Goal: Task Accomplishment & Management: Manage account settings

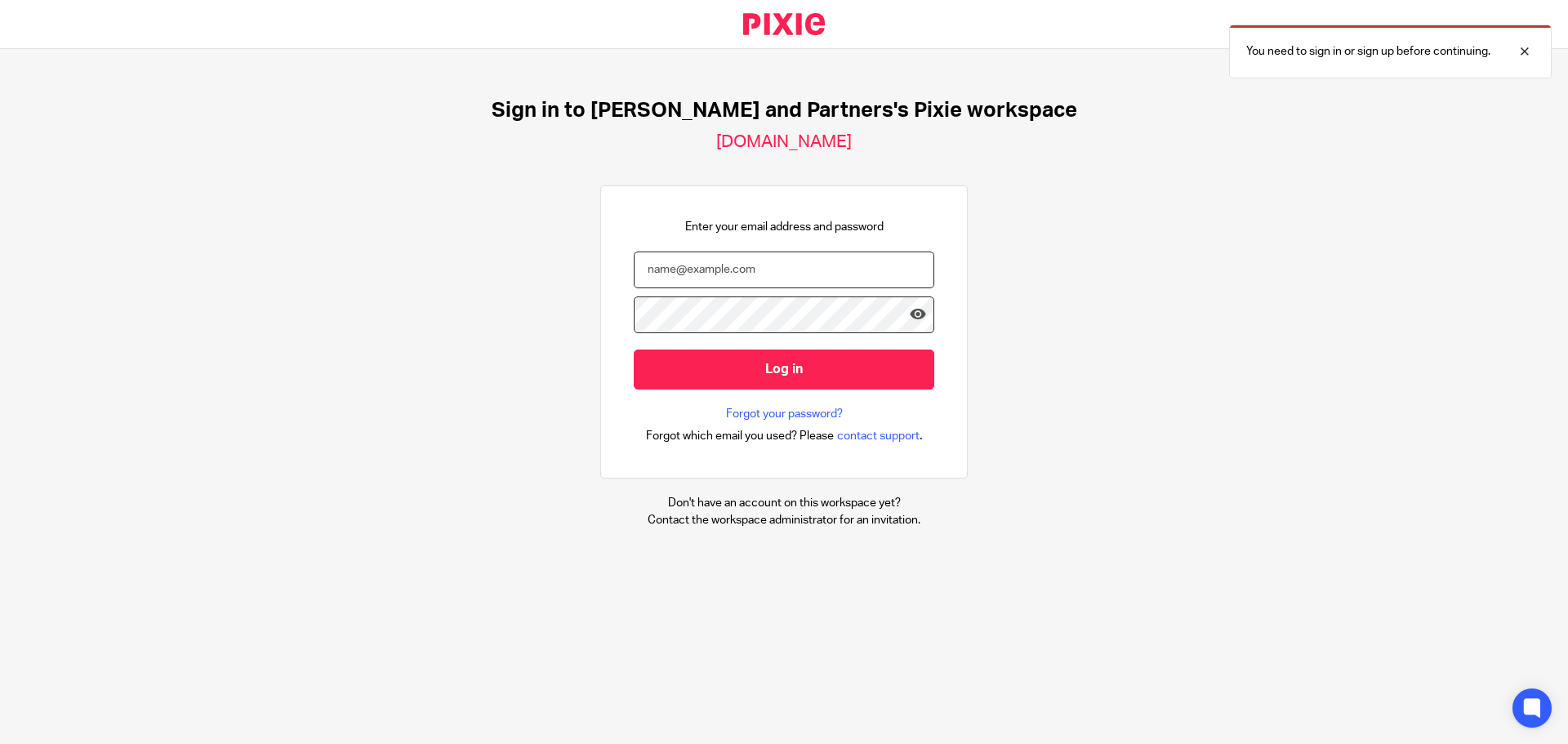
click at [794, 278] on input "email" at bounding box center [784, 269] width 301 height 37
type input "[EMAIL_ADDRESS][DOMAIN_NAME]"
click at [634, 349] on input "Log in" at bounding box center [784, 369] width 301 height 40
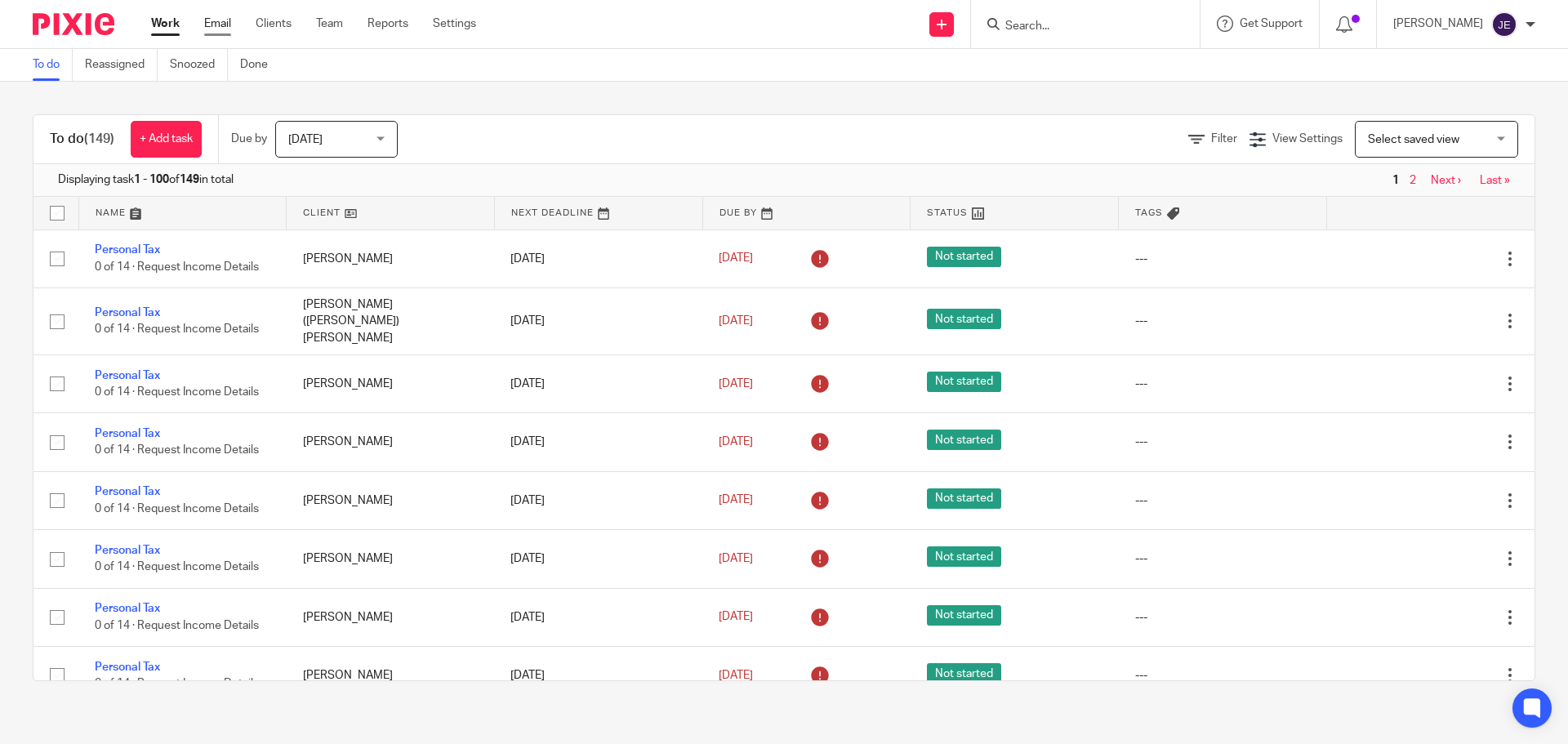
click at [223, 28] on link "Email" at bounding box center [217, 23] width 27 height 16
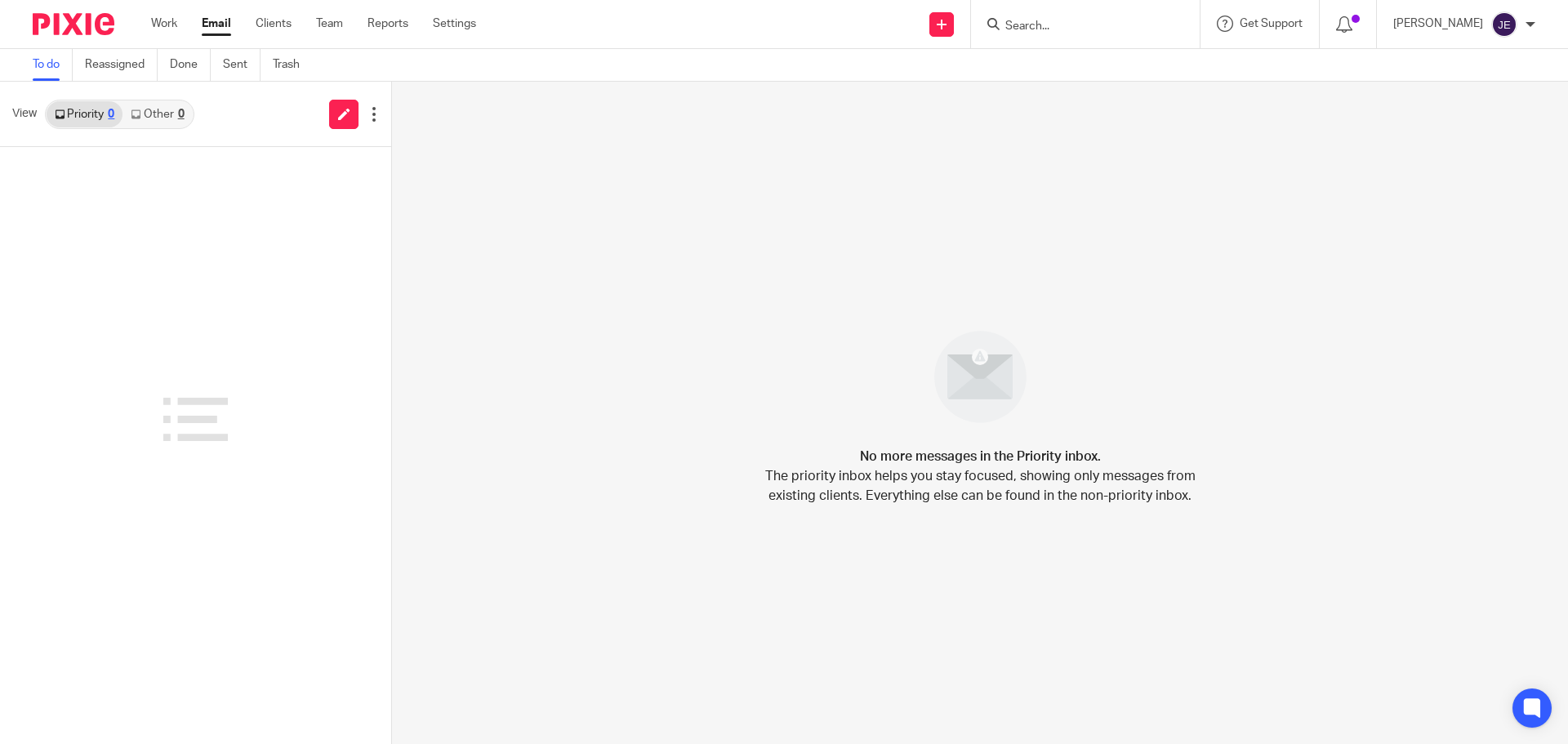
click at [167, 119] on link "Other 0" at bounding box center [156, 114] width 69 height 26
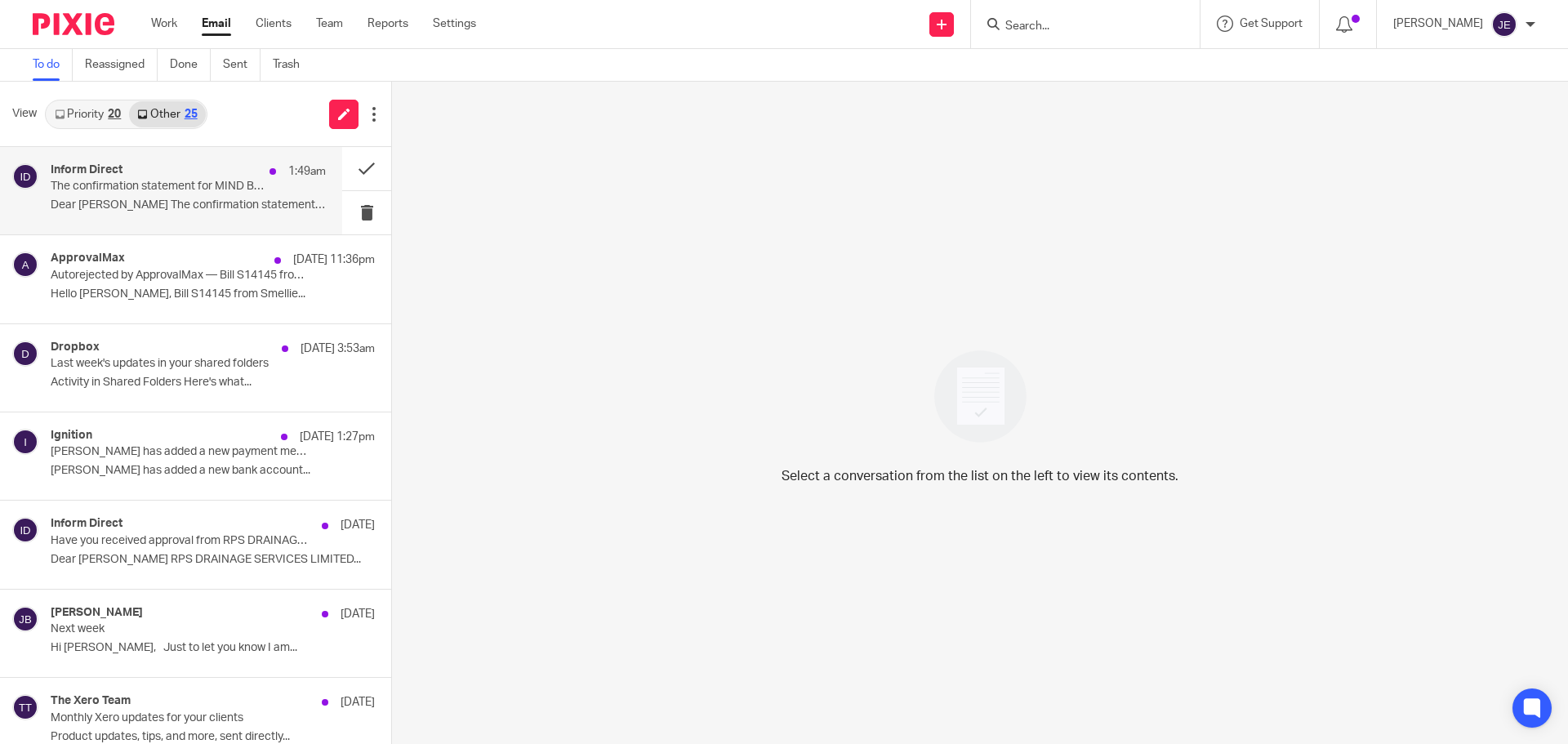
click at [207, 192] on p "The confirmation statement for MIND BODY WILD LTD needs to be filed in the next…" at bounding box center [161, 186] width 221 height 13
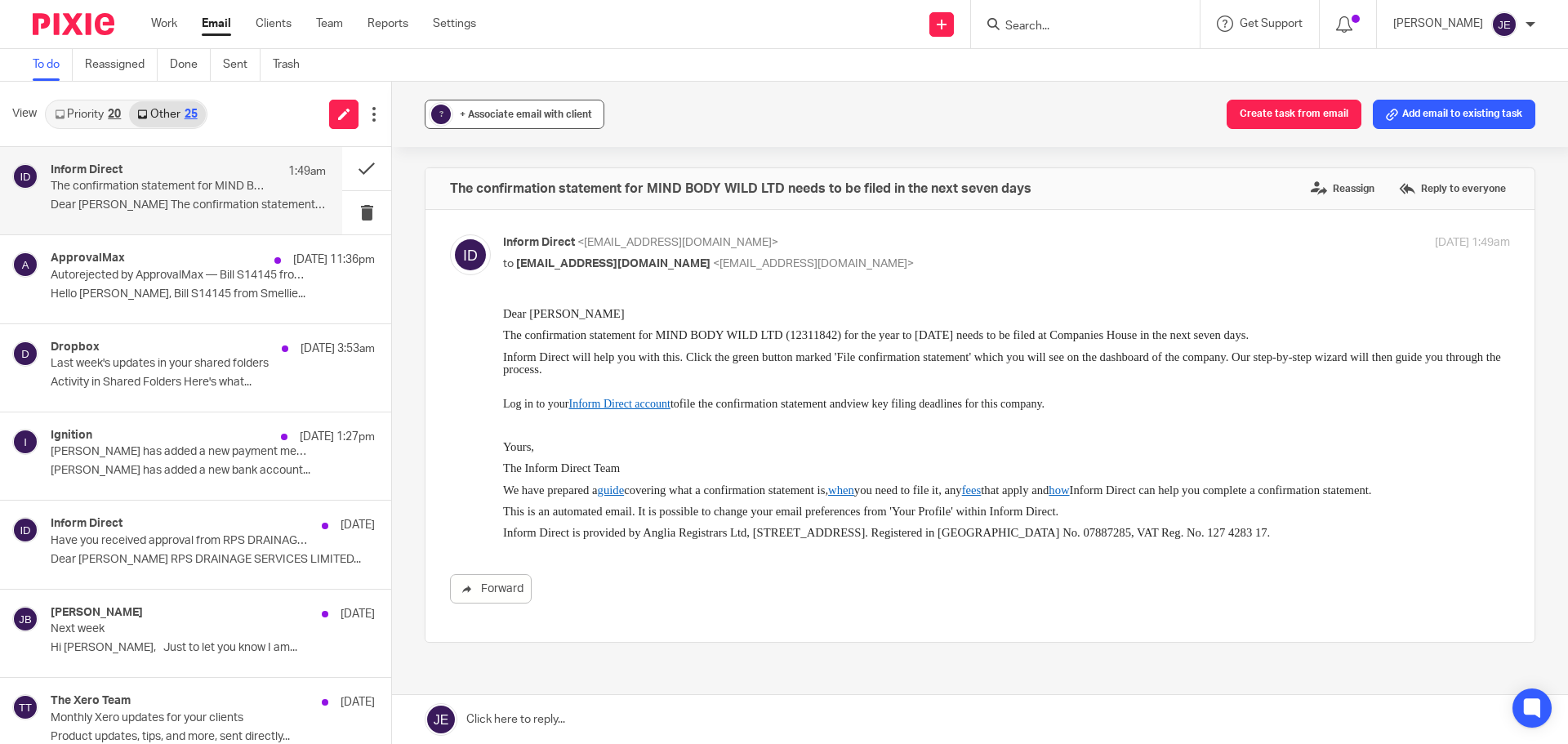
click at [469, 109] on div "+ Associate email with client" at bounding box center [525, 114] width 132 height 16
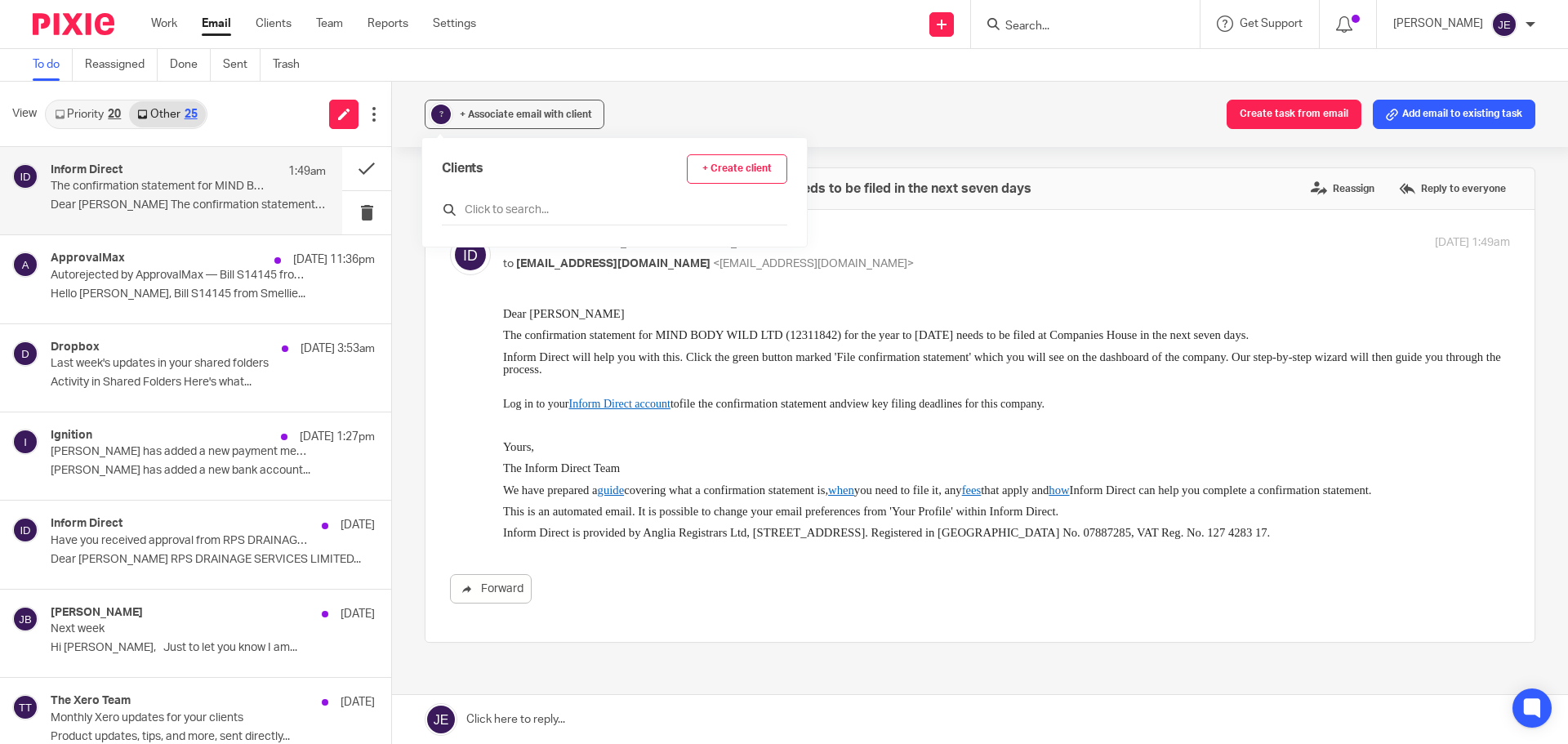
click at [508, 210] on input "text" at bounding box center [614, 210] width 346 height 16
type input "min"
click at [451, 284] on input "checkbox" at bounding box center [448, 283] width 13 height 13
checkbox input "true"
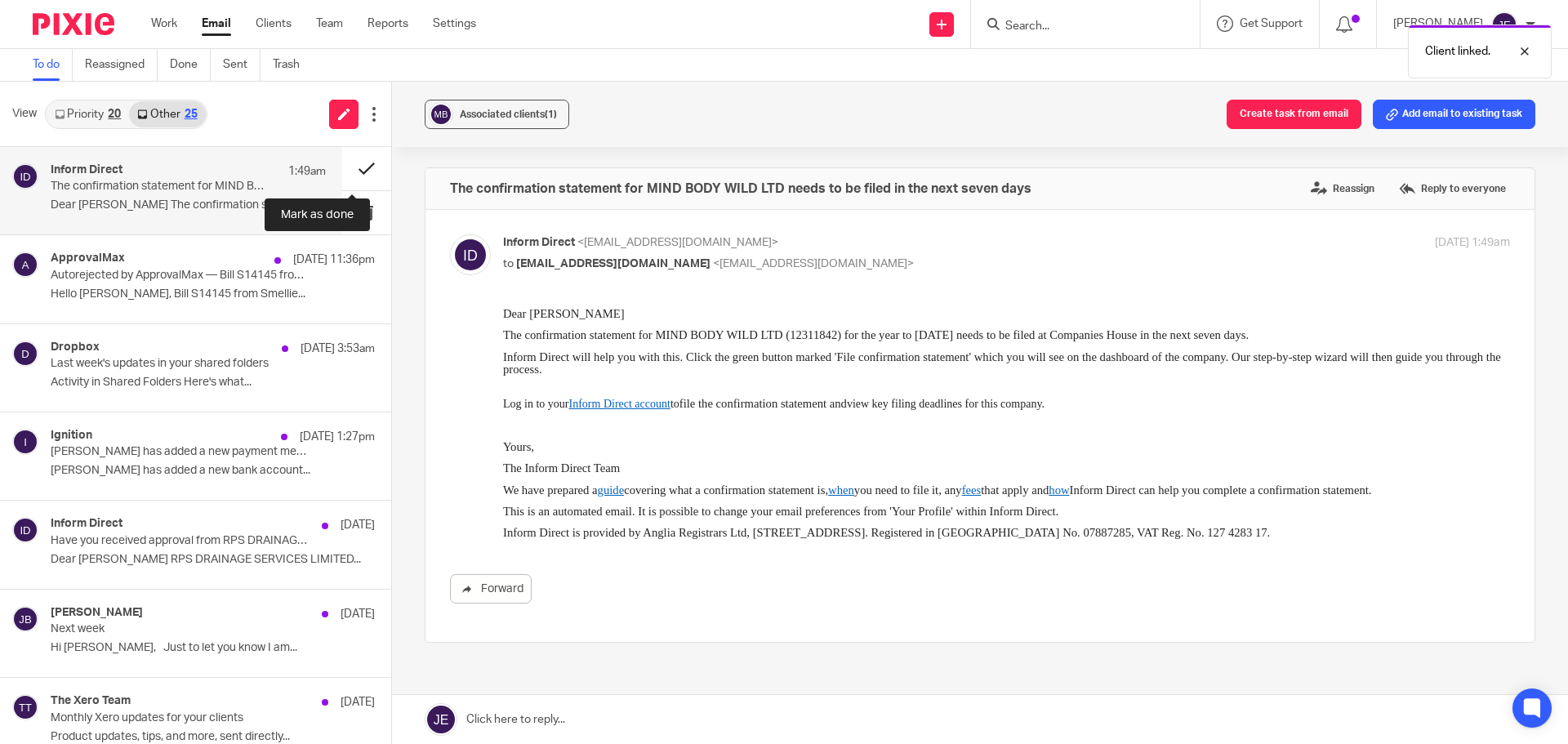
click at [363, 167] on button at bounding box center [366, 169] width 49 height 43
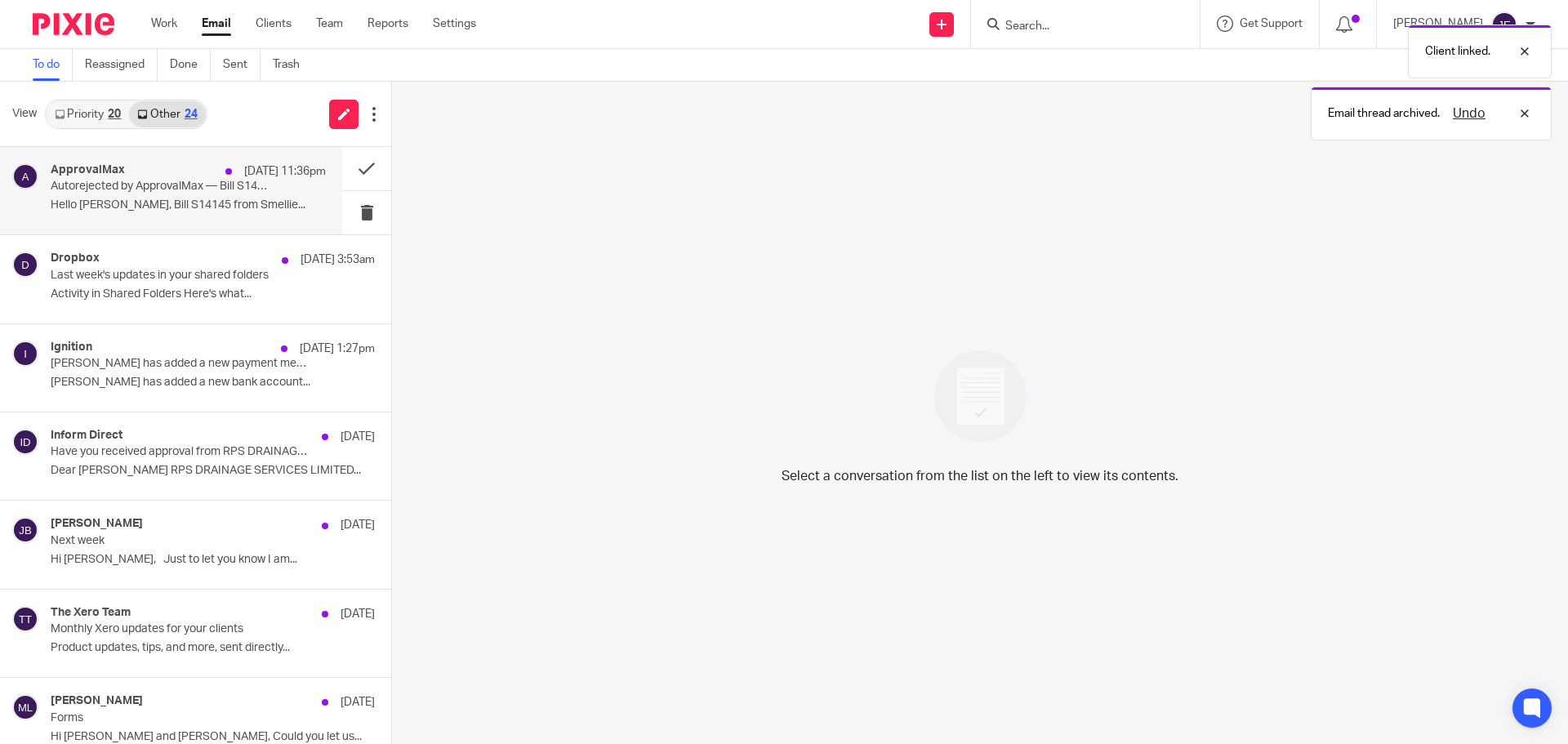
click at [204, 208] on p "Hello Jade, Bill S14145 from Smellie..." at bounding box center [188, 205] width 276 height 13
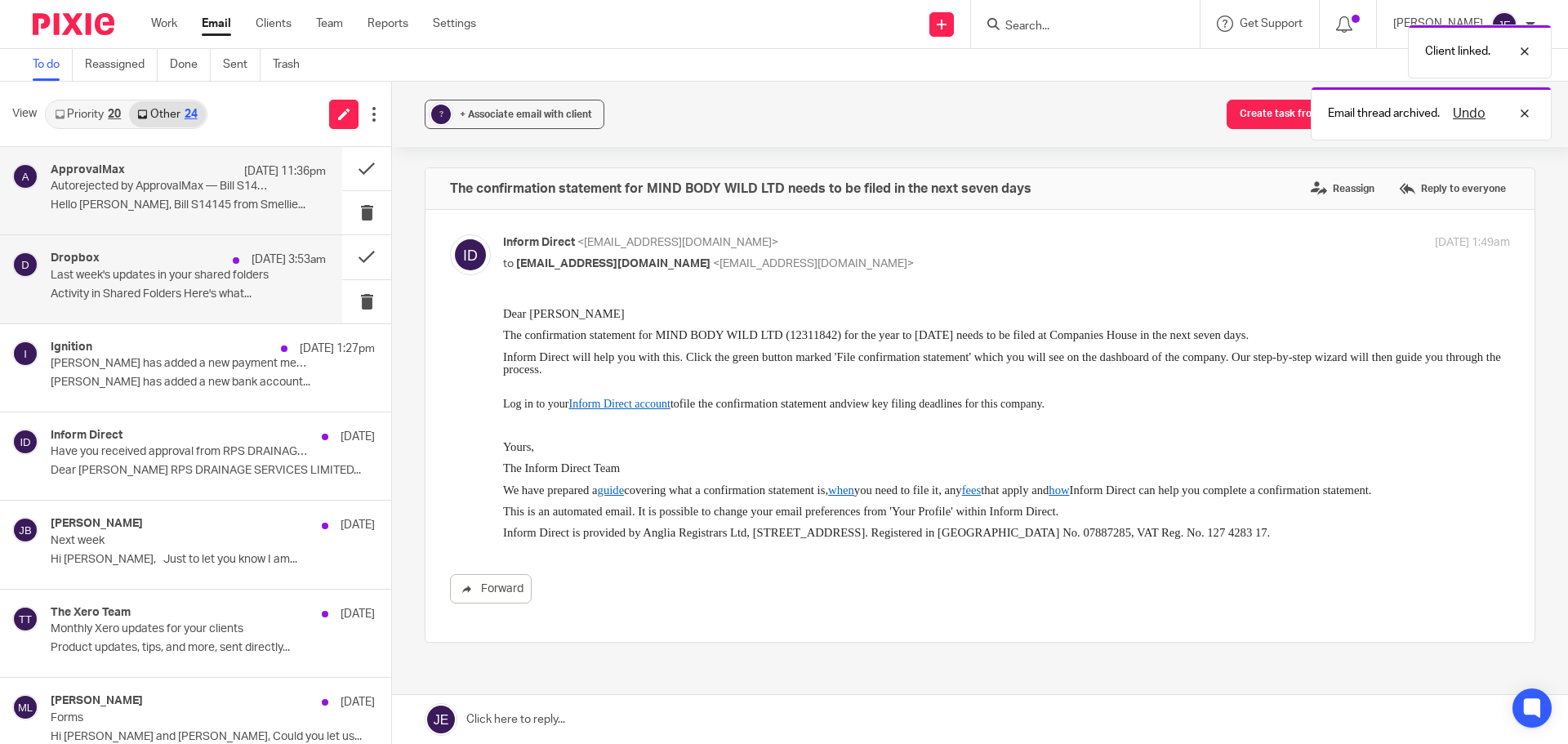
click at [204, 269] on p "Last week's updates in your shared folders" at bounding box center [161, 275] width 221 height 13
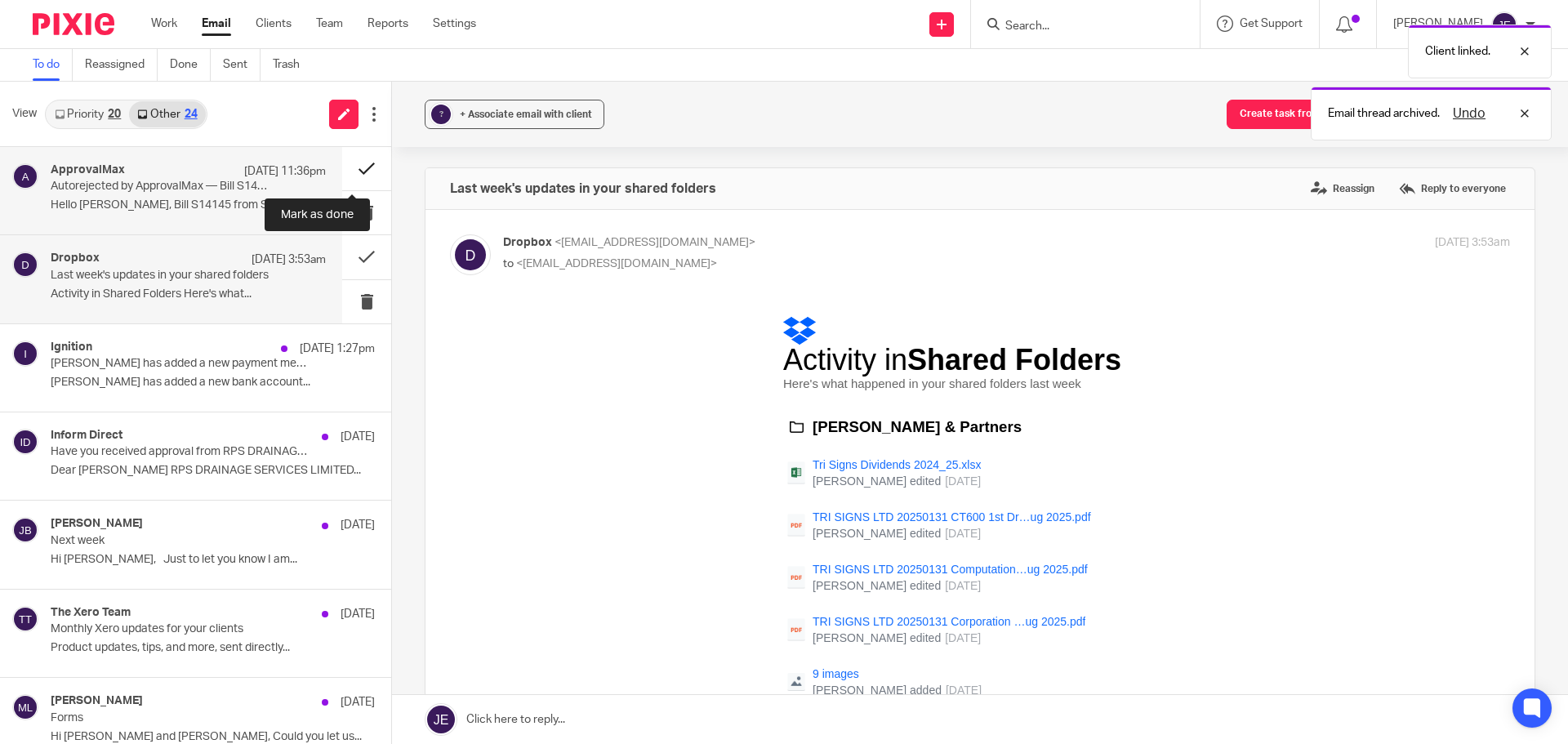
click at [348, 171] on button at bounding box center [366, 169] width 49 height 43
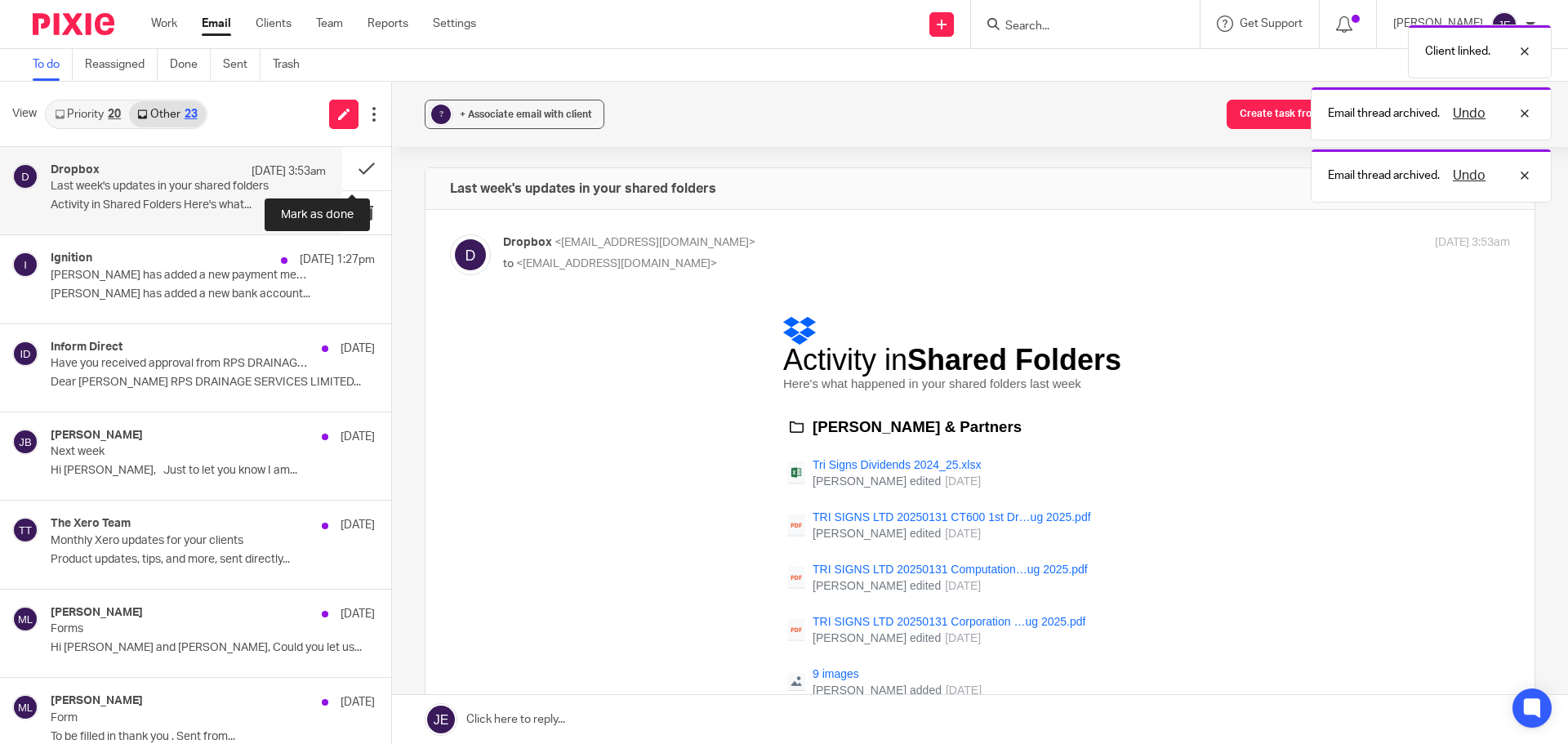
click at [348, 171] on button at bounding box center [366, 169] width 49 height 43
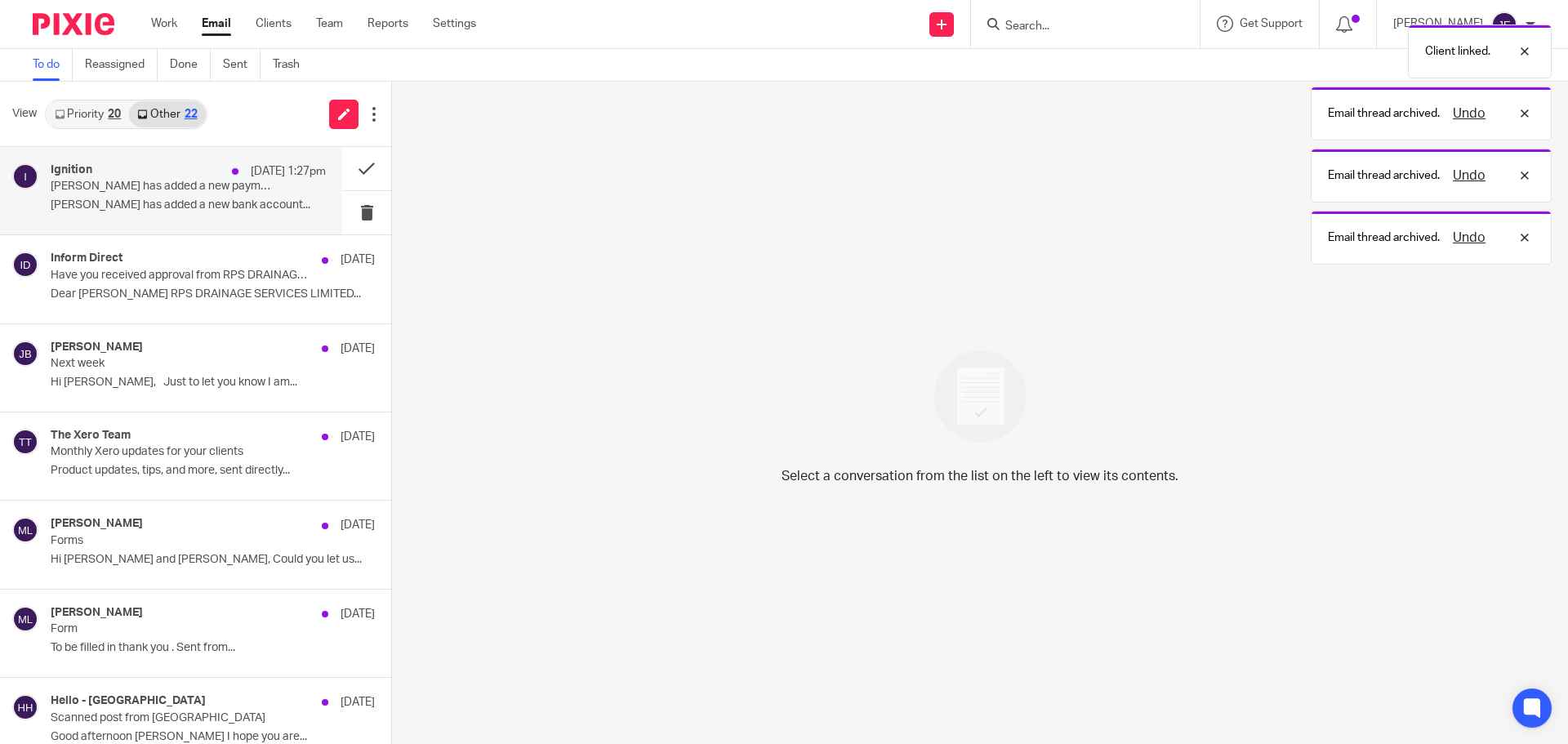
click at [181, 197] on div "Ignition 24 Aug 1:27pm Carole Rogers has added a new payment method Carole Roge…" at bounding box center [188, 190] width 276 height 55
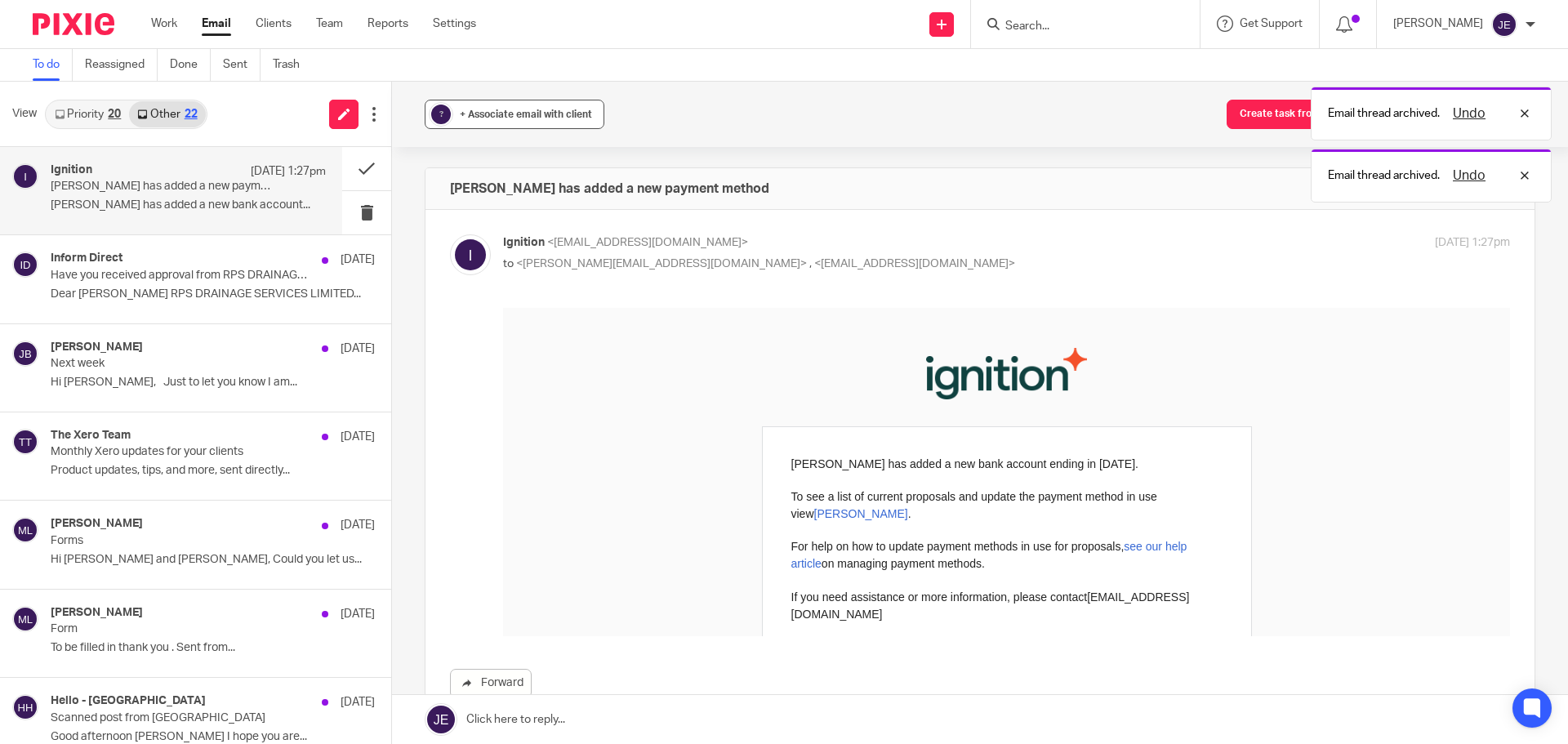
click at [506, 113] on span "+ Associate email with client" at bounding box center [525, 114] width 132 height 10
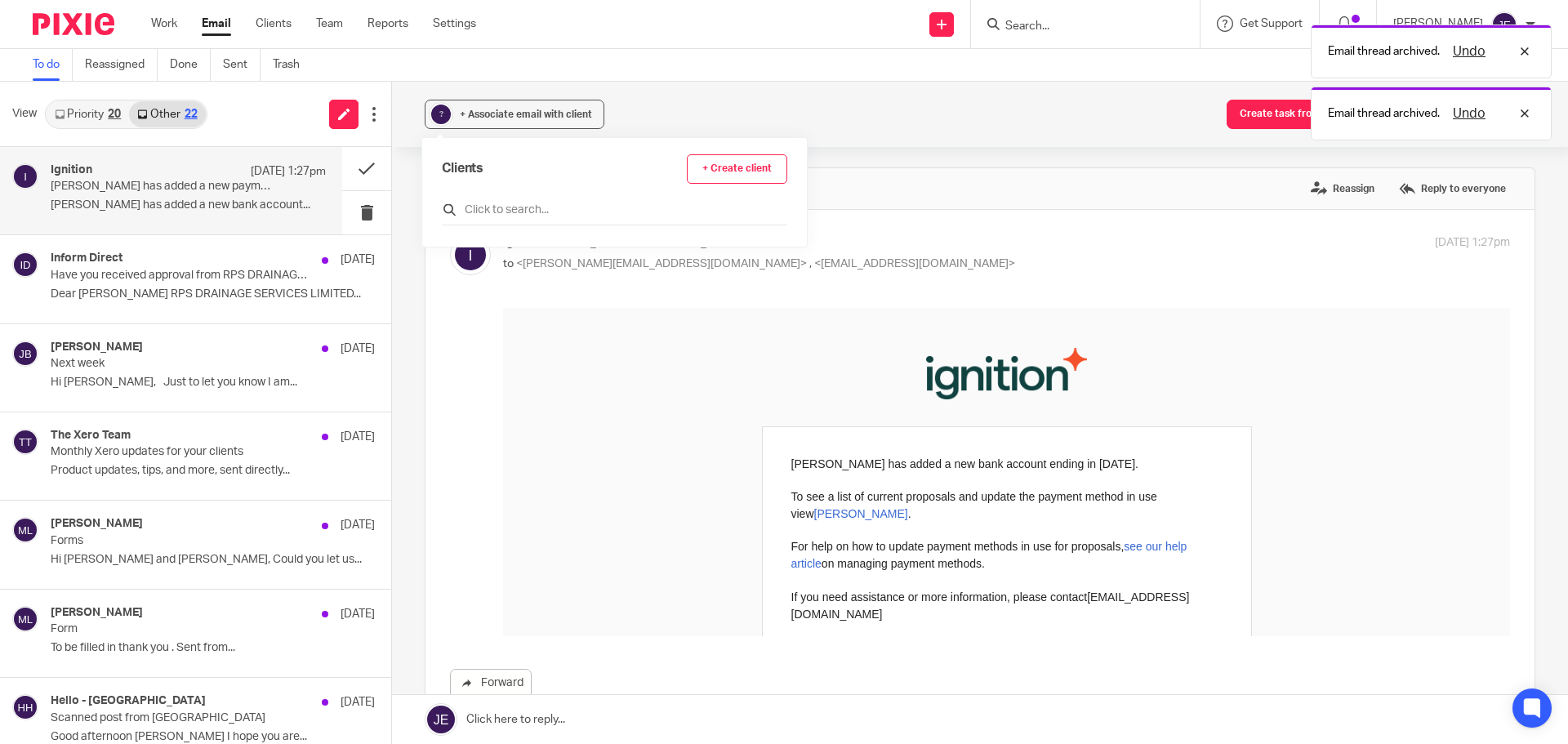
click at [503, 209] on input "text" at bounding box center [614, 210] width 346 height 16
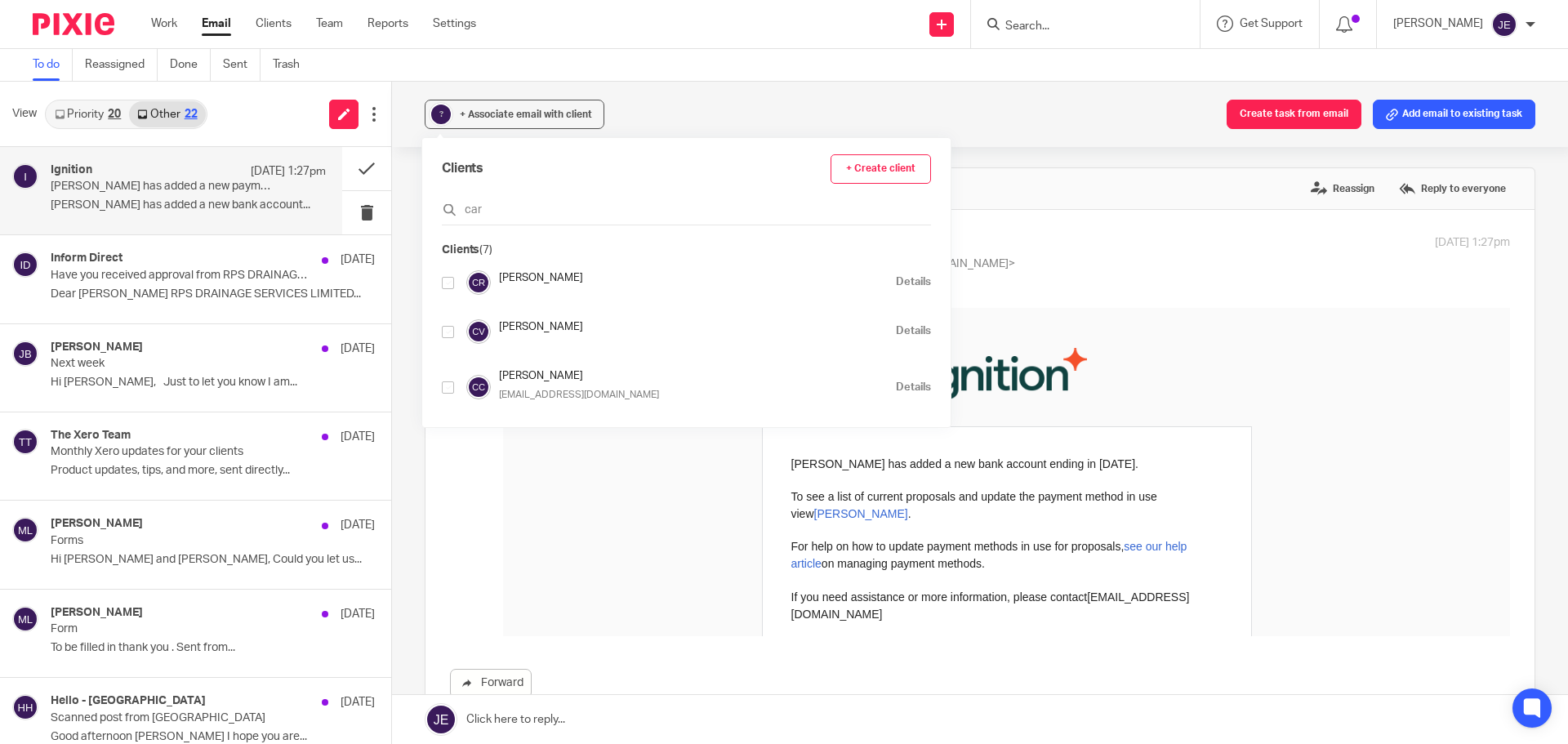
type input "car"
click at [447, 279] on input "checkbox" at bounding box center [448, 283] width 13 height 13
checkbox input "true"
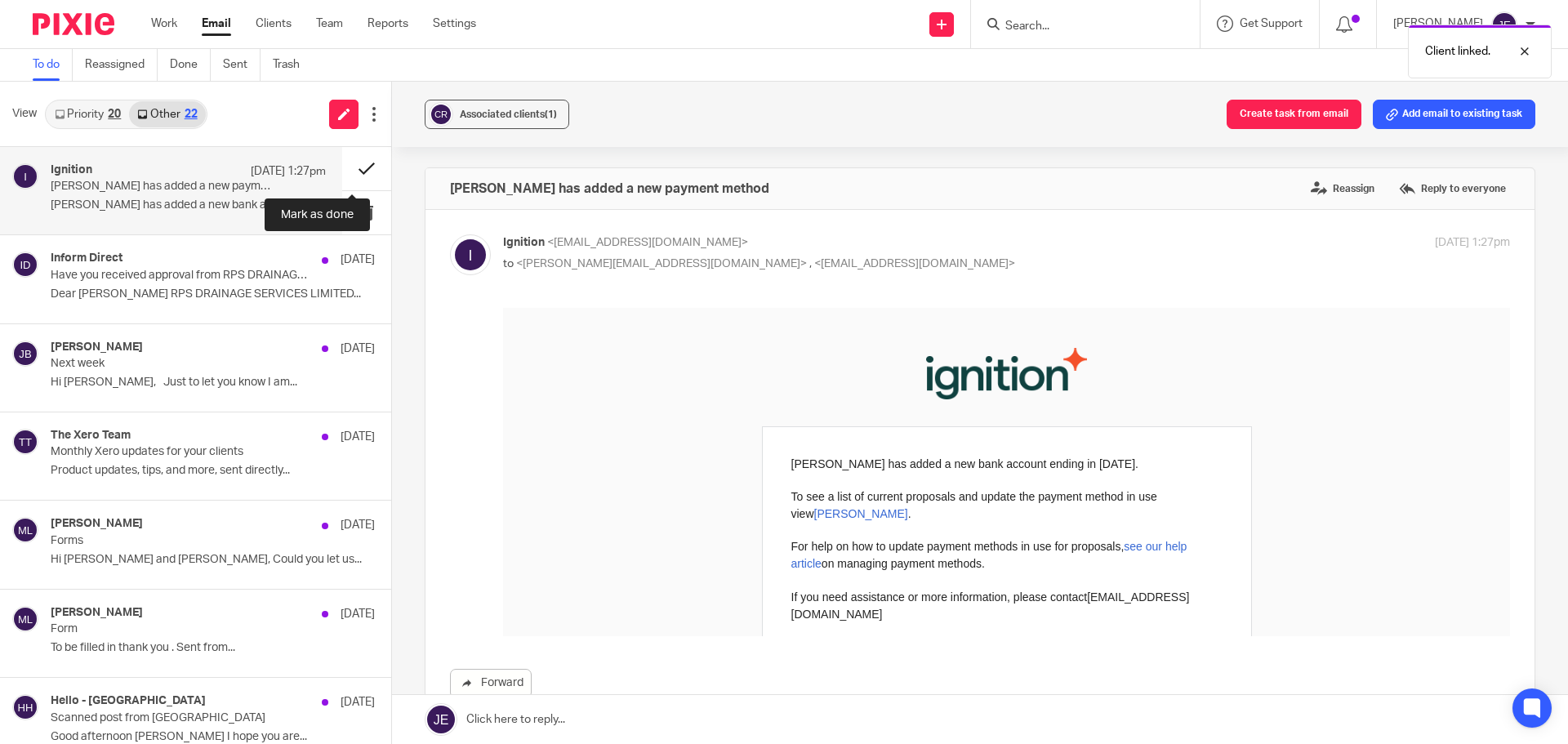
click at [352, 165] on button at bounding box center [366, 169] width 49 height 43
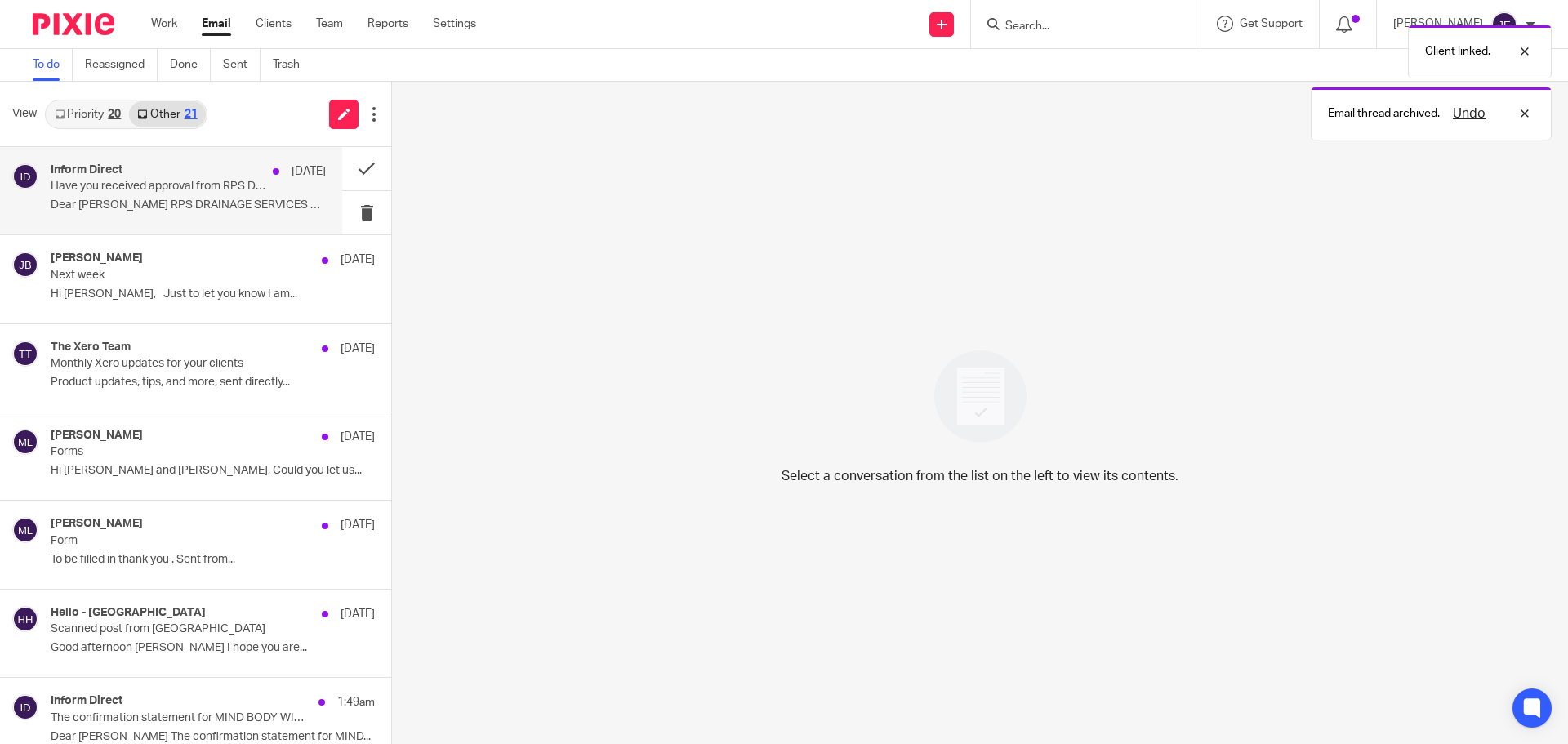
click at [173, 185] on p "Have you received approval from RPS DRAINAGE SERVICES LIMITED?" at bounding box center [161, 186] width 221 height 13
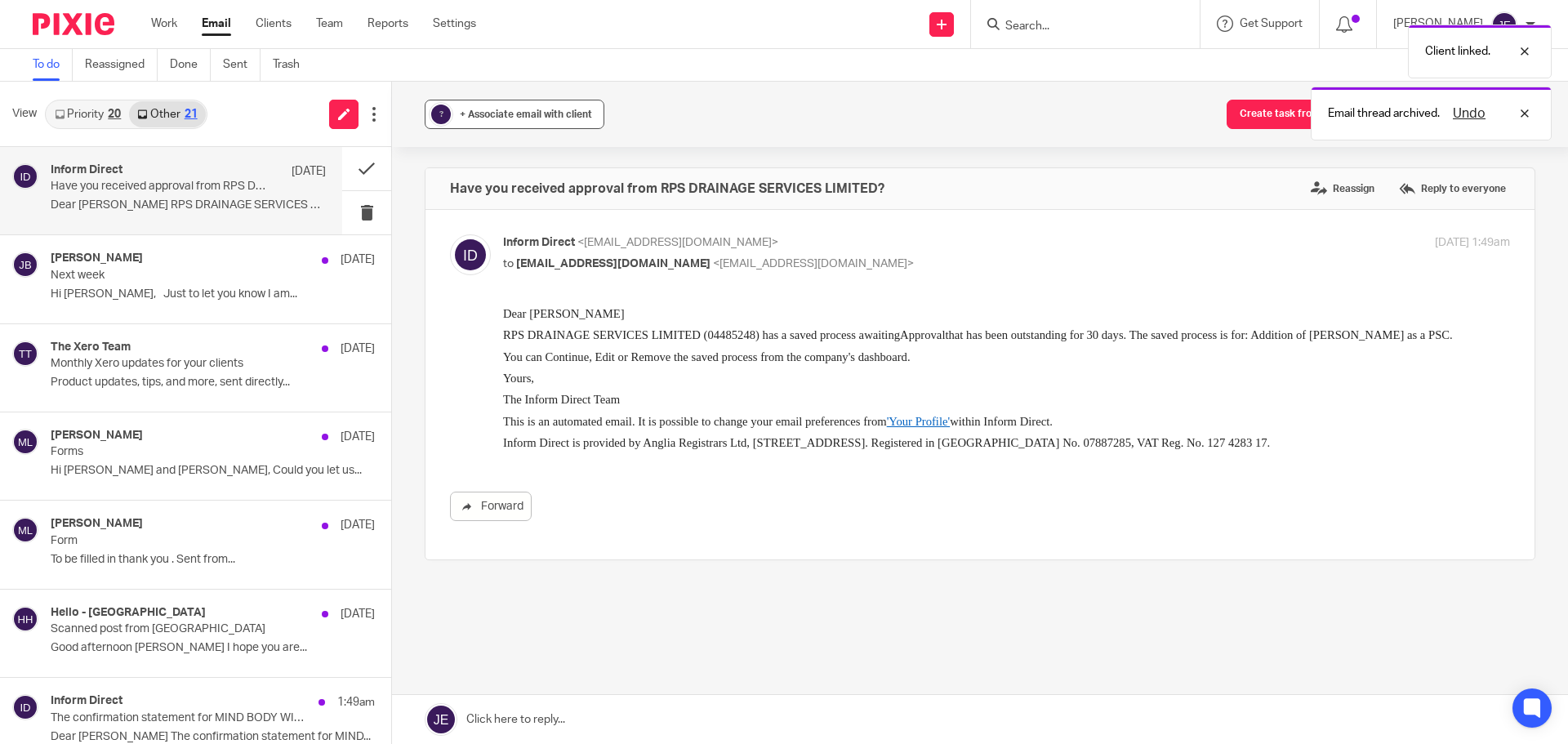
click at [486, 116] on span "+ Associate email with client" at bounding box center [525, 114] width 132 height 10
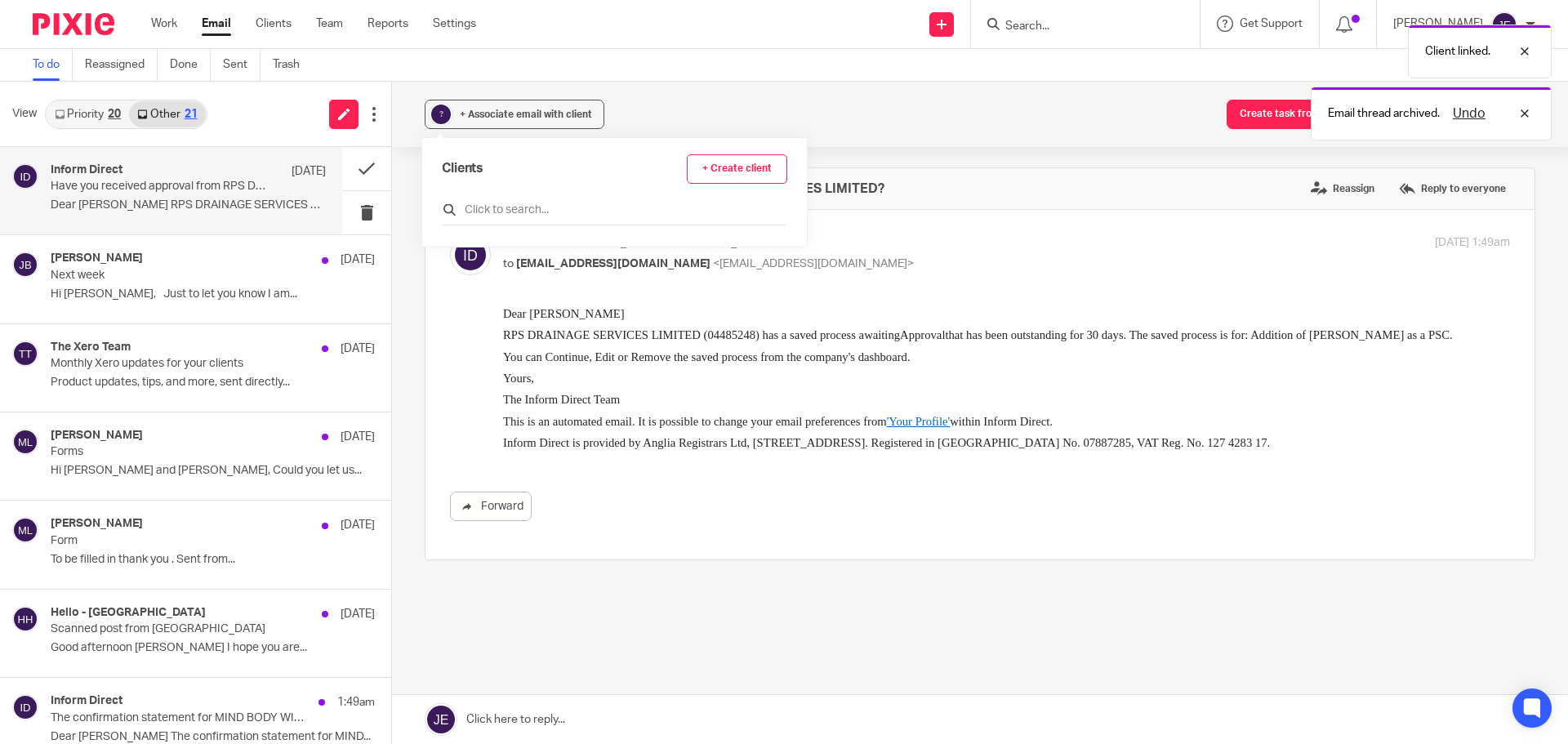
click at [477, 207] on input "text" at bounding box center [614, 210] width 346 height 16
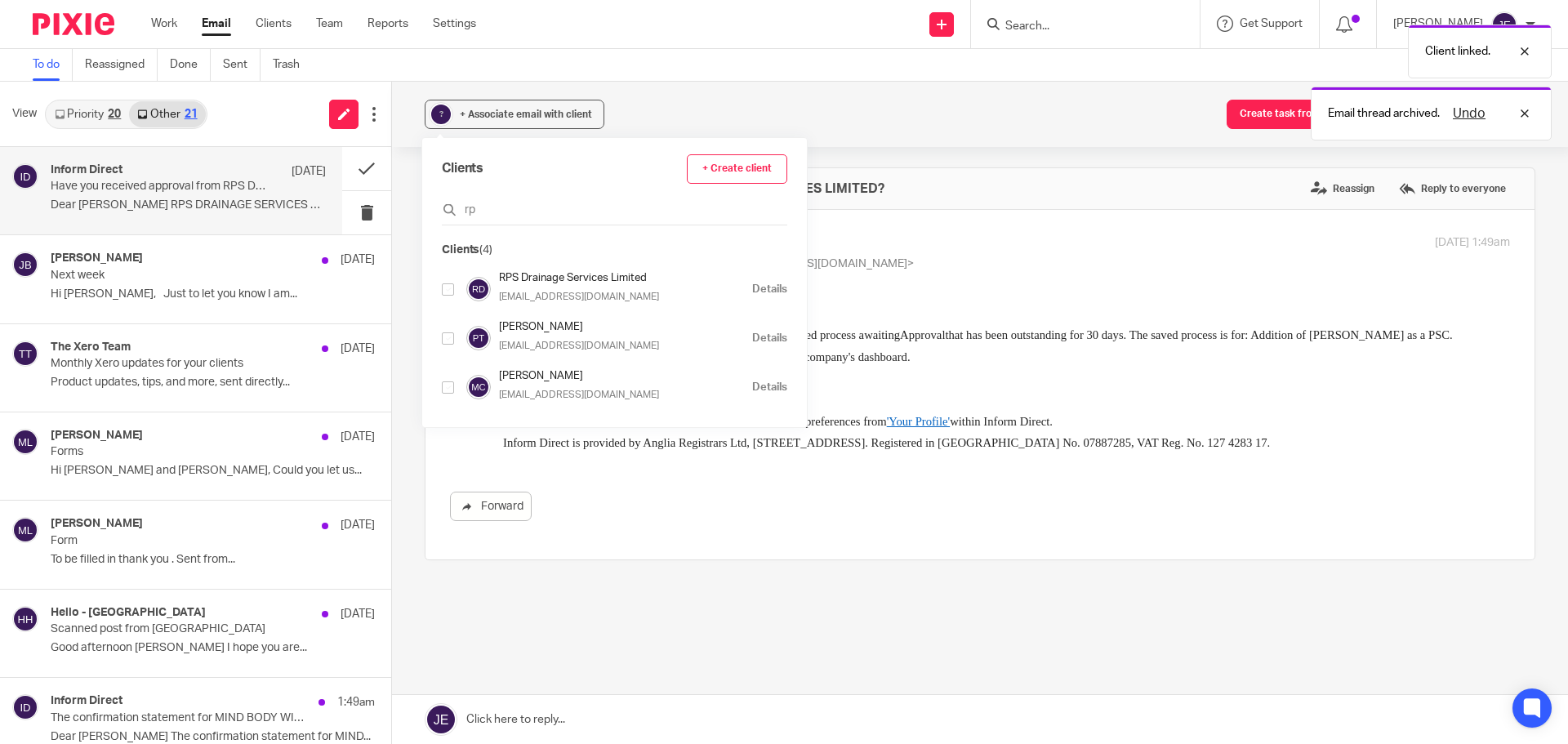
type input "rp"
click at [450, 293] on input "checkbox" at bounding box center [448, 290] width 13 height 13
checkbox input "true"
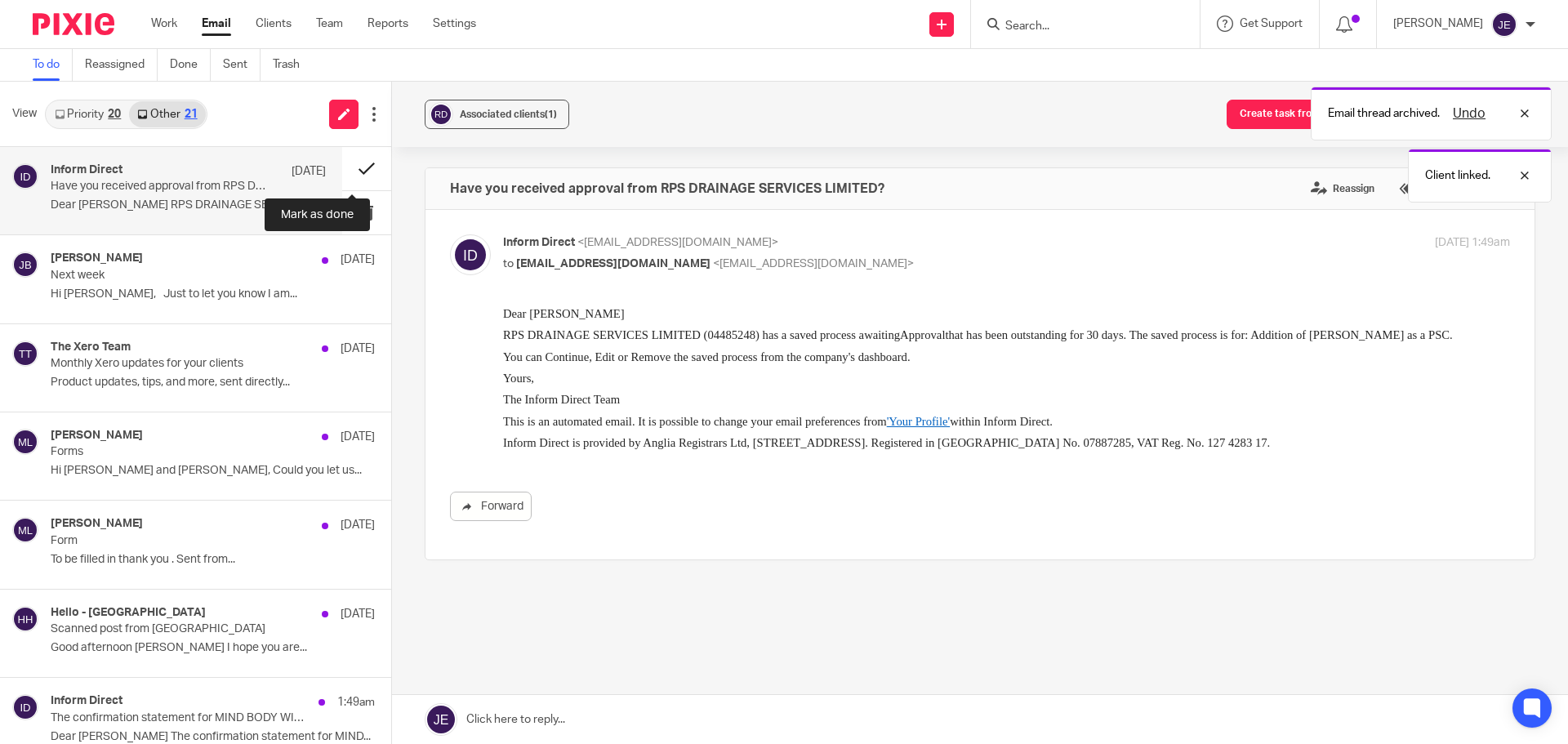
click at [348, 158] on button at bounding box center [366, 169] width 49 height 43
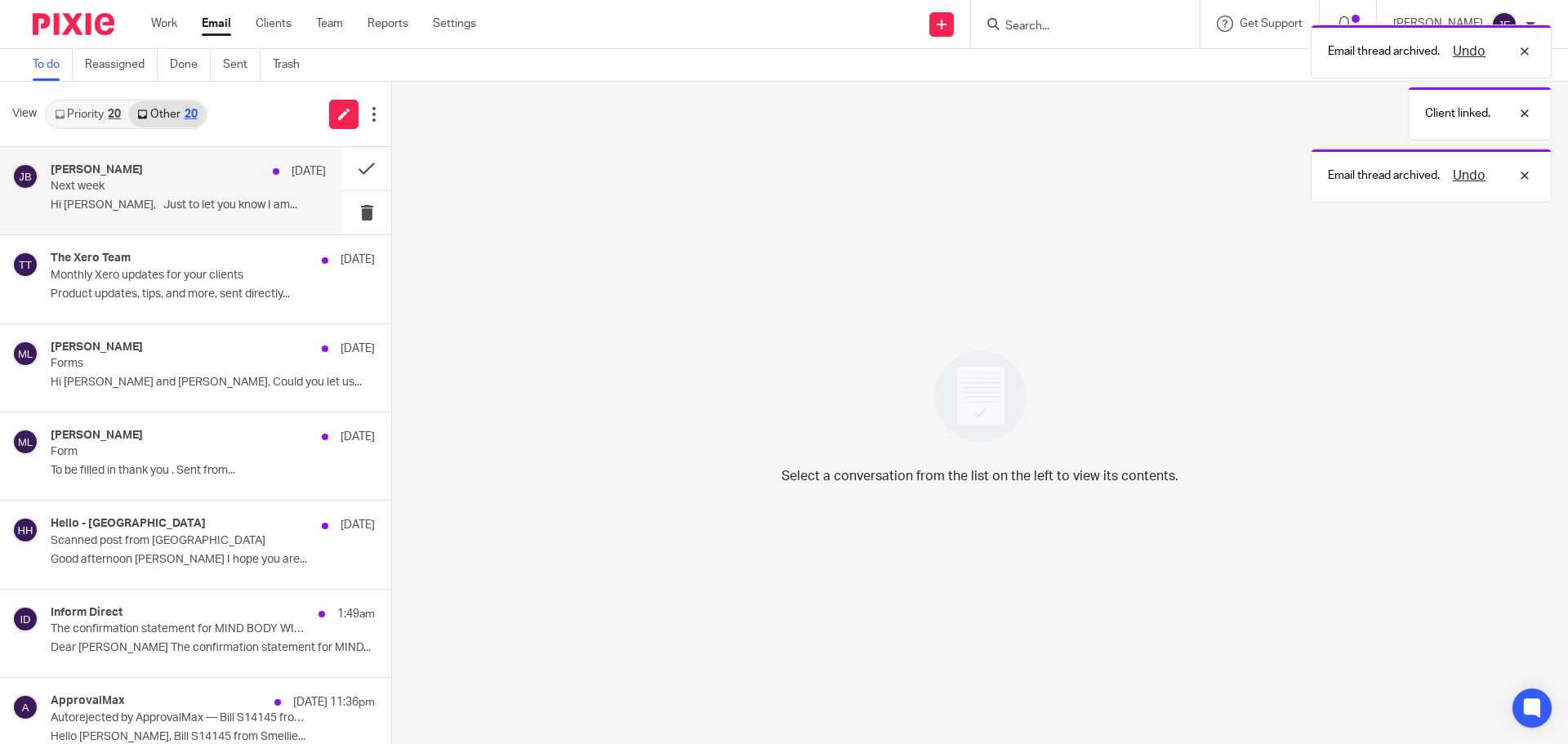
click at [249, 190] on p "Next week" at bounding box center [161, 186] width 221 height 13
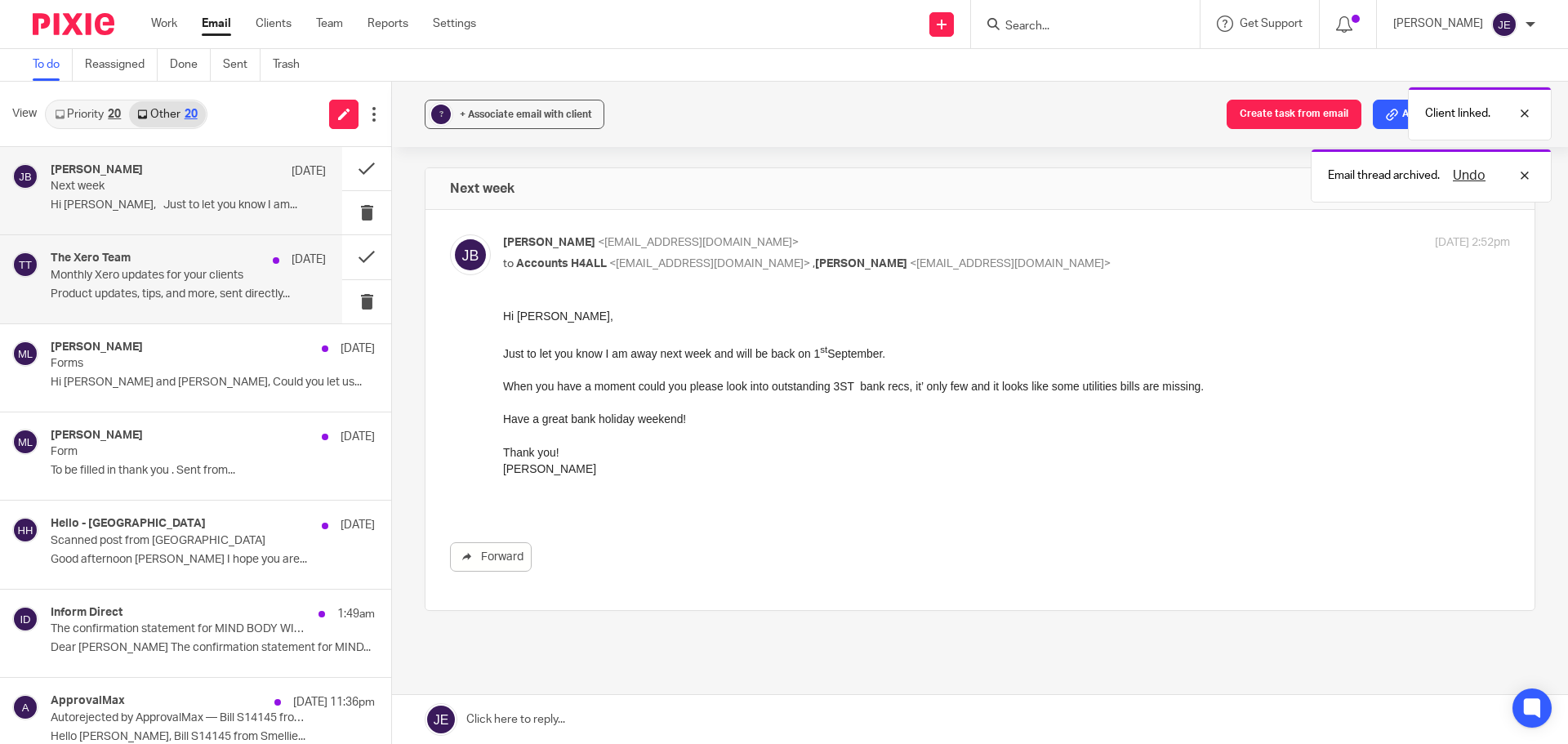
click at [240, 274] on p "Monthly Xero updates for your clients" at bounding box center [161, 275] width 221 height 13
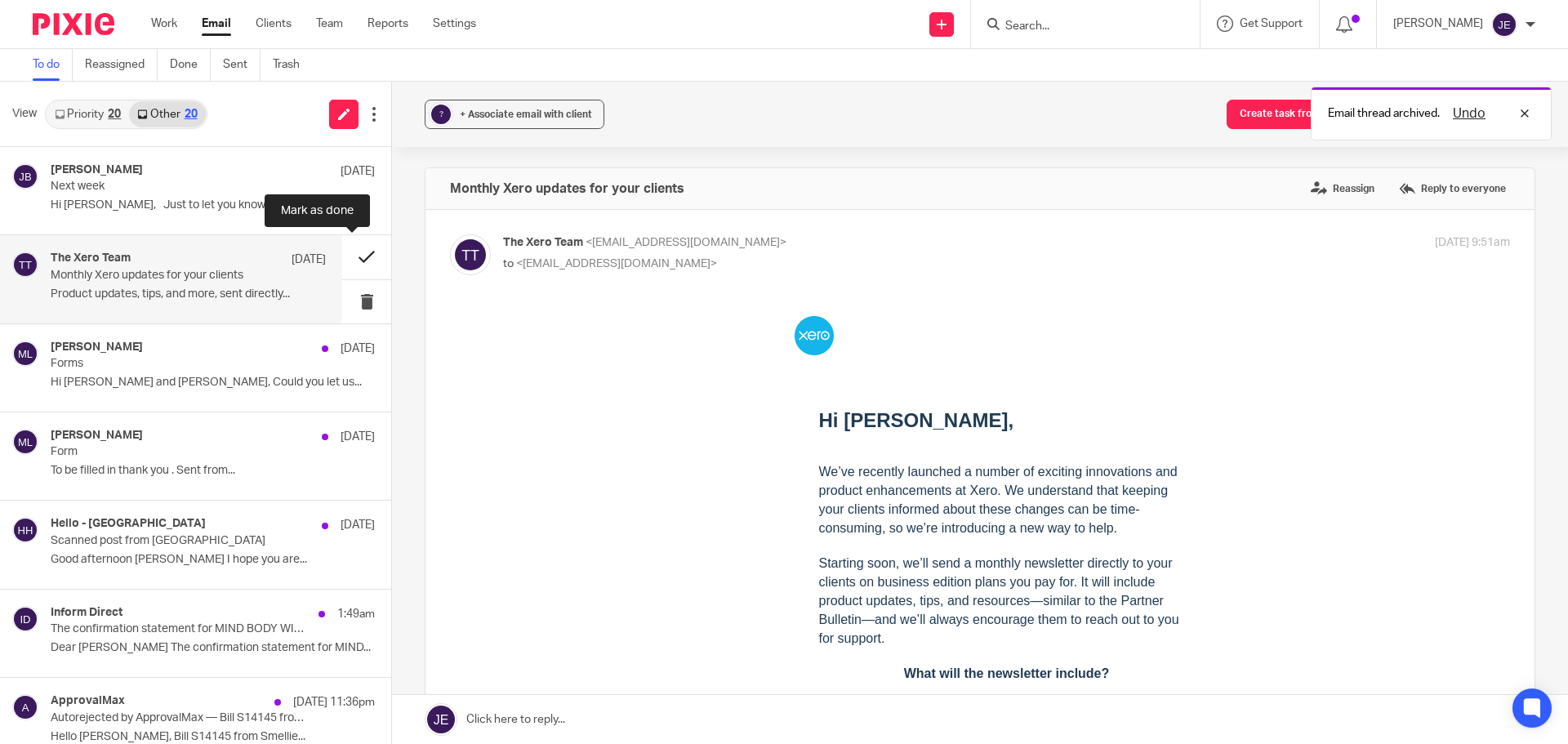
click at [355, 258] on button at bounding box center [366, 257] width 49 height 43
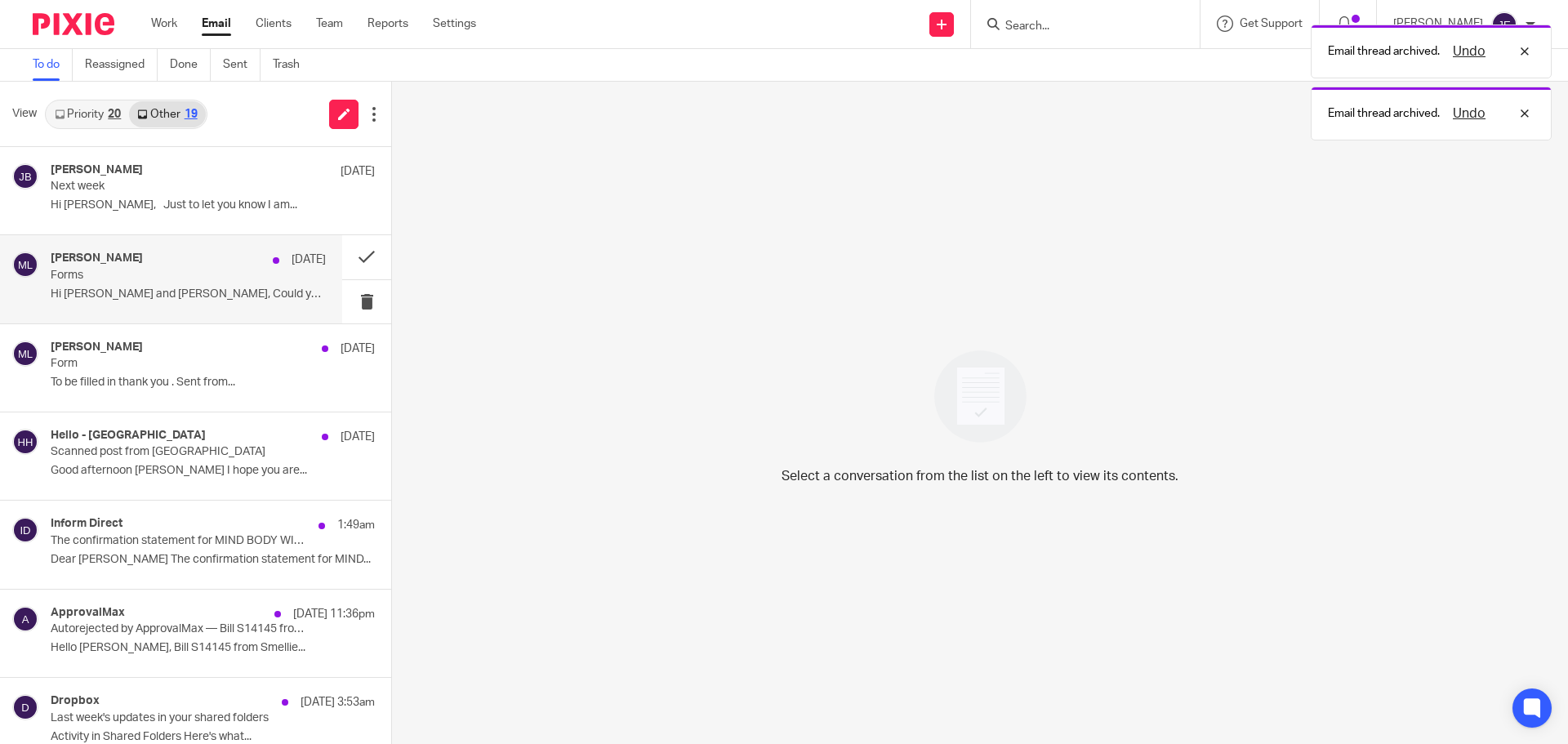
click at [167, 271] on p "Forms" at bounding box center [161, 275] width 221 height 13
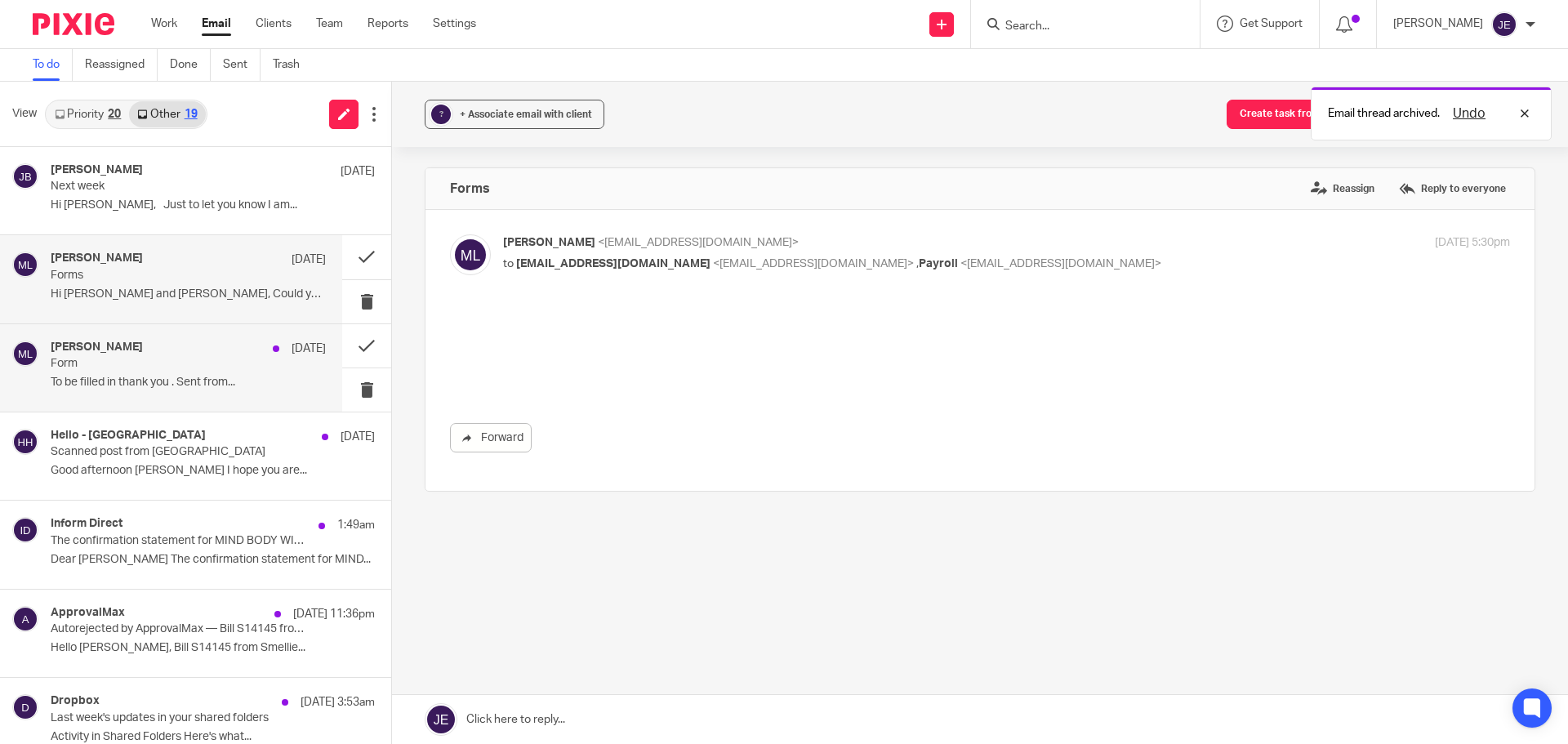
click at [179, 357] on p "Form" at bounding box center [161, 363] width 221 height 13
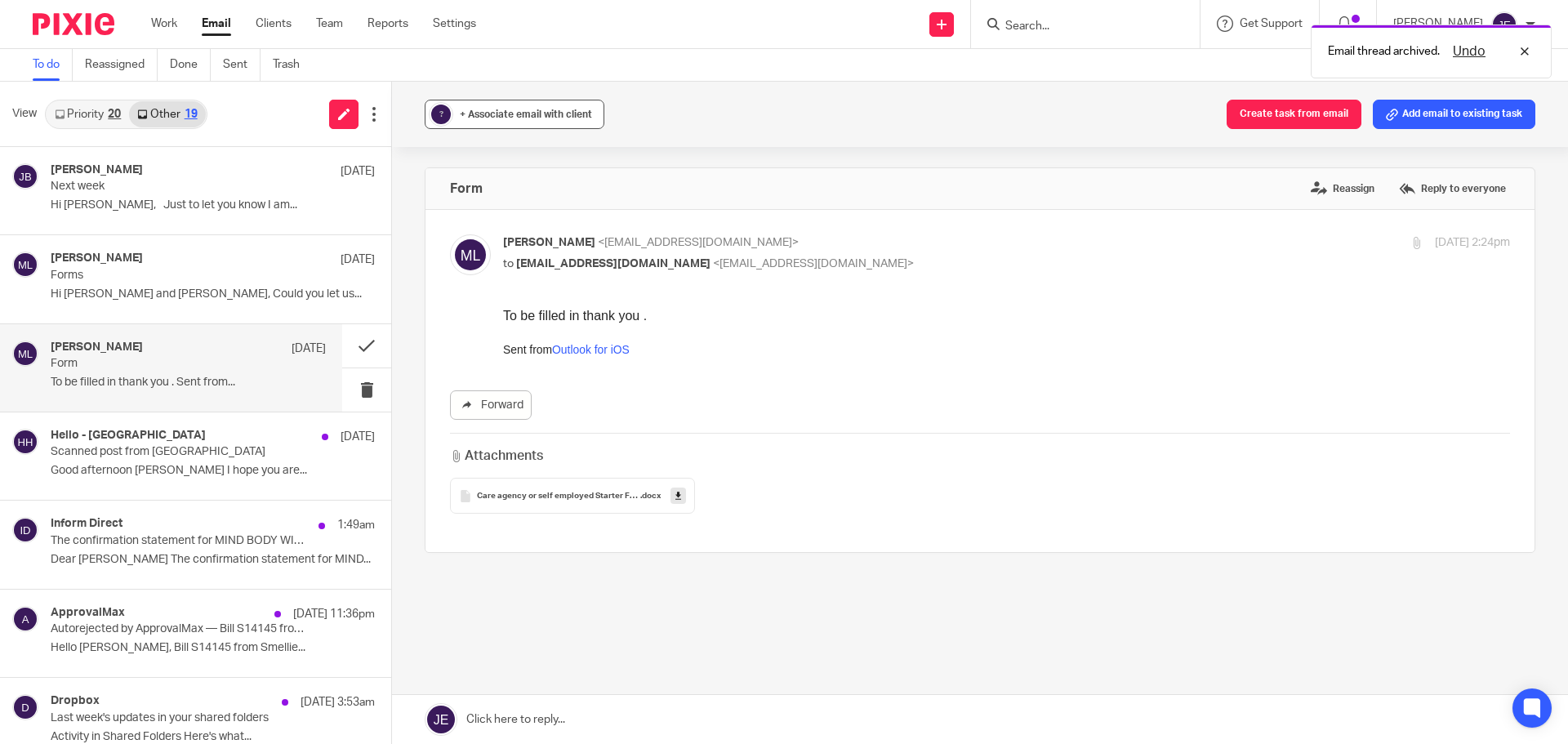
click at [476, 117] on span "+ Associate email with client" at bounding box center [525, 114] width 132 height 10
click at [487, 201] on div at bounding box center [614, 213] width 346 height 25
click at [485, 204] on input "text" at bounding box center [614, 210] width 346 height 16
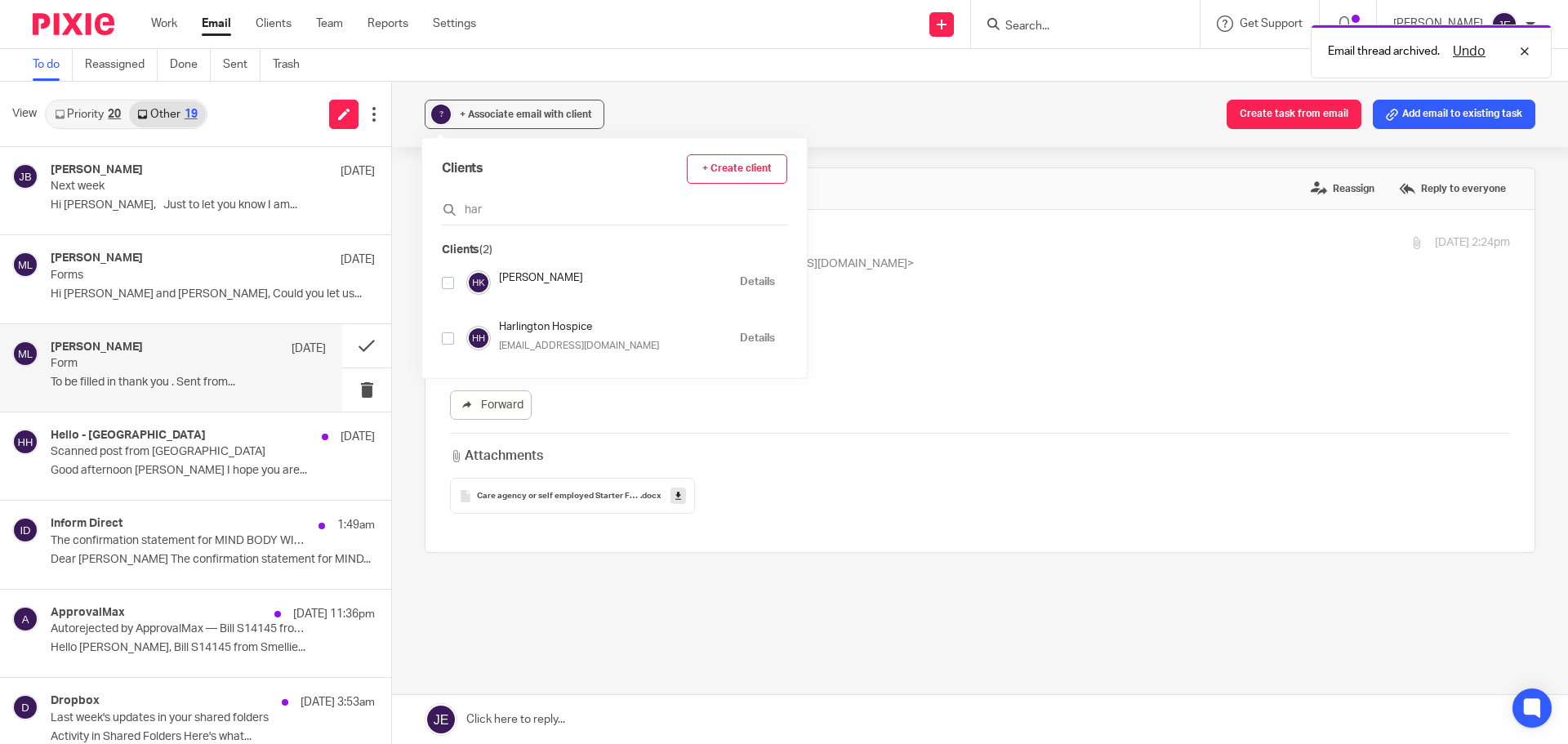
type input "har"
click at [447, 339] on input "checkbox" at bounding box center [448, 338] width 13 height 13
checkbox input "true"
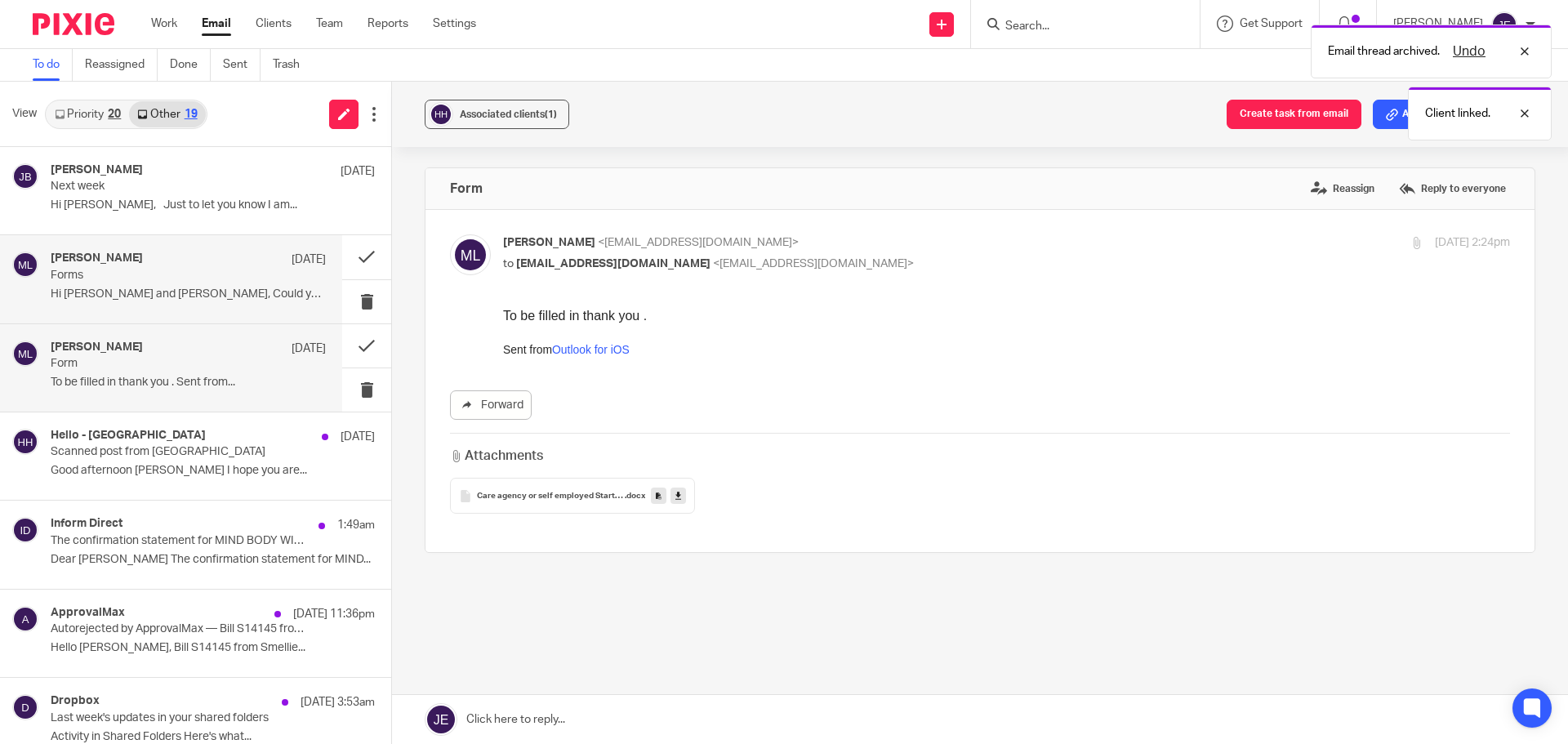
click at [190, 287] on p "Hi Jade and Farid, Could you let us..." at bounding box center [188, 293] width 276 height 13
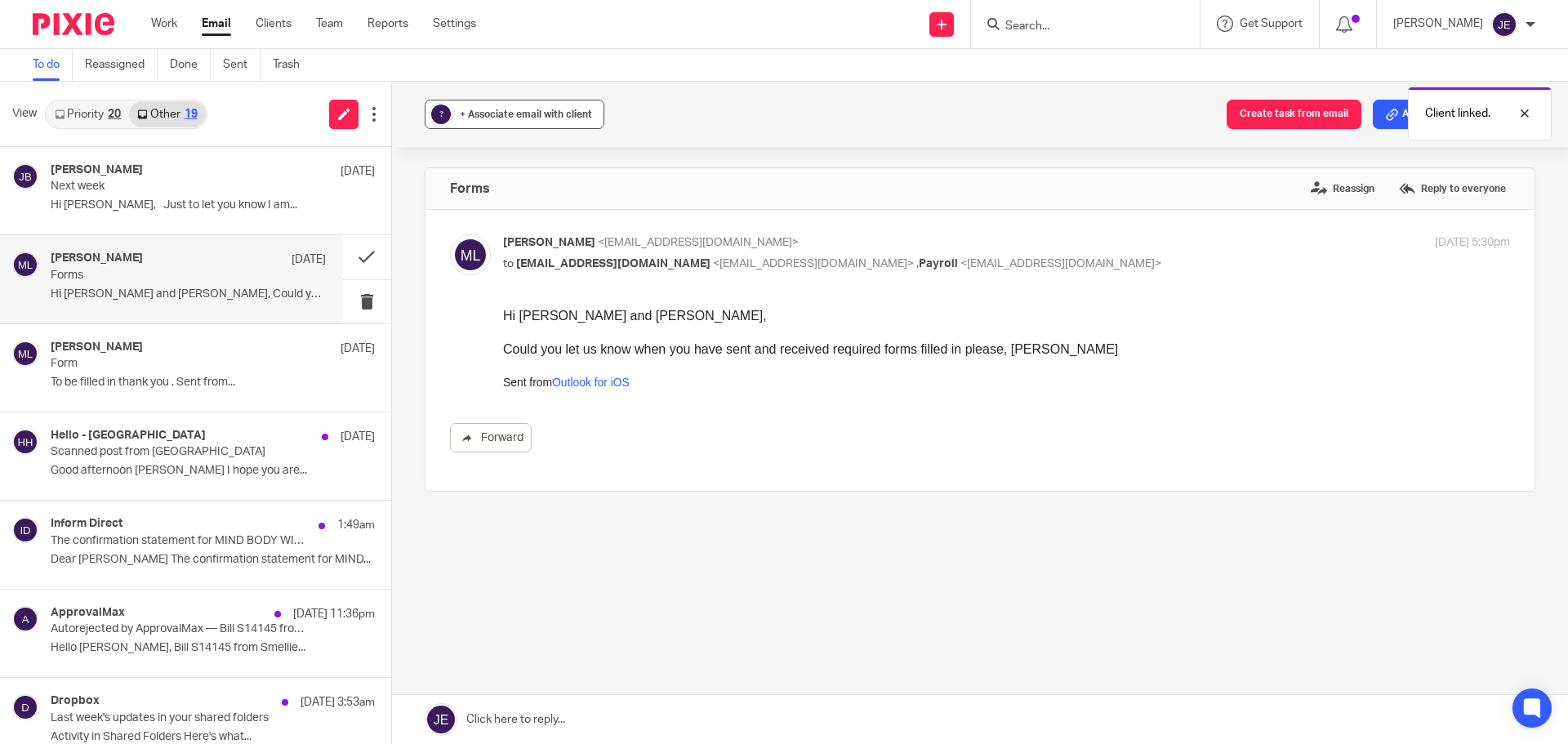
click at [477, 122] on button "? + Associate email with client" at bounding box center [514, 114] width 180 height 30
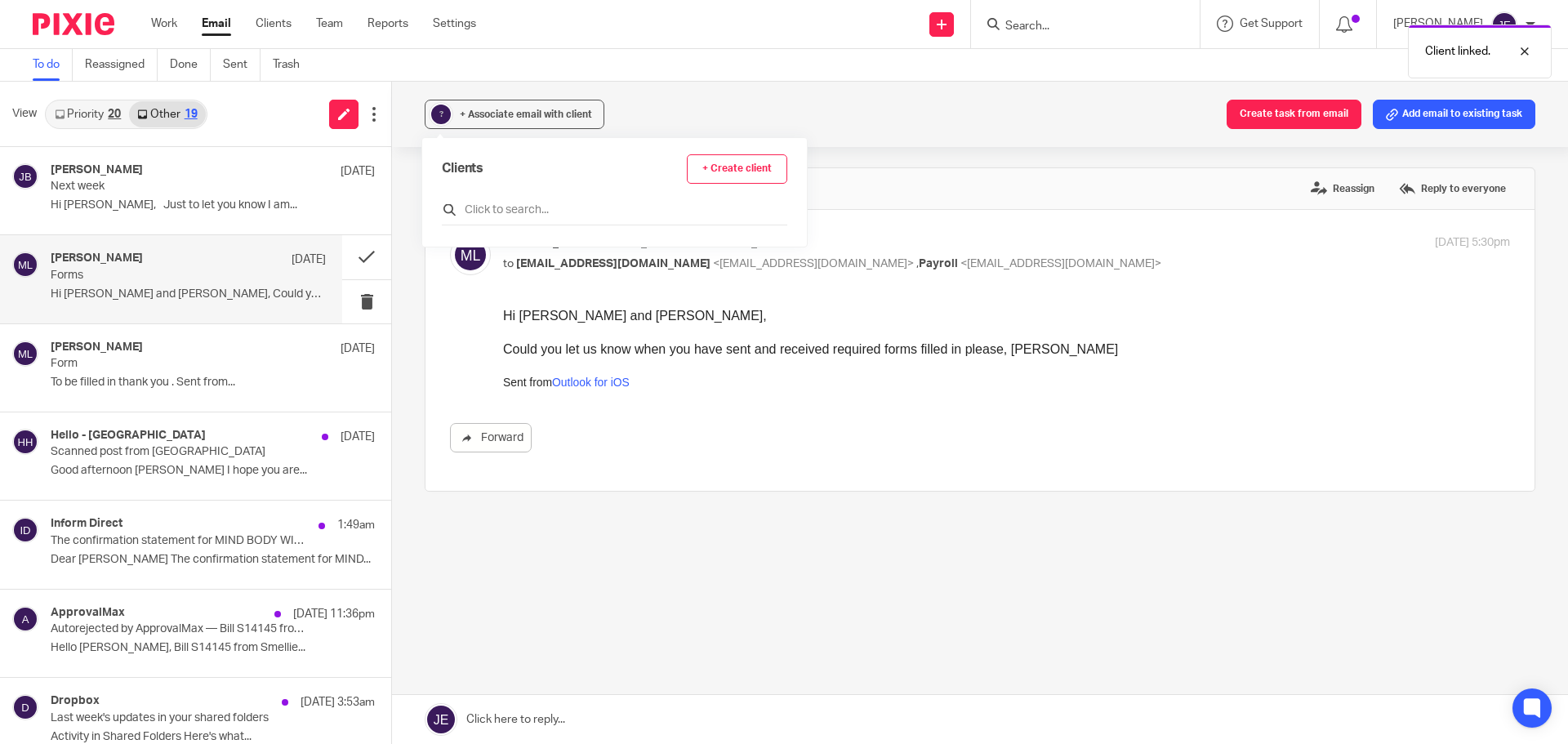
click at [504, 201] on div at bounding box center [614, 213] width 346 height 25
click at [502, 212] on input "text" at bounding box center [614, 210] width 346 height 16
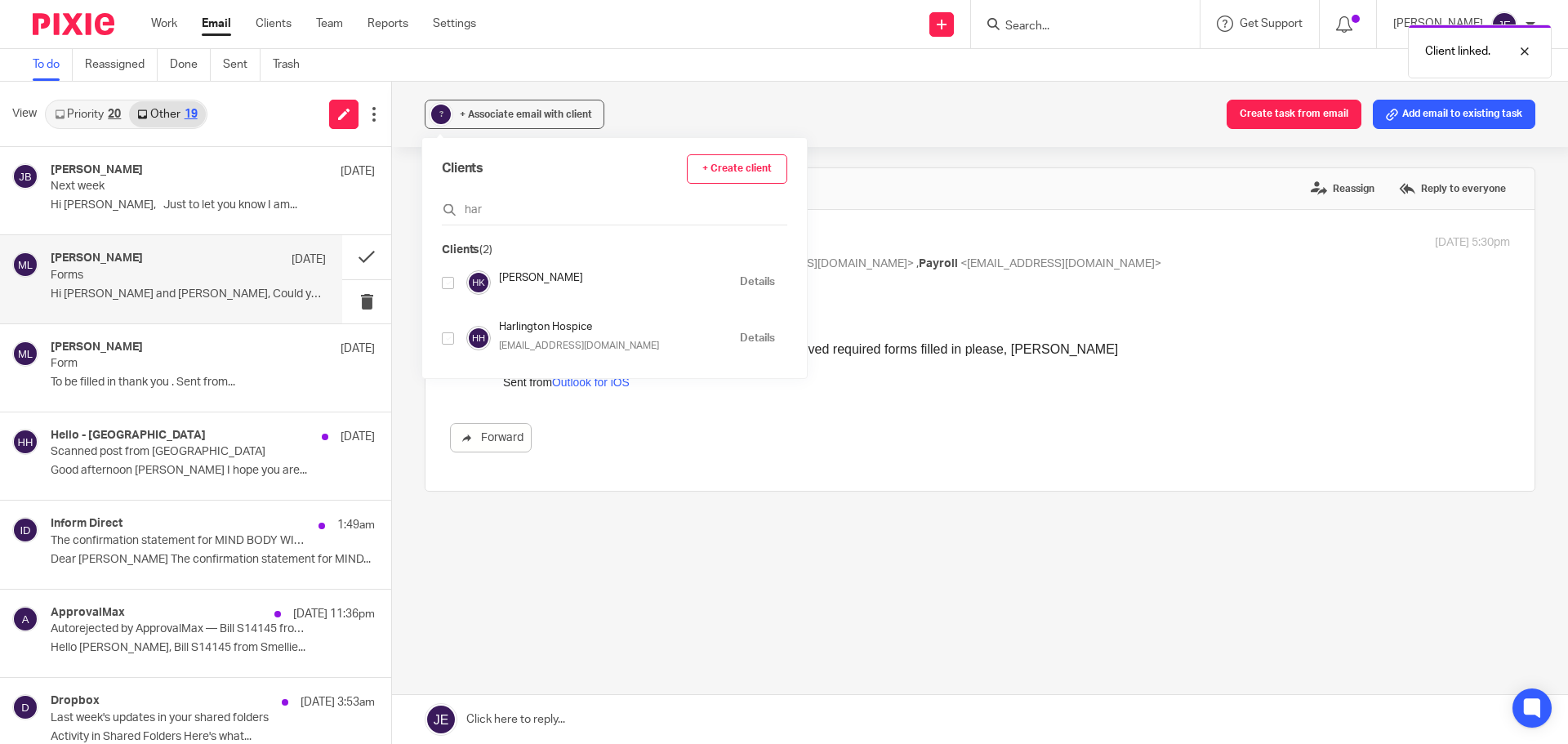
type input "har"
click at [444, 340] on input "checkbox" at bounding box center [448, 338] width 13 height 13
checkbox input "true"
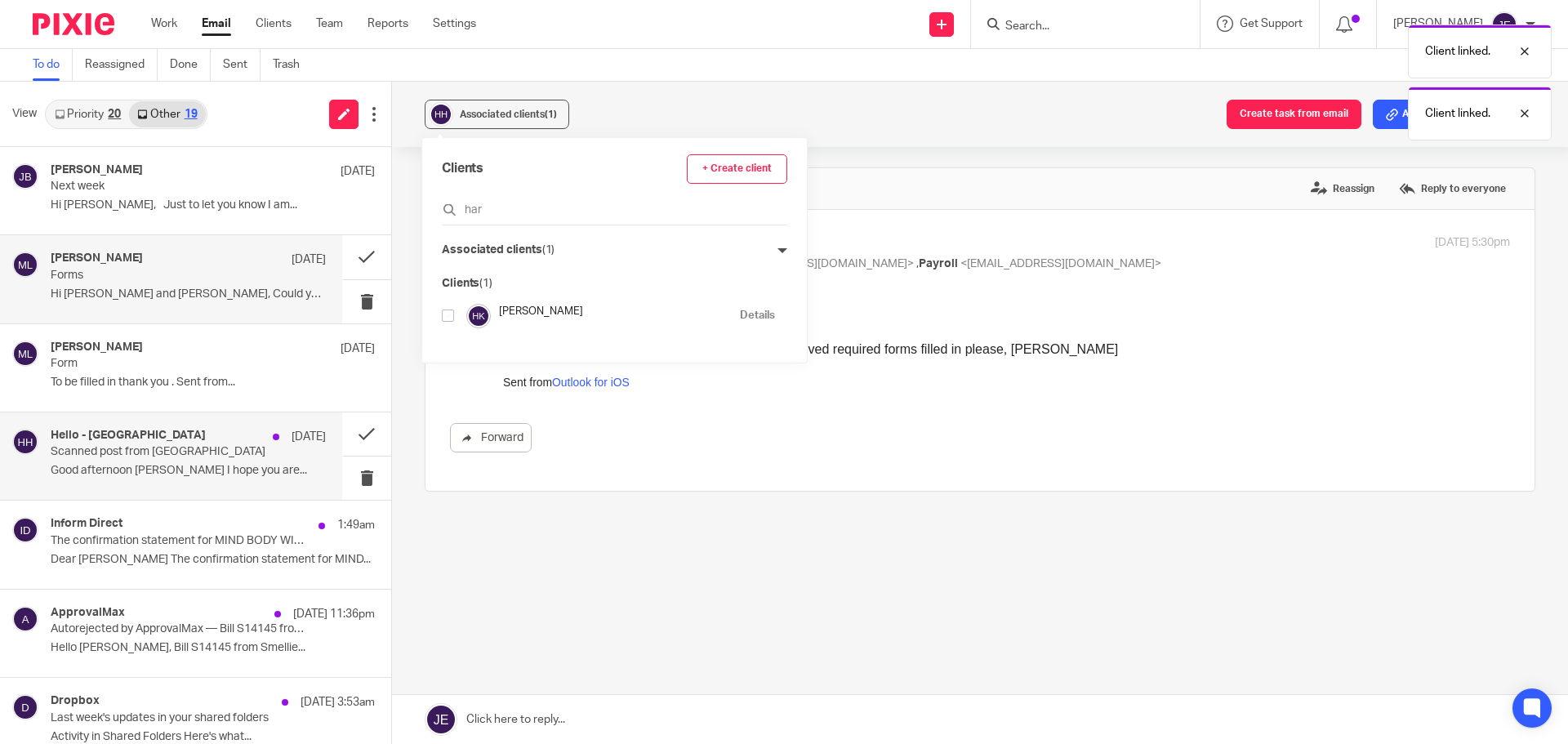
click at [184, 457] on p "Scanned post from [GEOGRAPHIC_DATA]" at bounding box center [161, 451] width 221 height 13
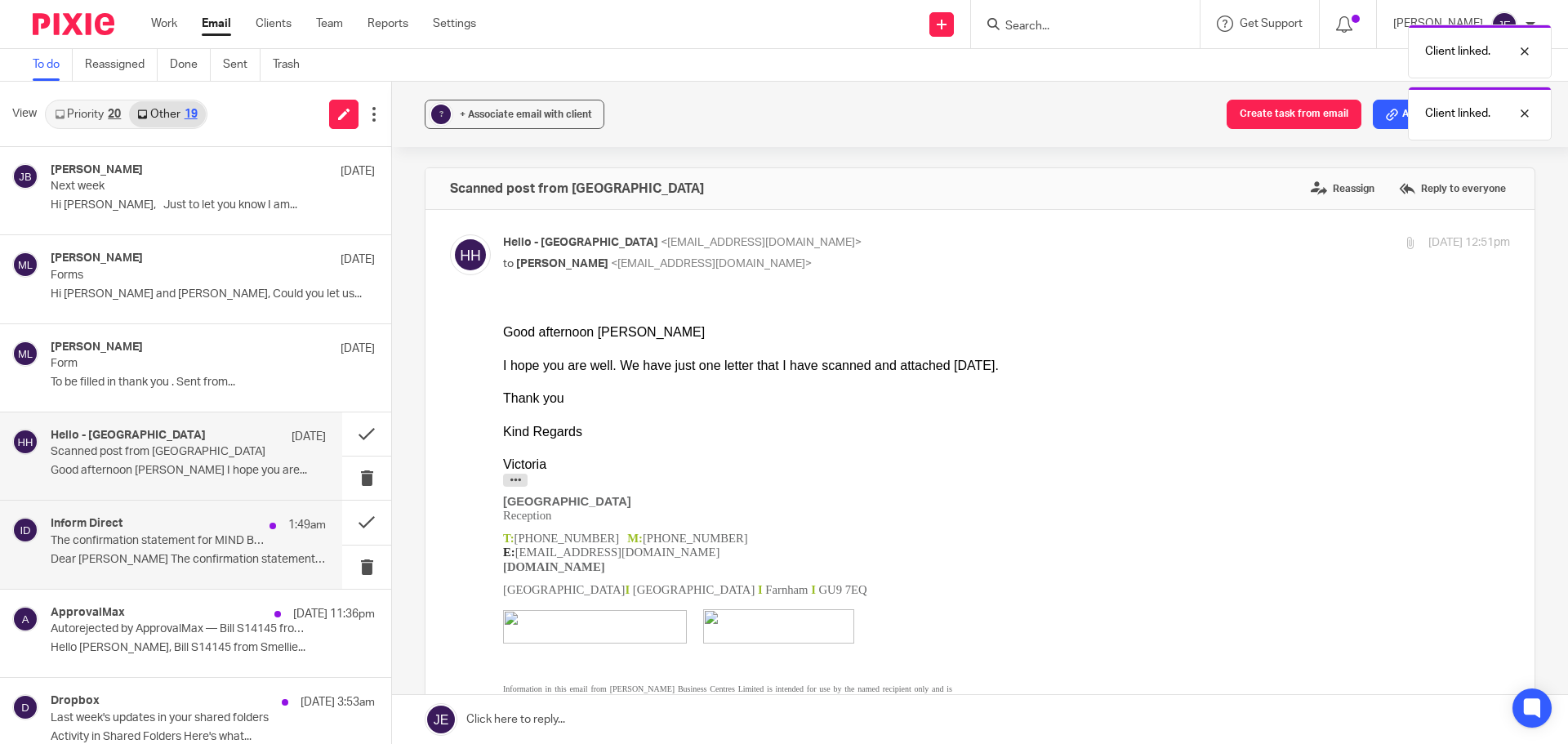
click at [184, 528] on div "Inform Direct 1:49am" at bounding box center [188, 525] width 276 height 16
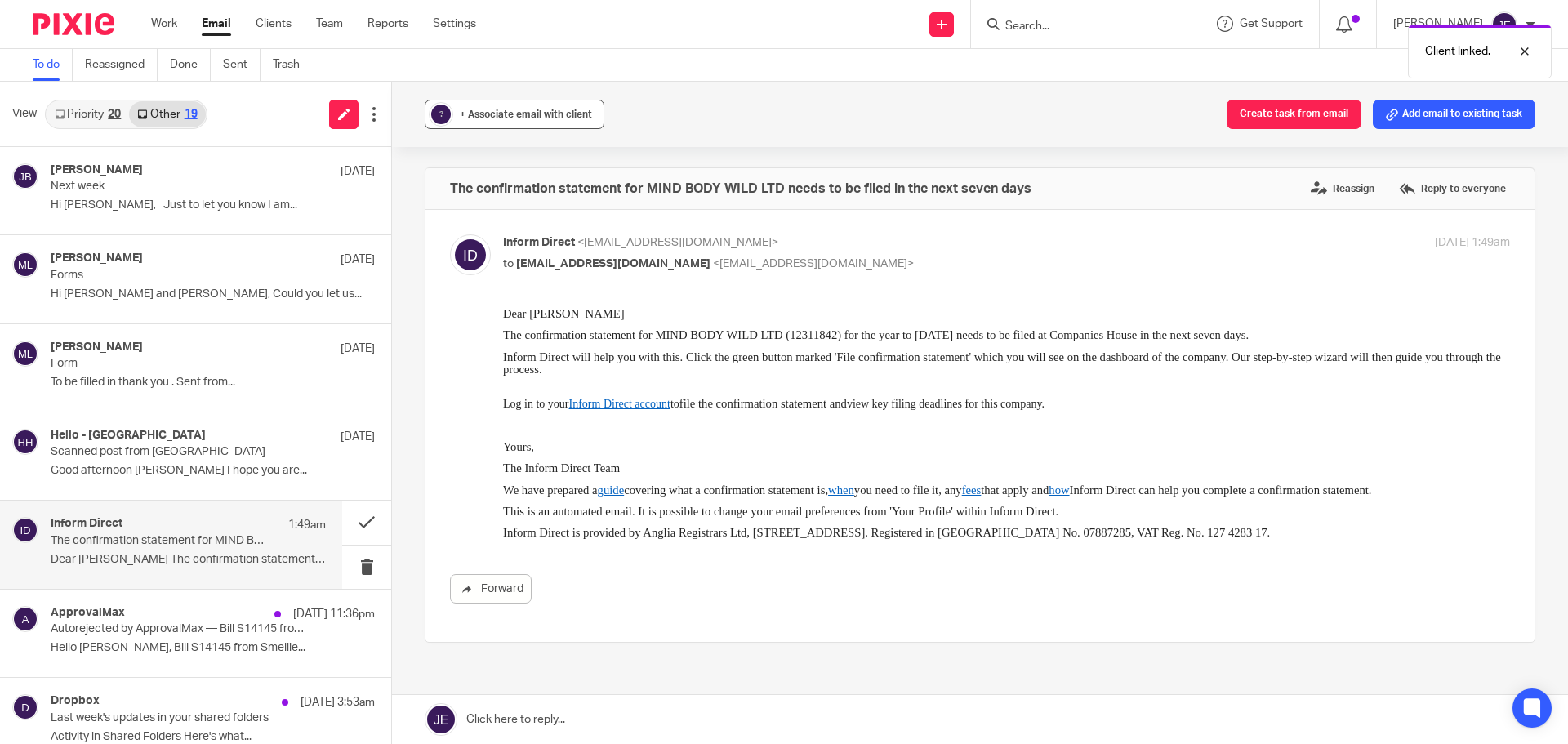
click at [483, 107] on div "+ Associate email with client" at bounding box center [525, 114] width 132 height 16
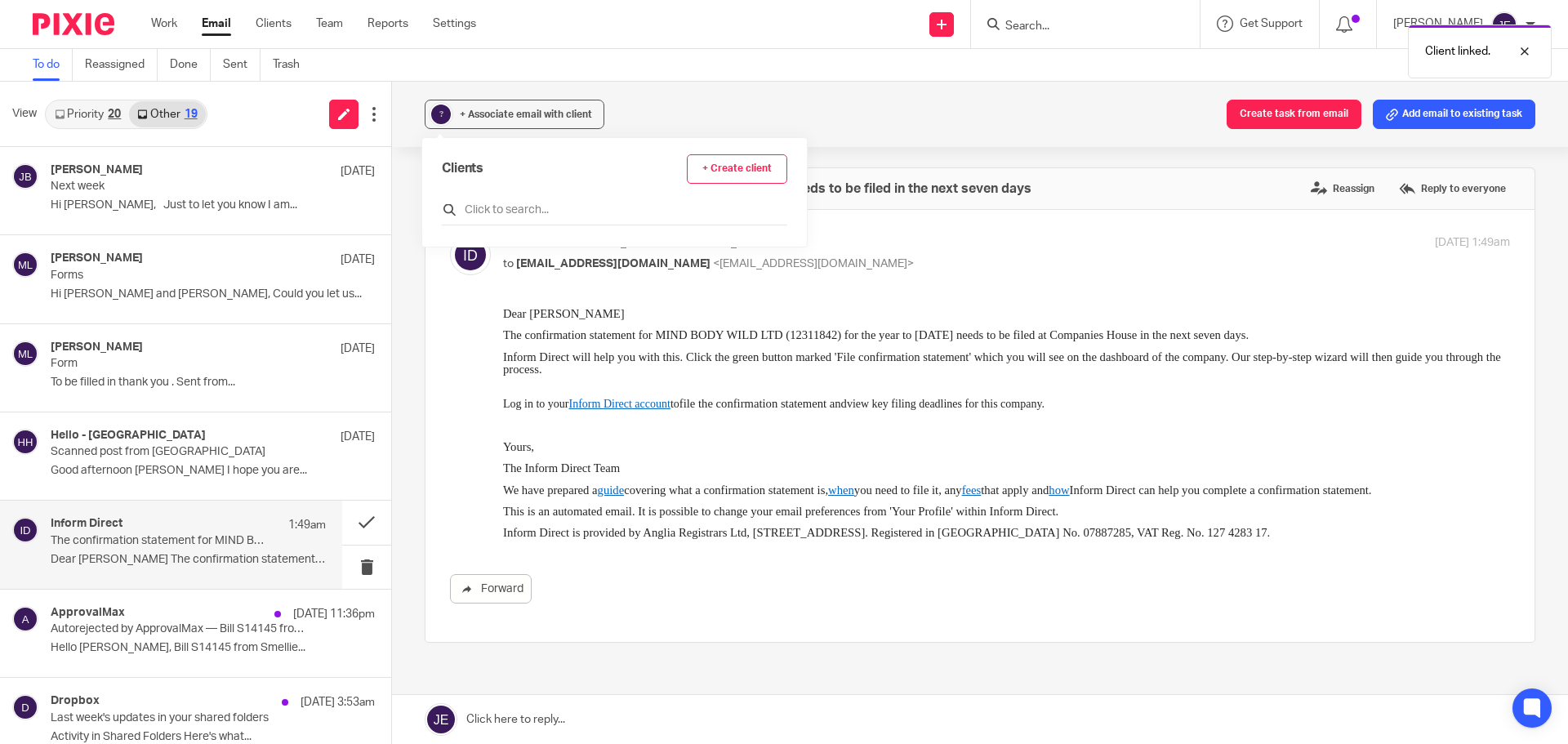
click at [525, 214] on input "text" at bounding box center [614, 210] width 346 height 16
type input "min"
click at [446, 281] on input "checkbox" at bounding box center [448, 283] width 13 height 13
checkbox input "true"
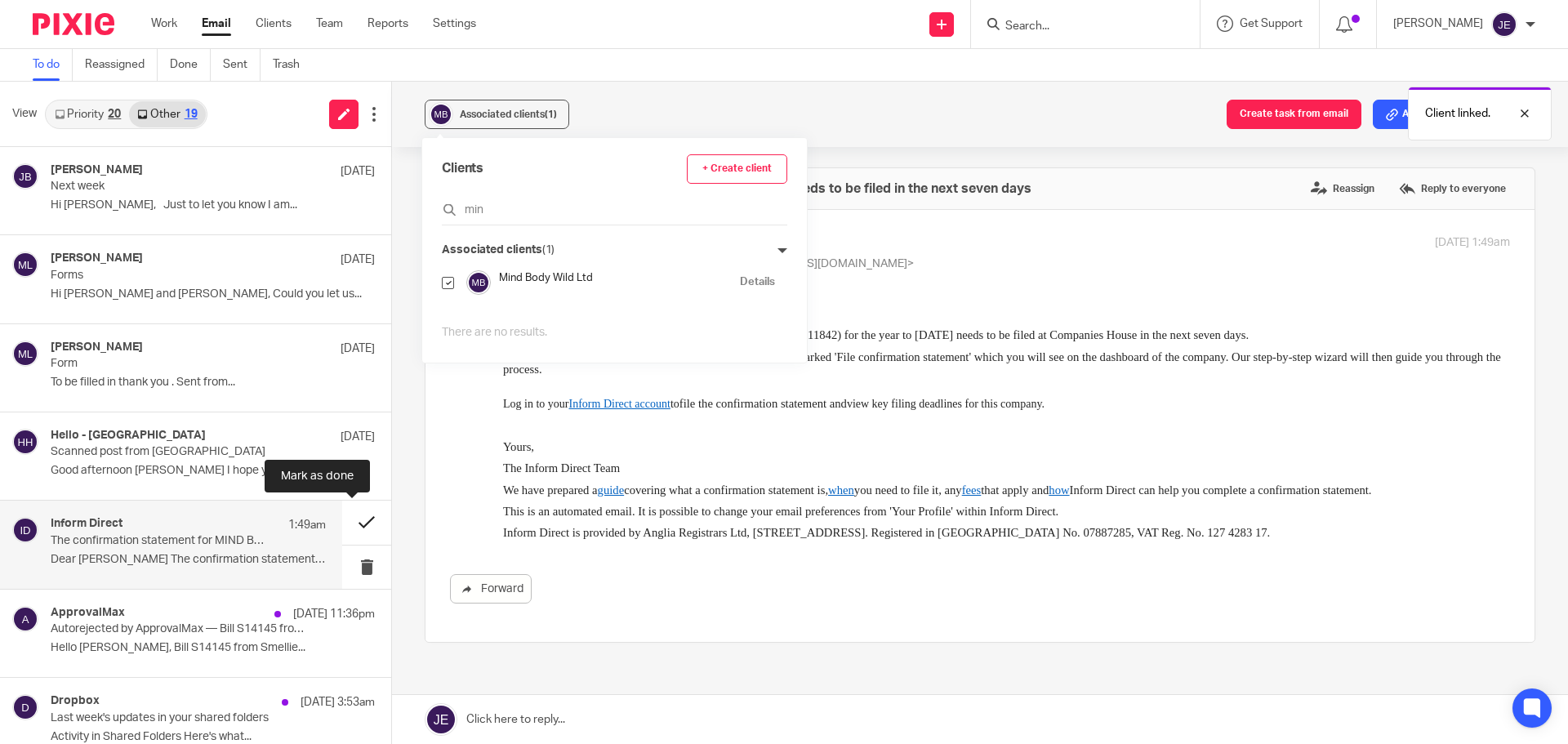
click at [354, 520] on button at bounding box center [366, 522] width 49 height 43
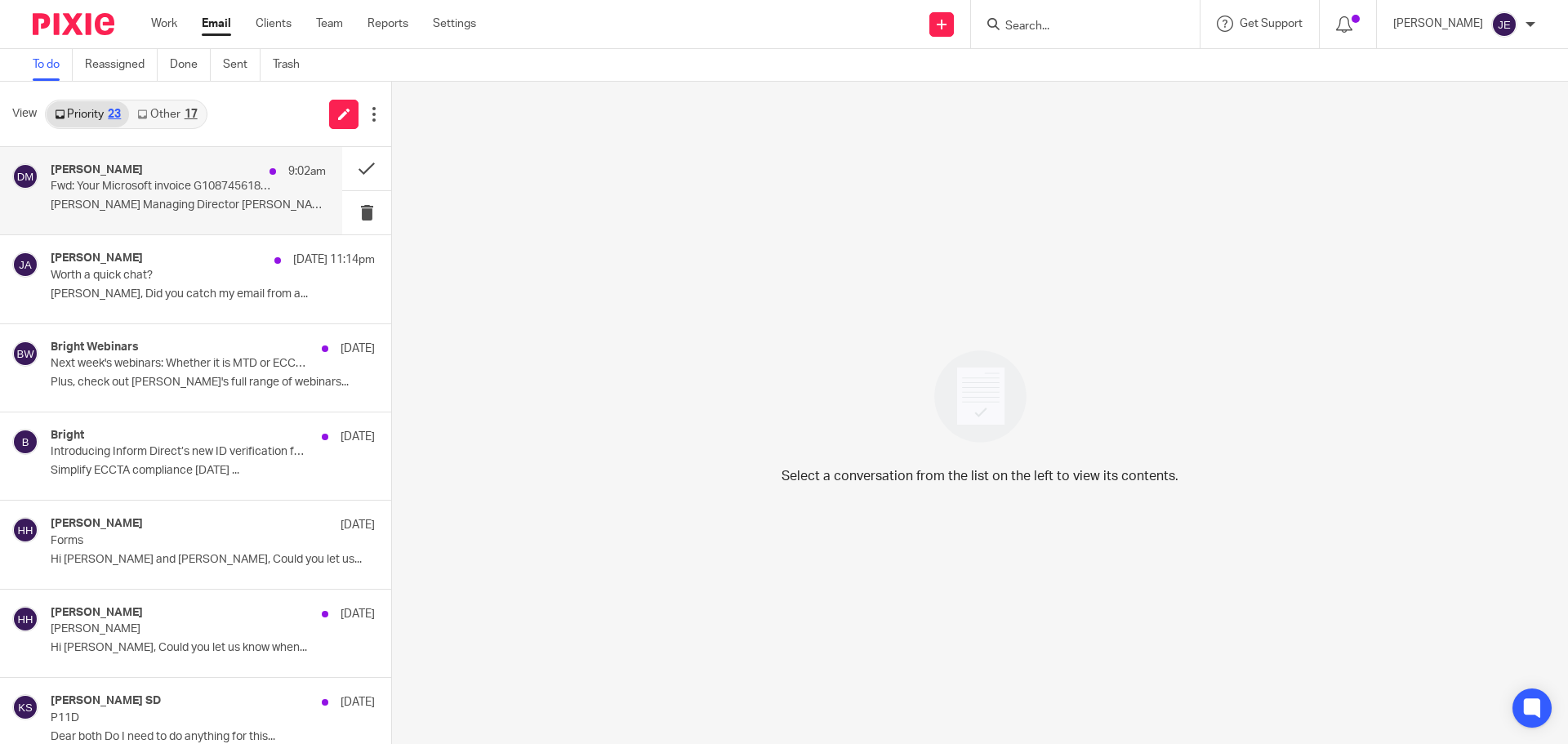
click at [233, 195] on div "David Munro 9:02am Fwd: Your Microsoft invoice G108745618 is ready David Munro …" at bounding box center [188, 190] width 276 height 55
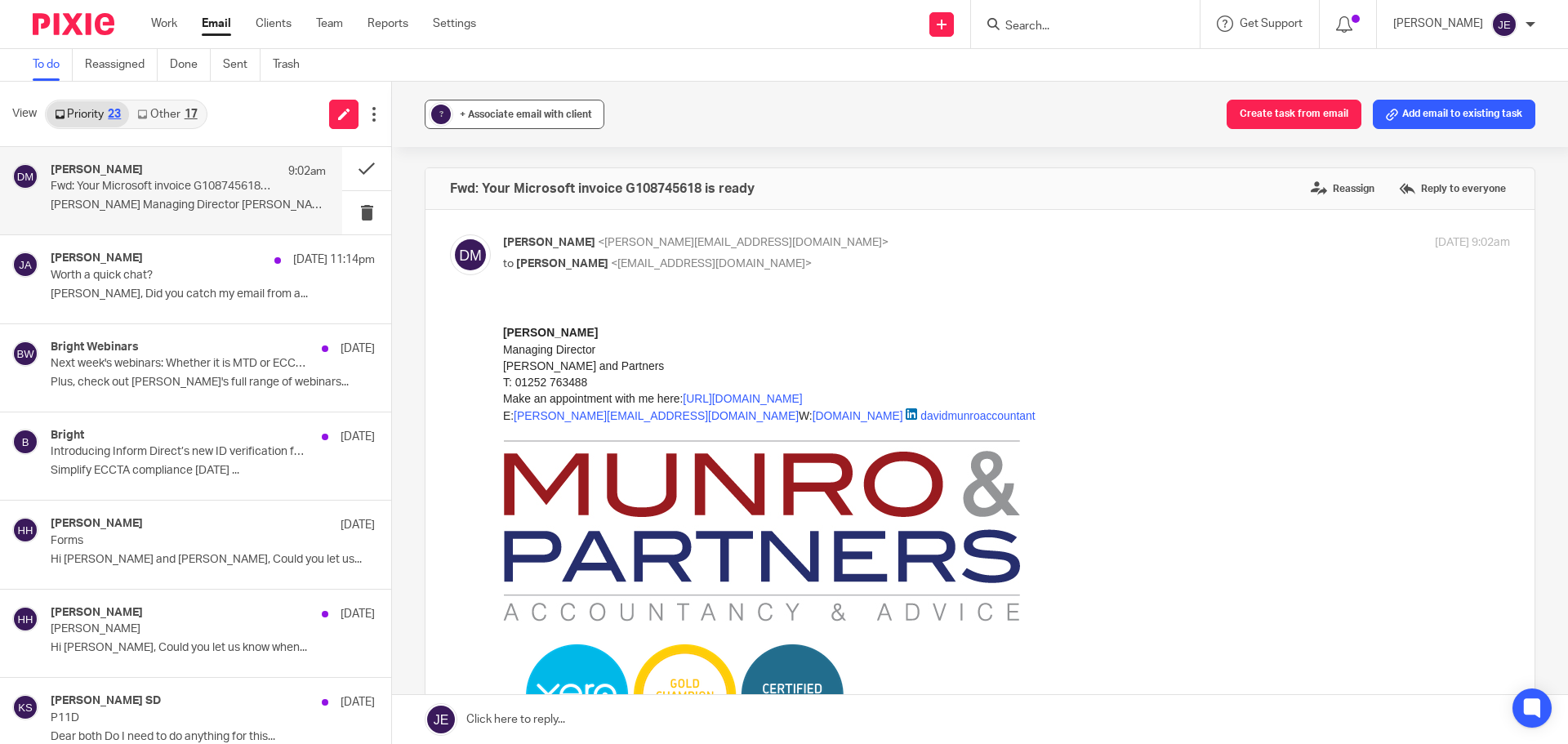
click at [456, 117] on button "? + Associate email with client" at bounding box center [514, 114] width 180 height 30
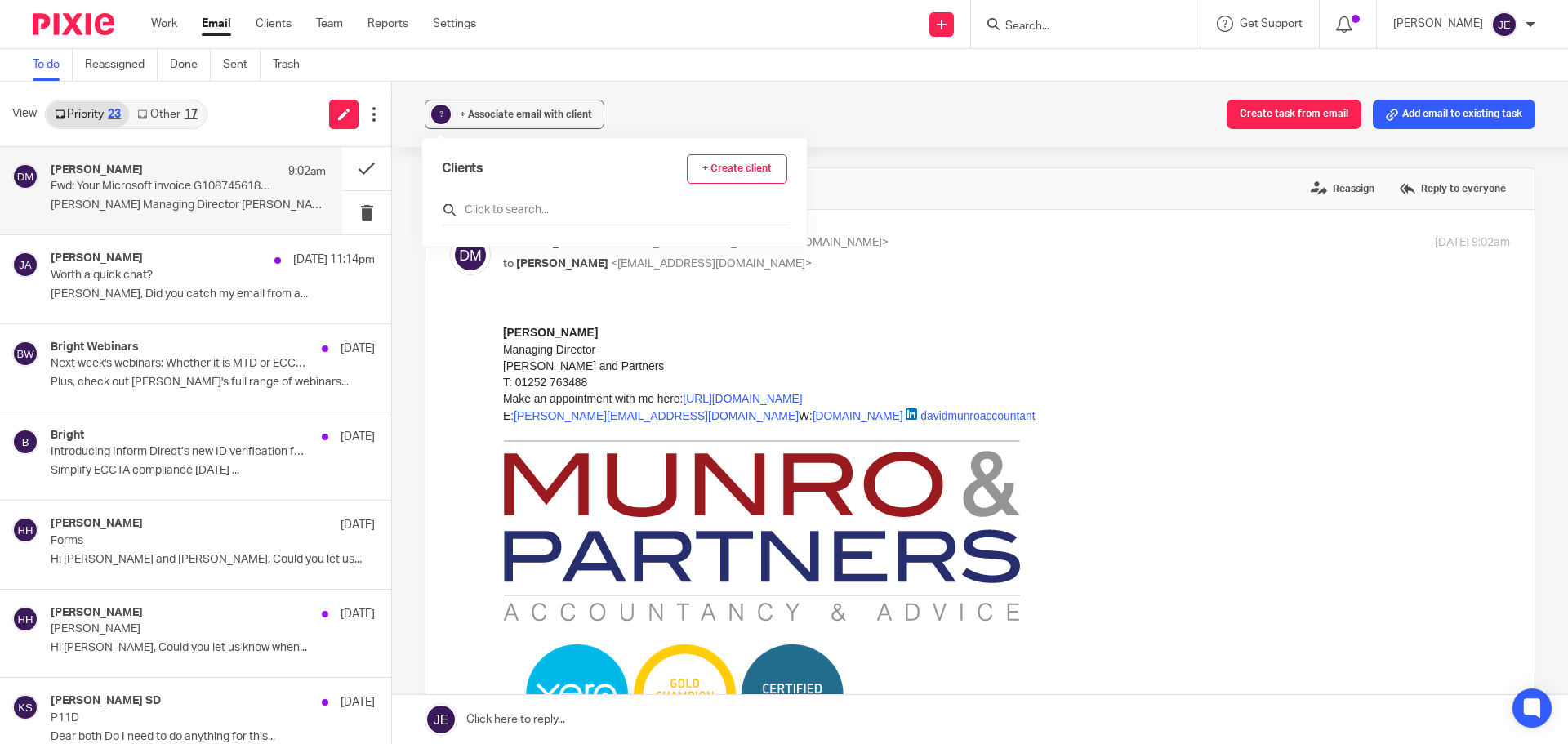
click at [477, 213] on input "text" at bounding box center [614, 210] width 346 height 16
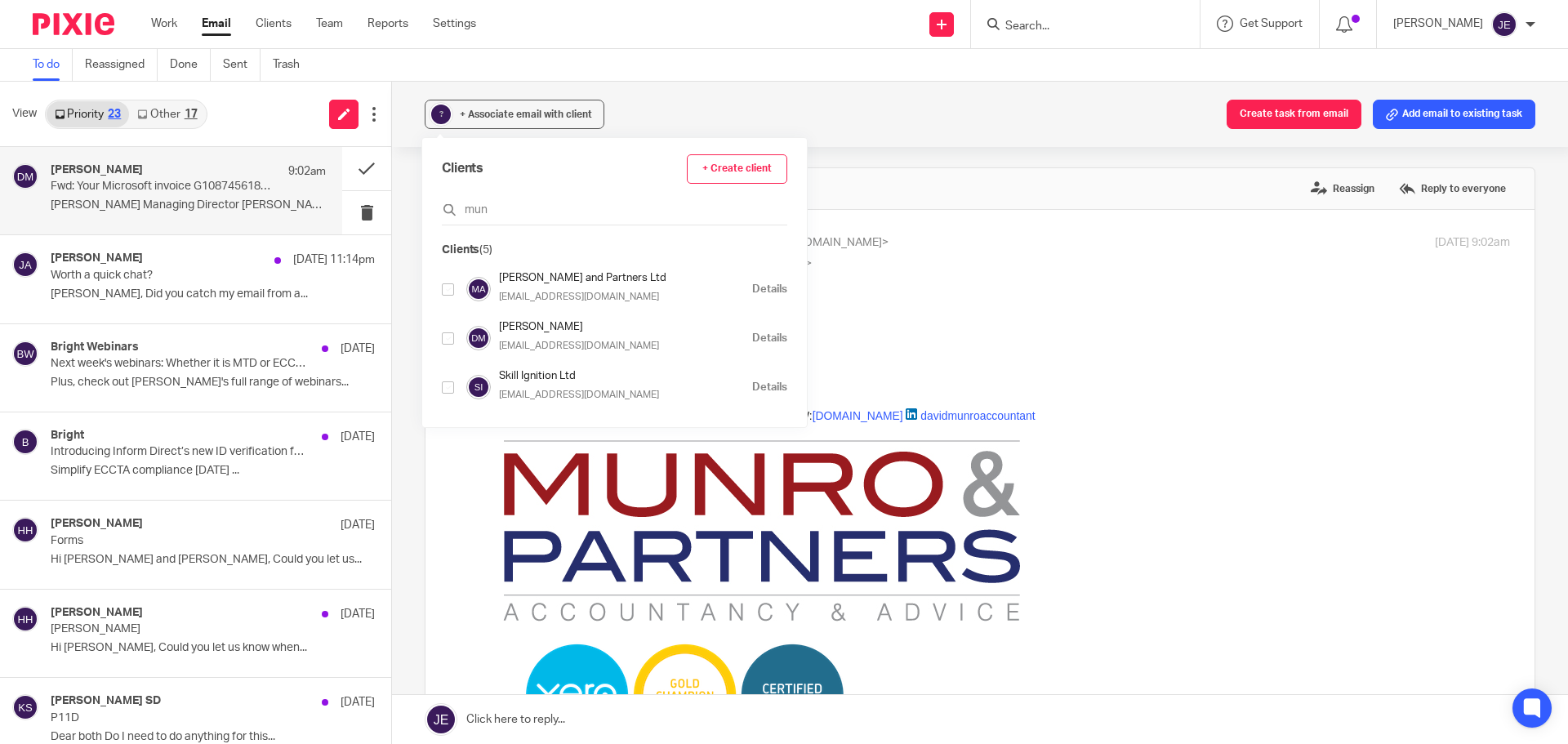
type input "mun"
click at [447, 293] on input "checkbox" at bounding box center [448, 290] width 13 height 13
checkbox input "true"
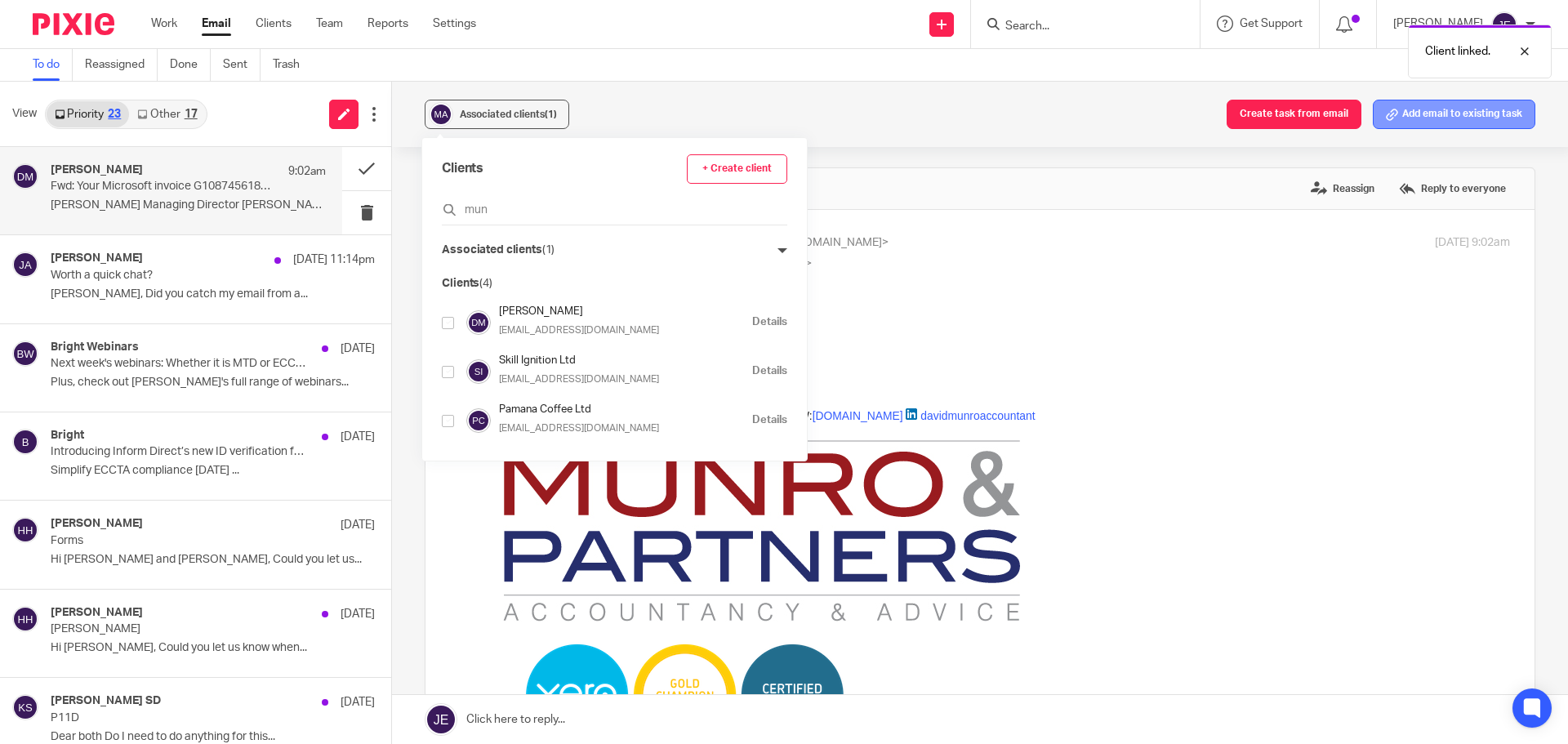
click at [1398, 113] on button "Add email to existing task" at bounding box center [1453, 114] width 162 height 30
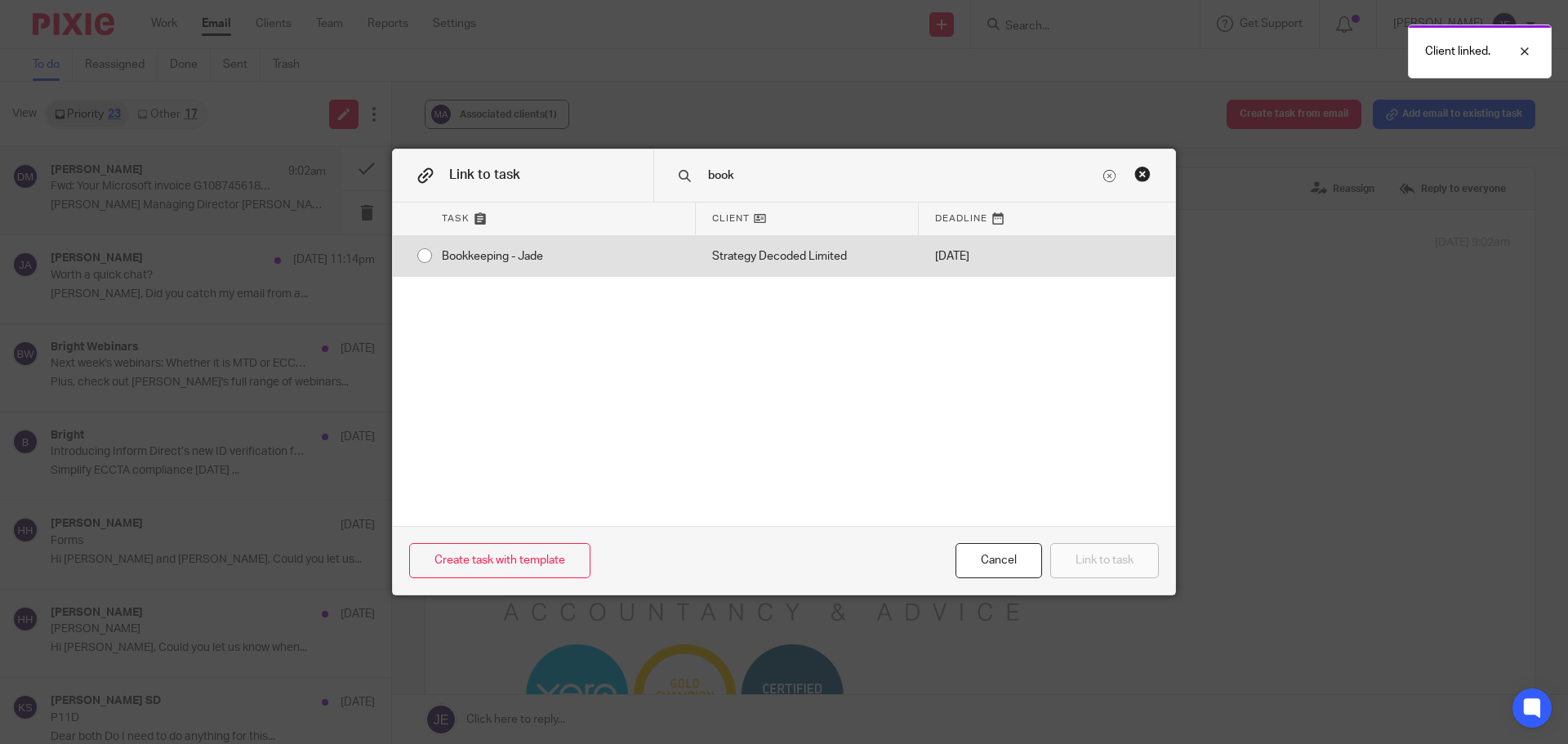
type input "book"
click at [819, 253] on div "Strategy Decoded Limited" at bounding box center [807, 256] width 223 height 40
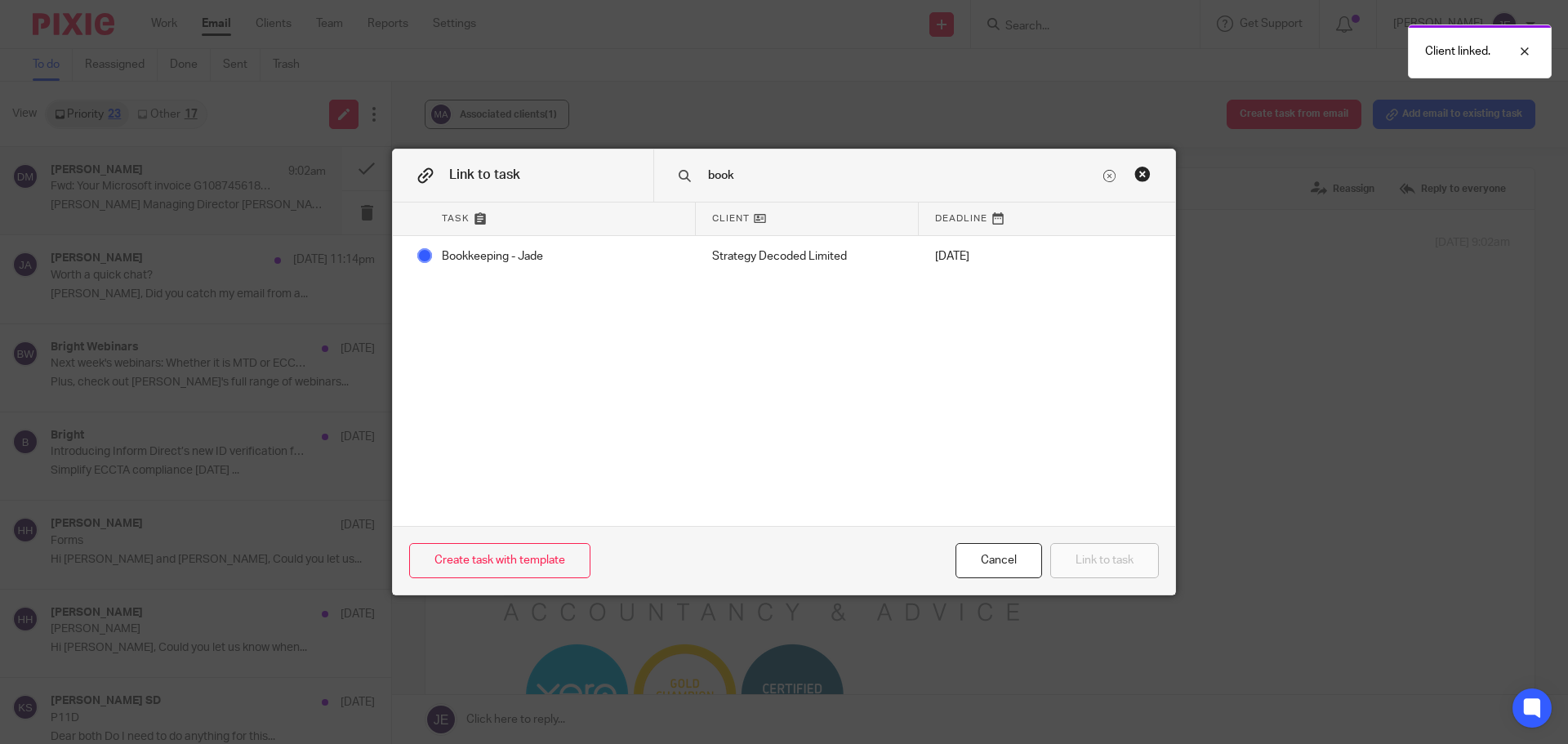
radio input "true"
drag, startPoint x: 1080, startPoint y: 565, endPoint x: 1068, endPoint y: 561, distance: 12.6
click at [1080, 567] on button "Link to task" at bounding box center [1104, 560] width 109 height 35
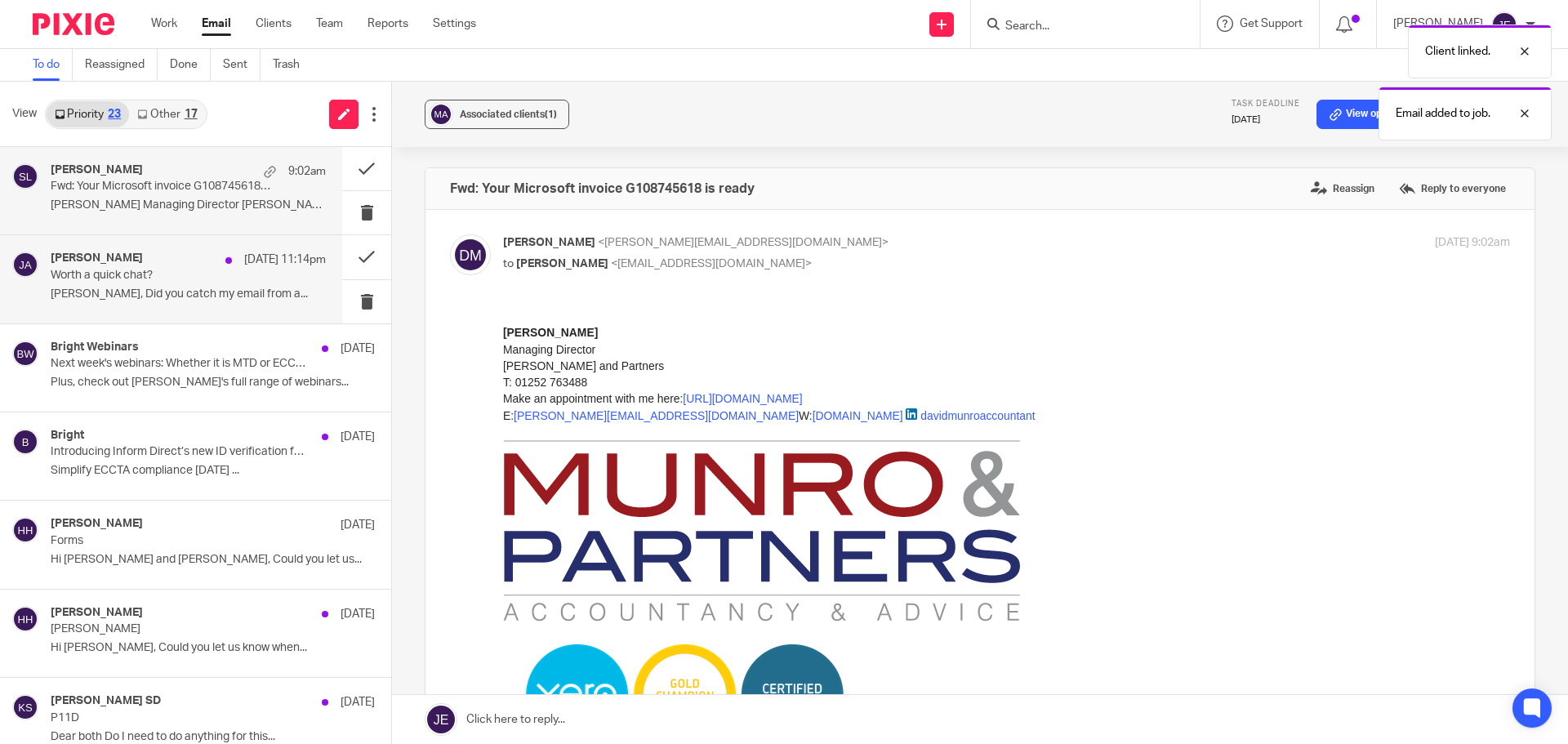
click at [169, 262] on div "Jocelyn Aguilar 25 Aug 11:14pm" at bounding box center [188, 259] width 276 height 16
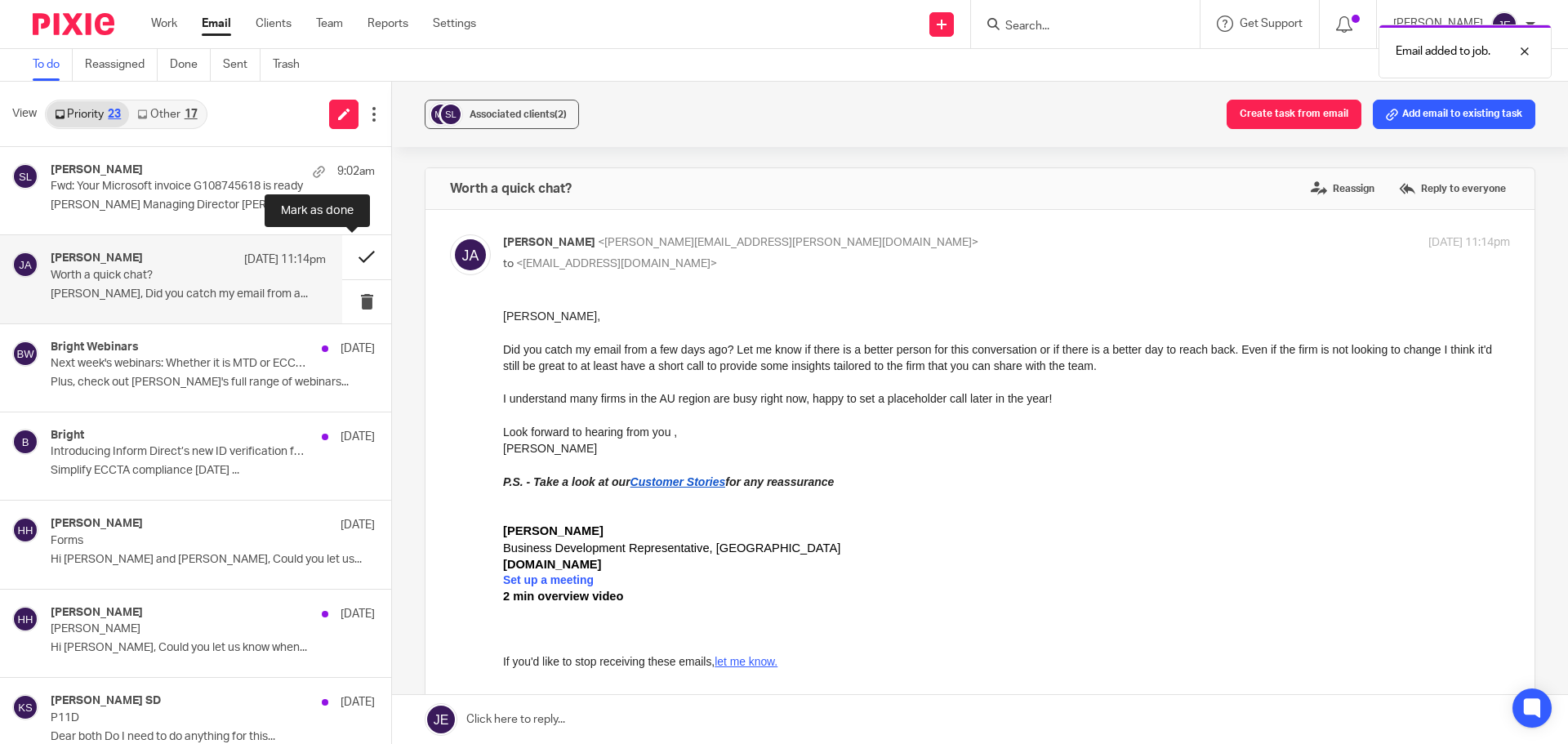
click at [352, 255] on button at bounding box center [366, 257] width 49 height 43
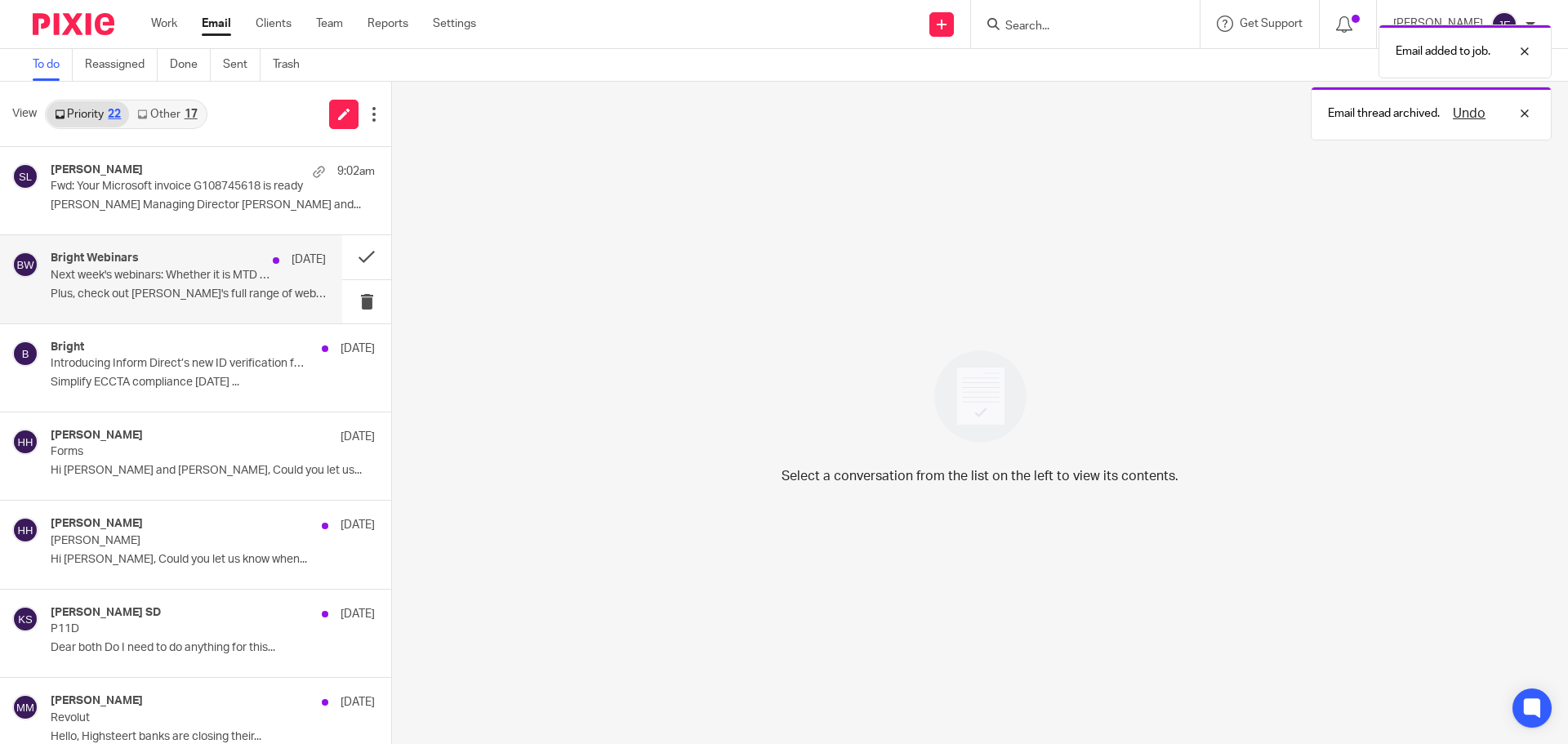
click at [153, 284] on div "Bright Webinars 22 Aug Next week's webinars: Whether it is MTD or ECCTA - Brigh…" at bounding box center [188, 278] width 276 height 55
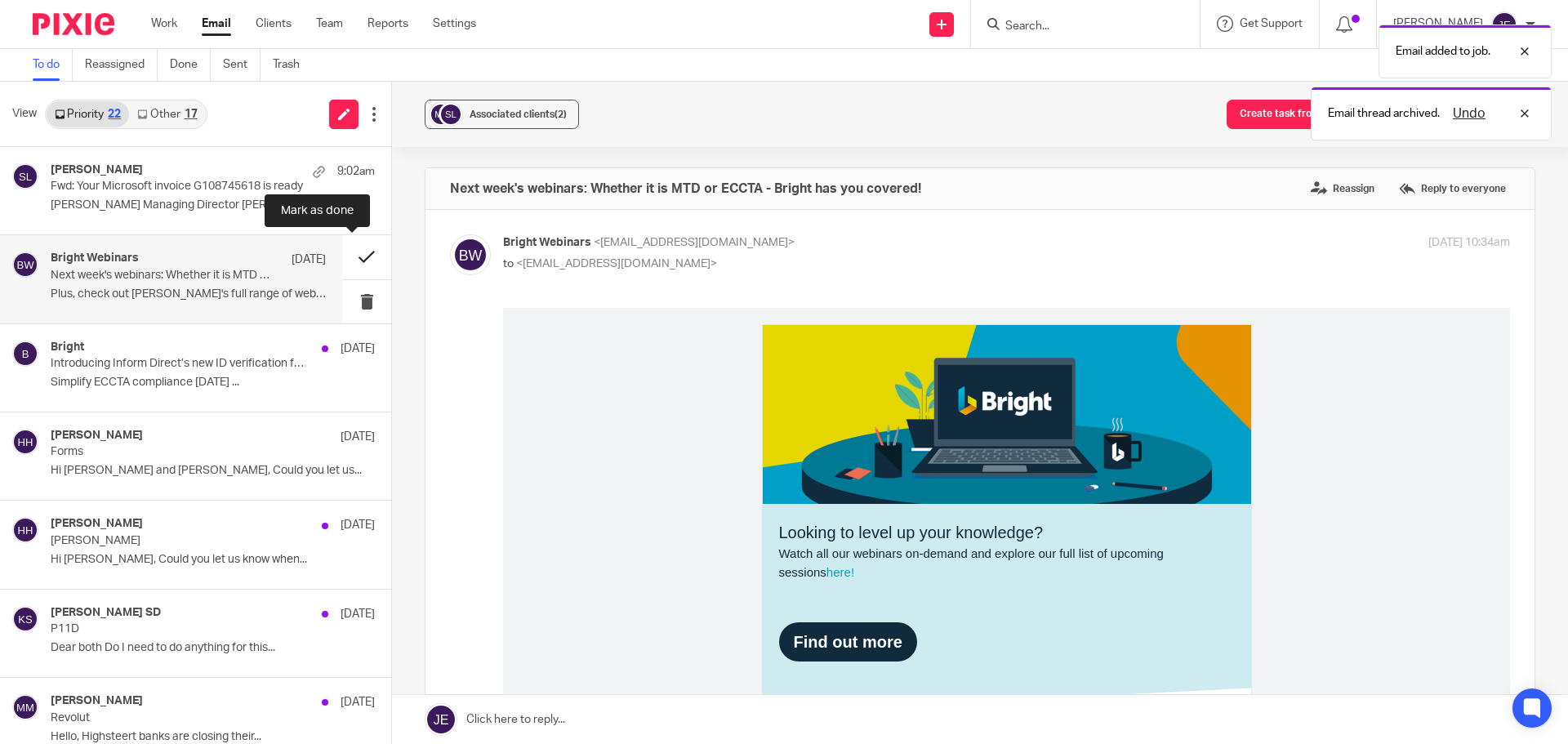
click at [352, 262] on button at bounding box center [366, 257] width 49 height 43
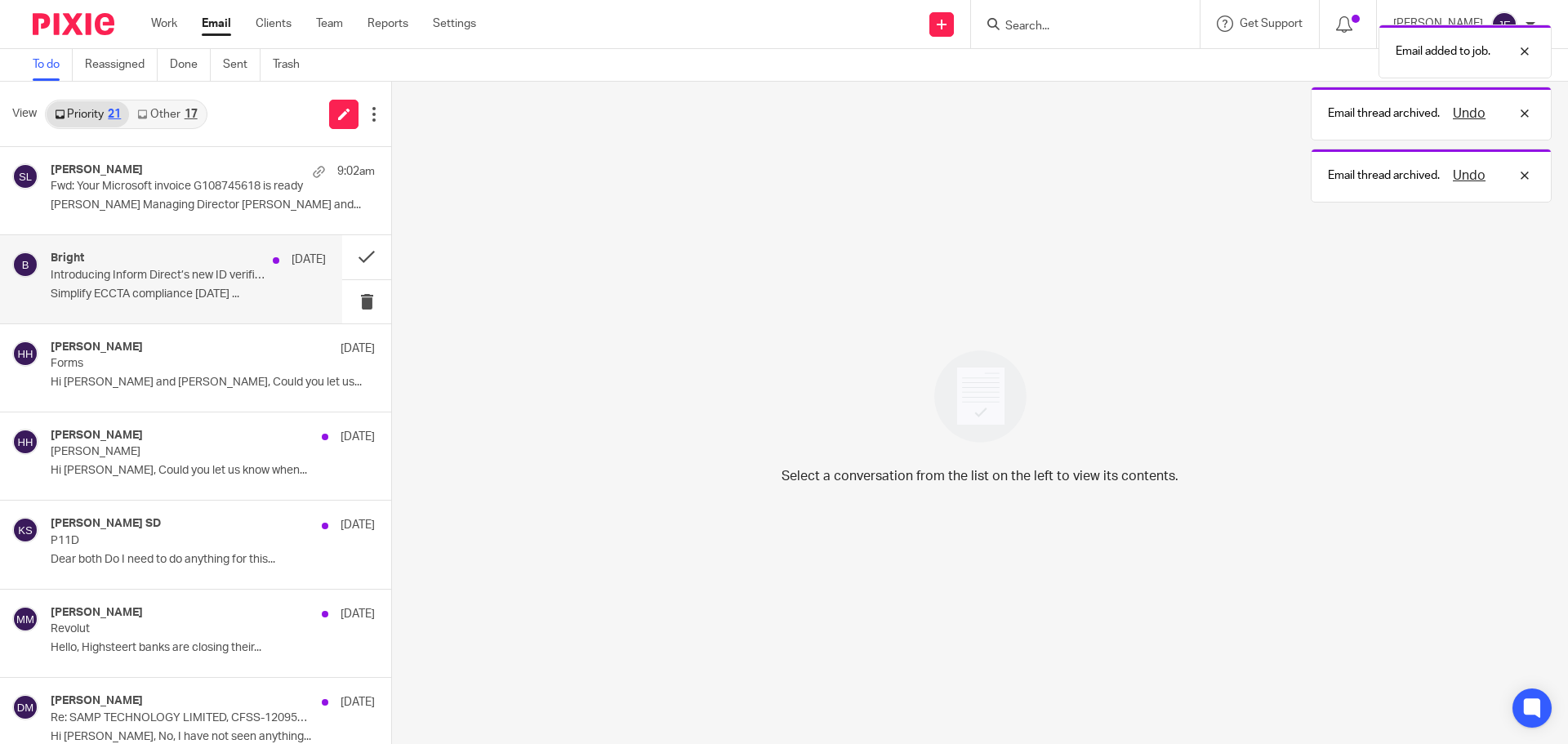
click at [88, 271] on p "Introducing Inform Direct’s new ID verification feature" at bounding box center [161, 275] width 221 height 13
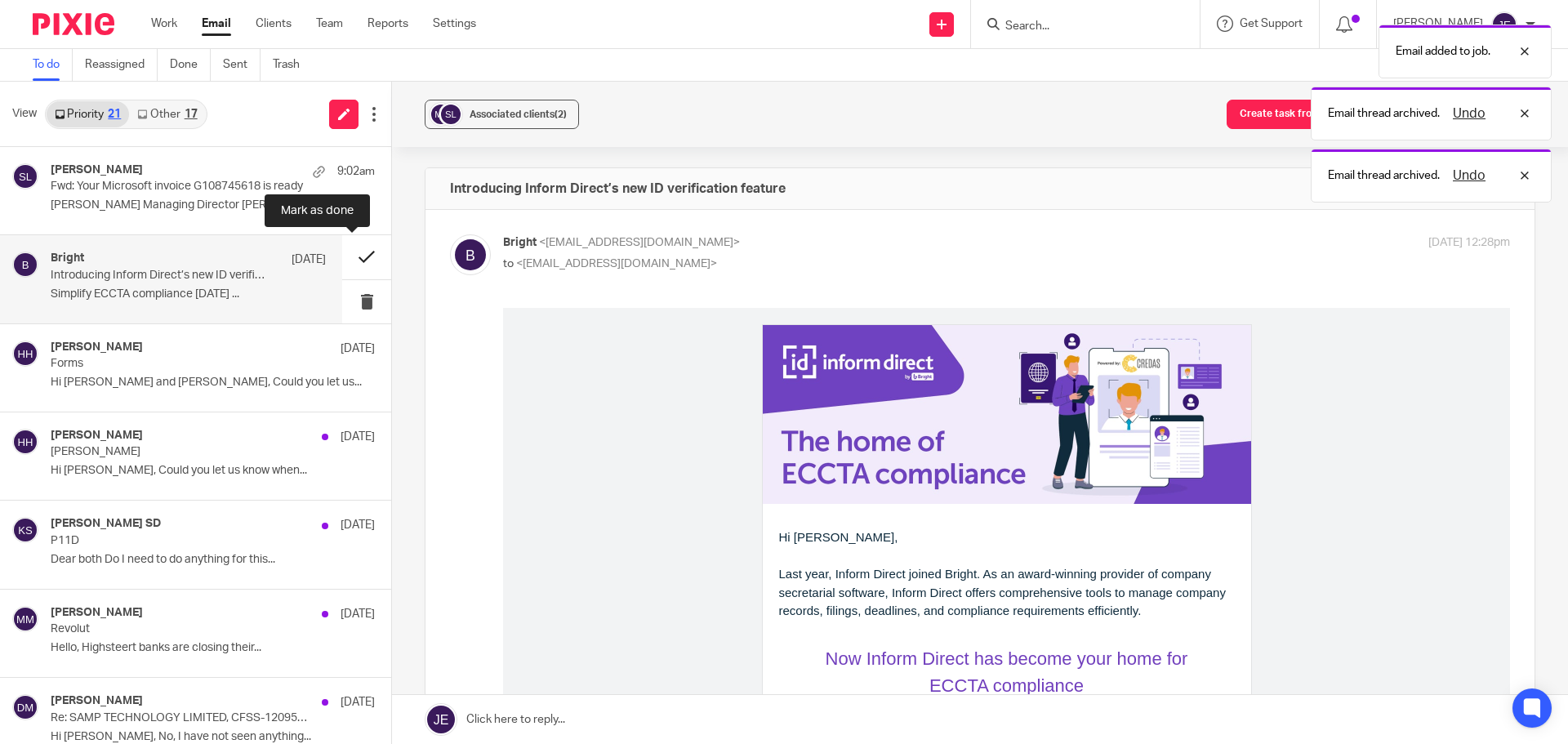
click at [348, 258] on button at bounding box center [366, 257] width 49 height 43
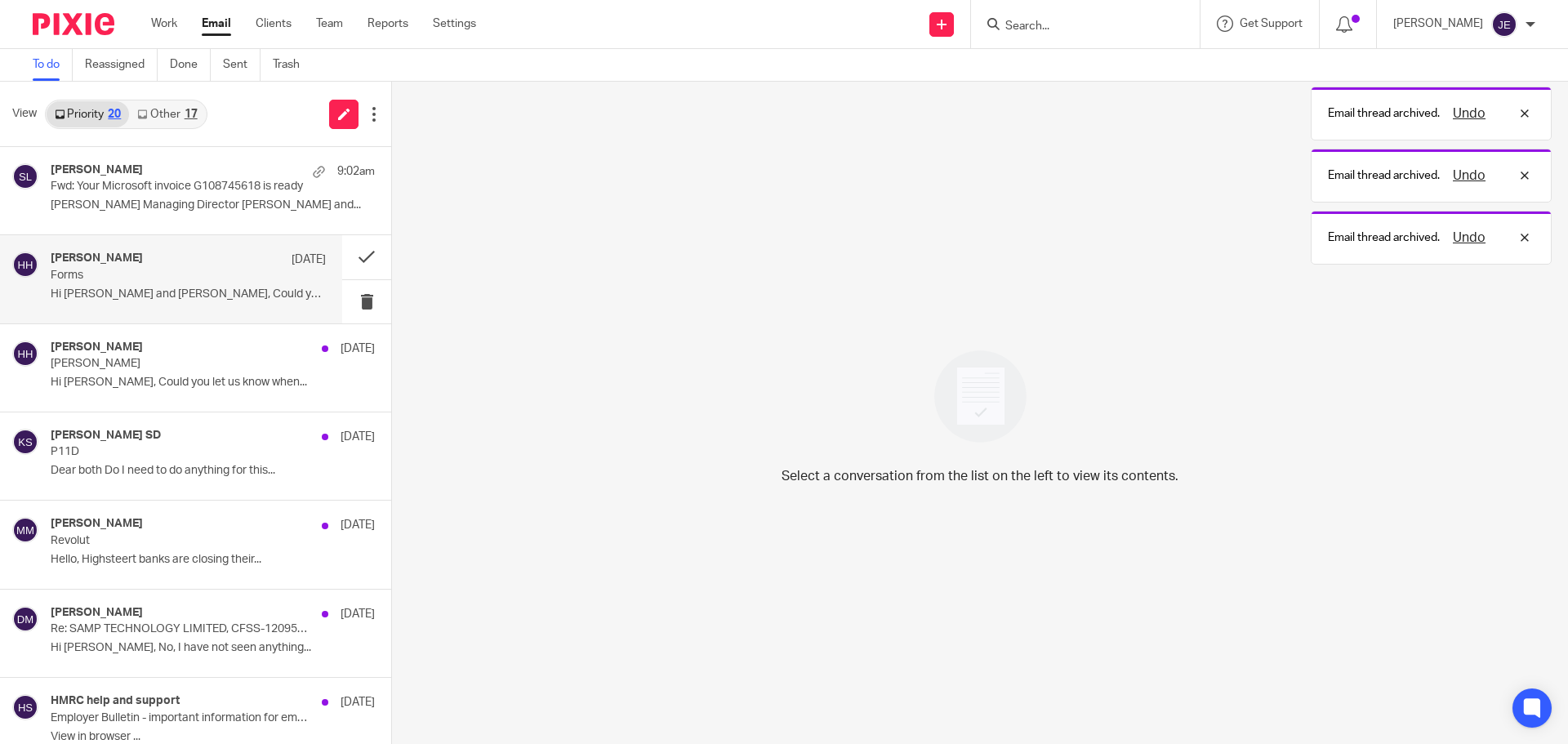
click at [131, 276] on p "Forms" at bounding box center [161, 275] width 221 height 13
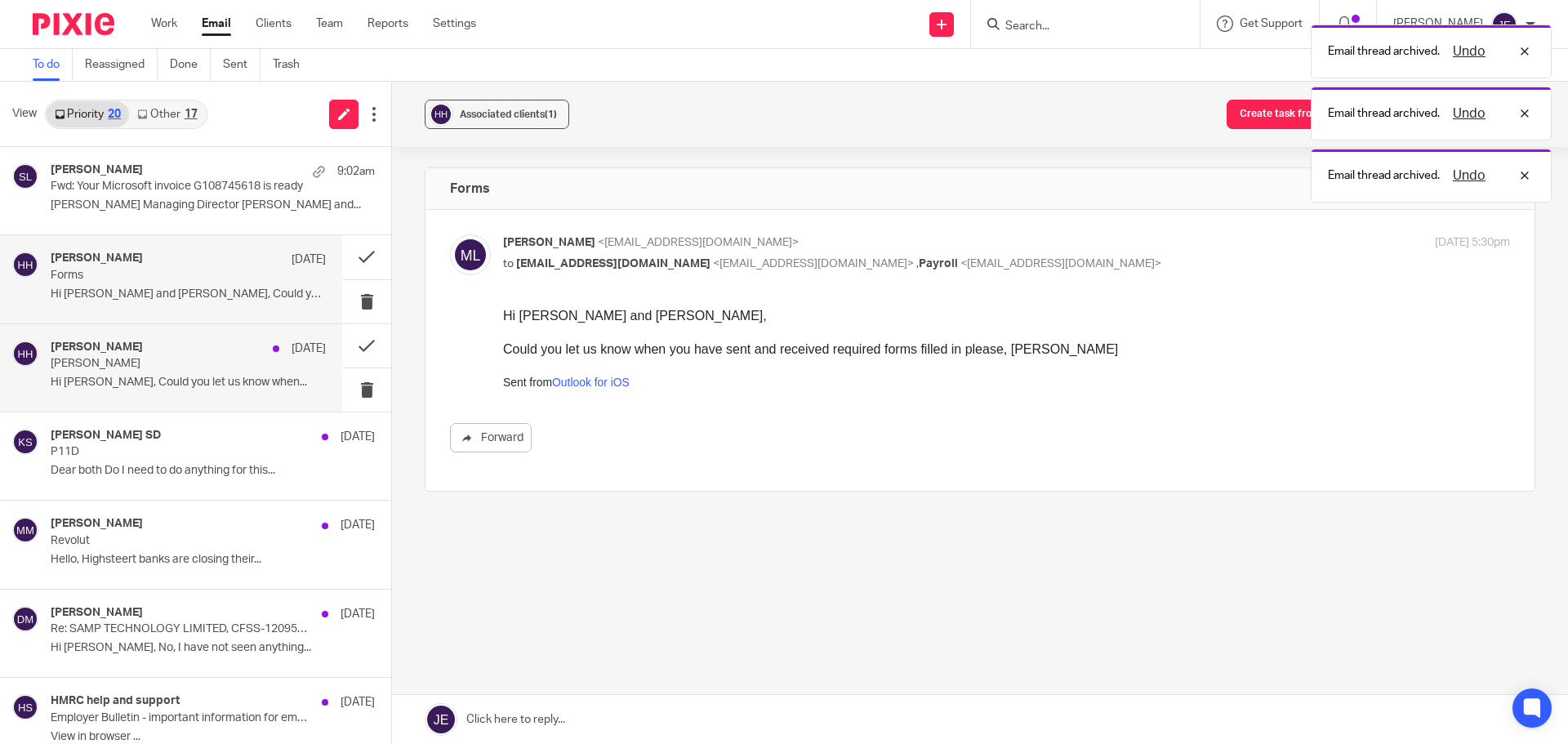
click at [140, 379] on p "Hi [PERSON_NAME], Could you let us know when..." at bounding box center [188, 381] width 276 height 13
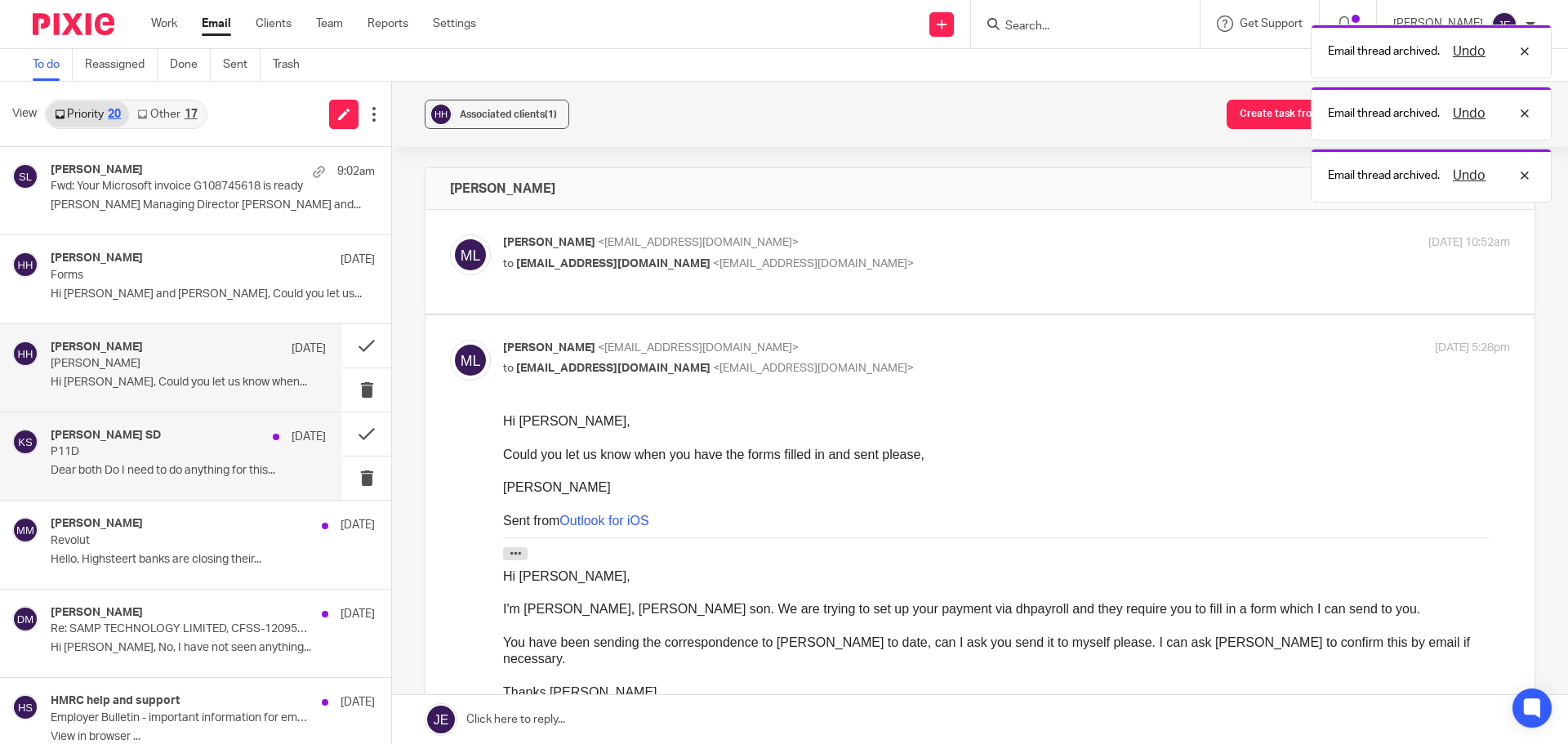
click at [176, 465] on p "Dear both Do I need to do anything for this..." at bounding box center [188, 470] width 276 height 13
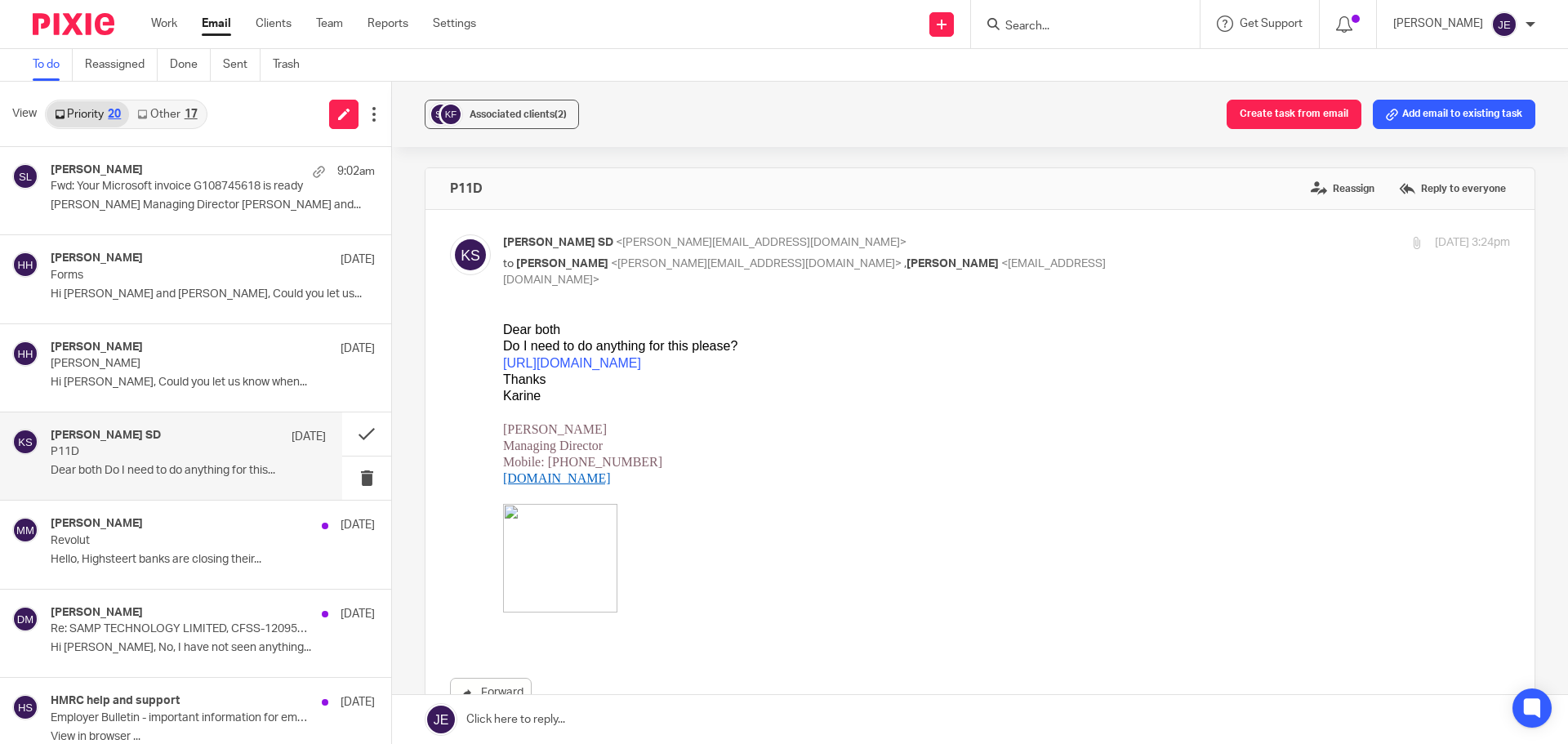
click at [195, 440] on div "Karine Fleury-Richards SD 20 Aug" at bounding box center [188, 437] width 276 height 16
click at [1340, 191] on label "Reassign" at bounding box center [1342, 188] width 72 height 24
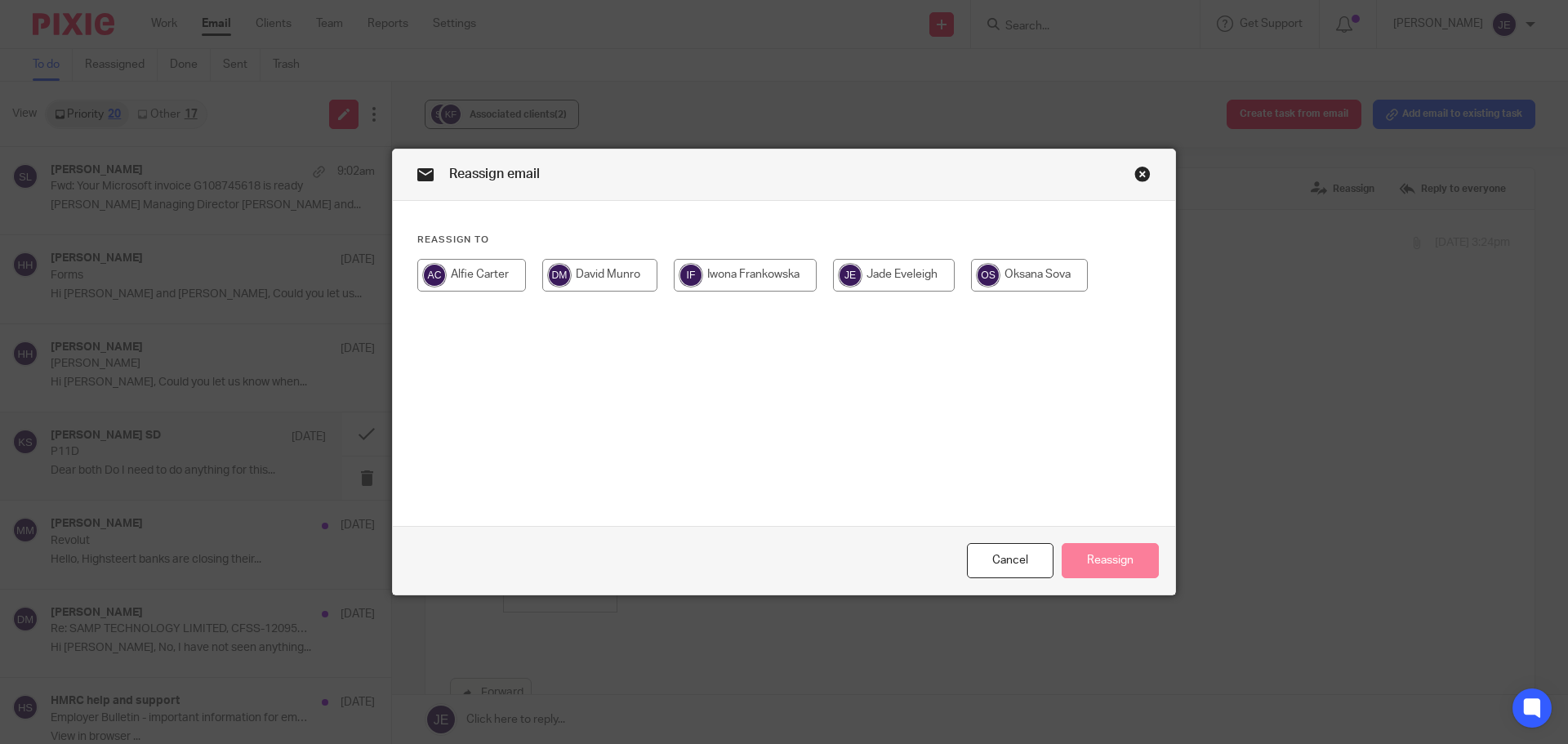
click at [751, 277] on input "radio" at bounding box center [744, 275] width 143 height 32
radio input "true"
click at [1107, 563] on button "Reassign" at bounding box center [1110, 560] width 97 height 35
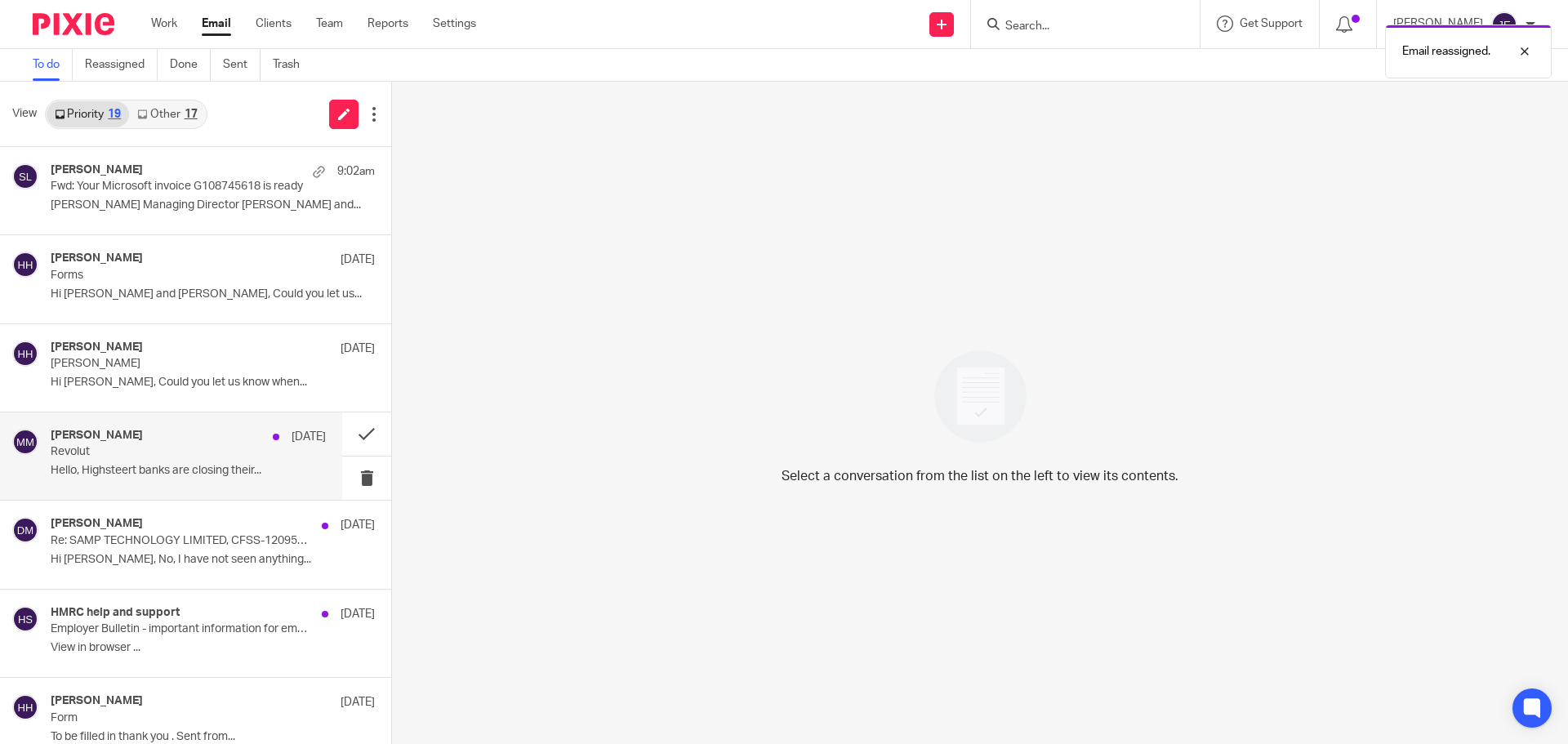
click at [216, 441] on div "Mac McGrory 20 Aug" at bounding box center [188, 437] width 276 height 16
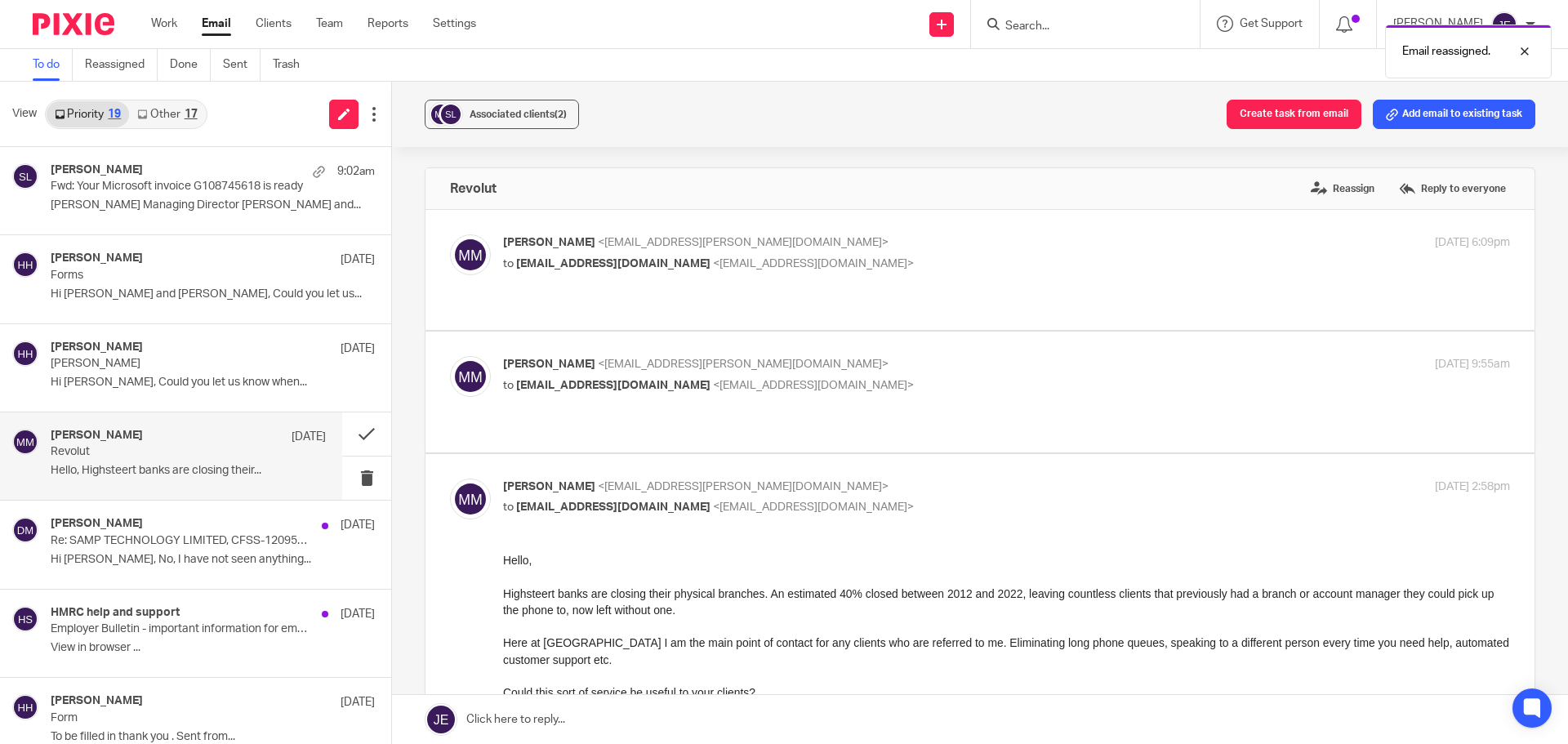
click at [832, 228] on label at bounding box center [979, 270] width 1108 height 120
click at [450, 233] on input "checkbox" at bounding box center [449, 233] width 1 height 1
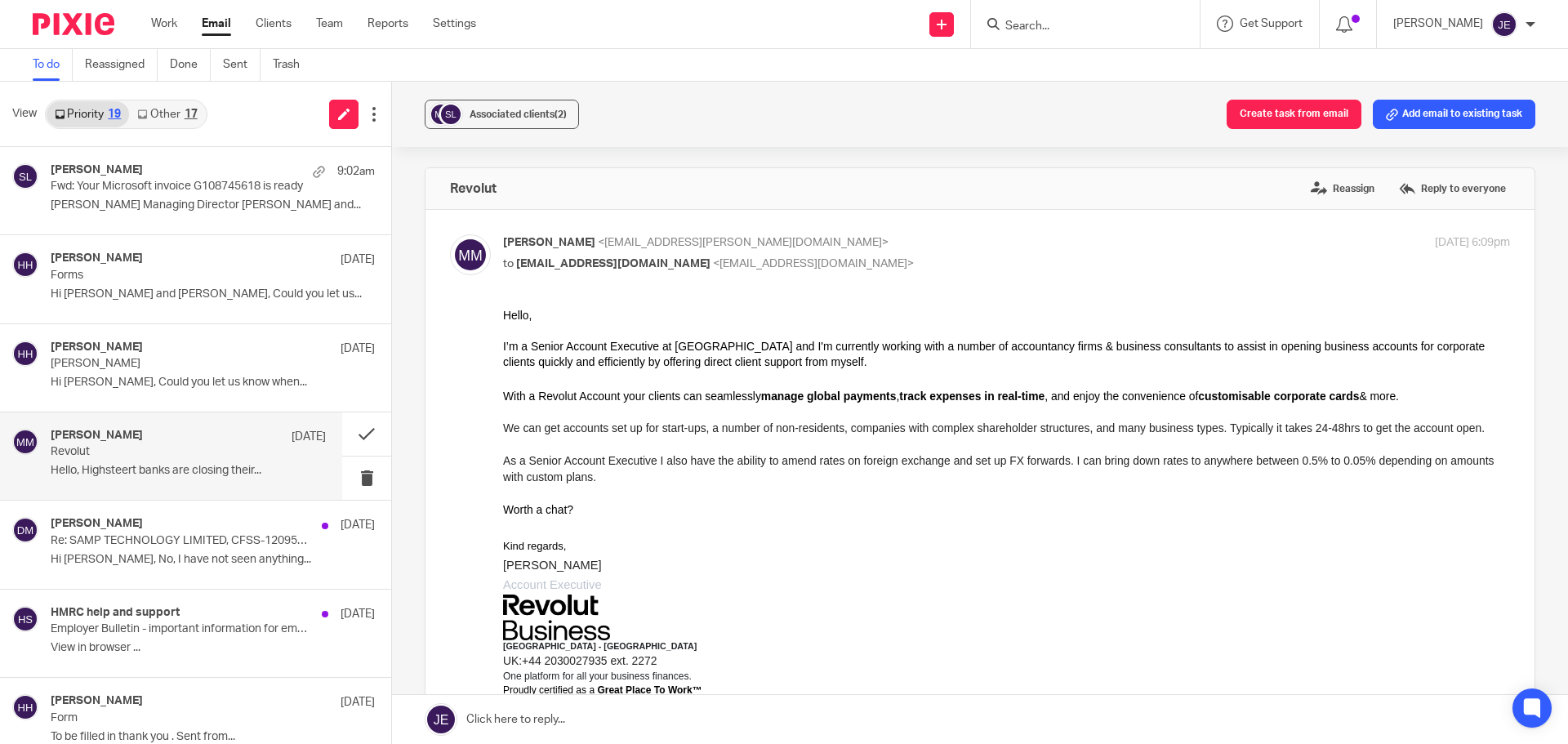
click at [832, 228] on label at bounding box center [979, 652] width 1108 height 883
click at [450, 233] on input "checkbox" at bounding box center [449, 233] width 1 height 1
checkbox input "false"
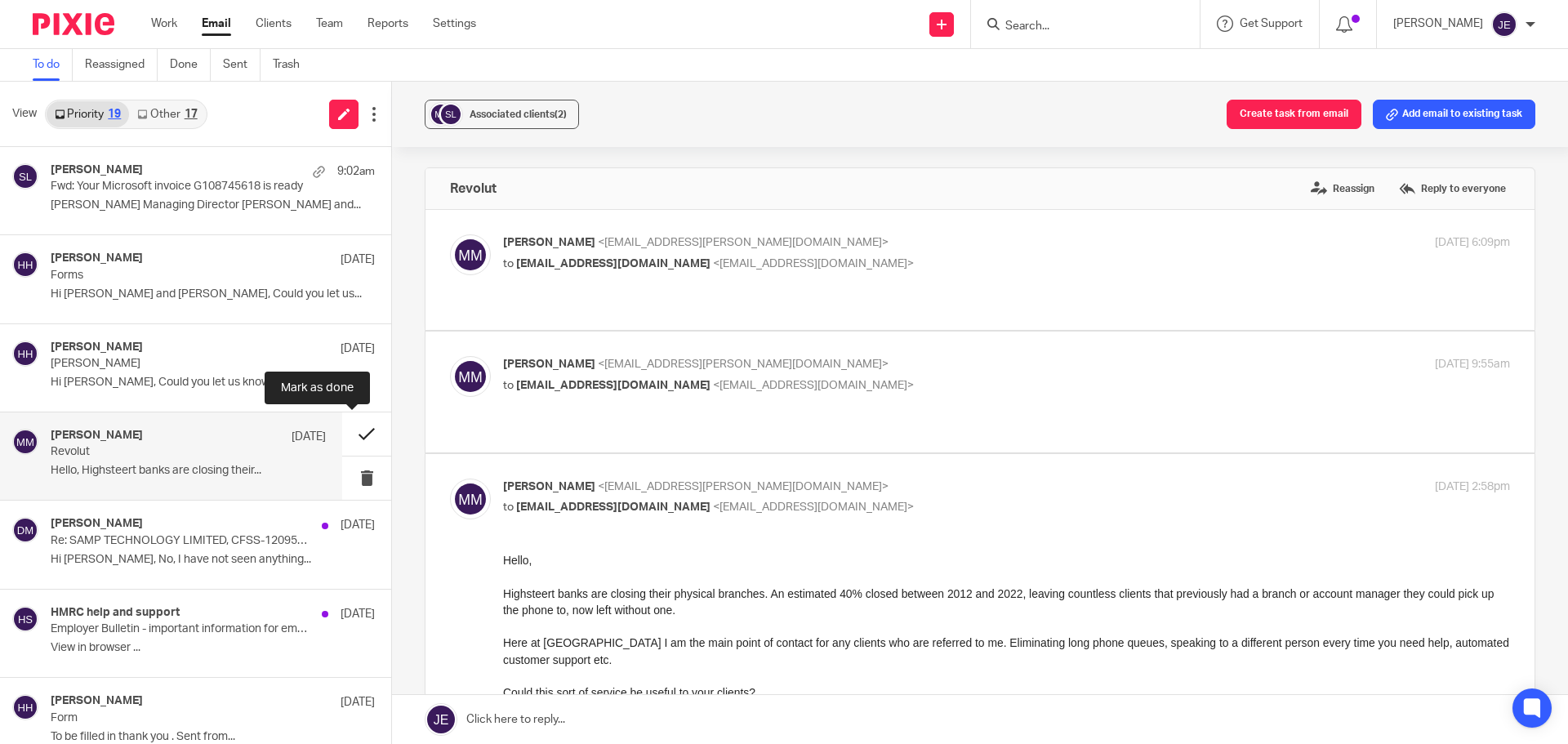
click at [356, 433] on button at bounding box center [366, 433] width 49 height 43
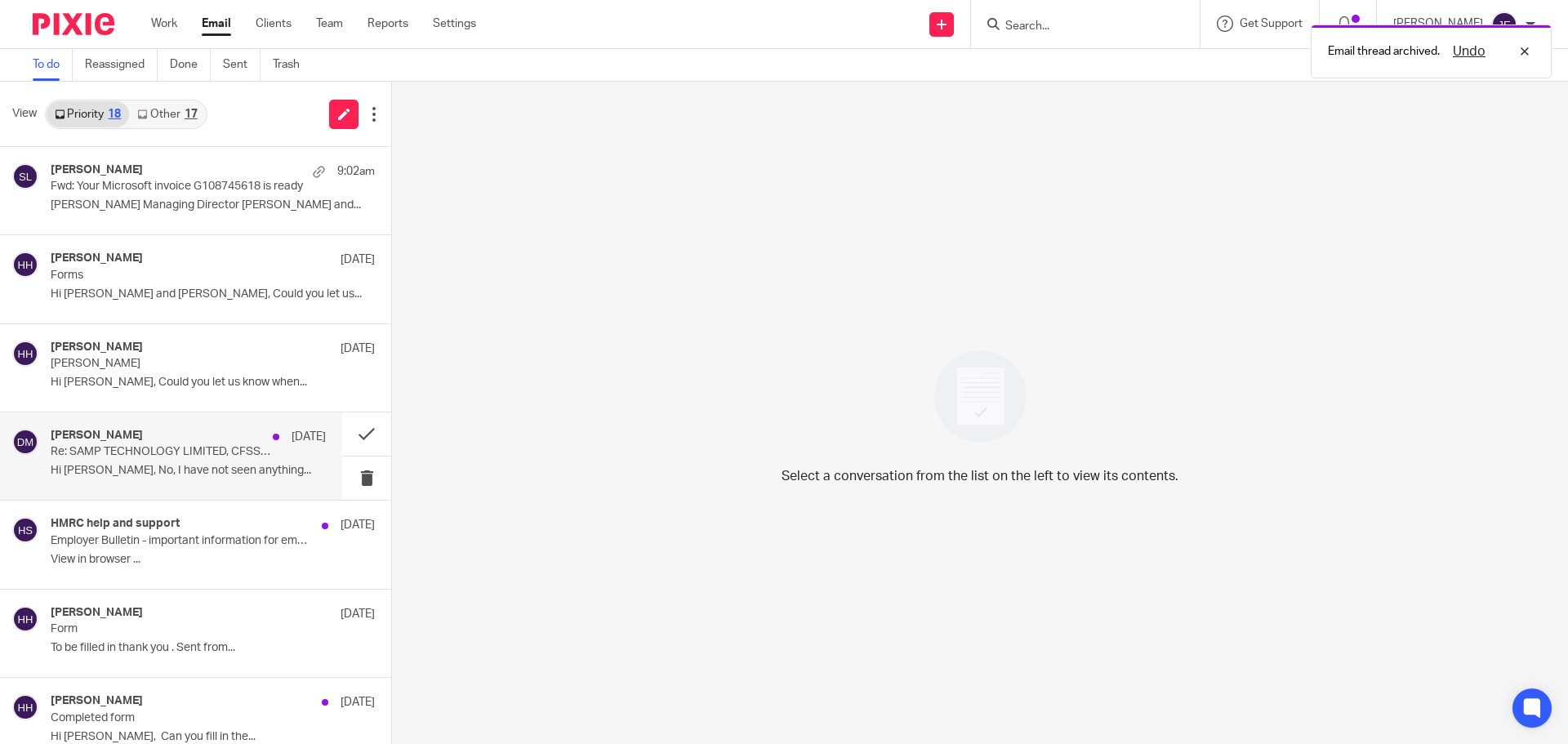
click at [198, 443] on div "David Munro 20 Aug" at bounding box center [188, 437] width 276 height 16
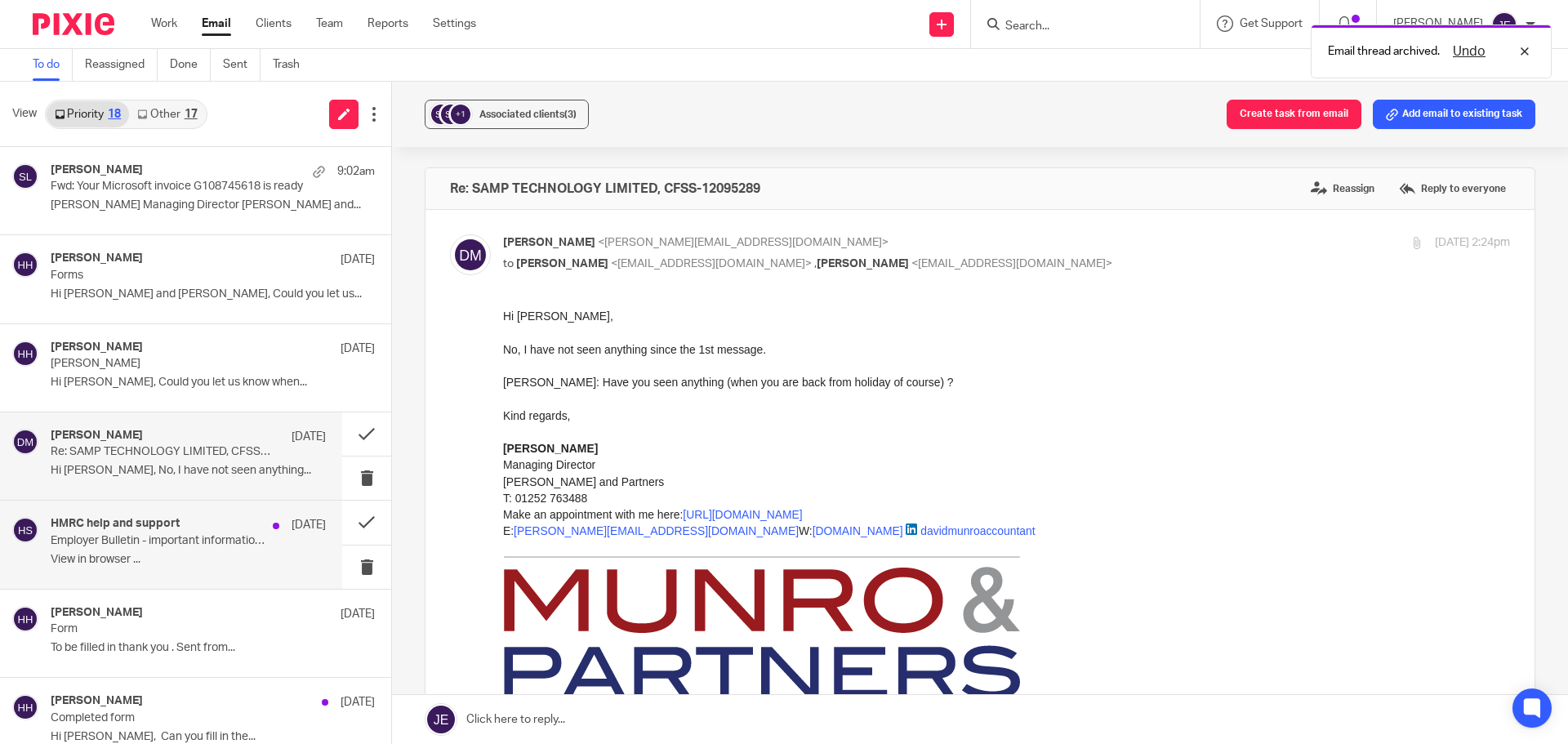
click at [224, 555] on p "﻿View in browser﻿ ..." at bounding box center [188, 559] width 276 height 13
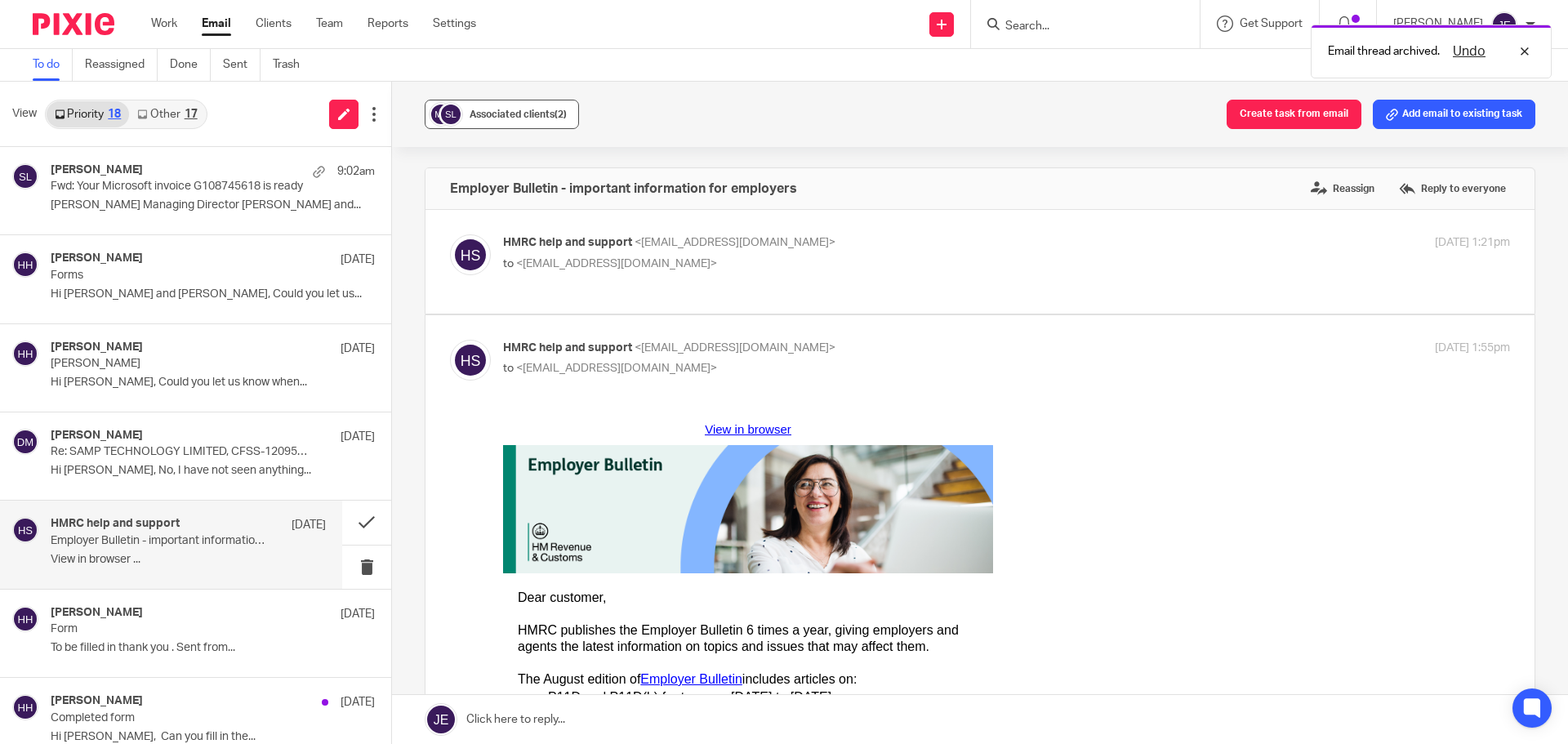
click at [511, 118] on span "Associated clients (2)" at bounding box center [518, 114] width 97 height 10
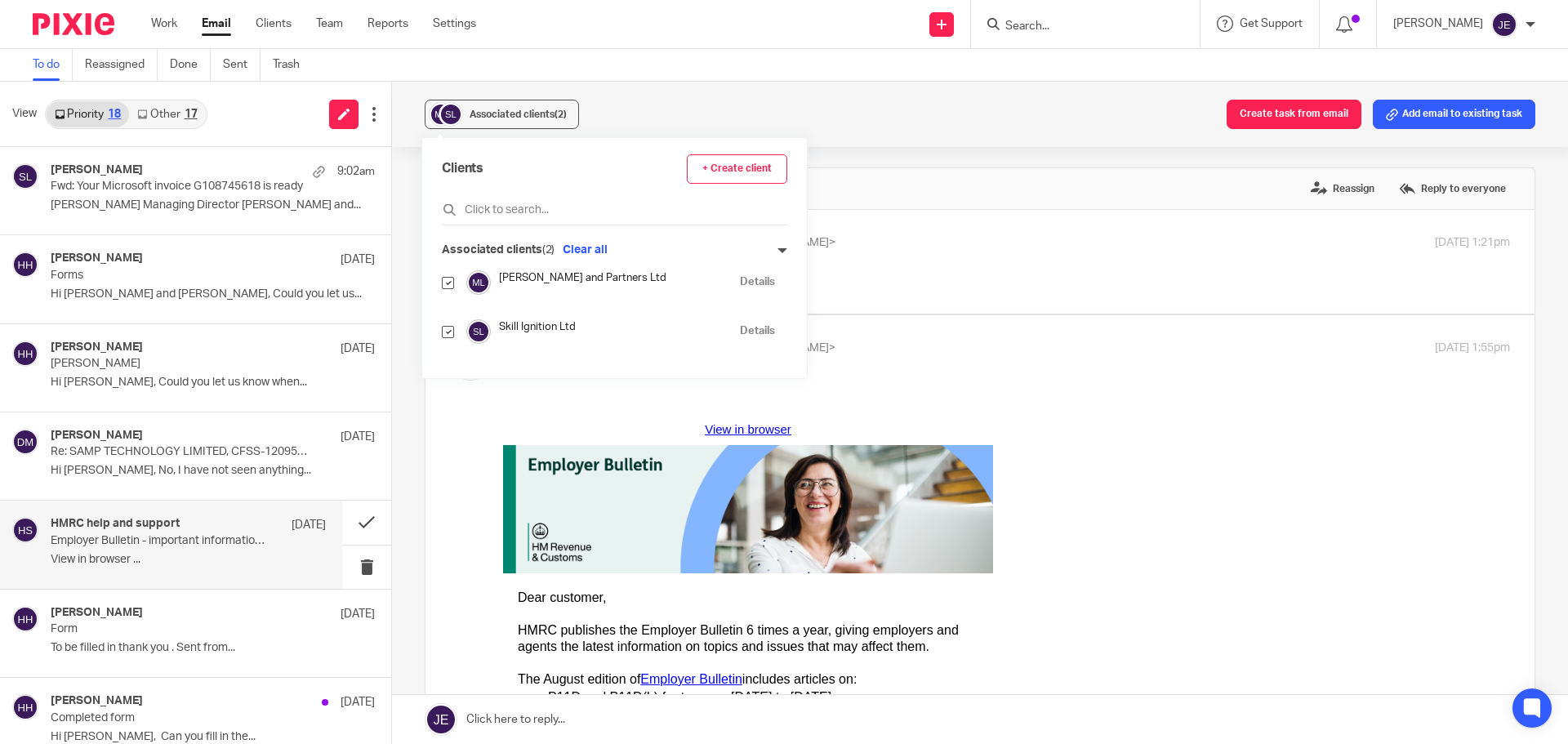
click at [447, 333] on input "checkbox" at bounding box center [448, 332] width 13 height 13
checkbox input "false"
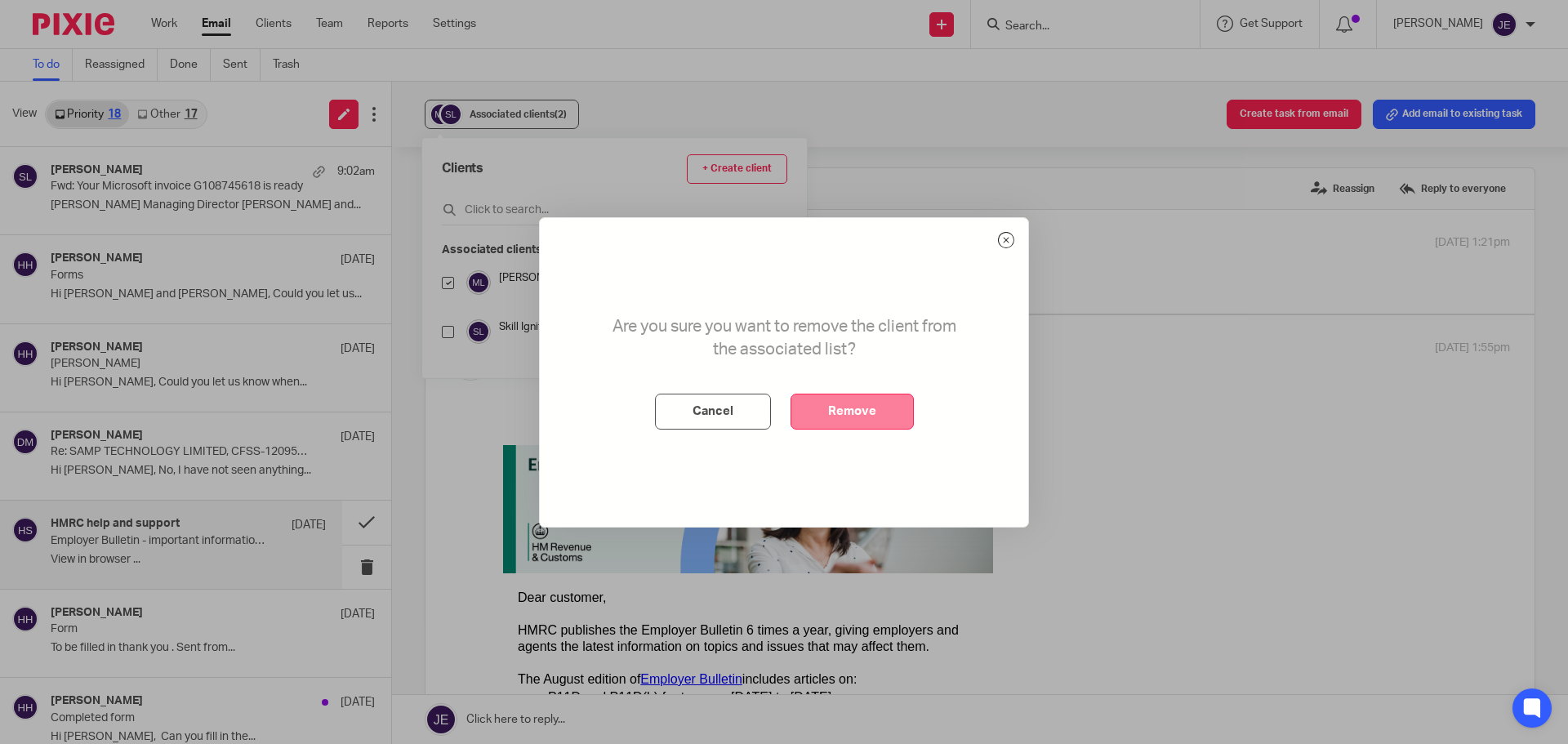
click at [837, 406] on button "Remove" at bounding box center [852, 411] width 123 height 36
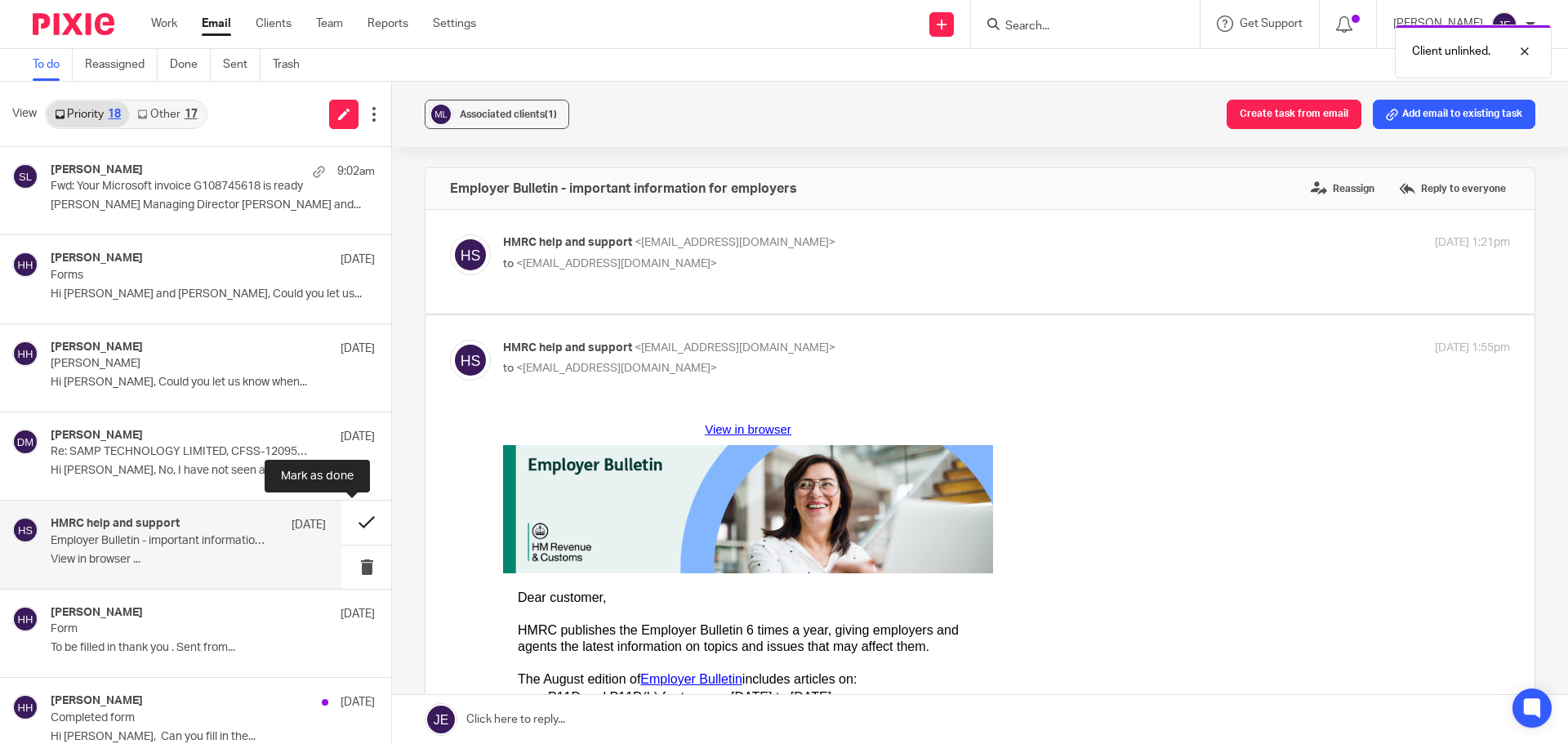
click at [358, 521] on button at bounding box center [366, 522] width 49 height 43
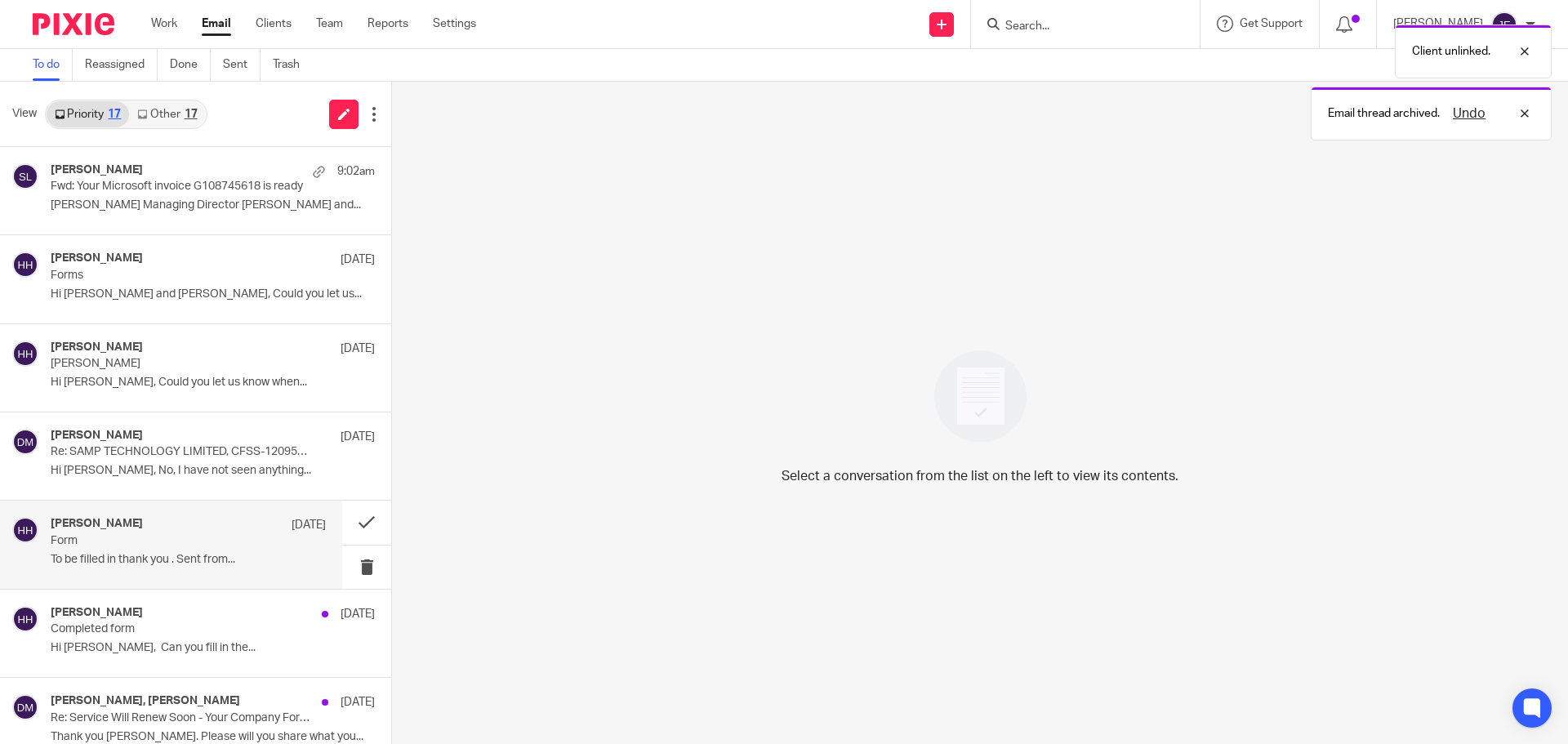
click at [222, 527] on div "Martin Lock 19 Aug" at bounding box center [188, 525] width 276 height 16
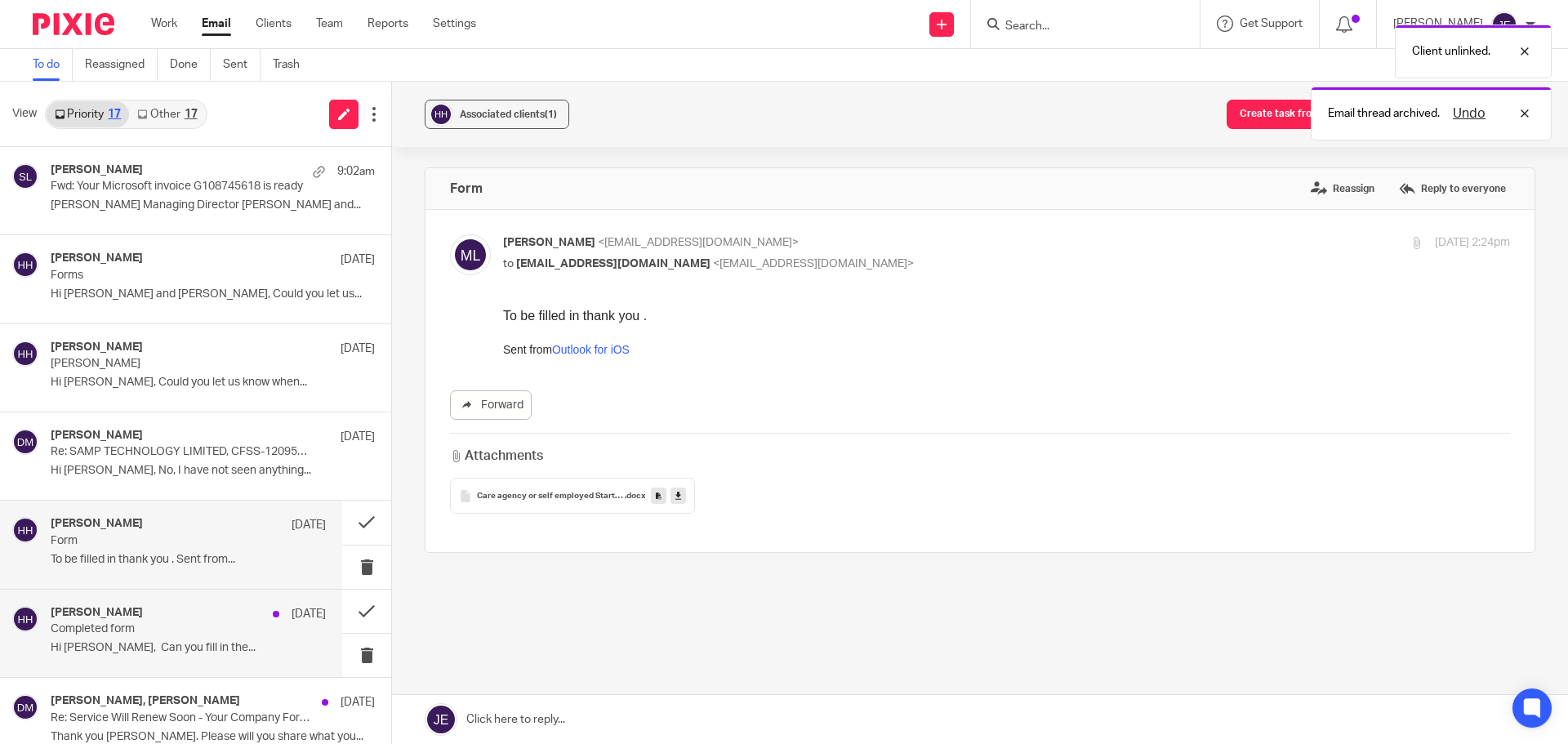
click at [234, 638] on div "Martin Lock 19 Aug Completed form Hi Jade, Can you fill in the..." at bounding box center [188, 633] width 276 height 55
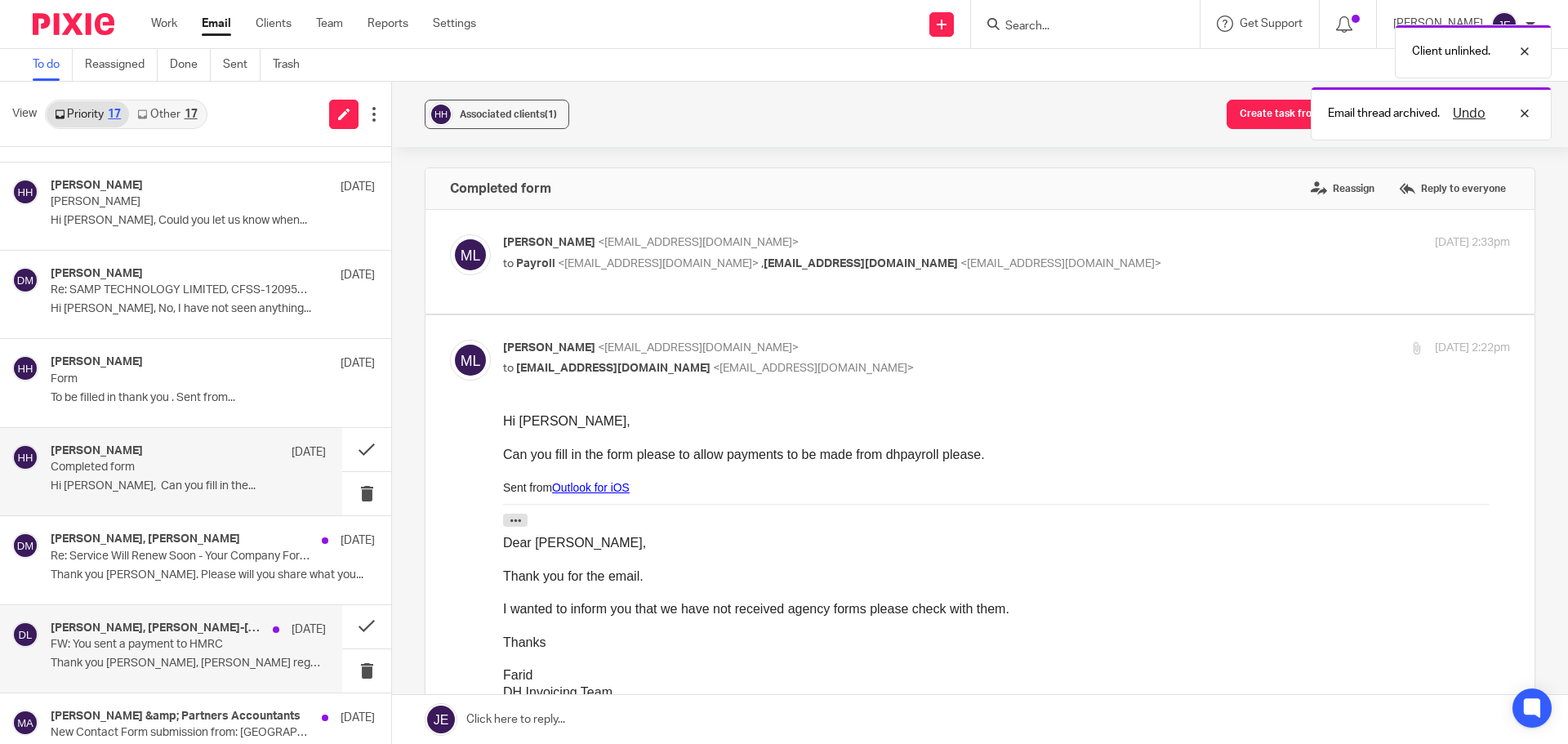
scroll to position [163, 0]
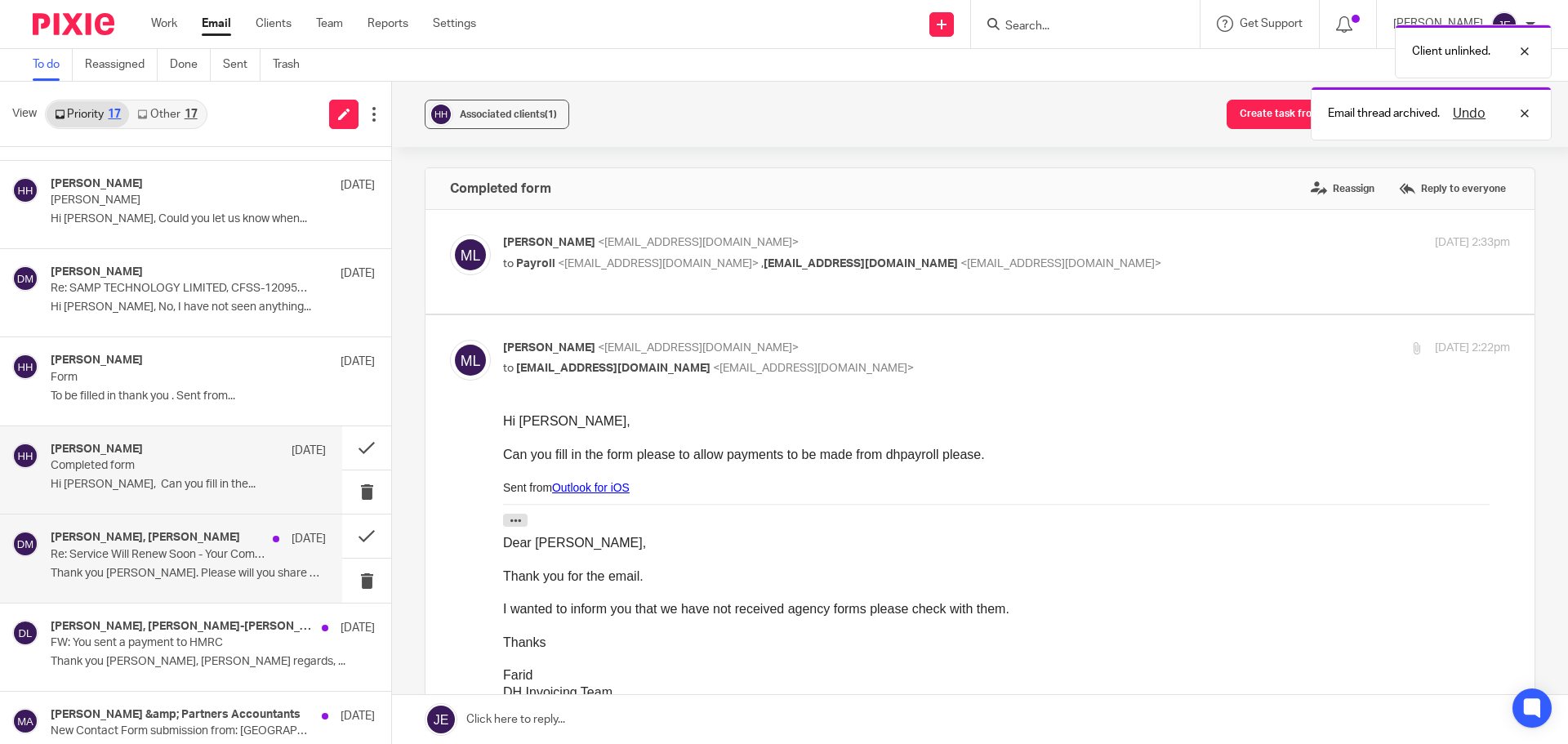
click at [235, 565] on div "Ian Buchel, David Munro 19 Aug Re: Service Will Renew Soon - Your Company Forma…" at bounding box center [188, 557] width 276 height 55
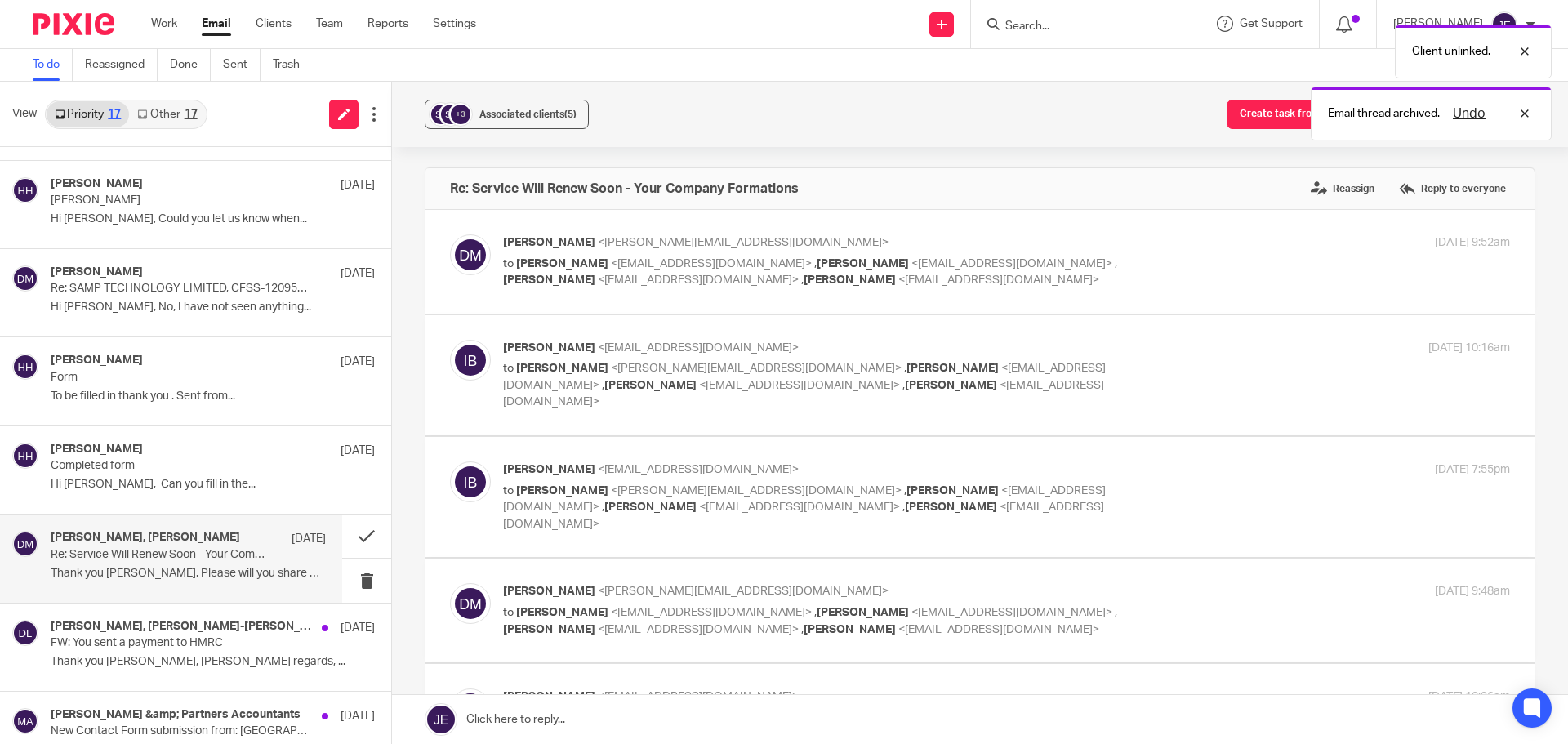
scroll to position [0, 0]
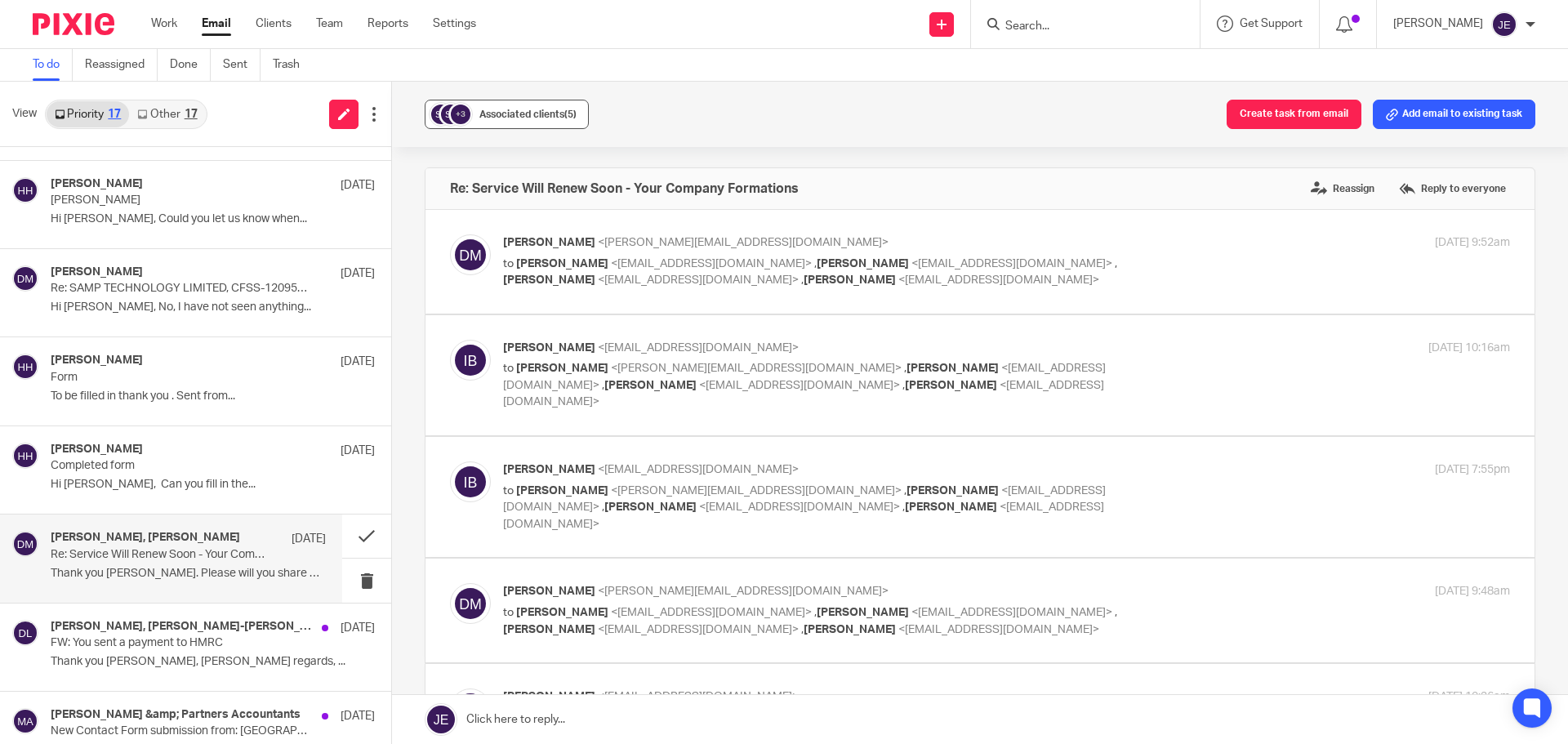
click at [539, 115] on span "Associated clients (5)" at bounding box center [528, 114] width 97 height 10
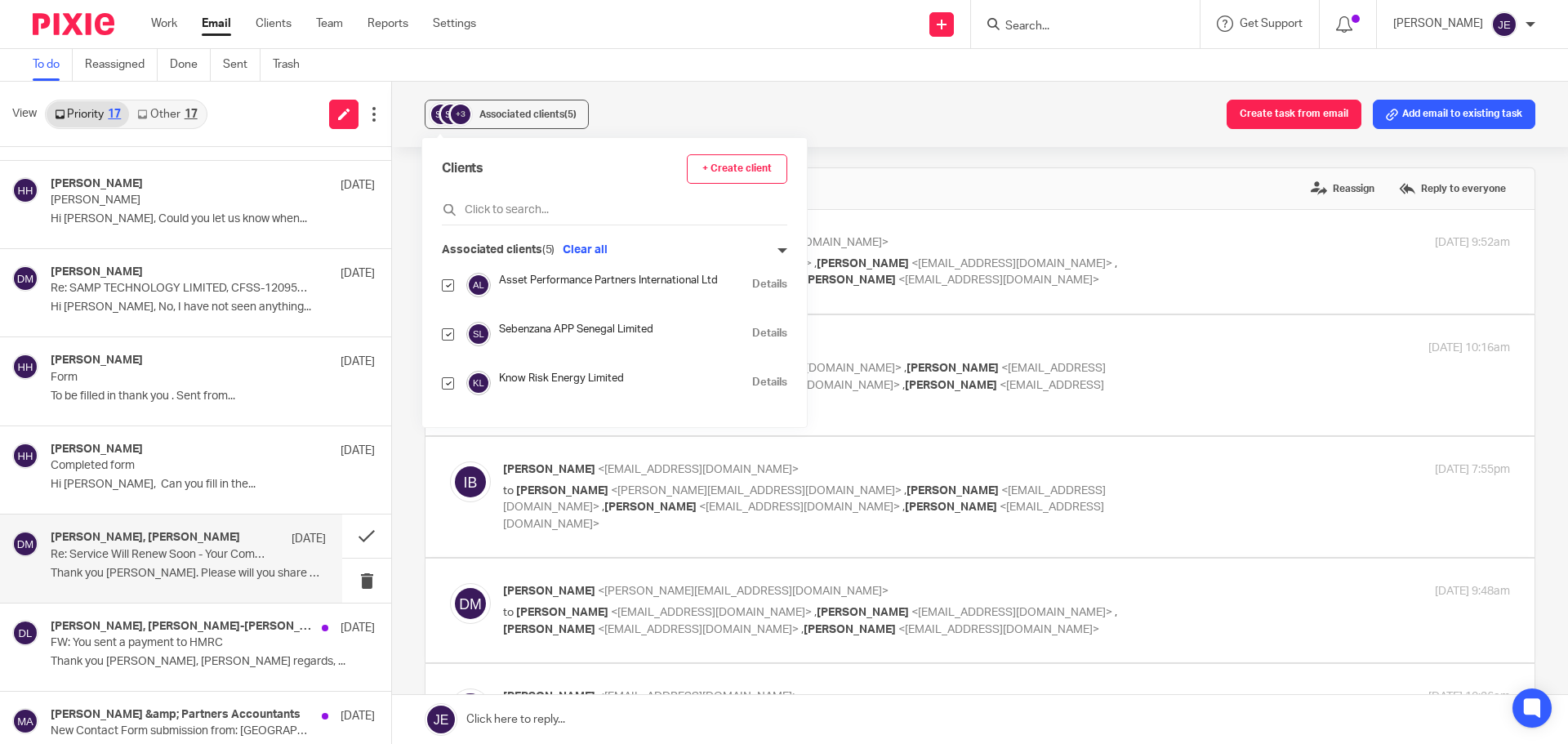
scroll to position [98, 0]
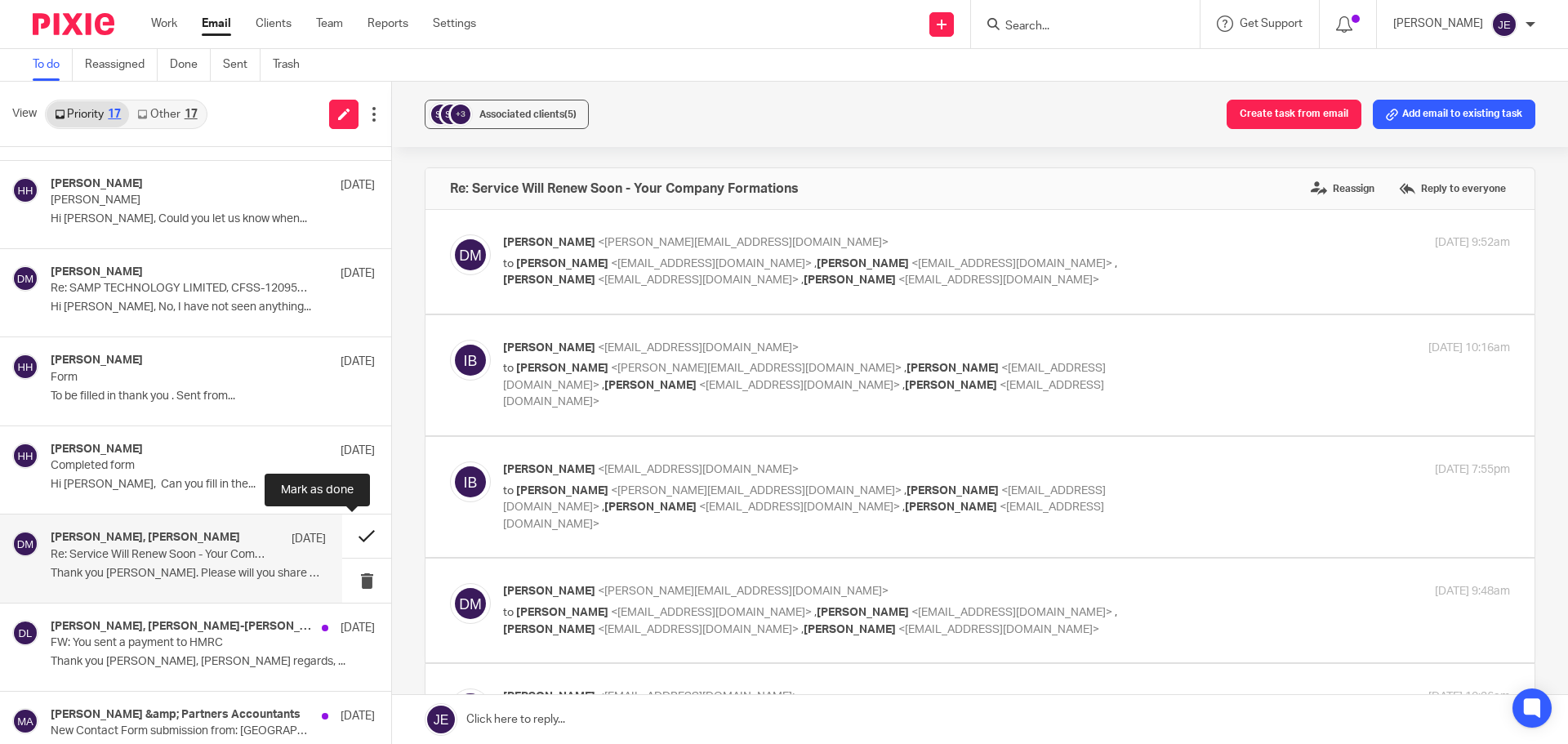
click at [353, 539] on button at bounding box center [366, 536] width 49 height 43
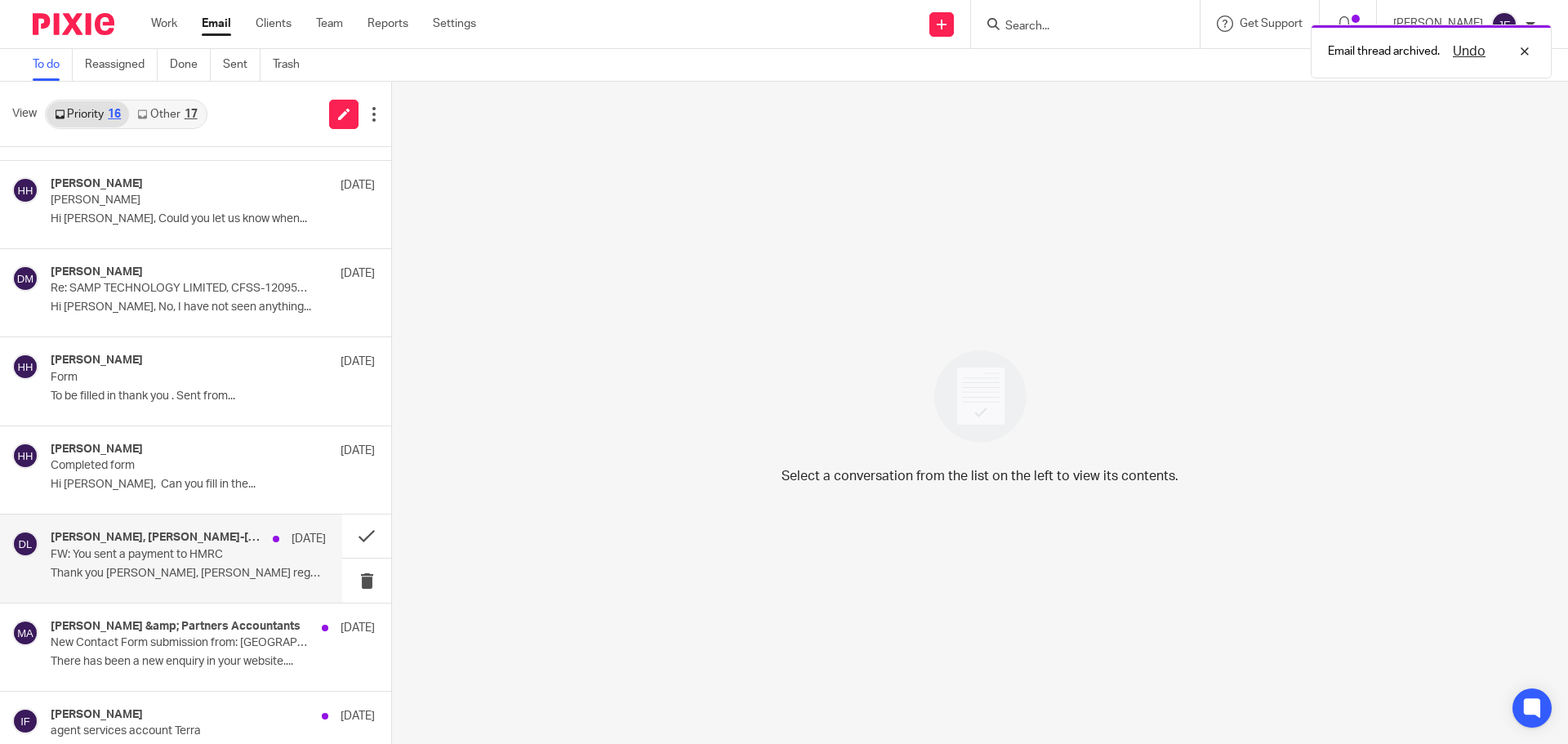
click at [194, 547] on p "FW: You sent a payment to HMRC" at bounding box center [161, 554] width 221 height 13
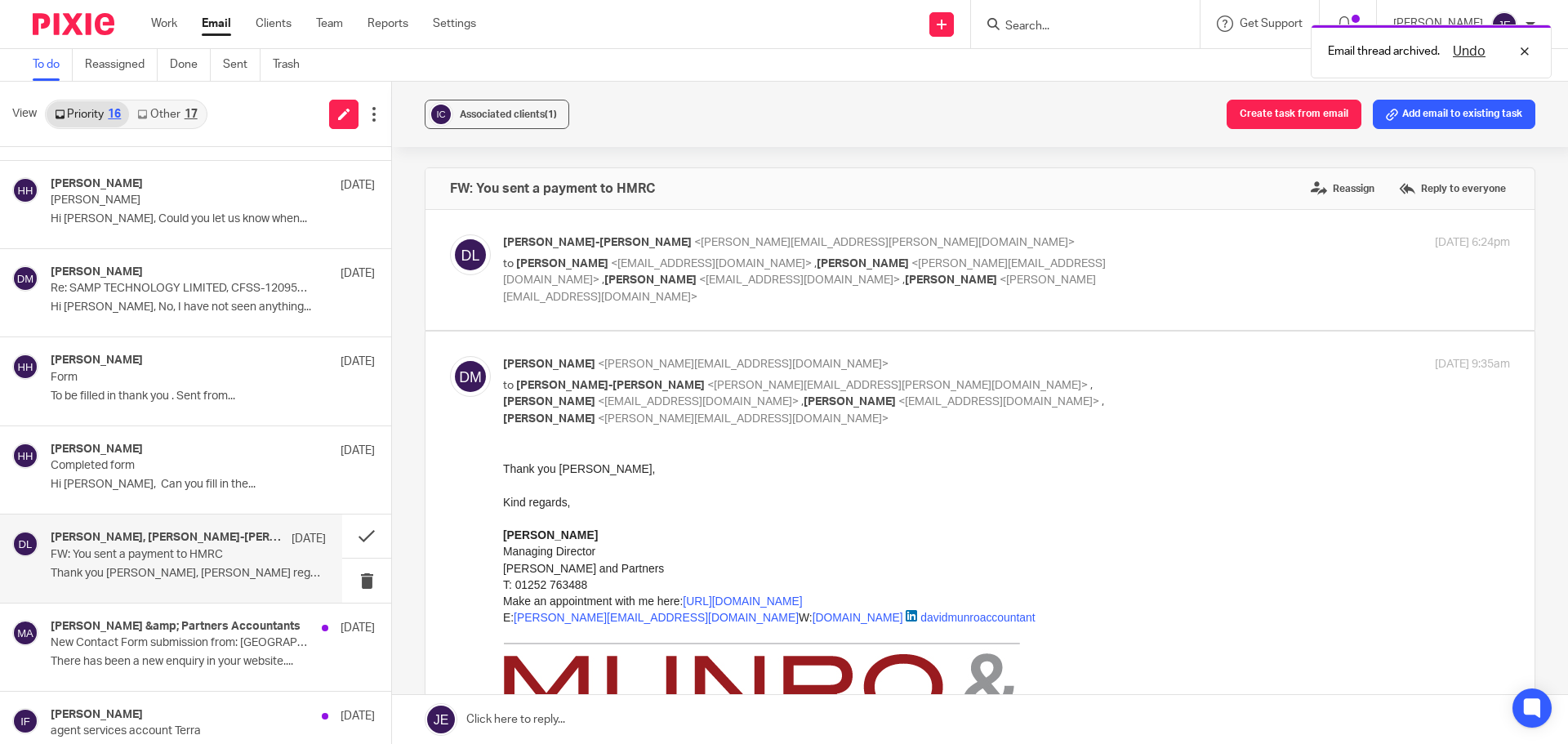
scroll to position [0, 0]
click at [1174, 249] on div "18 Aug 2025 6:24pm" at bounding box center [1342, 242] width 336 height 17
checkbox input "true"
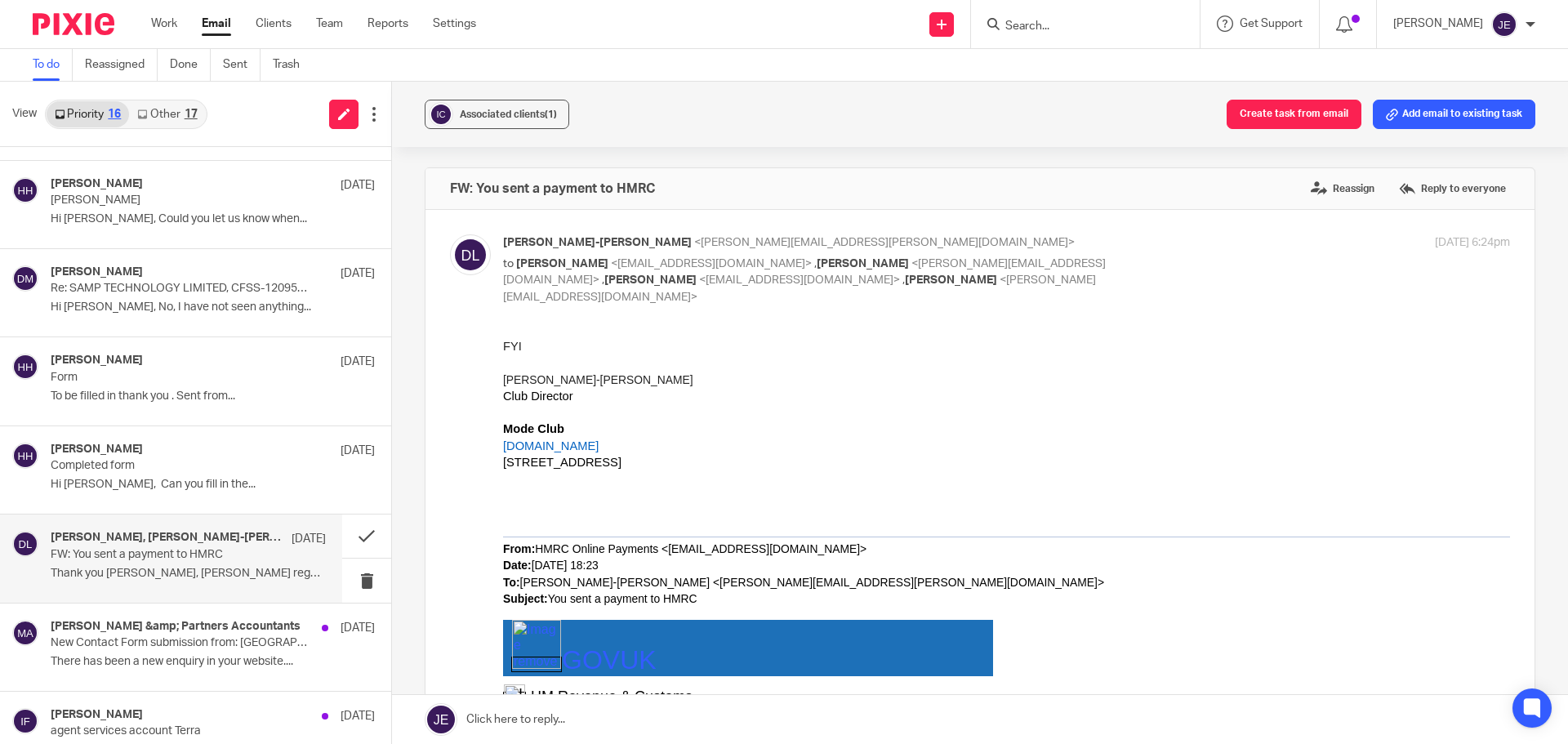
click at [534, 130] on div "Associated clients (1) Create task from email Add email to existing task" at bounding box center [980, 114] width 1176 height 66
click at [530, 115] on span "Associated clients (1)" at bounding box center [508, 114] width 97 height 10
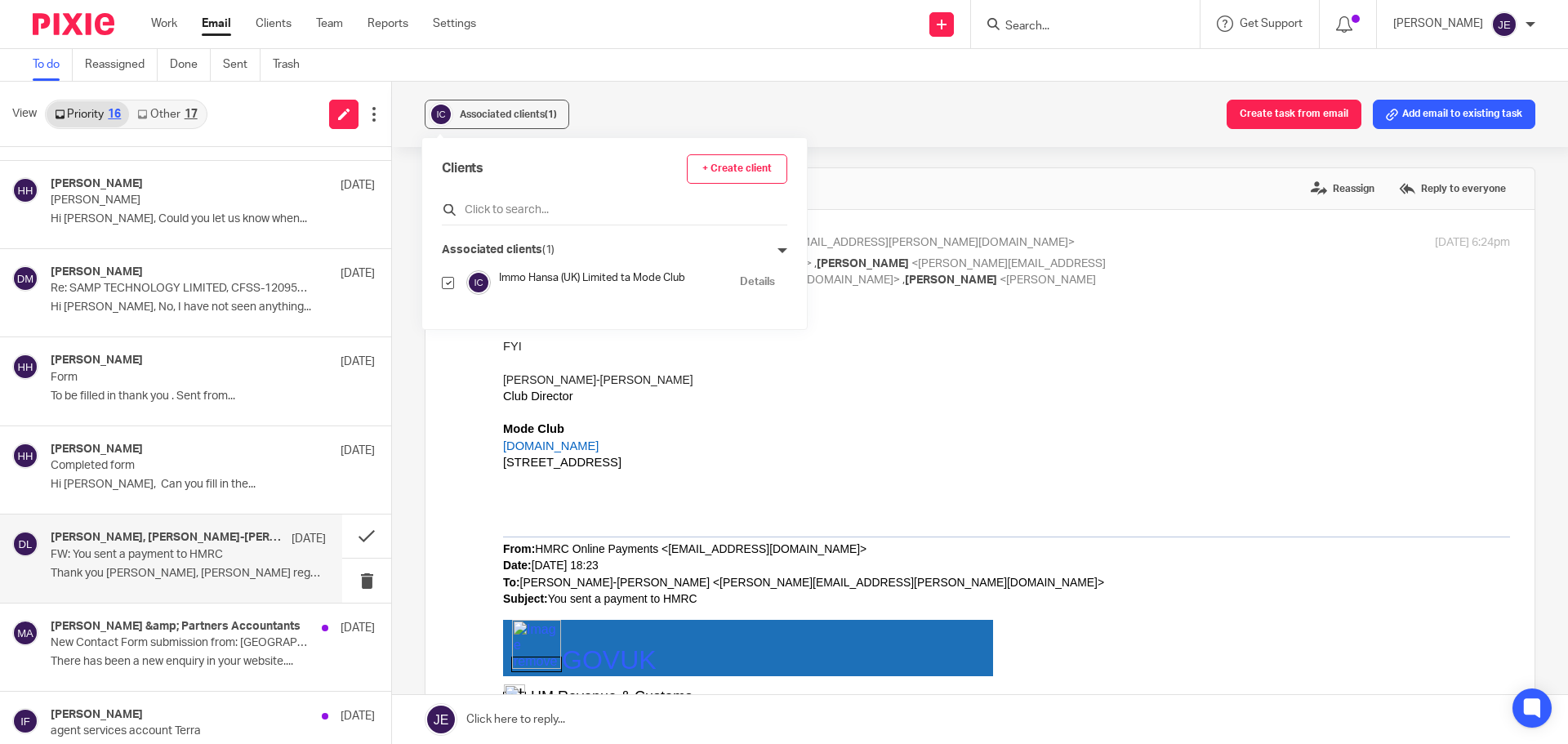
click at [518, 210] on input "text" at bounding box center [614, 210] width 346 height 16
click at [352, 530] on button at bounding box center [366, 536] width 49 height 43
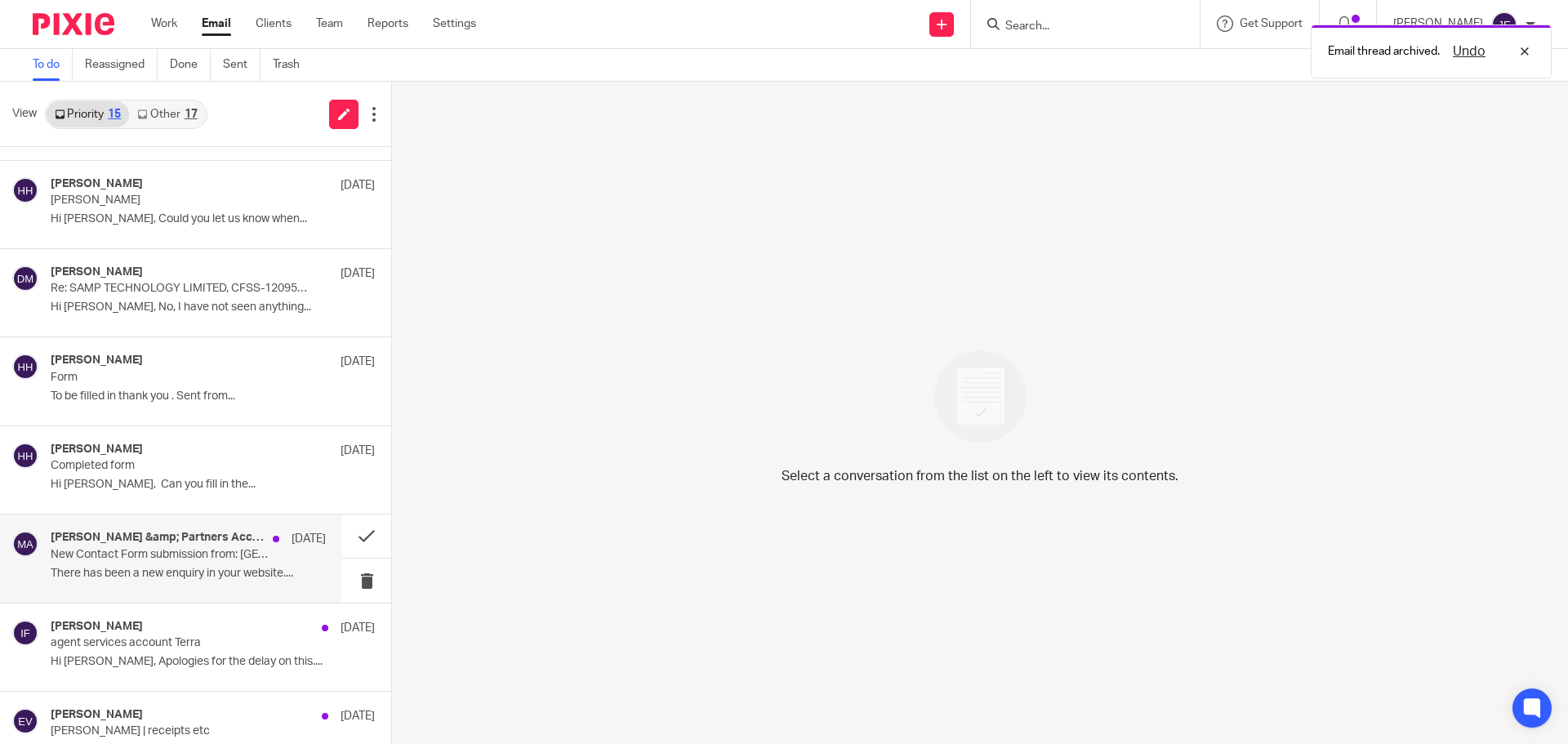
click at [177, 565] on div "Munro &amp; Partners Accountants 17 Aug New Contact Form submission from: Charl…" at bounding box center [188, 557] width 276 height 55
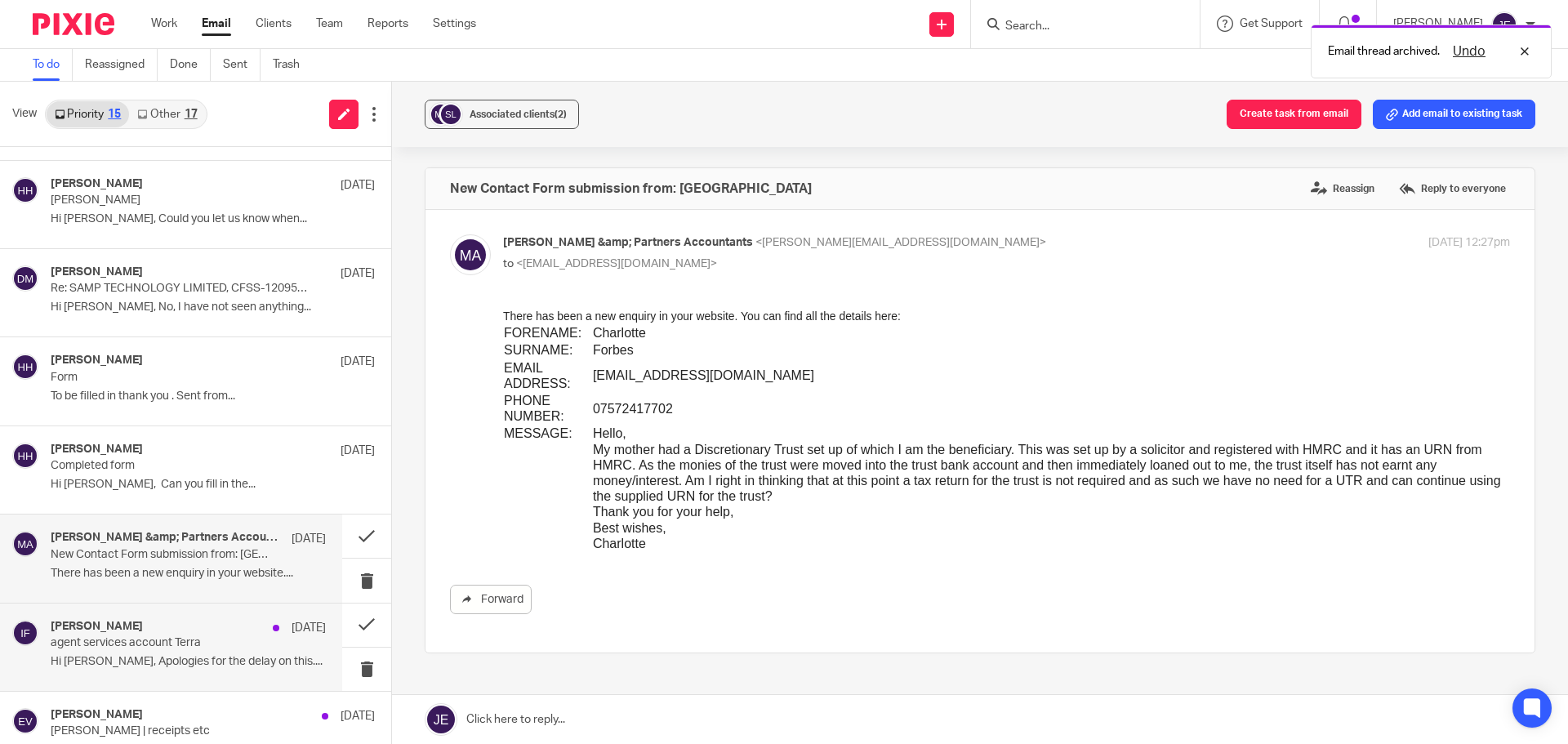
click at [210, 636] on p "agent services account Terra" at bounding box center [161, 643] width 221 height 13
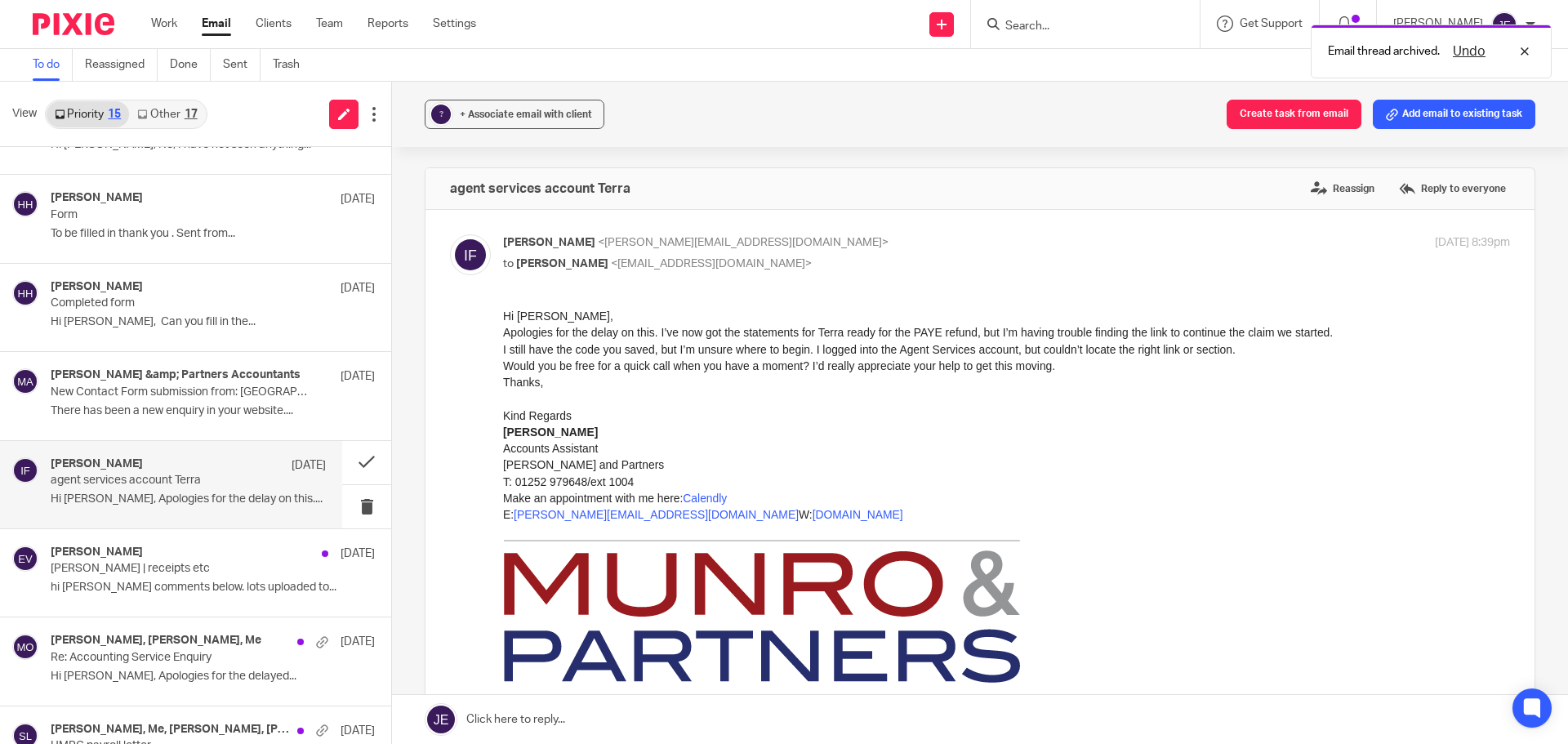
scroll to position [327, 0]
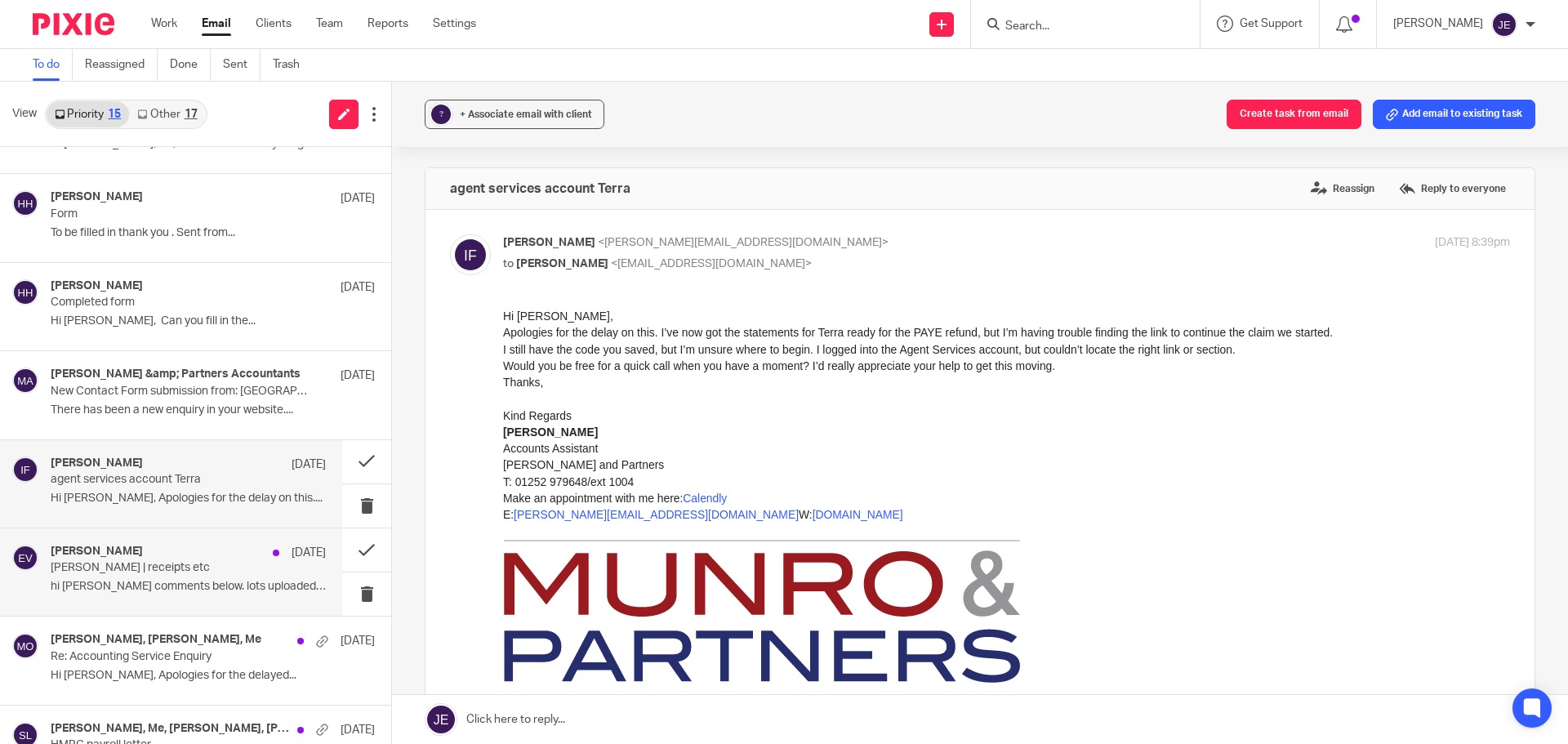
click at [230, 554] on div "Edward Verity 16 Aug" at bounding box center [188, 553] width 276 height 16
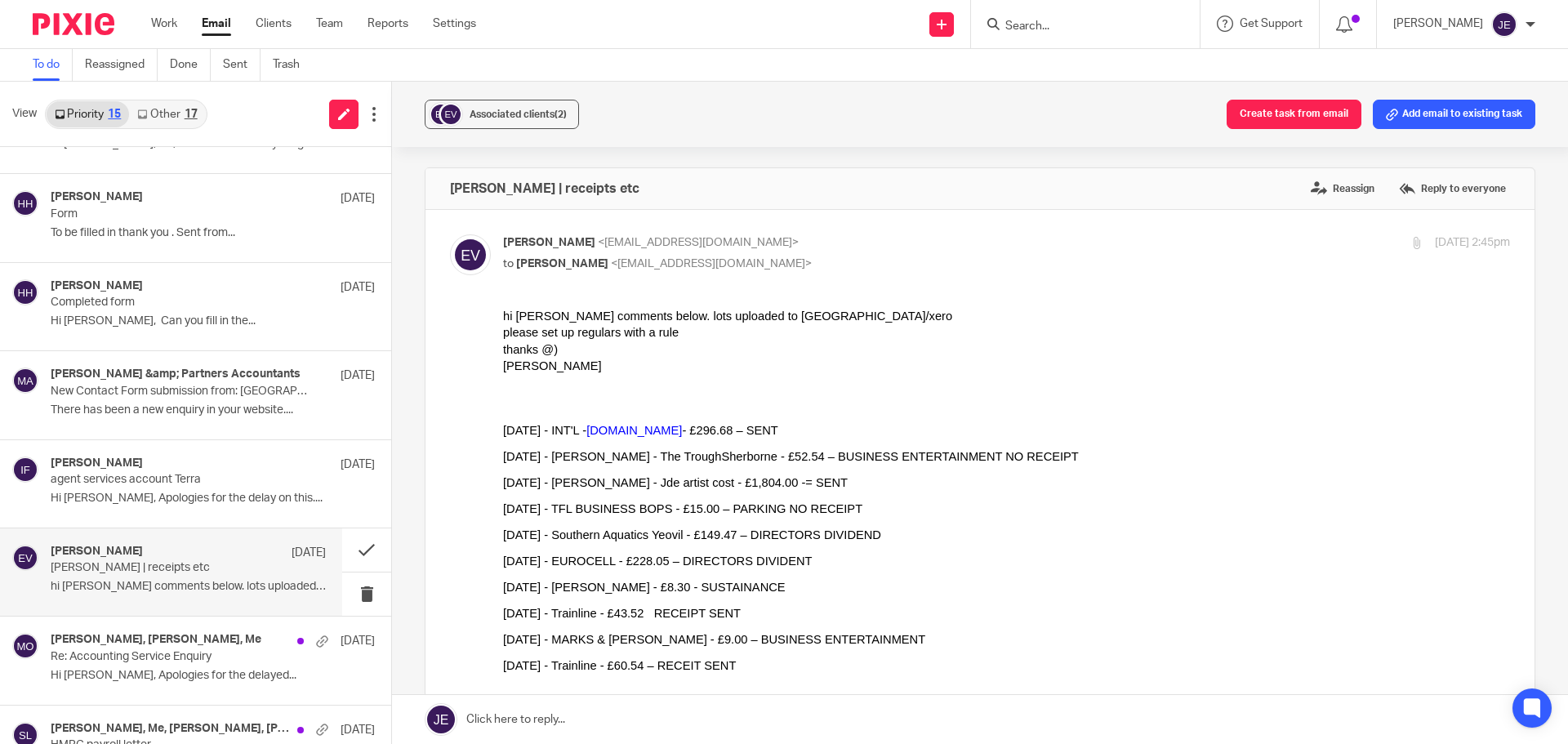
scroll to position [408, 0]
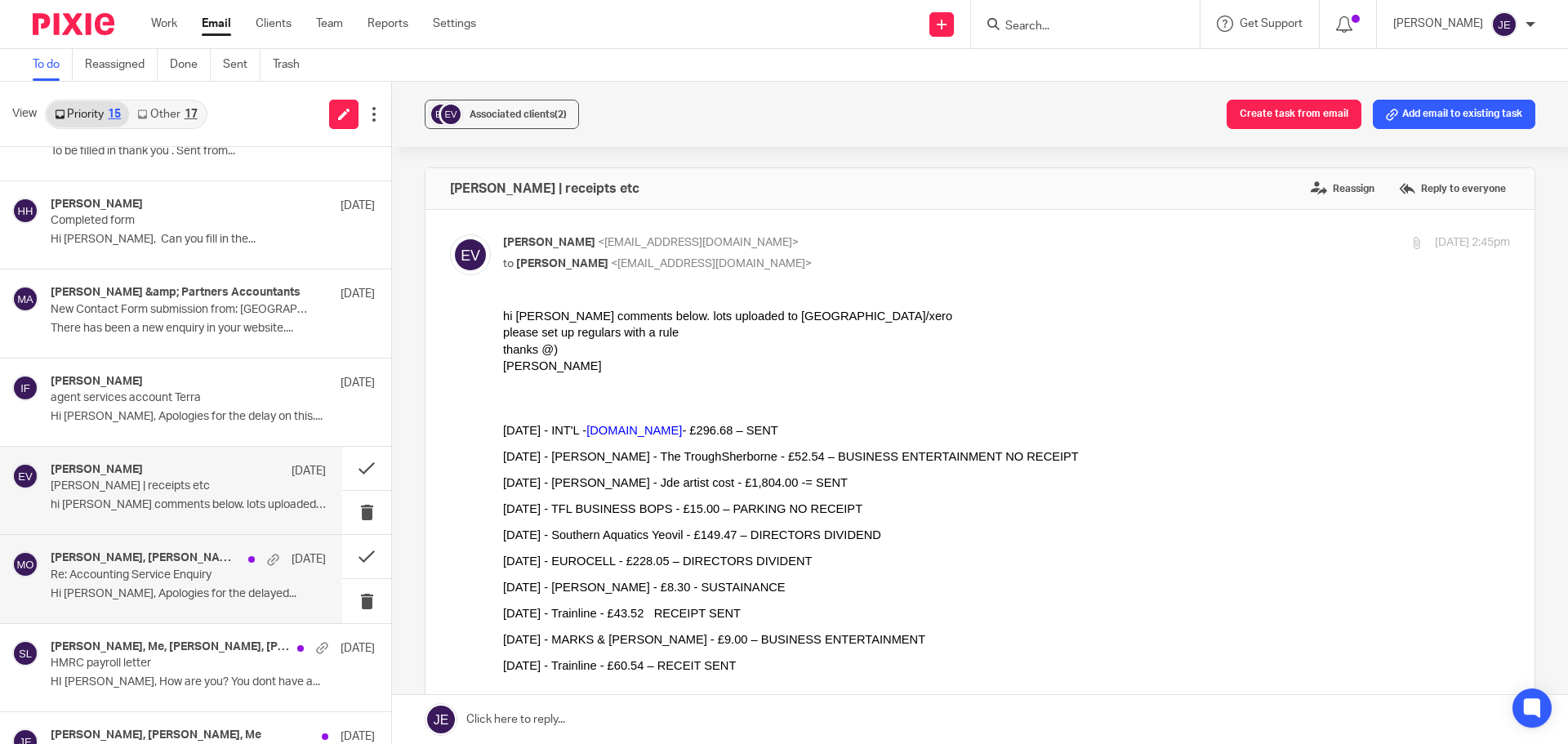
click at [240, 559] on div "[DATE]" at bounding box center [283, 559] width 86 height 16
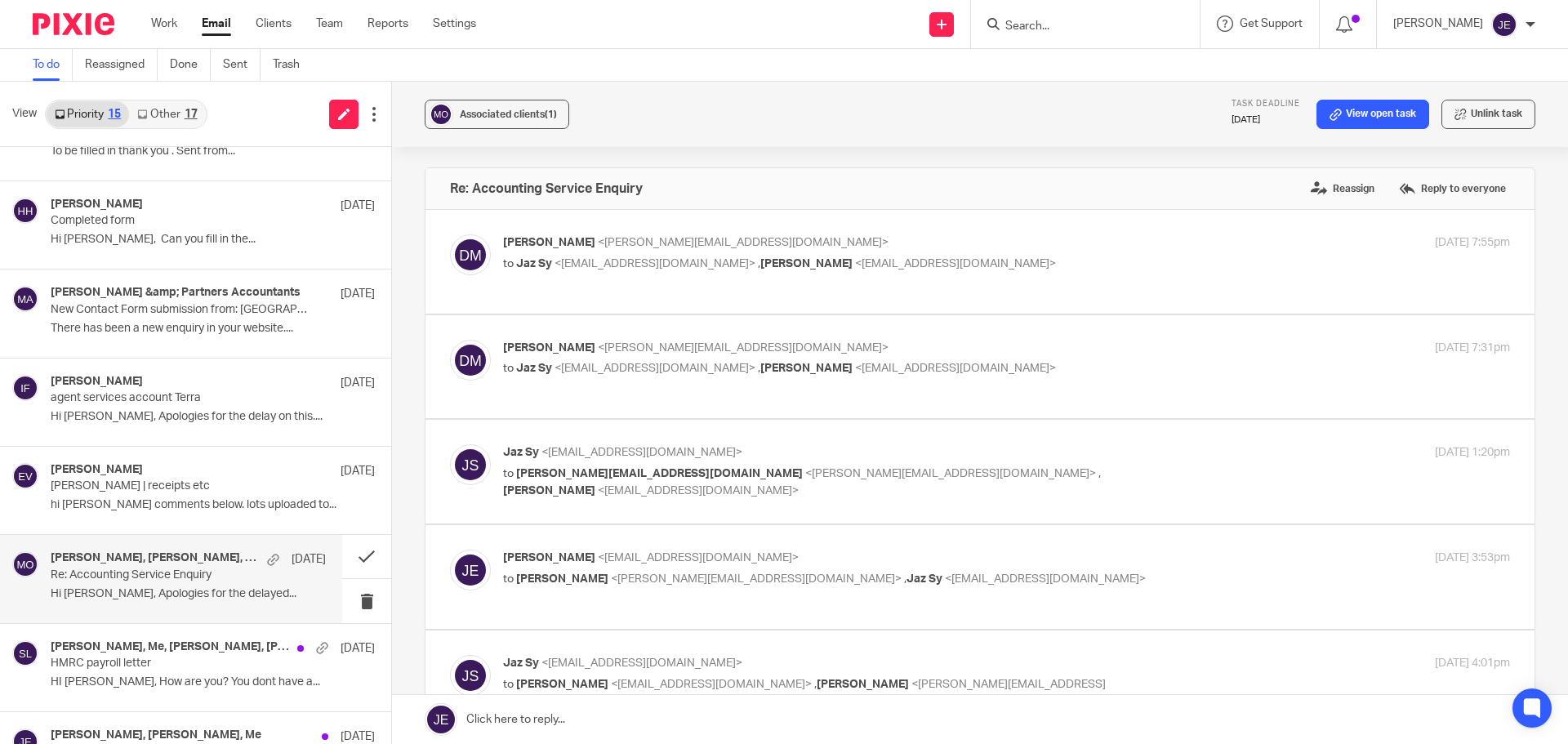
scroll to position [465, 0]
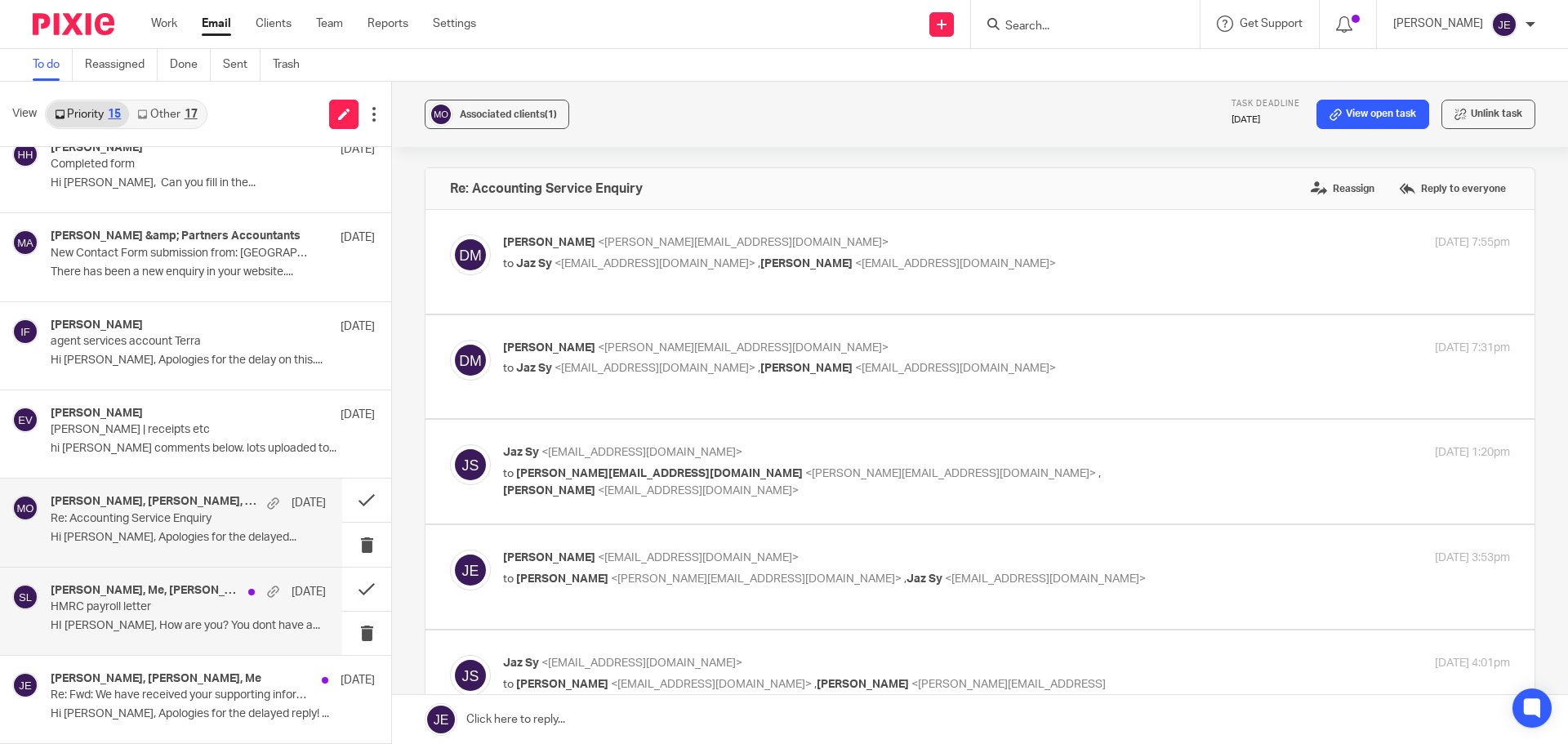
click at [234, 601] on p "HMRC payroll letter" at bounding box center [161, 607] width 221 height 13
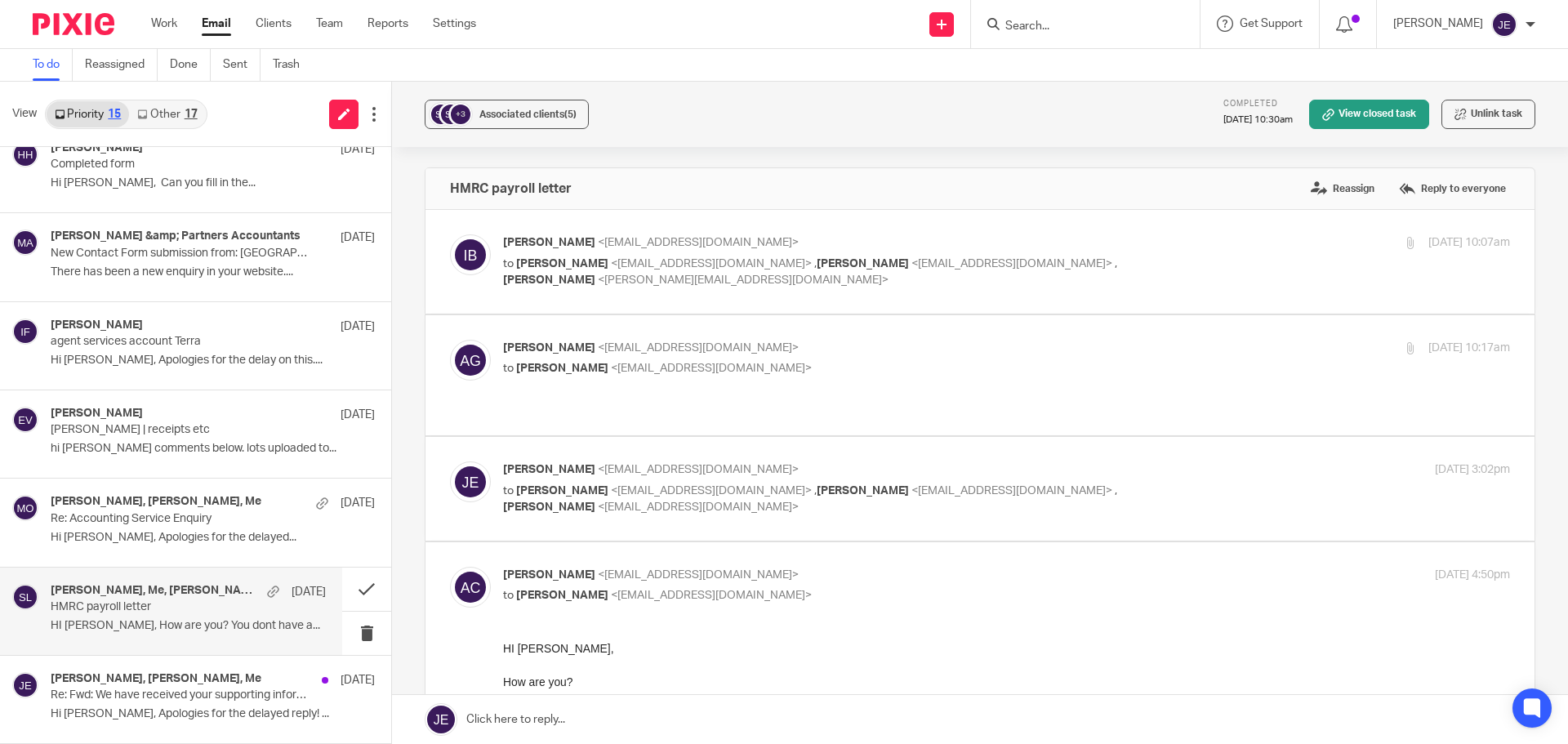
scroll to position [0, 0]
click at [206, 690] on p "Re: Fwd: We have received your supporting information for a research and develo…" at bounding box center [161, 695] width 221 height 13
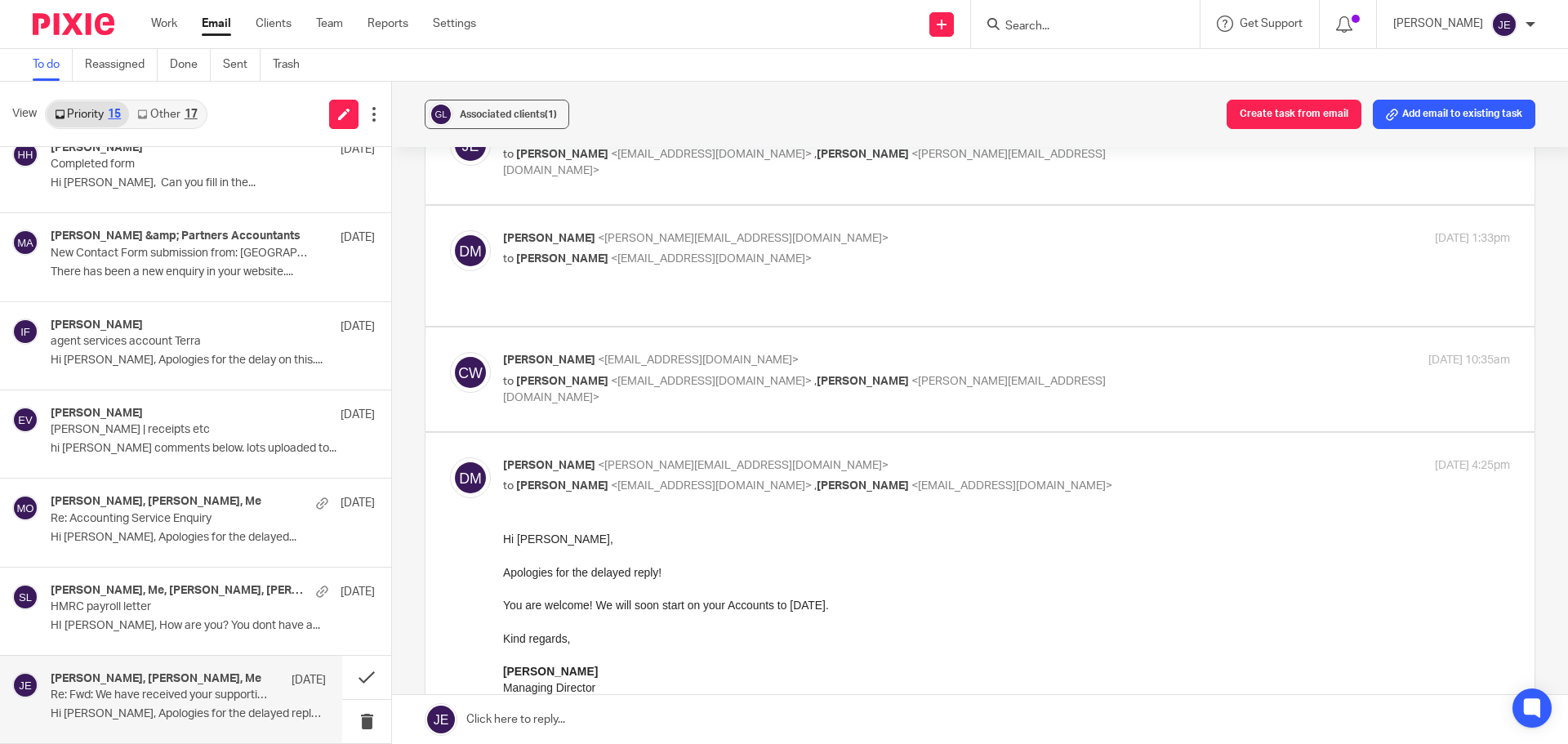
scroll to position [245, 0]
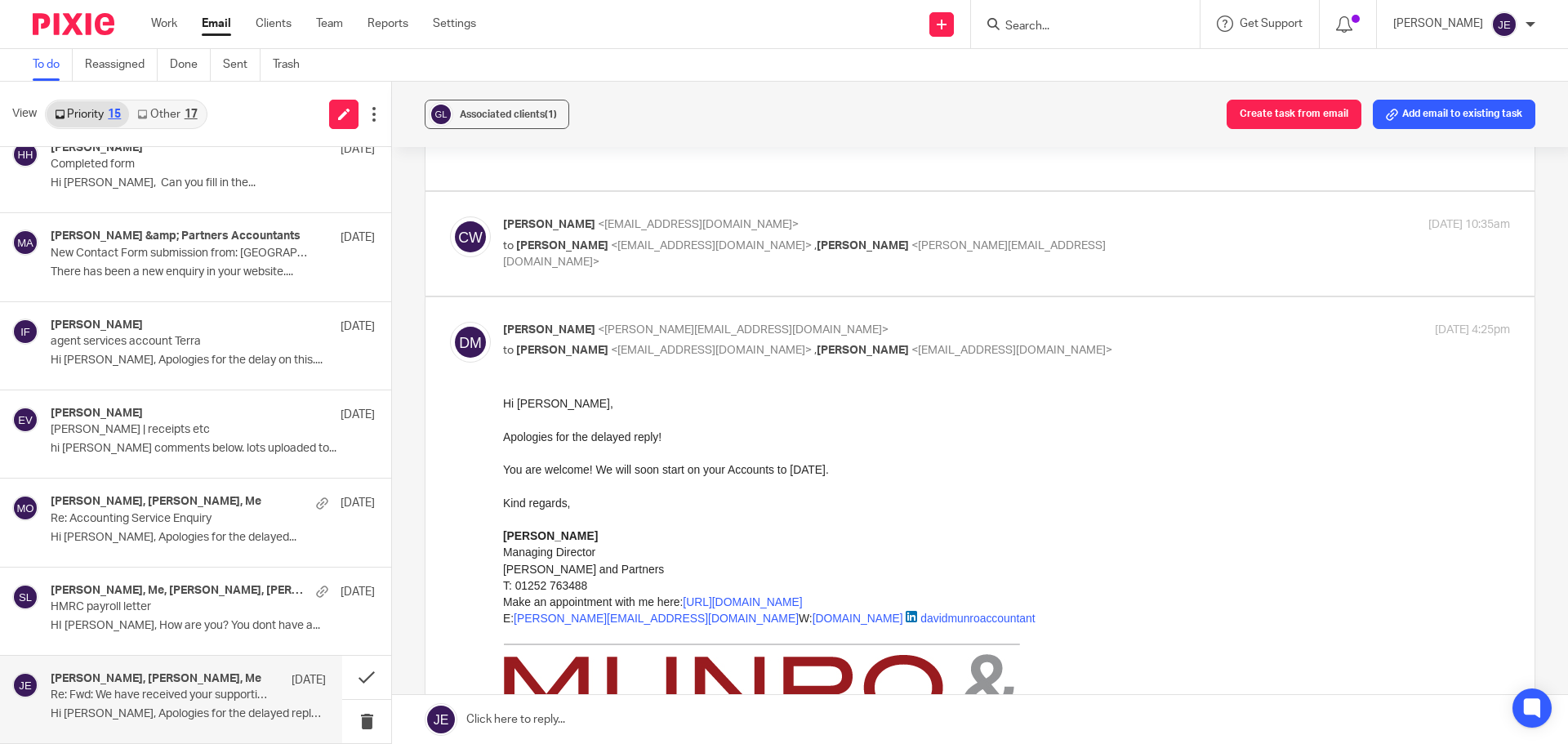
click at [1099, 225] on p "Craig Walton <cwalton@gasdynamics.co.uk>" at bounding box center [838, 224] width 671 height 17
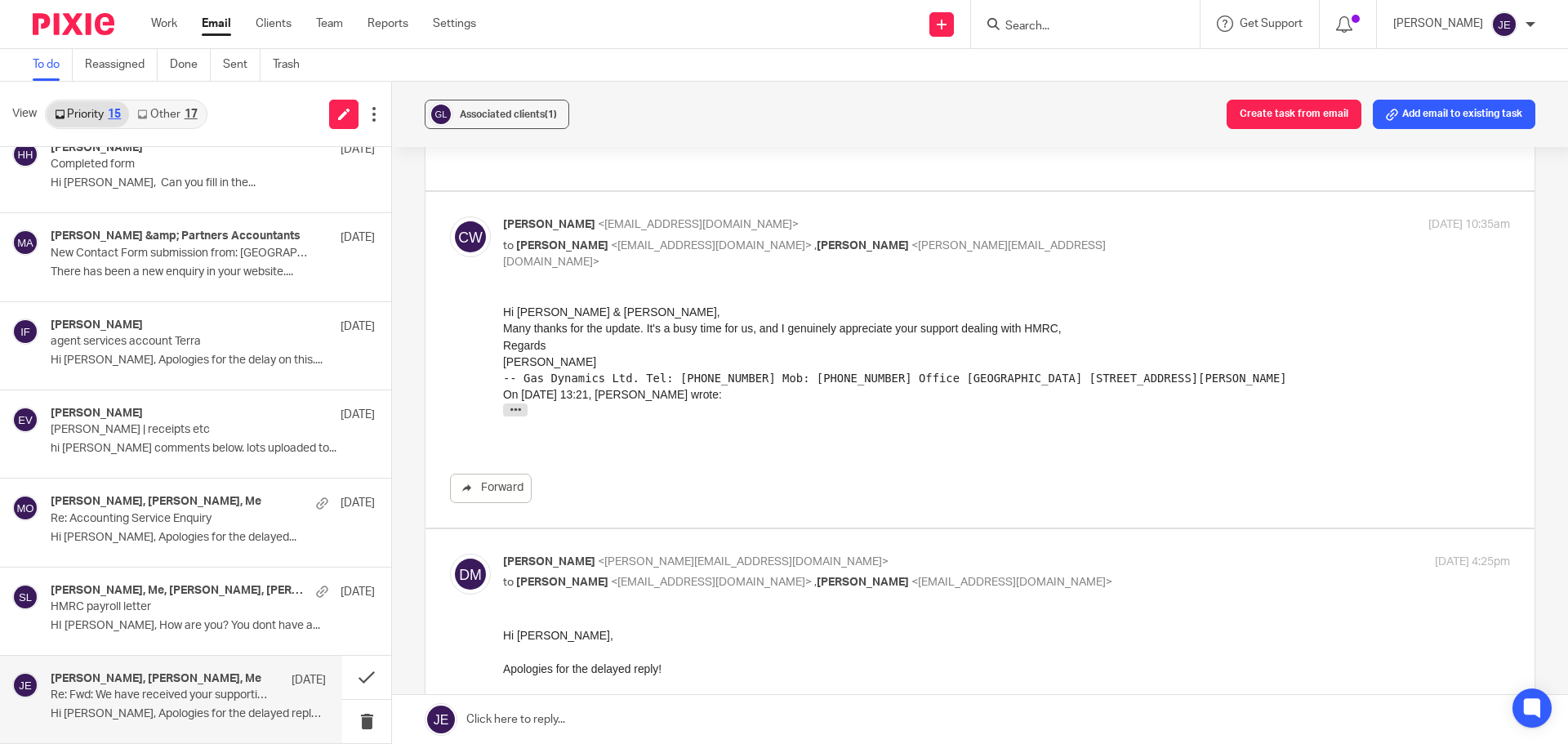
scroll to position [0, 0]
click at [1064, 223] on p "Craig Walton <cwalton@gasdynamics.co.uk>" at bounding box center [838, 224] width 671 height 17
checkbox input "false"
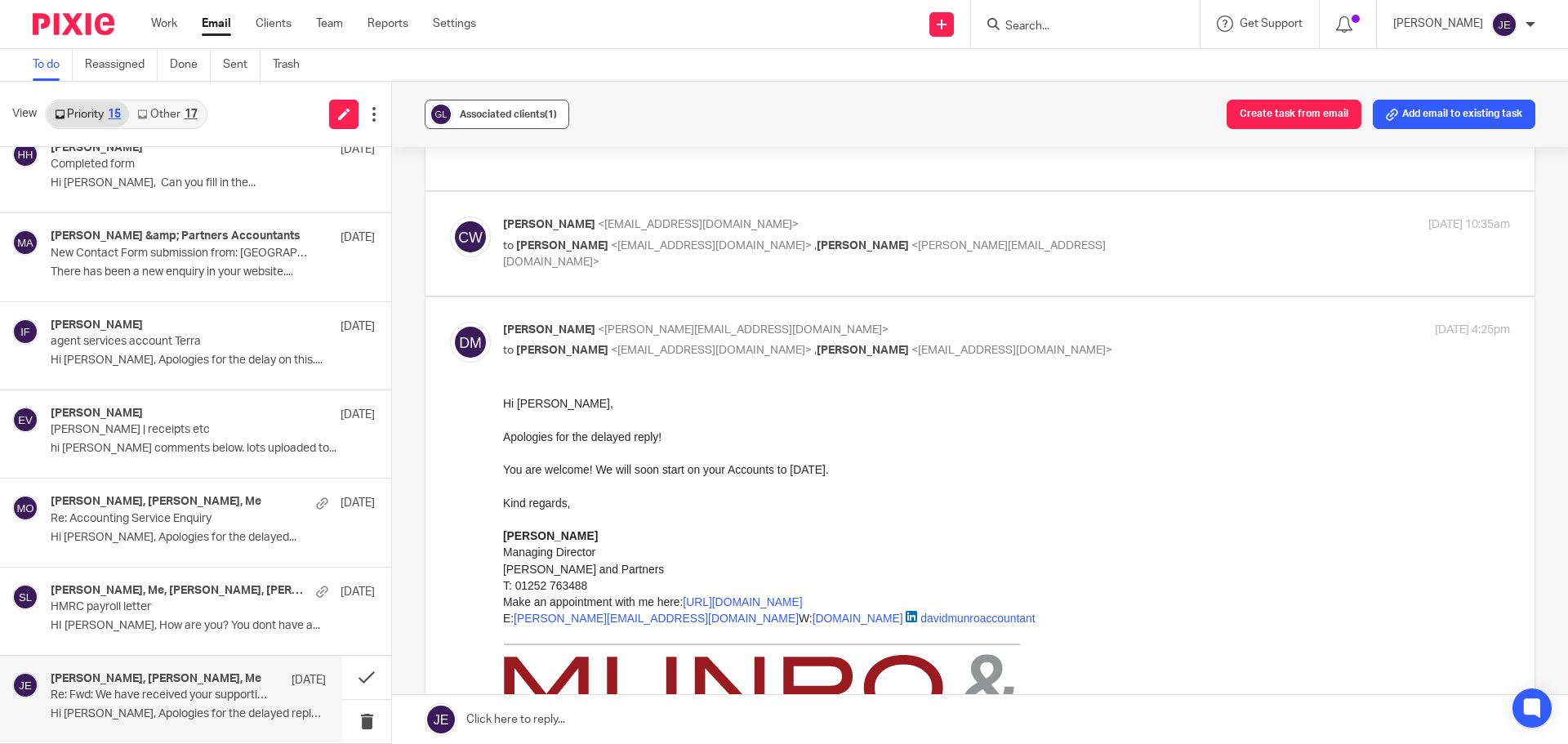
click at [496, 110] on span "Associated clients (1)" at bounding box center [508, 114] width 97 height 10
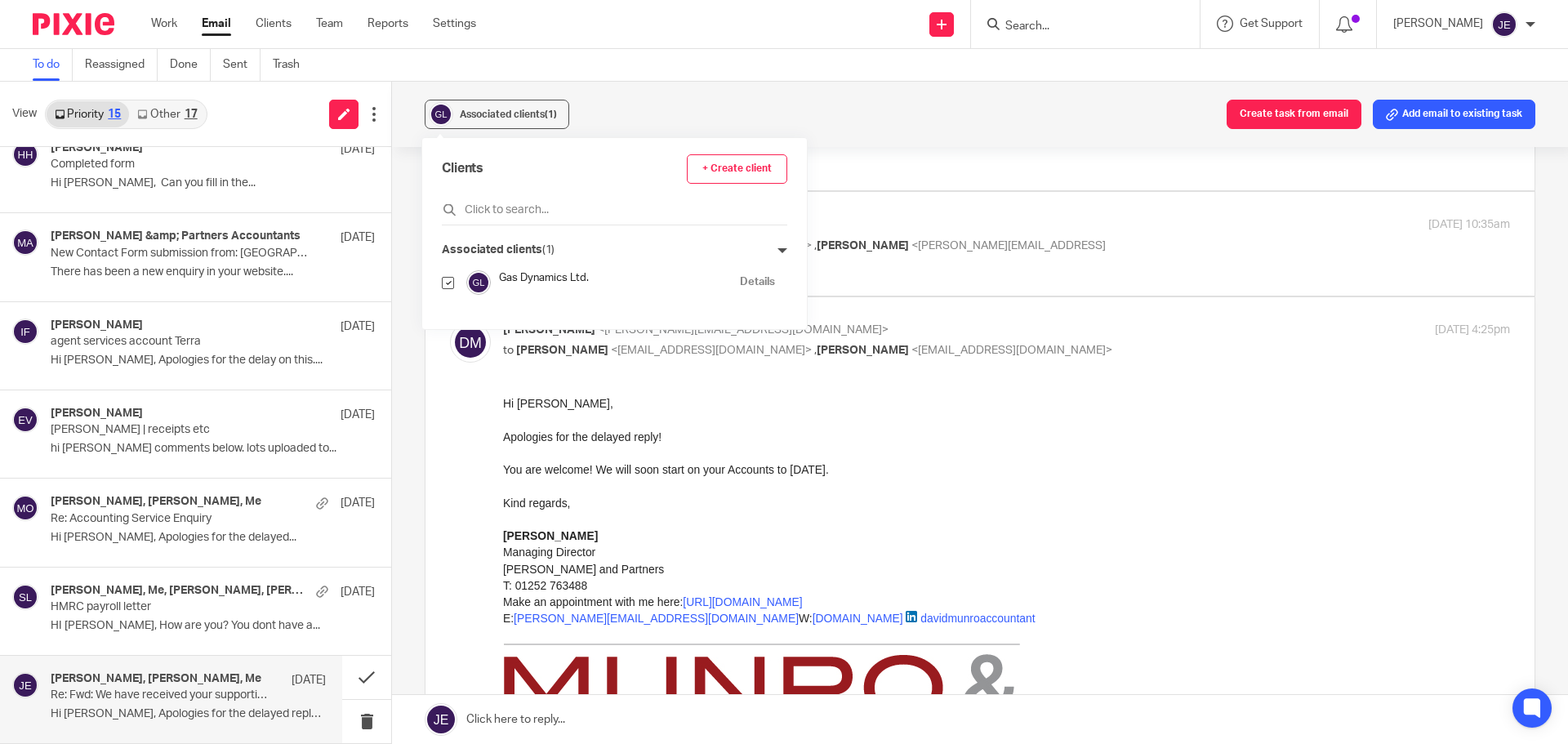
click at [606, 101] on div "Associated clients (1) Create task from email Add email to existing task" at bounding box center [980, 114] width 1176 height 66
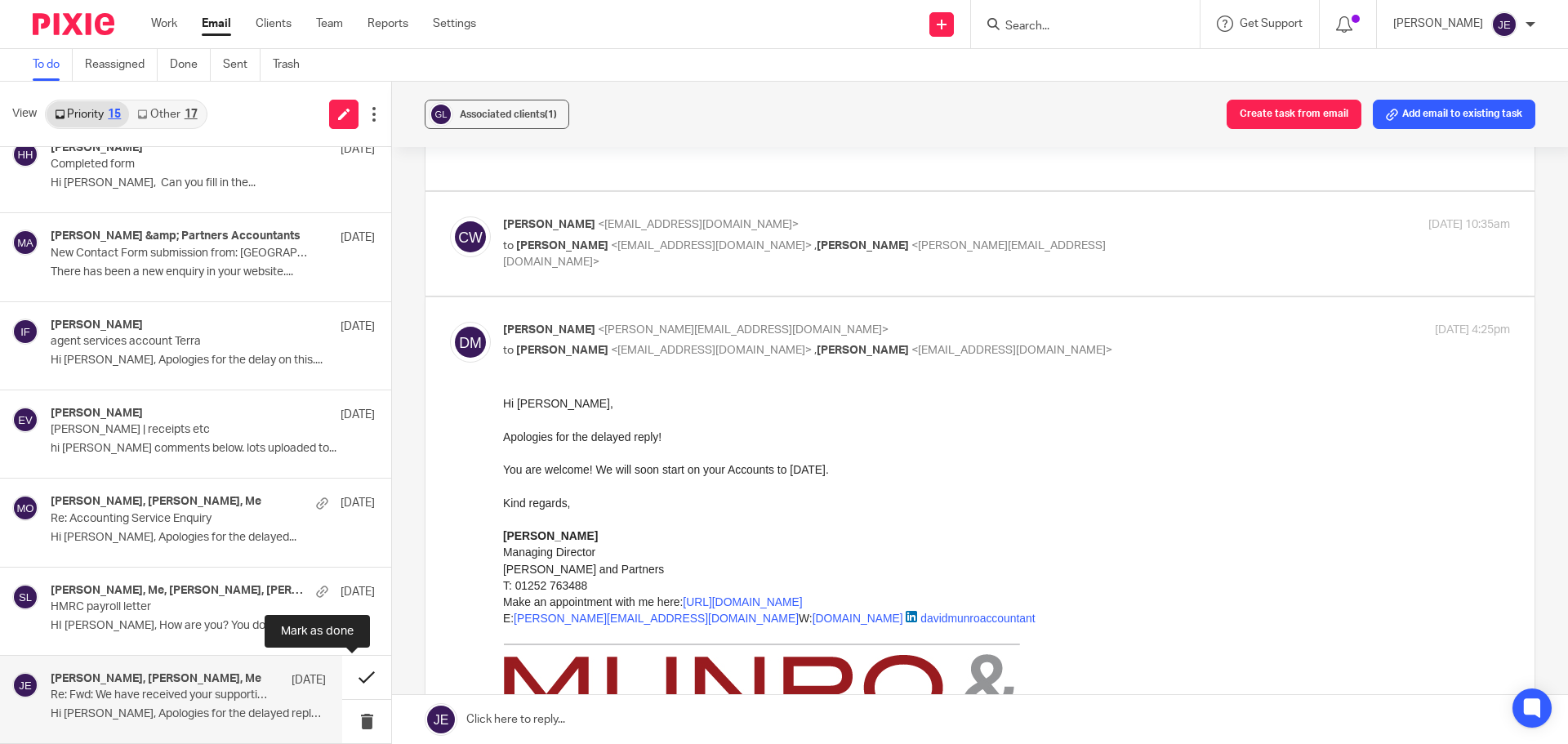
click at [350, 673] on button at bounding box center [366, 677] width 49 height 43
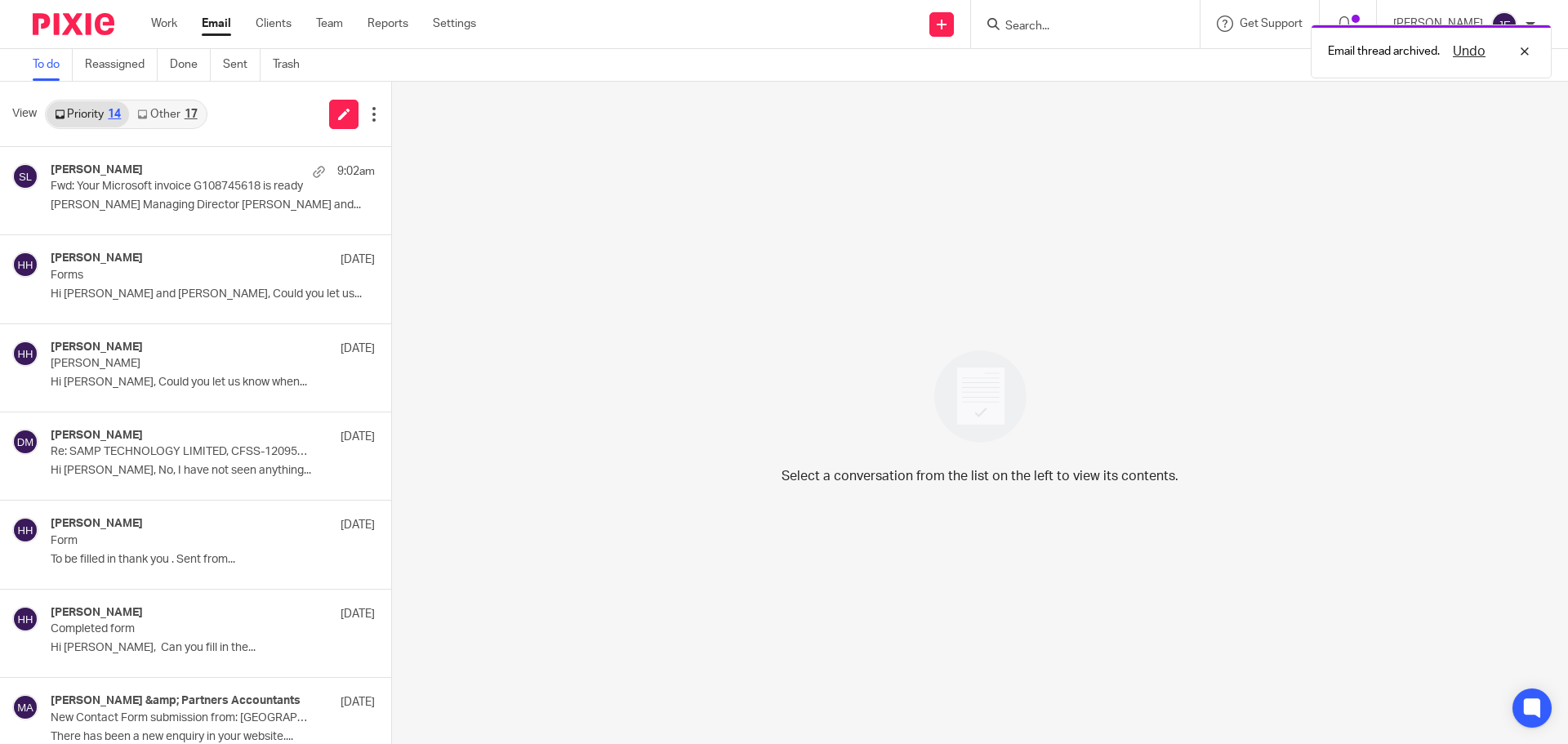
click at [162, 118] on link "Other 17" at bounding box center [167, 114] width 76 height 26
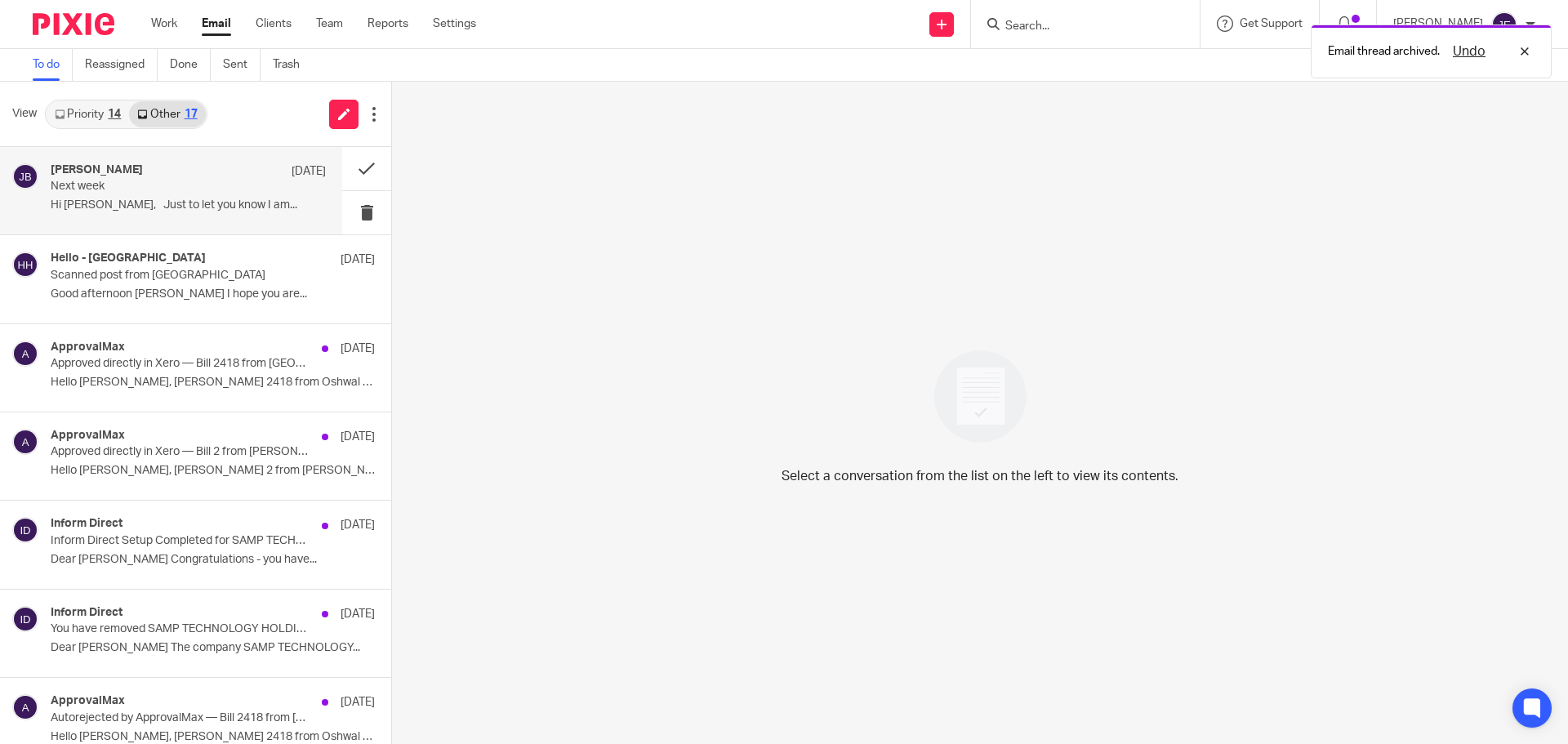
click at [166, 173] on div "Joanna Biernacka 22 Aug" at bounding box center [188, 171] width 276 height 16
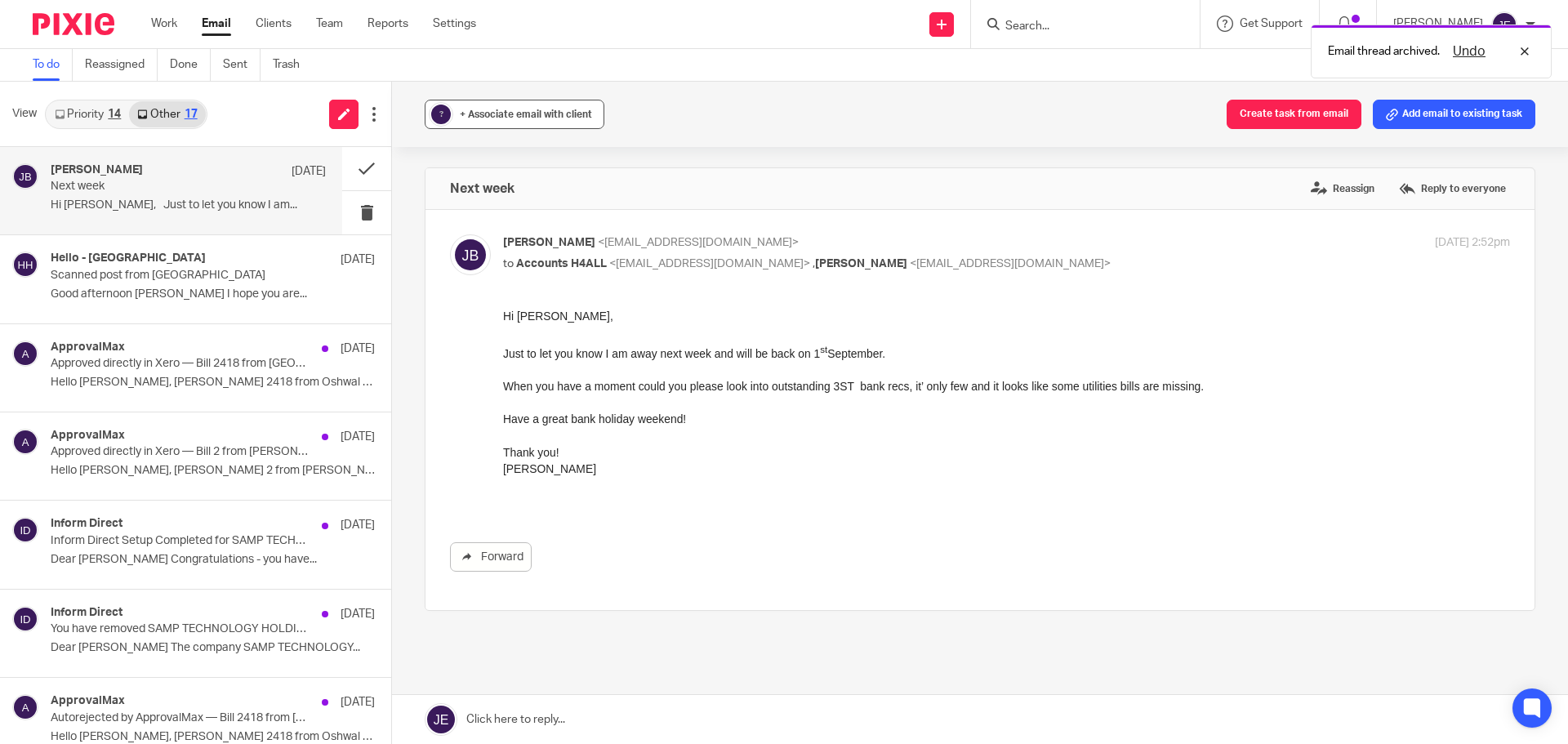
click at [472, 122] on div "+ Associate email with client" at bounding box center [525, 114] width 132 height 16
click at [516, 211] on input "text" at bounding box center [614, 210] width 346 height 16
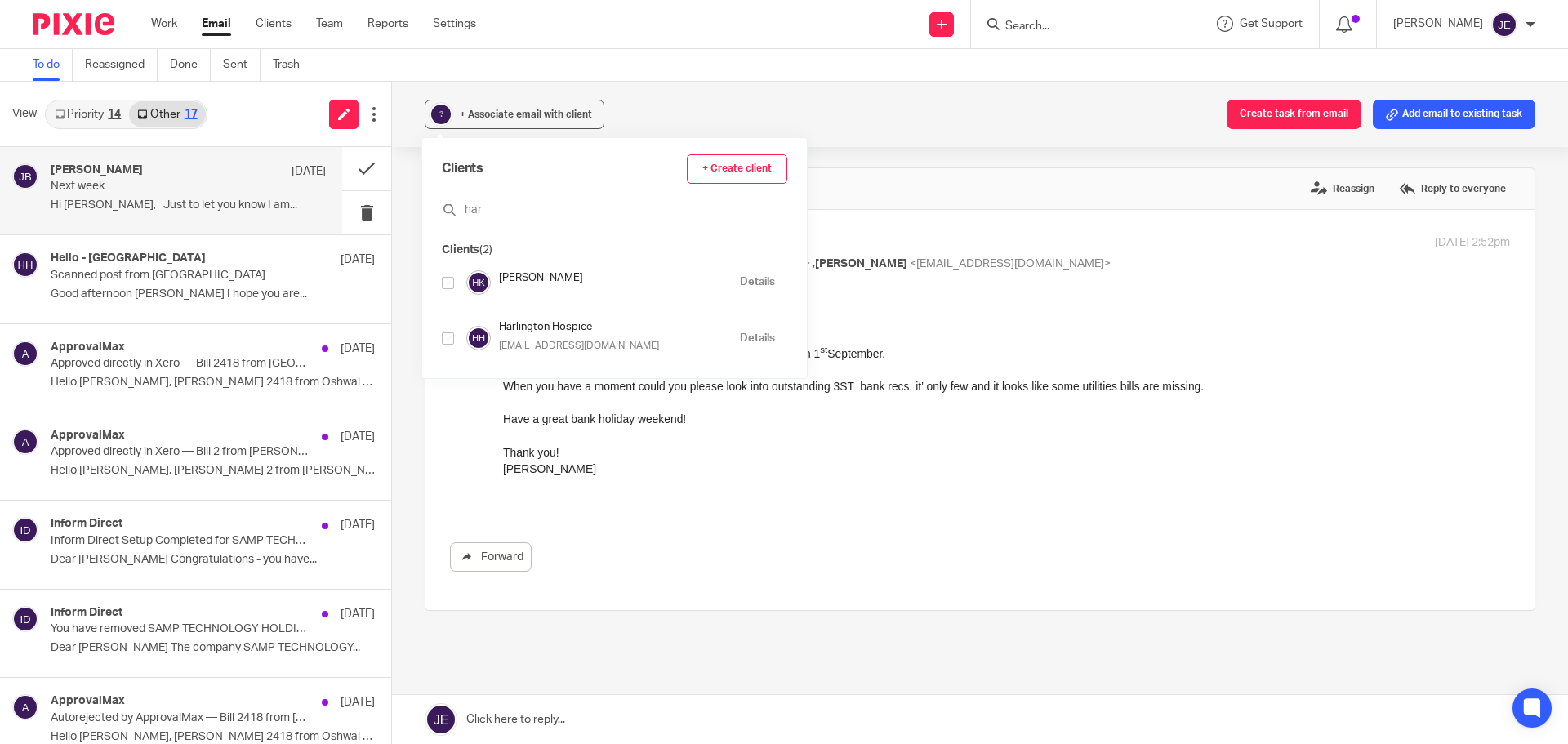
type input "har"
click at [448, 341] on input "checkbox" at bounding box center [448, 338] width 13 height 13
checkbox input "true"
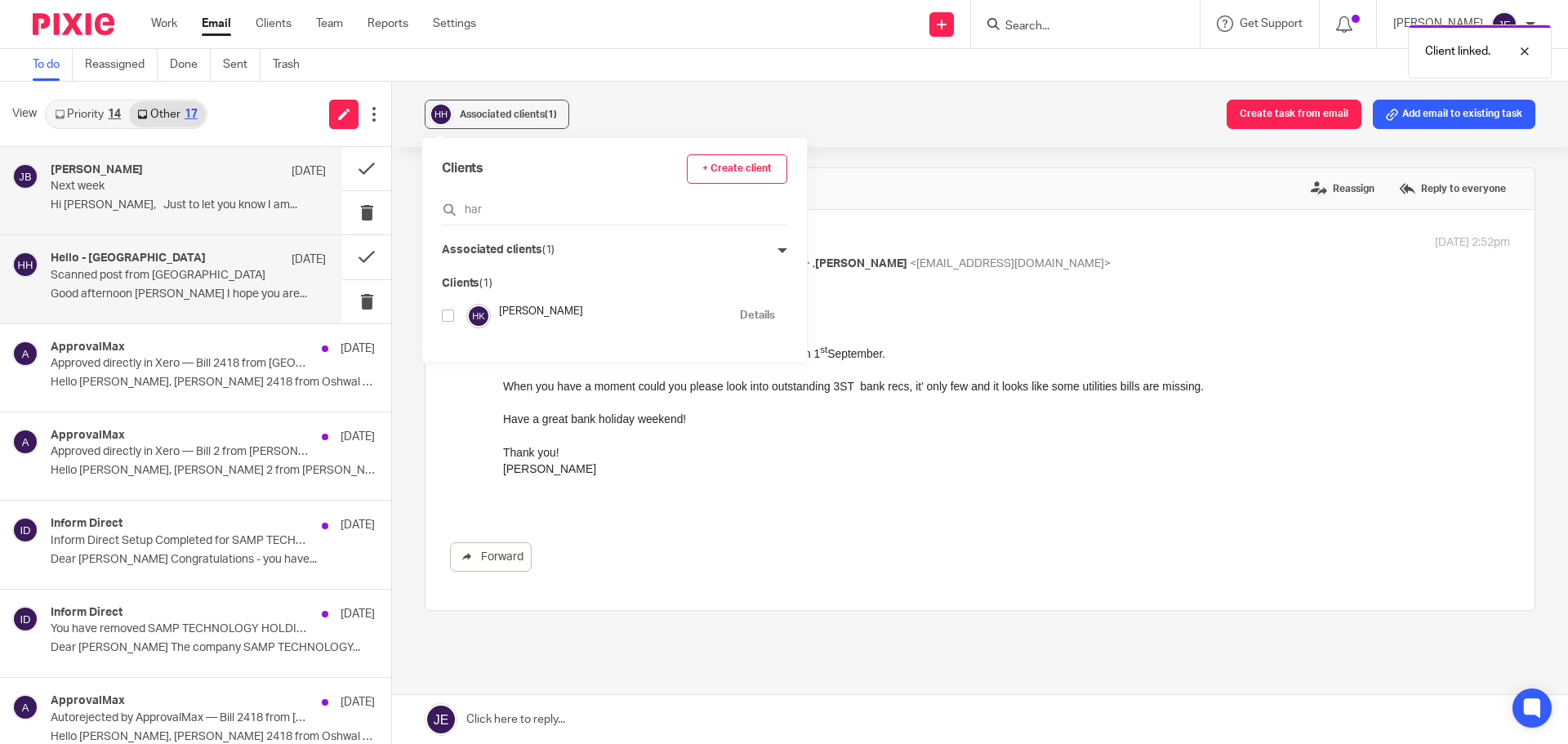
click at [186, 260] on div "Hello - Cheyenne House 19 Aug" at bounding box center [188, 259] width 276 height 16
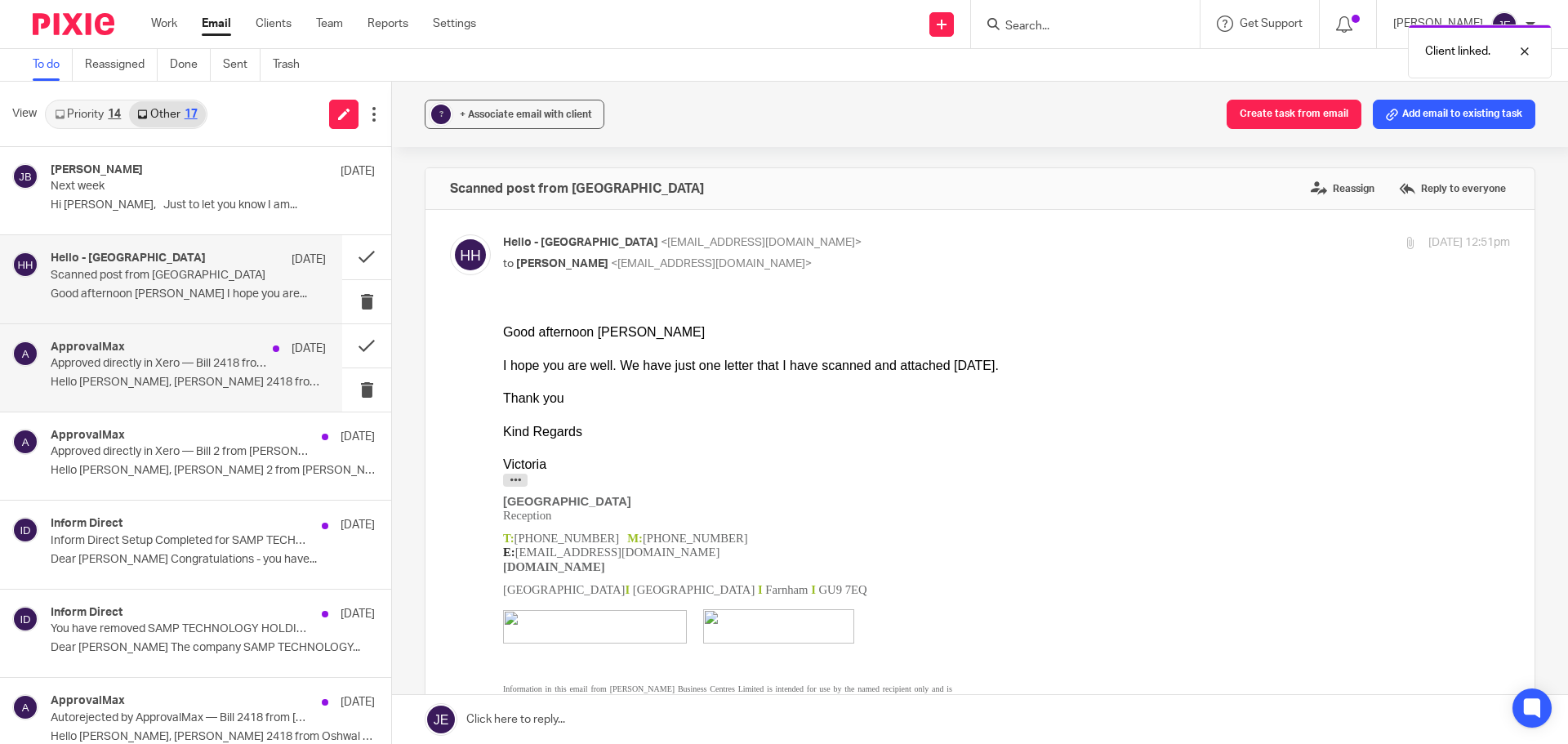
click at [182, 356] on div "ApprovalMax 19 Aug" at bounding box center [188, 348] width 276 height 16
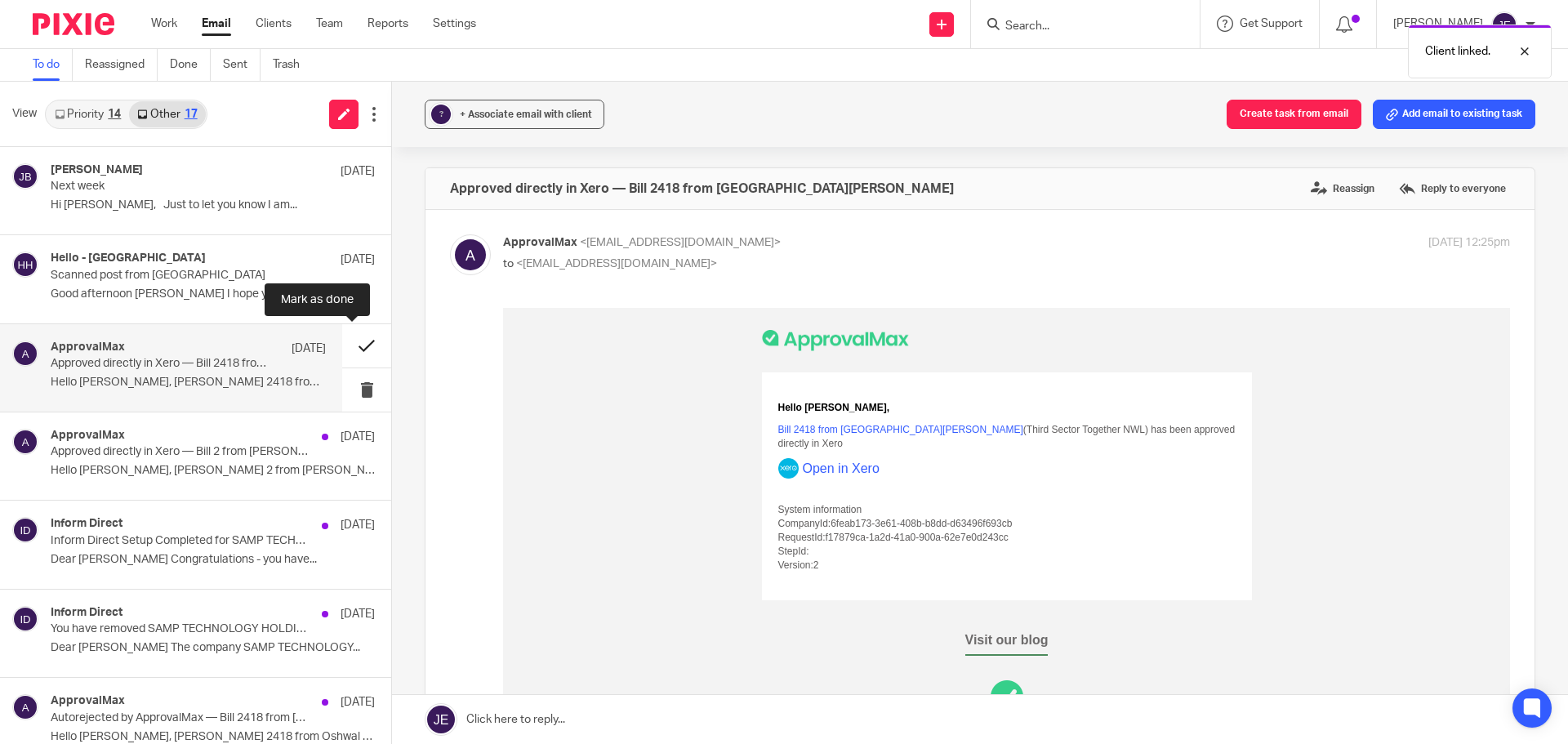
click at [348, 343] on button at bounding box center [366, 346] width 49 height 43
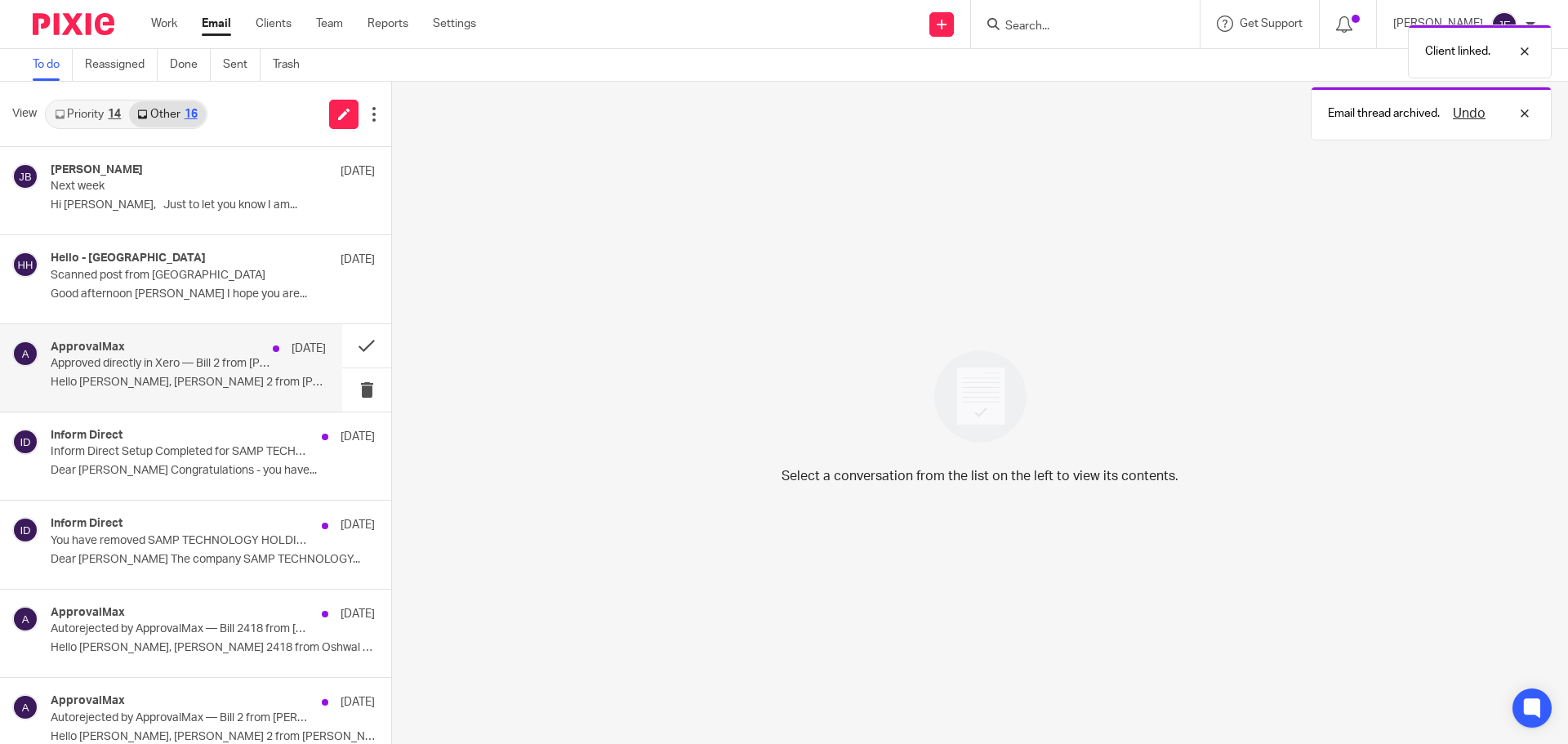
click at [188, 369] on p "Approved directly in Xero — Bill 2 from Anjli Kotecha - Agile Vibes" at bounding box center [161, 363] width 221 height 13
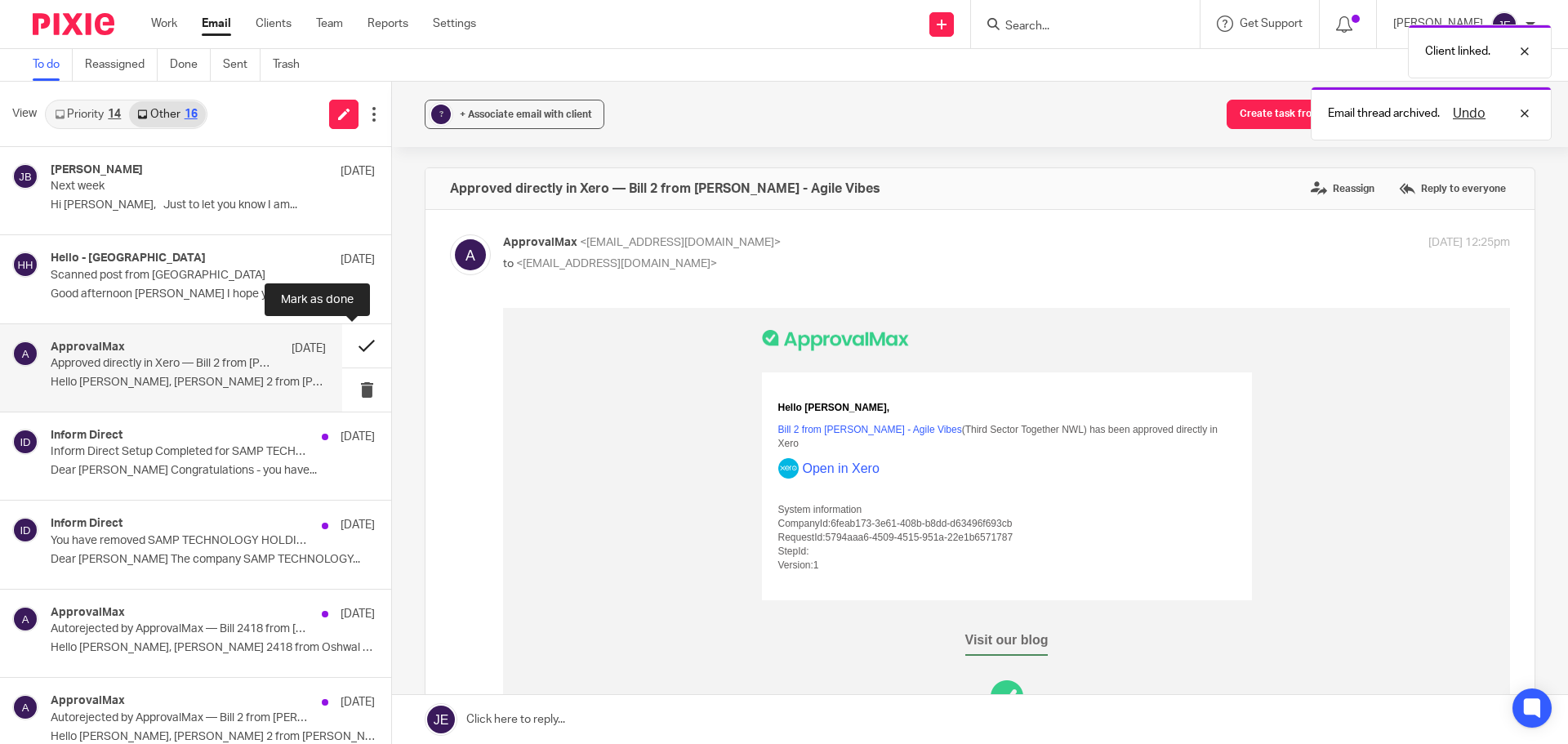
click at [345, 346] on button at bounding box center [366, 346] width 49 height 43
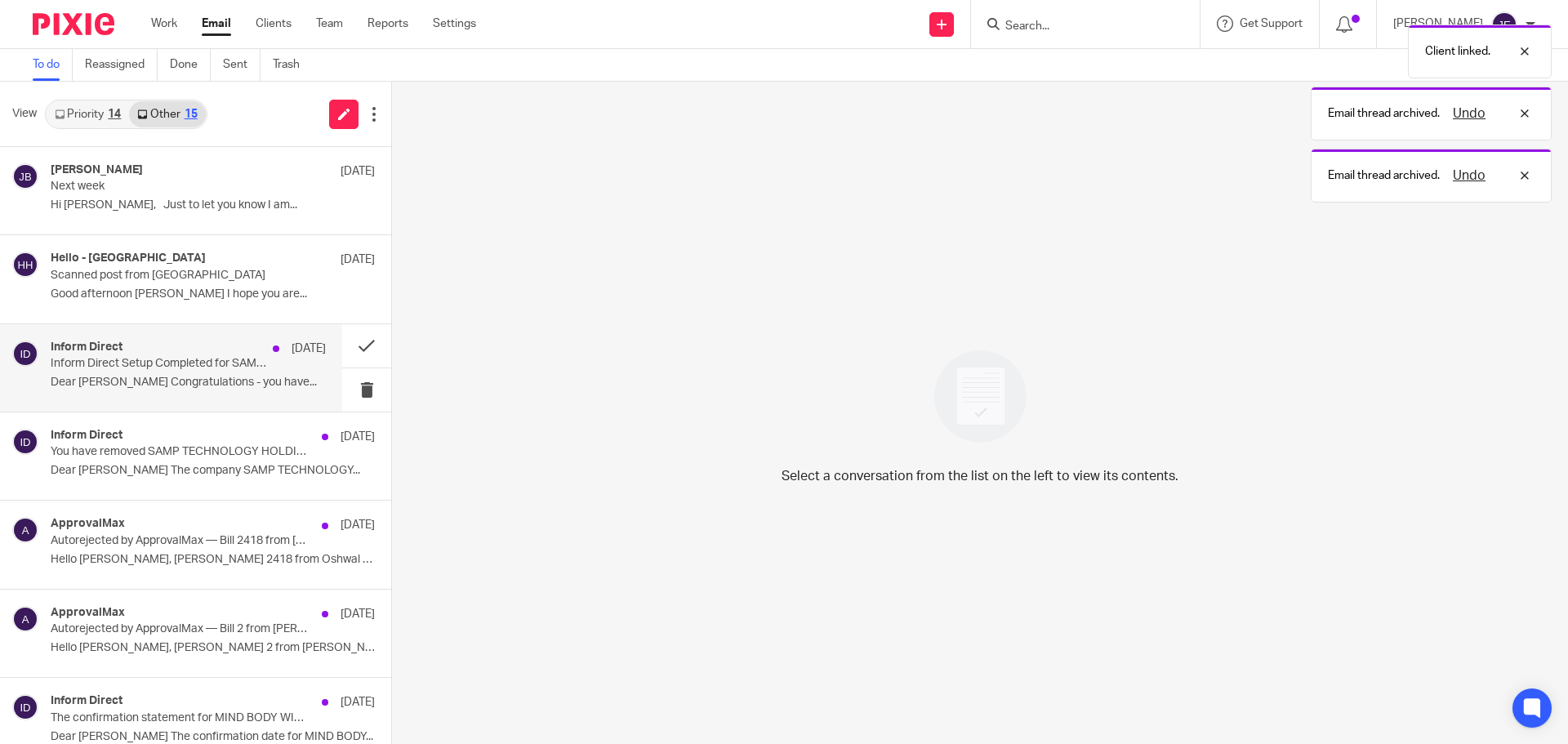
click at [181, 365] on p "Inform Direct Setup Completed for SAMP TECHNOLOGY HOLDINGS LIMITED" at bounding box center [161, 363] width 221 height 13
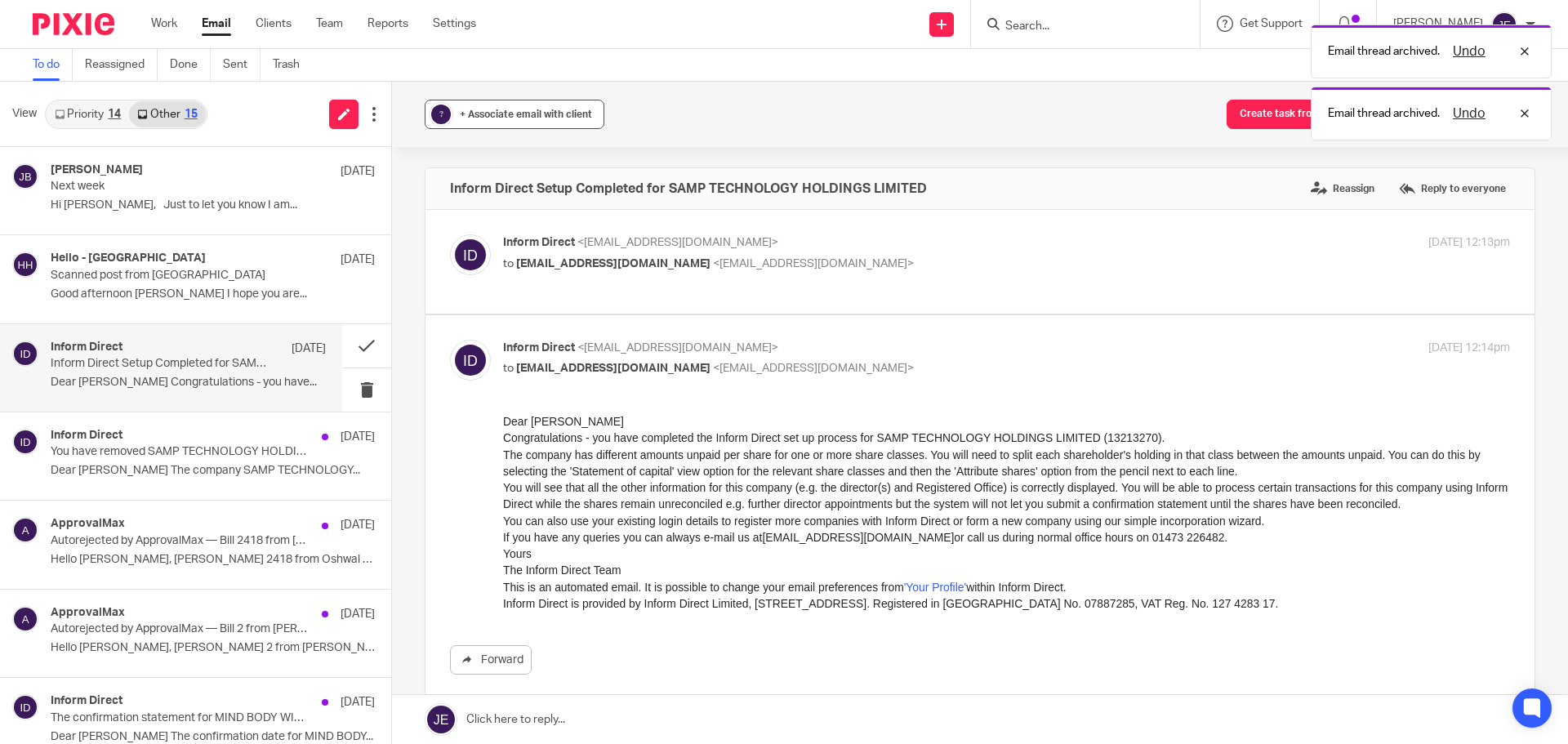
click at [493, 112] on span "+ Associate email with client" at bounding box center [525, 114] width 132 height 10
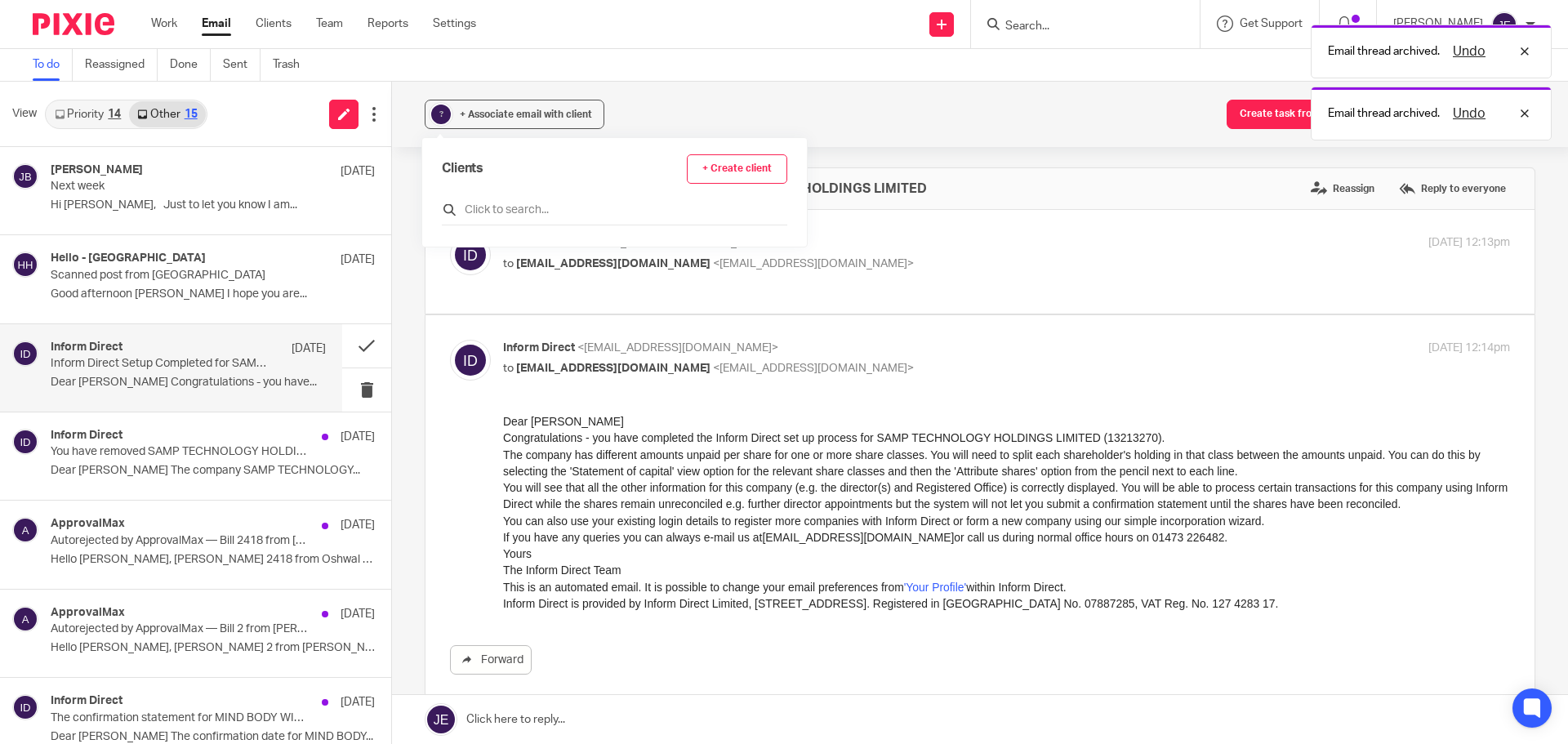
drag, startPoint x: 487, startPoint y: 185, endPoint x: 482, endPoint y: 208, distance: 23.5
click at [486, 185] on div "Clients + Create client" at bounding box center [614, 189] width 346 height 71
click at [482, 208] on input "text" at bounding box center [614, 210] width 346 height 16
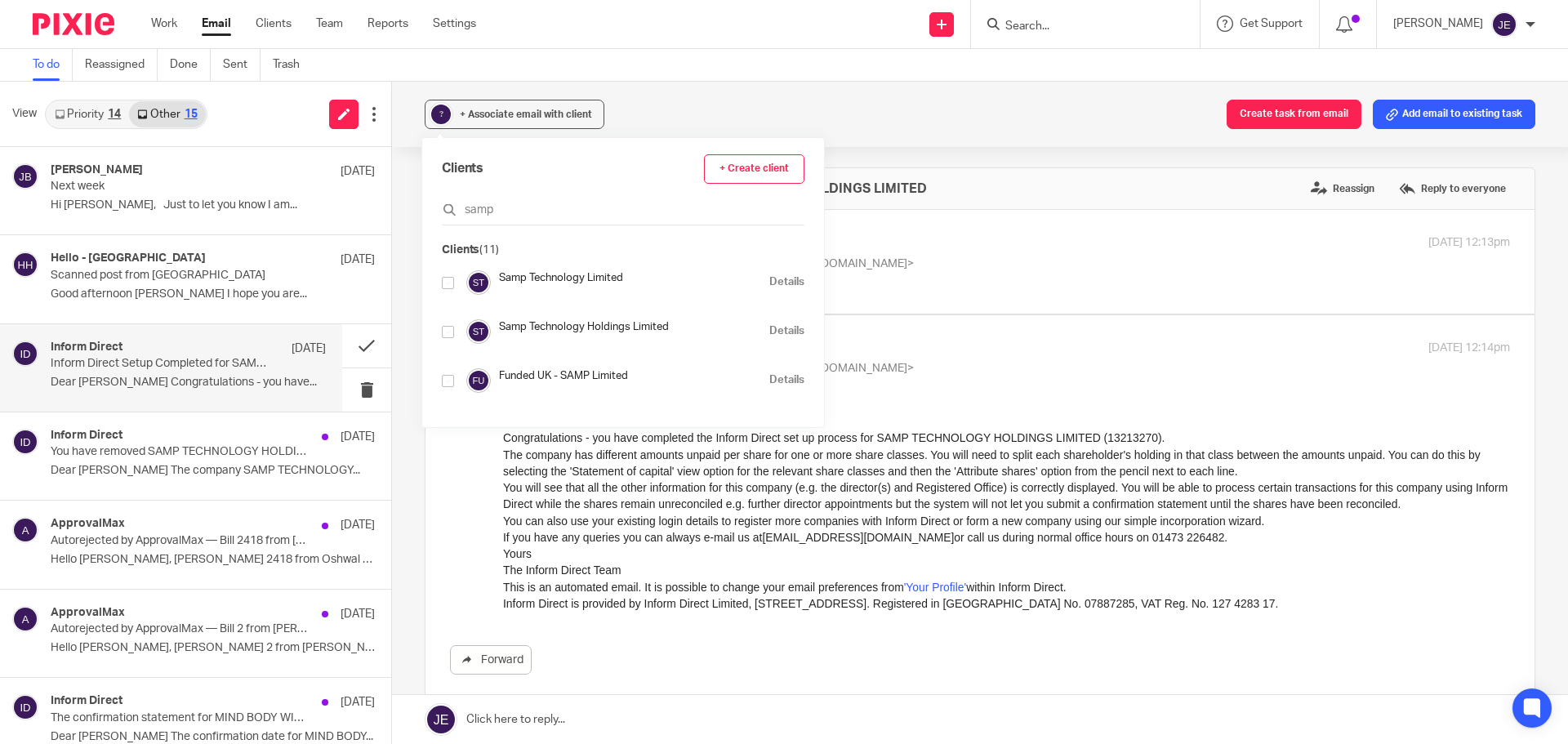
type input "samp"
click at [447, 330] on input "checkbox" at bounding box center [448, 332] width 13 height 13
checkbox input "true"
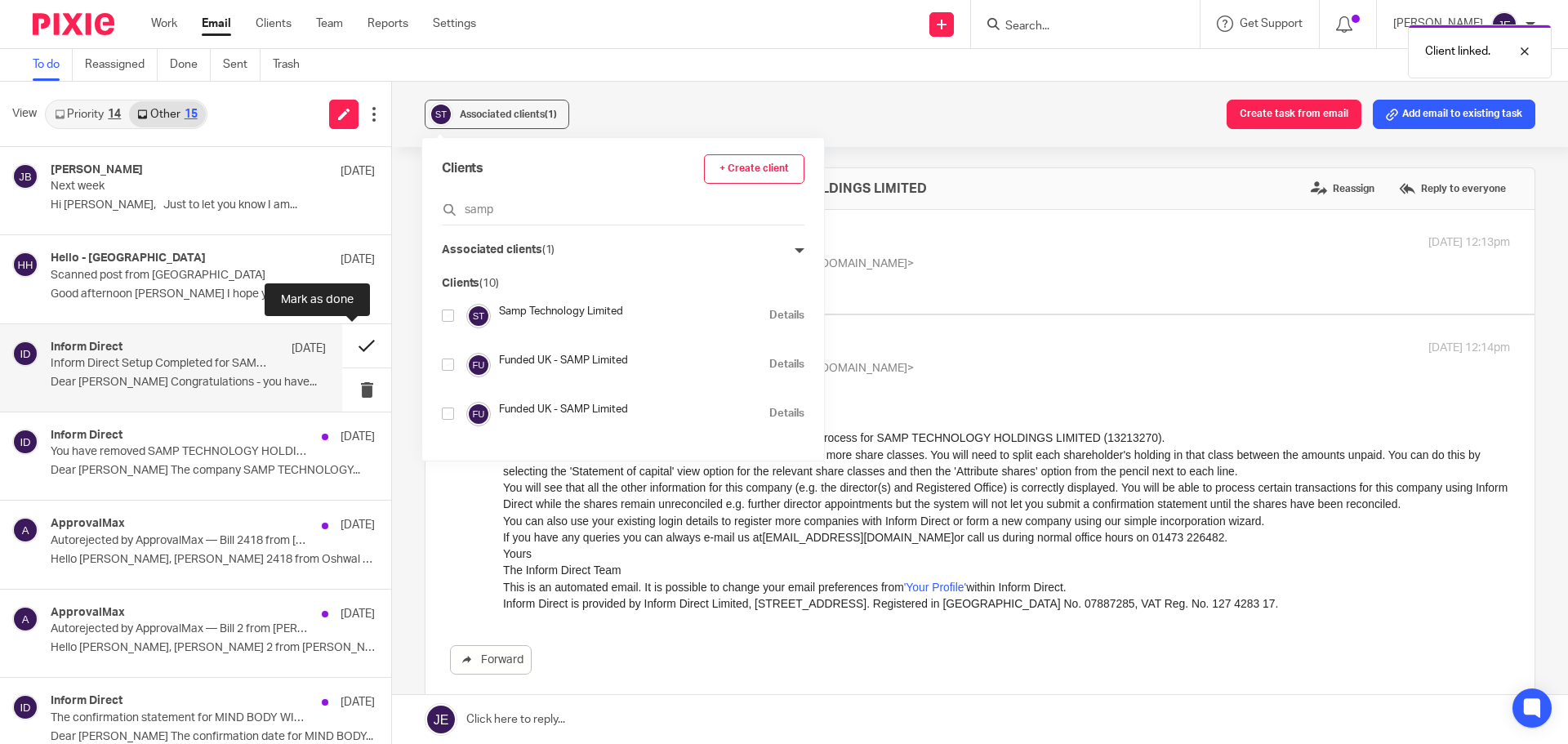
click at [359, 343] on button at bounding box center [366, 346] width 49 height 43
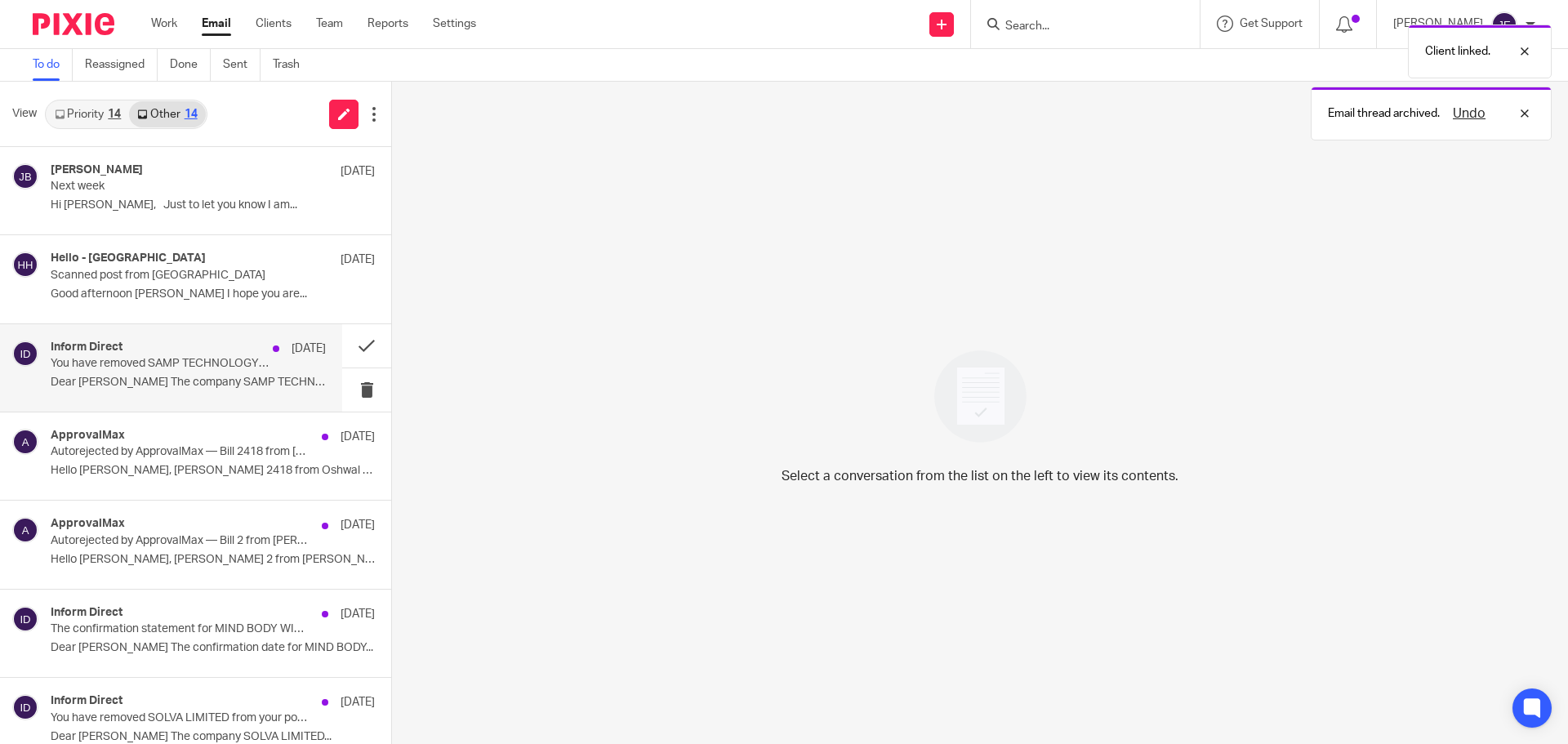
click at [205, 371] on p "You have removed SAMP TECHNOLOGY HOLDINGS LIMITED from your portfolio" at bounding box center [161, 363] width 221 height 13
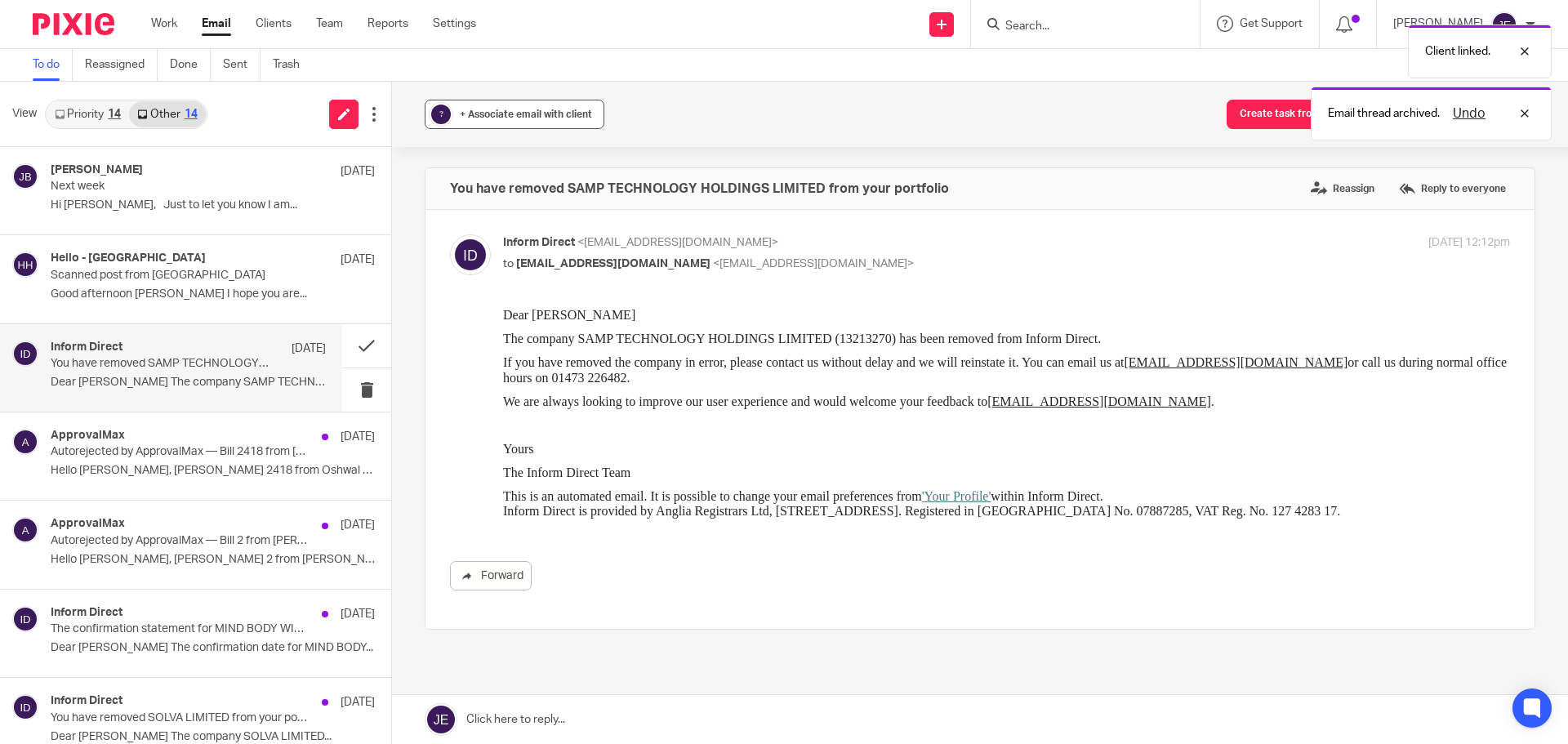
click at [494, 104] on button "? + Associate email with client" at bounding box center [514, 114] width 180 height 30
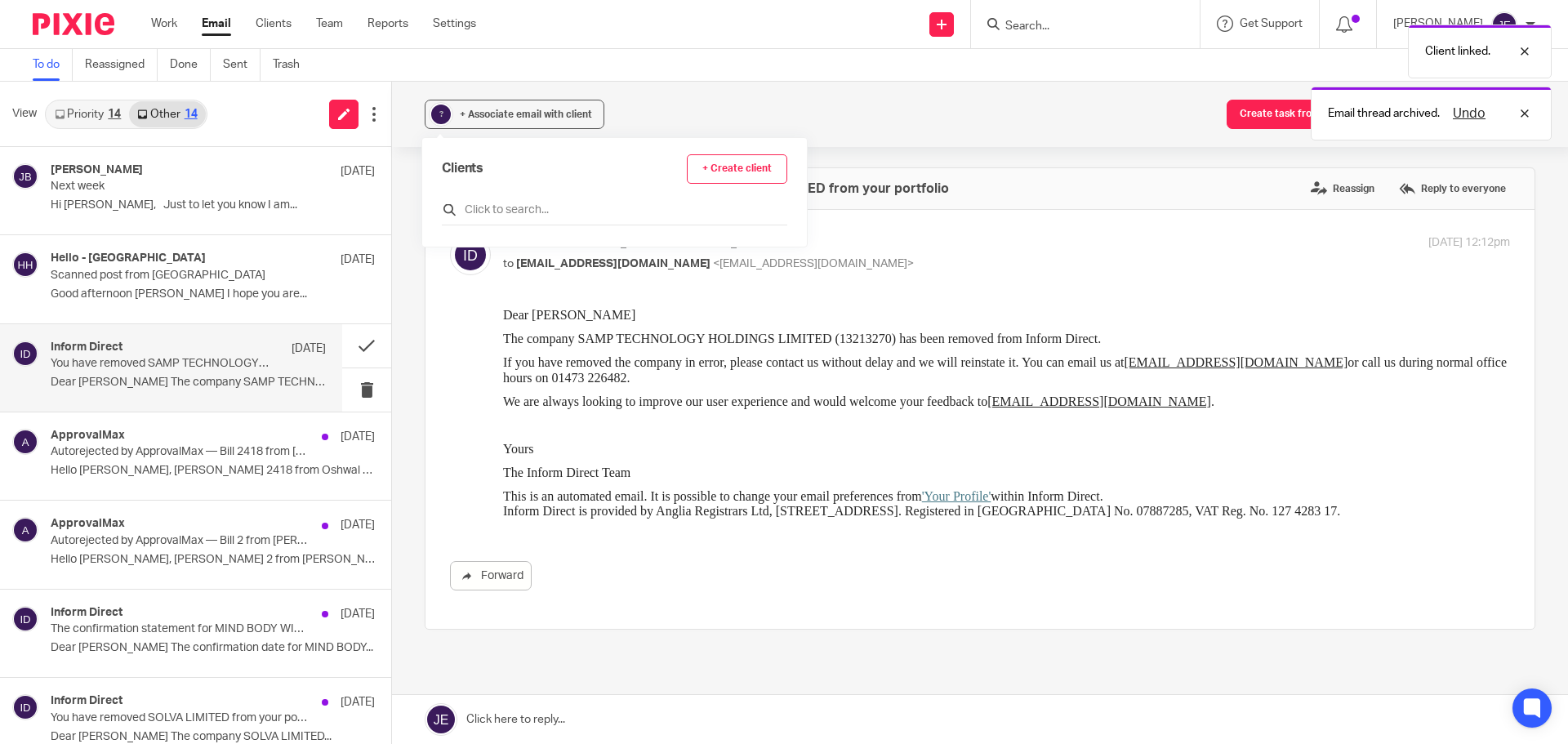
click at [484, 205] on input "text" at bounding box center [614, 210] width 346 height 16
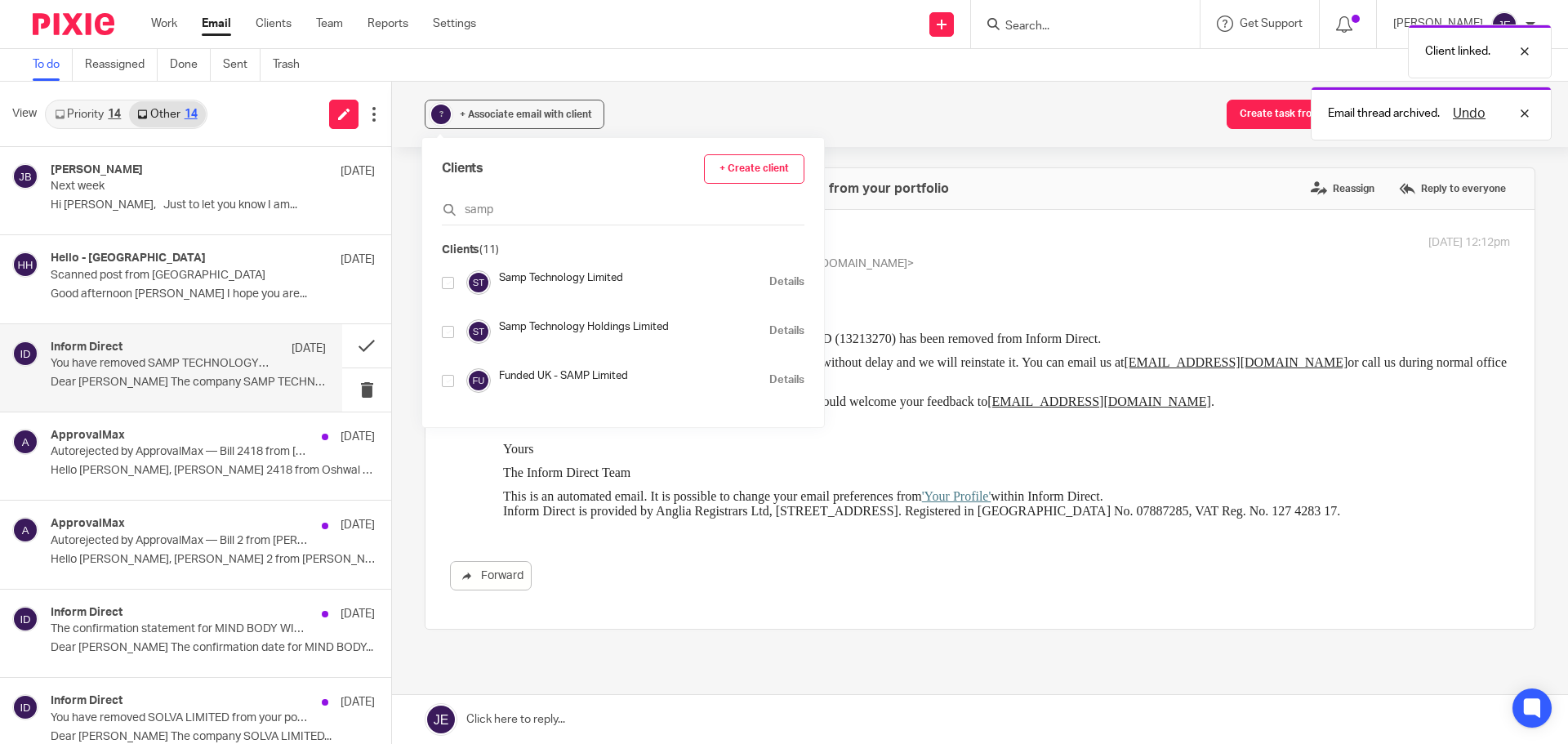
type input "samp"
click at [445, 330] on input "checkbox" at bounding box center [448, 332] width 13 height 13
checkbox input "true"
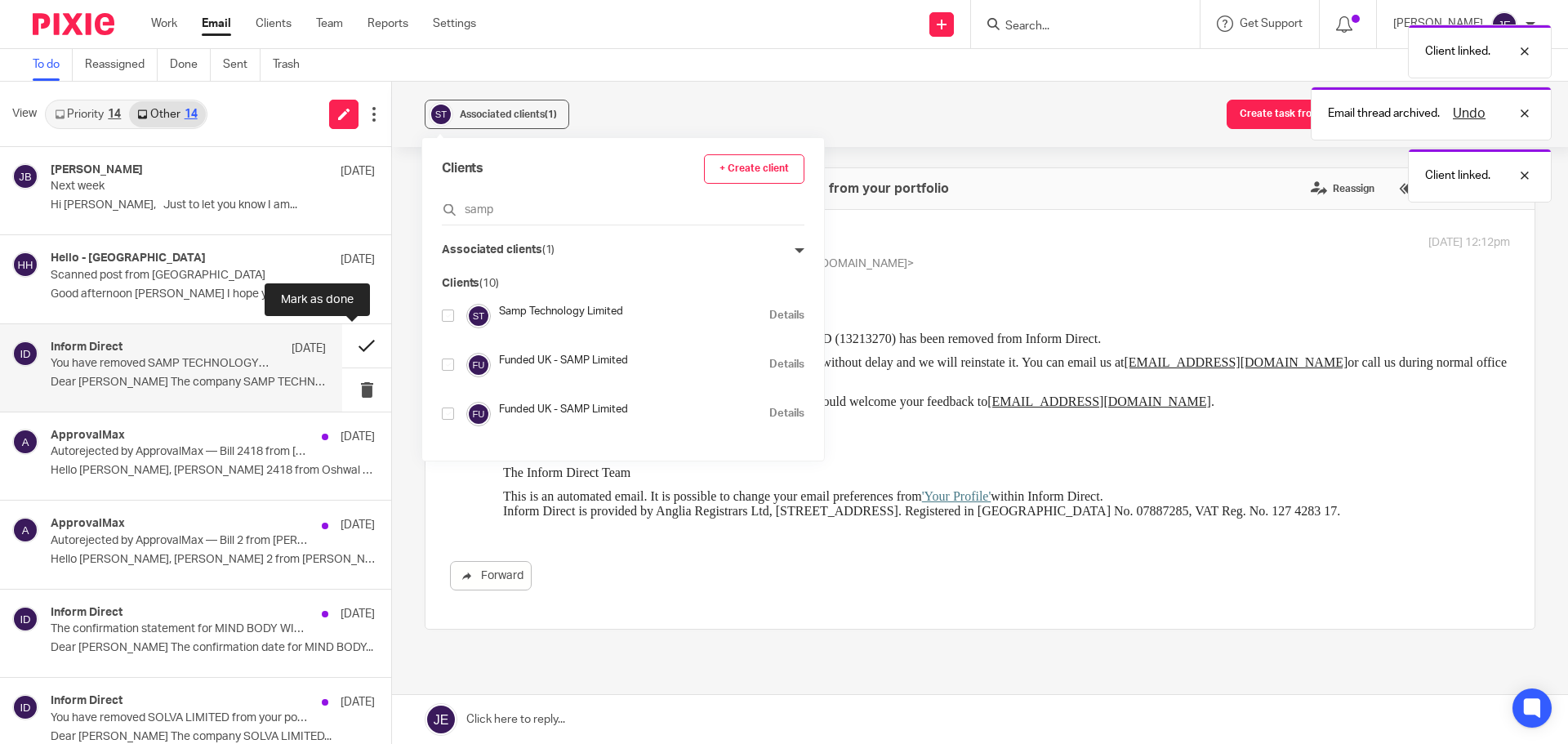
click at [345, 348] on button at bounding box center [366, 346] width 49 height 43
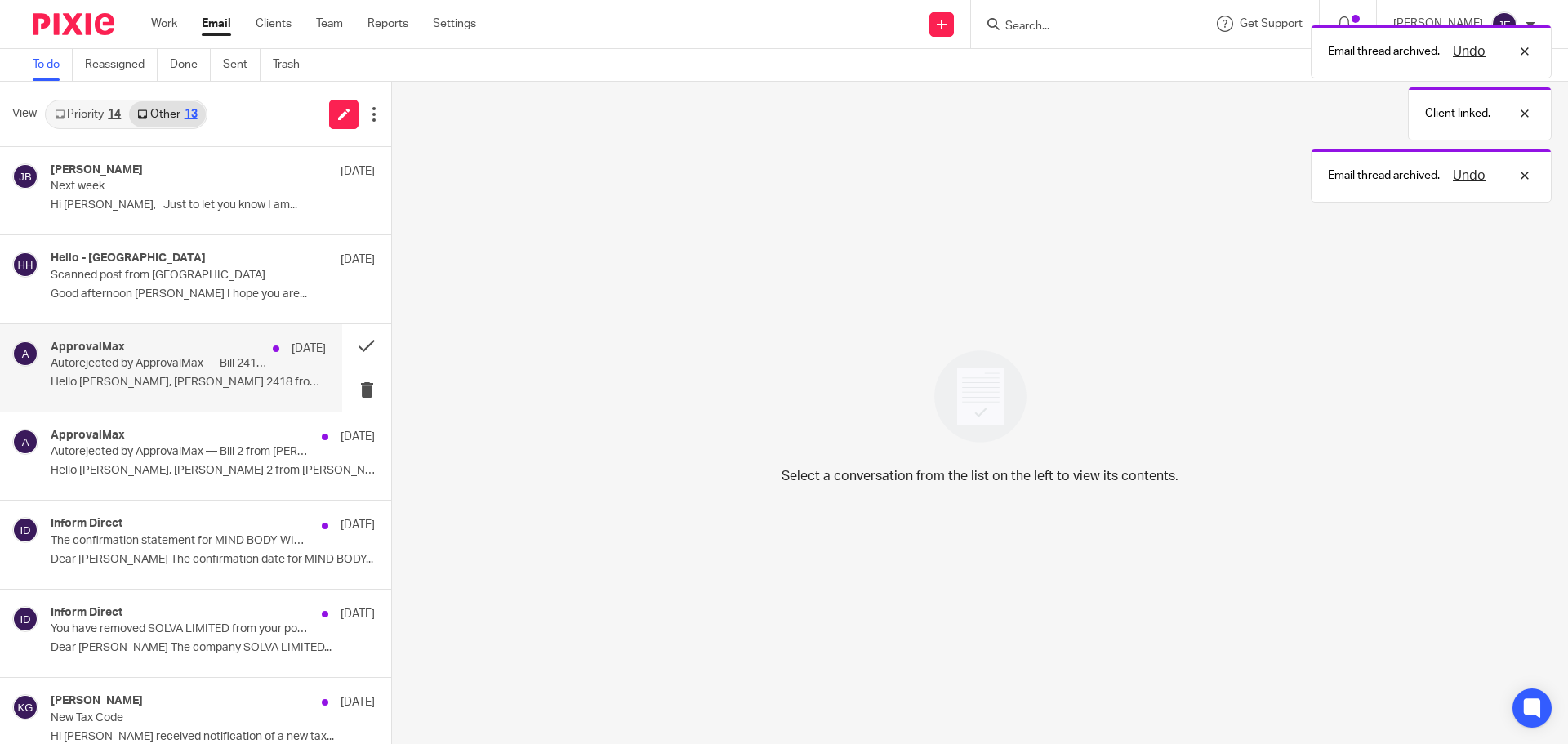
click at [230, 369] on p "Autorejected by ApprovalMax — Bill 2418 from Oshwal EKTA Centre" at bounding box center [161, 363] width 221 height 13
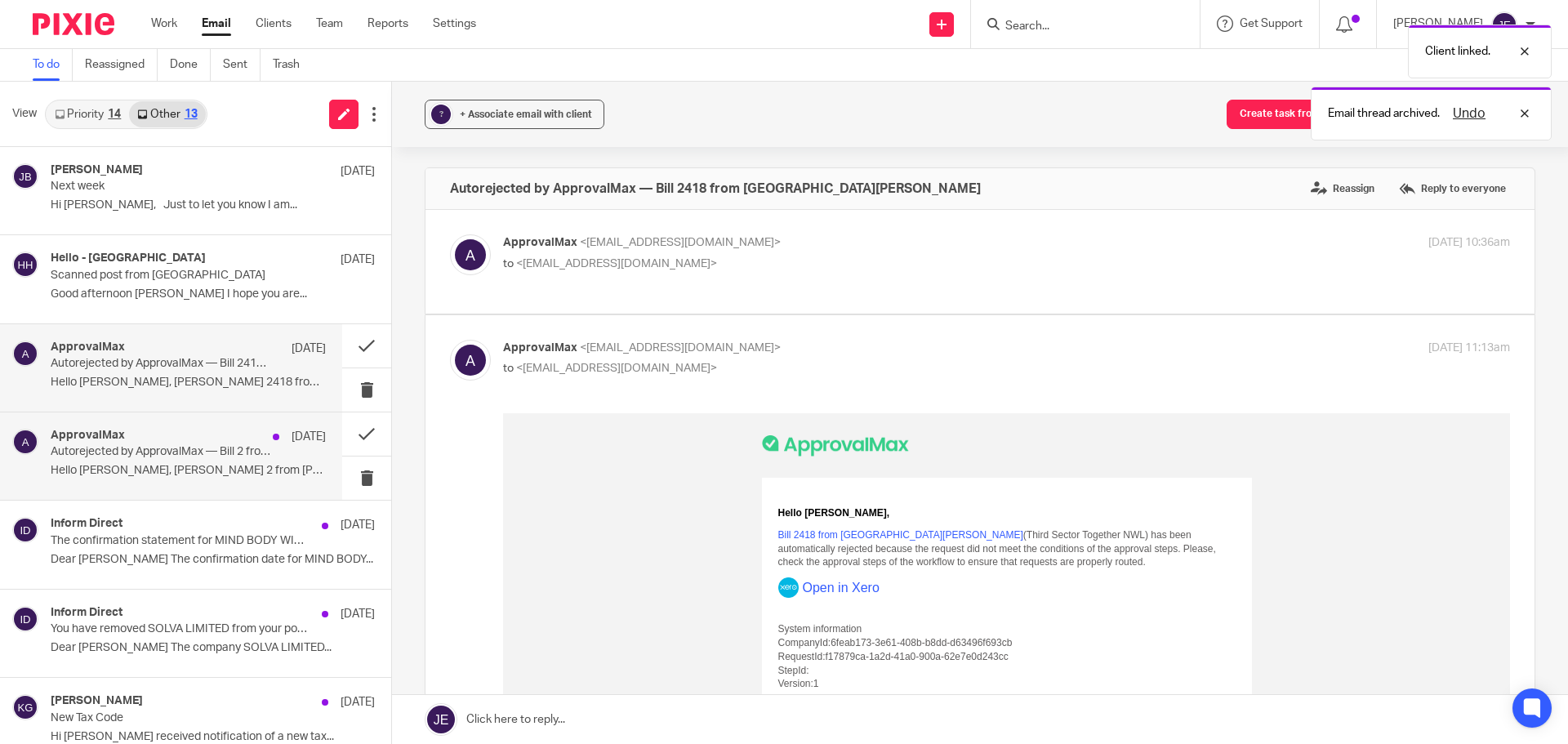
click at [215, 446] on p "Autorejected by ApprovalMax — Bill 2 from Anjli Kotecha - Agile Vibes" at bounding box center [161, 451] width 221 height 13
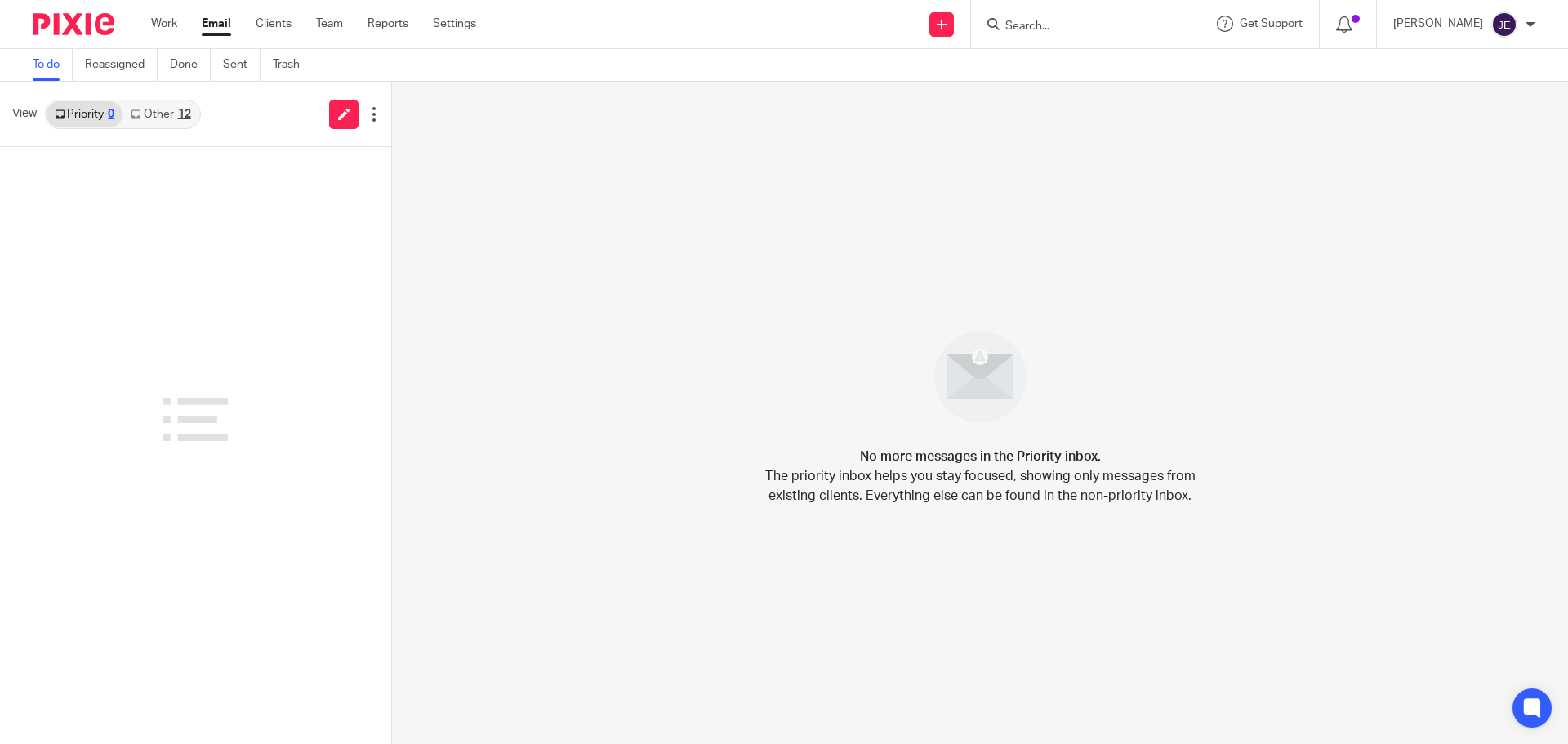
click at [158, 111] on link "Other 12" at bounding box center [160, 114] width 76 height 26
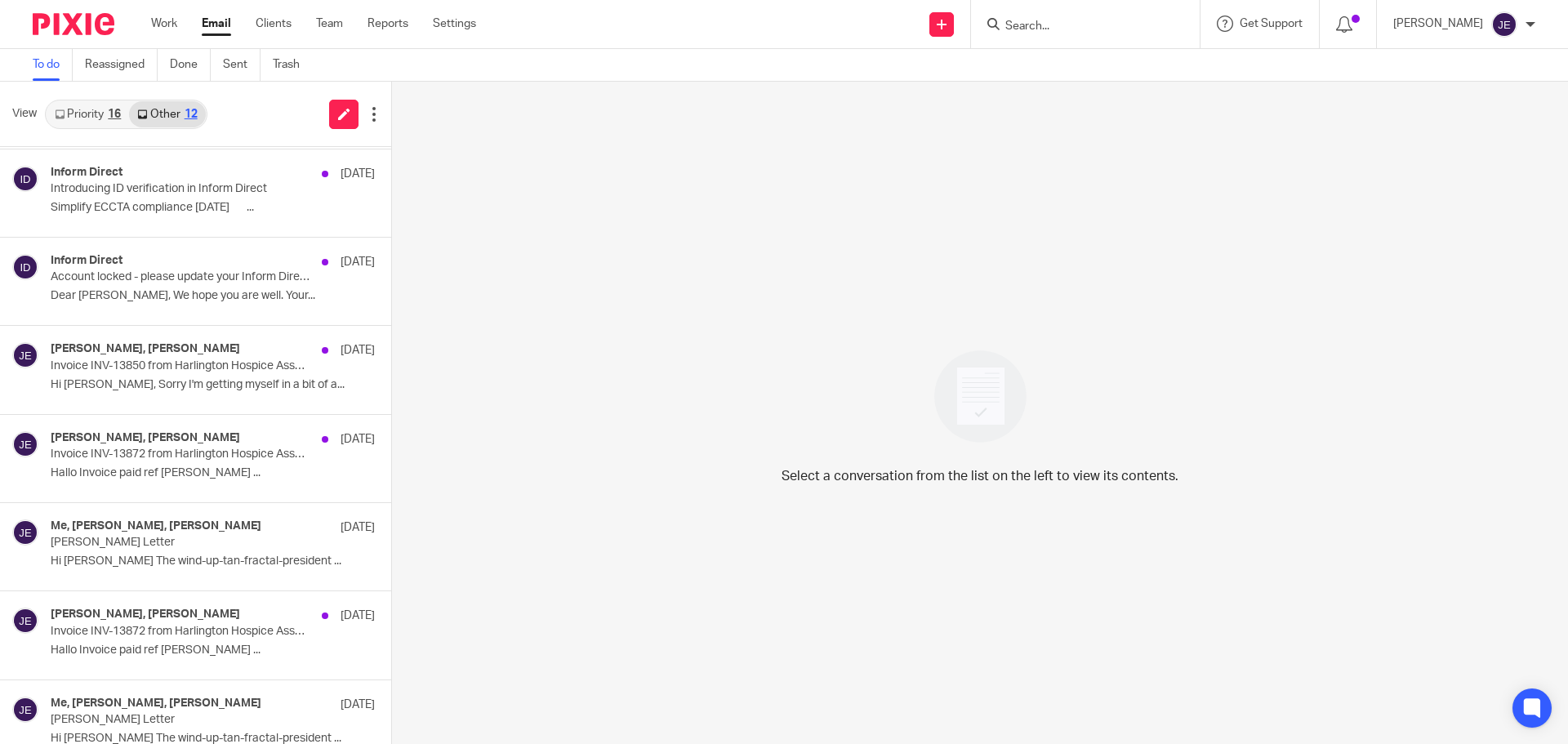
scroll to position [642, 0]
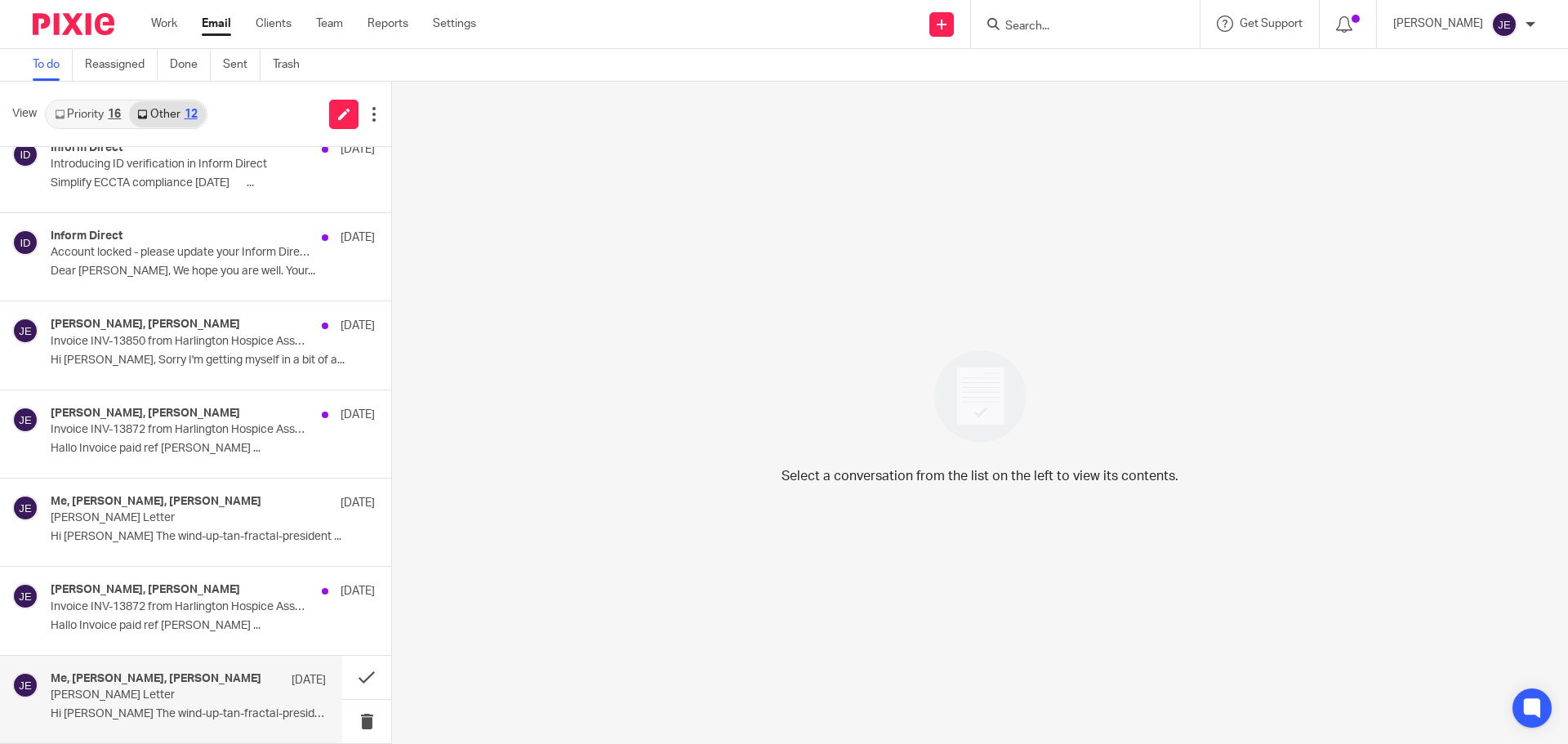
click at [200, 525] on p "Claire Macland Letter" at bounding box center [180, 517] width 259 height 13
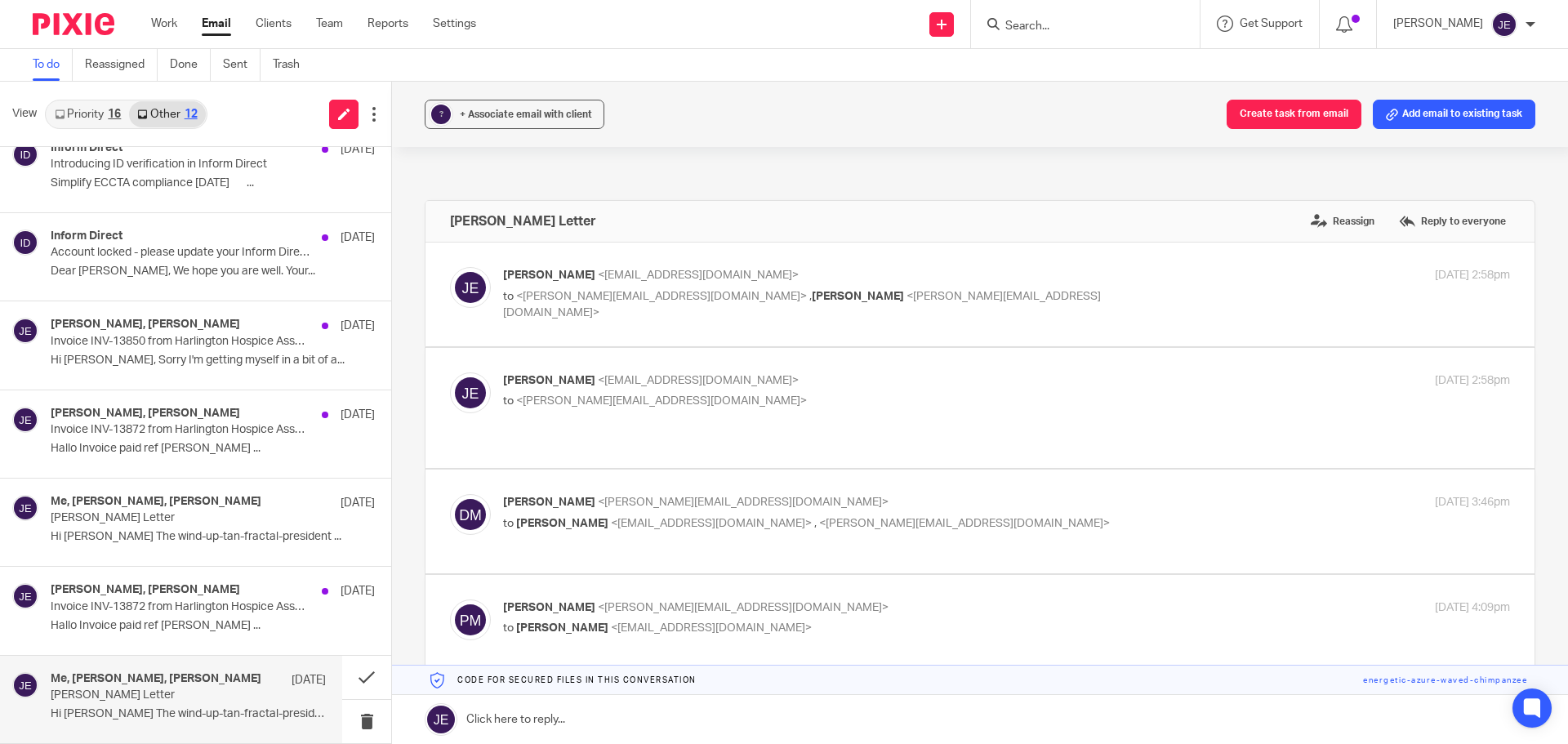
scroll to position [0, 0]
click at [484, 118] on span "+ Associate email with client" at bounding box center [525, 114] width 132 height 10
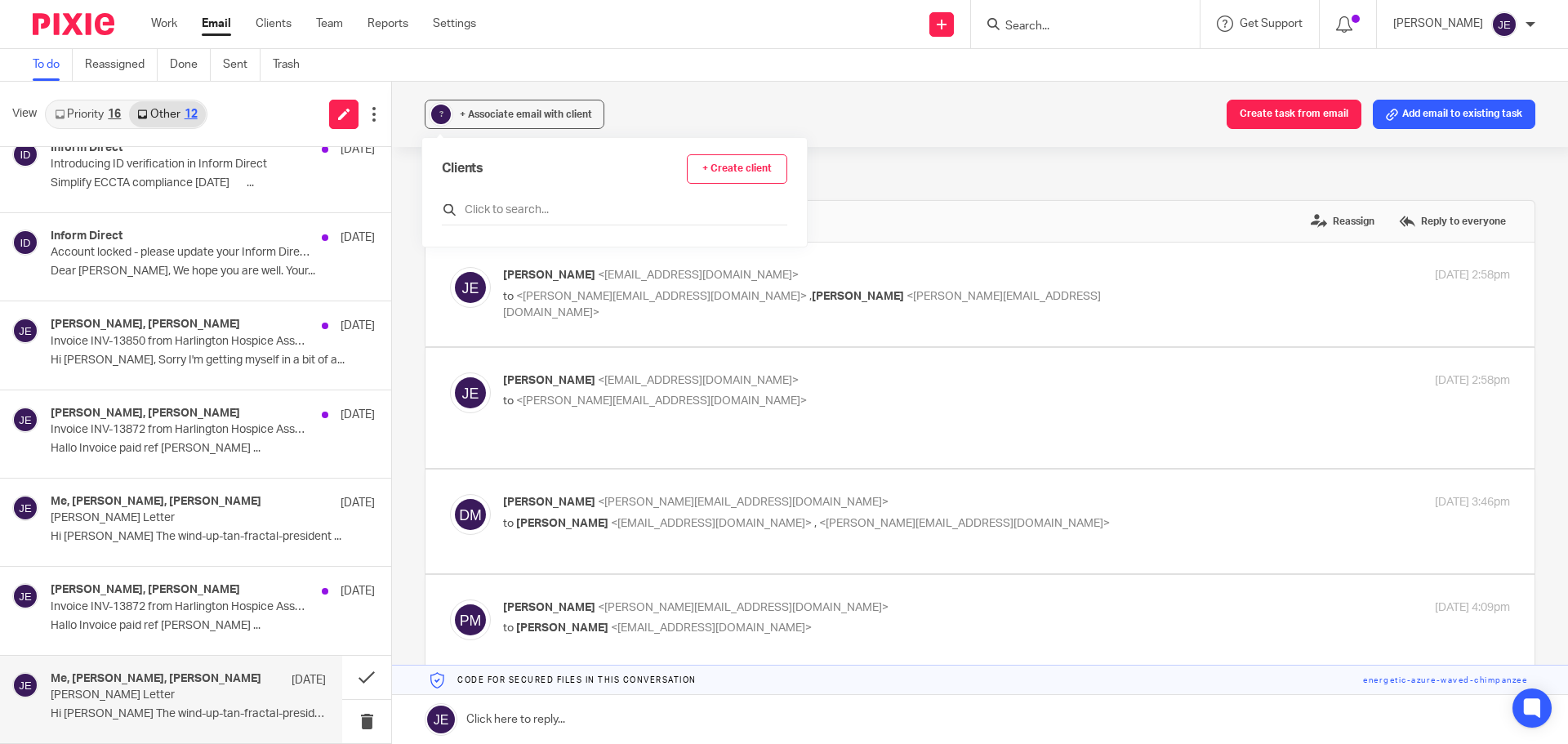
click at [490, 213] on input "text" at bounding box center [614, 210] width 346 height 16
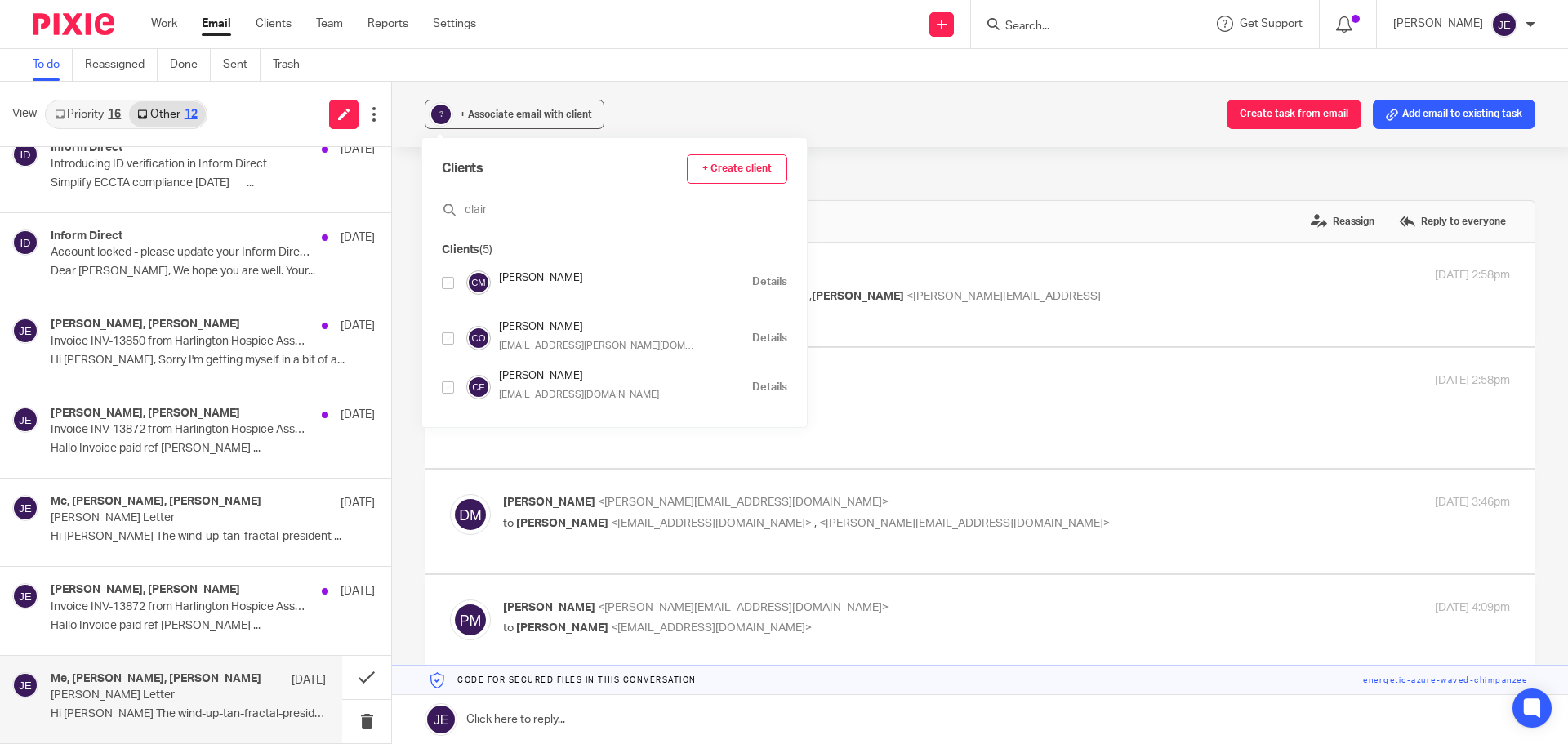
type input "clair"
click at [445, 283] on input "checkbox" at bounding box center [448, 283] width 13 height 13
checkbox input "true"
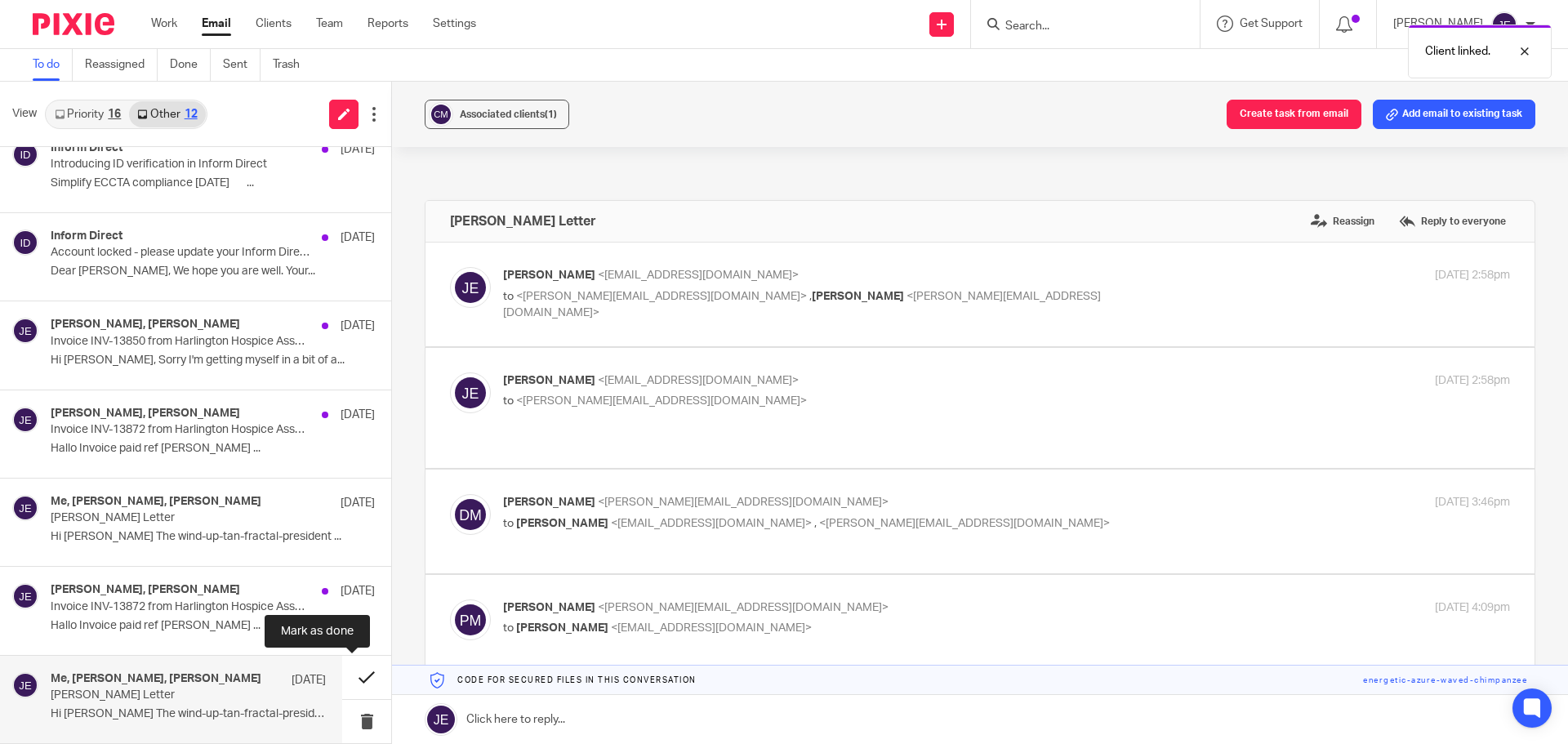
click at [348, 678] on button at bounding box center [366, 677] width 49 height 43
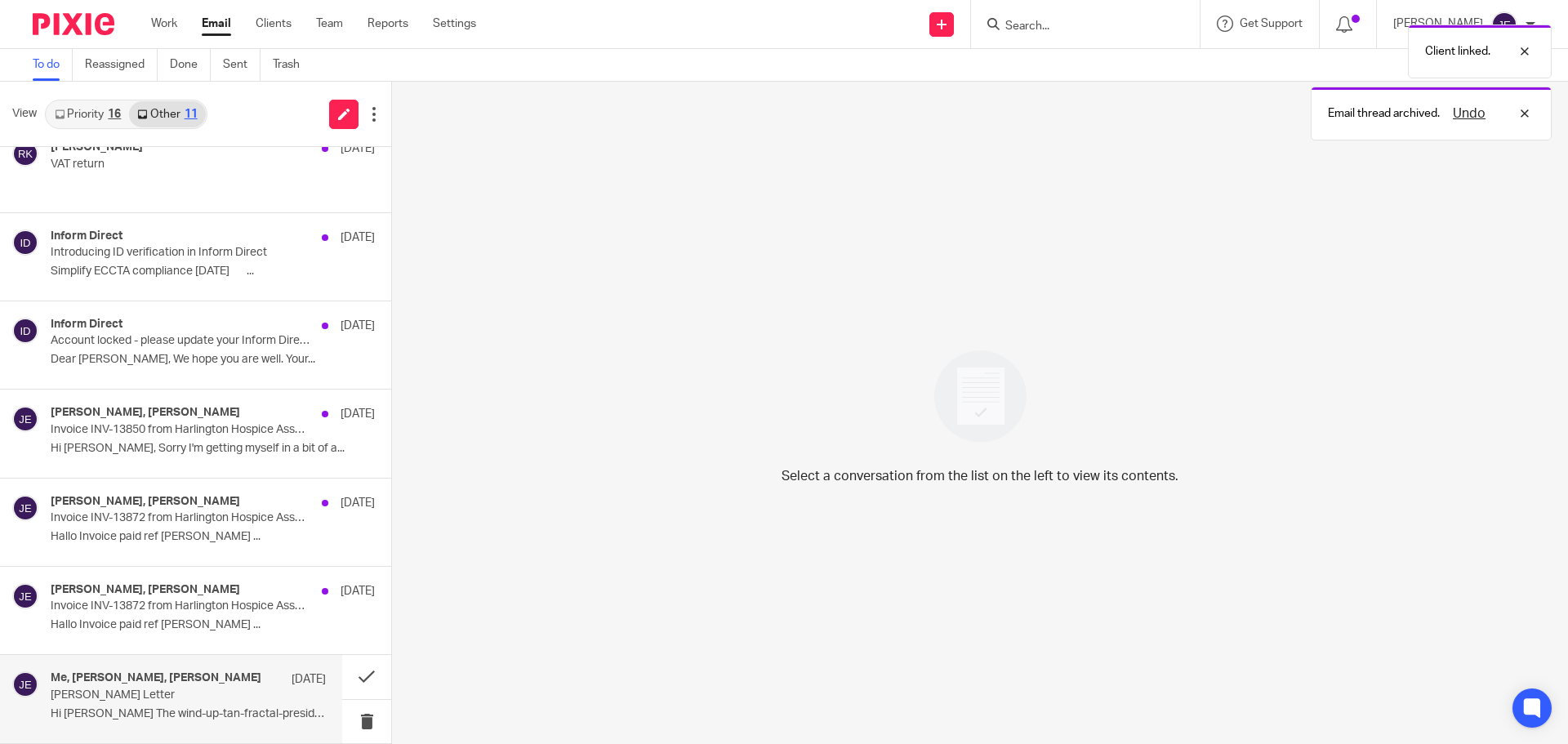
click at [197, 693] on p "Claire Macland Letter" at bounding box center [161, 695] width 221 height 13
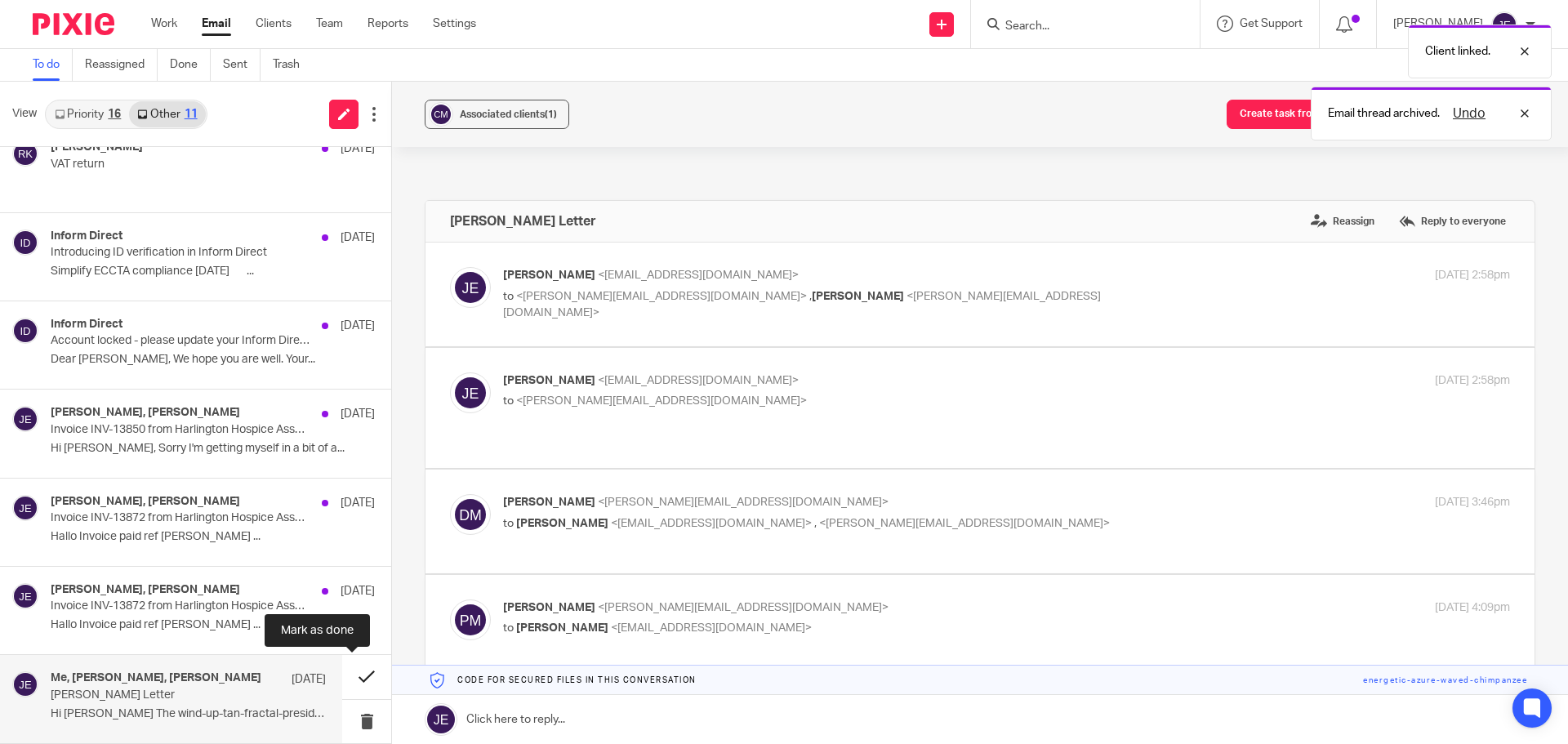
drag, startPoint x: 346, startPoint y: 674, endPoint x: 336, endPoint y: 676, distance: 10.2
click at [347, 675] on button at bounding box center [366, 677] width 49 height 43
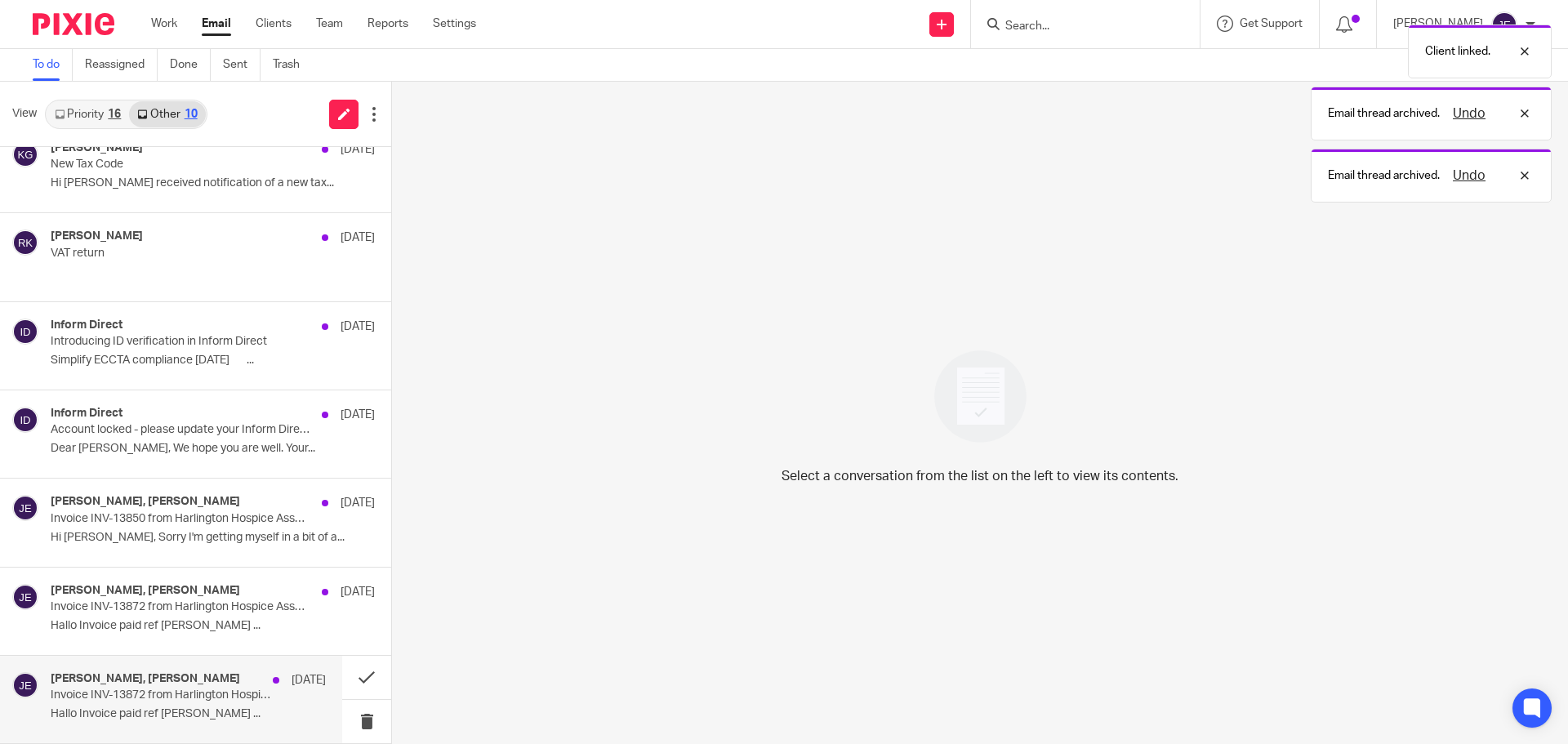
click at [203, 614] on p "Invoice INV-13872 from Harlington Hospice Association Ltd for William Smith" at bounding box center [180, 607] width 259 height 13
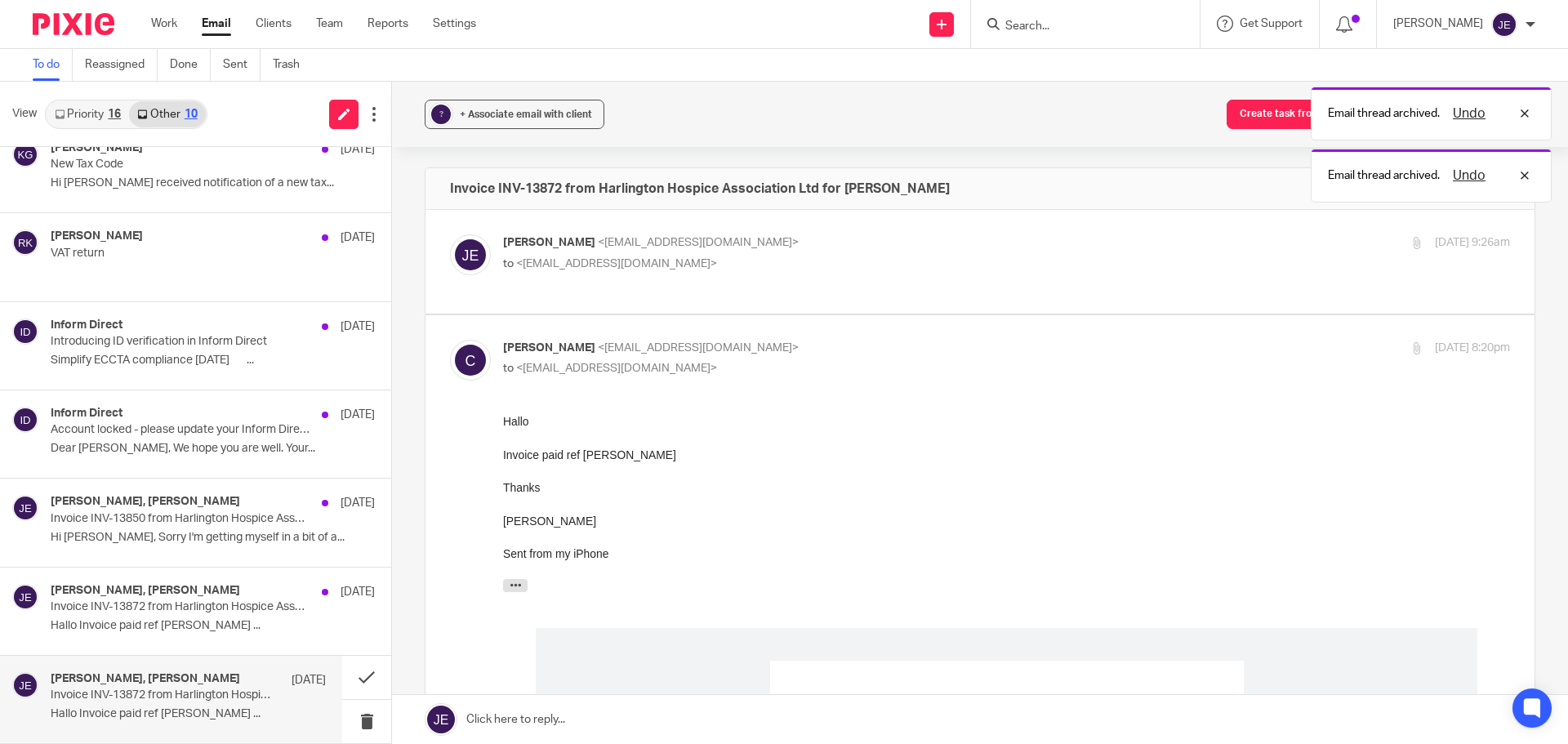
scroll to position [0, 0]
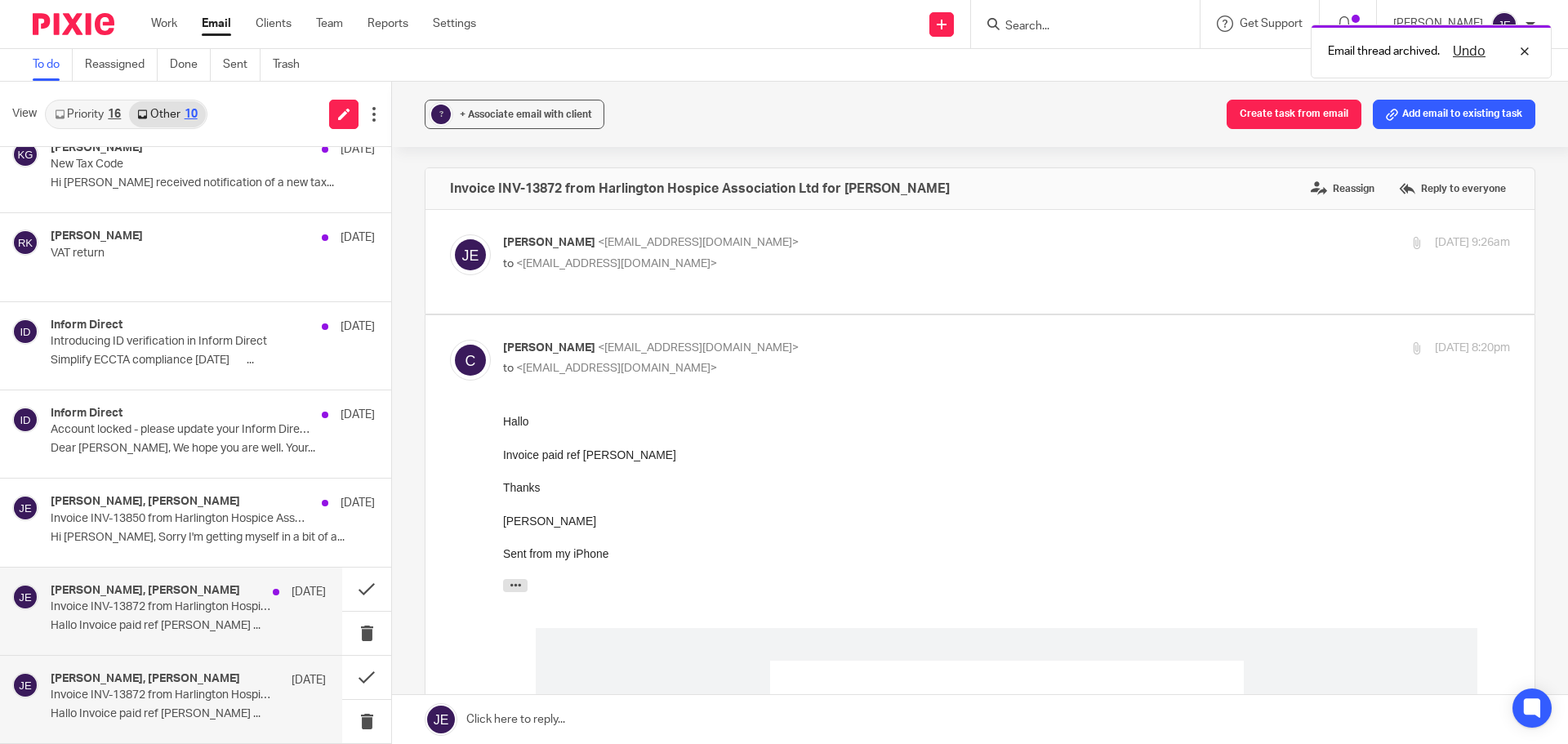
click at [170, 608] on p "Invoice INV-13872 from Harlington Hospice Association Ltd for William Smith" at bounding box center [161, 607] width 221 height 13
click at [172, 598] on h4 "Christine, Jade Eveleigh" at bounding box center [145, 590] width 189 height 13
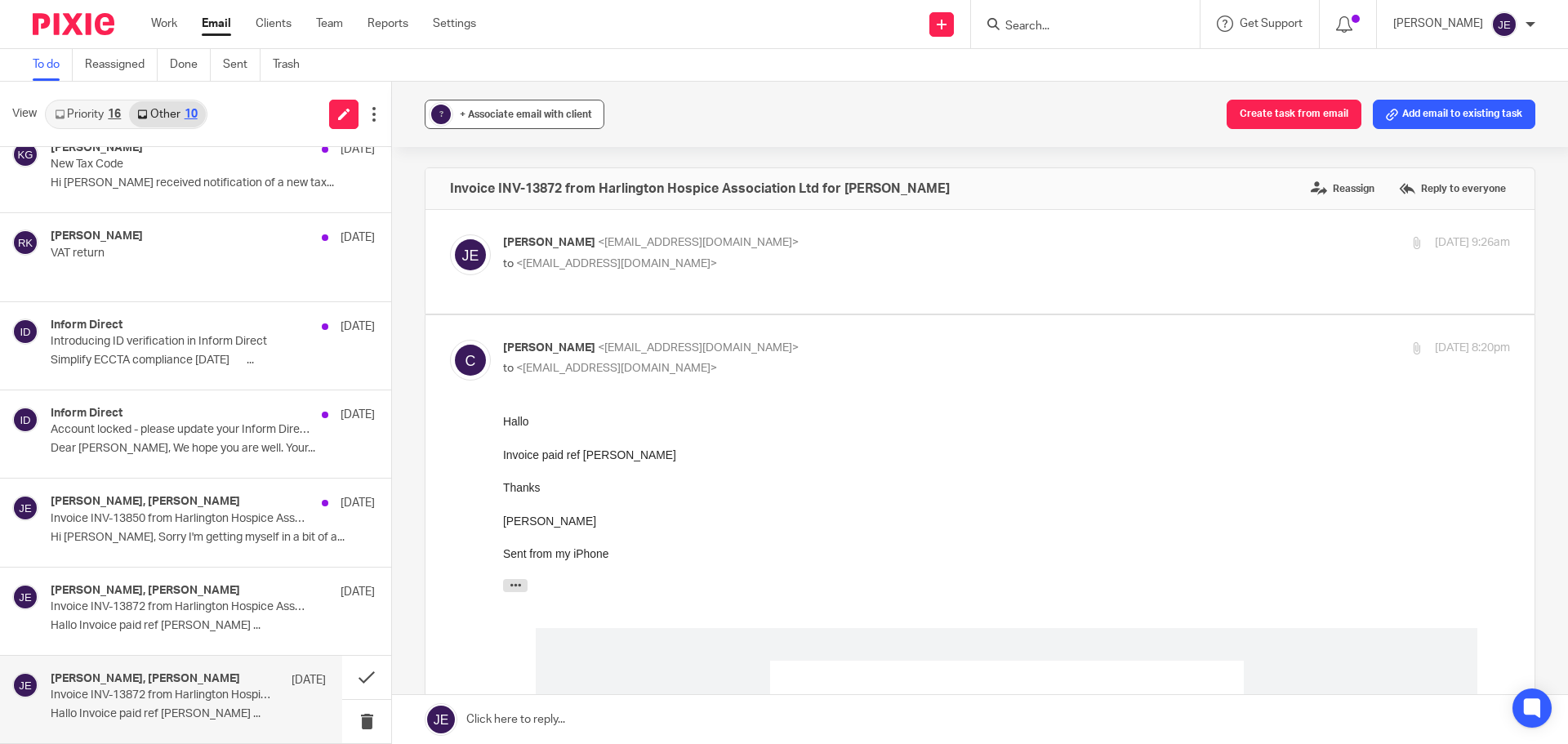
drag, startPoint x: 515, startPoint y: 105, endPoint x: 515, endPoint y: 122, distance: 17.0
click at [514, 105] on button "? + Associate email with client" at bounding box center [514, 114] width 180 height 30
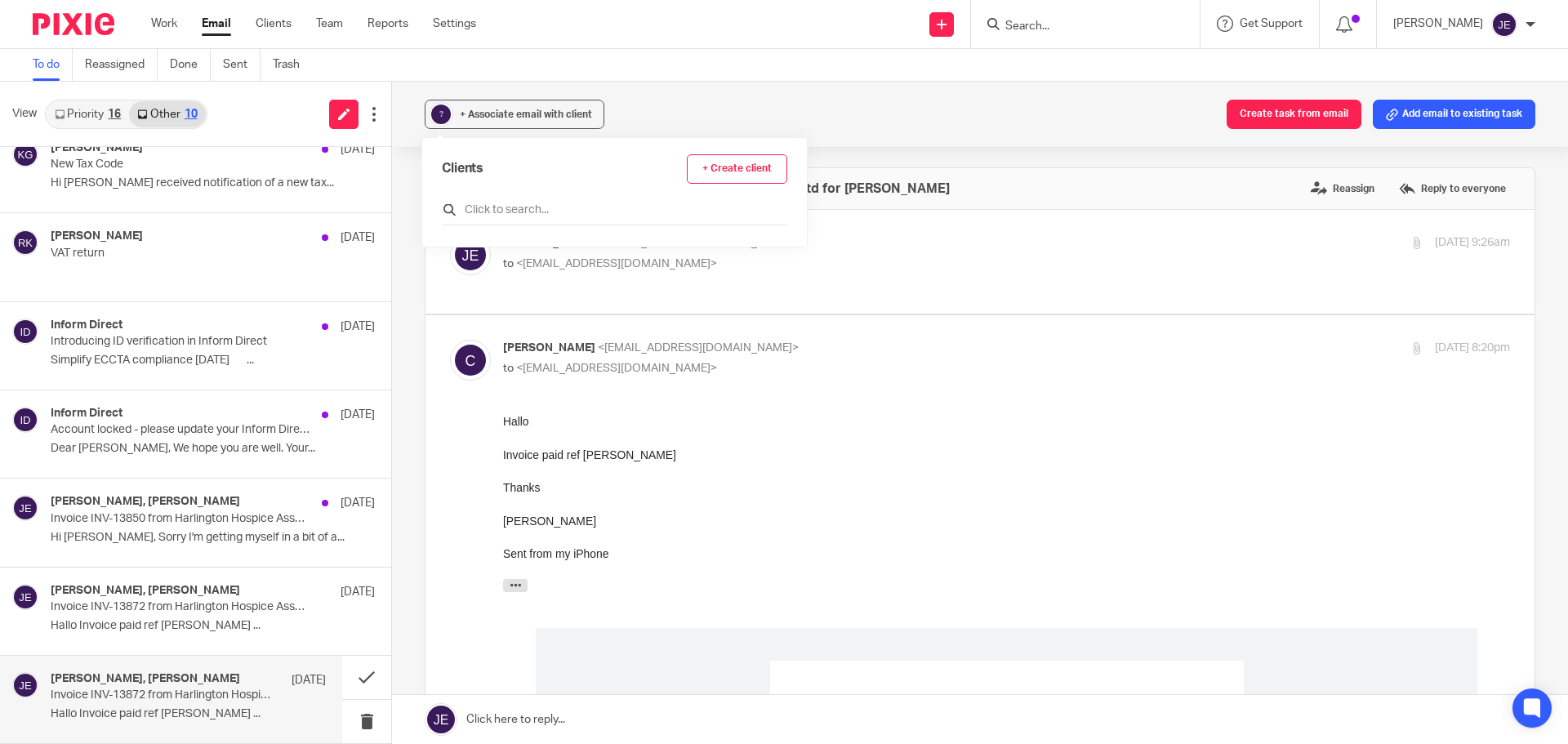
click at [510, 202] on input "text" at bounding box center [614, 210] width 346 height 16
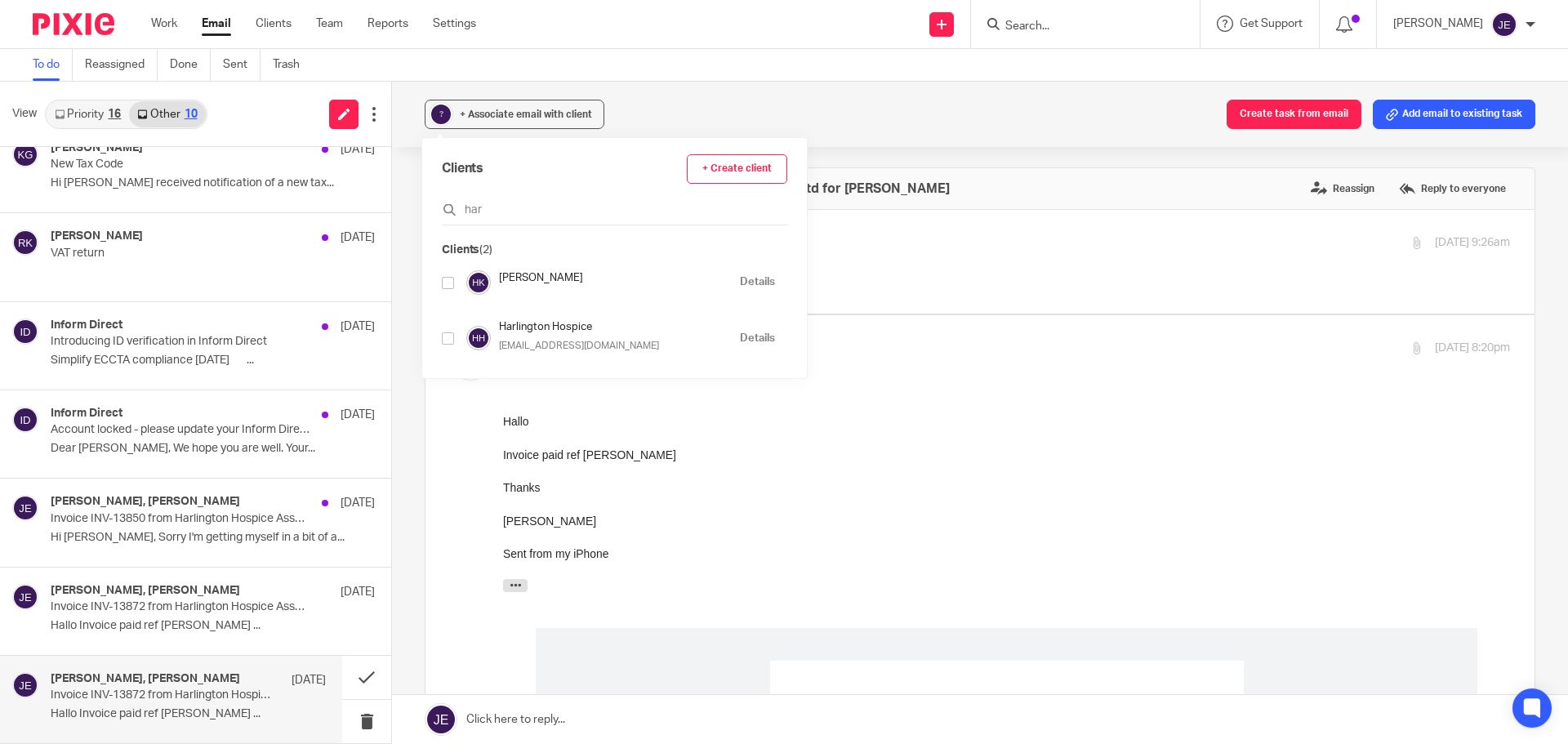
type input "har"
click at [445, 335] on input "checkbox" at bounding box center [448, 338] width 13 height 13
checkbox input "true"
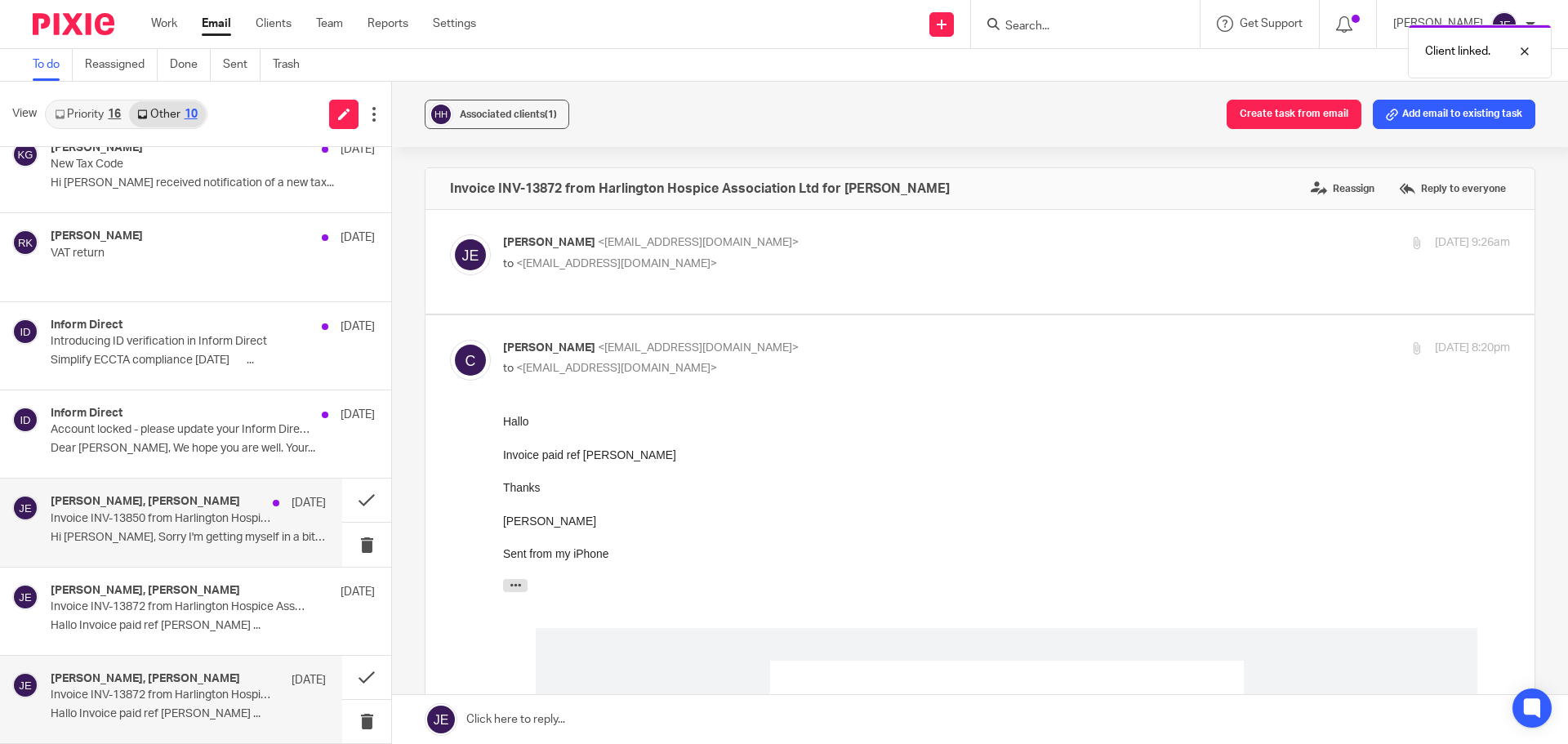
click at [181, 513] on p "Invoice INV-13850 from Harlington Hospice Association Ltd for Anita Parker re J…" at bounding box center [161, 518] width 221 height 13
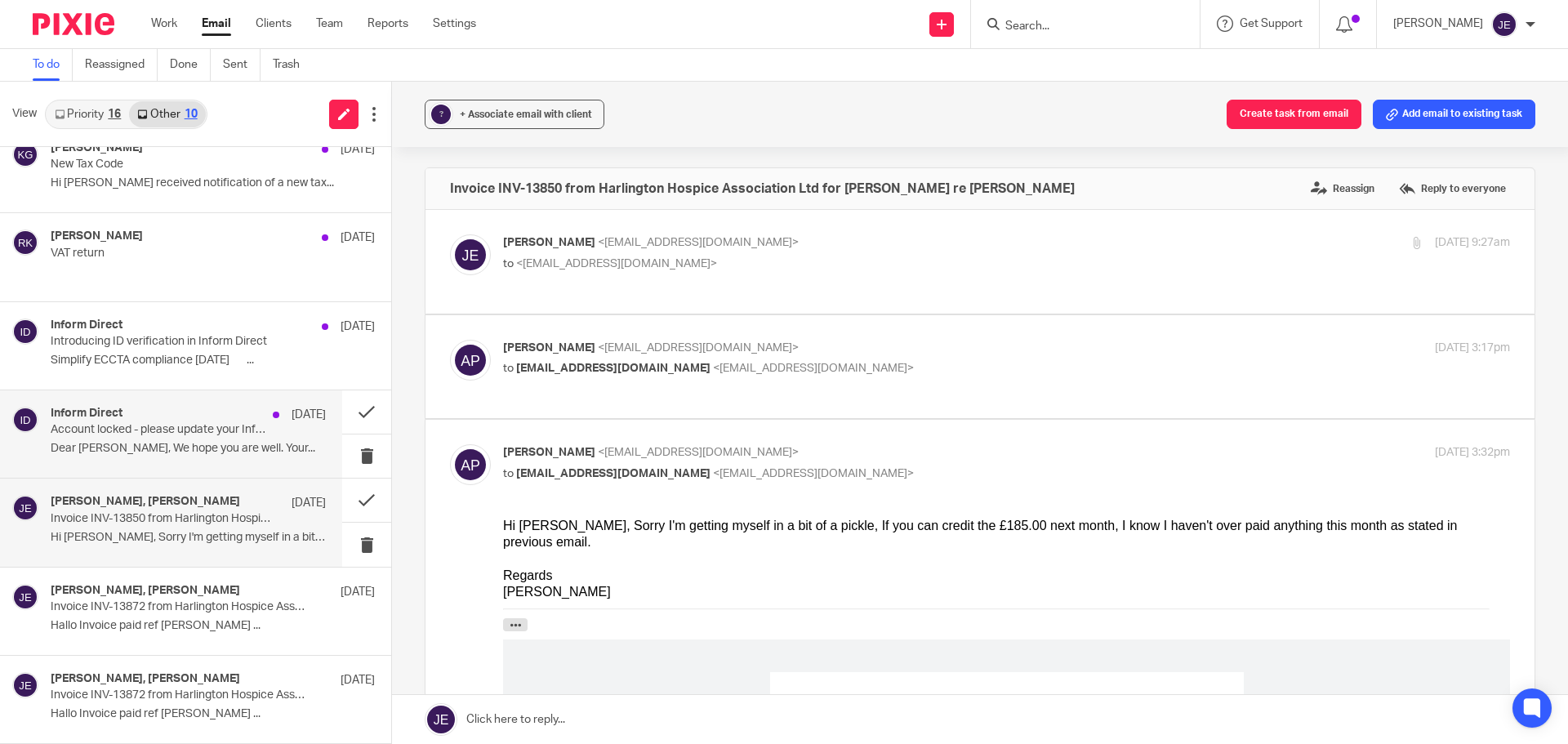
click at [186, 433] on p "Account locked - please update your Inform Direct payment details" at bounding box center [161, 429] width 221 height 13
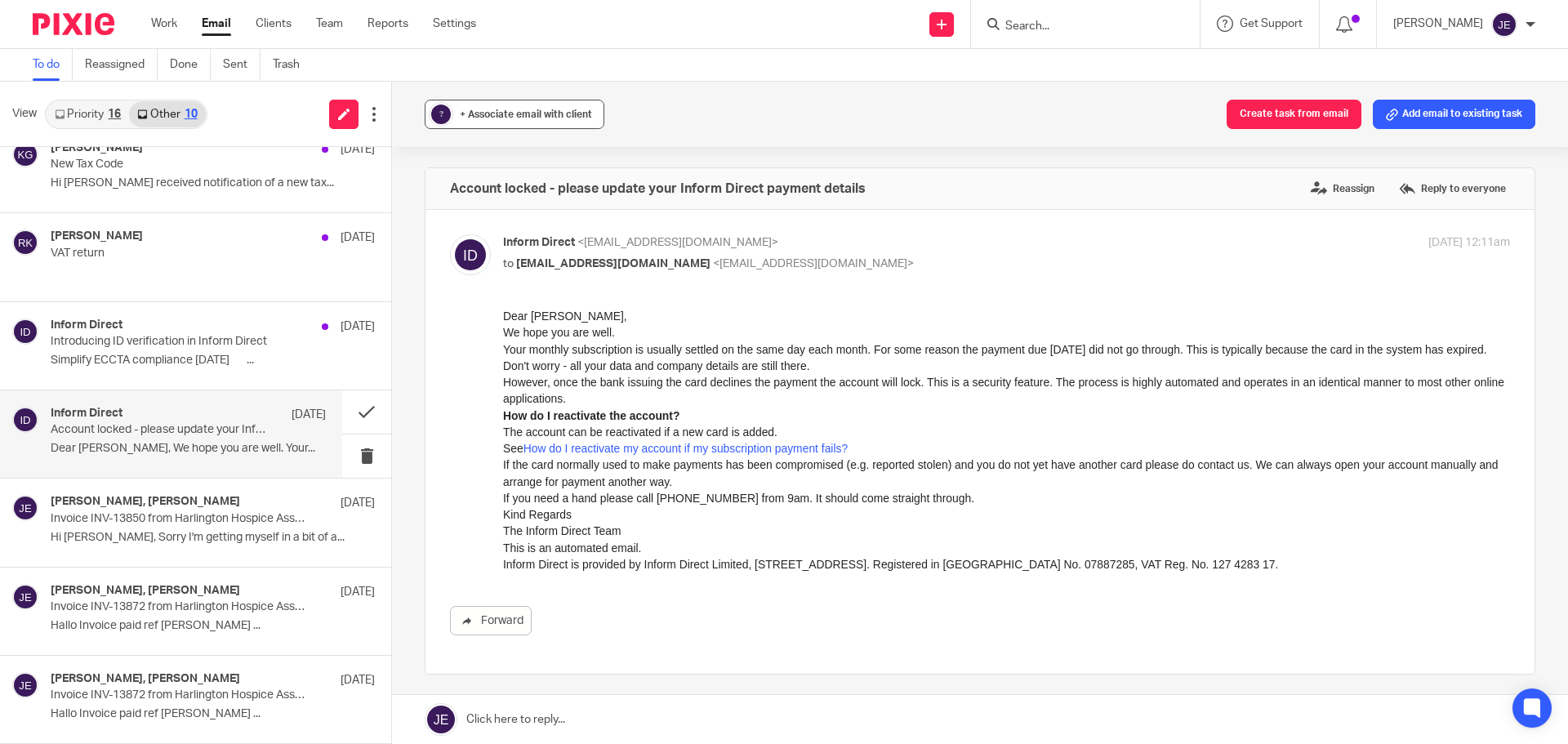
click at [492, 108] on div "+ Associate email with client" at bounding box center [525, 114] width 132 height 16
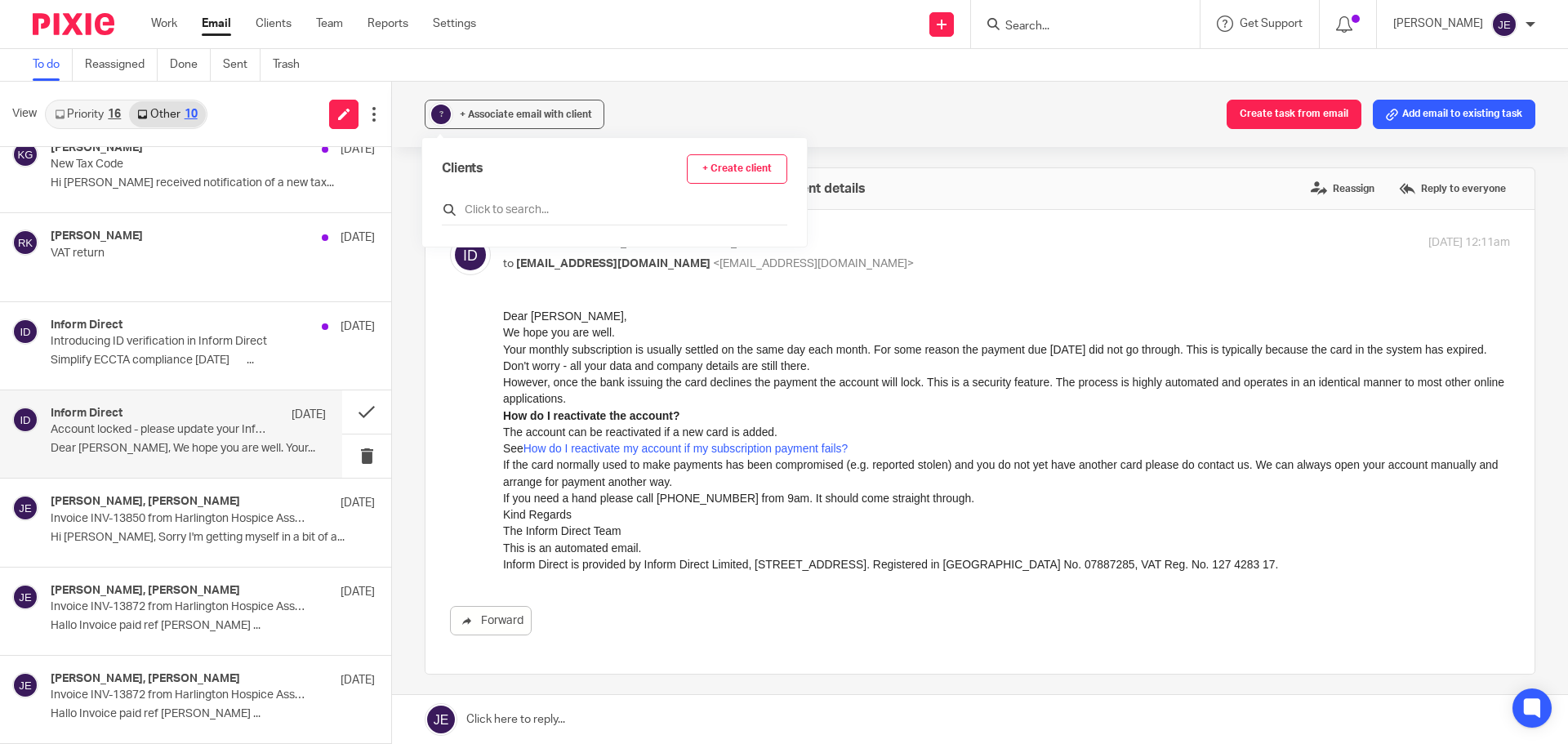
click at [512, 203] on input "text" at bounding box center [614, 210] width 346 height 16
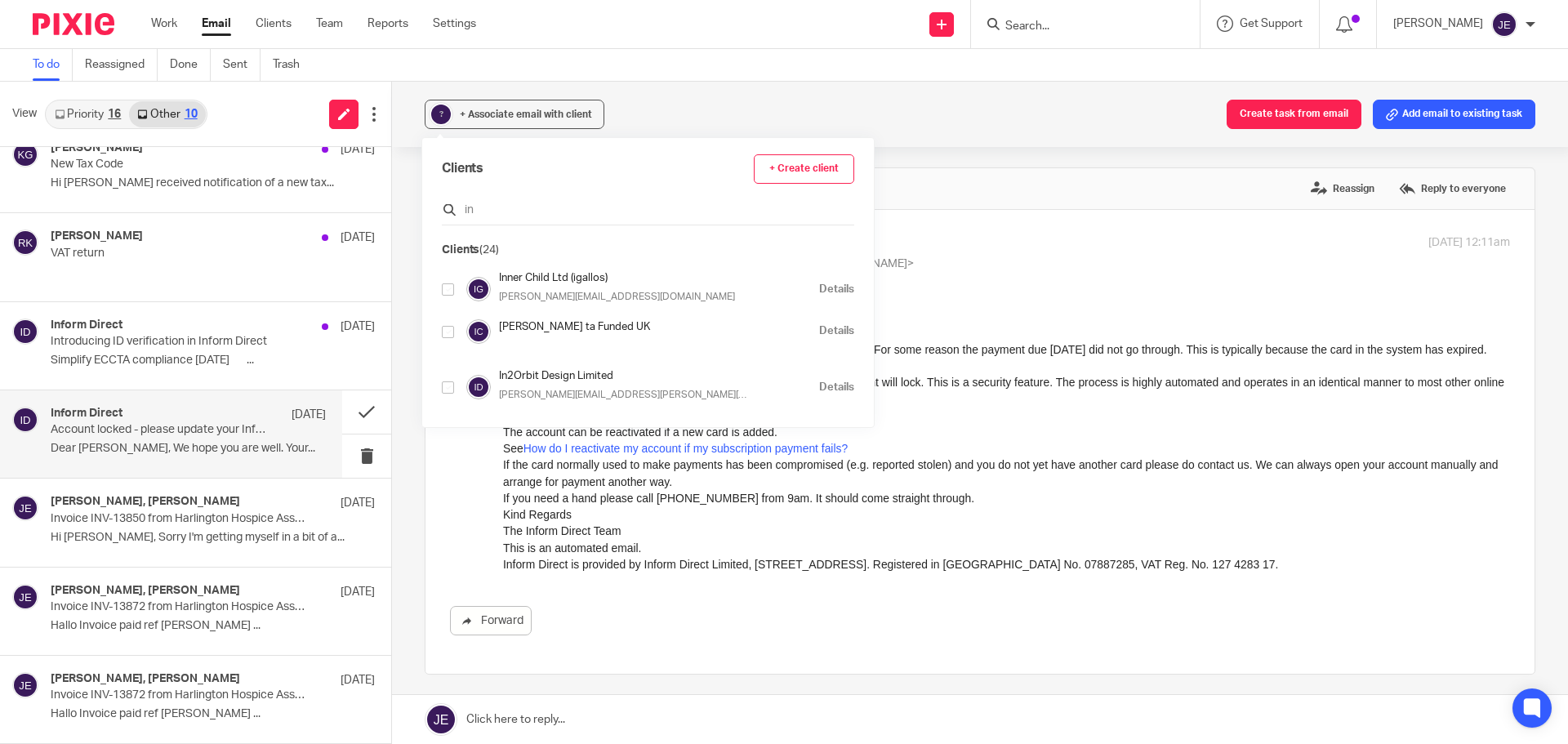
click at [502, 206] on input "in" at bounding box center [647, 210] width 412 height 16
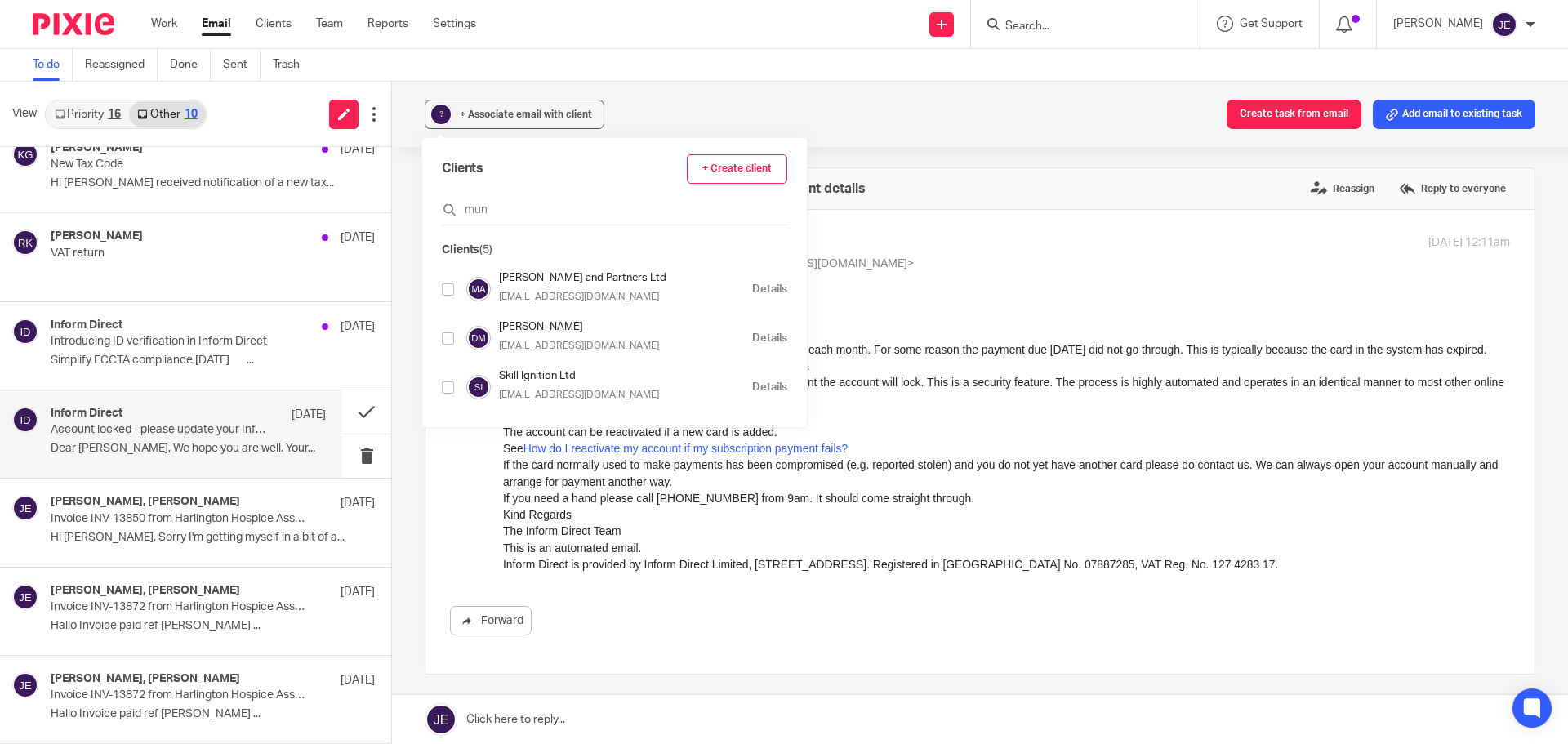
type input "mun"
click at [448, 289] on input "checkbox" at bounding box center [448, 290] width 13 height 13
checkbox input "true"
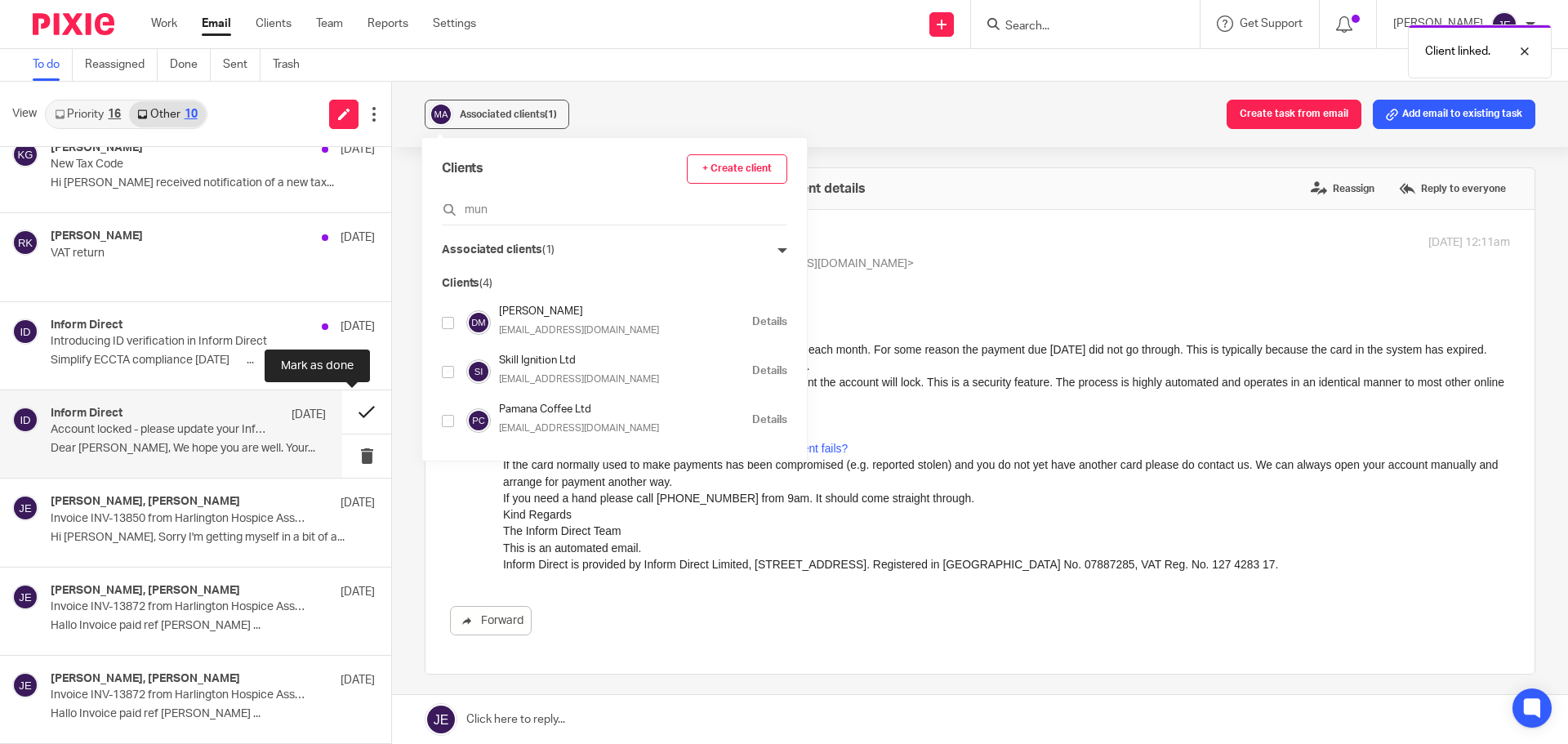
click at [353, 416] on button at bounding box center [366, 412] width 49 height 43
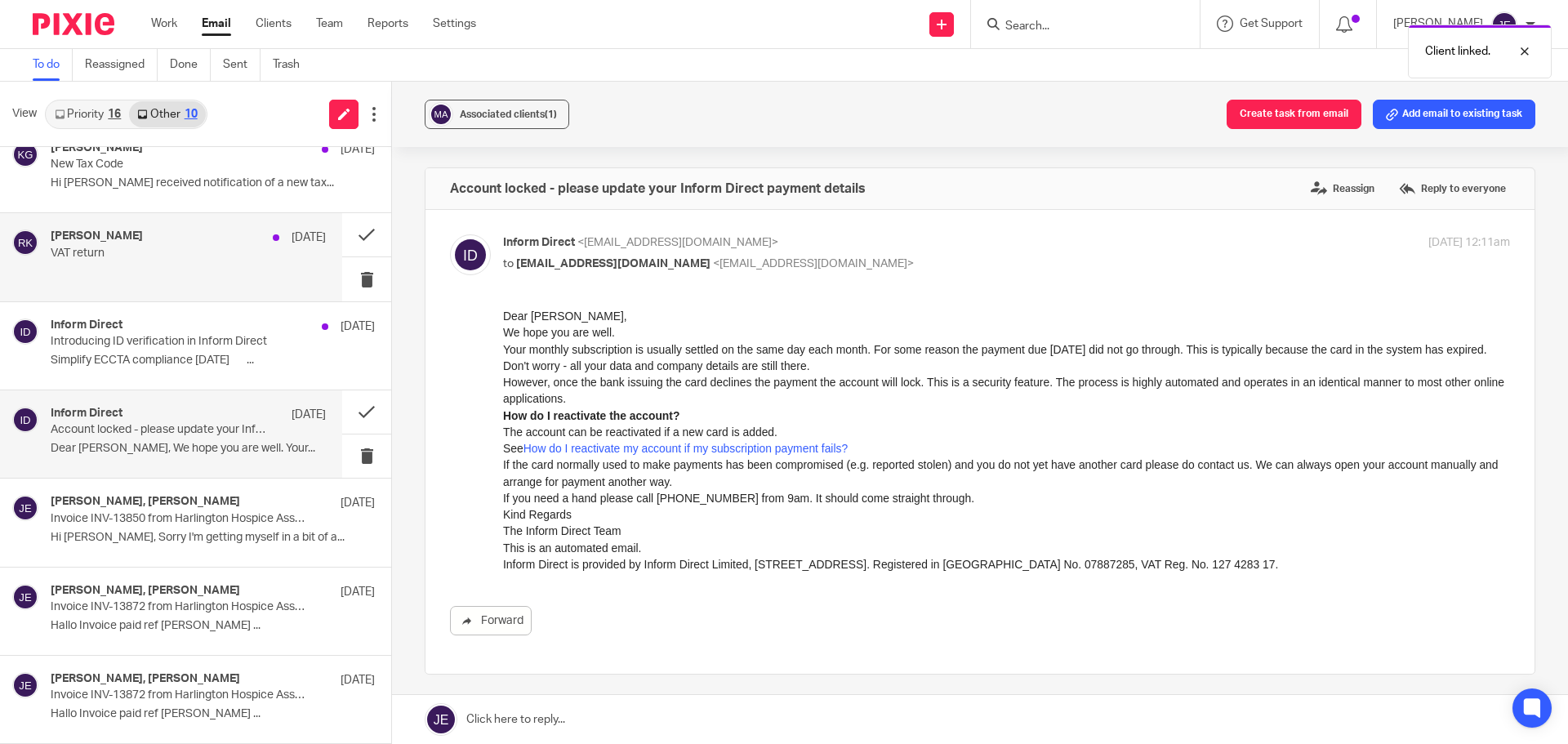
scroll to position [376, 0]
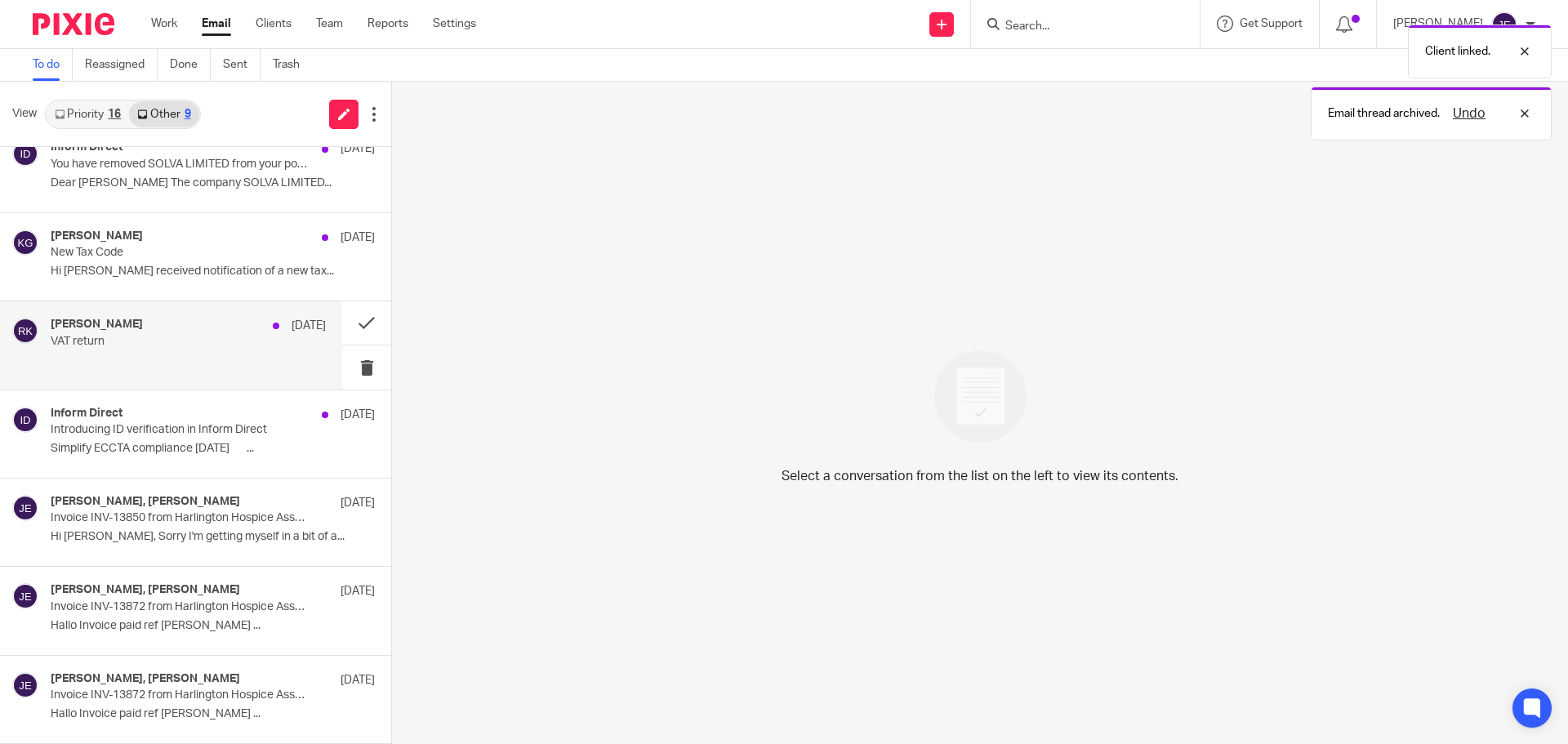
click at [173, 359] on p at bounding box center [188, 360] width 276 height 13
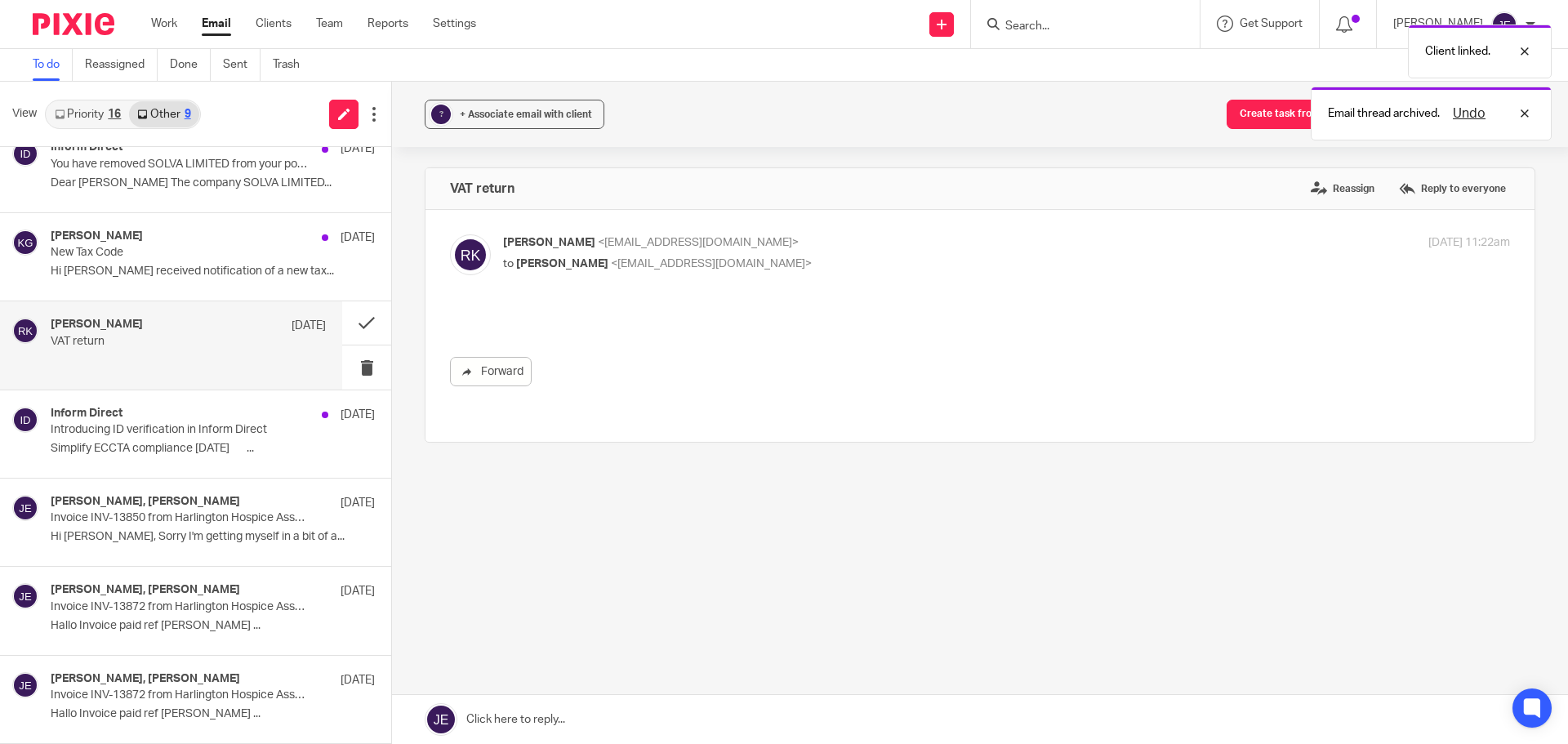
scroll to position [0, 0]
drag, startPoint x: 494, startPoint y: 101, endPoint x: 508, endPoint y: 129, distance: 31.3
click at [494, 101] on button "? + Associate email with client" at bounding box center [514, 114] width 180 height 30
click at [504, 213] on input "text" at bounding box center [614, 210] width 346 height 16
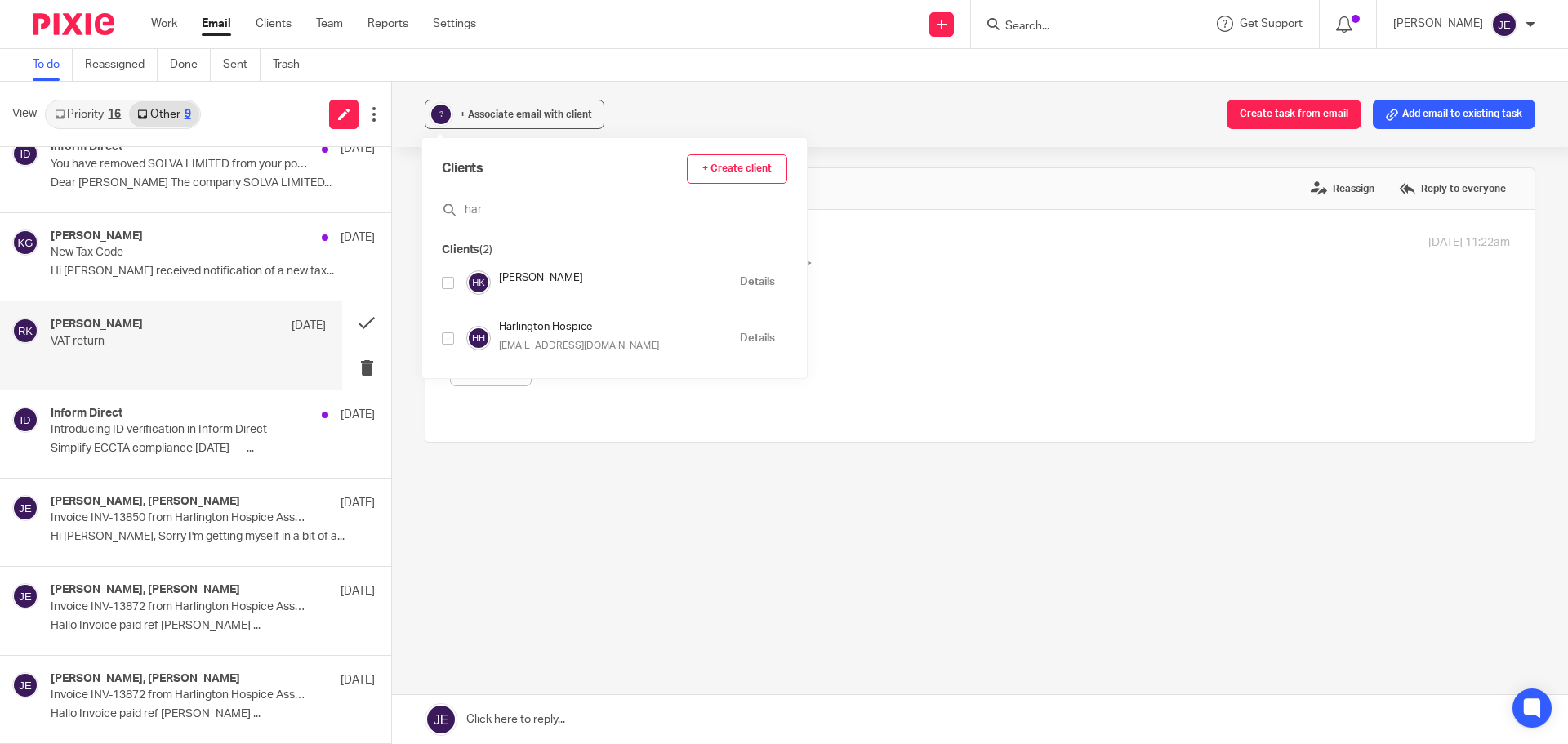
type input "har"
click at [446, 338] on input "checkbox" at bounding box center [448, 338] width 13 height 13
checkbox input "true"
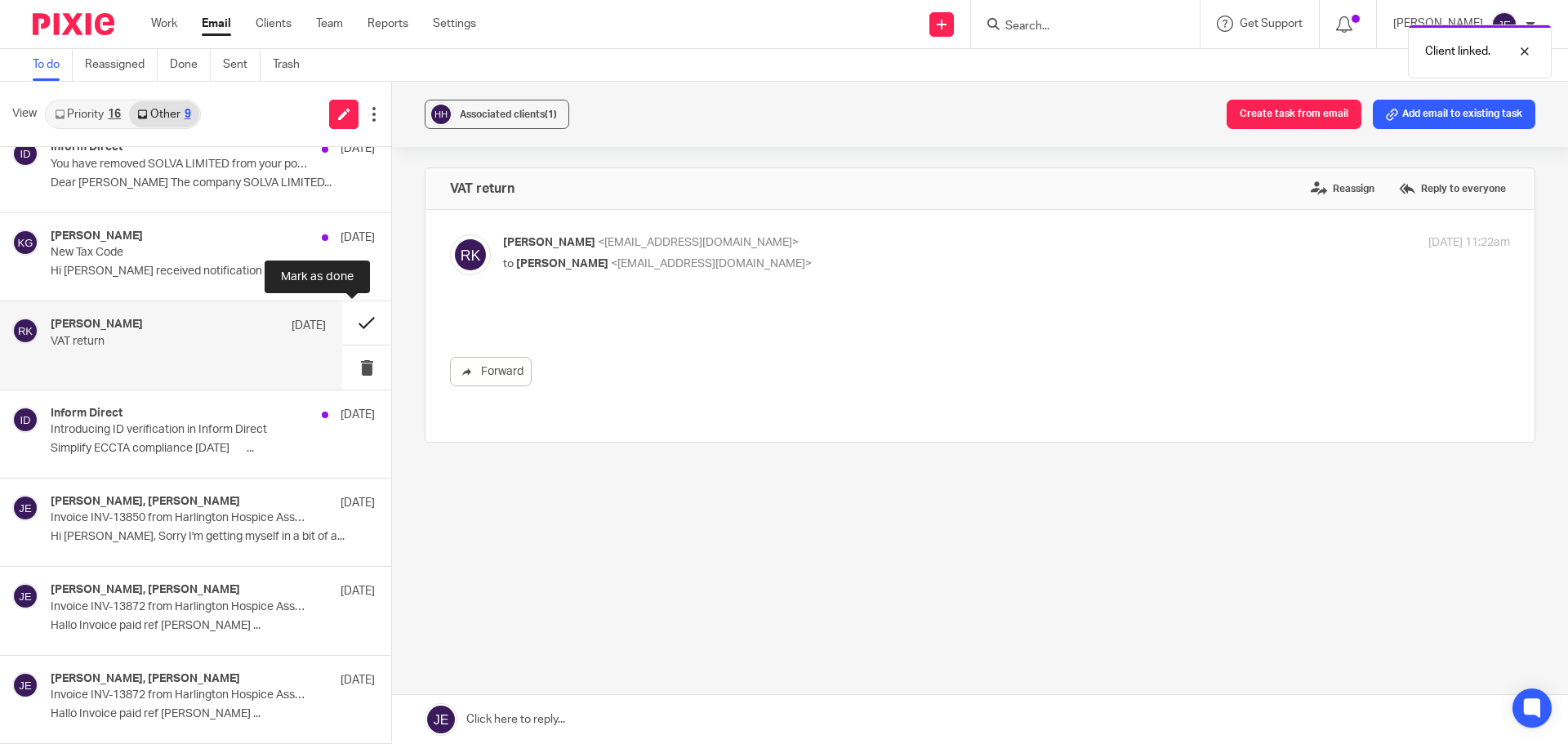
click at [360, 321] on button at bounding box center [366, 323] width 49 height 43
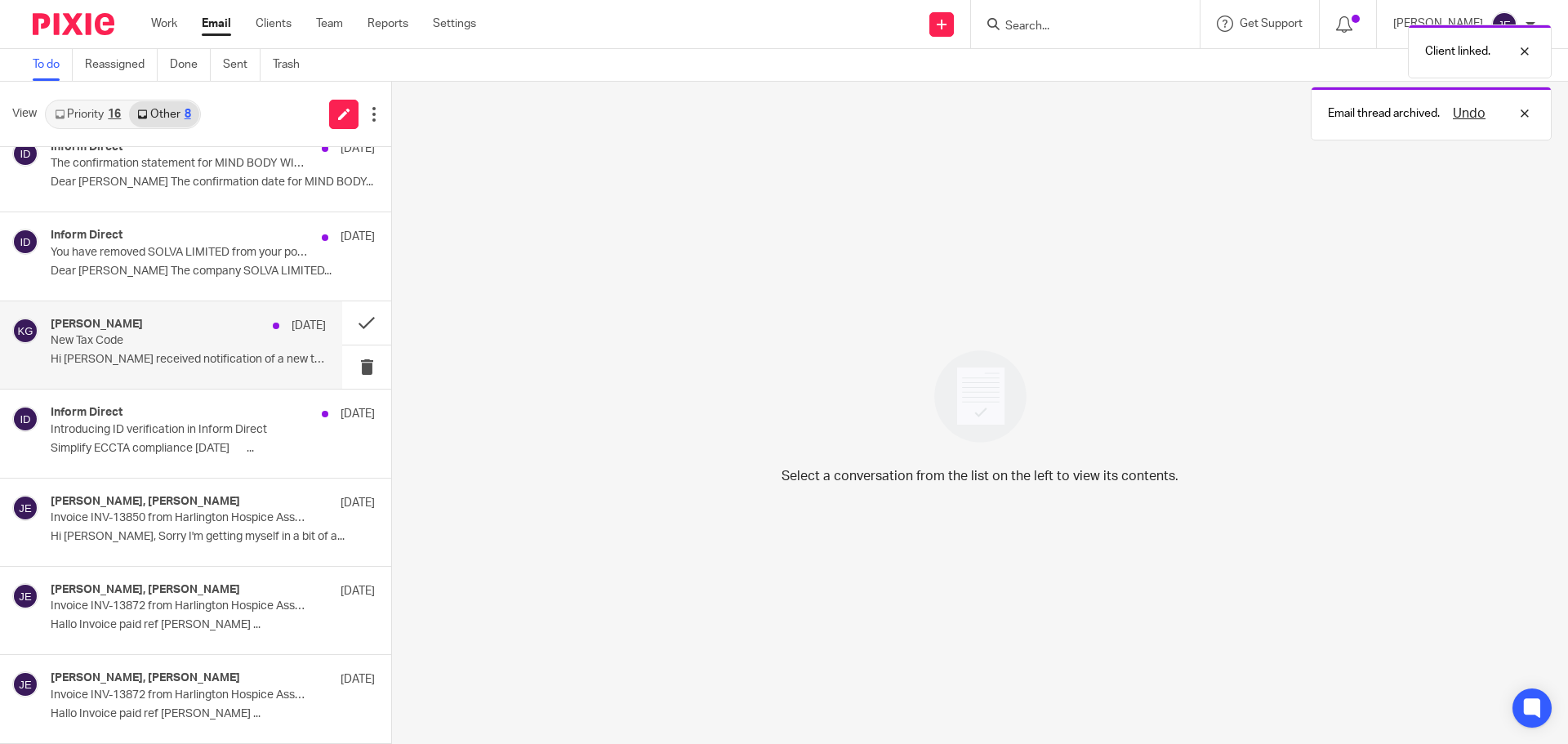
click at [223, 314] on div "Kathy Godwin 18 Aug New Tax Code Hi Jade I received notification of a new tax..." at bounding box center [171, 345] width 342 height 87
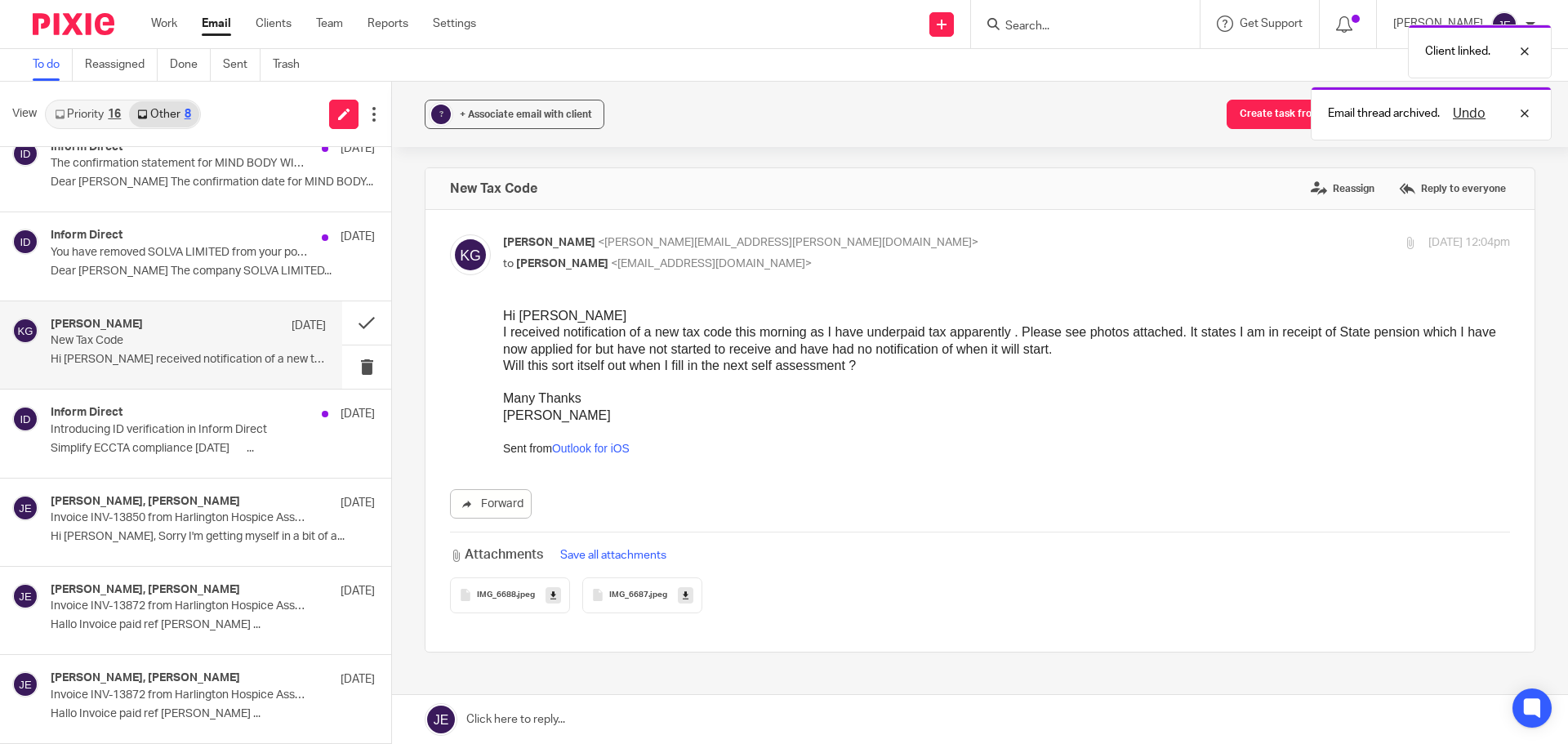
scroll to position [0, 0]
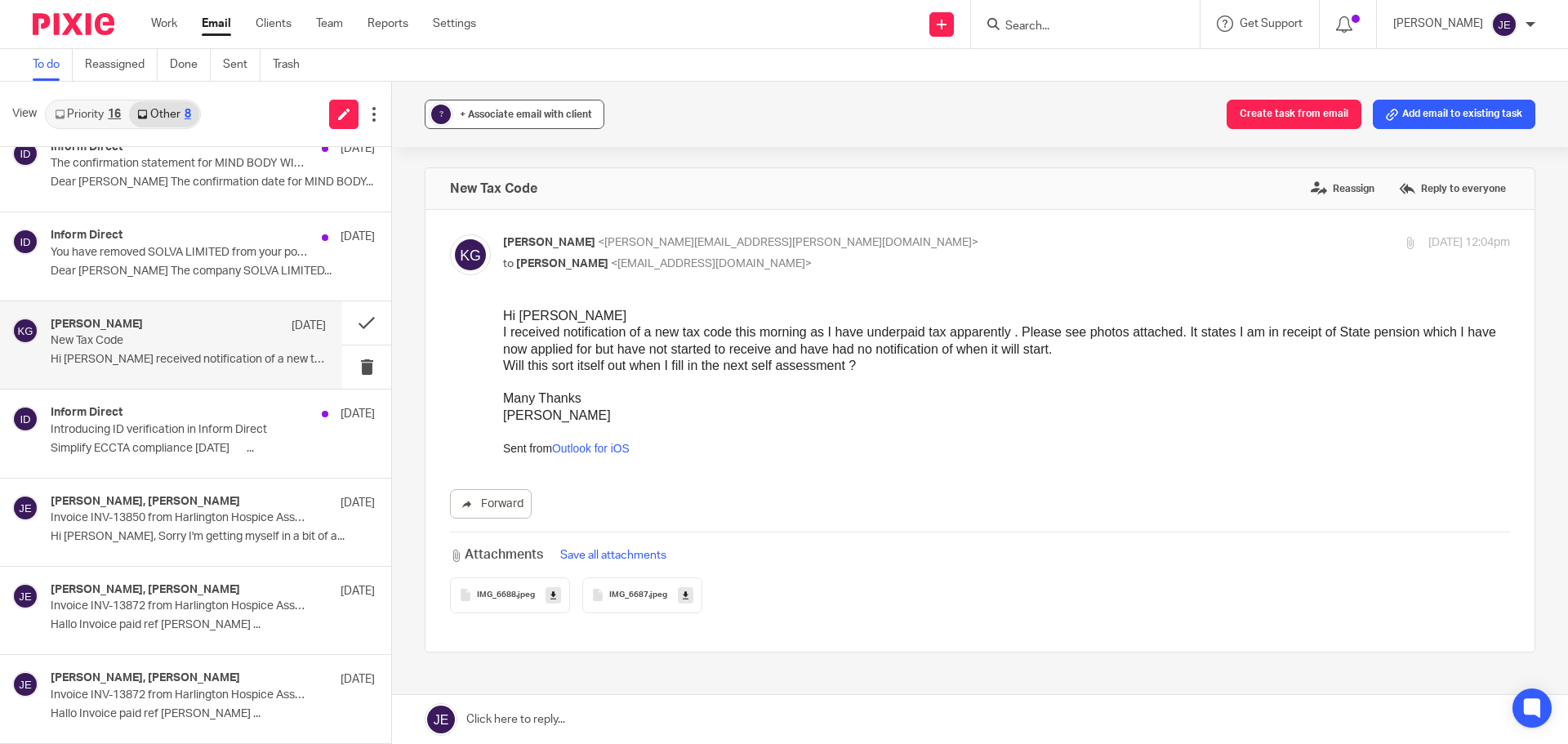
click at [508, 112] on span "+ Associate email with client" at bounding box center [525, 114] width 132 height 10
click at [504, 204] on input "text" at bounding box center [614, 210] width 346 height 16
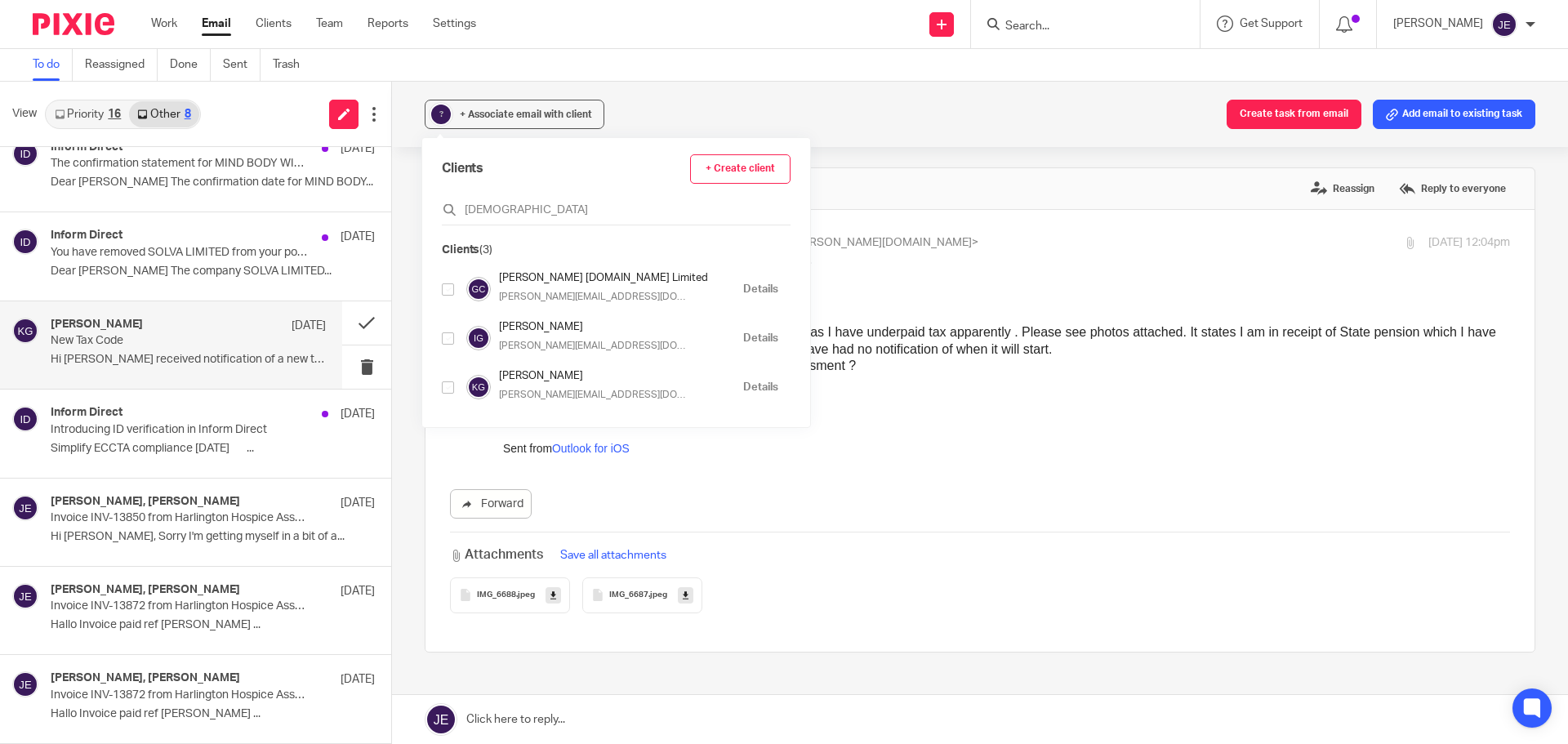
type input "god"
click at [451, 387] on input "checkbox" at bounding box center [448, 388] width 13 height 13
checkbox input "true"
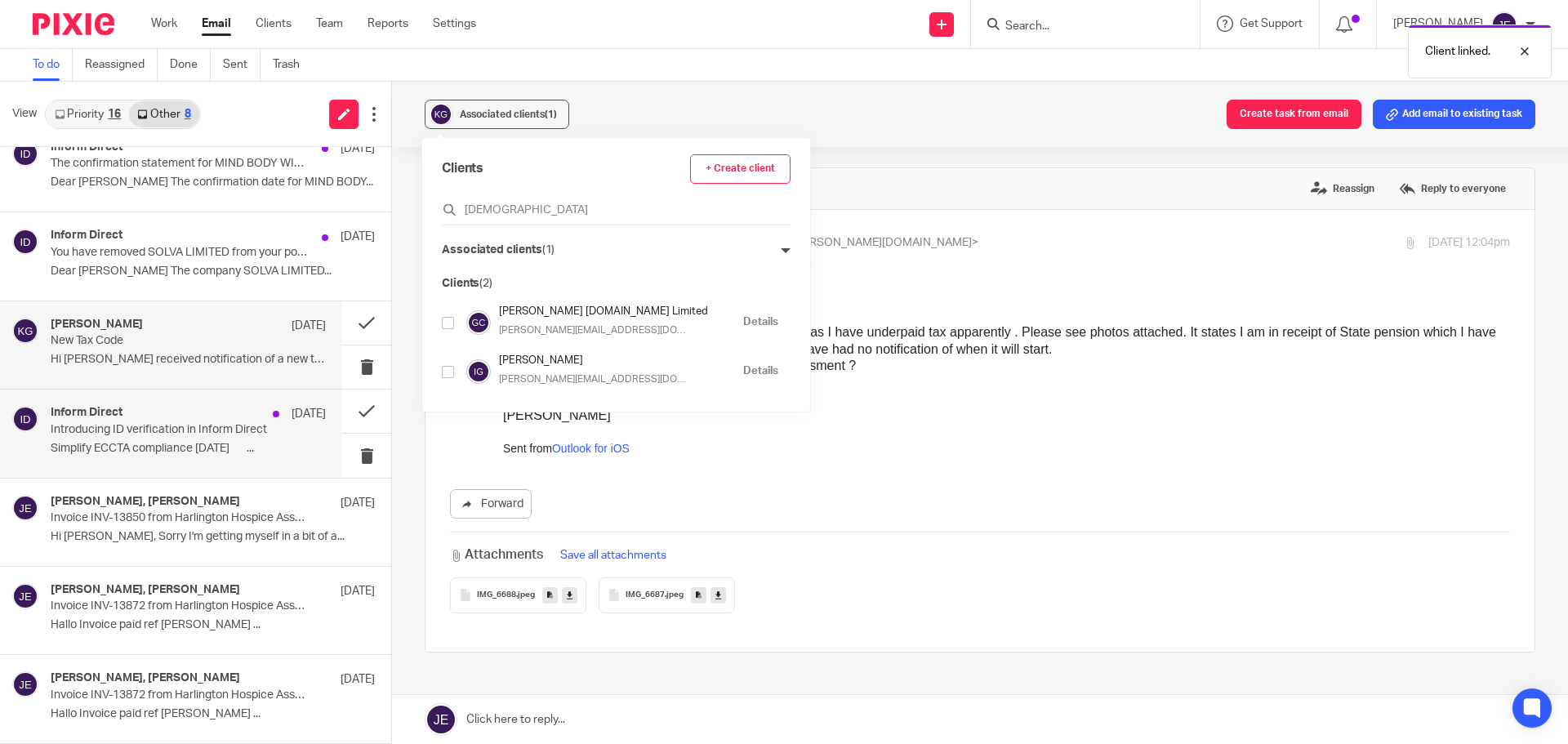
click at [194, 402] on div "Inform Direct 18 Aug Introducing ID verification in Inform Direct Simplify ECCT…" at bounding box center [171, 433] width 342 height 87
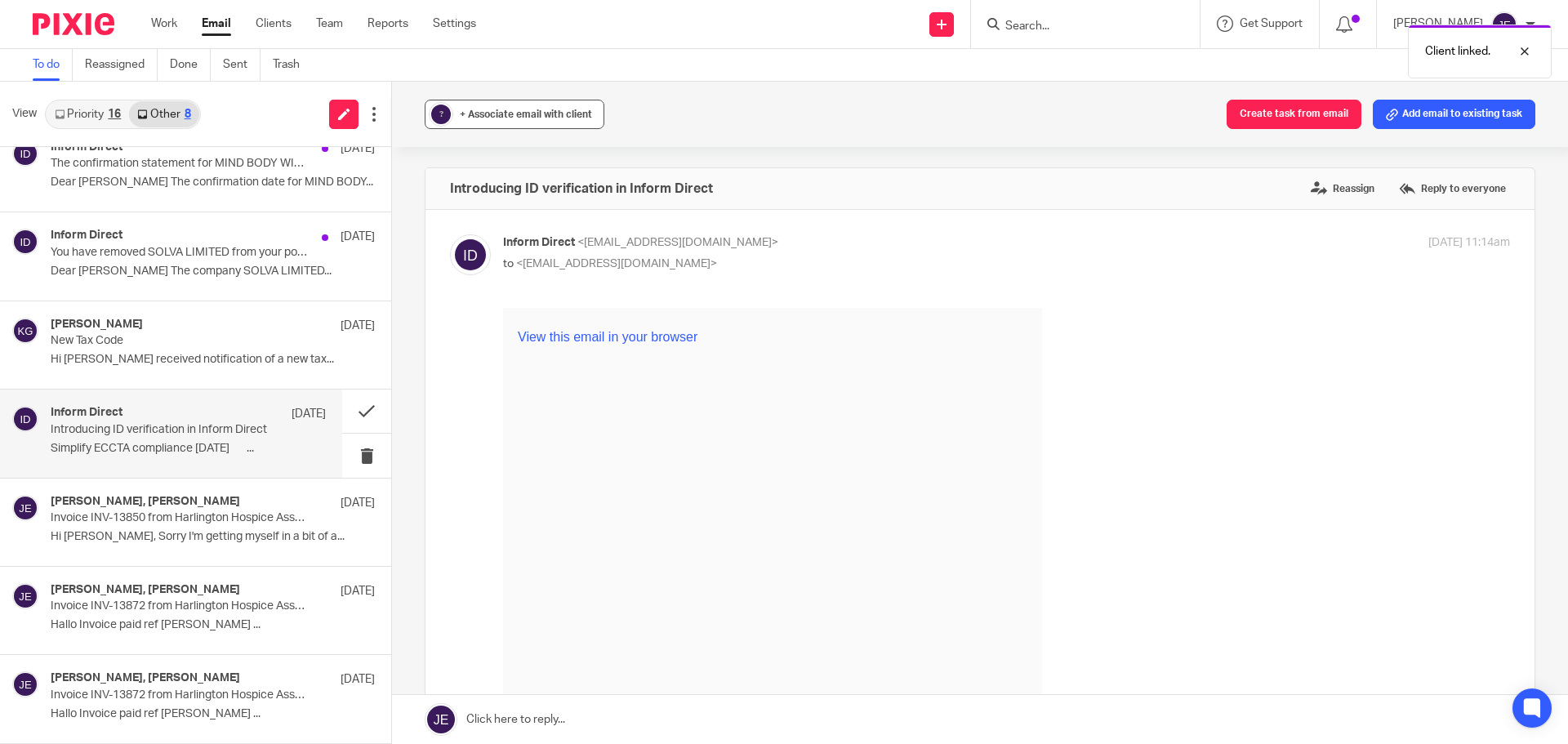
click at [483, 122] on div "+ Associate email with client" at bounding box center [525, 114] width 132 height 16
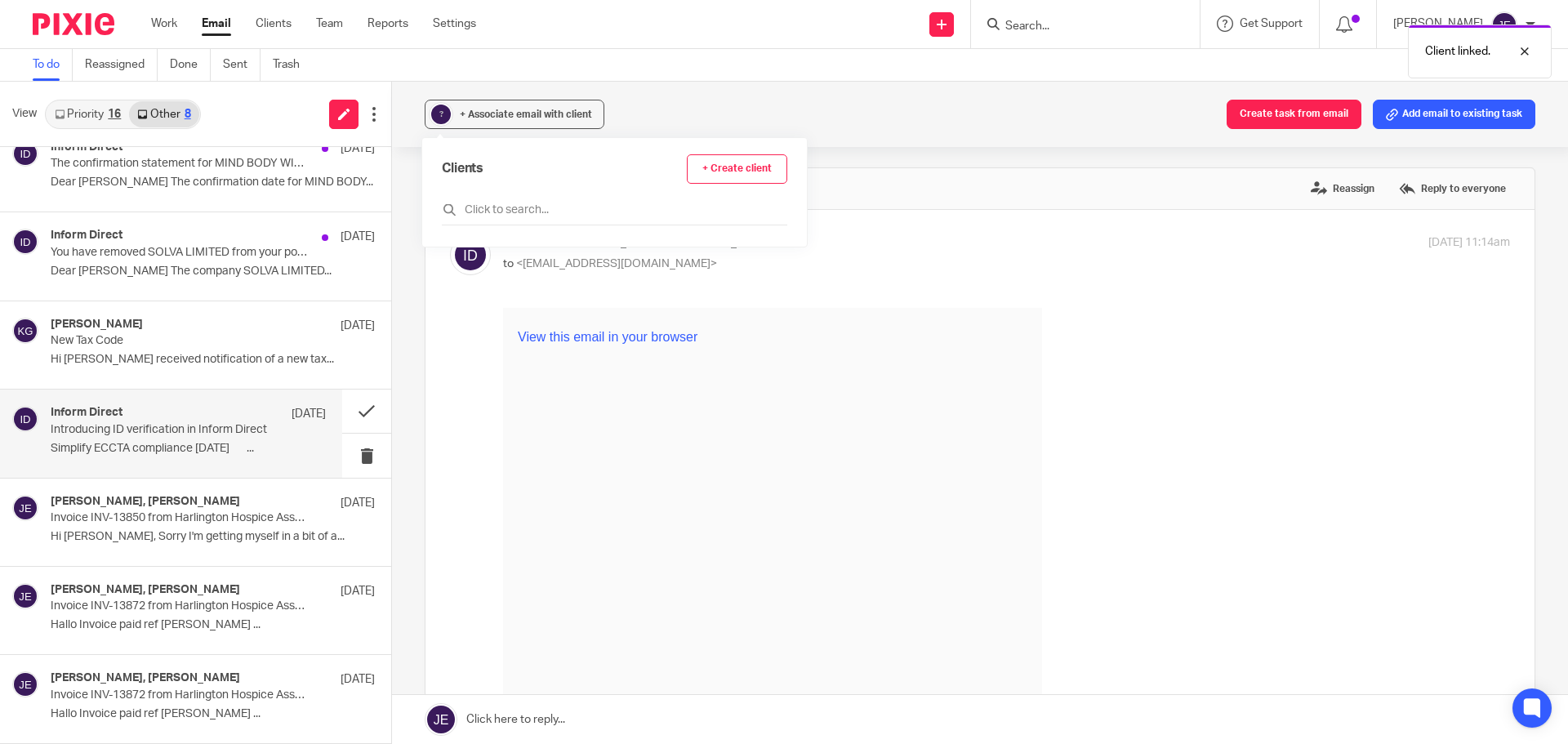
click at [485, 194] on div "Clients + Create client" at bounding box center [614, 189] width 346 height 71
click at [484, 208] on input "text" at bounding box center [614, 210] width 346 height 16
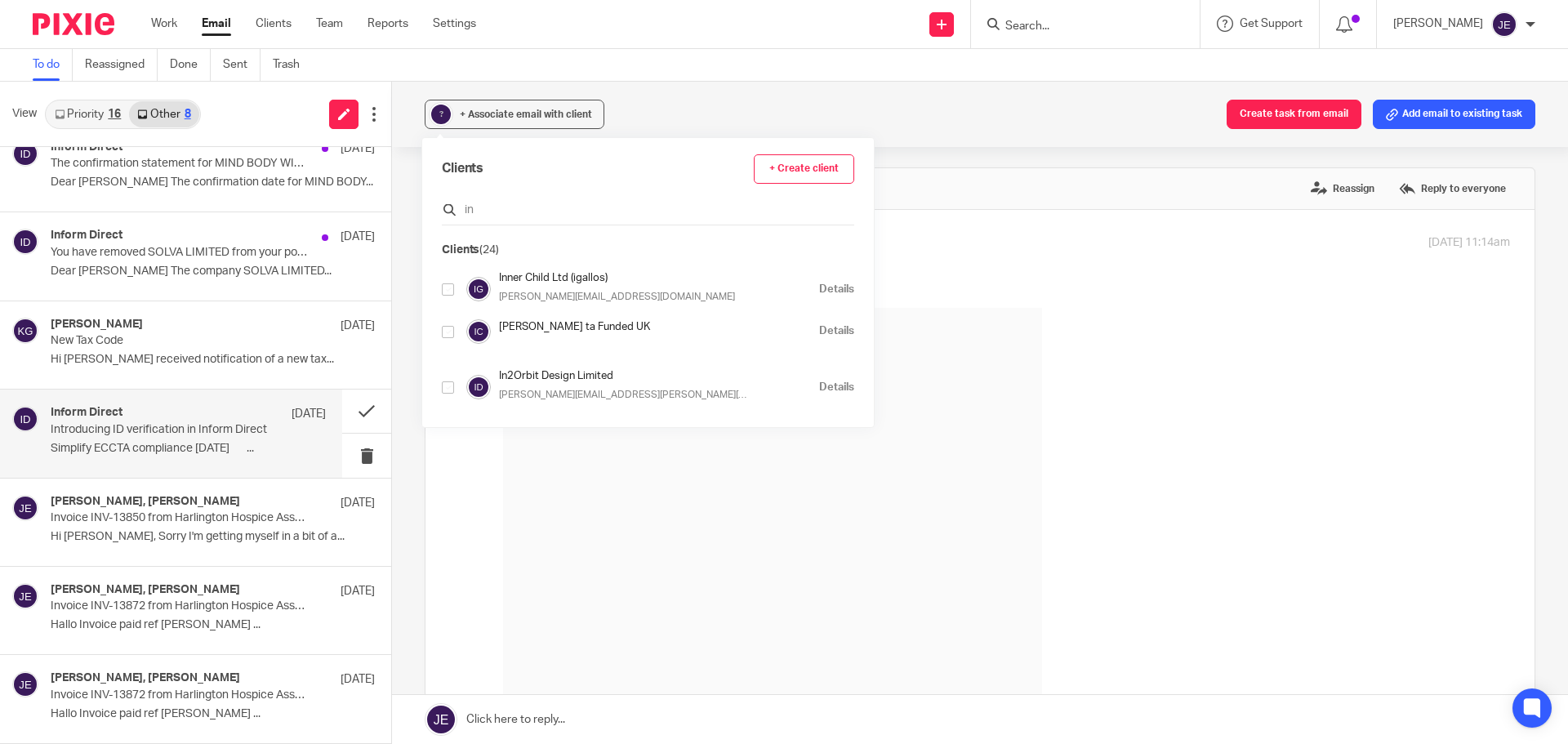
type input "inf"
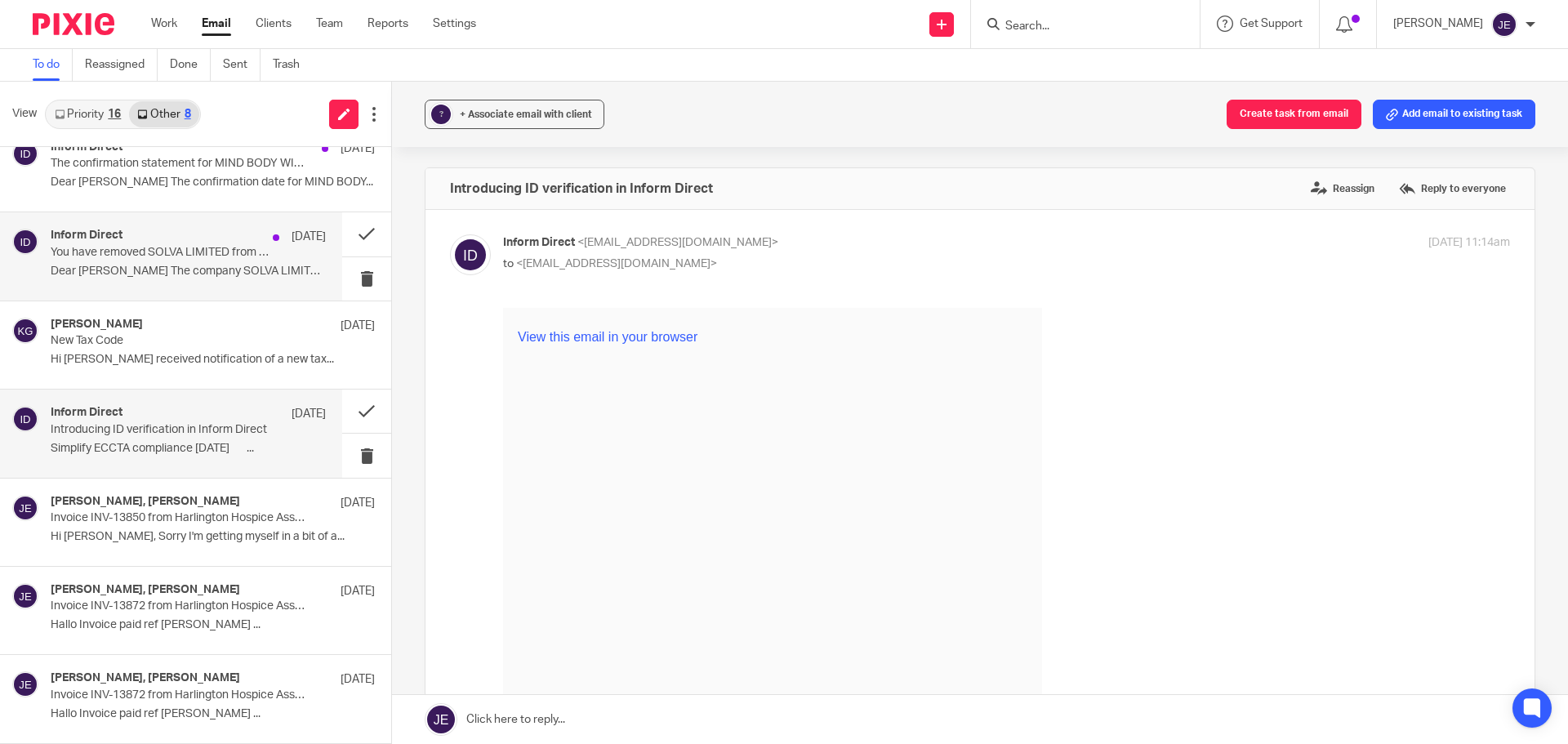
click at [152, 255] on p "You have removed SOLVA LIMITED from your portfolio" at bounding box center [161, 252] width 221 height 13
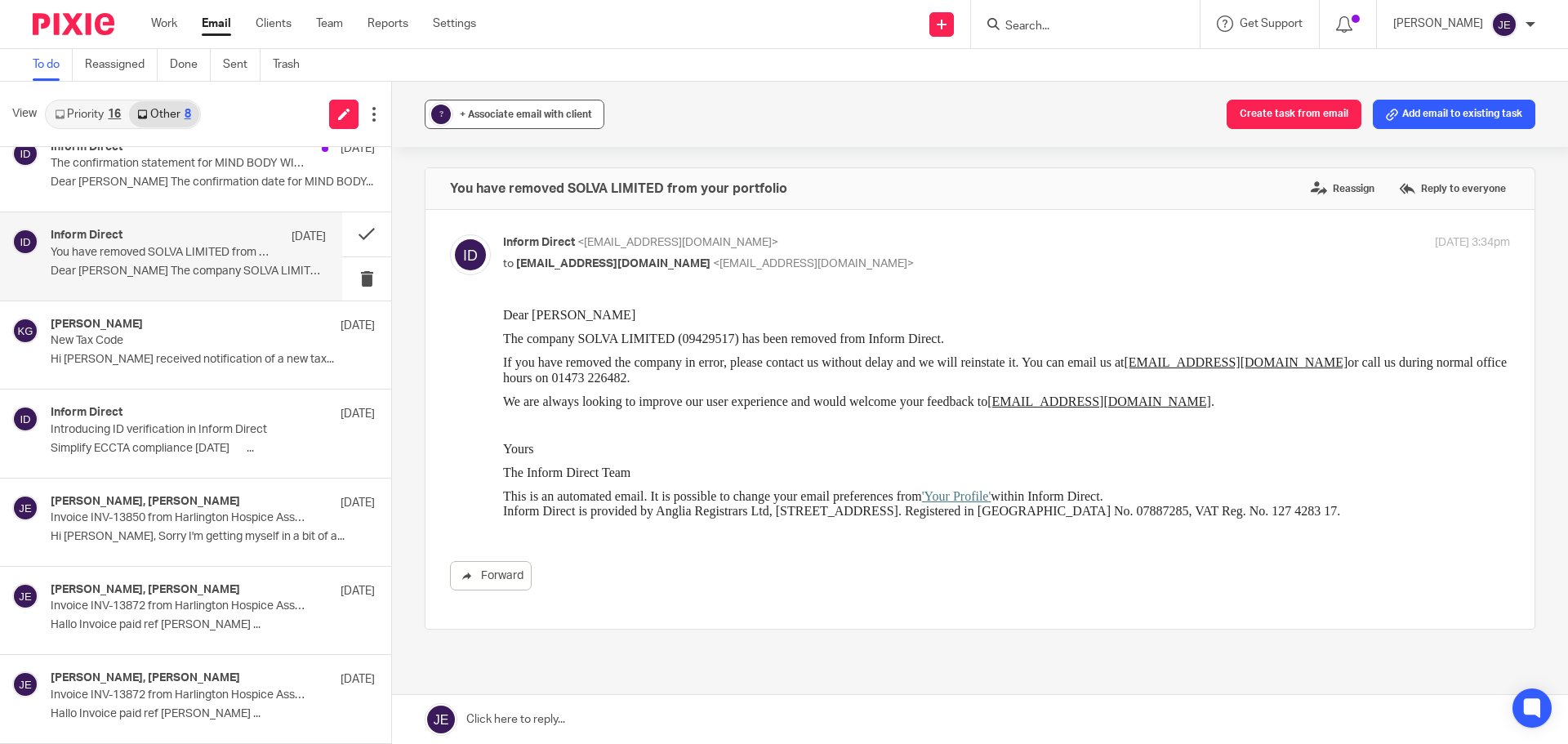
click at [494, 122] on div "+ Associate email with client" at bounding box center [525, 114] width 132 height 16
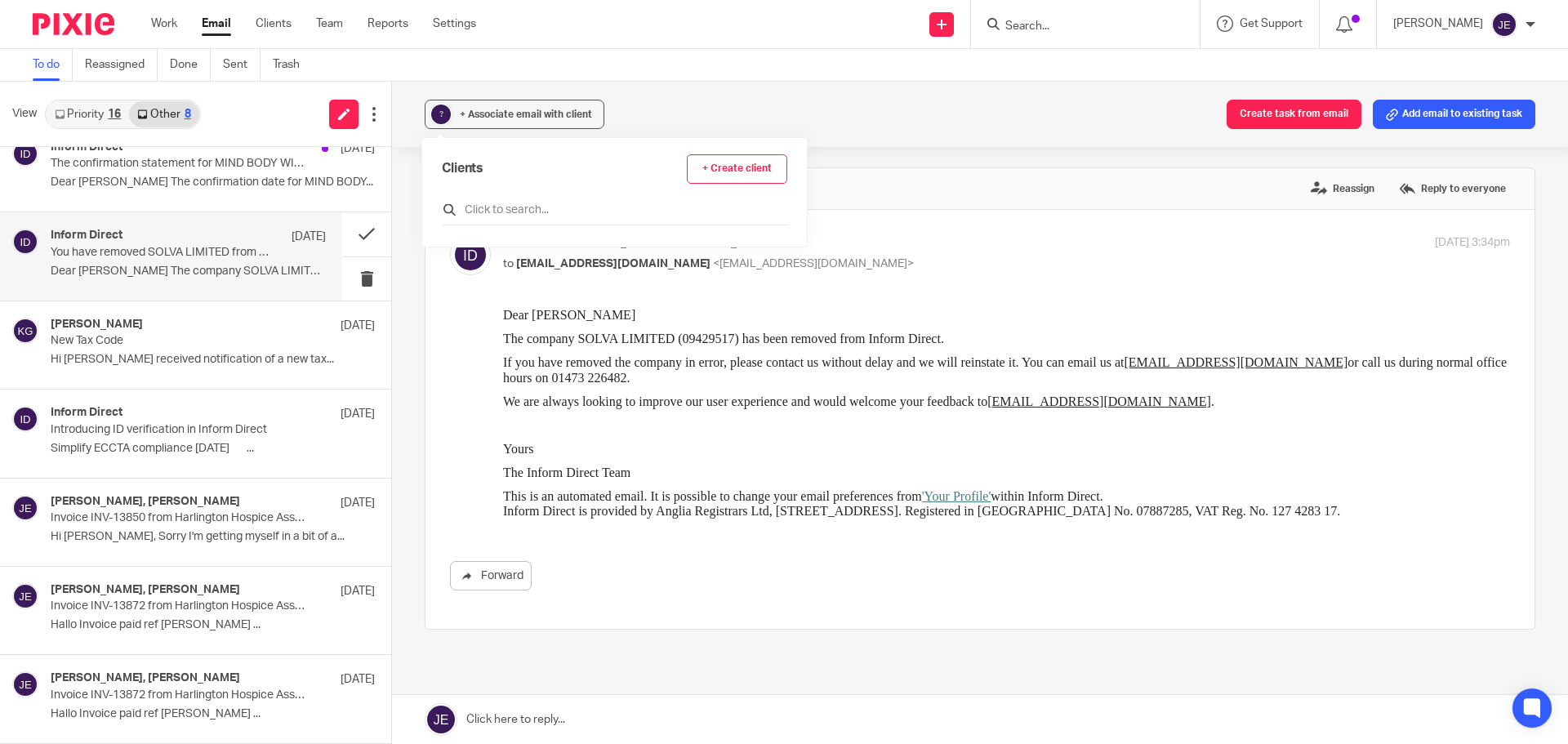
click at [504, 213] on input "text" at bounding box center [614, 210] width 346 height 16
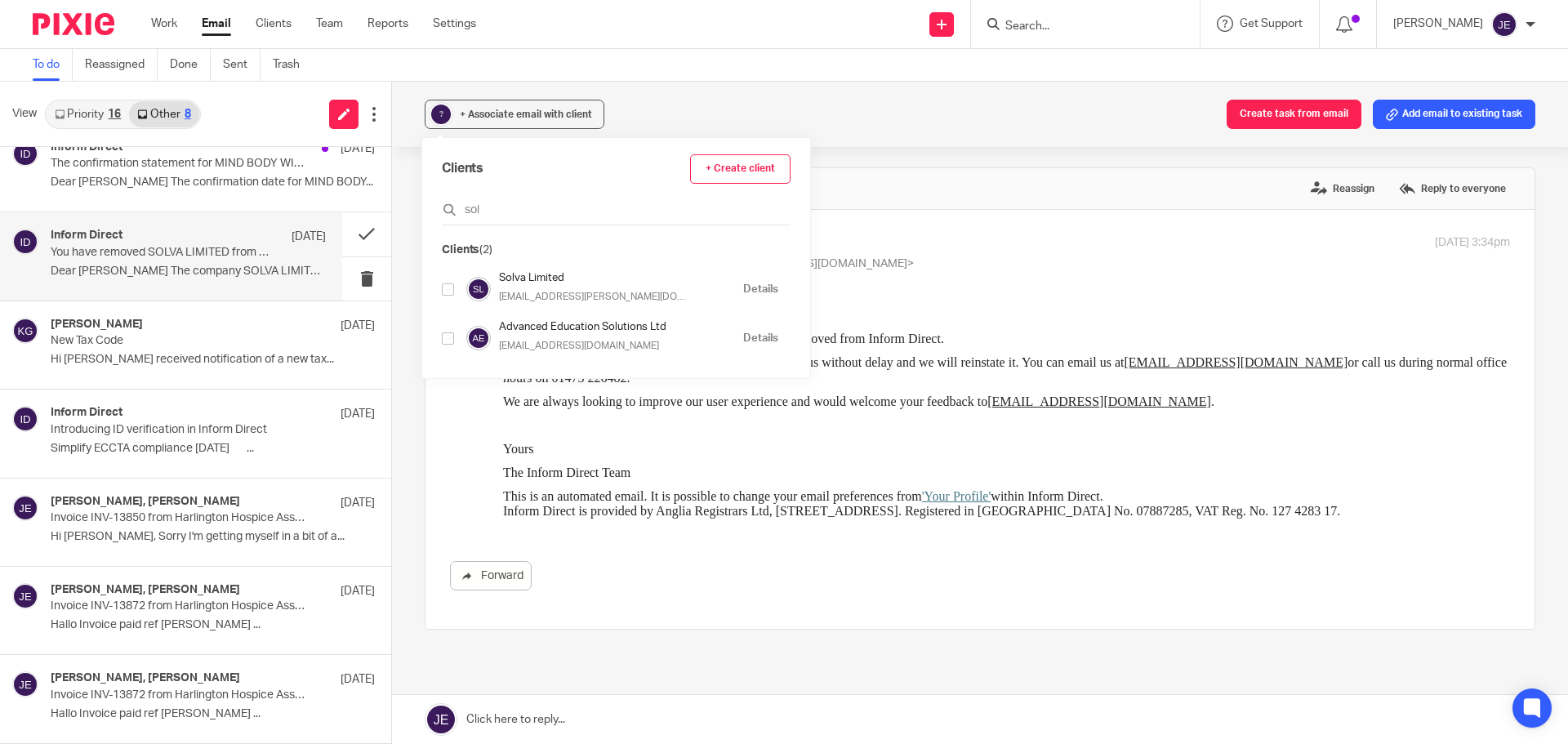
type input "sol"
click at [445, 290] on input "checkbox" at bounding box center [448, 290] width 13 height 13
checkbox input "true"
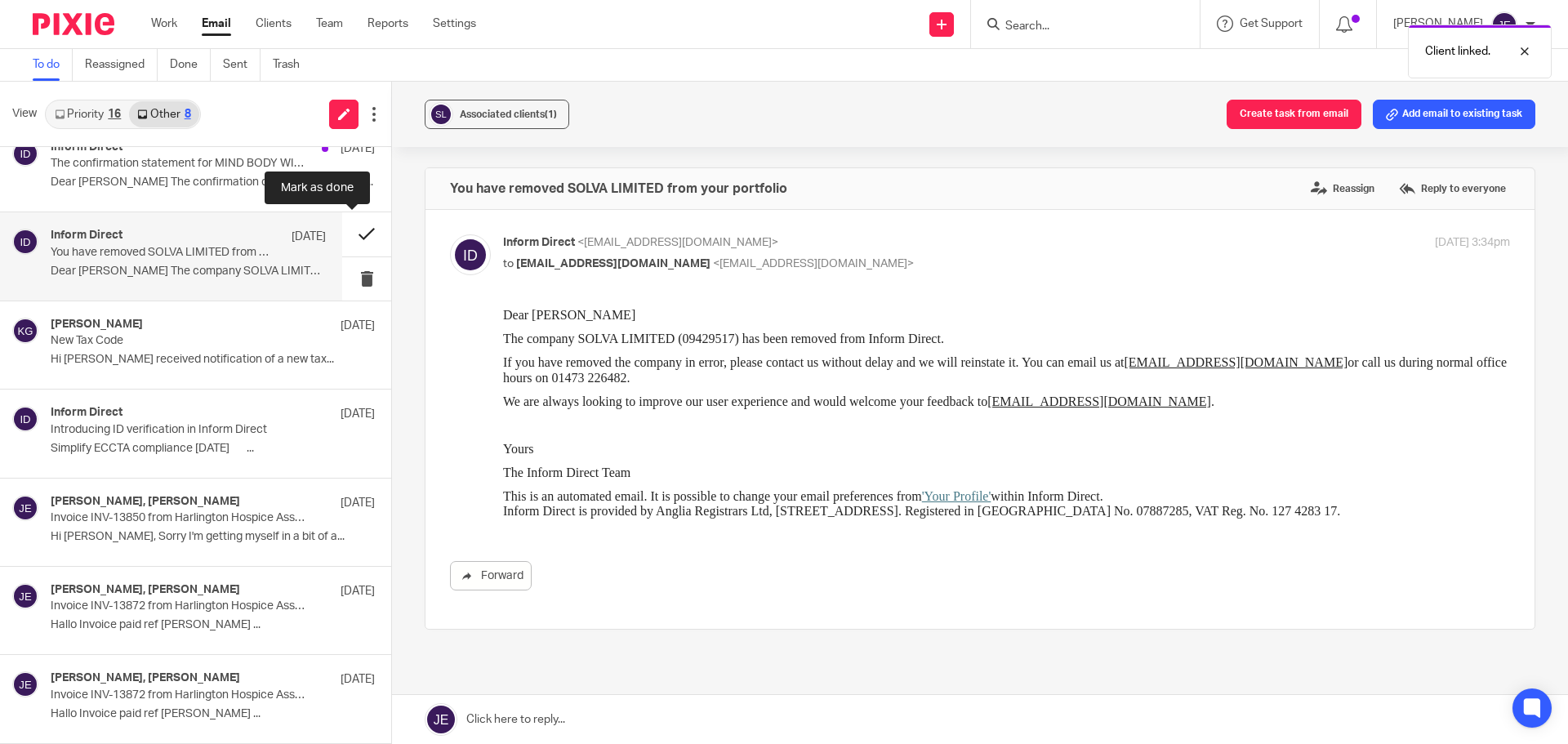
click at [349, 235] on button at bounding box center [366, 234] width 49 height 43
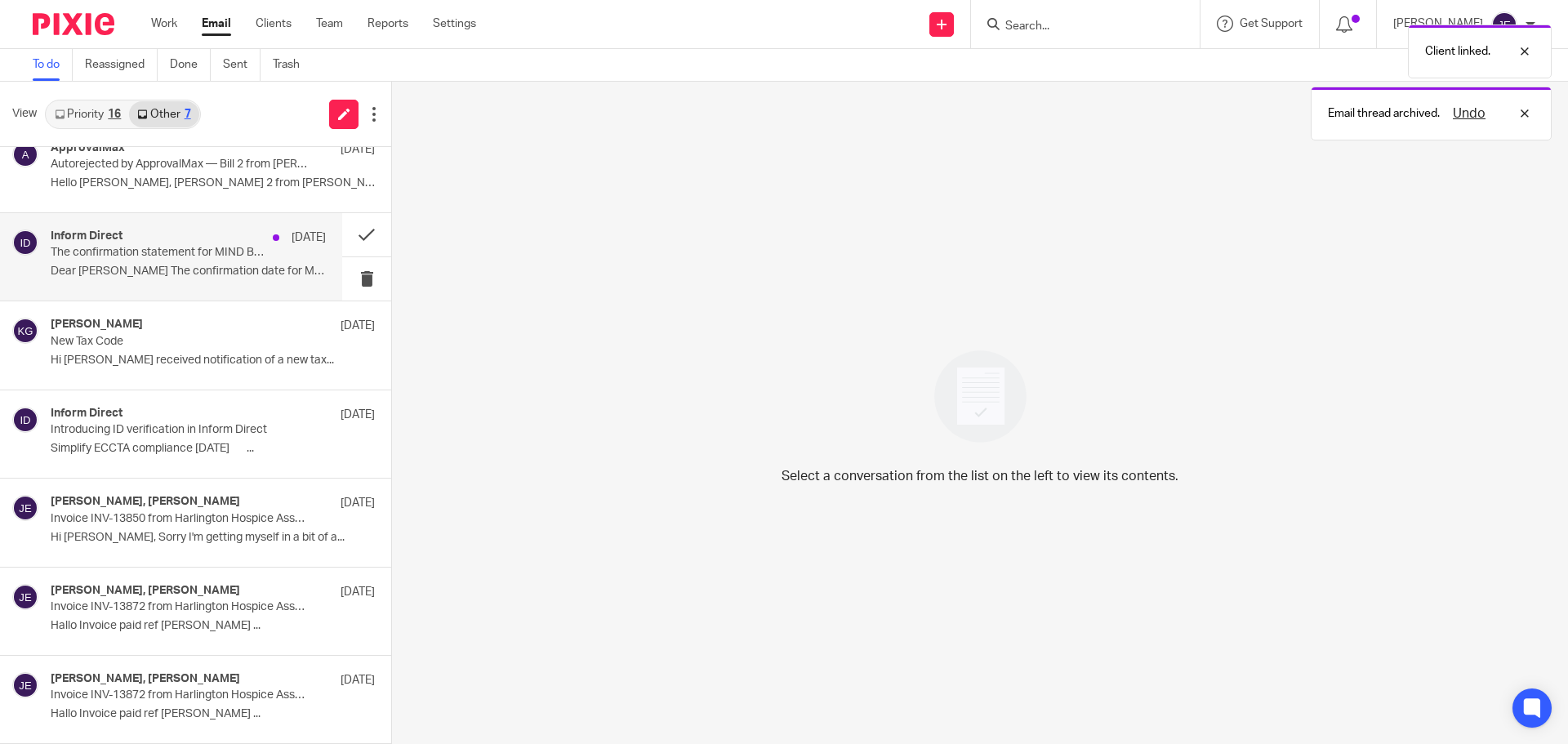
click at [210, 254] on p "The confirmation statement for MIND BODY WILD LTD can now be filed at Companies…" at bounding box center [161, 252] width 221 height 13
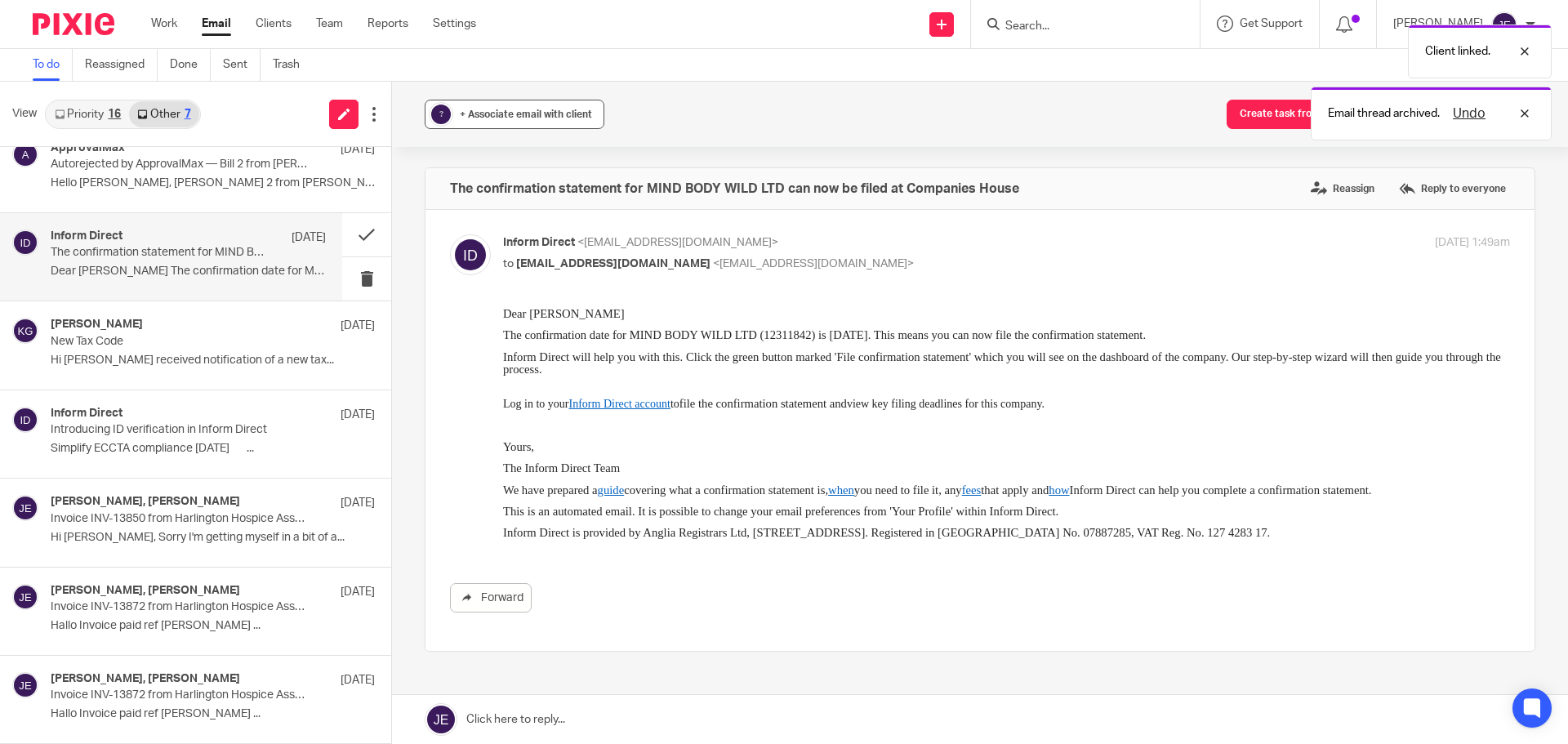
scroll to position [0, 0]
click at [478, 110] on span "+ Associate email with client" at bounding box center [525, 114] width 132 height 10
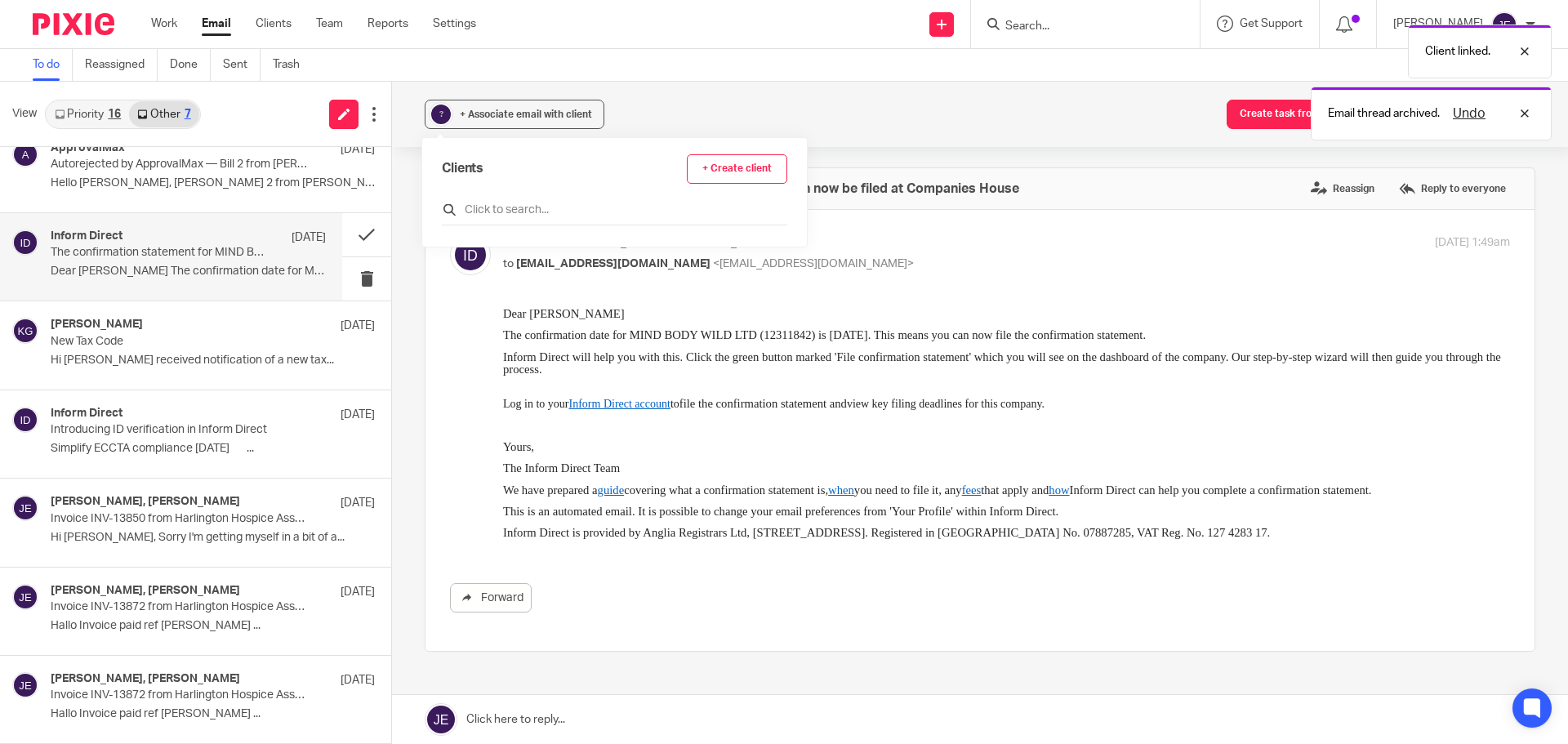
click at [493, 212] on input "text" at bounding box center [614, 210] width 346 height 16
type input "min"
click at [449, 284] on input "checkbox" at bounding box center [448, 283] width 13 height 13
checkbox input "true"
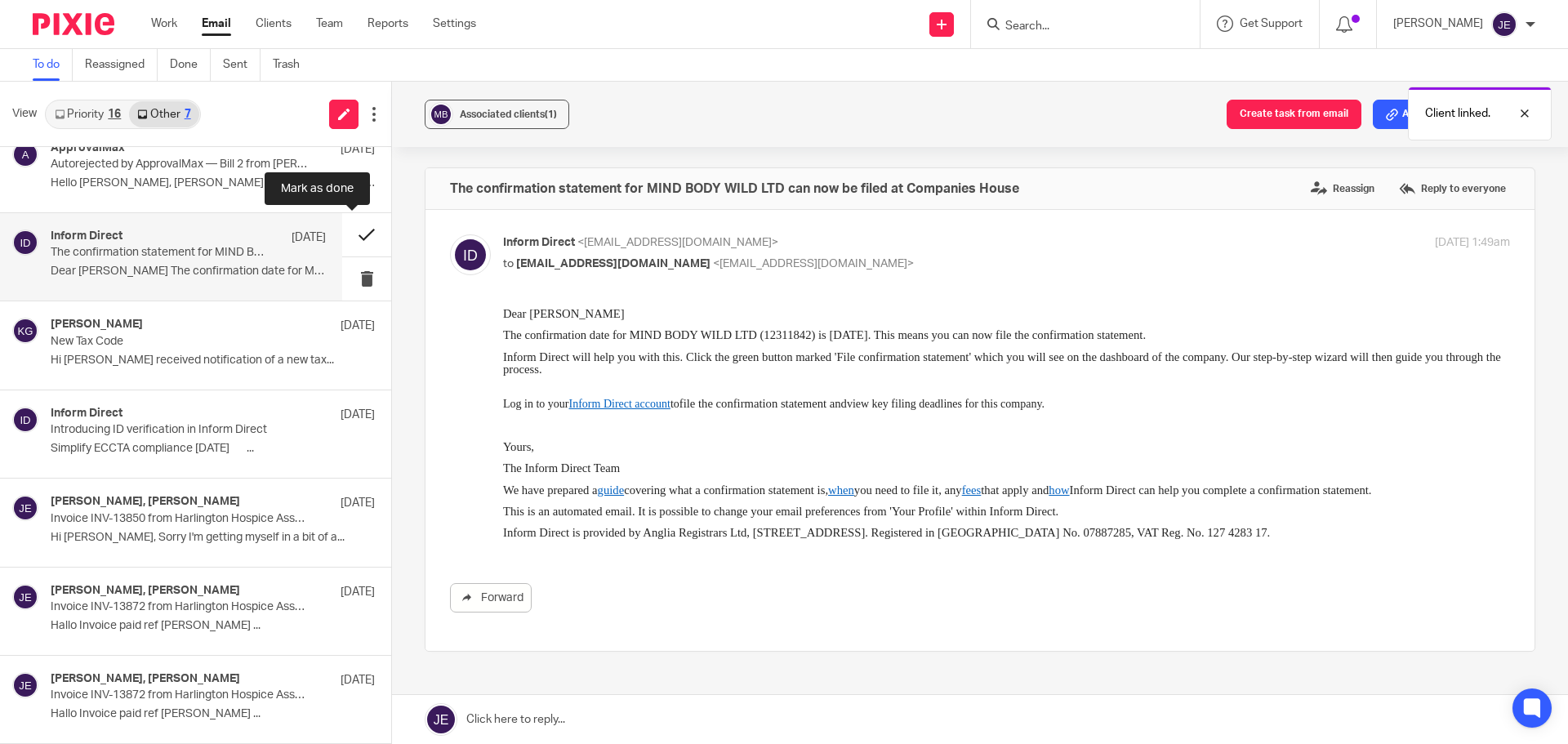
click at [346, 233] on button at bounding box center [366, 234] width 49 height 43
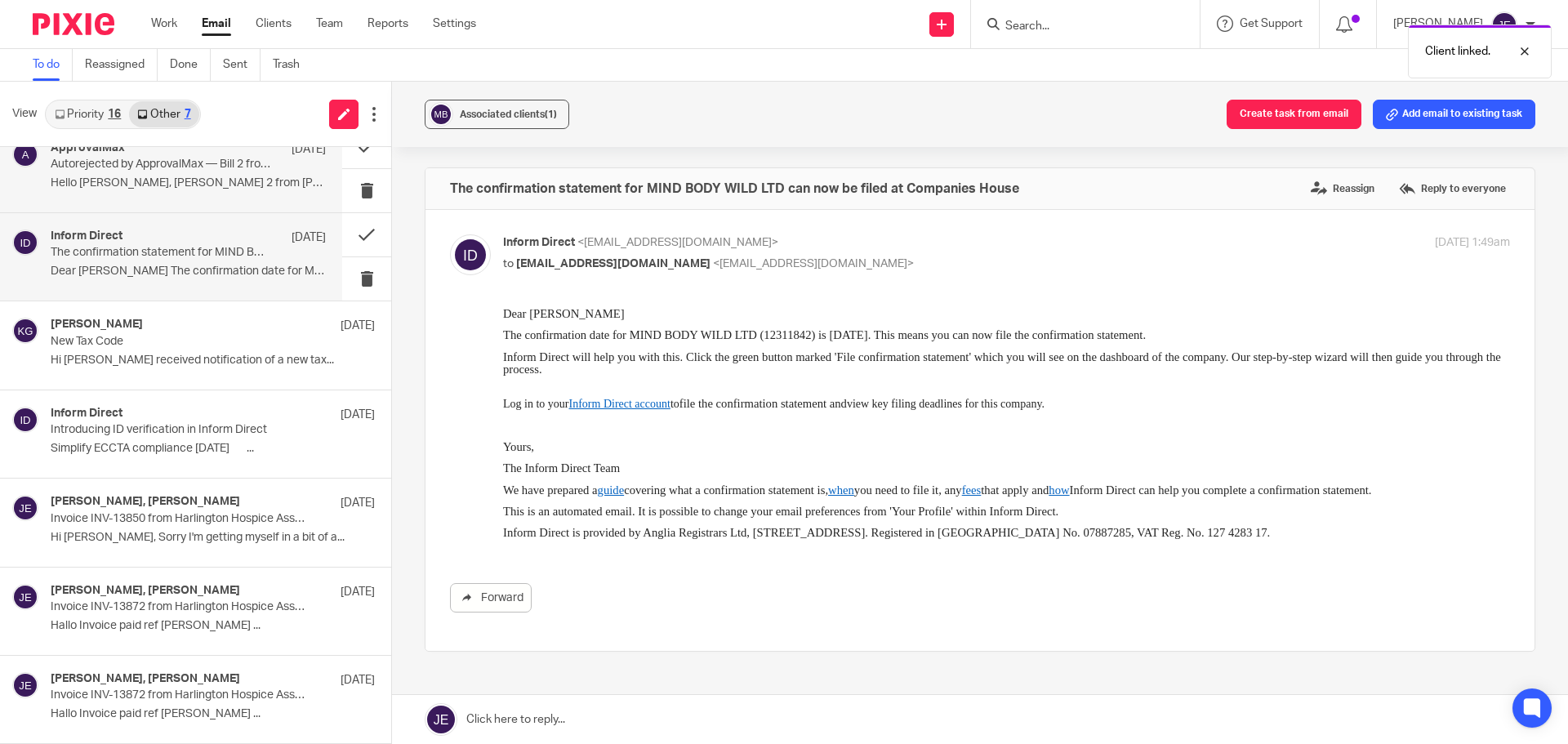
scroll to position [111, 0]
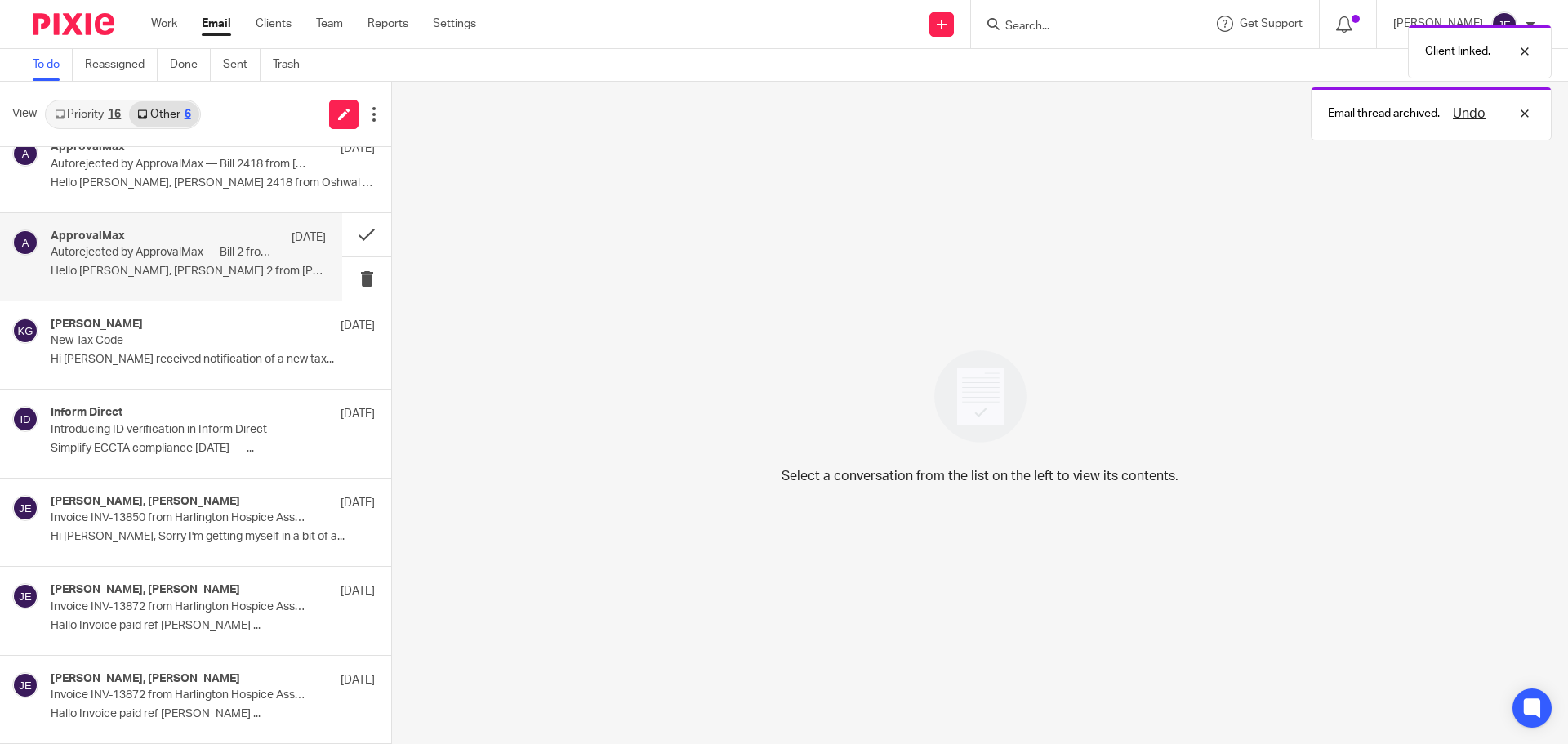
click at [210, 249] on p "Autorejected by ApprovalMax — Bill 2 from Anjli Kotecha - Agile Vibes" at bounding box center [161, 252] width 221 height 13
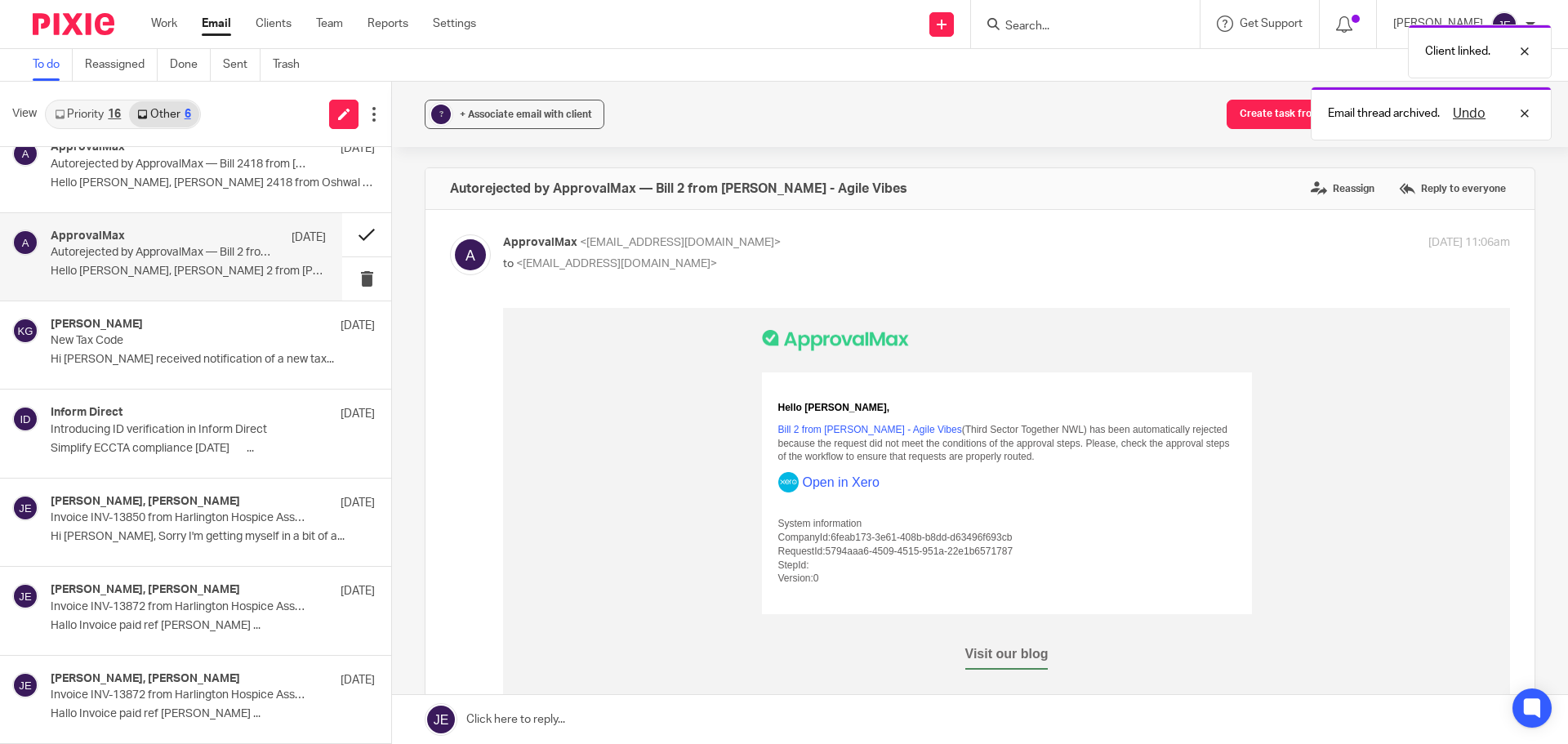
scroll to position [0, 0]
click at [348, 230] on button at bounding box center [366, 234] width 49 height 43
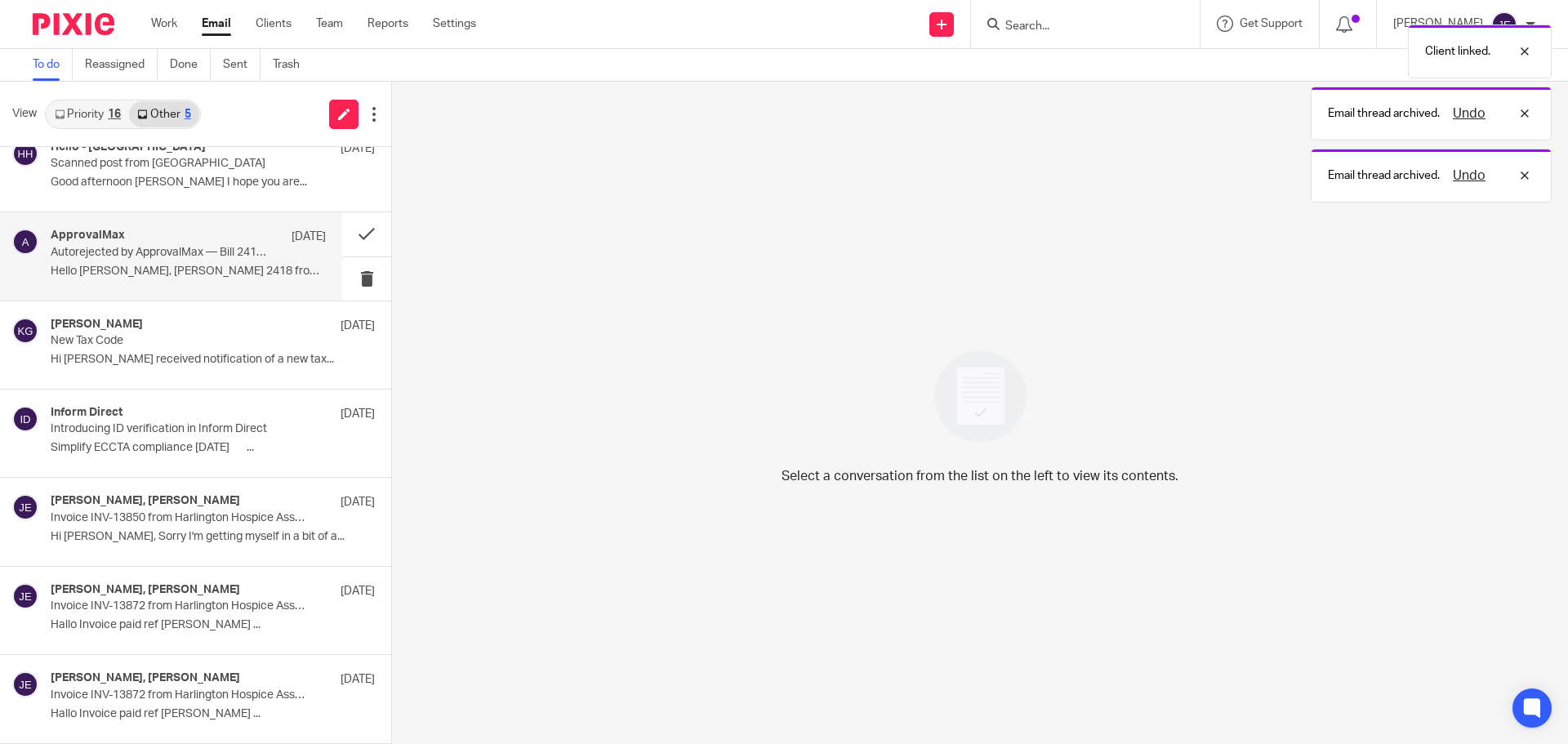
scroll to position [22, 0]
click at [350, 231] on button at bounding box center [366, 234] width 49 height 43
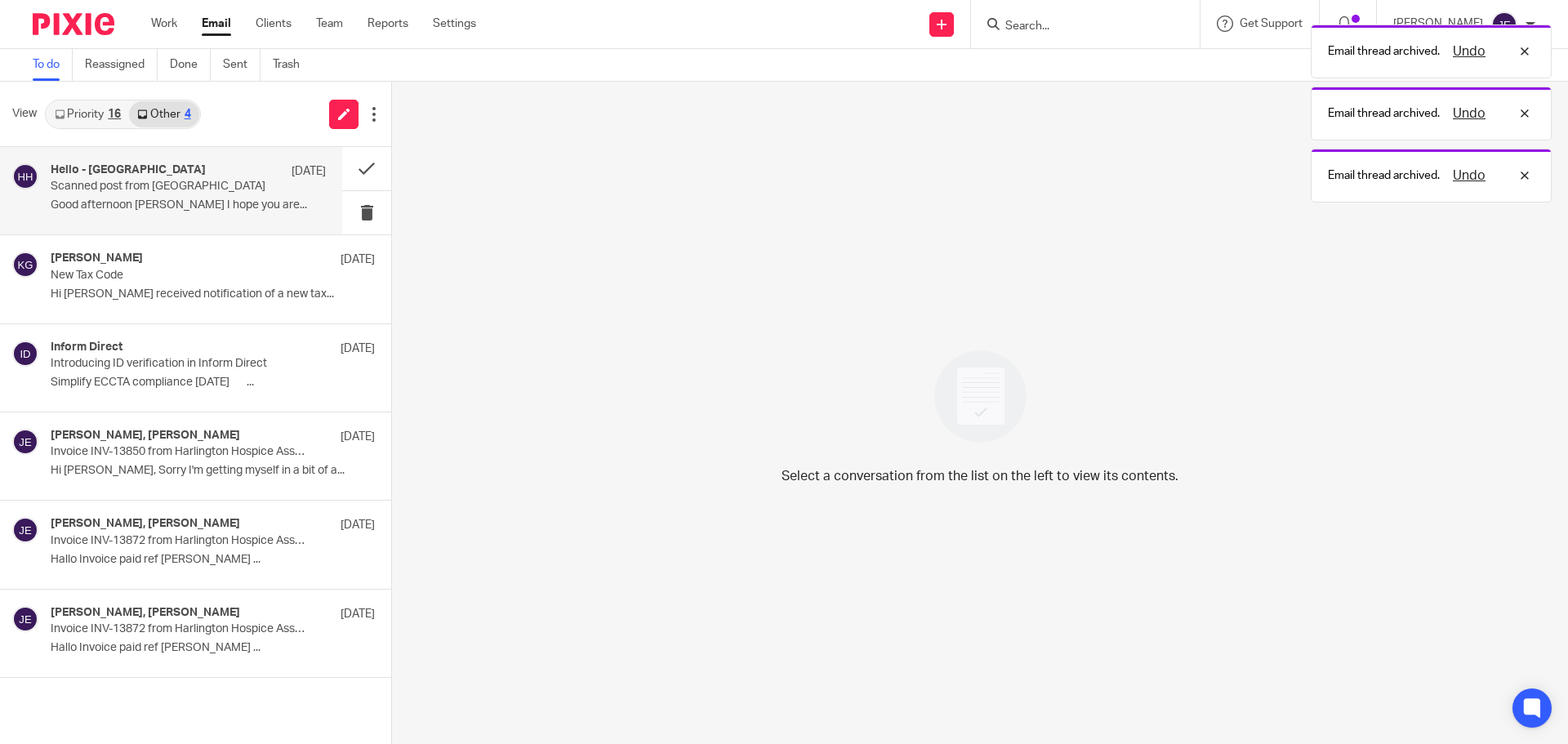
click at [220, 187] on p "Scanned post from Cheyenne House" at bounding box center [161, 186] width 221 height 13
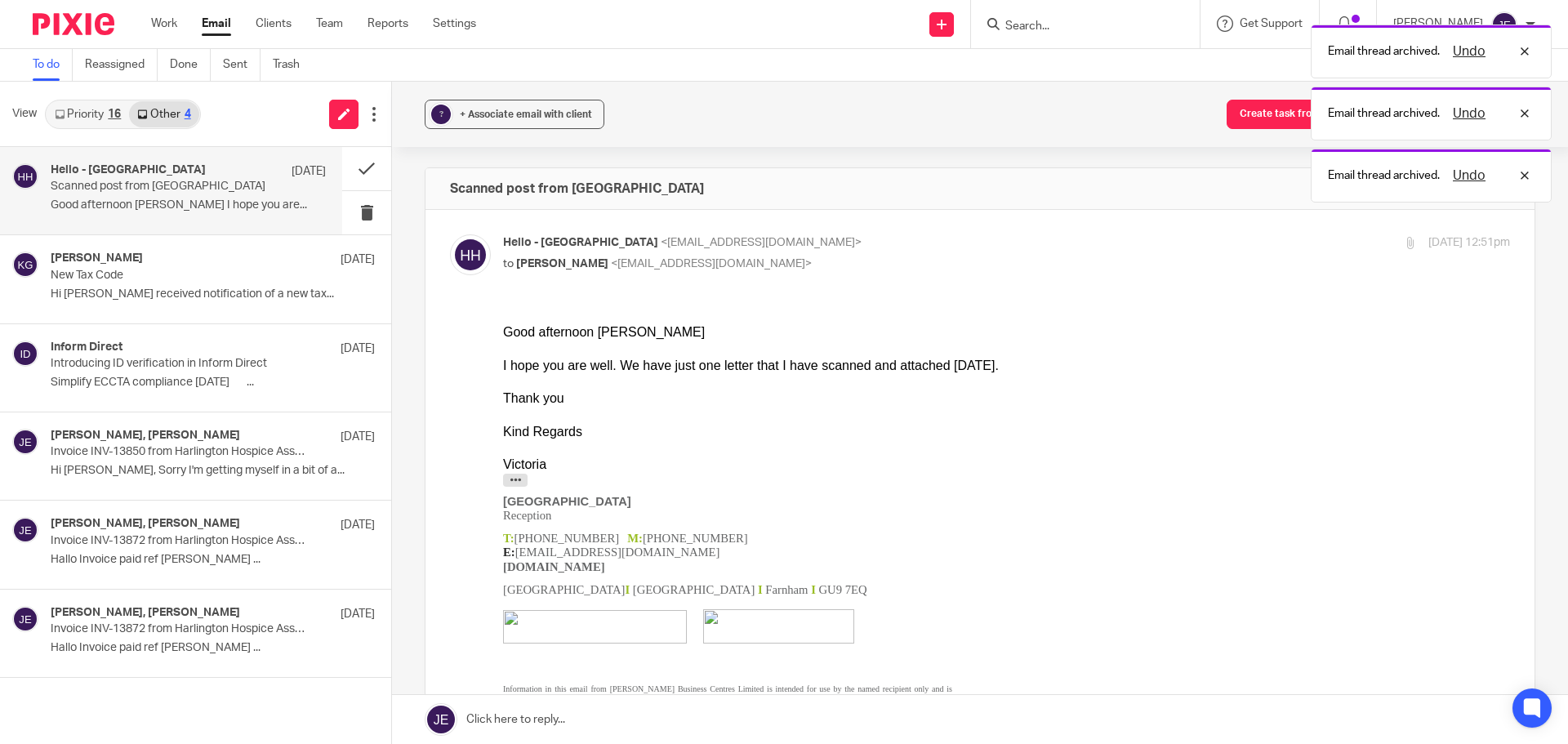
click at [111, 123] on link "Priority 16" at bounding box center [88, 114] width 83 height 26
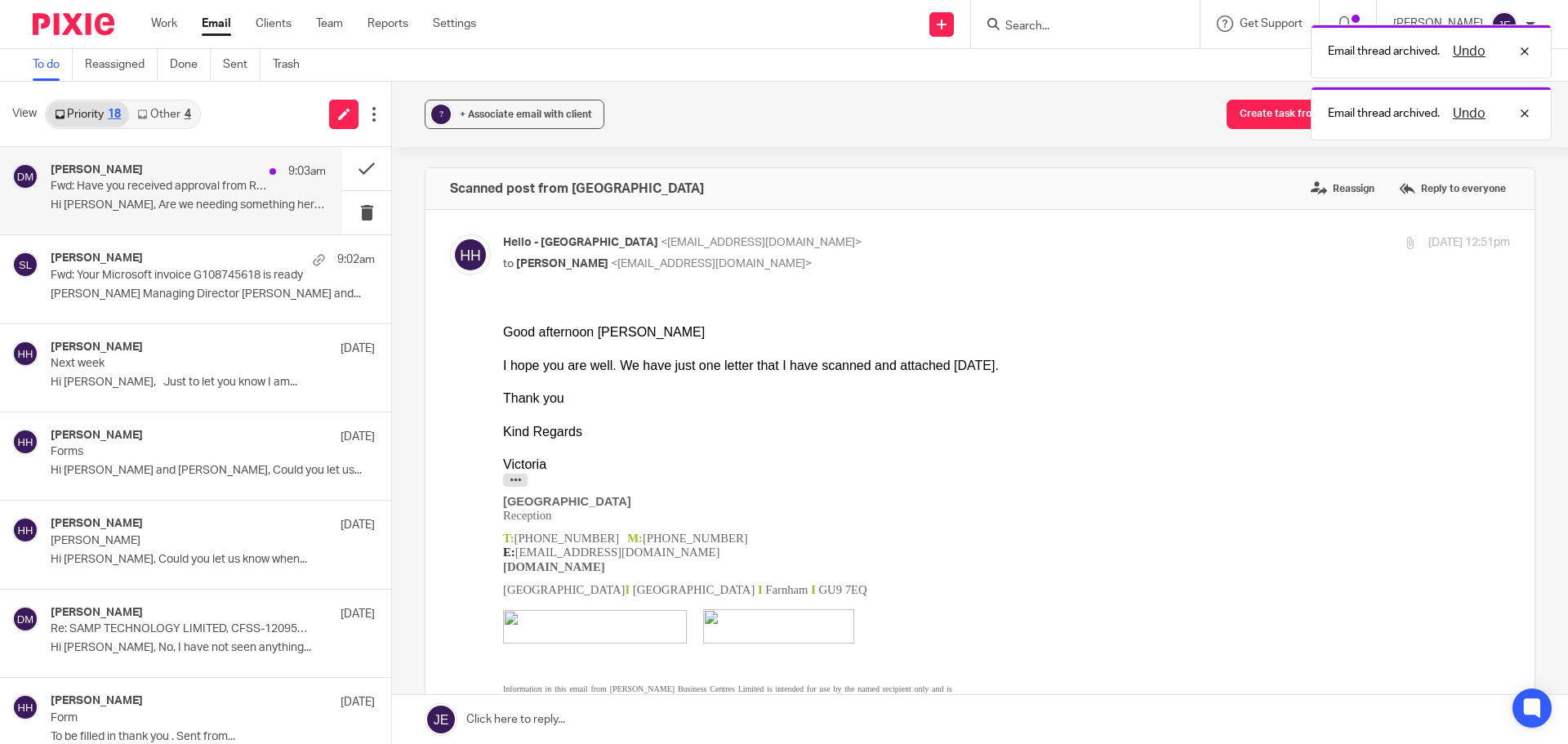
click at [178, 195] on div "David Munro 9:03am Fwd: Have you received approval from RPS DRAINAGE SERVICES L…" at bounding box center [188, 190] width 276 height 55
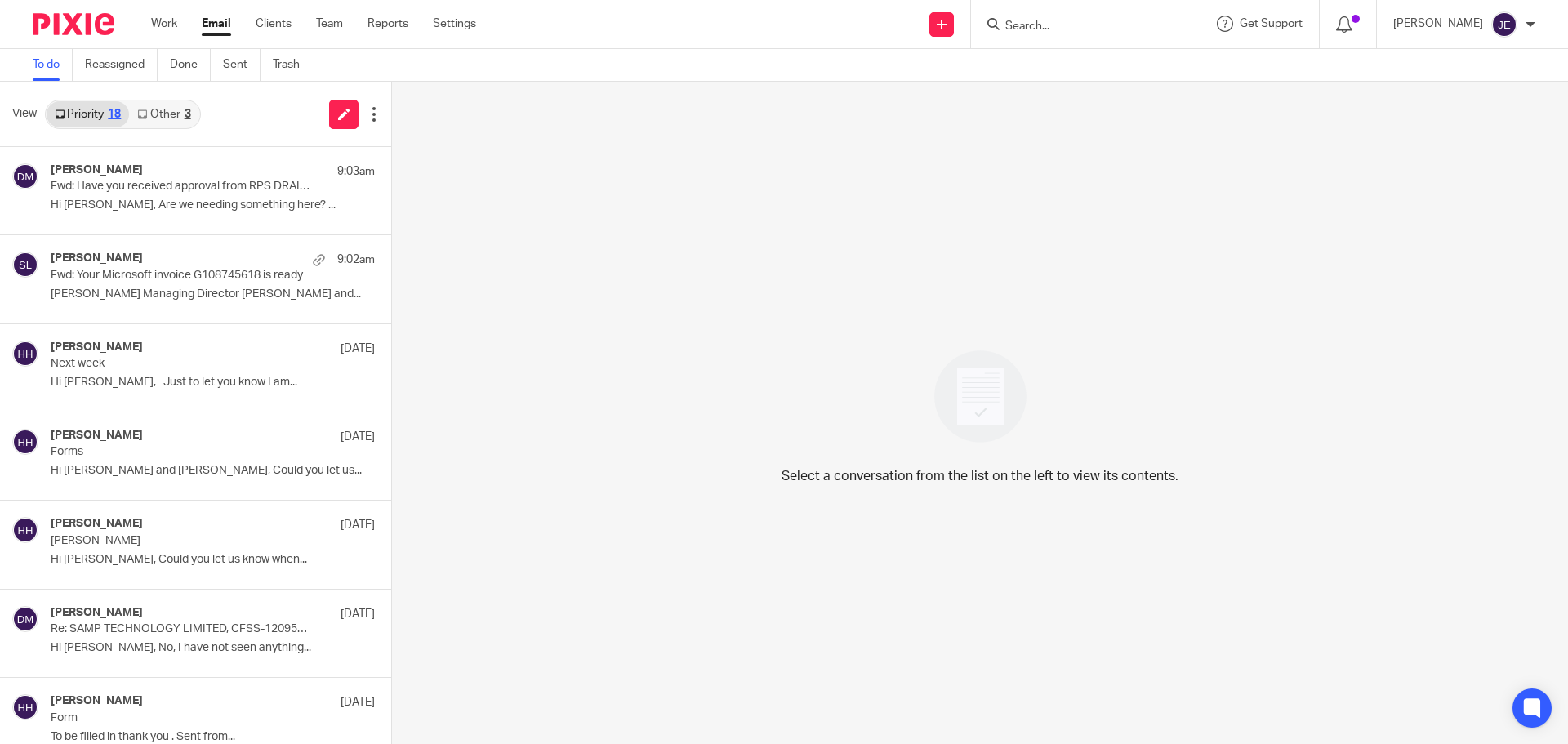
click at [164, 114] on link "Other 3" at bounding box center [163, 114] width 69 height 26
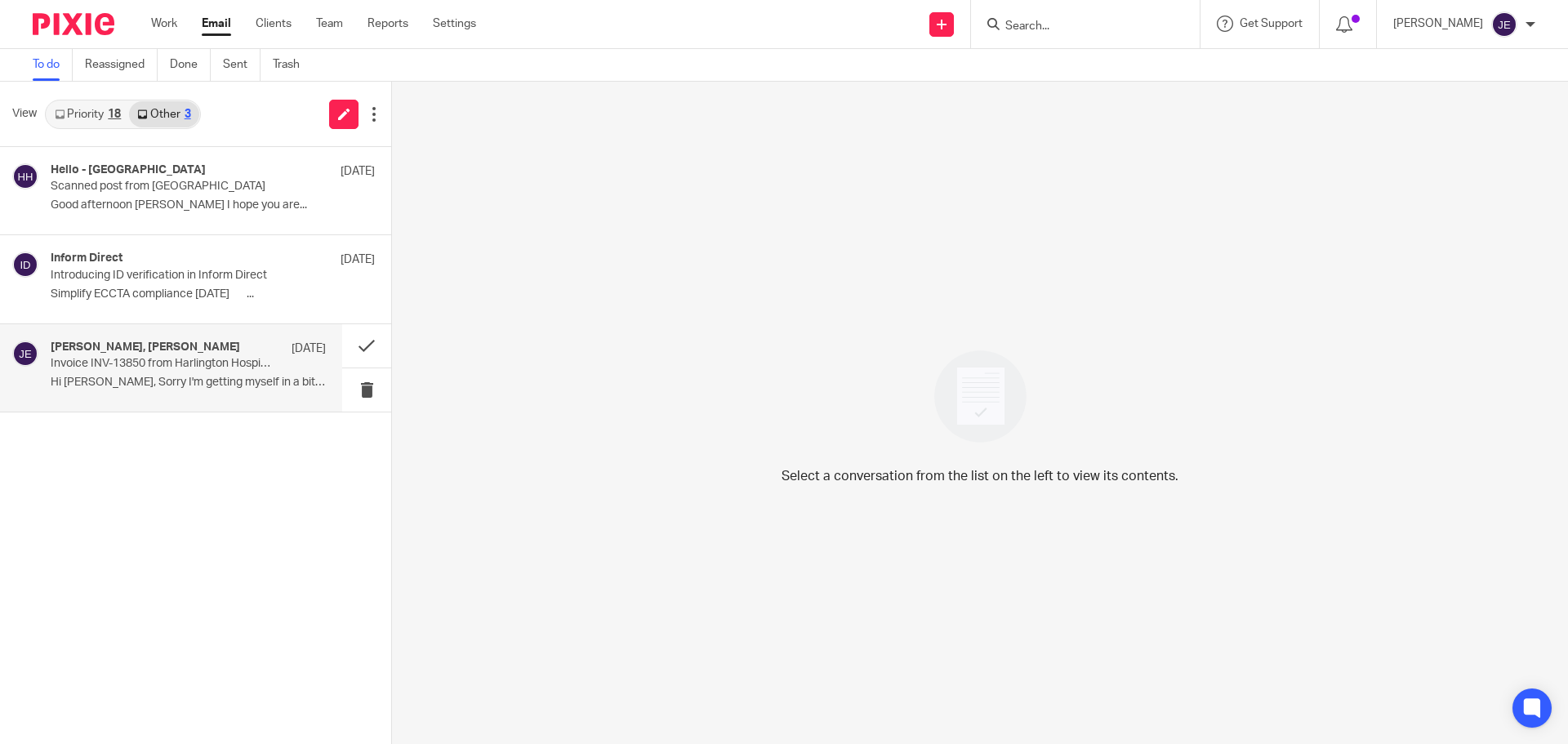
click at [258, 372] on div "[PERSON_NAME], [PERSON_NAME] [DATE] Invoice INV-13850 from Harlington Hospice A…" at bounding box center [188, 367] width 276 height 55
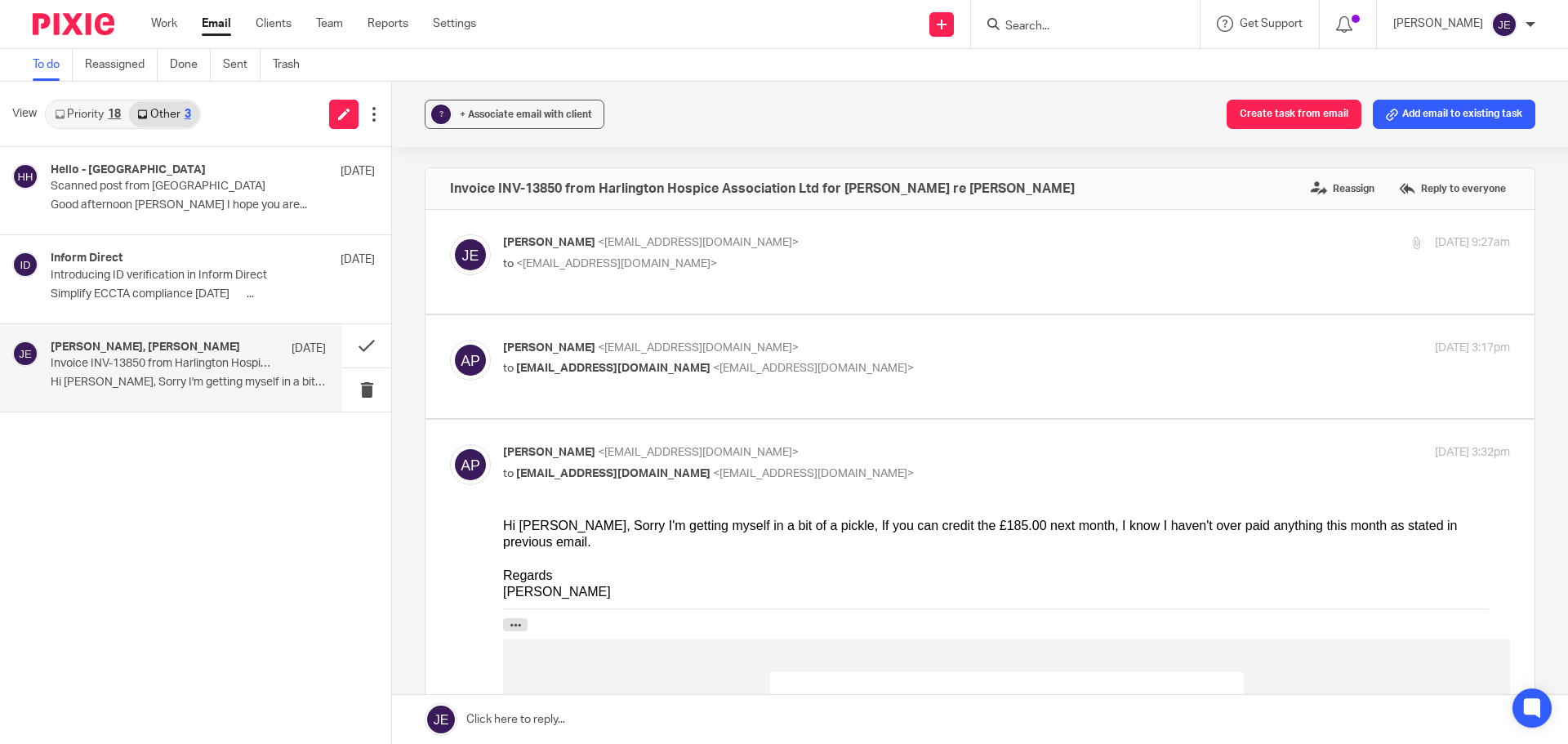
click at [1071, 30] on input "Search" at bounding box center [1077, 27] width 147 height 14
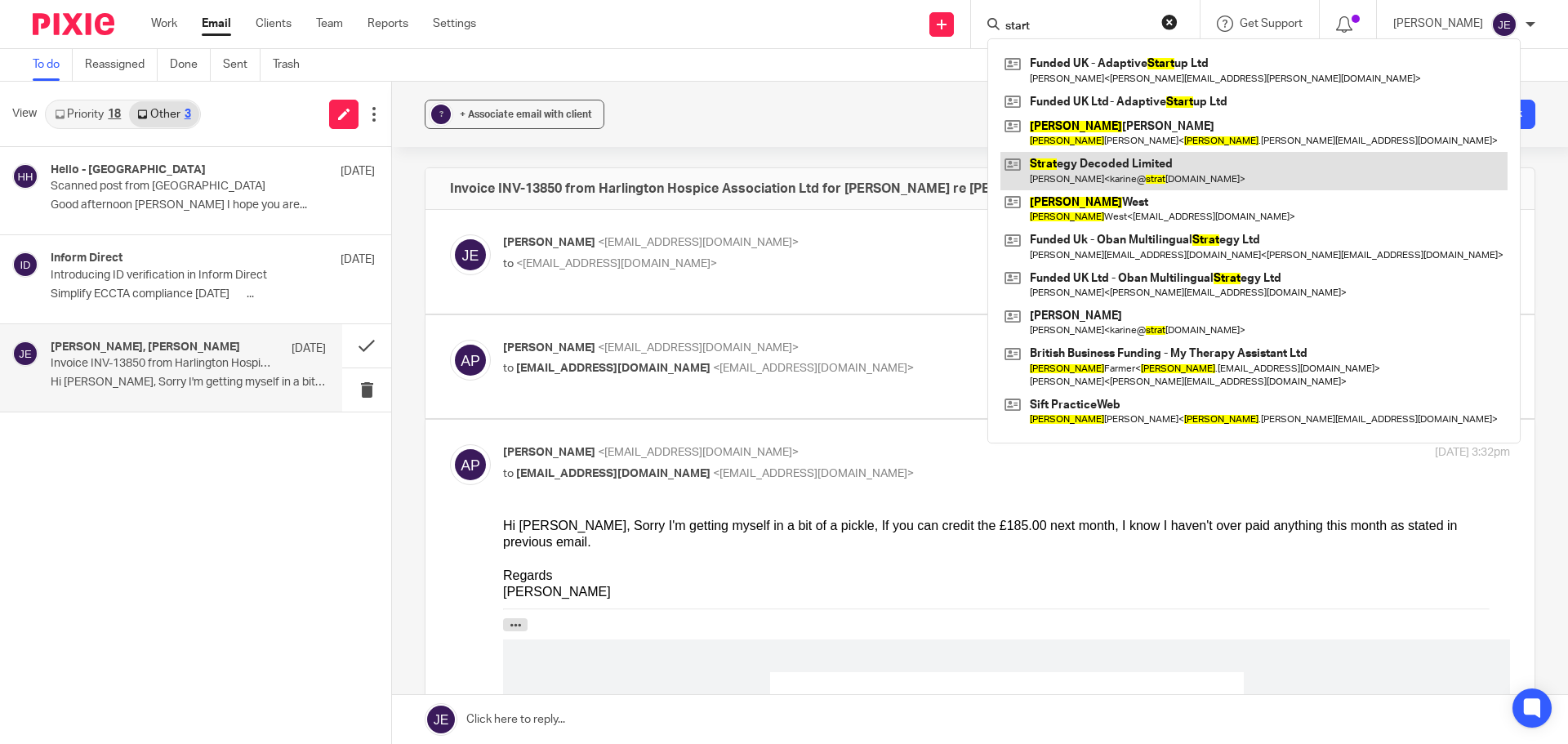
type input "start"
click at [1117, 161] on link at bounding box center [1253, 171] width 507 height 38
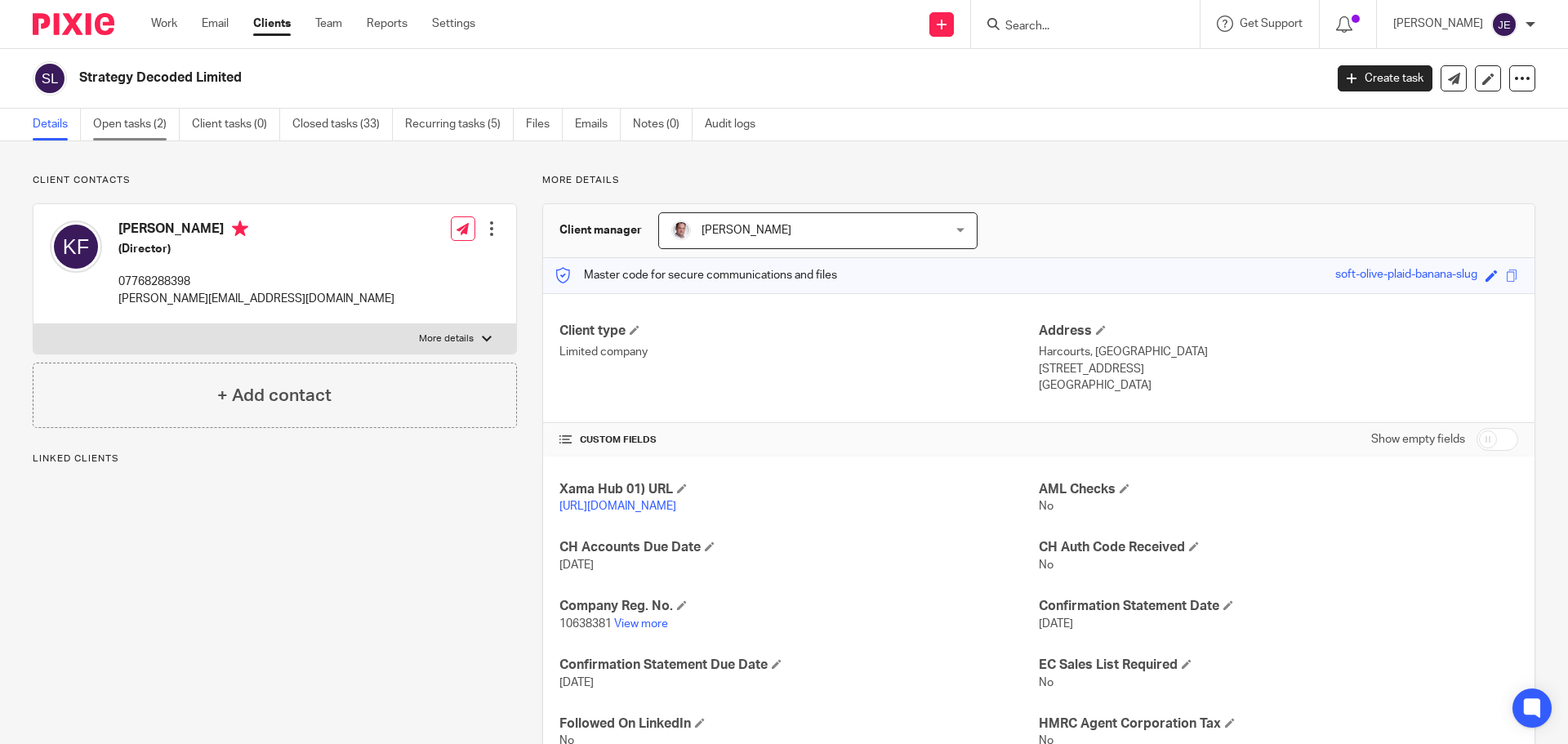
click at [174, 122] on link "Open tasks (2)" at bounding box center [136, 124] width 86 height 31
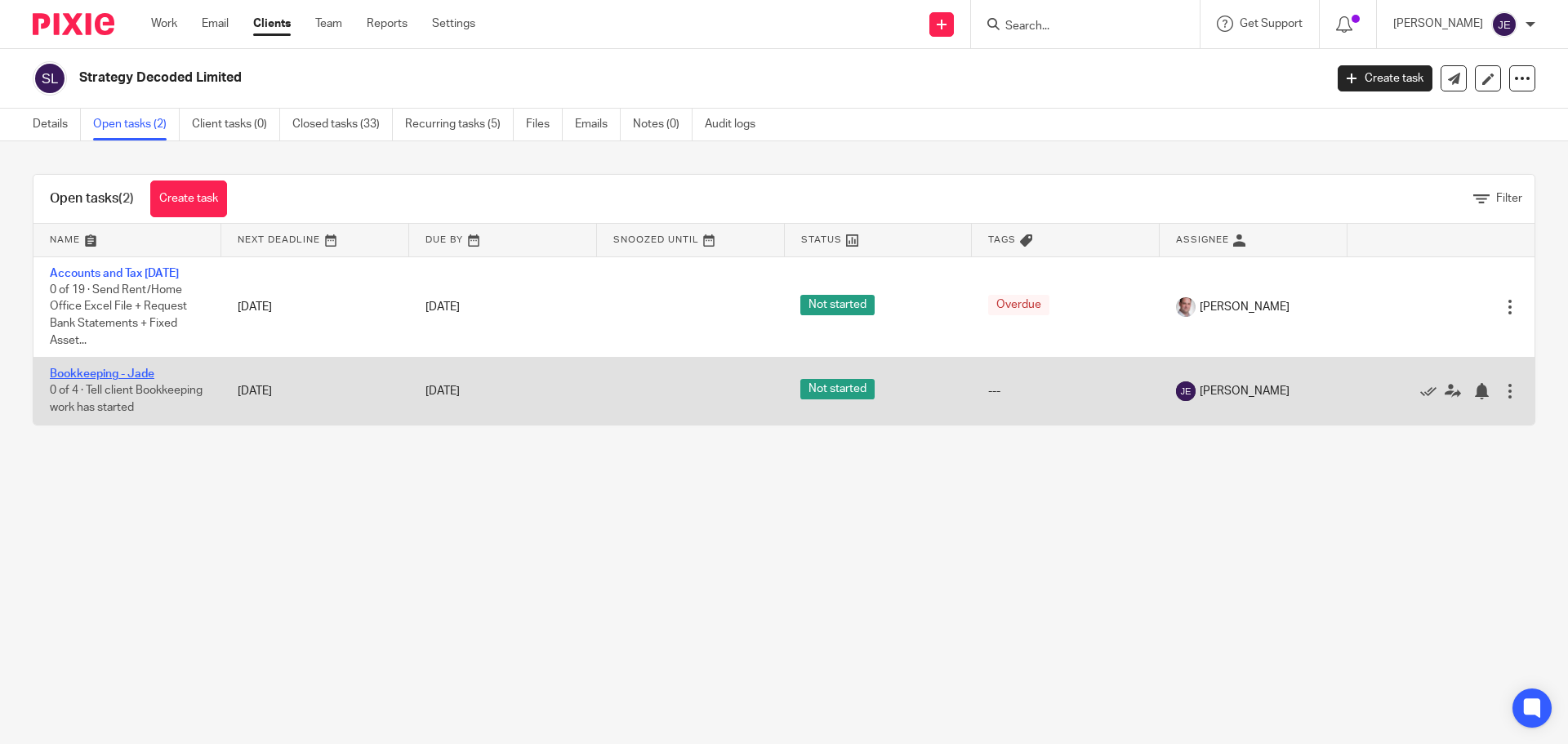
click at [138, 380] on link "Bookkeeping - Jade" at bounding box center [101, 373] width 104 height 12
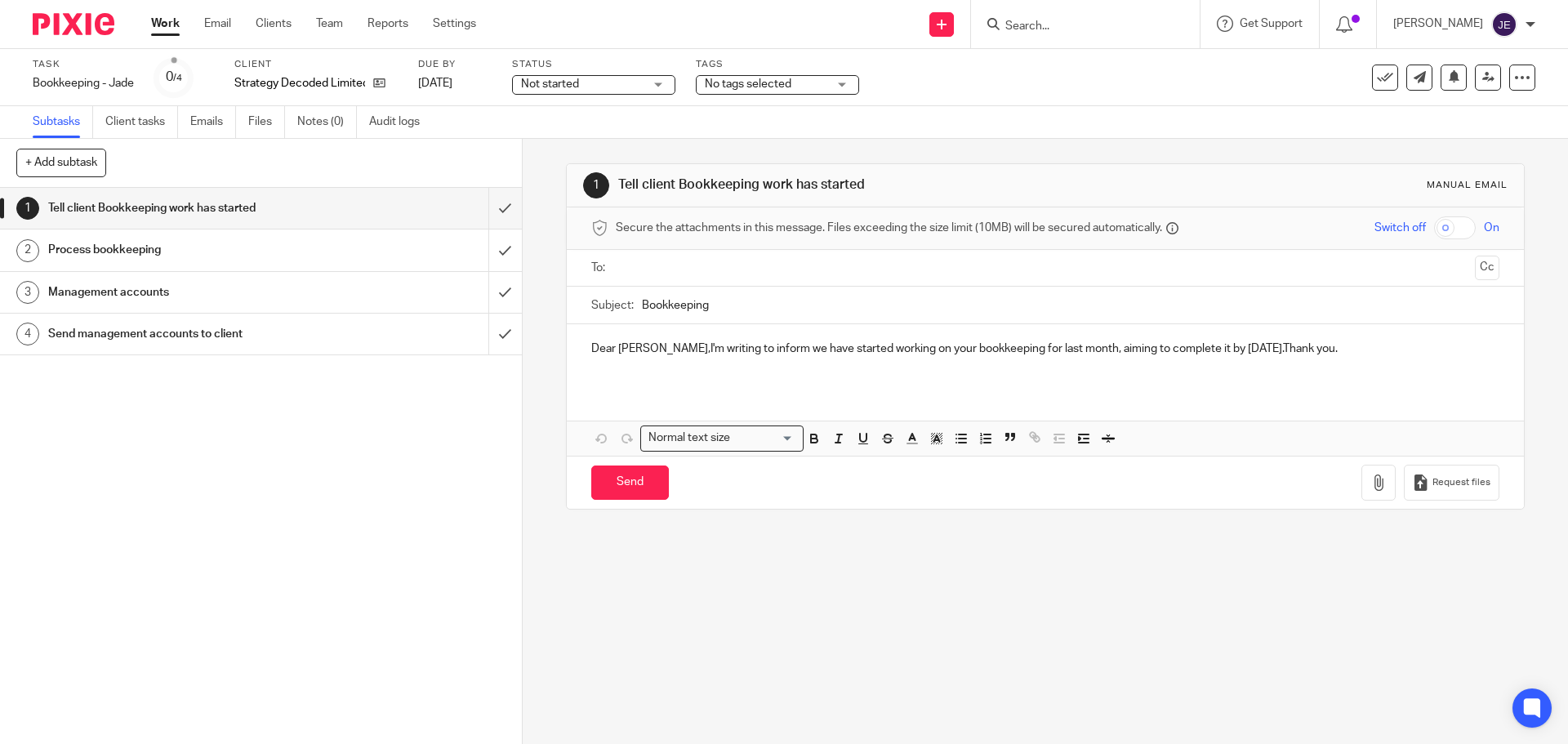
click at [609, 351] on p "Dear [PERSON_NAME],I'm writing to inform we have started working on your bookke…" at bounding box center [1045, 348] width 907 height 16
click at [635, 349] on p "Hi [PERSON_NAME],I'm writing to inform we have started working on your bookkeep…" at bounding box center [1045, 348] width 907 height 16
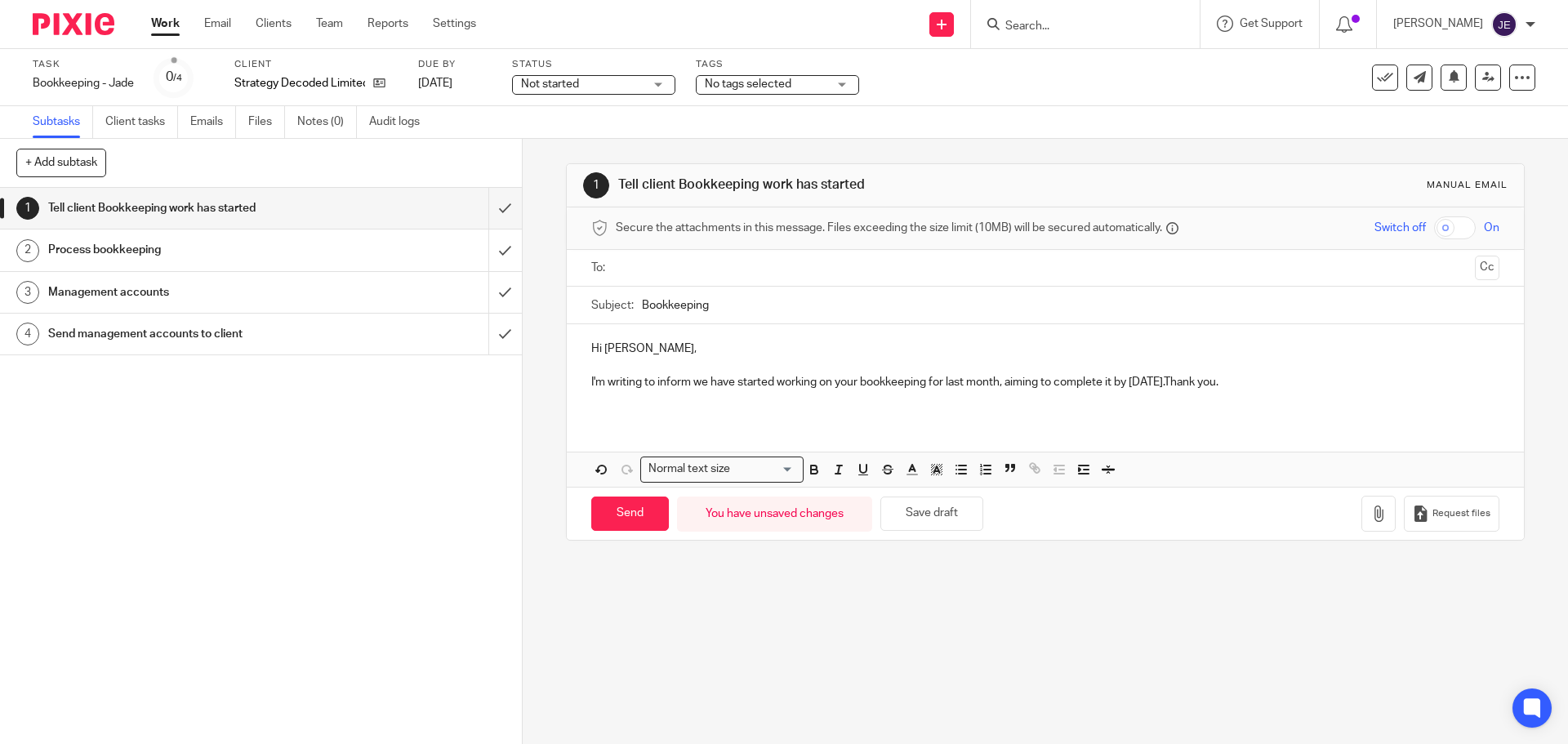
click at [597, 381] on p "I'm writing to inform we have started working on your bookkeeping for last mont…" at bounding box center [1045, 382] width 907 height 16
click at [608, 371] on p at bounding box center [1045, 365] width 907 height 16
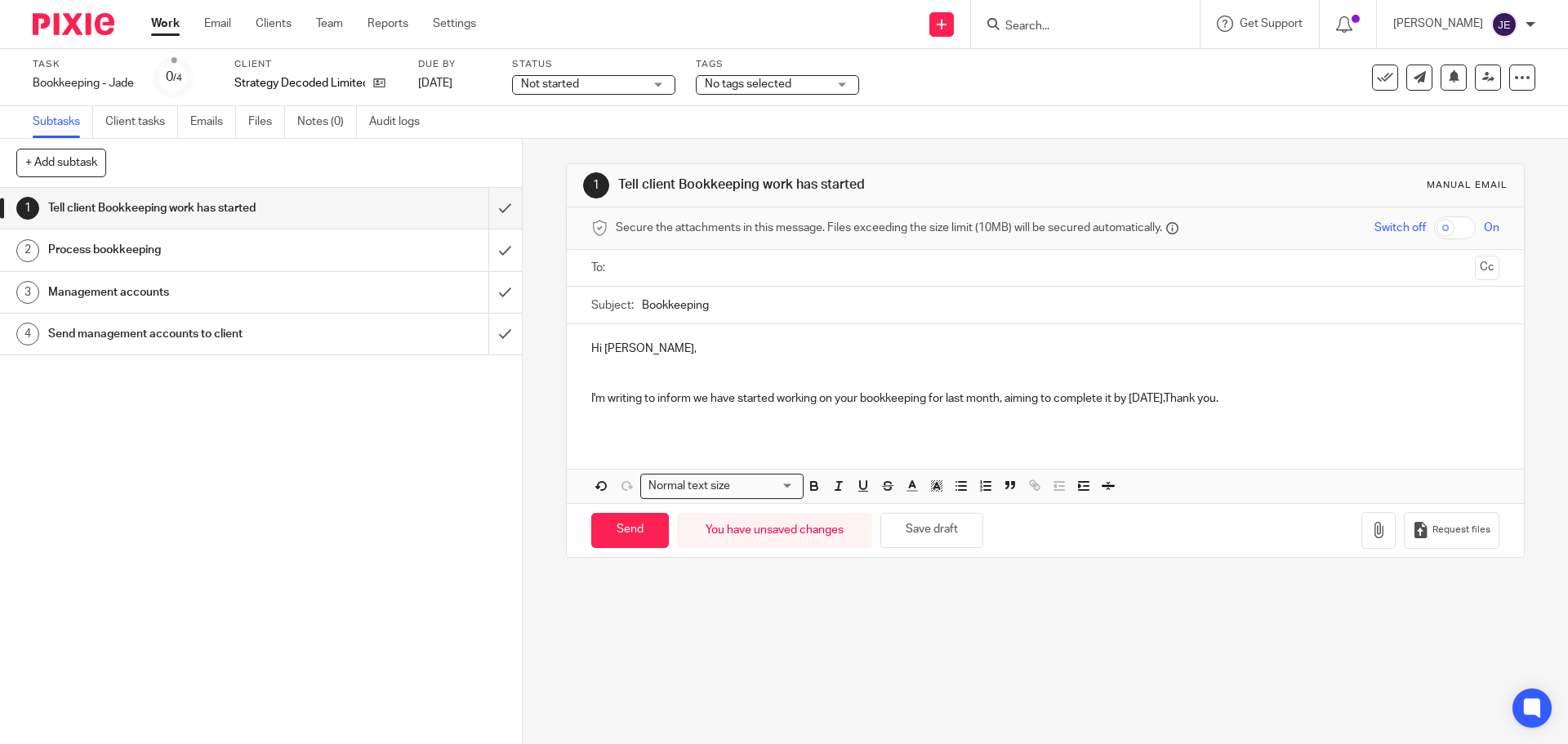
click at [601, 377] on p at bounding box center [1045, 382] width 907 height 16
click at [646, 350] on p "Hi [PERSON_NAME]," at bounding box center [1045, 348] width 907 height 16
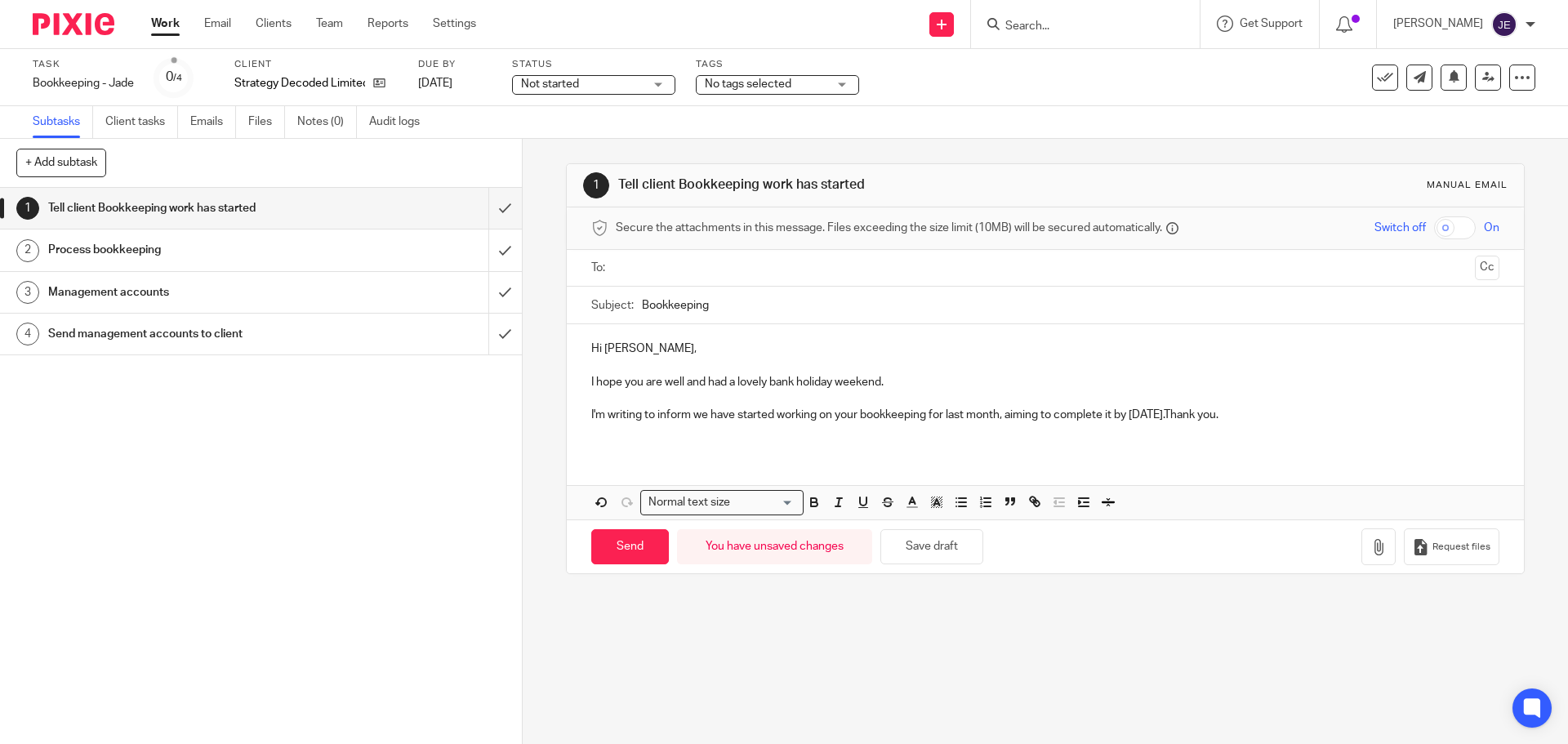
drag, startPoint x: 1290, startPoint y: 412, endPoint x: 598, endPoint y: 397, distance: 692.2
click at [600, 399] on div "Hi [PERSON_NAME], I hope you are well and had a lovely bank holiday weekend. I'…" at bounding box center [1044, 388] width 956 height 128
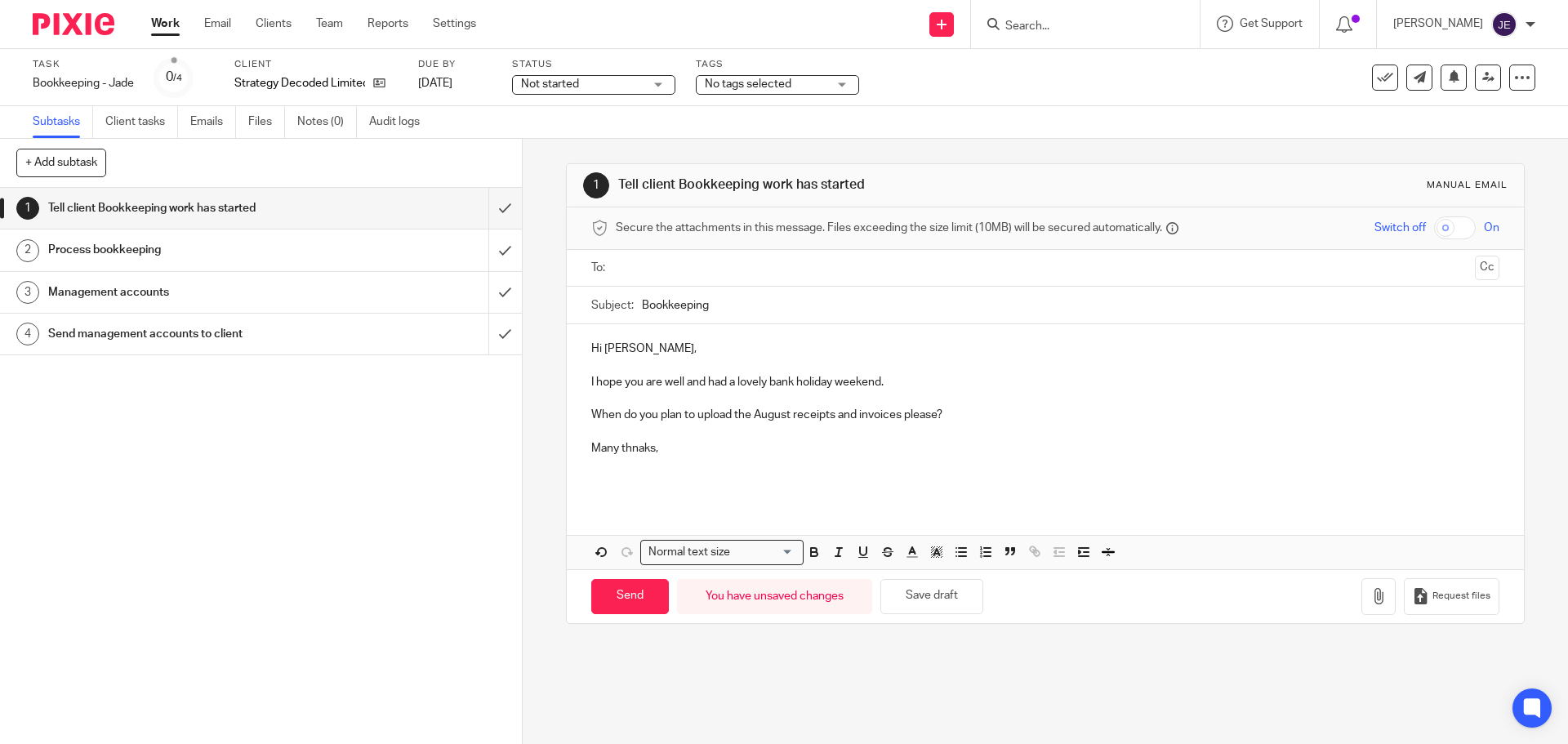
click at [637, 448] on p "Many thnaks," at bounding box center [1045, 448] width 907 height 16
click at [610, 486] on p at bounding box center [1045, 481] width 907 height 16
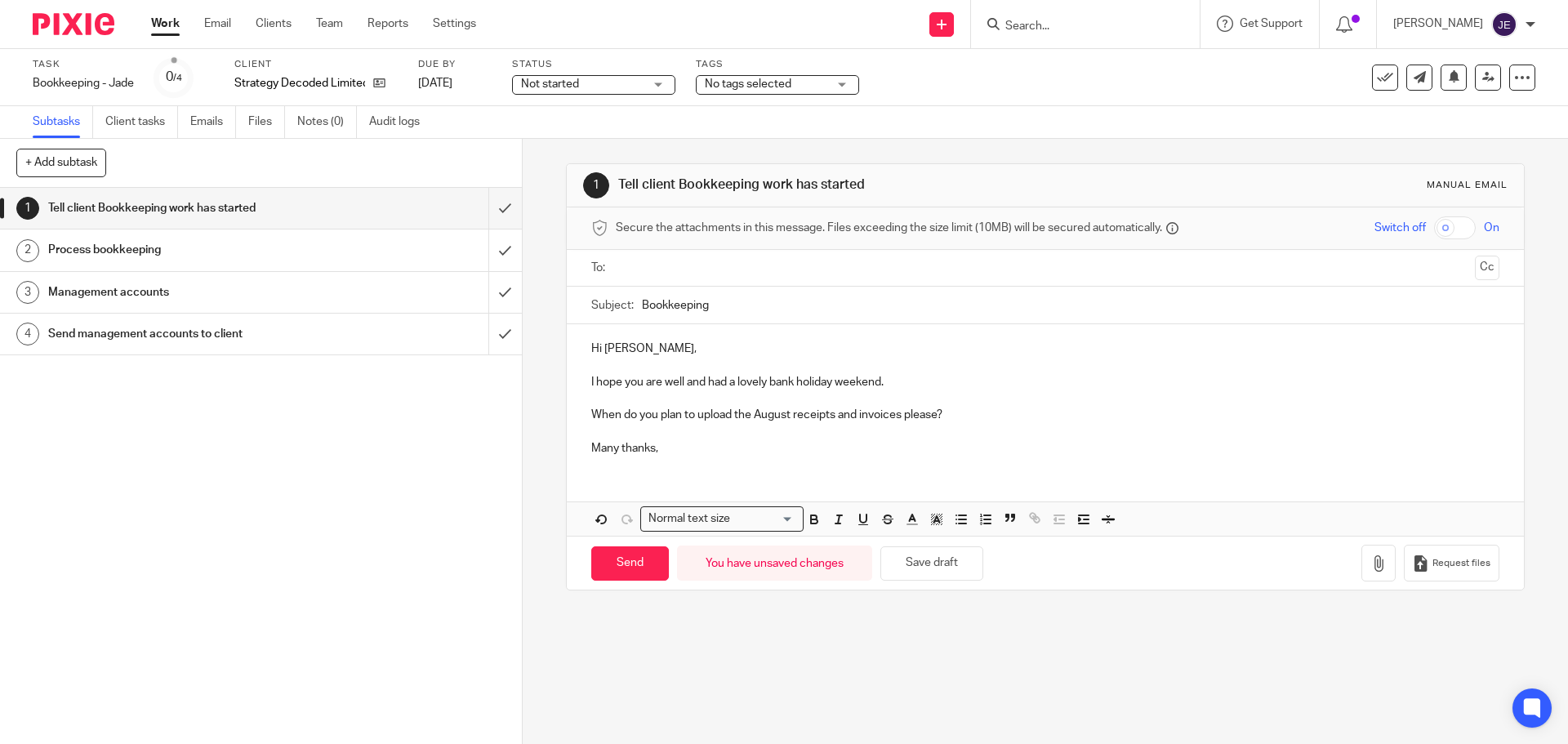
click at [652, 276] on input "text" at bounding box center [1044, 267] width 845 height 19
click at [642, 309] on input "Bookkeeping" at bounding box center [1070, 309] width 856 height 37
type input "August Bookkeeping"
click at [646, 466] on div "Hi [PERSON_NAME], I hope you are well and had a lovely bank holiday weekend. Wh…" at bounding box center [1044, 399] width 956 height 144
click at [637, 560] on input "Send" at bounding box center [630, 566] width 77 height 35
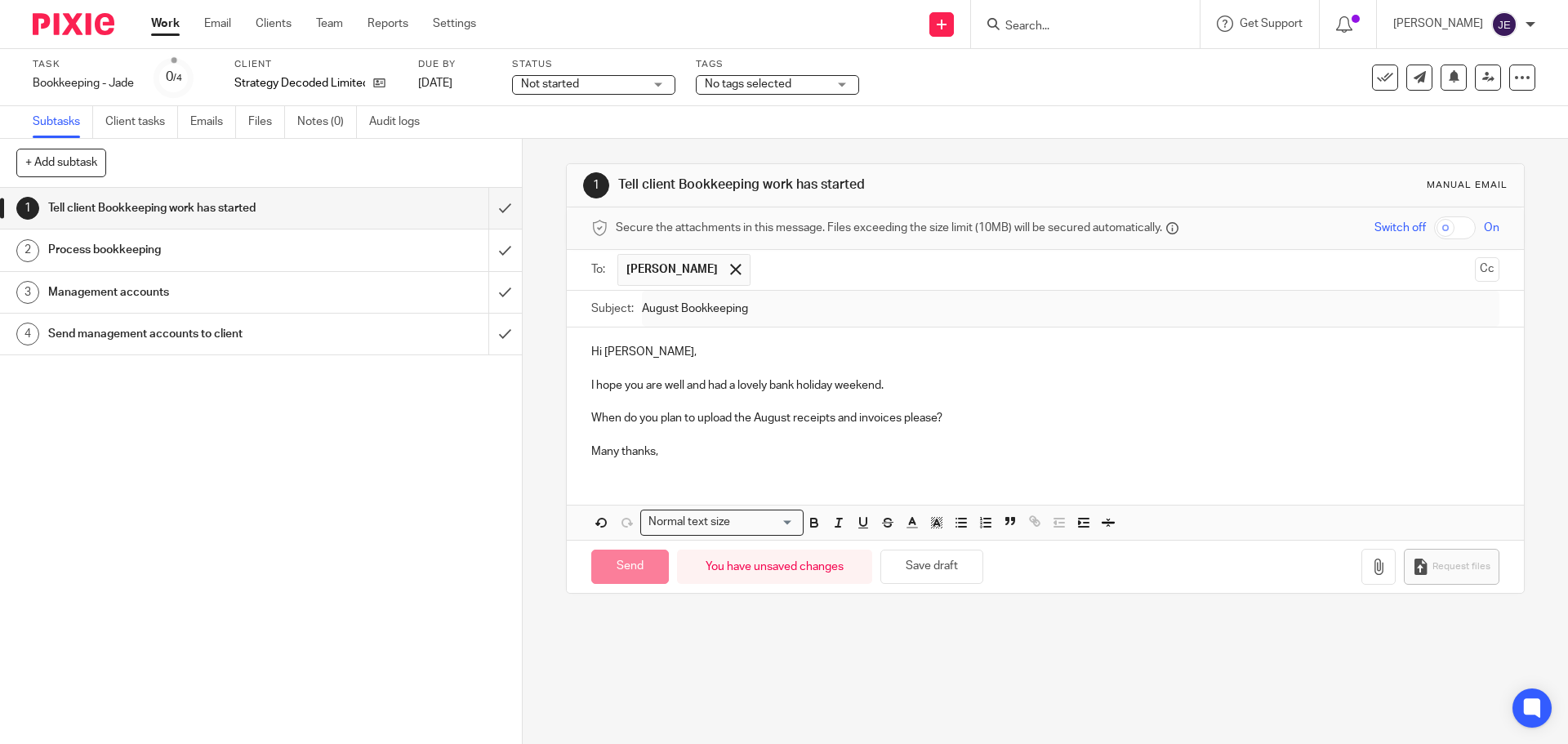
type input "Sent"
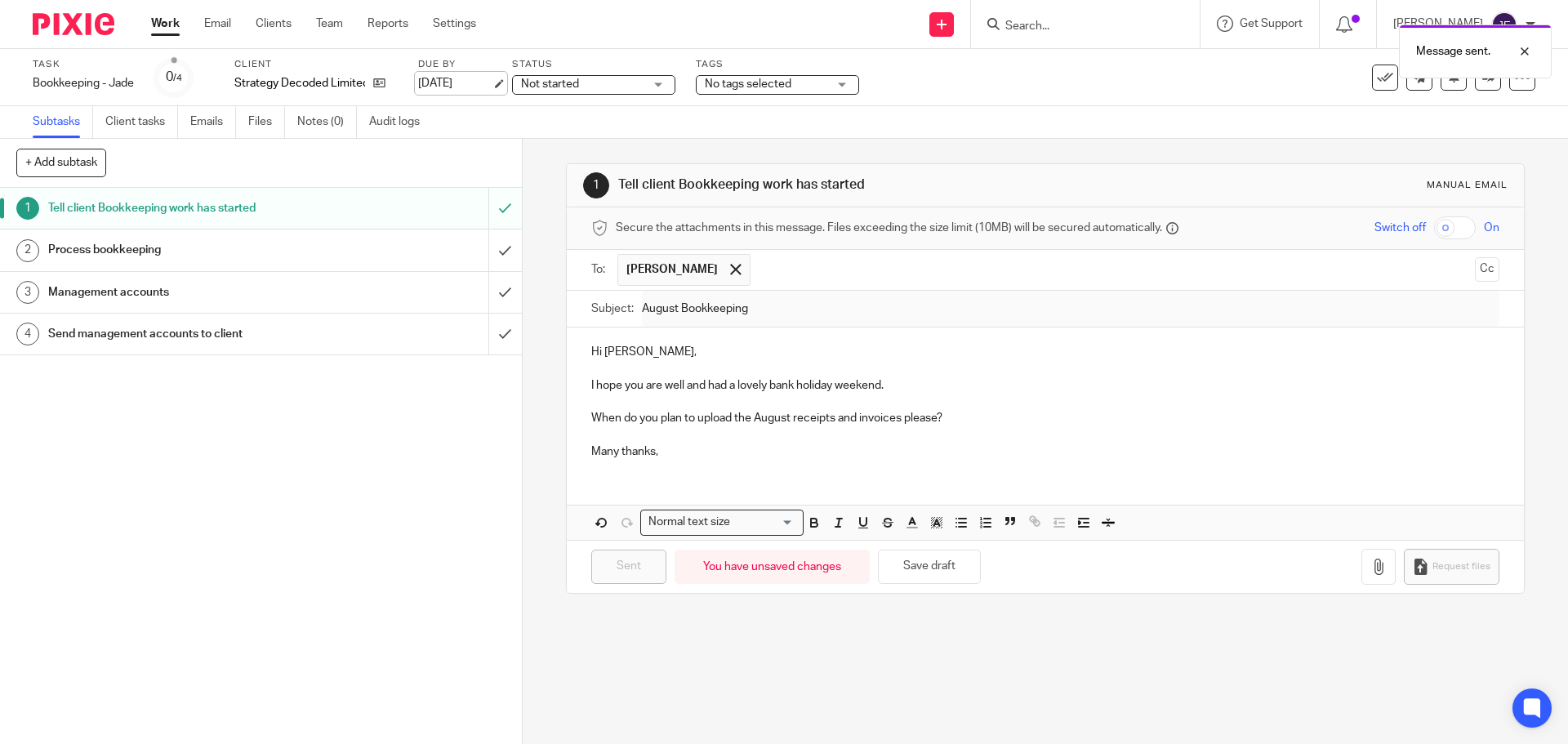
click at [492, 83] on link "[DATE]" at bounding box center [455, 83] width 74 height 17
click at [574, 84] on span "Not started" at bounding box center [549, 83] width 58 height 12
click at [586, 53] on div "Task Bookkeeping - Jade Save Bookkeeping - [PERSON_NAME] 0 /4 Client Strategy D…" at bounding box center [784, 78] width 1568 height 57
click at [219, 22] on link "Email" at bounding box center [217, 23] width 27 height 16
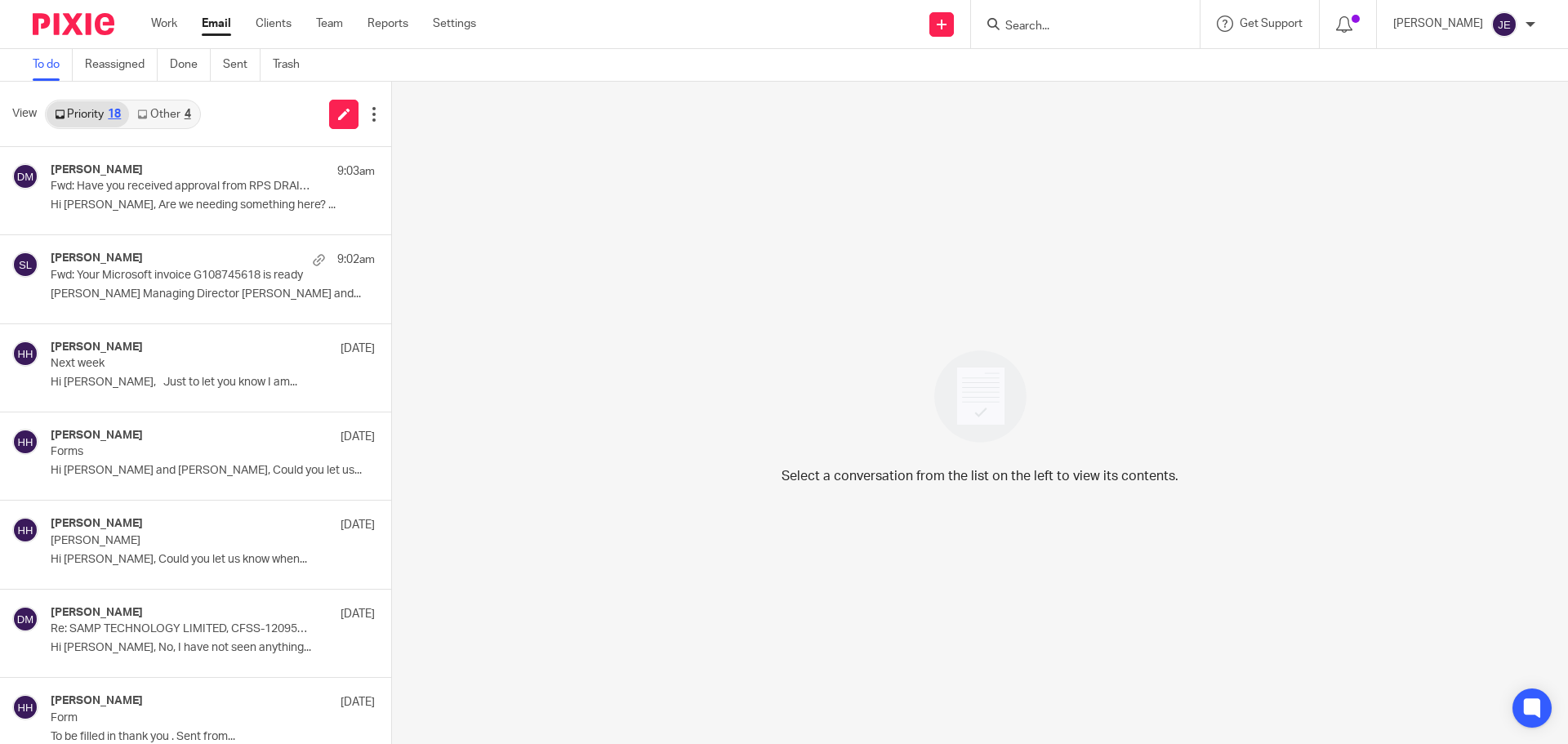
click at [165, 116] on link "Other 4" at bounding box center [163, 114] width 69 height 26
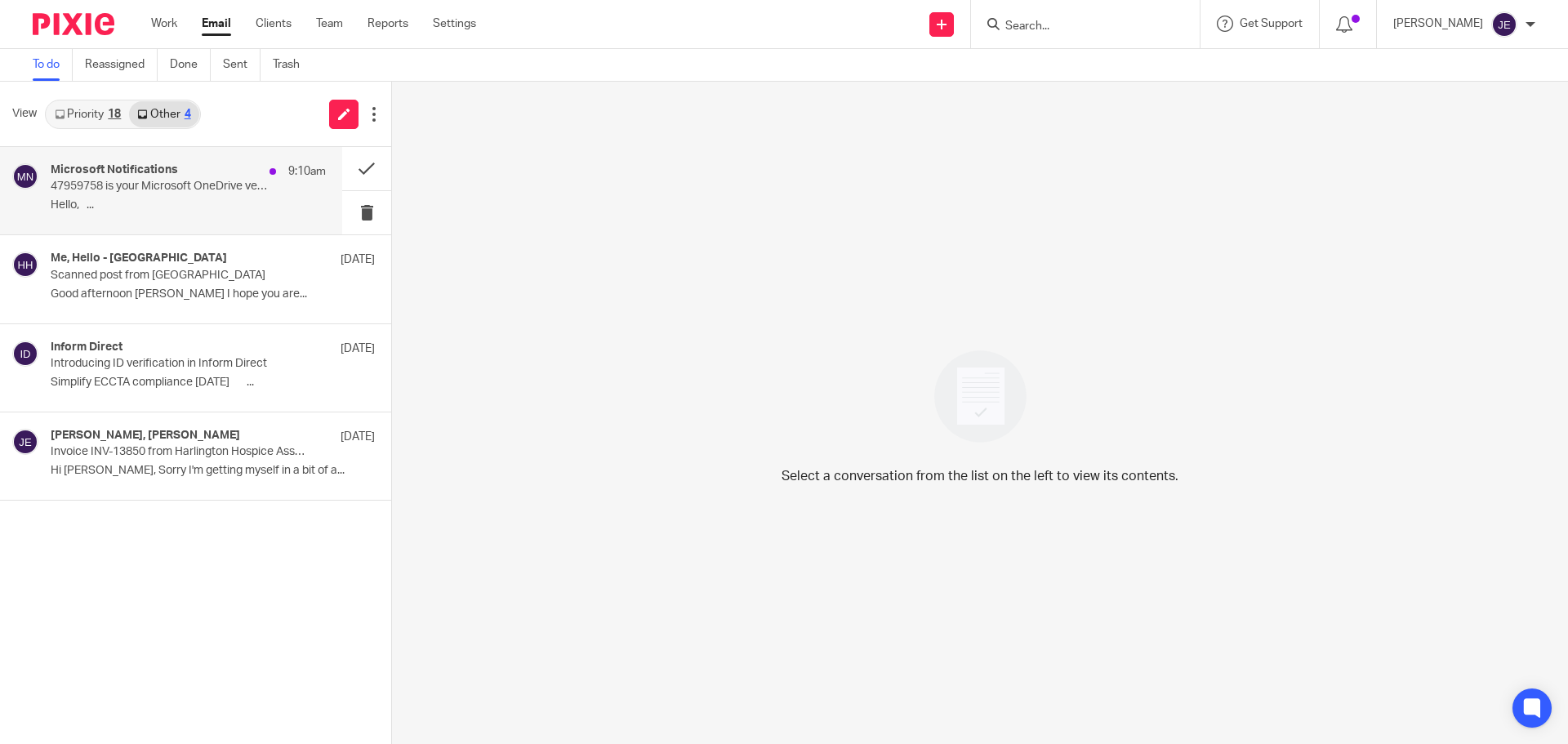
click at [186, 198] on div "Microsoft Notifications 9:10am 47959758 is your Microsoft OneDrive verification…" at bounding box center [188, 190] width 276 height 55
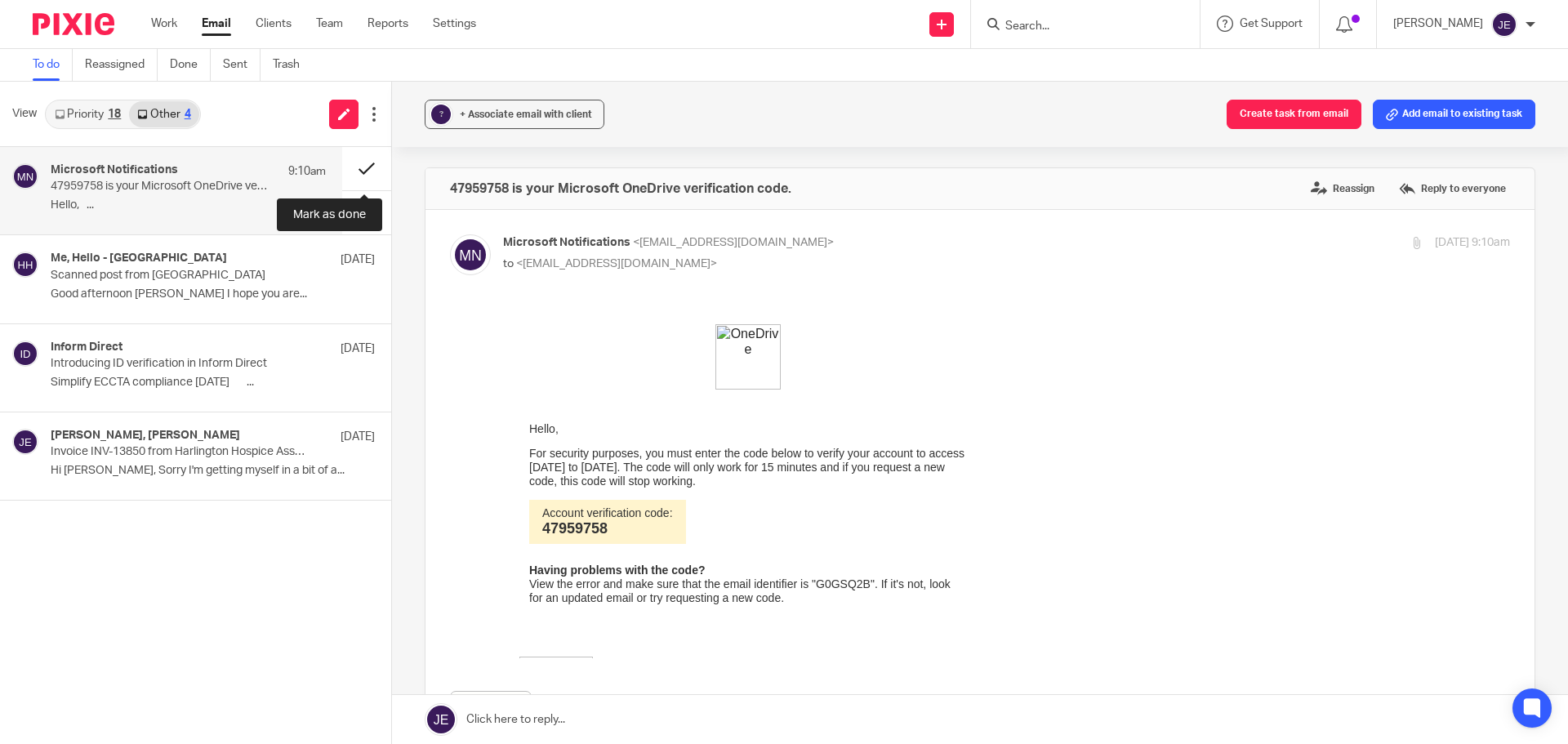
click at [355, 167] on button at bounding box center [366, 169] width 49 height 43
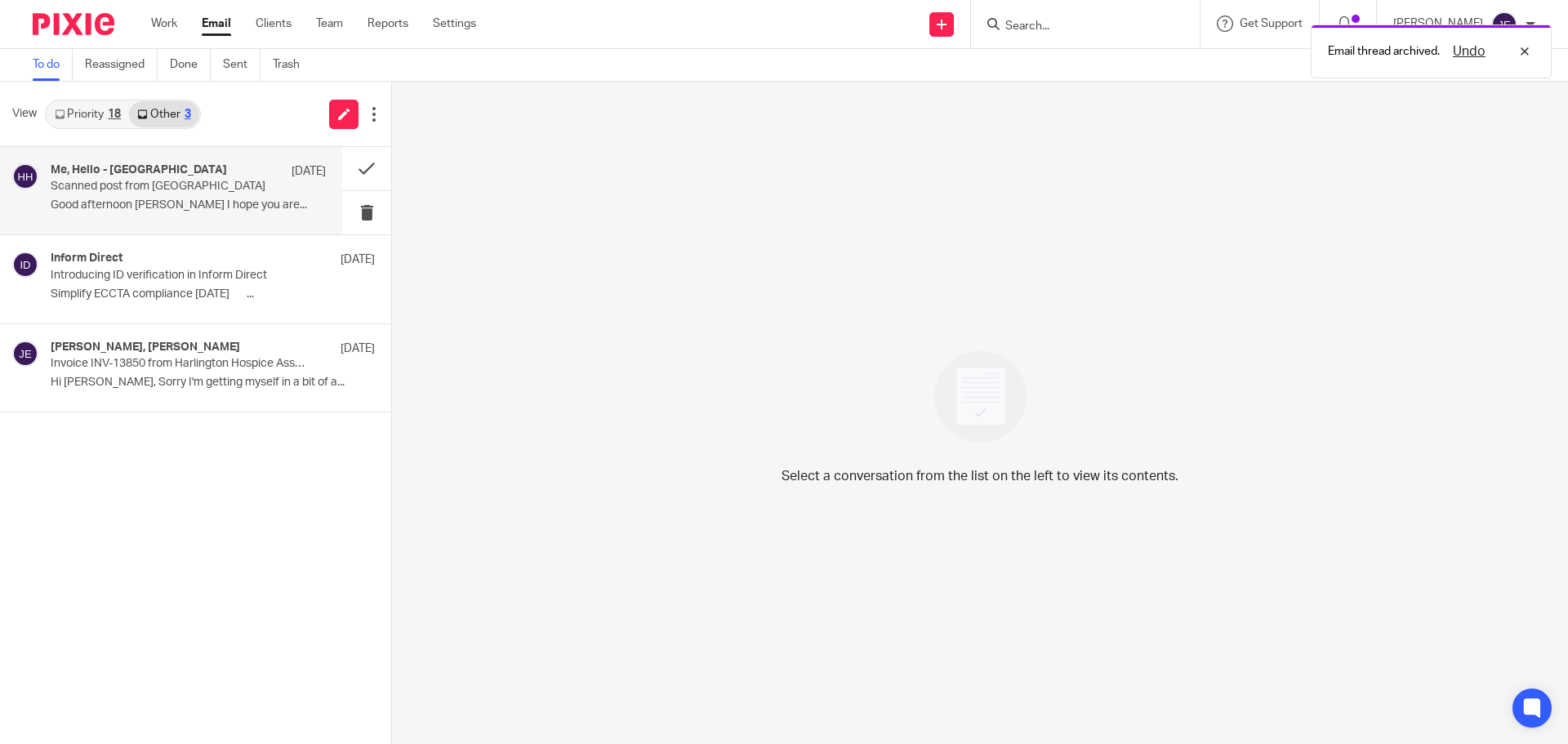
click at [163, 185] on p "Scanned post from [GEOGRAPHIC_DATA]" at bounding box center [161, 186] width 221 height 13
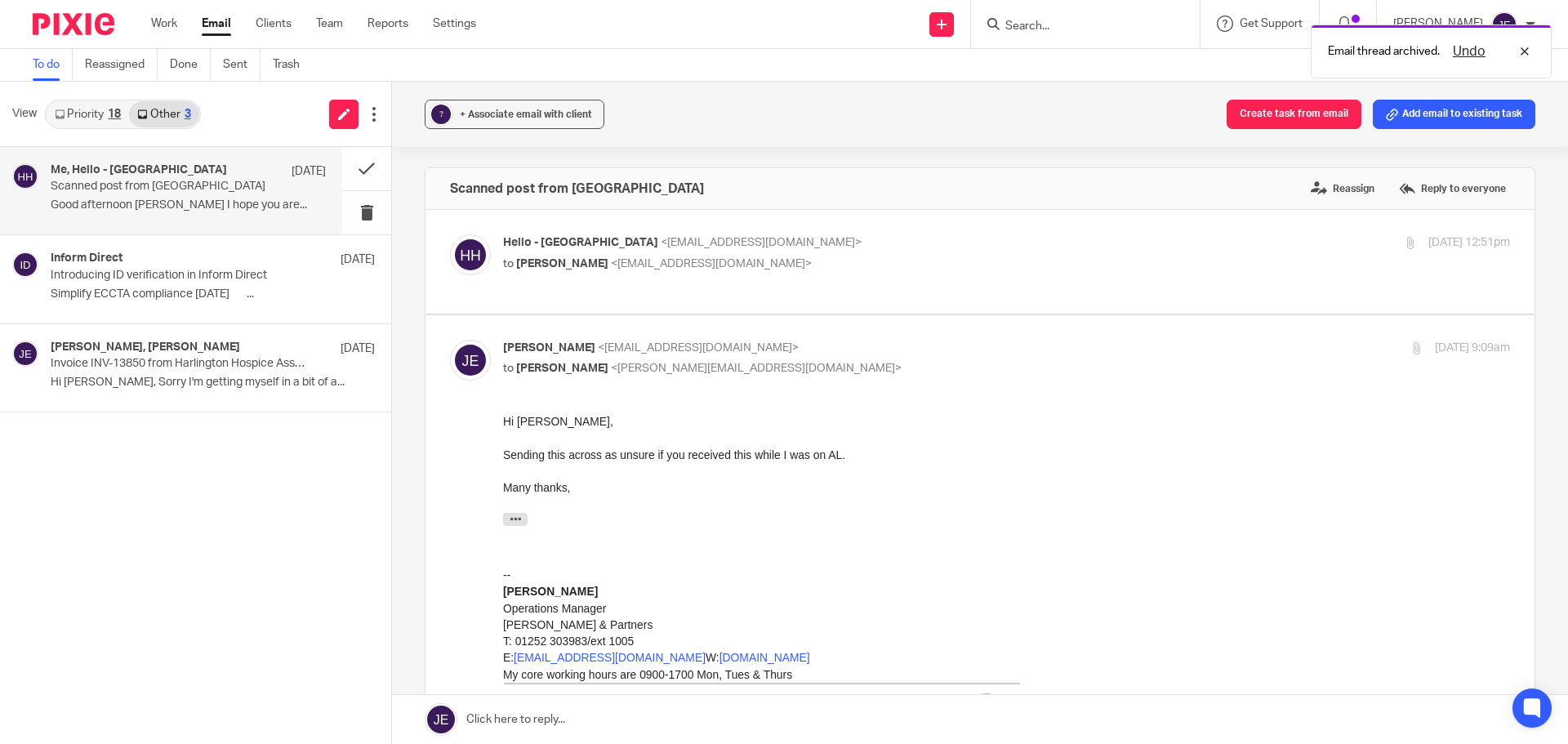
drag, startPoint x: 501, startPoint y: 111, endPoint x: 503, endPoint y: 131, distance: 20.1
click at [501, 112] on span "+ Associate email with client" at bounding box center [525, 114] width 132 height 10
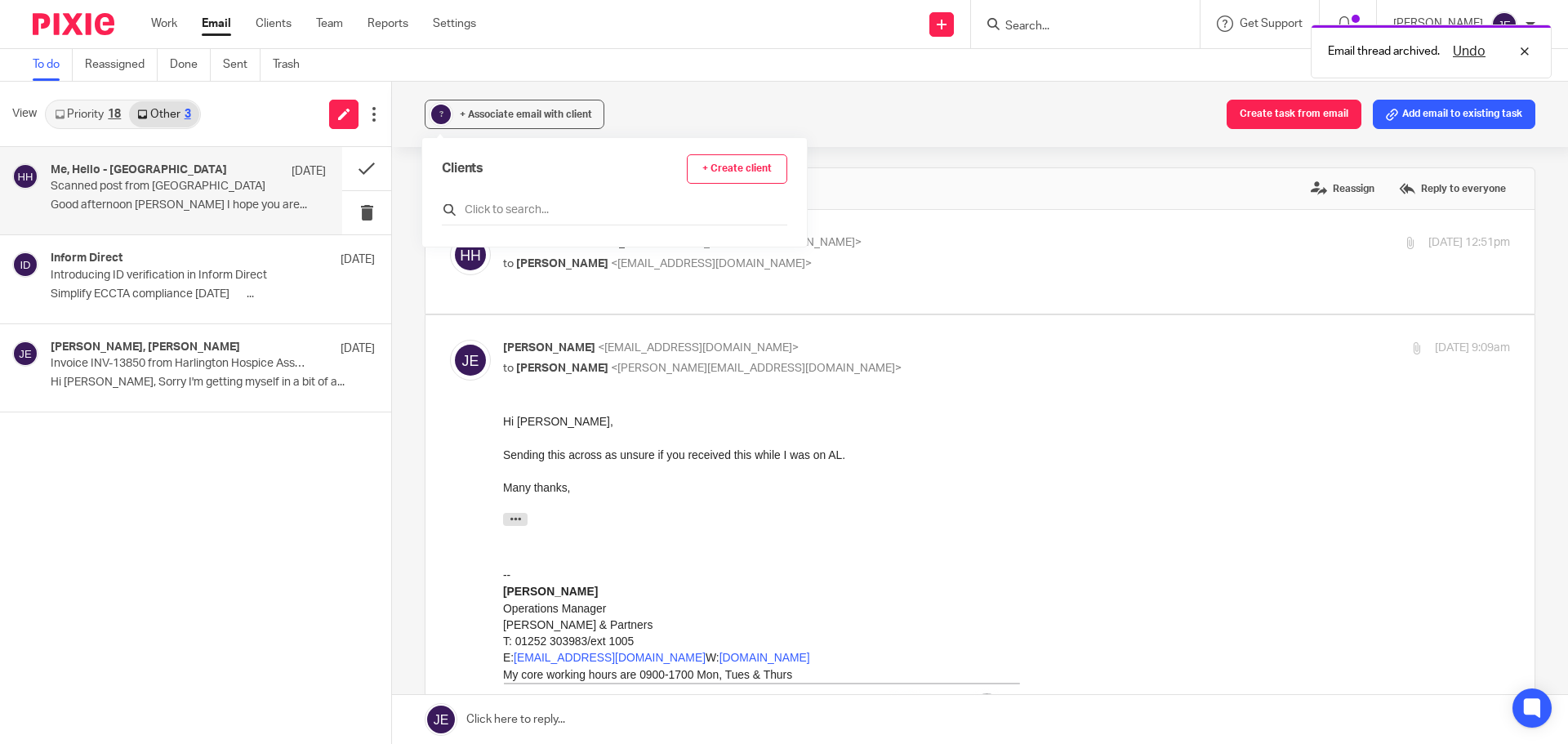
click at [512, 218] on input "text" at bounding box center [614, 210] width 346 height 16
click at [515, 210] on input "text" at bounding box center [614, 210] width 346 height 16
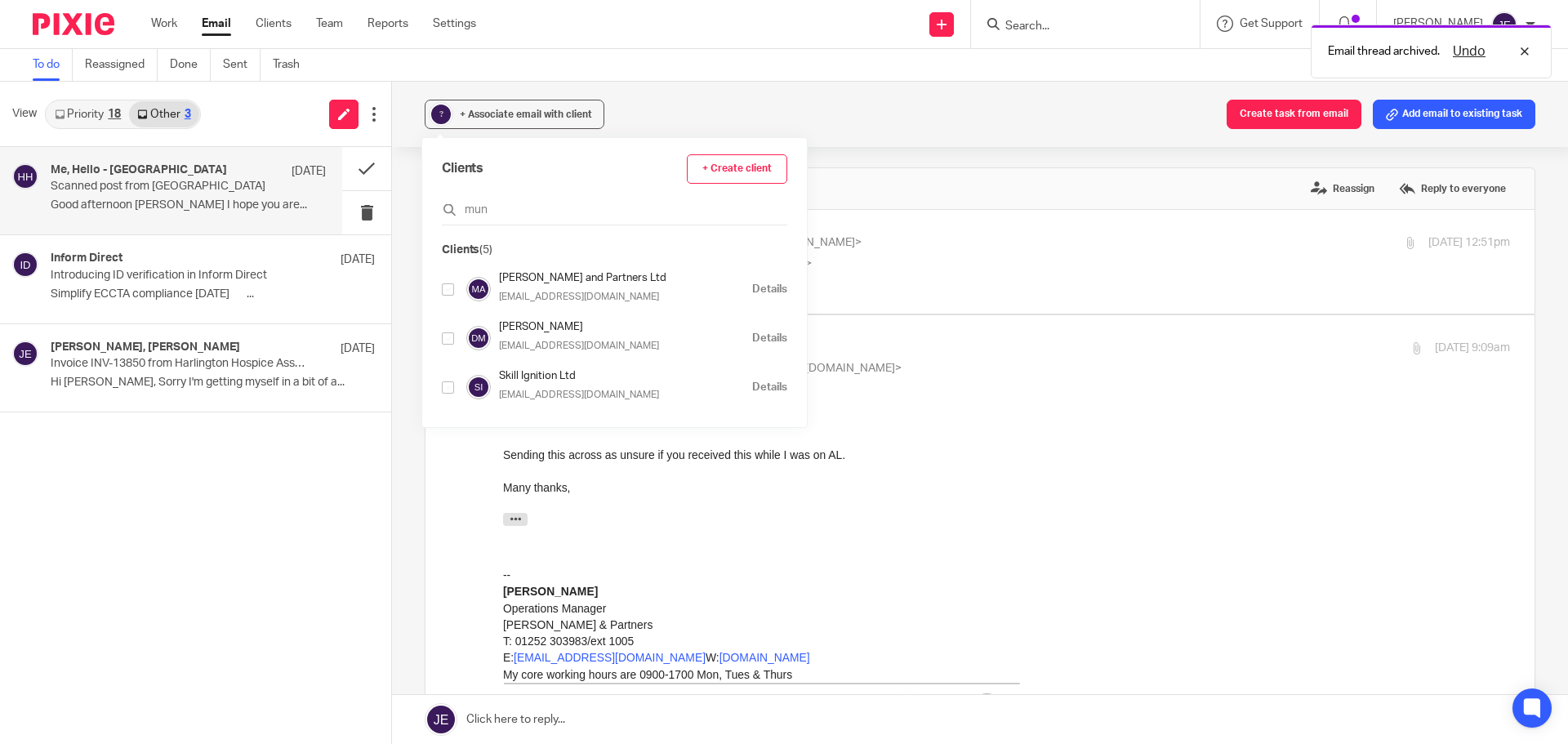
type input "mun"
click at [451, 293] on input "checkbox" at bounding box center [448, 290] width 13 height 13
checkbox input "true"
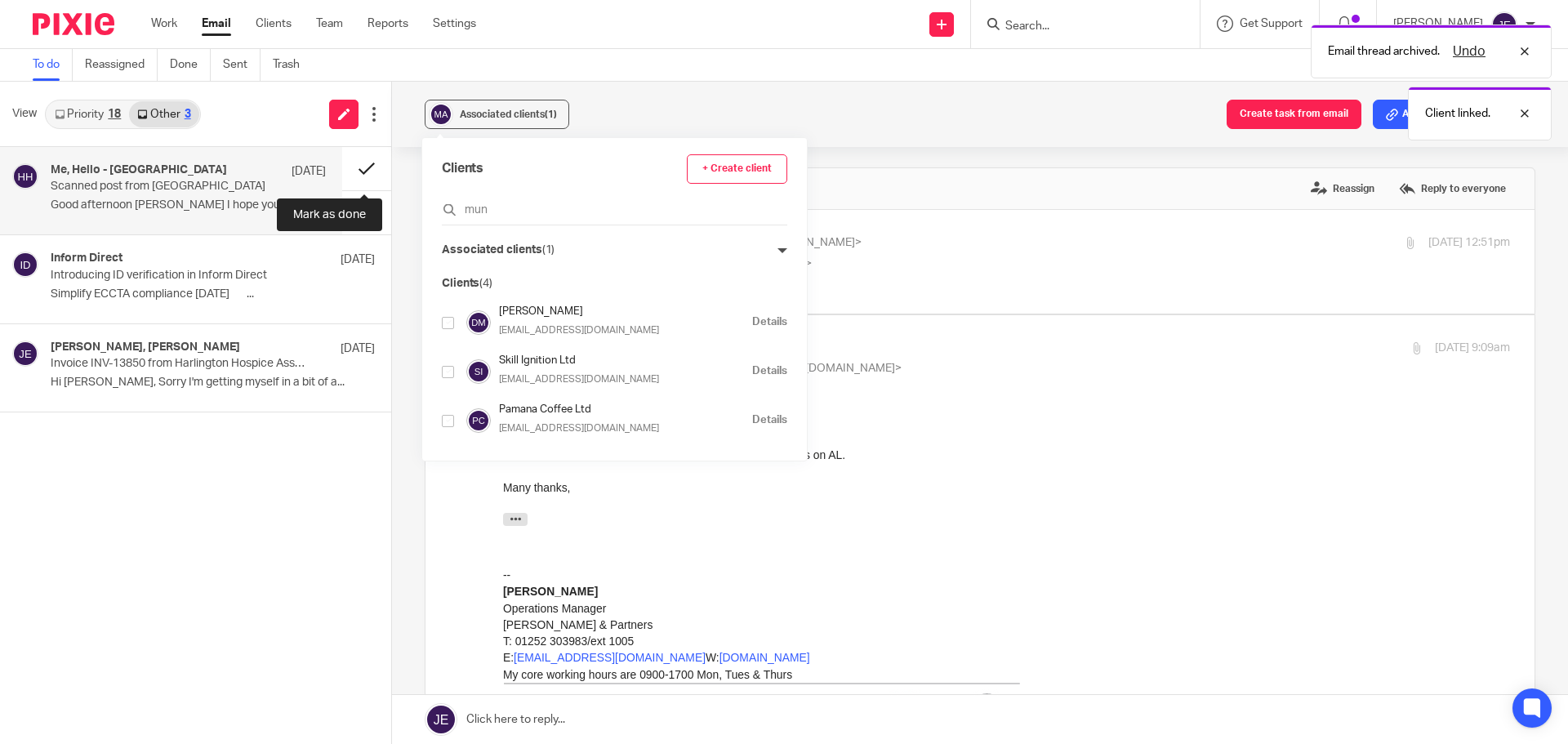
click at [366, 175] on button at bounding box center [366, 169] width 49 height 43
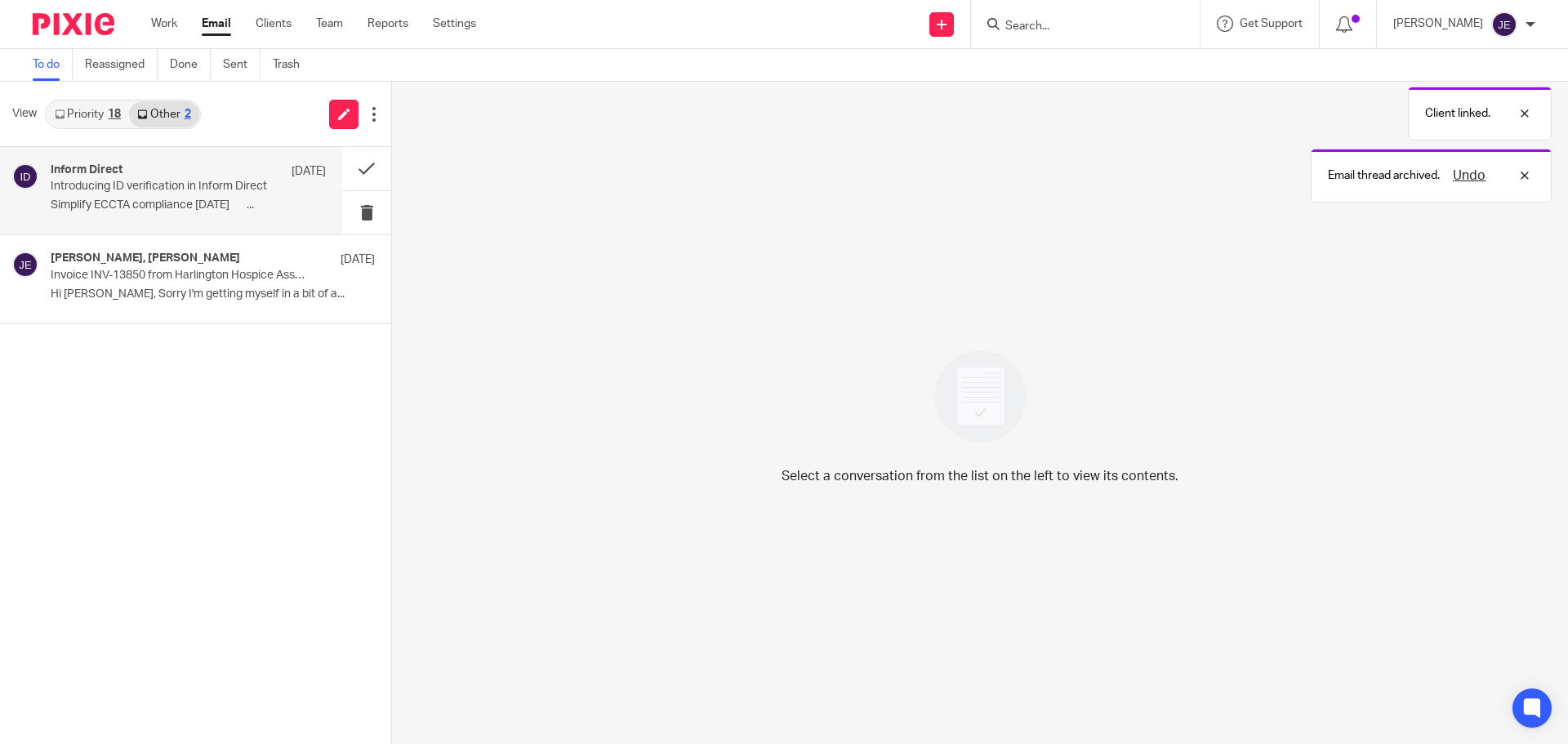
click at [233, 171] on div "Inform Direct 18 Aug" at bounding box center [188, 171] width 276 height 16
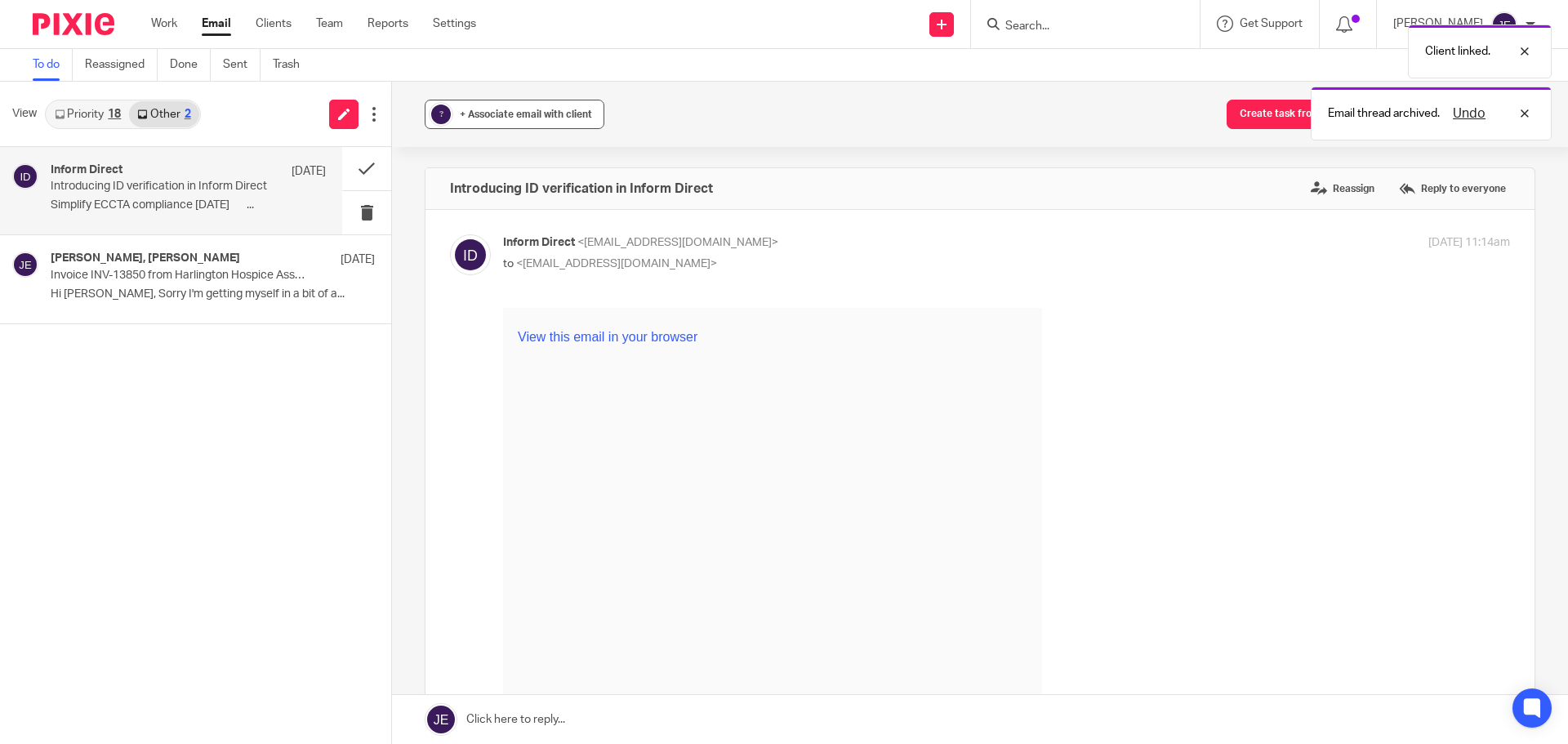
click at [450, 119] on div "?" at bounding box center [441, 114] width 24 height 24
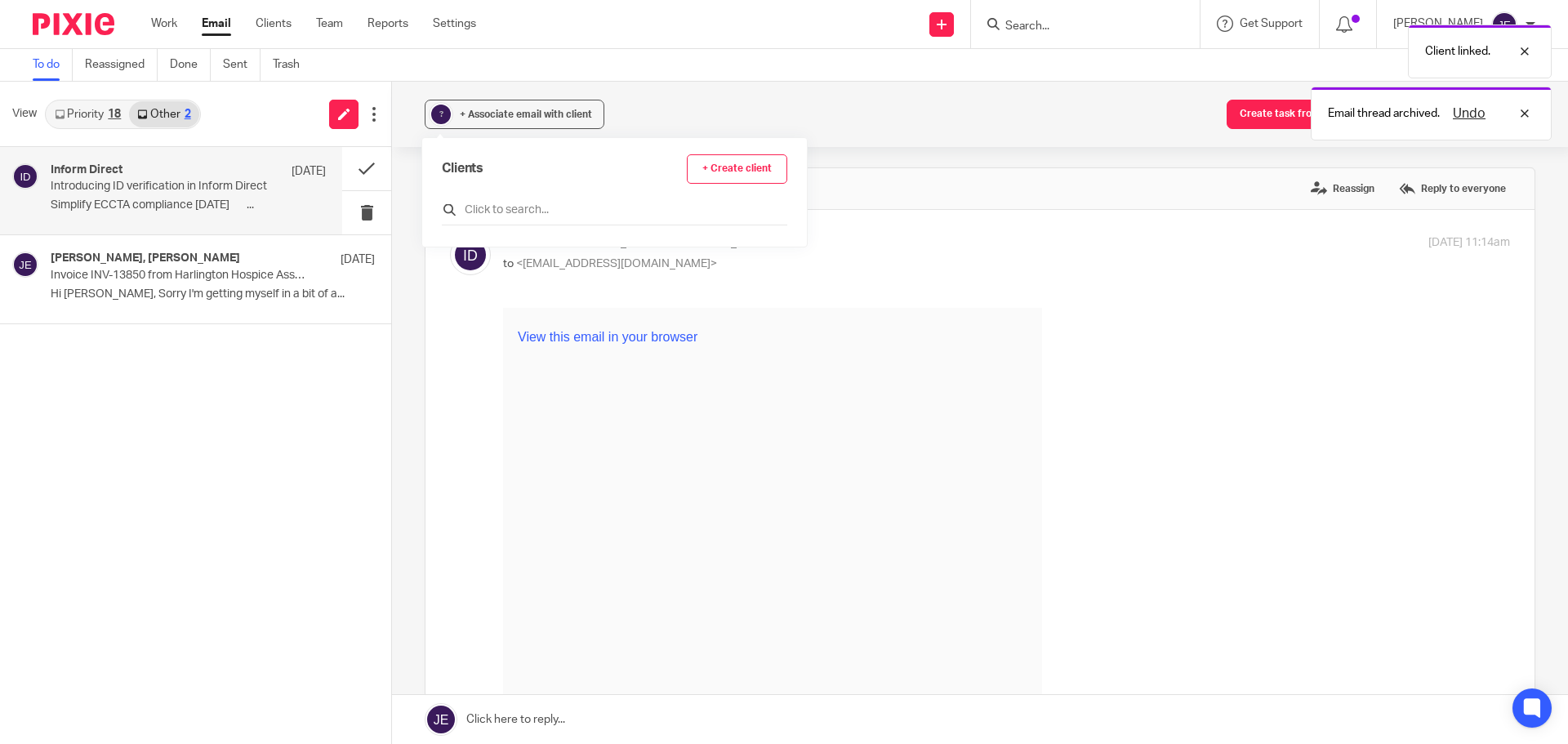
click at [502, 211] on input "text" at bounding box center [614, 210] width 346 height 16
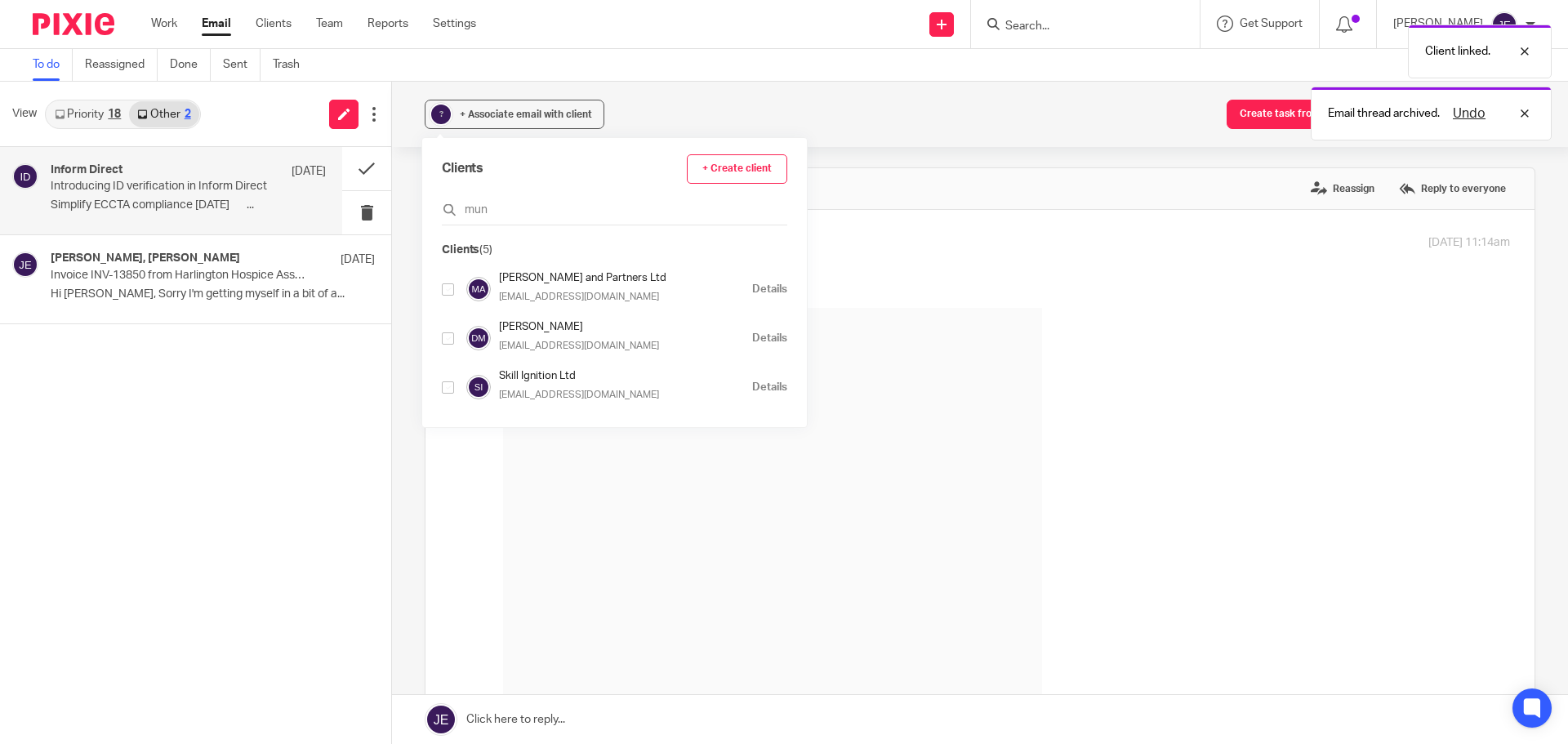
type input "mun"
click at [447, 291] on input "checkbox" at bounding box center [448, 290] width 13 height 13
checkbox input "true"
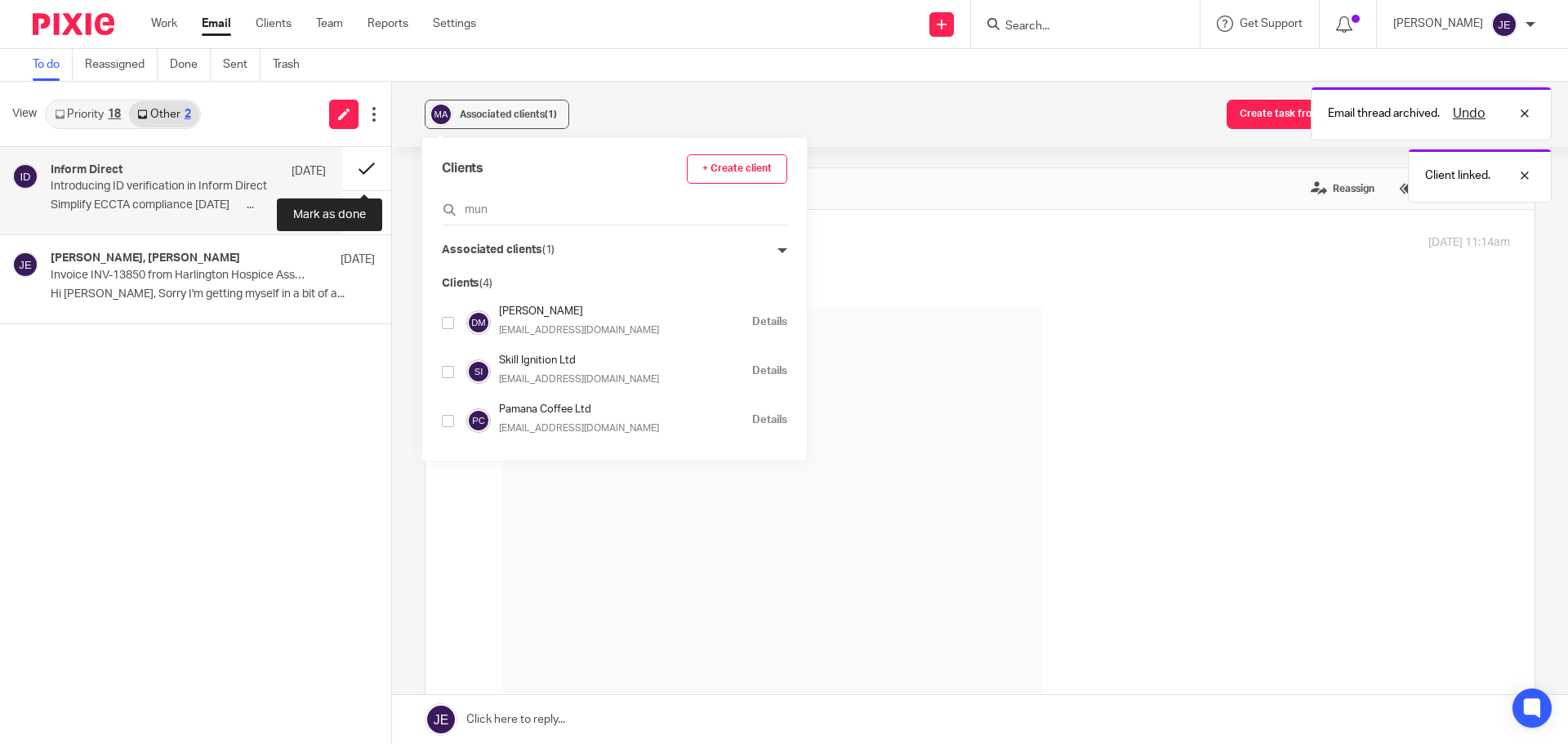
click at [368, 172] on button at bounding box center [366, 169] width 49 height 43
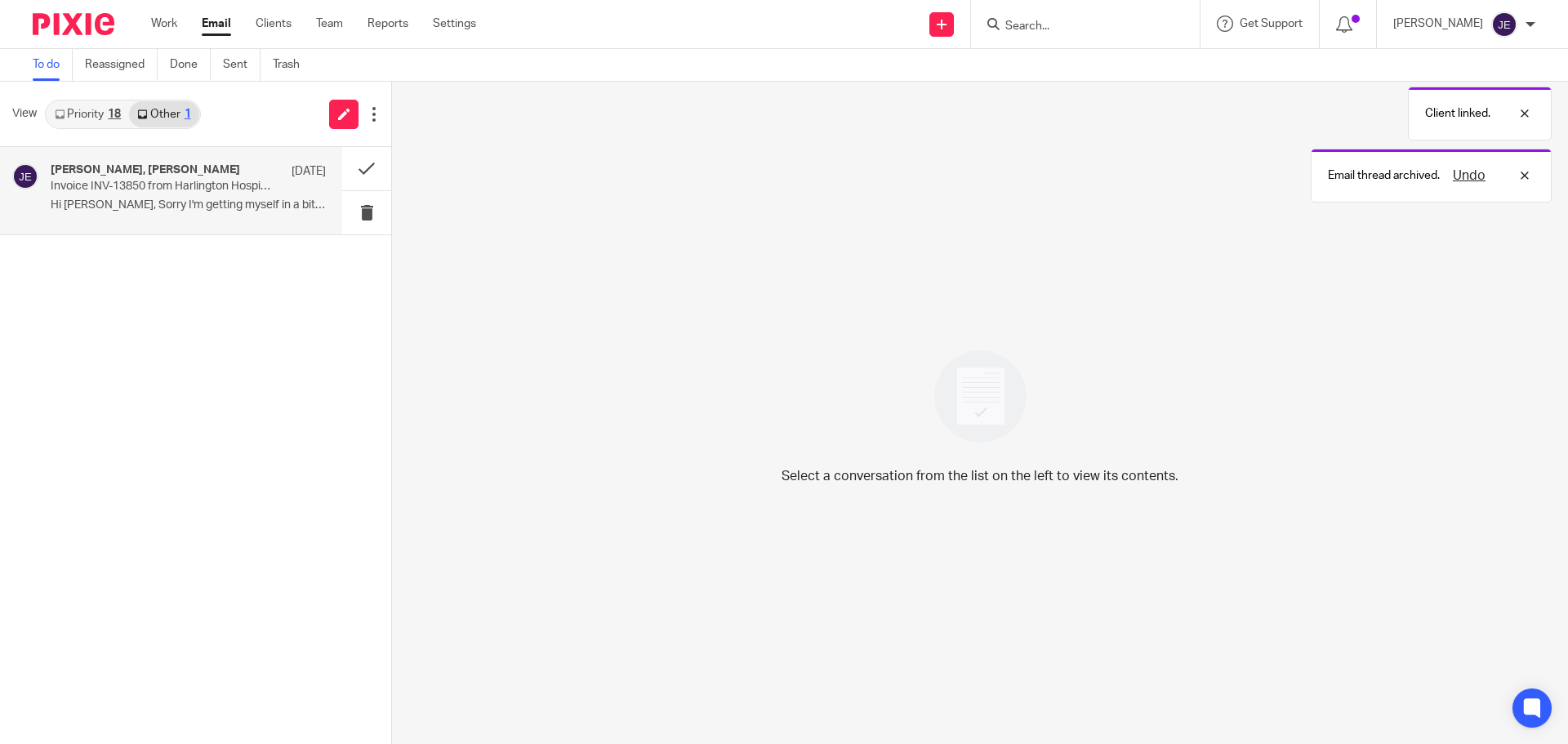
click at [193, 188] on p "Invoice INV-13850 from Harlington Hospice Association Ltd for Anita Parker re J…" at bounding box center [161, 186] width 221 height 13
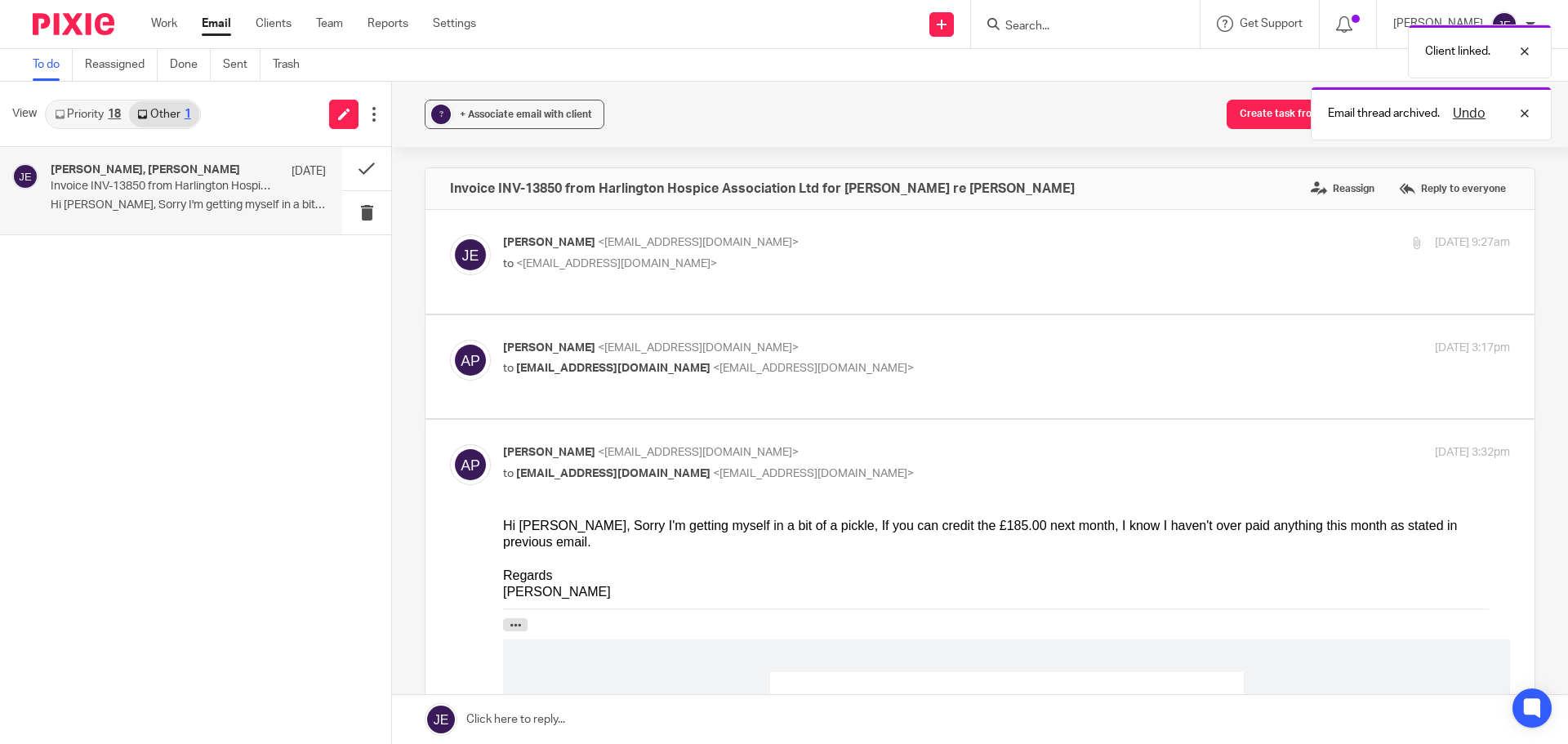
click at [845, 358] on div "Anita Parker <anitahparker@hotmail.co.uk> to jade@munroandpartners.com <jade@mu…" at bounding box center [838, 358] width 671 height 38
checkbox input "true"
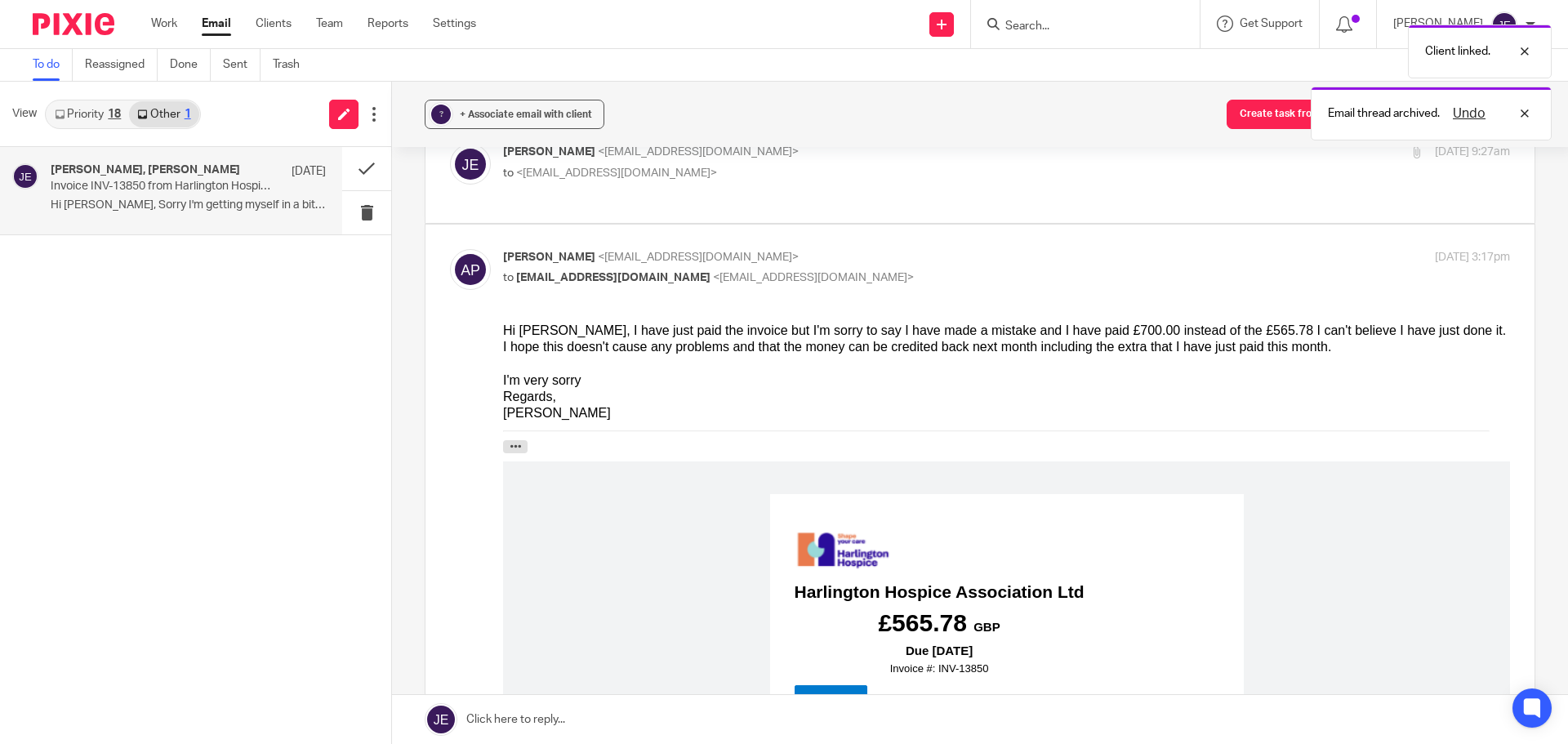
scroll to position [82, 0]
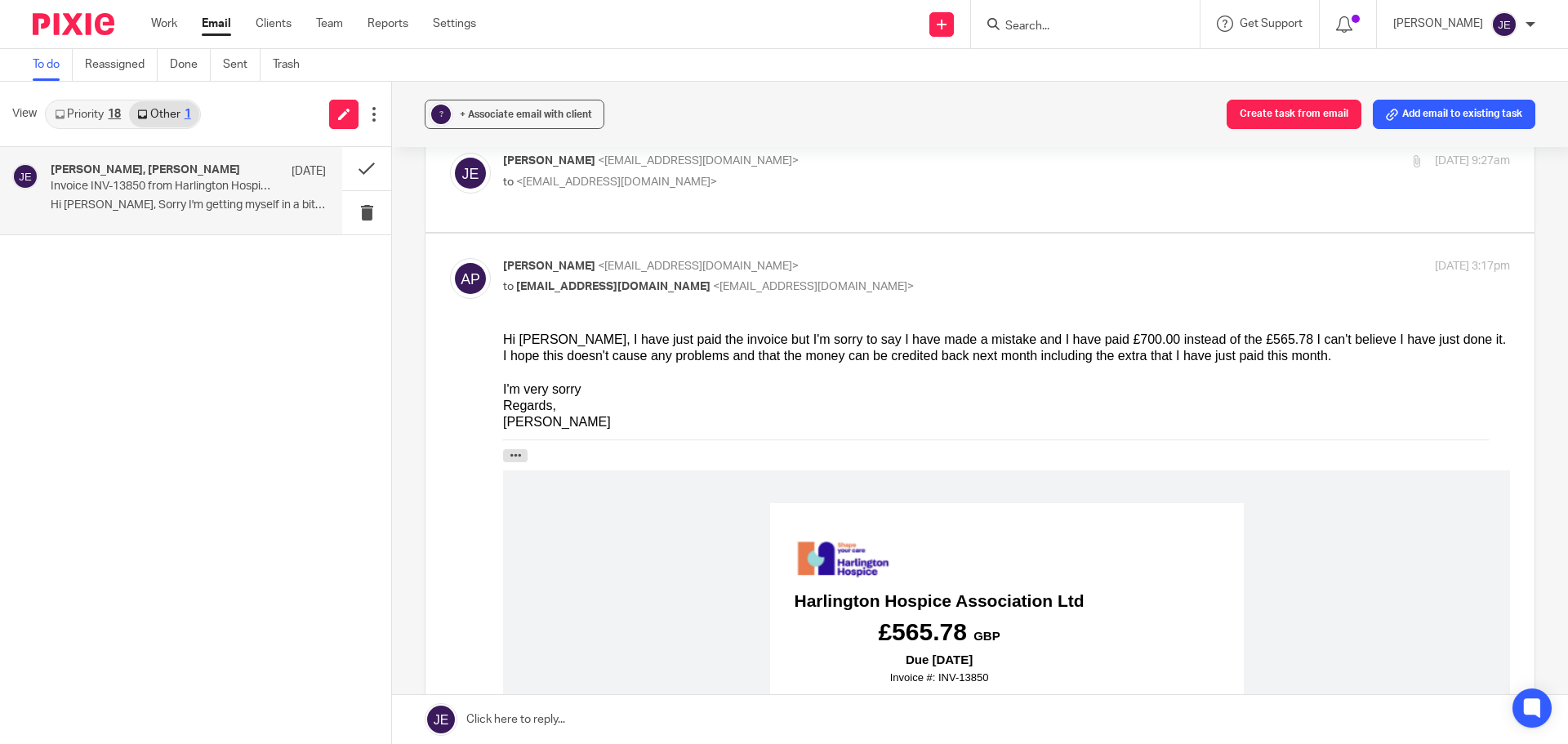
click at [104, 120] on link "Priority 18" at bounding box center [88, 114] width 83 height 26
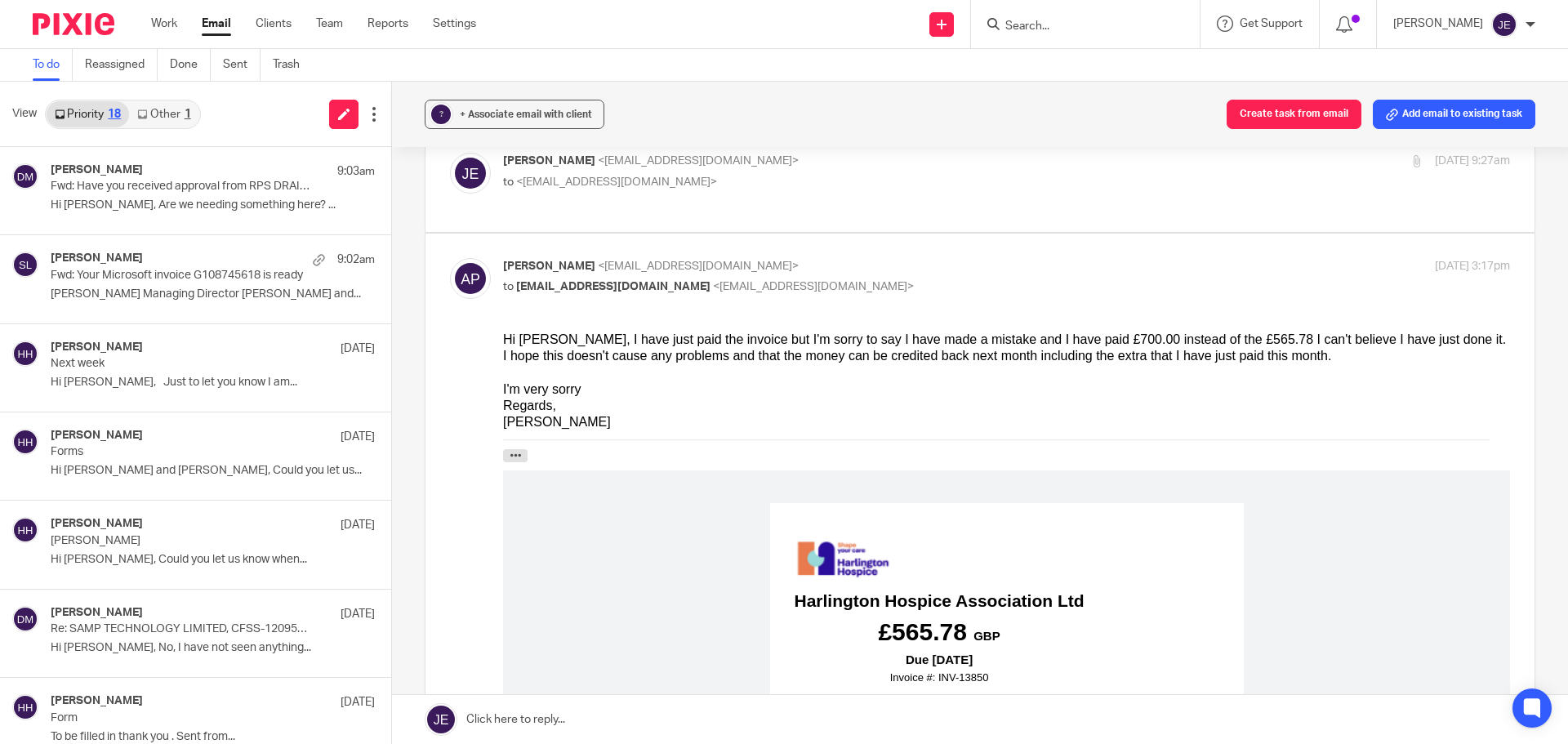
click at [158, 119] on link "Other 1" at bounding box center [163, 114] width 69 height 26
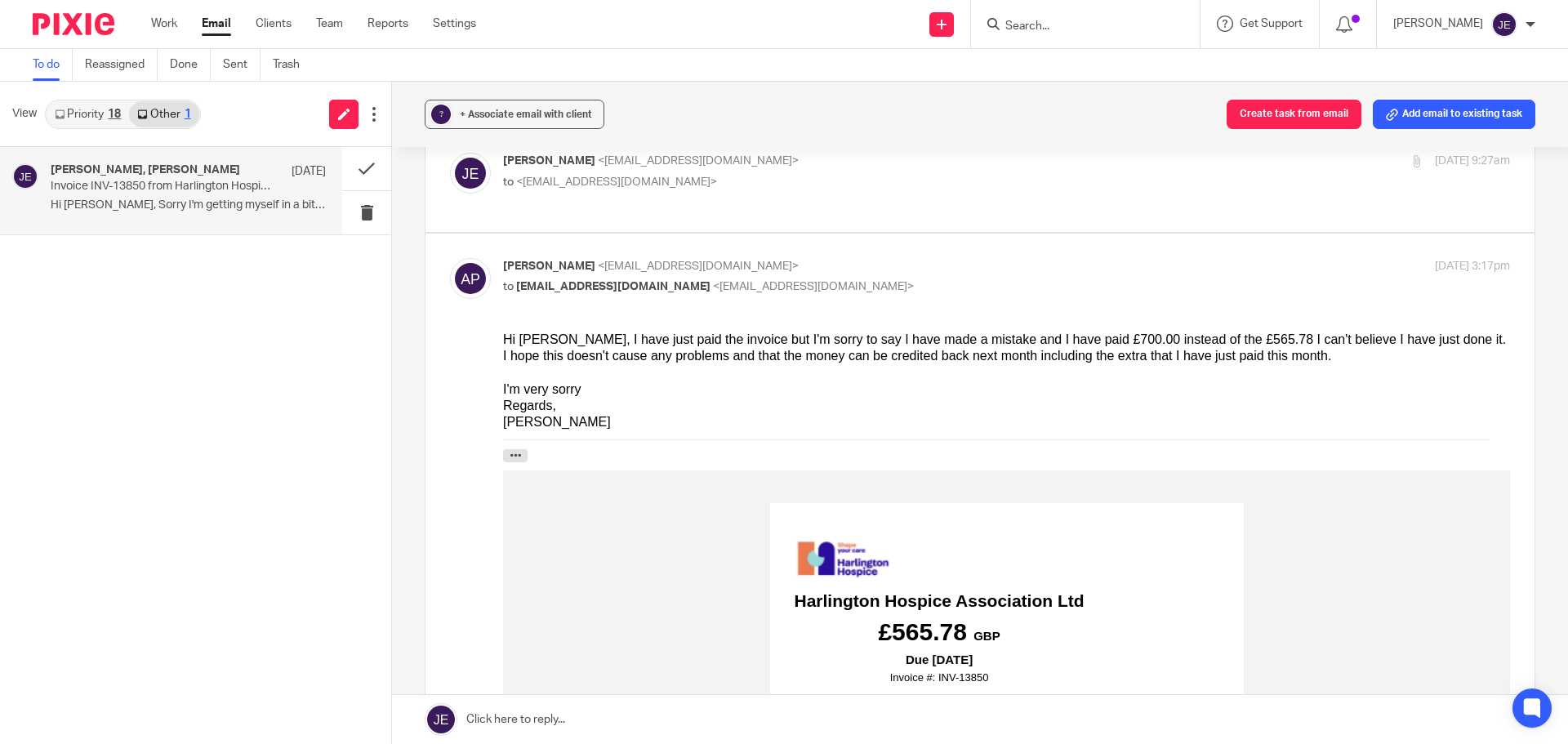
click at [99, 119] on link "Priority 18" at bounding box center [88, 114] width 83 height 26
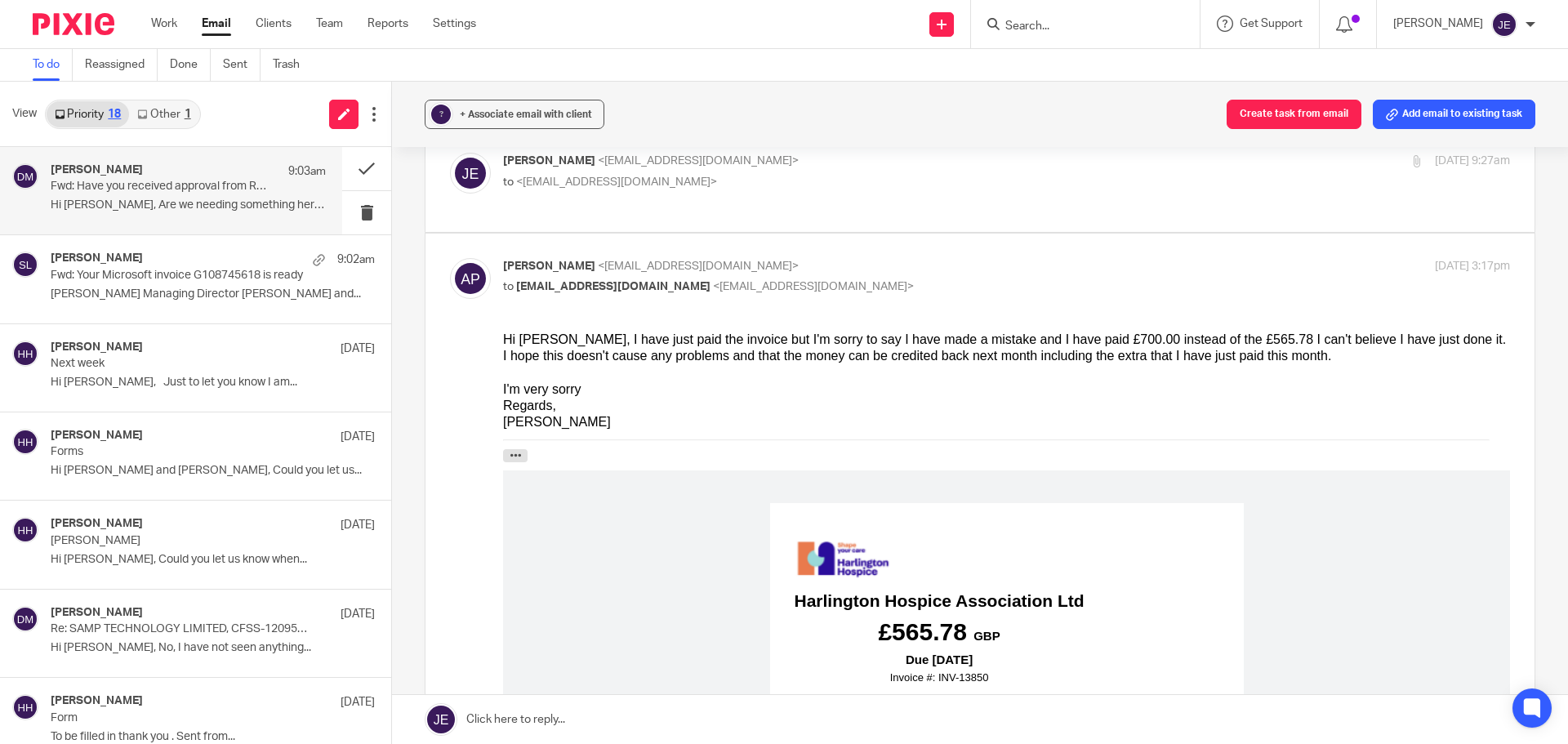
click at [140, 177] on div "David Munro 9:03am" at bounding box center [188, 171] width 276 height 16
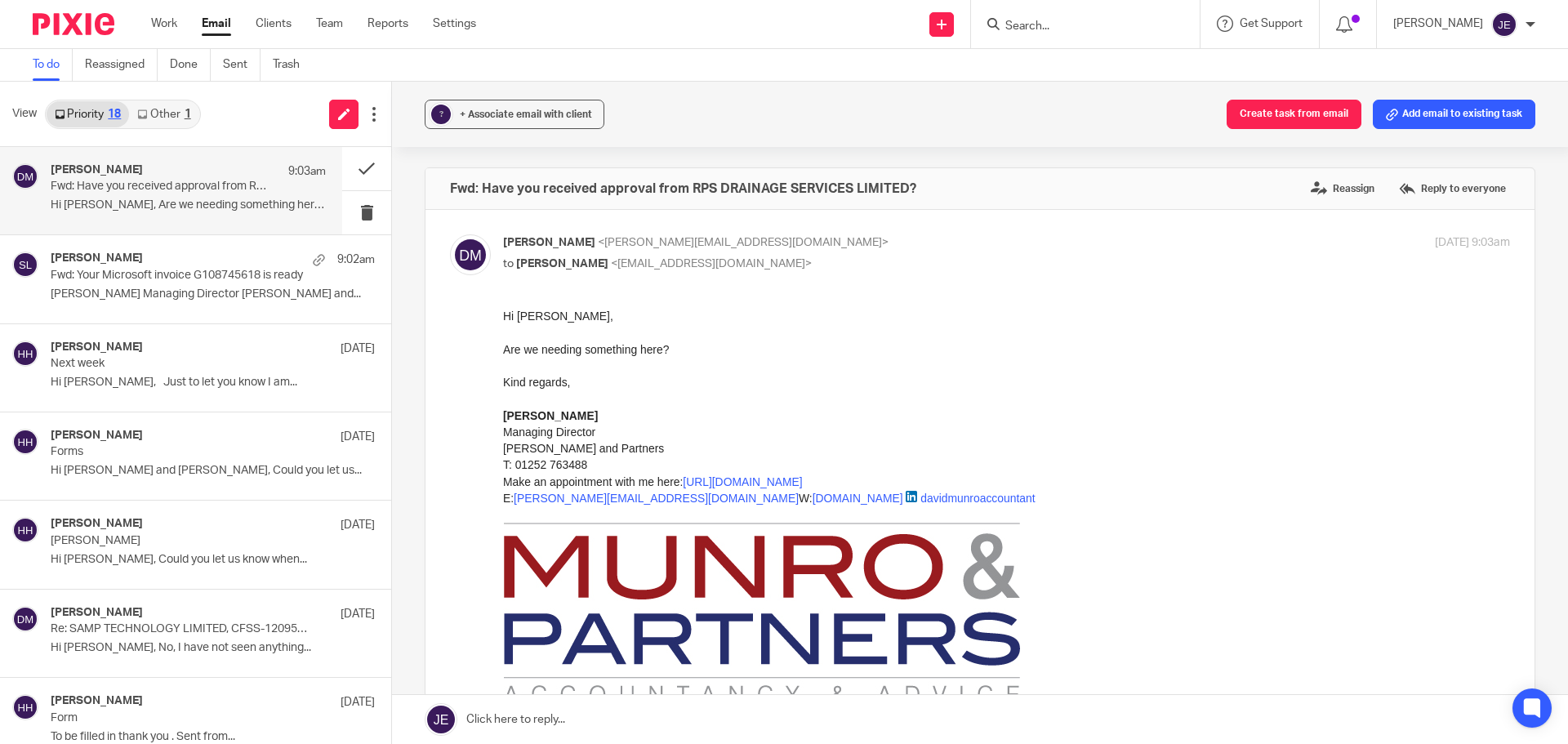
scroll to position [0, 0]
click at [176, 278] on p "Fwd: Your Microsoft invoice G108745618 is ready" at bounding box center [161, 275] width 221 height 13
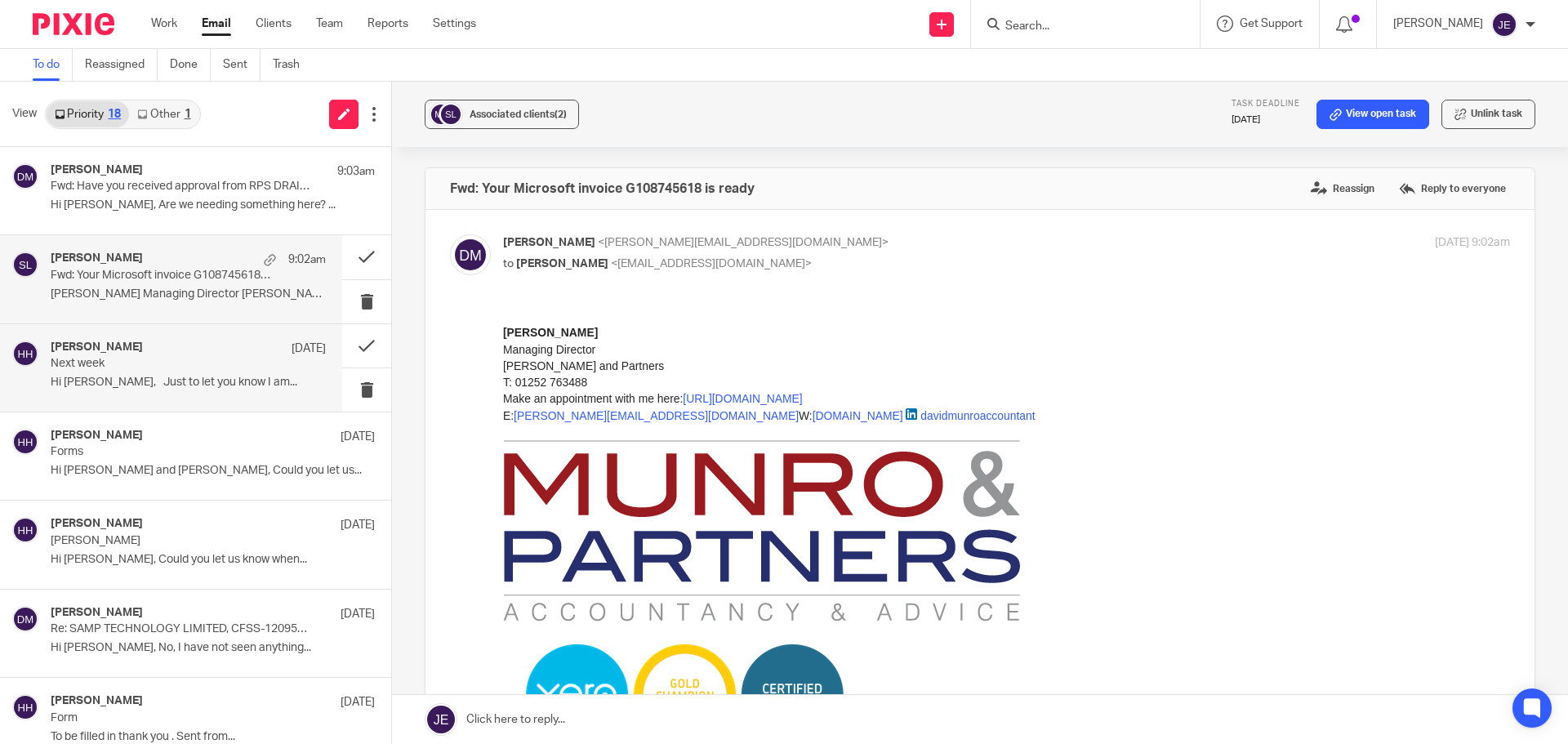
click at [230, 353] on div "Joanna Biernacka 22 Aug" at bounding box center [188, 348] width 276 height 16
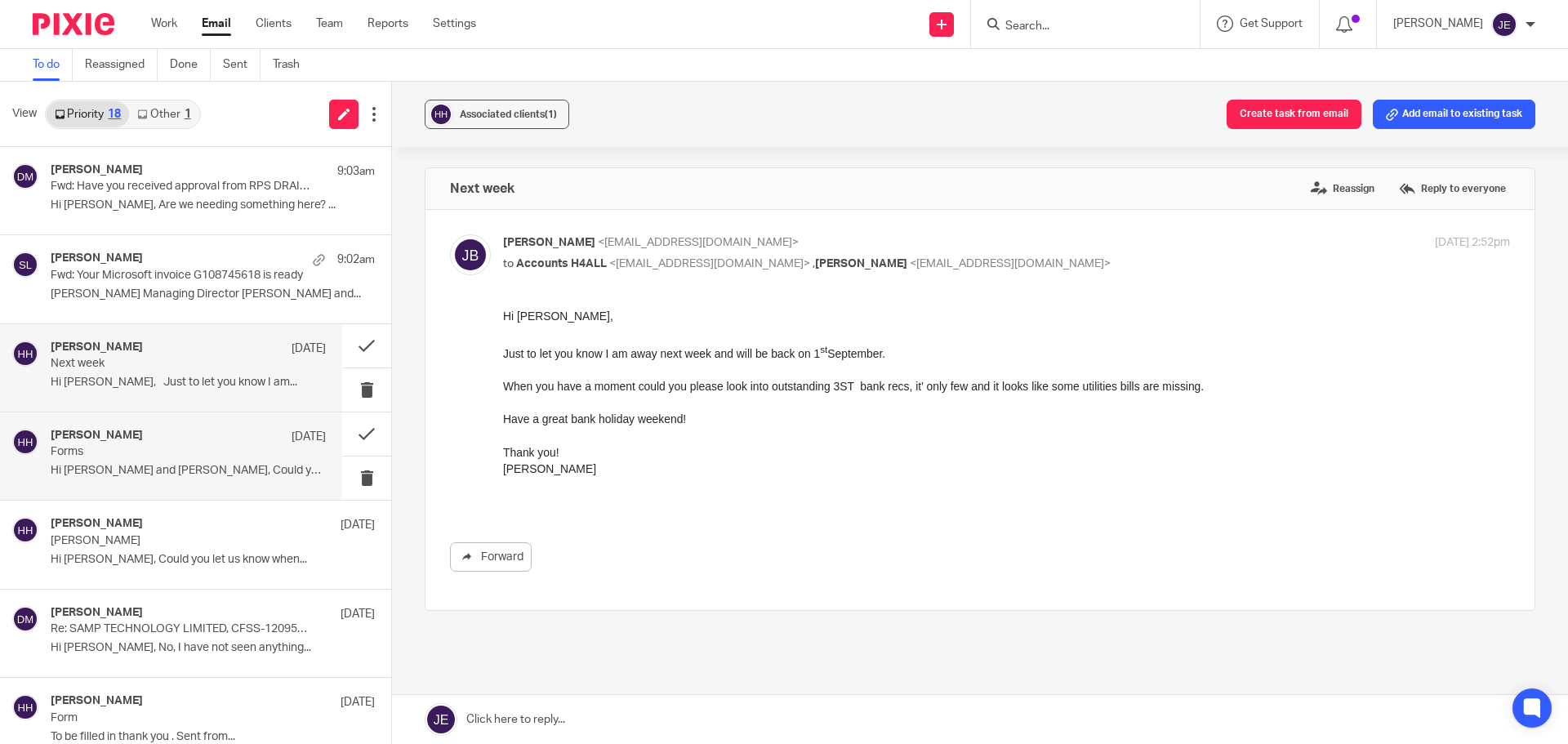
click at [211, 439] on div "Martin Lock 20 Aug" at bounding box center [188, 437] width 276 height 16
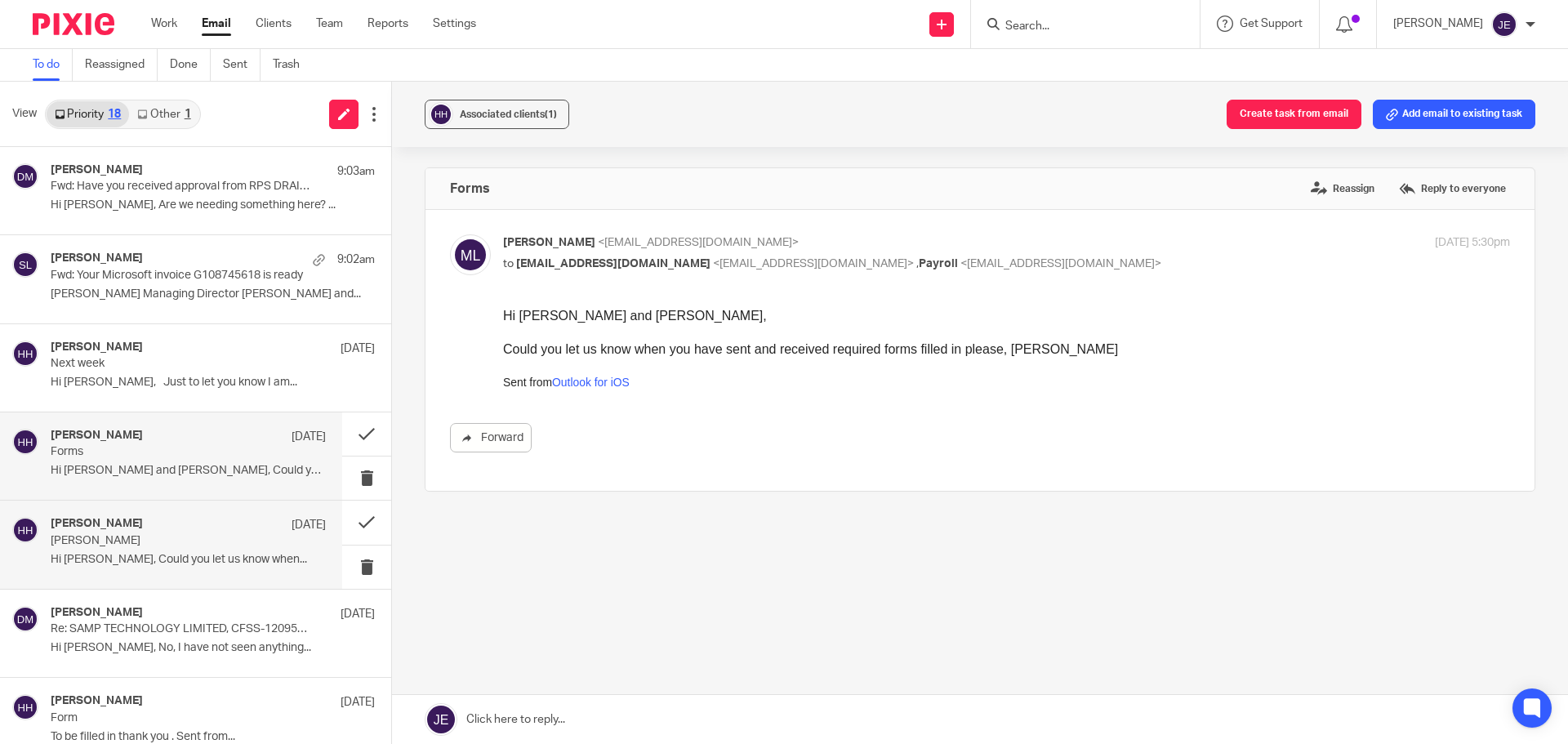
click at [195, 531] on div "Martin Lock 20 Aug" at bounding box center [188, 525] width 276 height 16
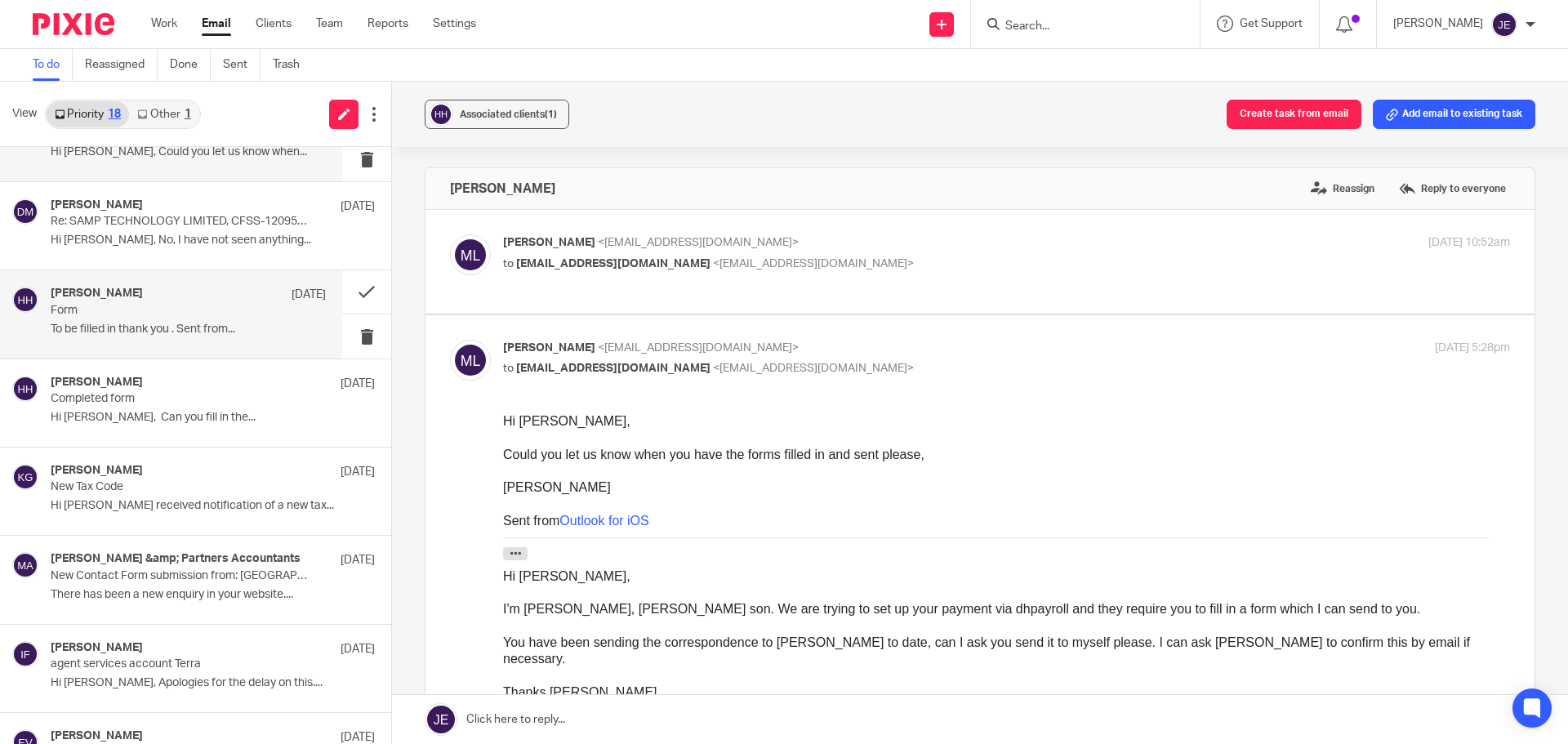
scroll to position [408, 0]
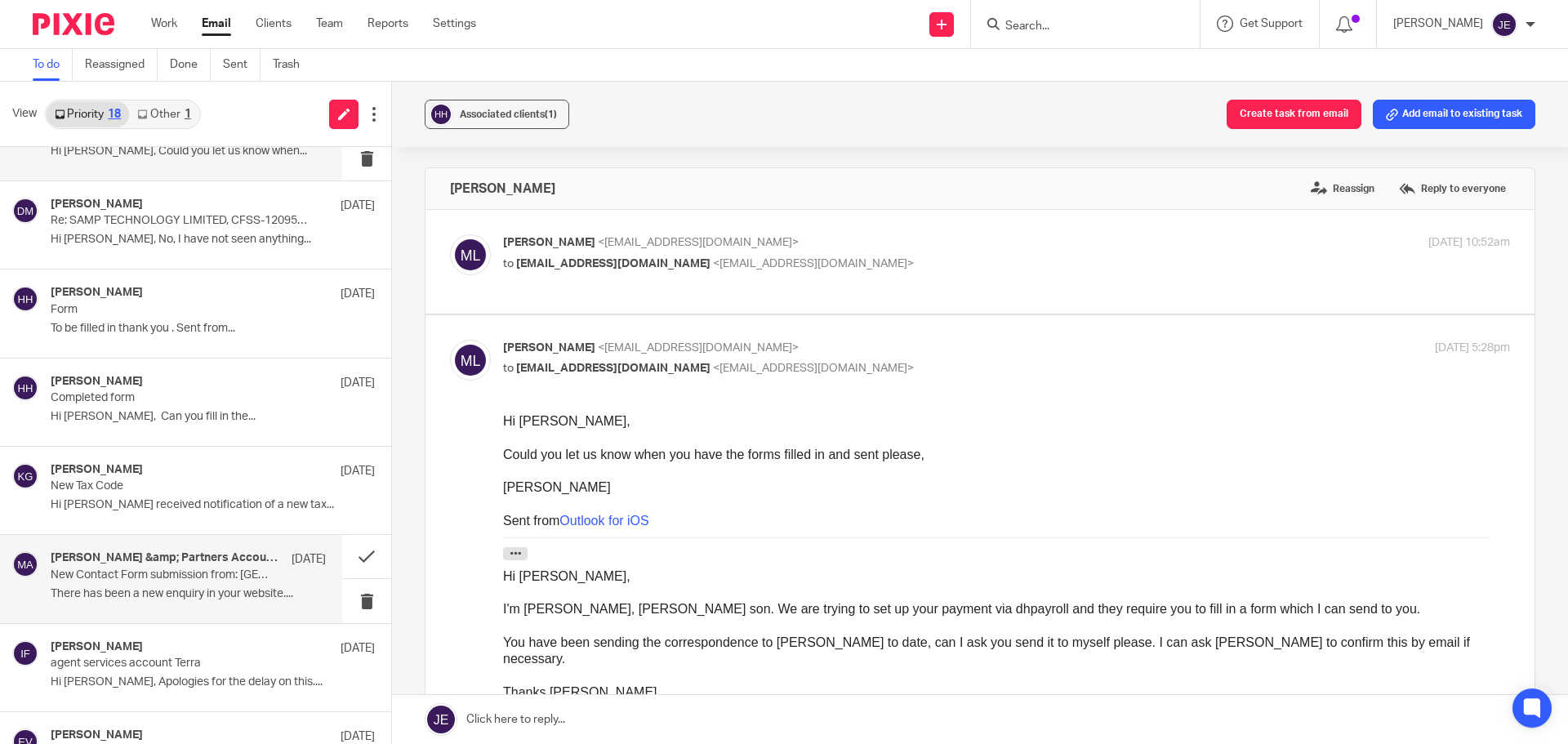
click at [209, 562] on h4 "Munro &amp; Partners Accountants" at bounding box center [166, 557] width 232 height 13
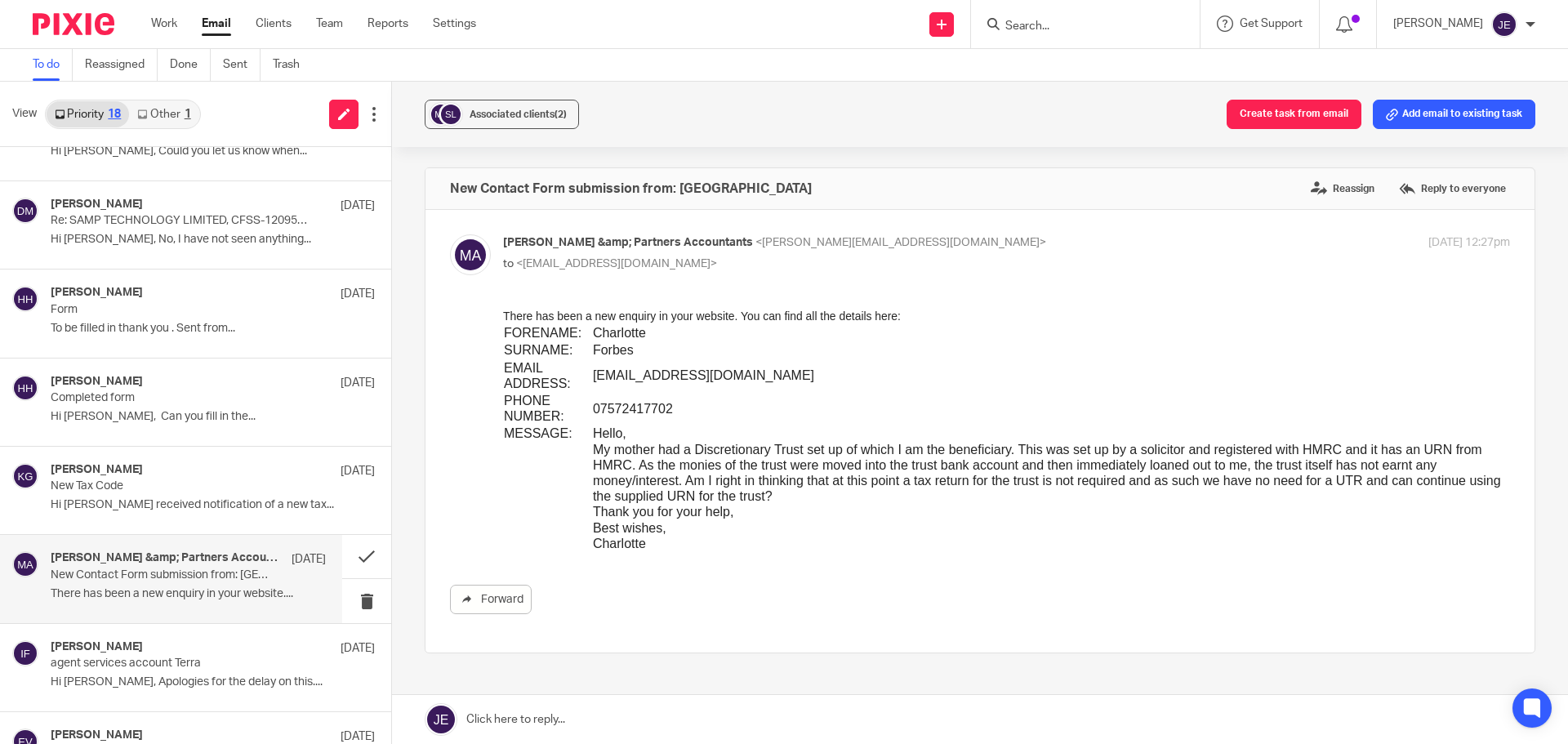
scroll to position [0, 0]
click at [1338, 184] on label "Reassign" at bounding box center [1342, 188] width 72 height 24
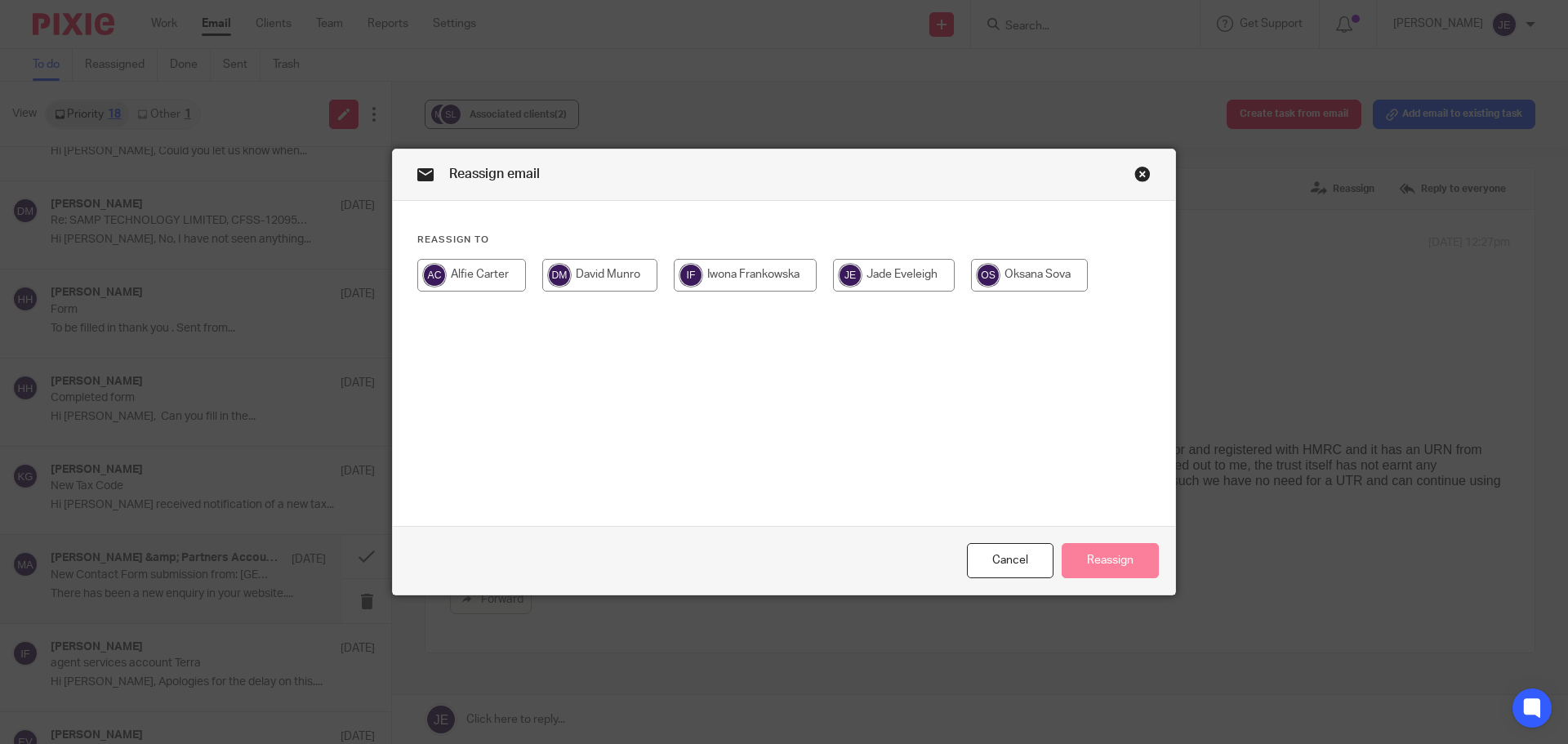
click at [605, 277] on input "radio" at bounding box center [600, 275] width 115 height 32
radio input "true"
click at [1085, 562] on button "Reassign" at bounding box center [1110, 560] width 97 height 35
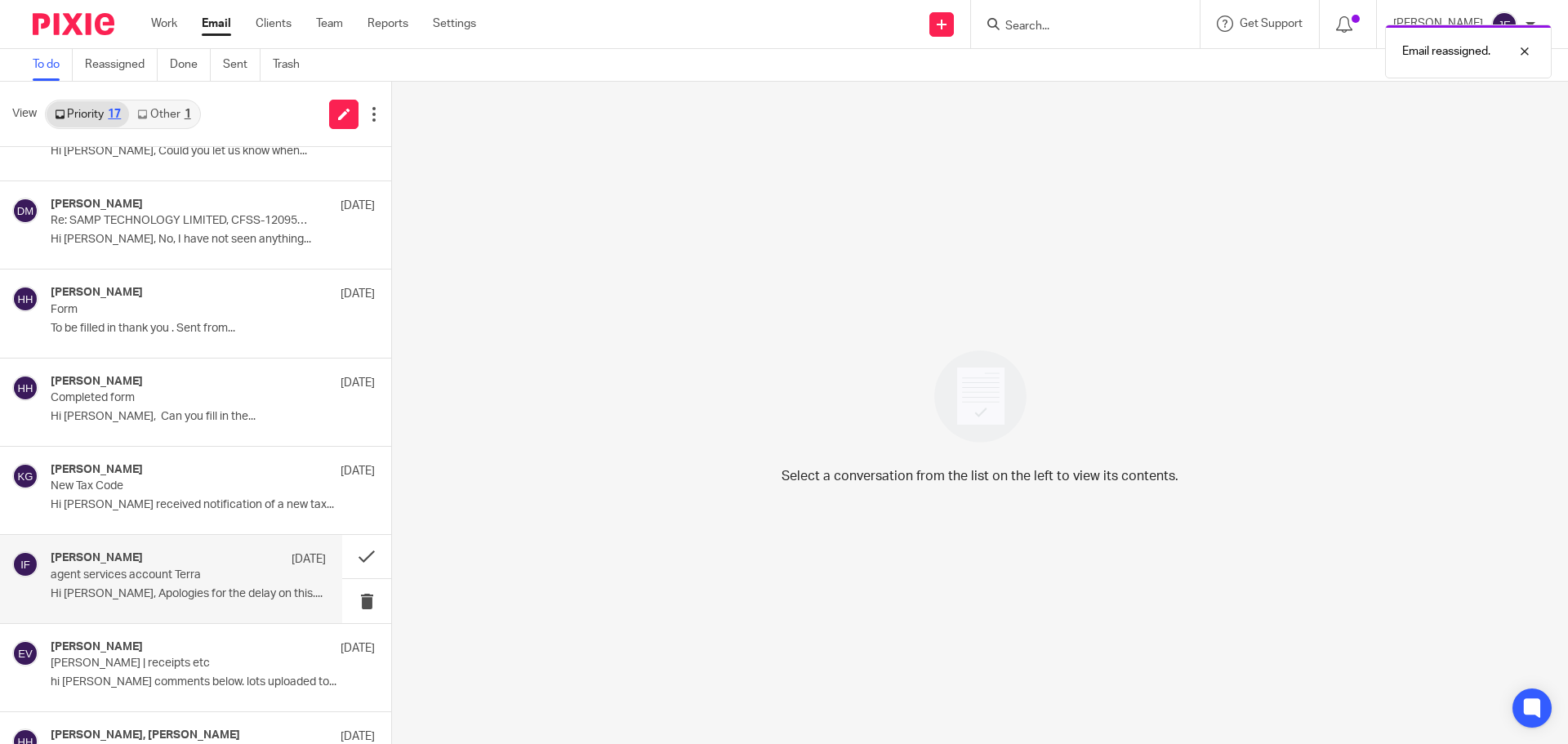
click at [253, 567] on div "Iwona Frankowska 16 Aug agent services account Terra Hi Jade, Apologies for the…" at bounding box center [188, 578] width 276 height 55
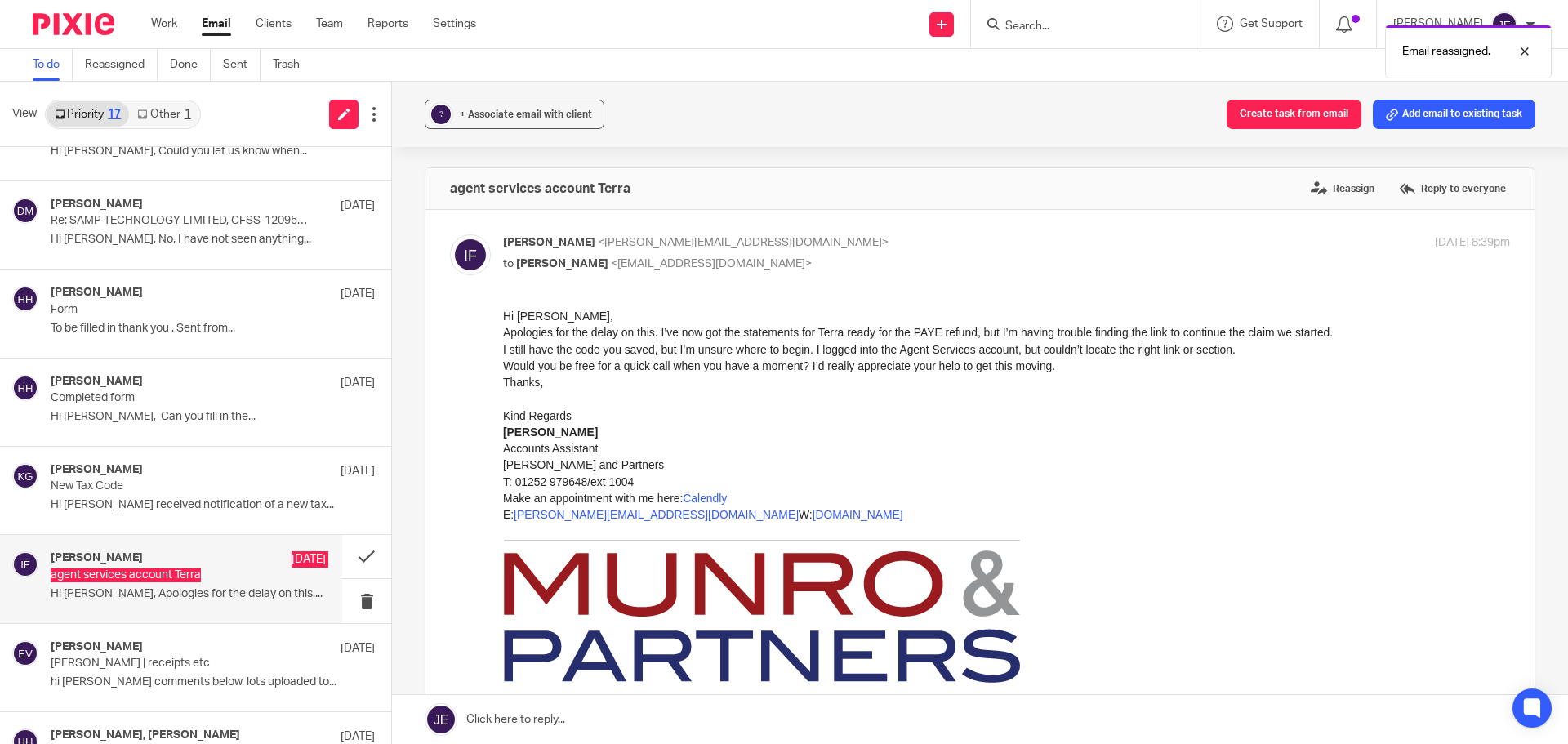
click at [709, 421] on div "Kind Regards" at bounding box center [1006, 416] width 1007 height 16
click at [521, 117] on span "+ Associate email with client" at bounding box center [525, 114] width 132 height 10
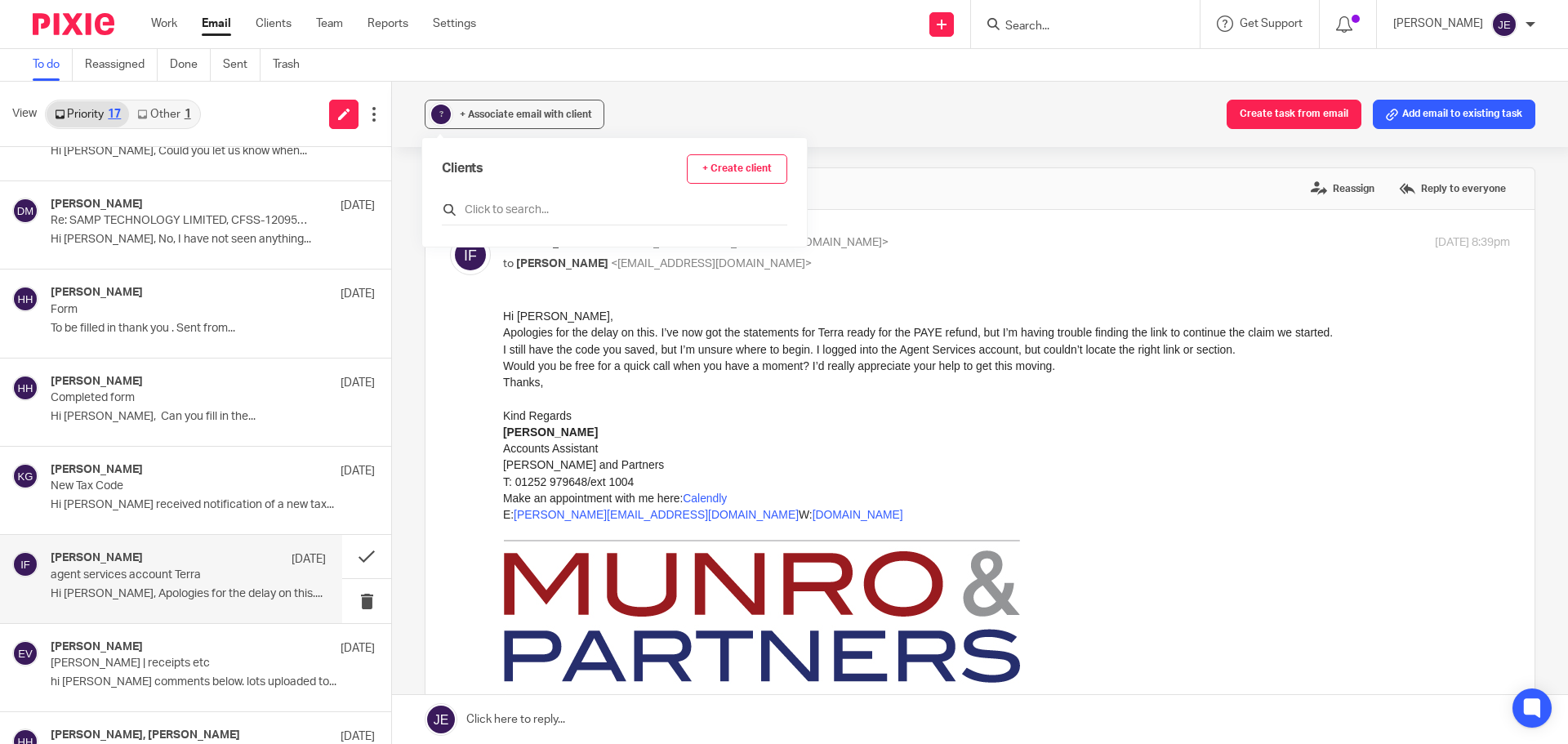
click at [537, 207] on input "text" at bounding box center [614, 210] width 346 height 16
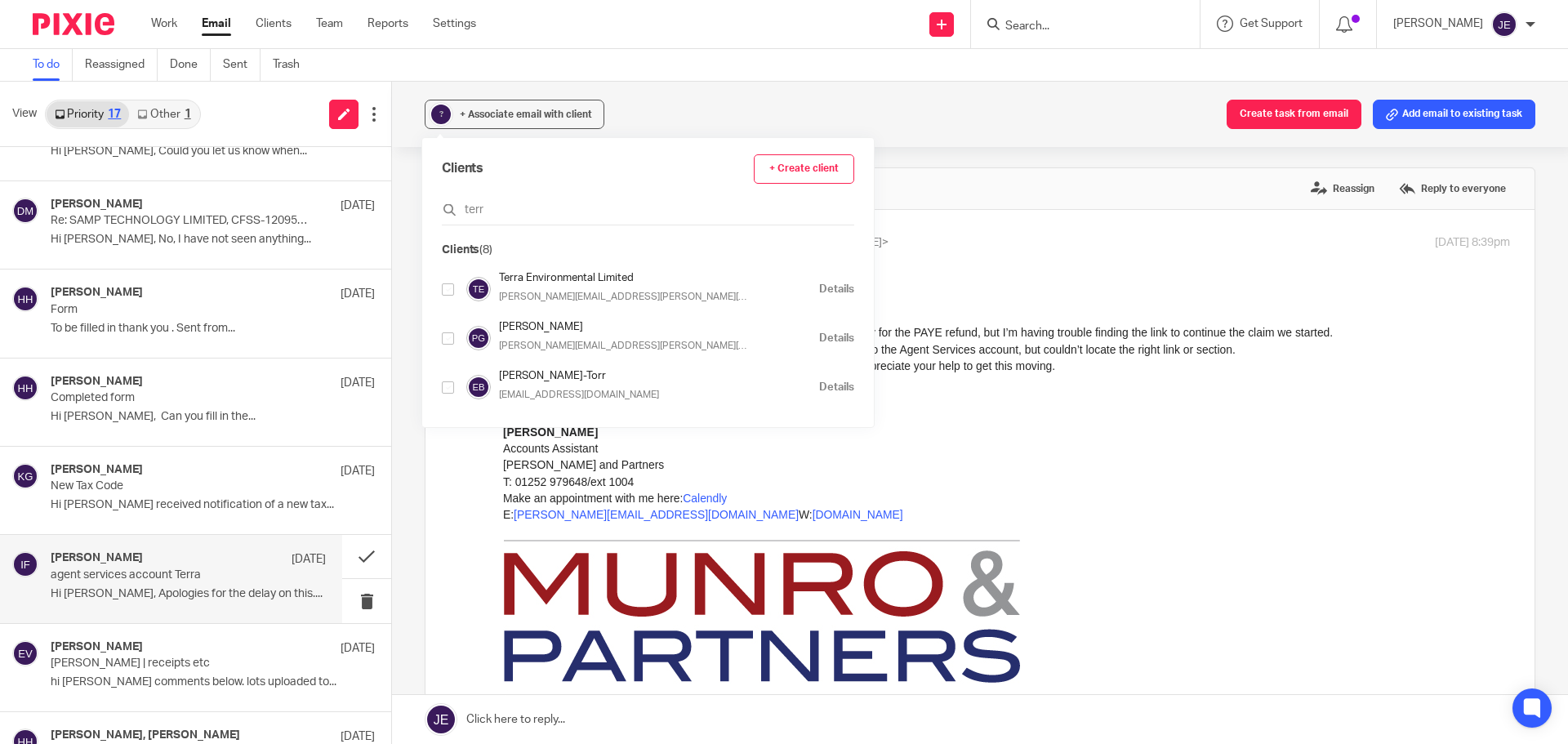
type input "terr"
click at [447, 289] on input "checkbox" at bounding box center [448, 290] width 13 height 13
checkbox input "true"
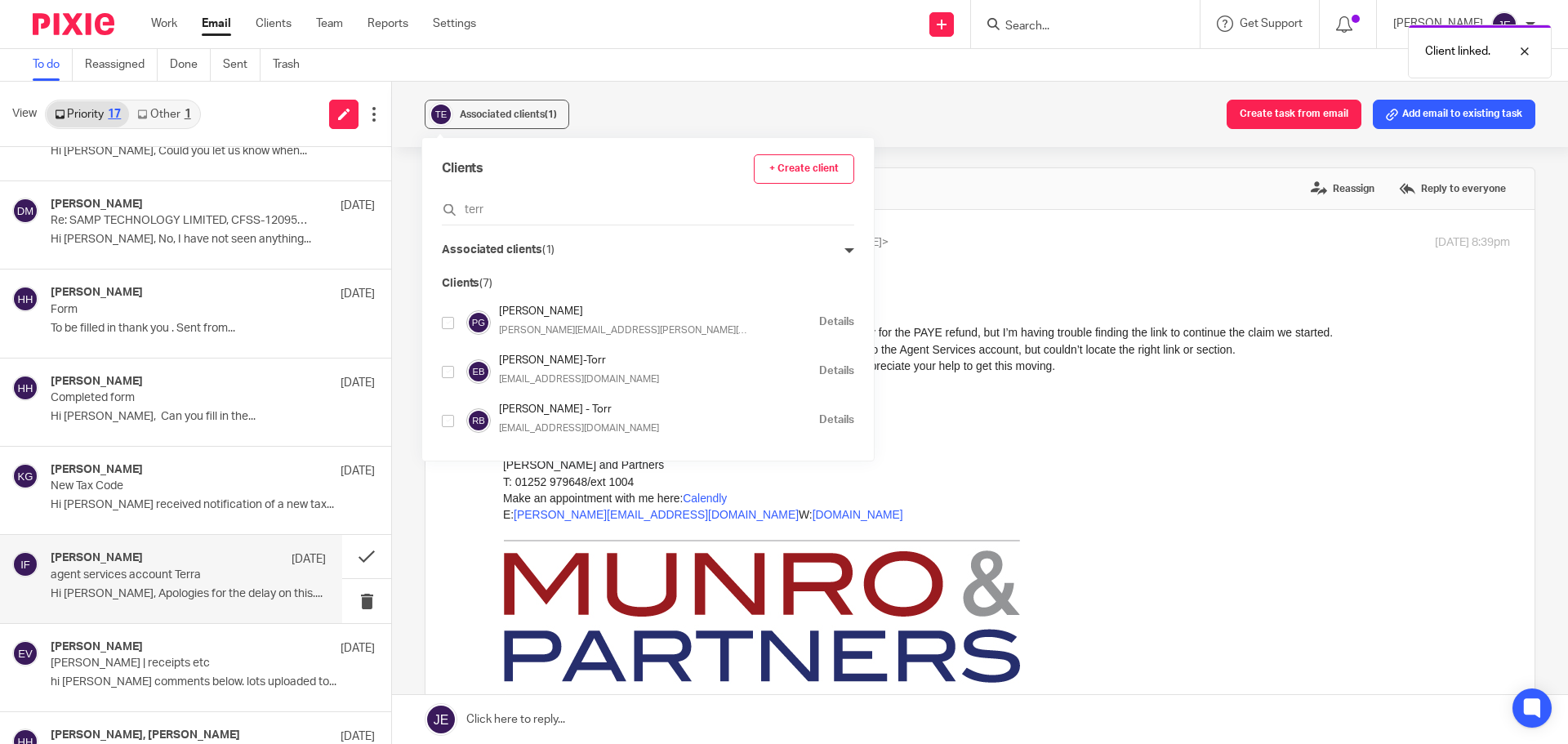
click at [877, 369] on p "Would you be free for a quick call when you have a moment? I’d really appreciat…" at bounding box center [1006, 365] width 1007 height 16
click at [878, 272] on p "to Jade Eveleigh <jade@munroandpartners.com>" at bounding box center [838, 264] width 671 height 17
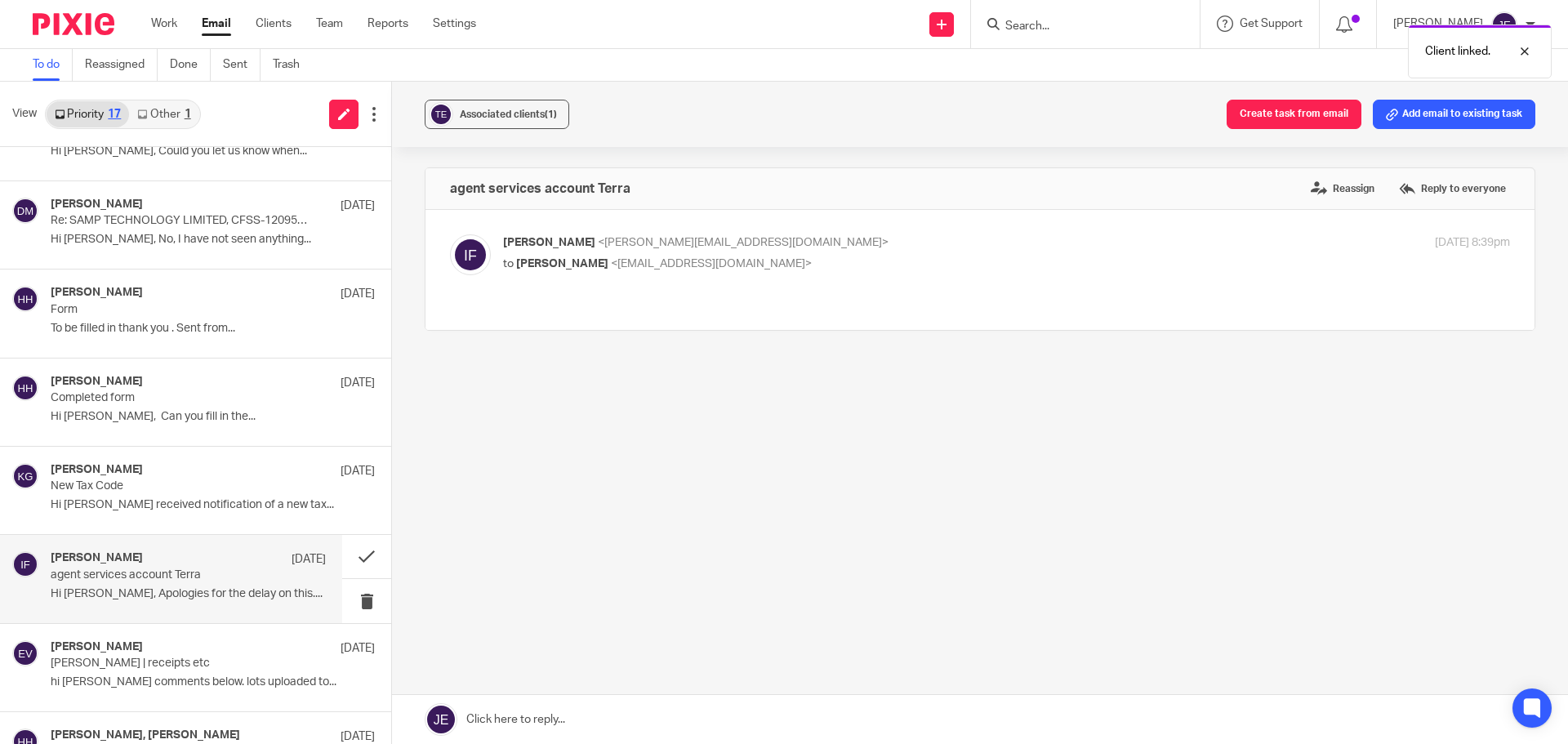
click at [879, 271] on p "to Jade Eveleigh <jade@munroandpartners.com>" at bounding box center [838, 264] width 671 height 17
checkbox input "true"
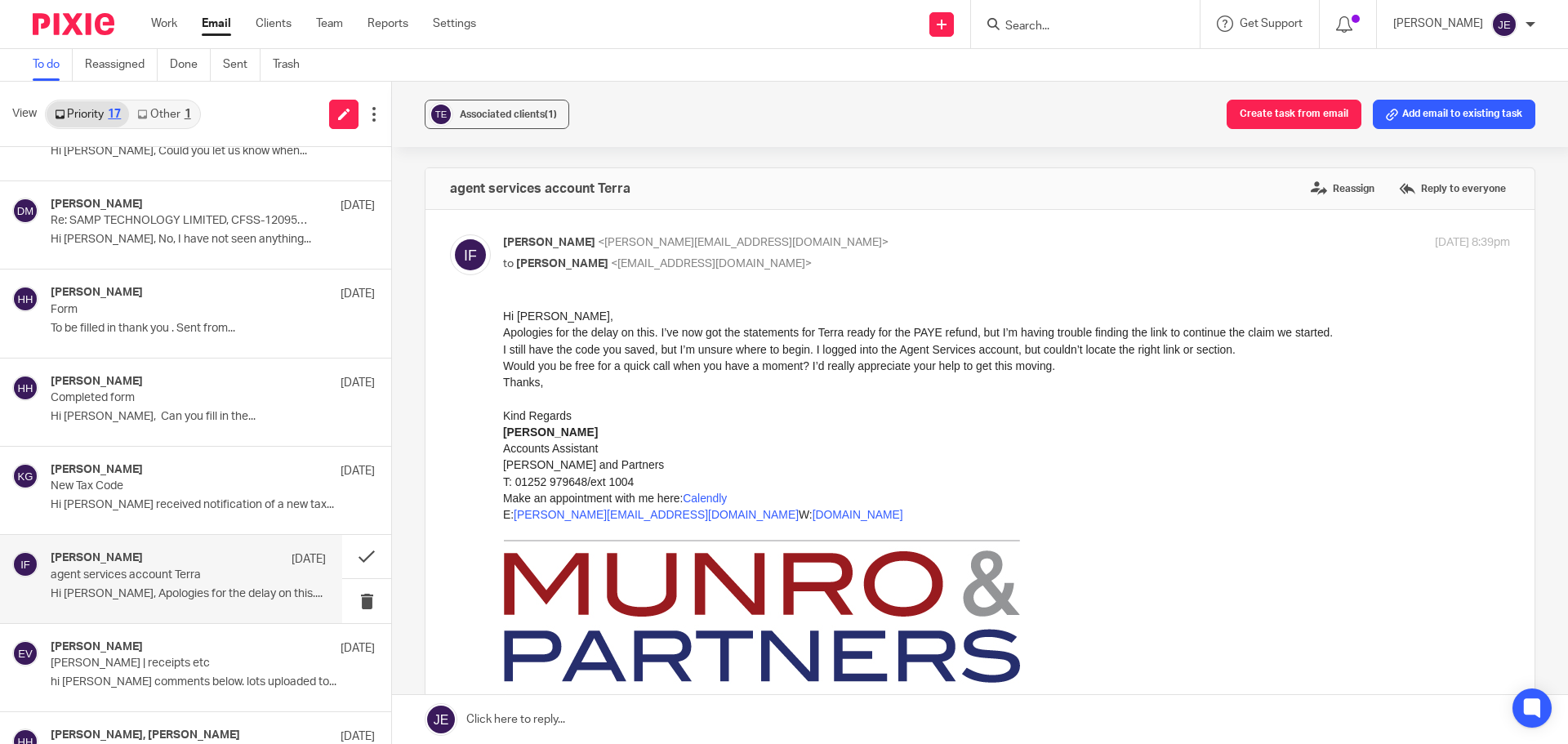
click at [795, 719] on link at bounding box center [980, 719] width 1176 height 49
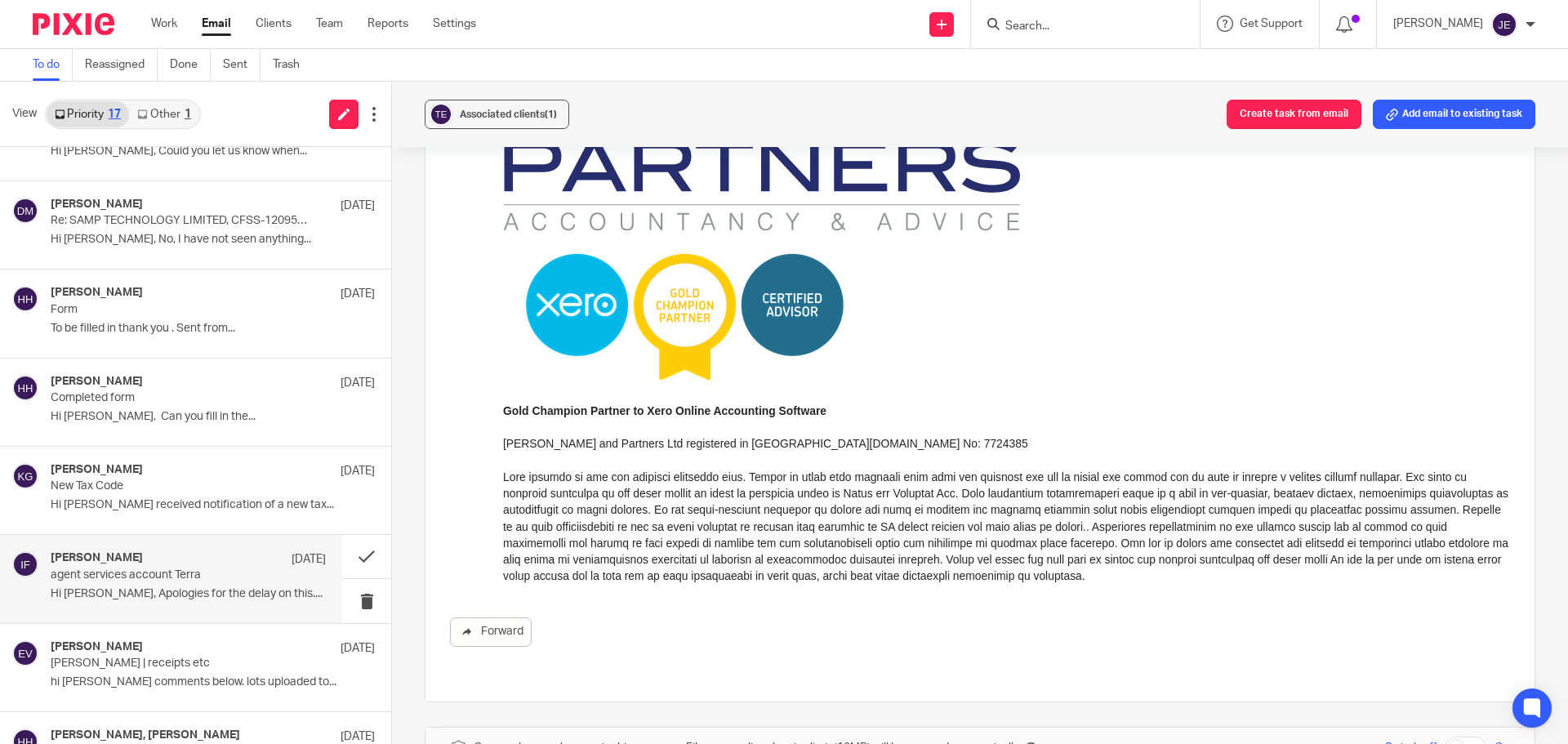
scroll to position [898, 0]
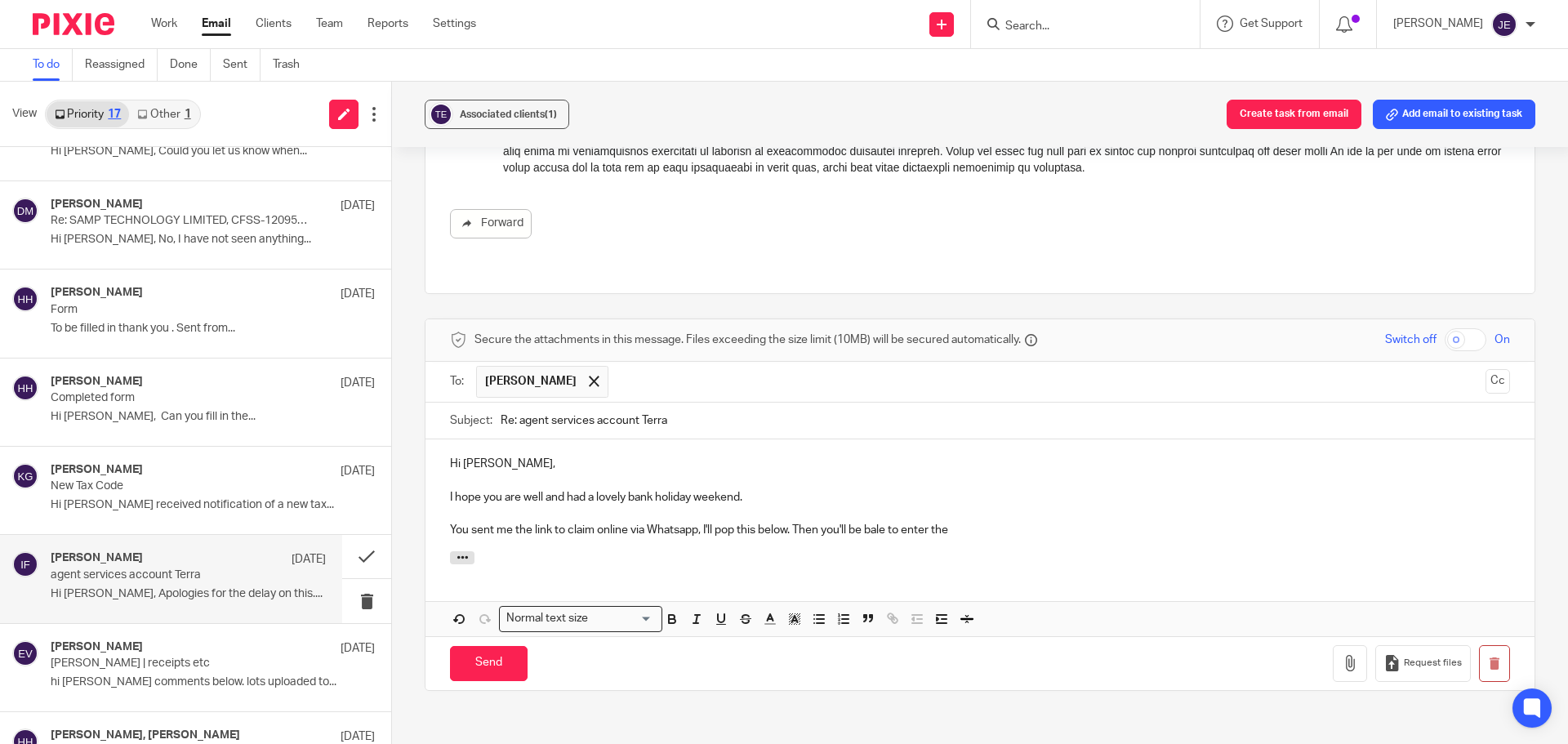
click at [878, 532] on p "You sent me the link to claim online via Whatsapp, I'll pop this below. Then yo…" at bounding box center [979, 530] width 1060 height 16
click at [873, 528] on p "You sent me the link to claim online via Whatsapp, I'll pop this below. Then yo…" at bounding box center [979, 530] width 1060 height 16
drag, startPoint x: 1024, startPoint y: 529, endPoint x: 1112, endPoint y: 530, distance: 88.0
click at [1112, 530] on p "You sent me the link to claim online via Whatsapp, I'll pop this below. Then yo…" at bounding box center [979, 530] width 1060 height 16
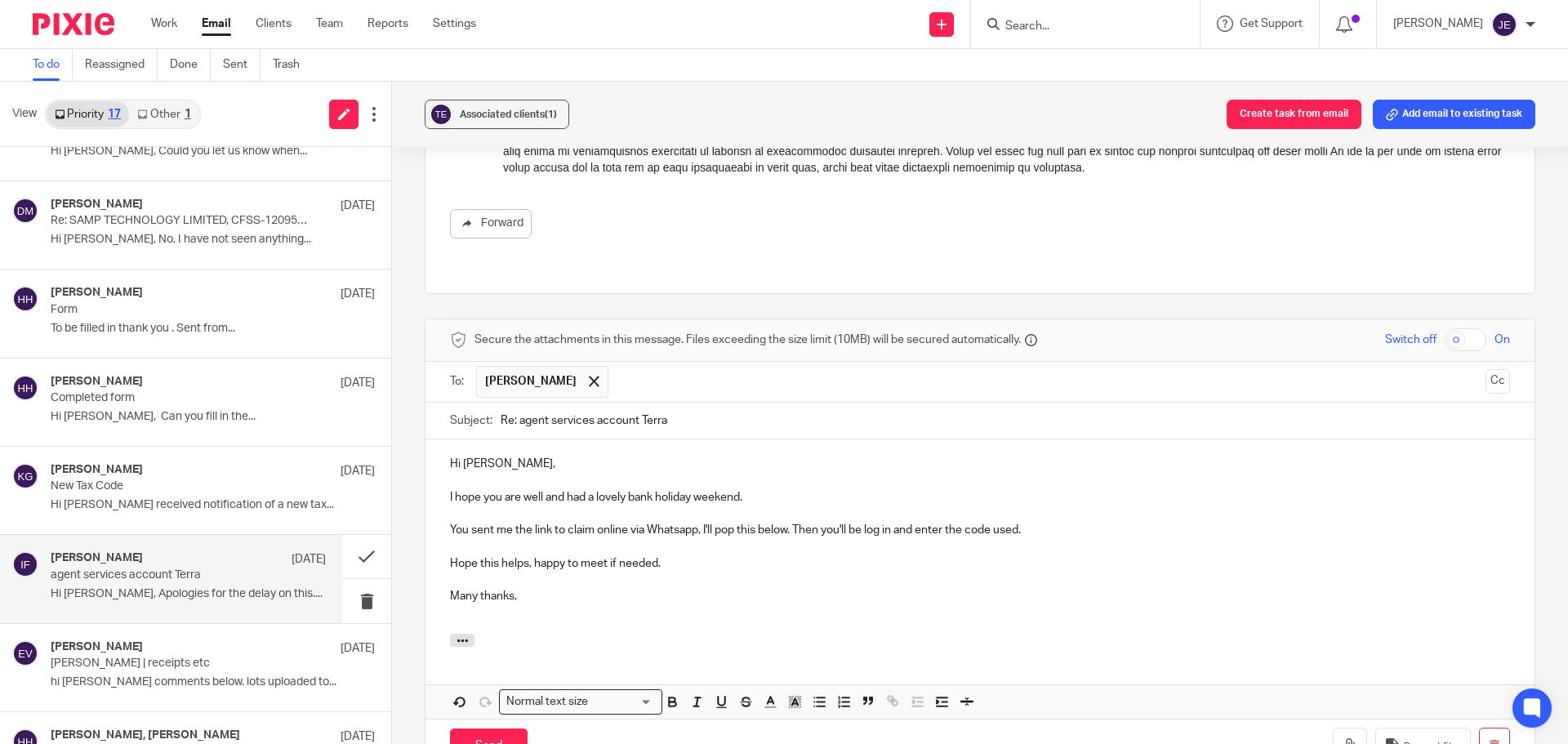
click at [583, 541] on p at bounding box center [979, 547] width 1060 height 16
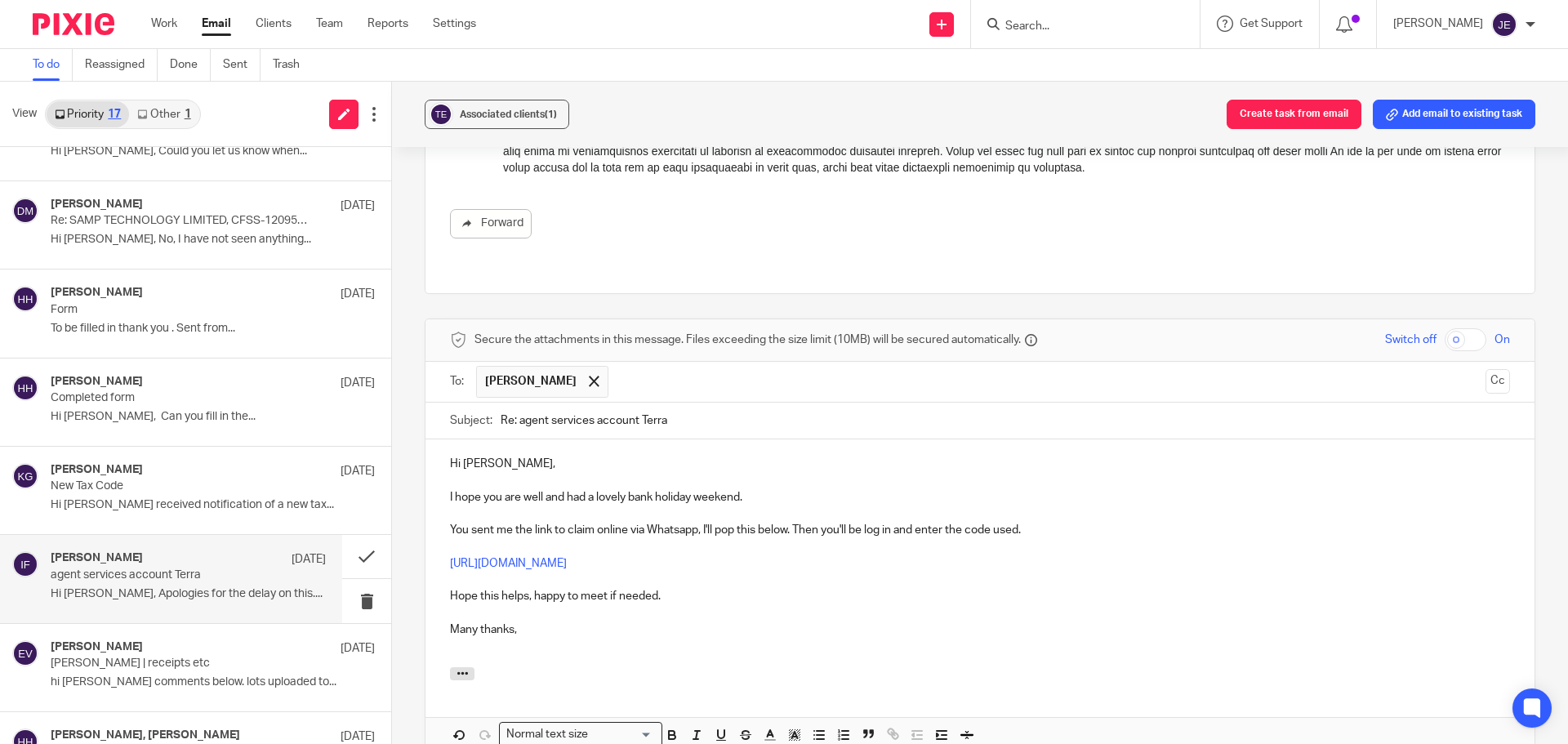
click at [679, 646] on p at bounding box center [979, 645] width 1060 height 16
click at [550, 595] on p "Hope this helps, happy to meet if needed." at bounding box center [979, 596] width 1060 height 16
drag, startPoint x: 694, startPoint y: 595, endPoint x: 738, endPoint y: 598, distance: 44.1
click at [738, 598] on p "Hope this helps, let me know if we need to meet if needed." at bounding box center [979, 596] width 1060 height 16
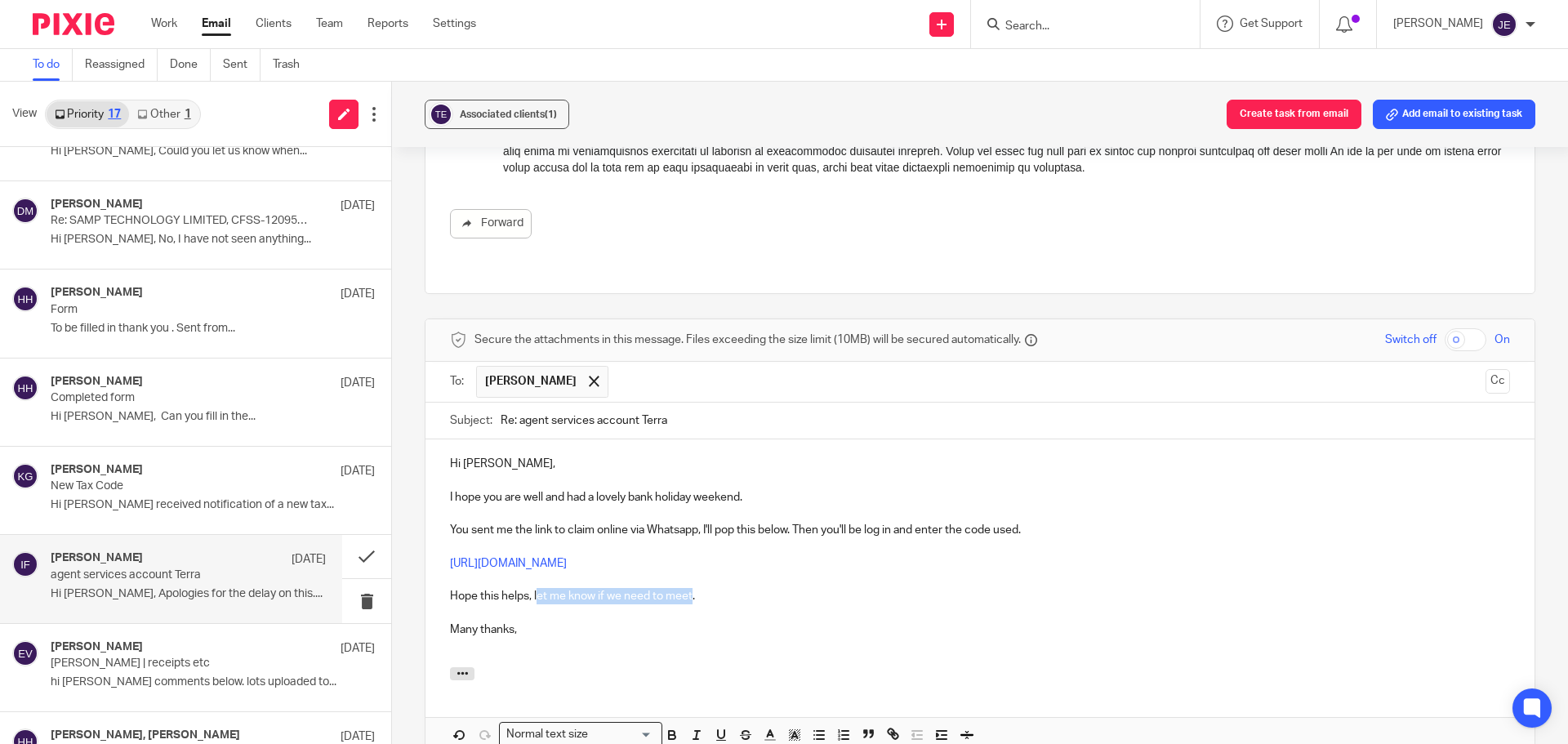
drag, startPoint x: 534, startPoint y: 593, endPoint x: 690, endPoint y: 592, distance: 156.0
click at [690, 592] on p "Hope this helps, let me know if we need to meet." at bounding box center [979, 596] width 1060 height 16
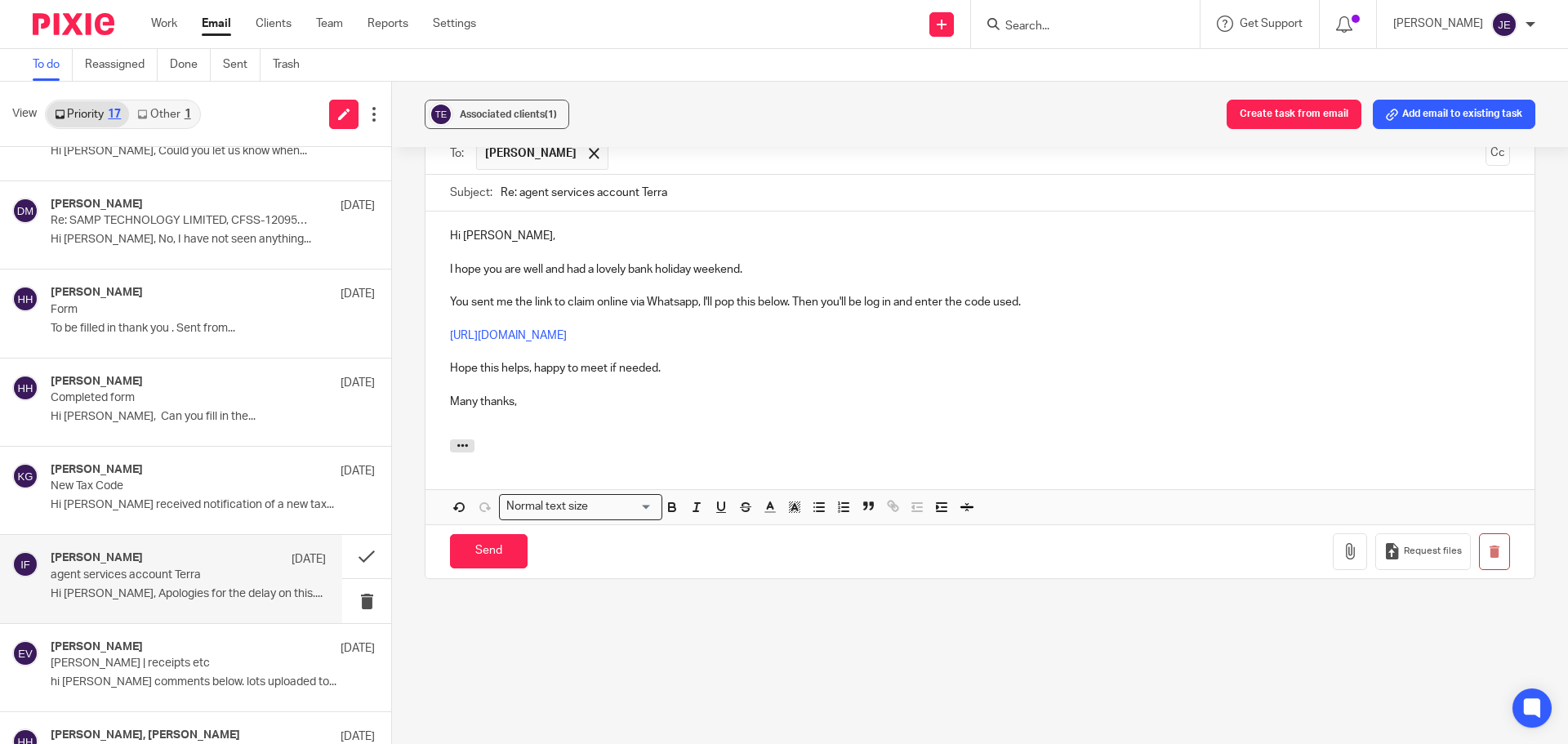
scroll to position [1143, 0]
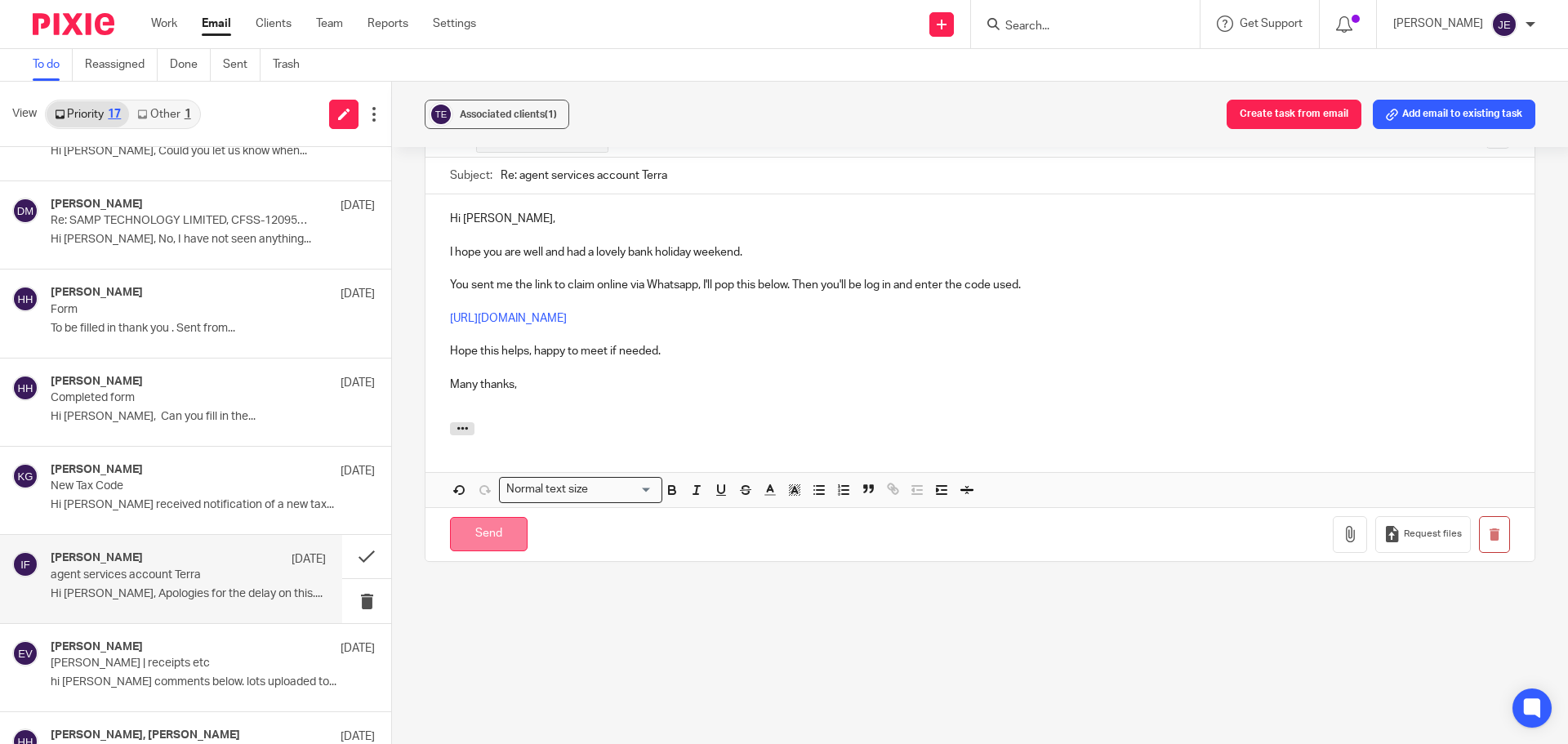
click at [511, 538] on input "Send" at bounding box center [488, 534] width 77 height 35
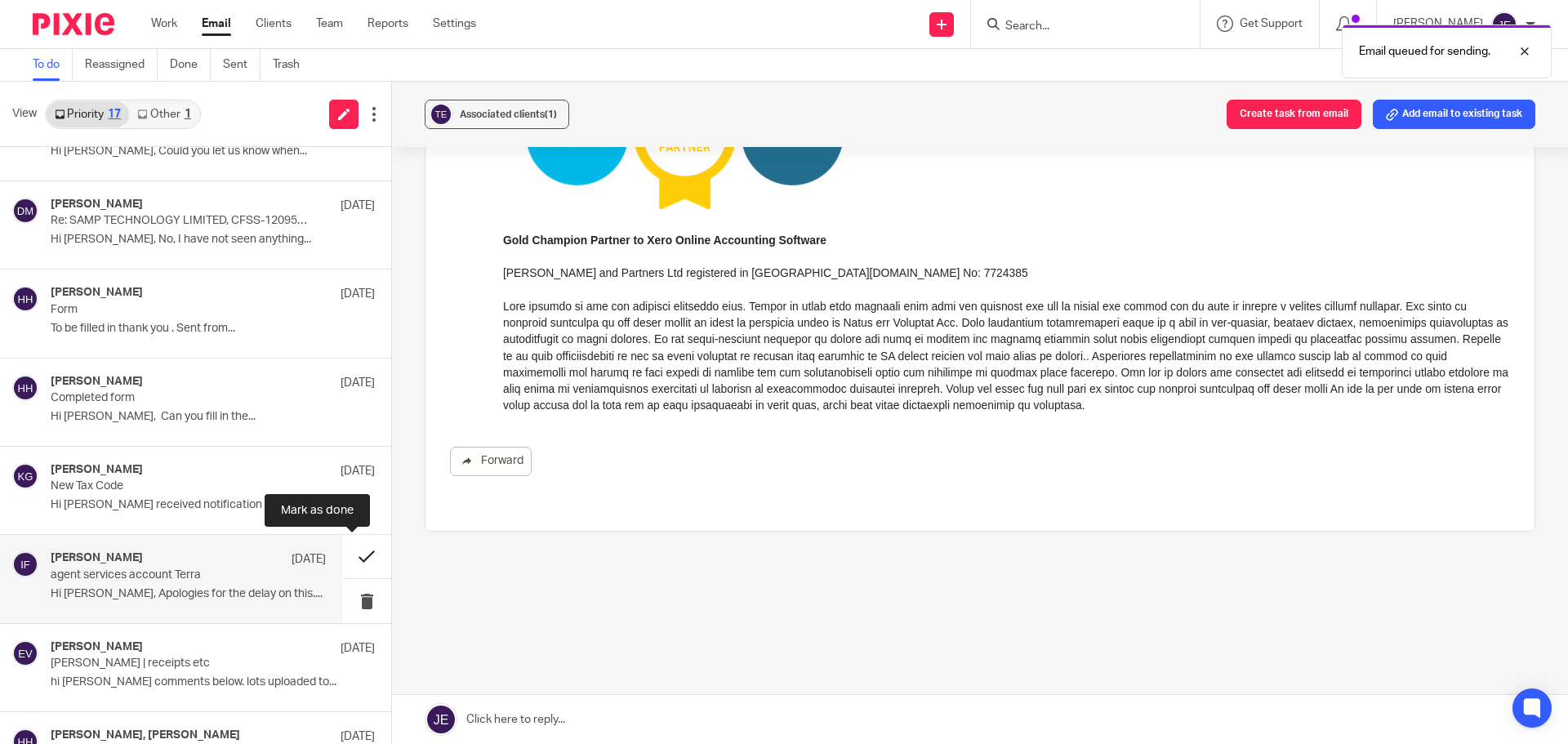
click at [353, 552] on button at bounding box center [366, 556] width 49 height 43
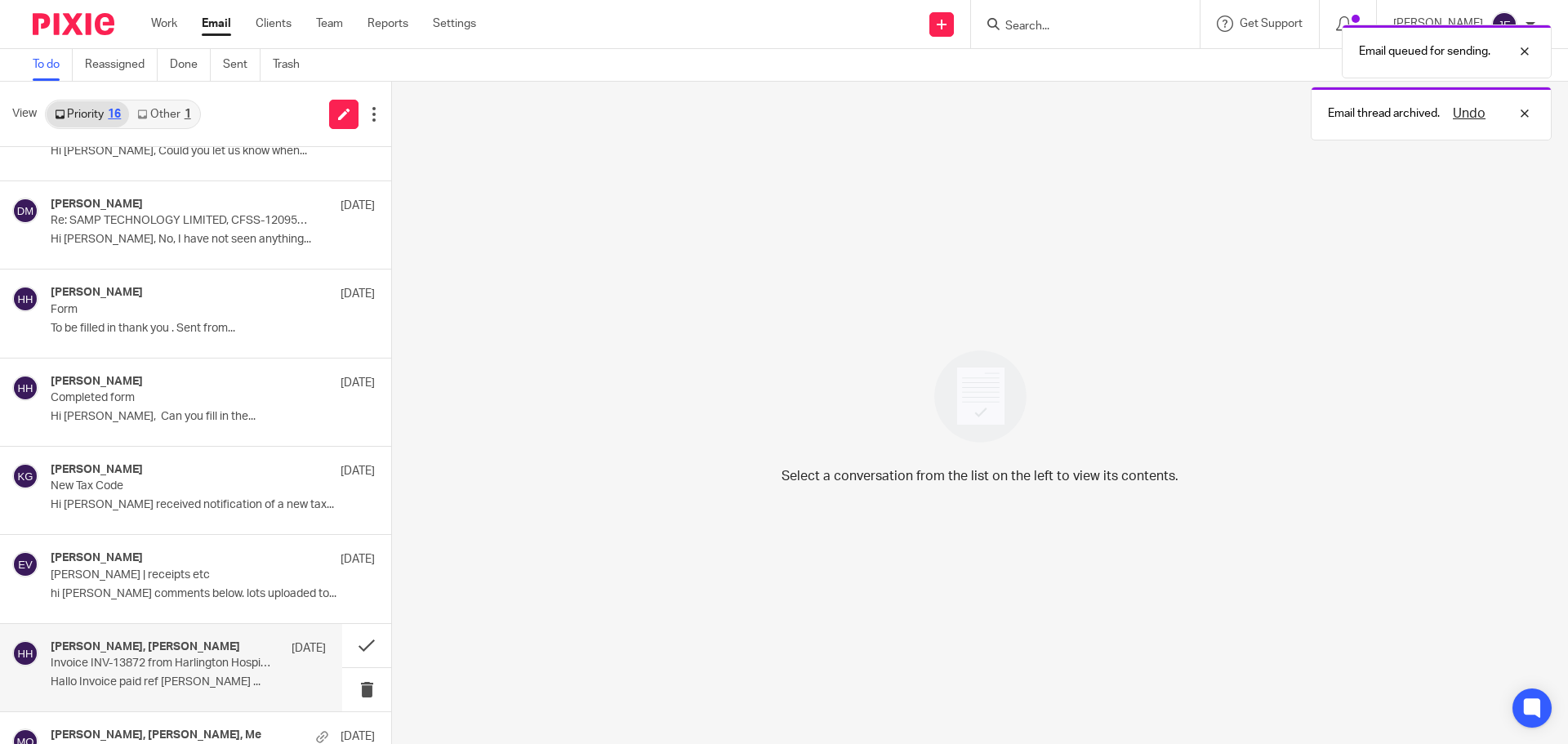
click at [232, 669] on p "Invoice INV-13872 from Harlington Hospice Association Ltd for William Smith" at bounding box center [161, 662] width 221 height 13
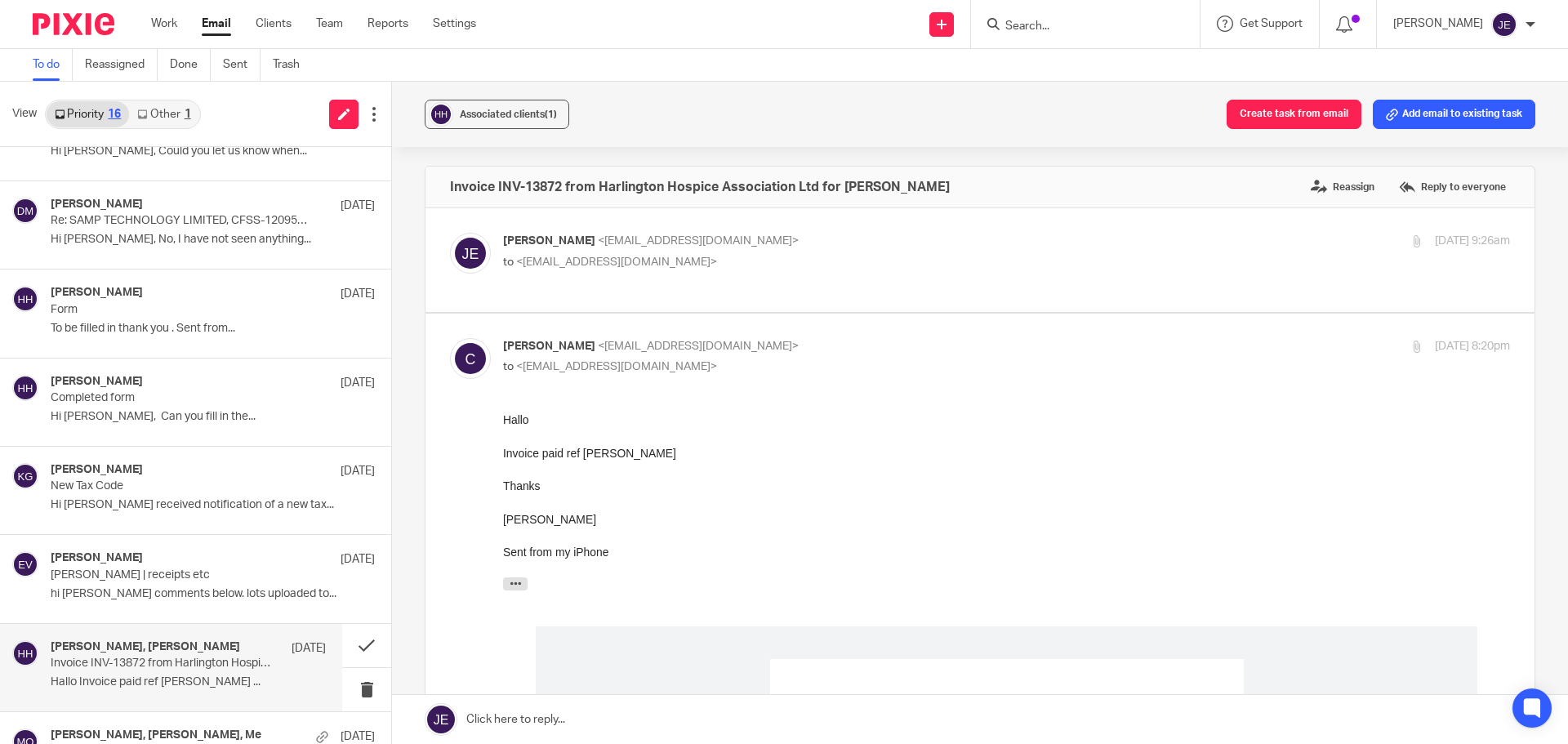
scroll to position [0, 0]
click at [1116, 722] on link at bounding box center [980, 719] width 1176 height 49
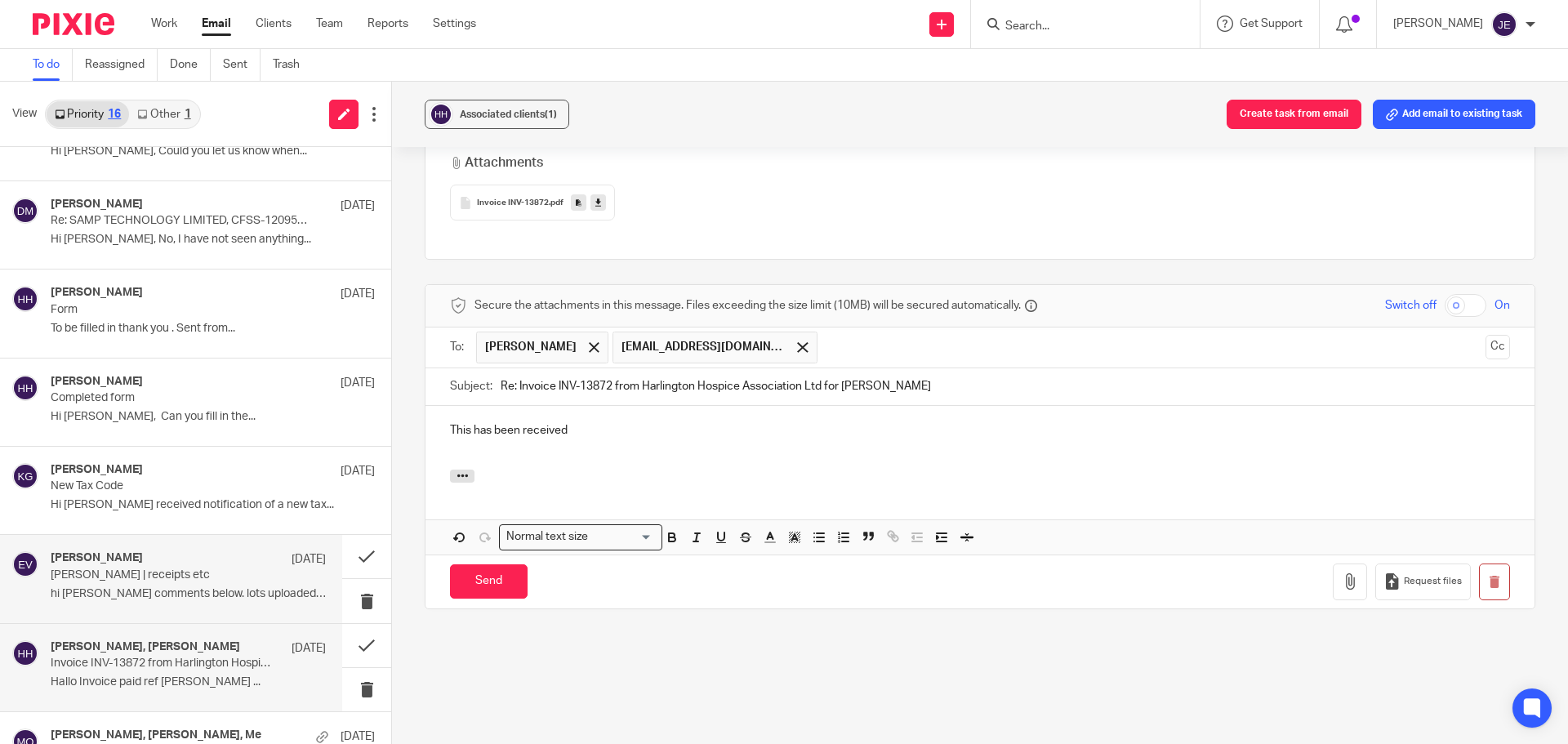
click at [148, 575] on p "[PERSON_NAME] | receipts etc" at bounding box center [161, 574] width 221 height 13
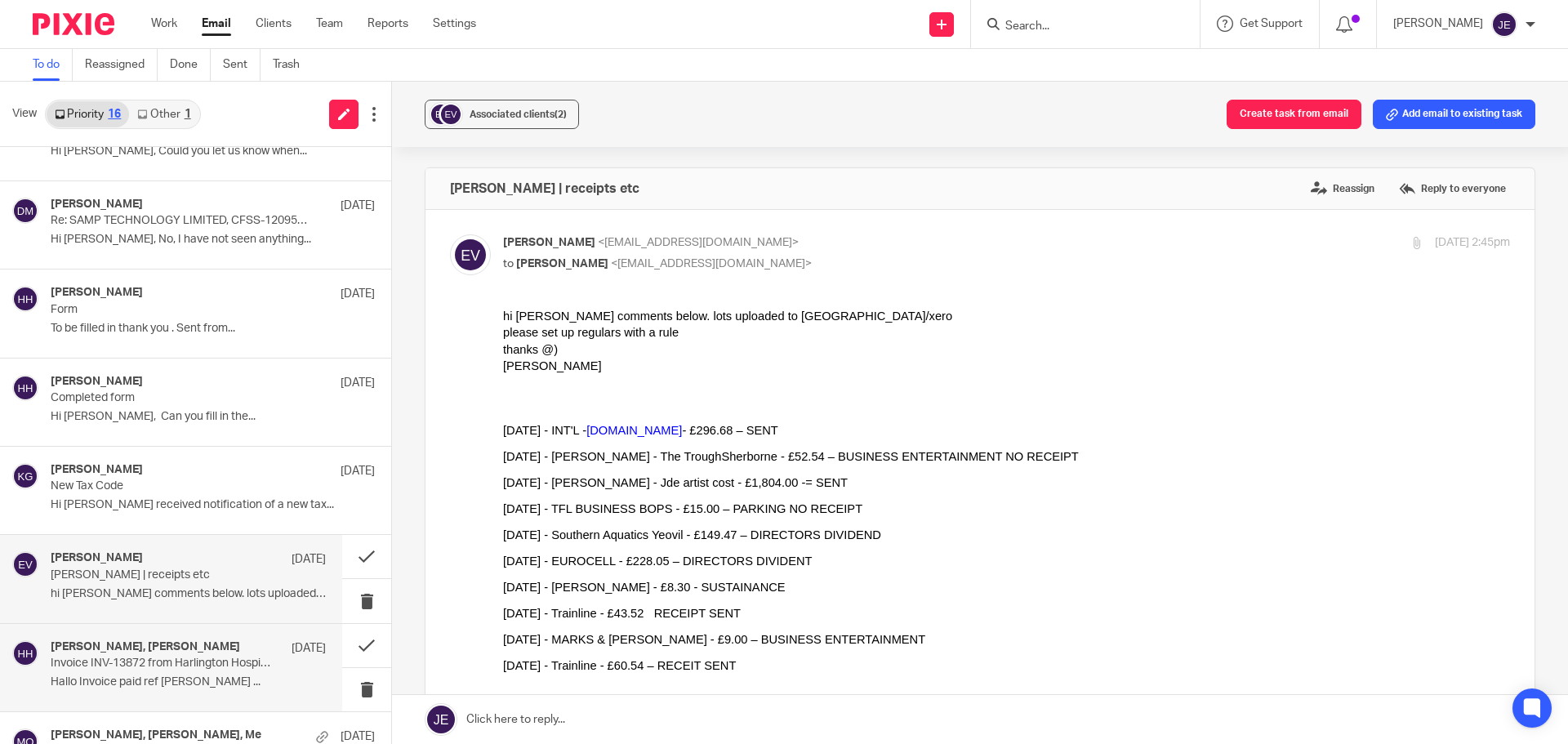
click at [209, 640] on div "Christine, Jade Eveleigh 15 Aug" at bounding box center [188, 648] width 276 height 16
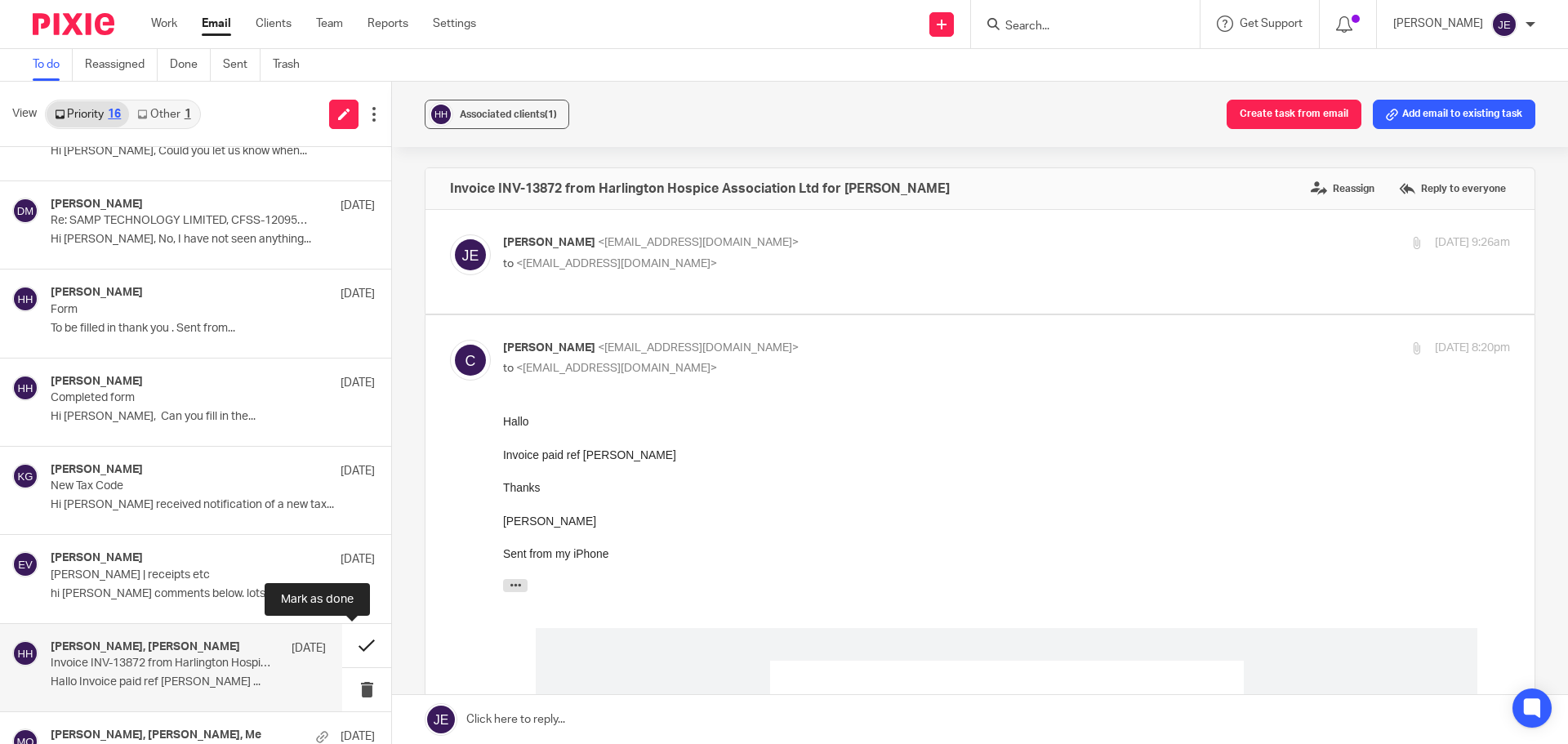
click at [362, 640] on button at bounding box center [366, 645] width 49 height 43
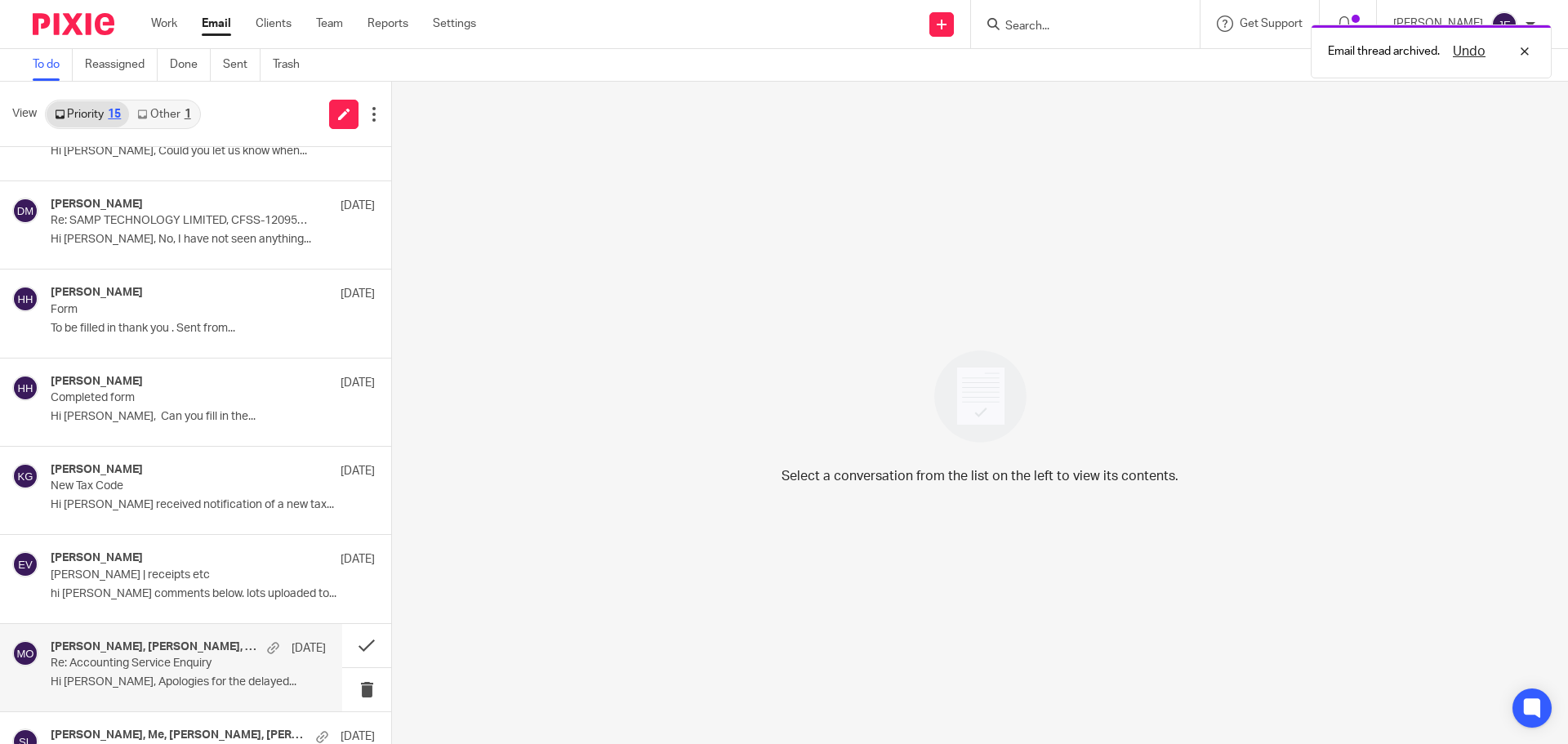
click at [127, 680] on p "Hi [PERSON_NAME], Apologies for the delayed..." at bounding box center [188, 681] width 276 height 13
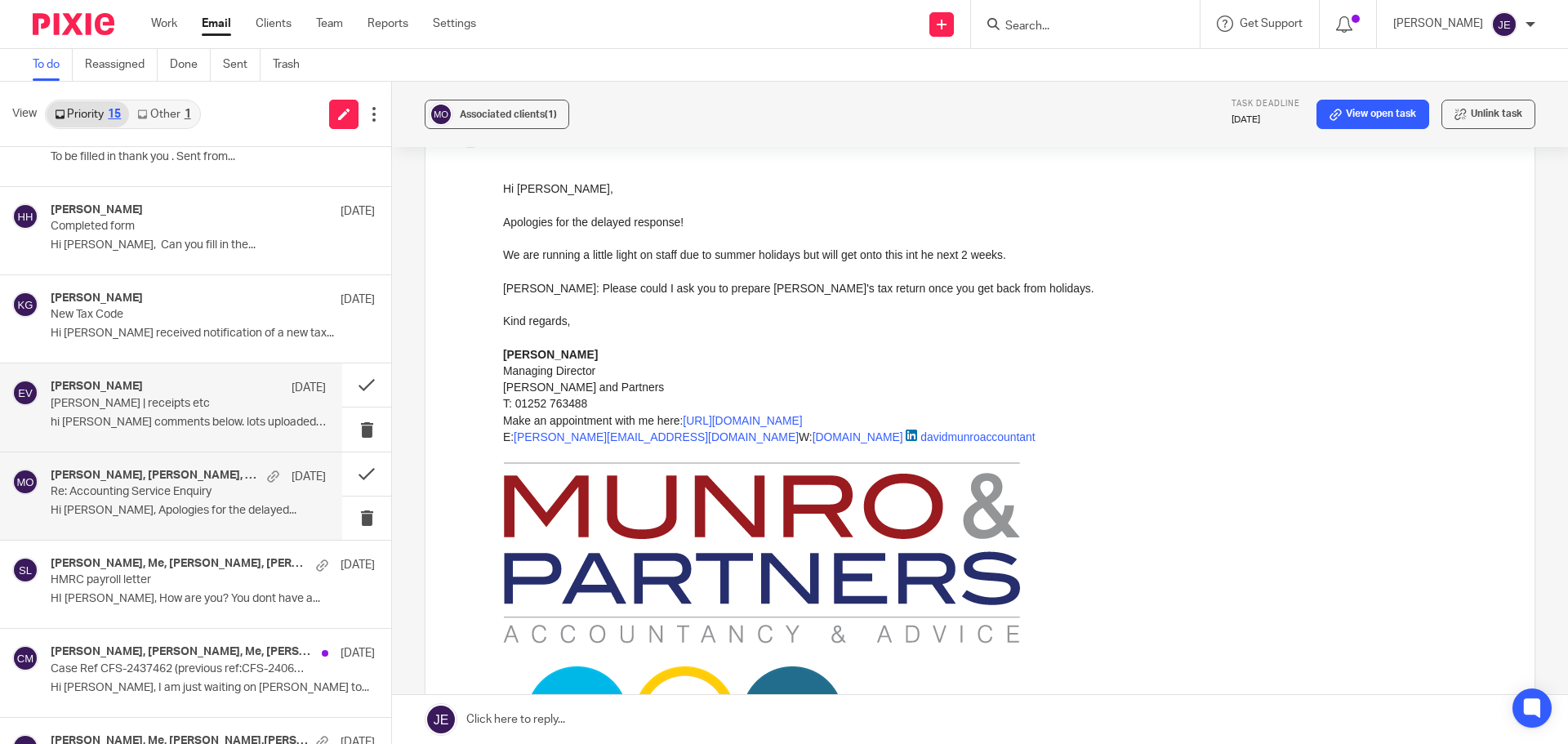
scroll to position [730, 0]
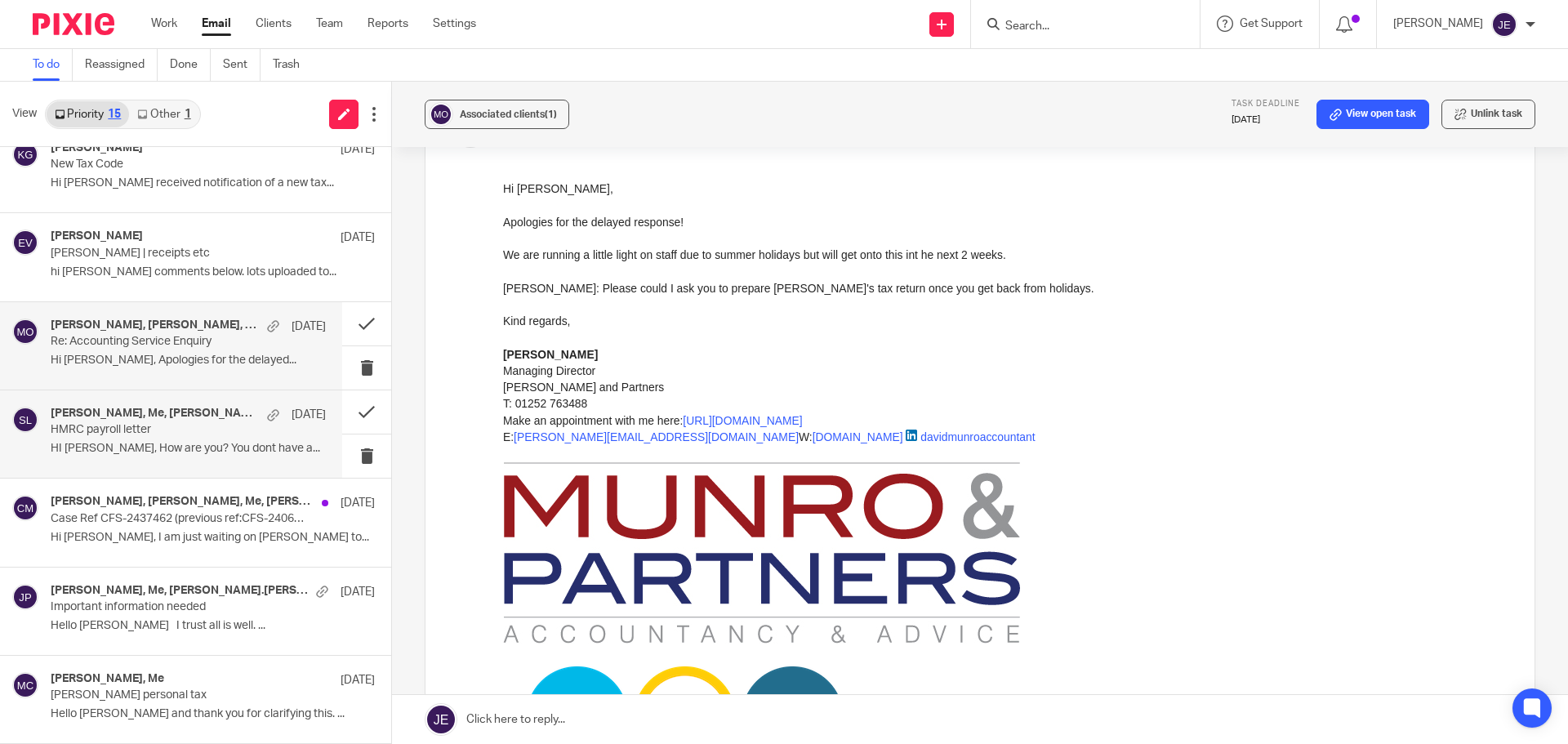
click at [133, 436] on p "HMRC payroll letter" at bounding box center [161, 429] width 221 height 13
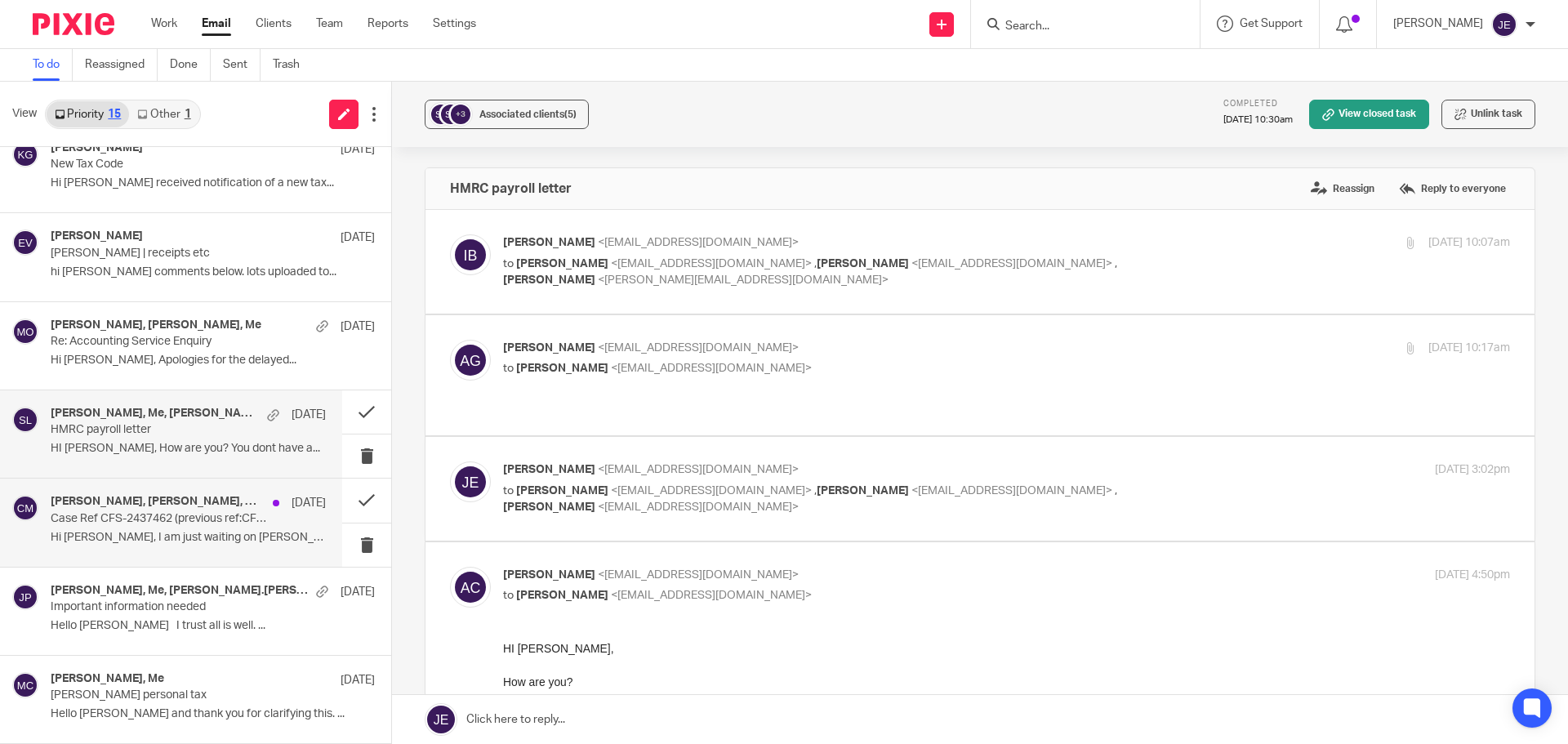
scroll to position [0, 0]
click at [174, 520] on p "Case Ref CFS-2437462 (previous ref:CFS-2406100) Claire Macland UTR 4820659929" at bounding box center [161, 518] width 221 height 13
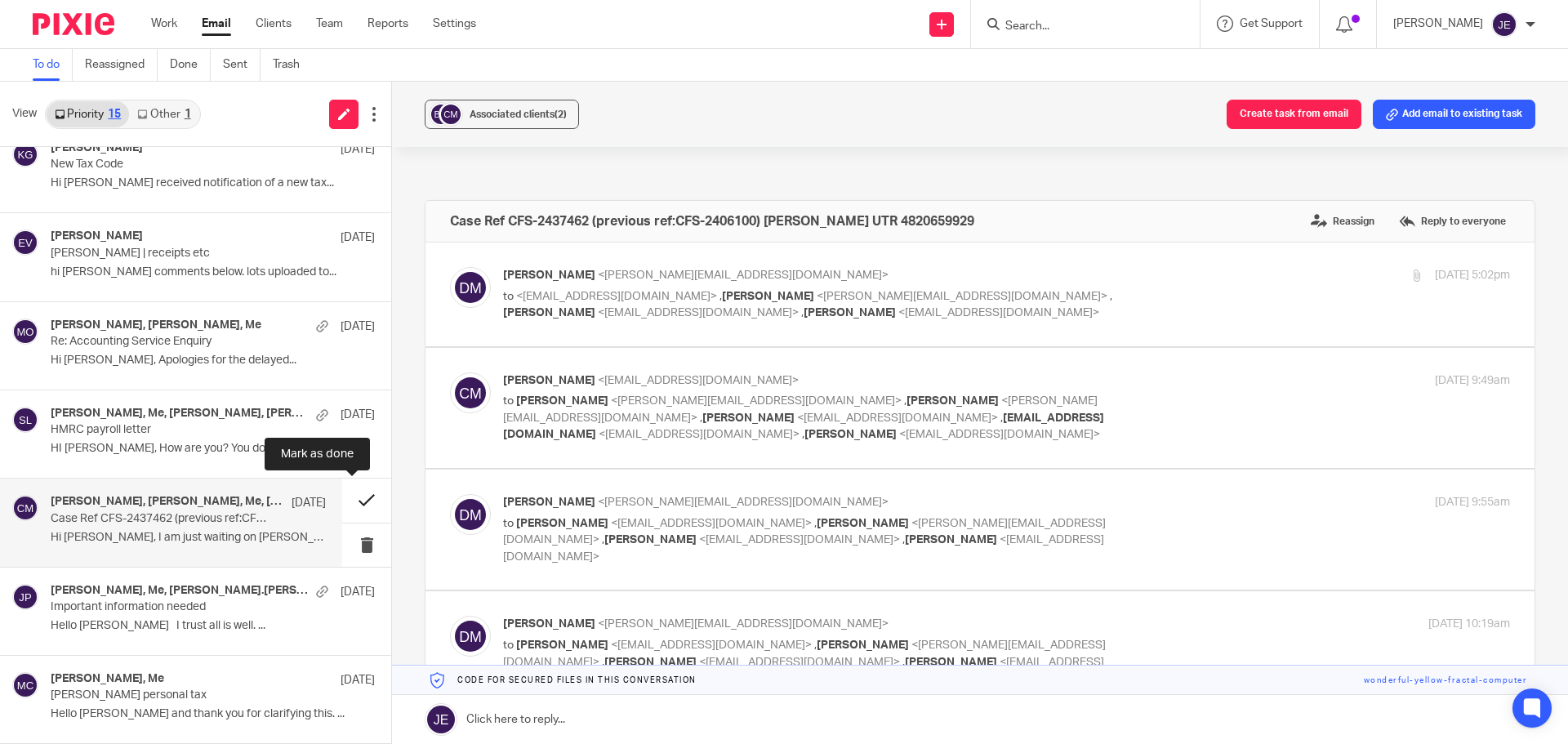
click at [348, 499] on button at bounding box center [366, 500] width 49 height 43
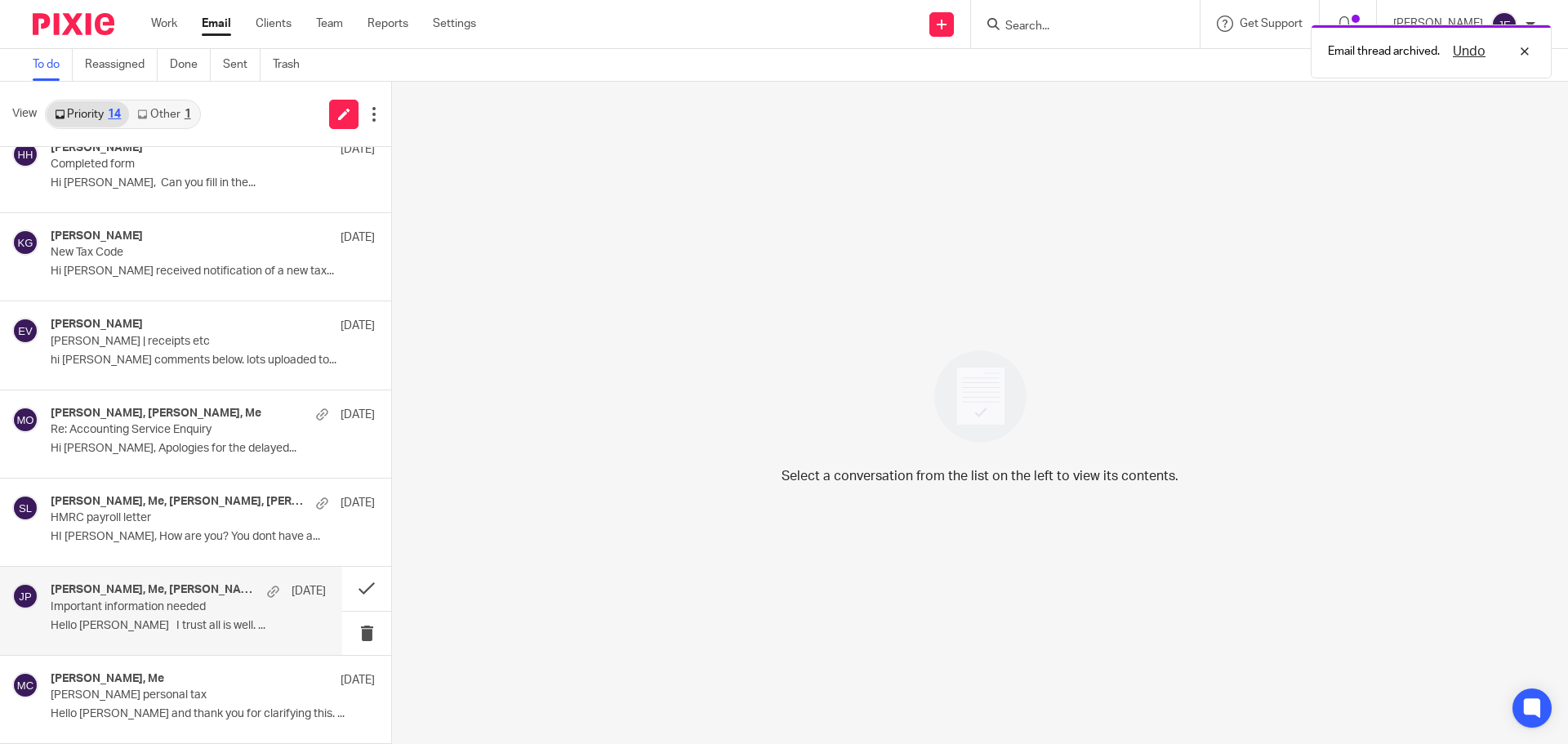
click at [197, 604] on p "Important information needed" at bounding box center [161, 607] width 221 height 13
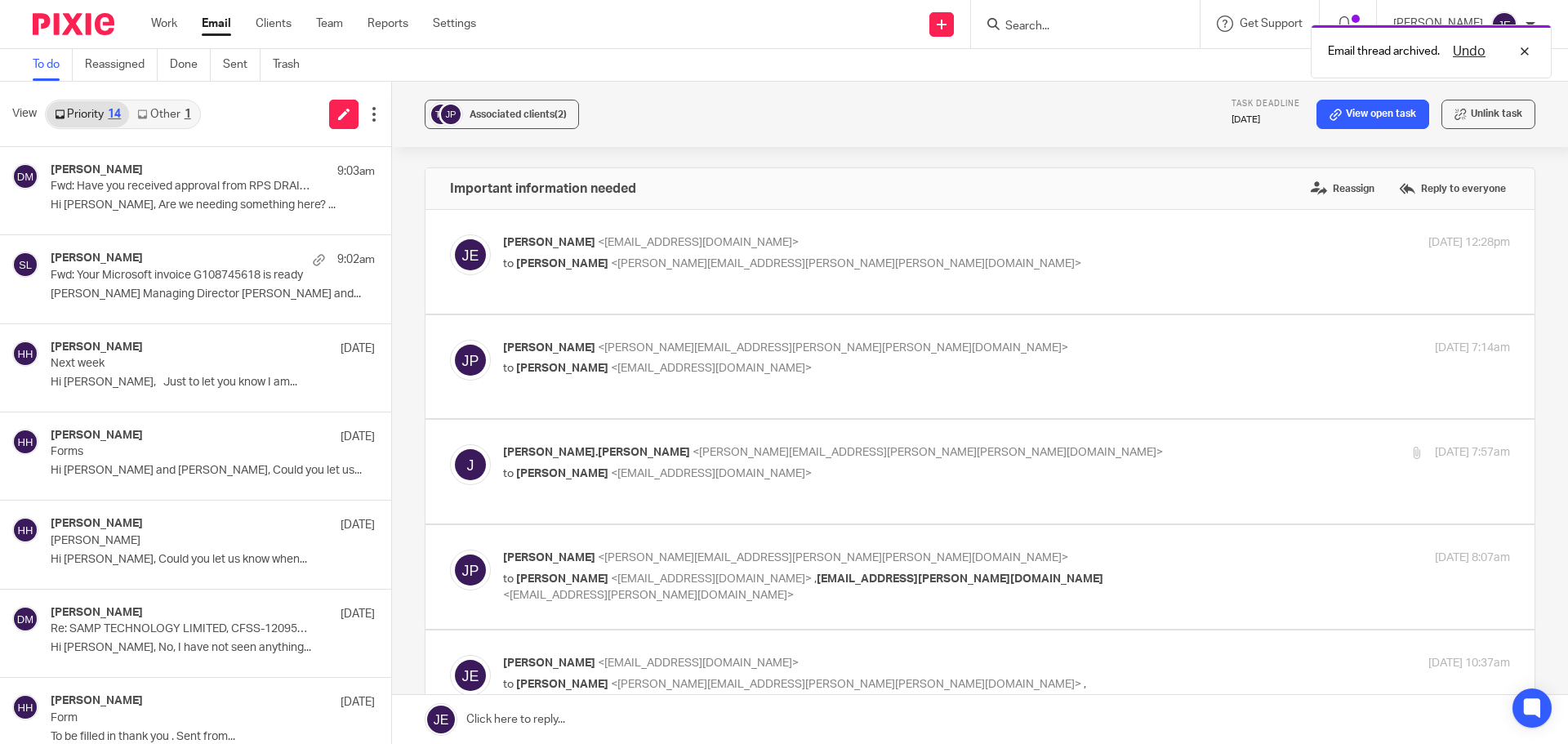
scroll to position [0, 0]
click at [163, 110] on link "Other 1" at bounding box center [163, 114] width 69 height 26
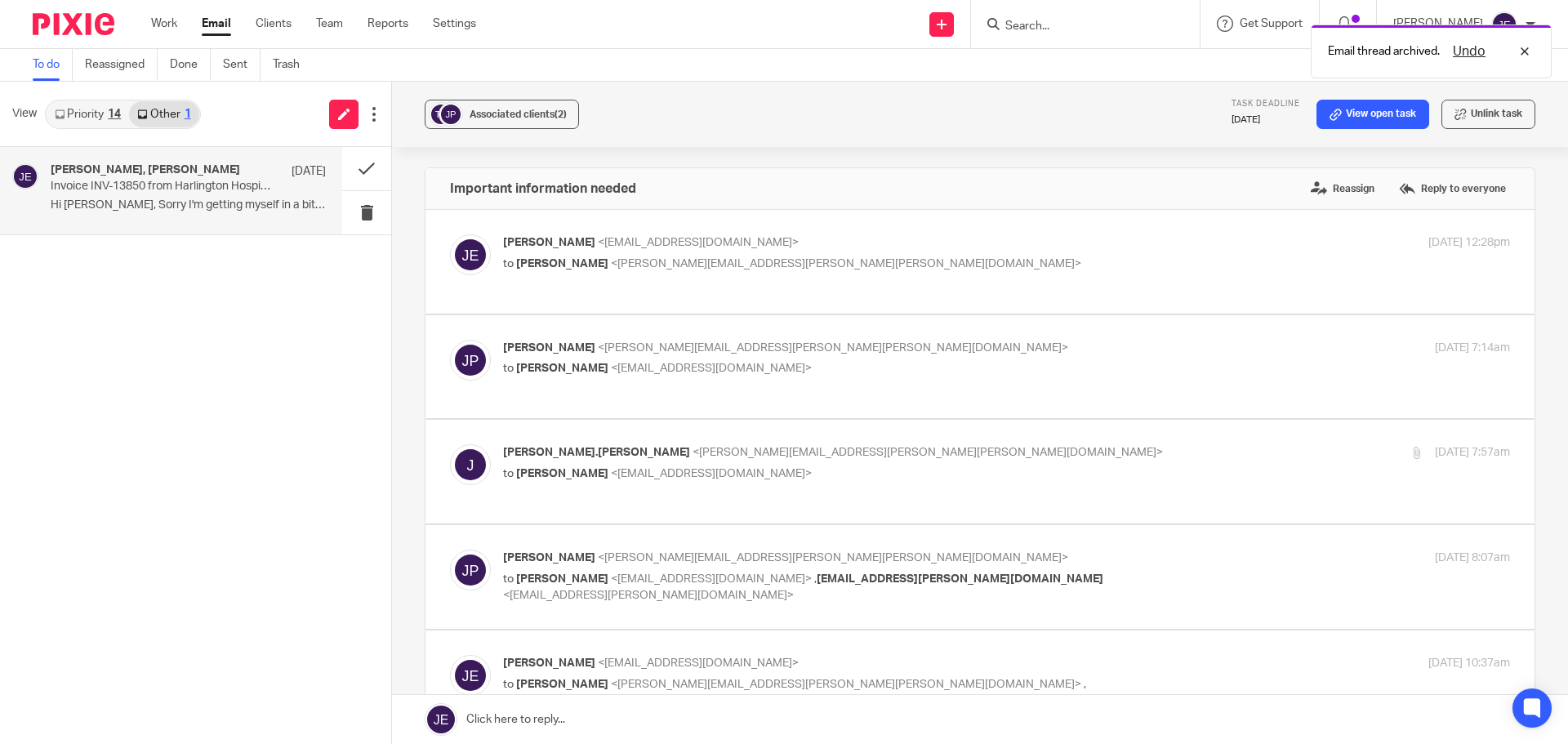
click at [191, 186] on p "Invoice INV-13850 from Harlington Hospice Association Ltd for Anita Parker re J…" at bounding box center [161, 186] width 221 height 13
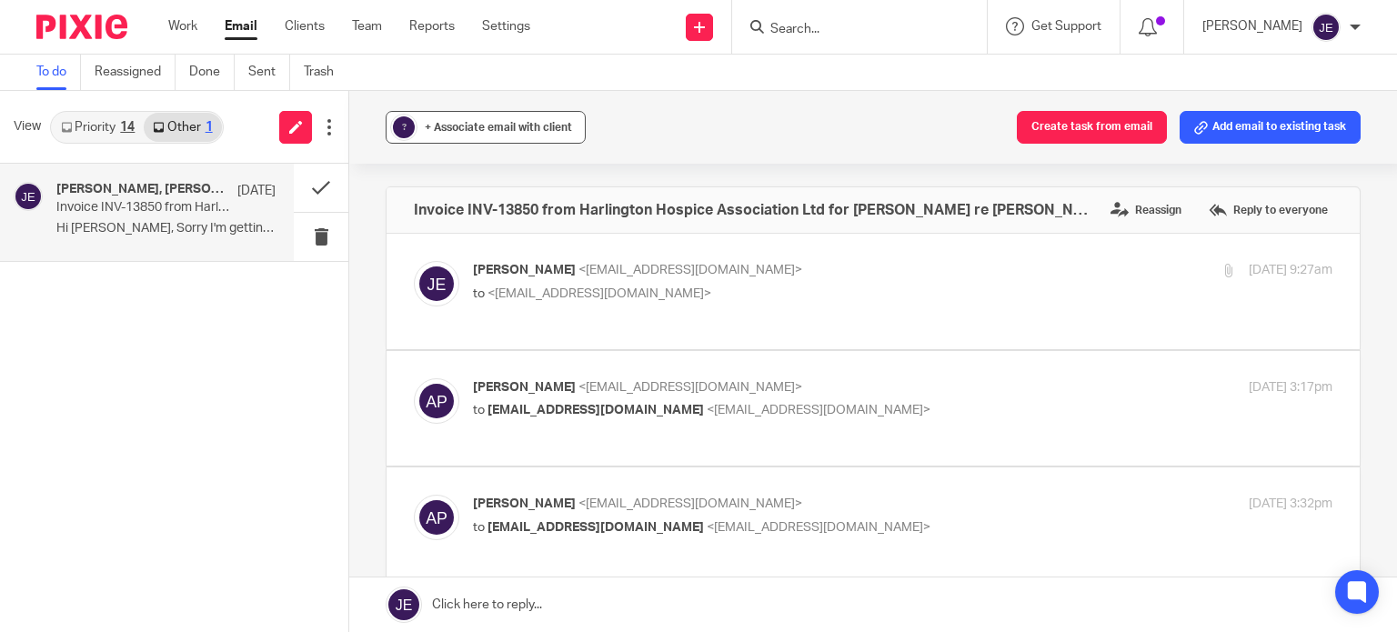
click at [506, 124] on span "+ Associate email with client" at bounding box center [498, 127] width 147 height 11
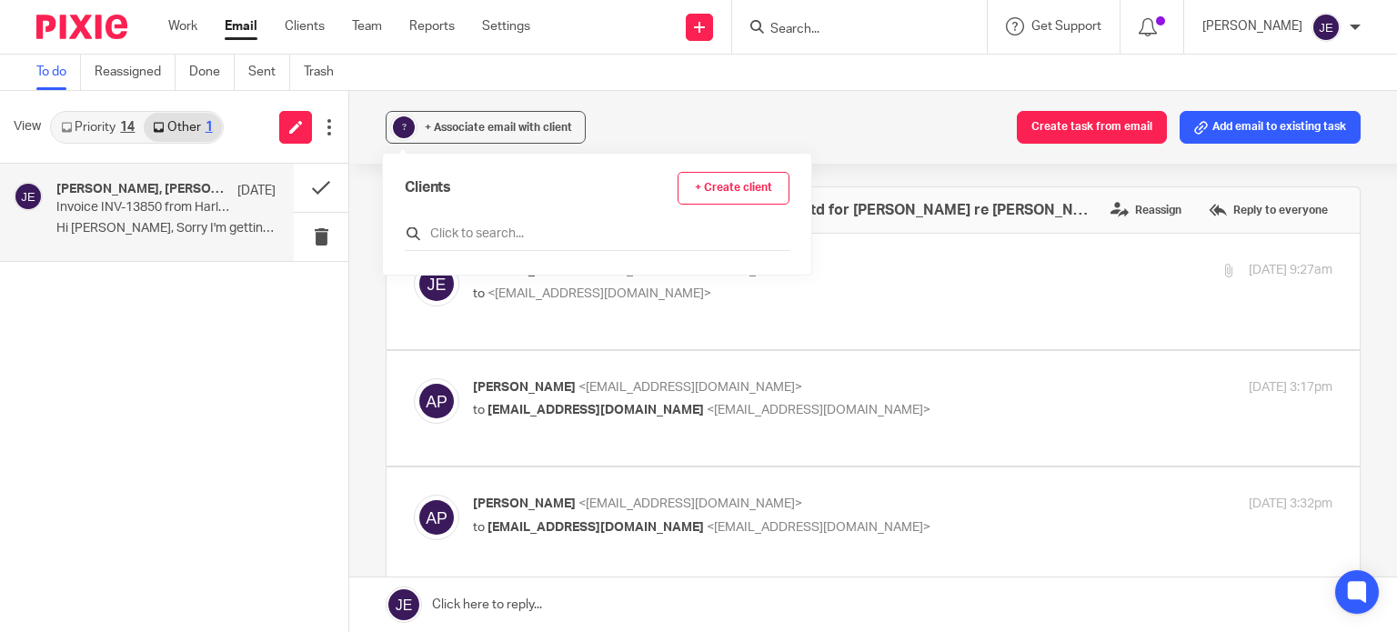
click at [509, 228] on input "text" at bounding box center [597, 234] width 385 height 18
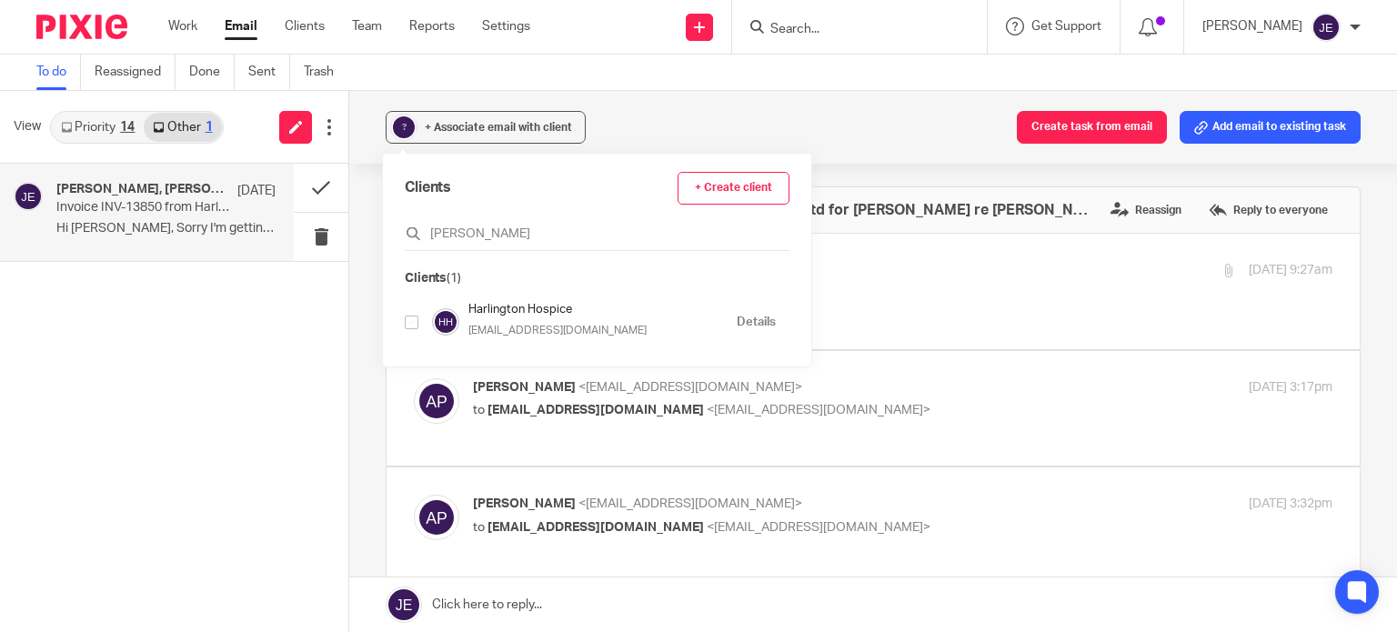
type input "harling"
click at [410, 323] on input "checkbox" at bounding box center [412, 323] width 14 height 14
checkbox input "true"
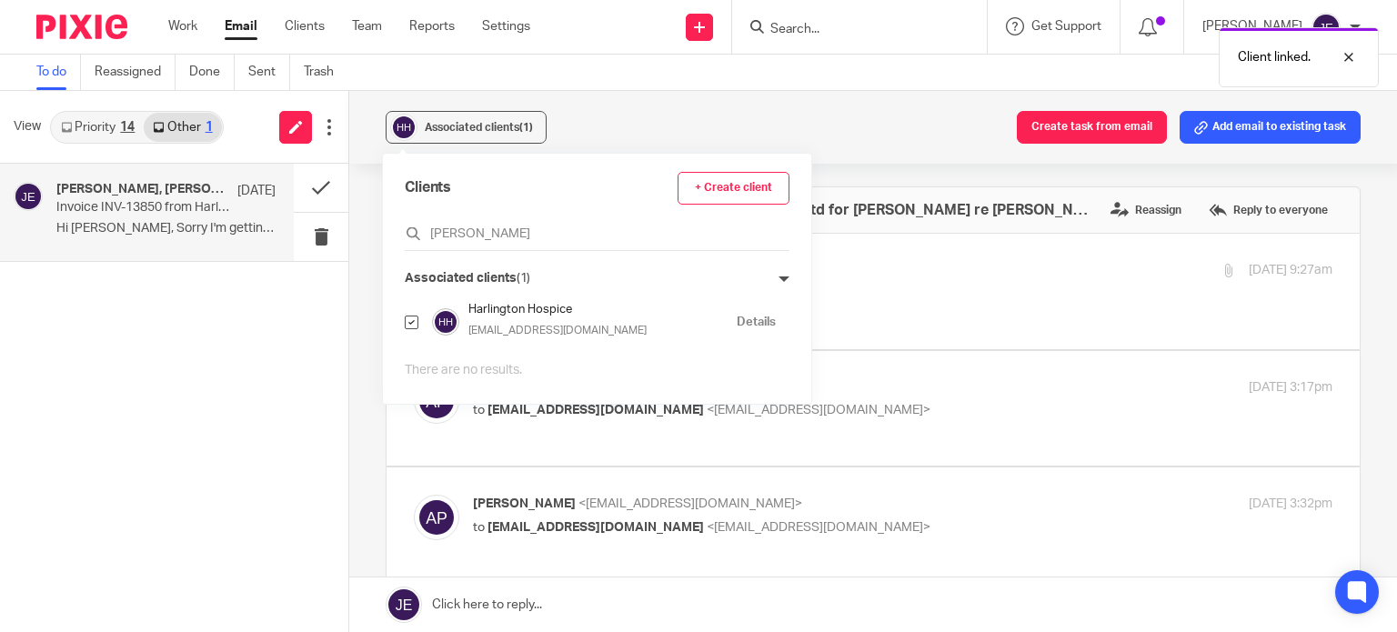
click at [853, 134] on div "Associated clients (1) Create task from email Add email to existing task" at bounding box center [873, 127] width 1048 height 73
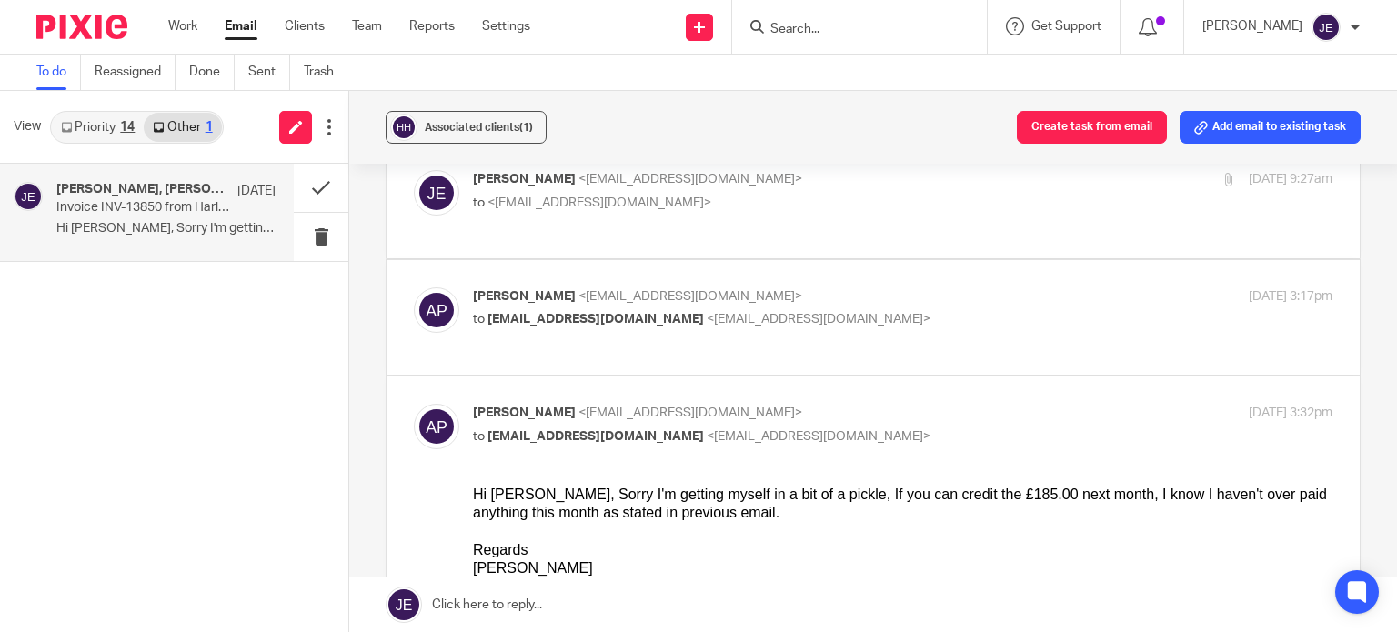
scroll to position [455, 0]
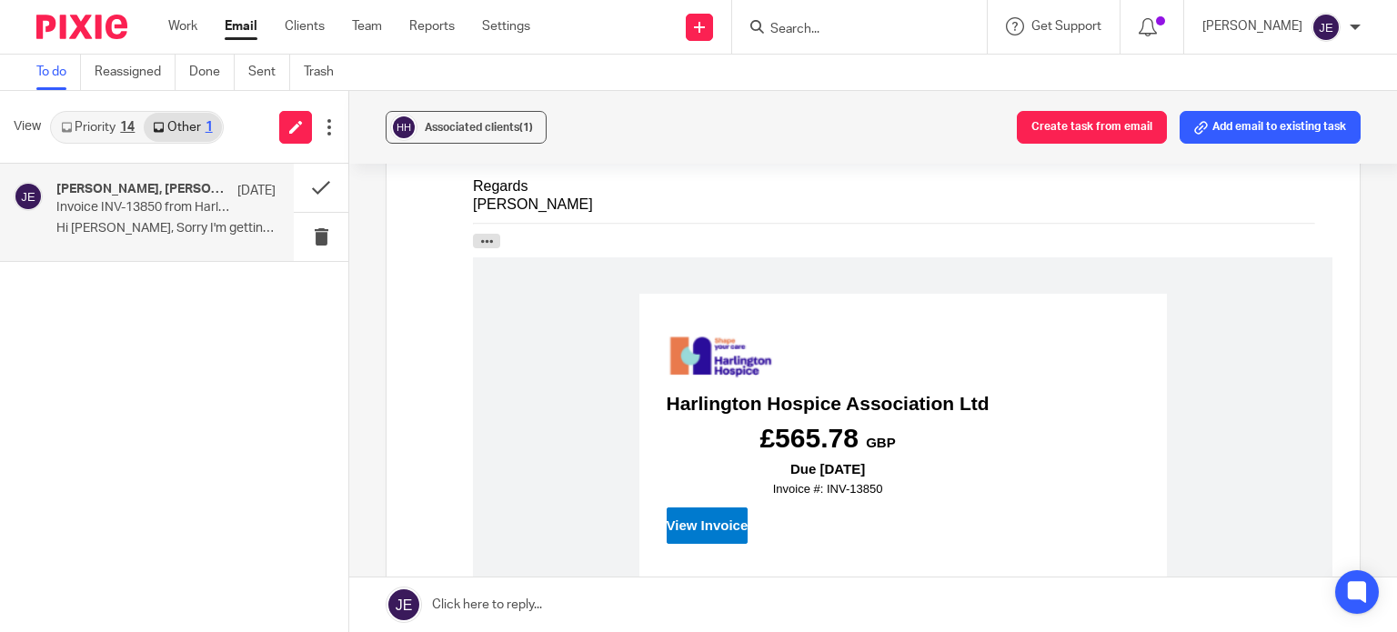
click at [834, 598] on link at bounding box center [873, 605] width 1048 height 55
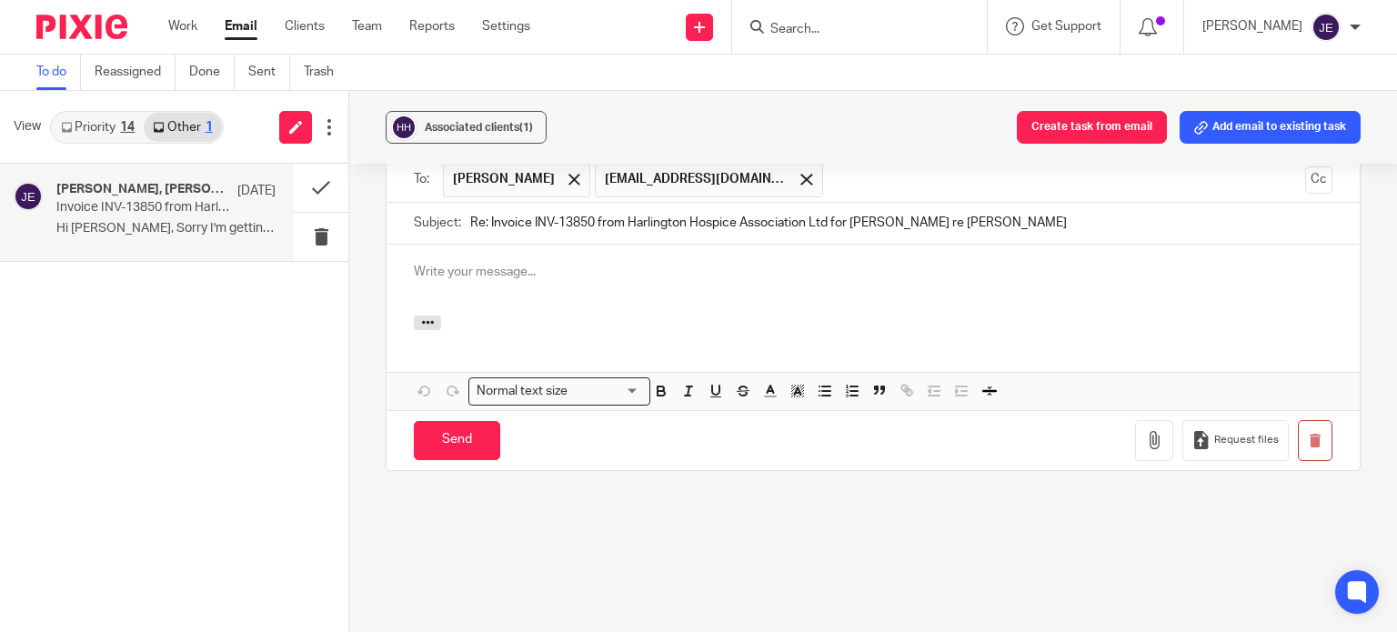
scroll to position [0, 0]
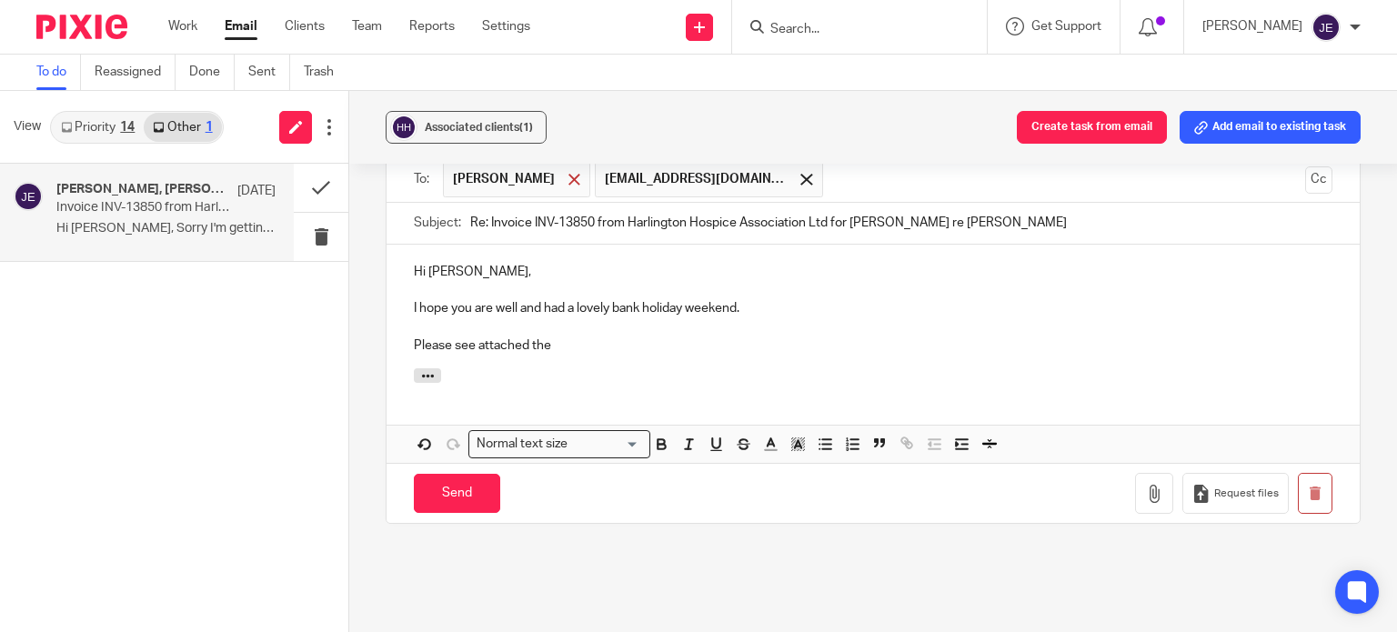
click at [564, 186] on div at bounding box center [574, 179] width 21 height 27
click at [424, 342] on p "Please see attached the" at bounding box center [873, 346] width 919 height 18
click at [414, 342] on p "Please see attached the" at bounding box center [873, 346] width 919 height 18
click at [574, 343] on p "This is all sorted now, I havePlease see attached the" at bounding box center [873, 346] width 919 height 18
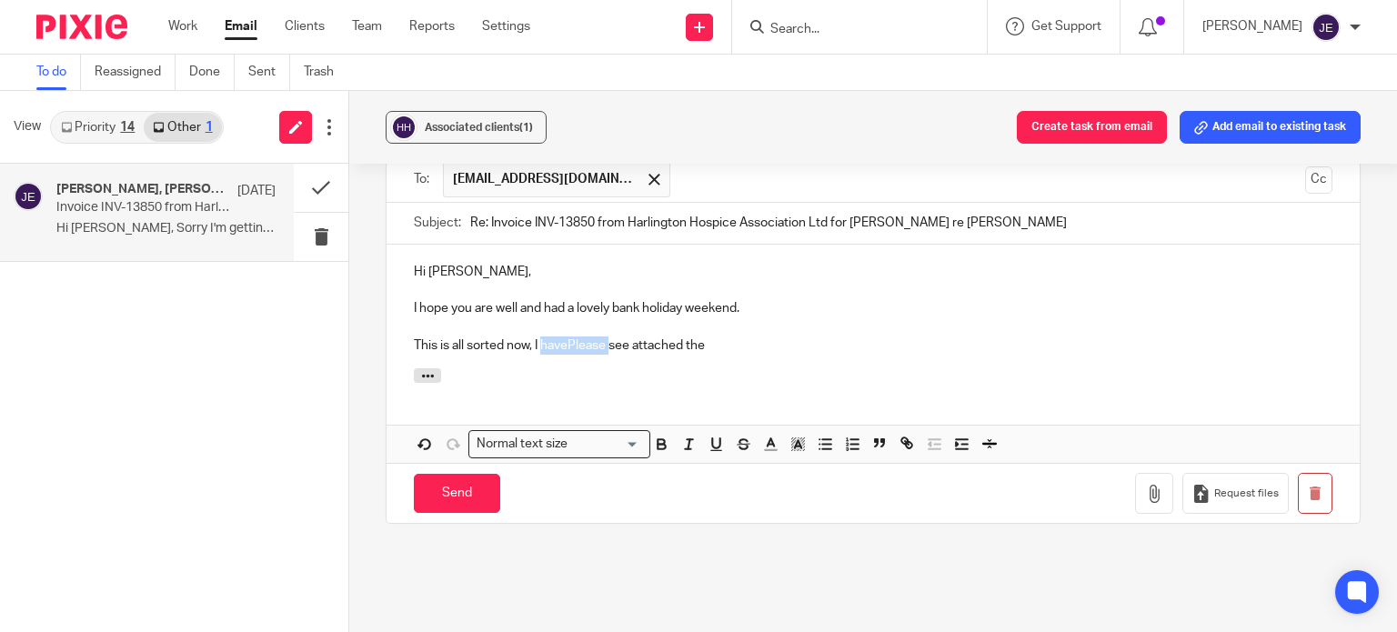
click at [583, 341] on p "This is all sorted now, I havePlease see attached the" at bounding box center [873, 346] width 919 height 18
drag, startPoint x: 627, startPoint y: 341, endPoint x: 572, endPoint y: 341, distance: 54.6
click at [572, 341] on p "This is all sorted now, I havePlease see attached the" at bounding box center [873, 346] width 919 height 18
click at [649, 346] on p "This is all sorted now, I have attached the" at bounding box center [873, 346] width 919 height 18
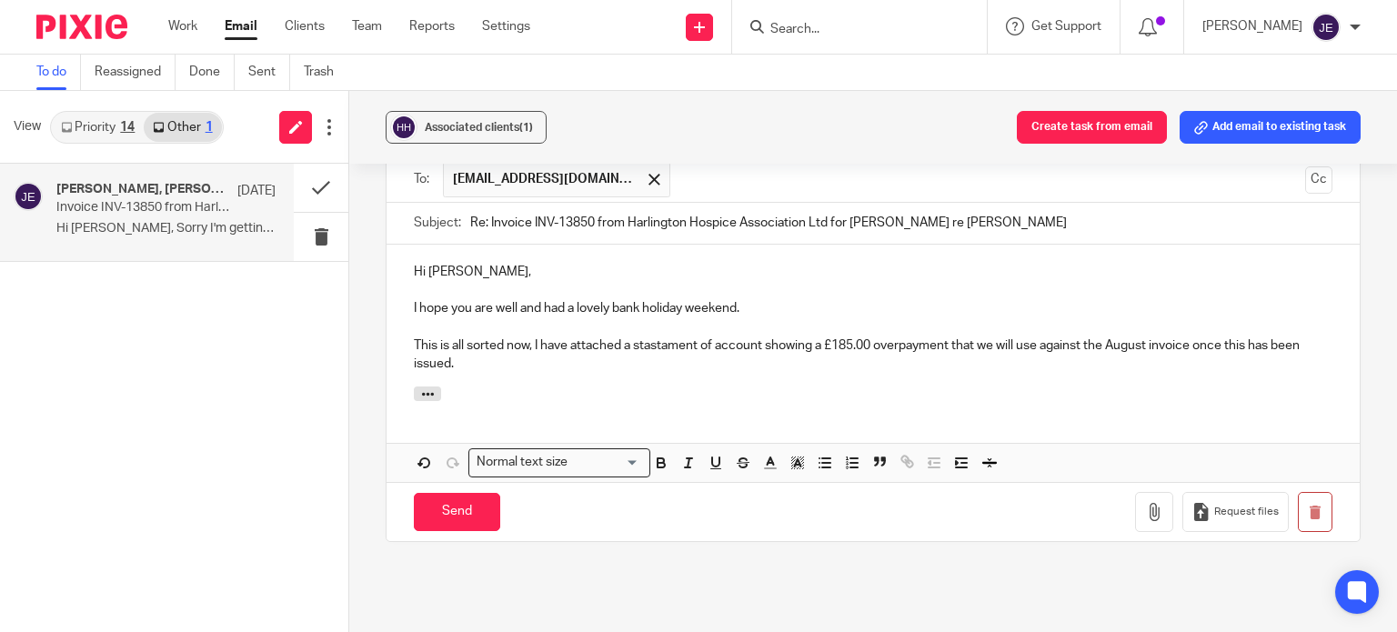
click at [677, 345] on p "This is all sorted now, I have attached a stastament of account showing a £185.…" at bounding box center [873, 355] width 919 height 37
click at [913, 351] on p "This is all sorted now, I have attached a statement of account showing a £185.0…" at bounding box center [873, 355] width 919 height 37
click at [1145, 503] on icon "button" at bounding box center [1154, 512] width 18 height 18
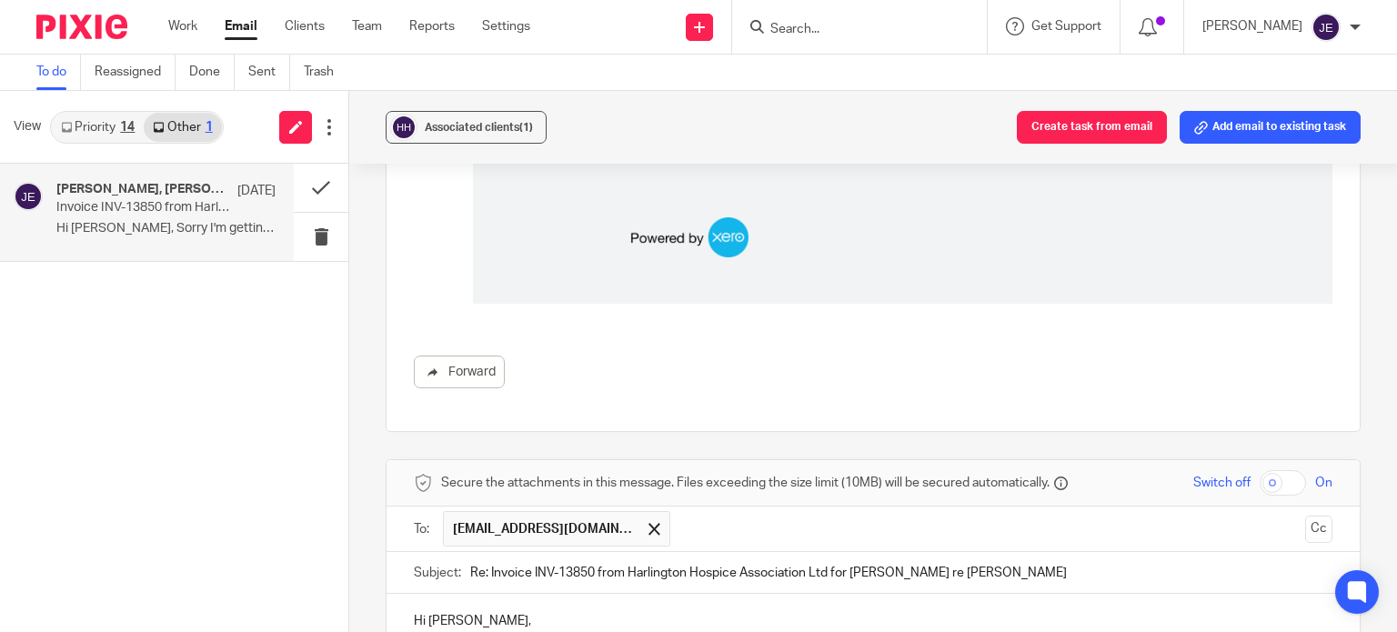
scroll to position [1794, 0]
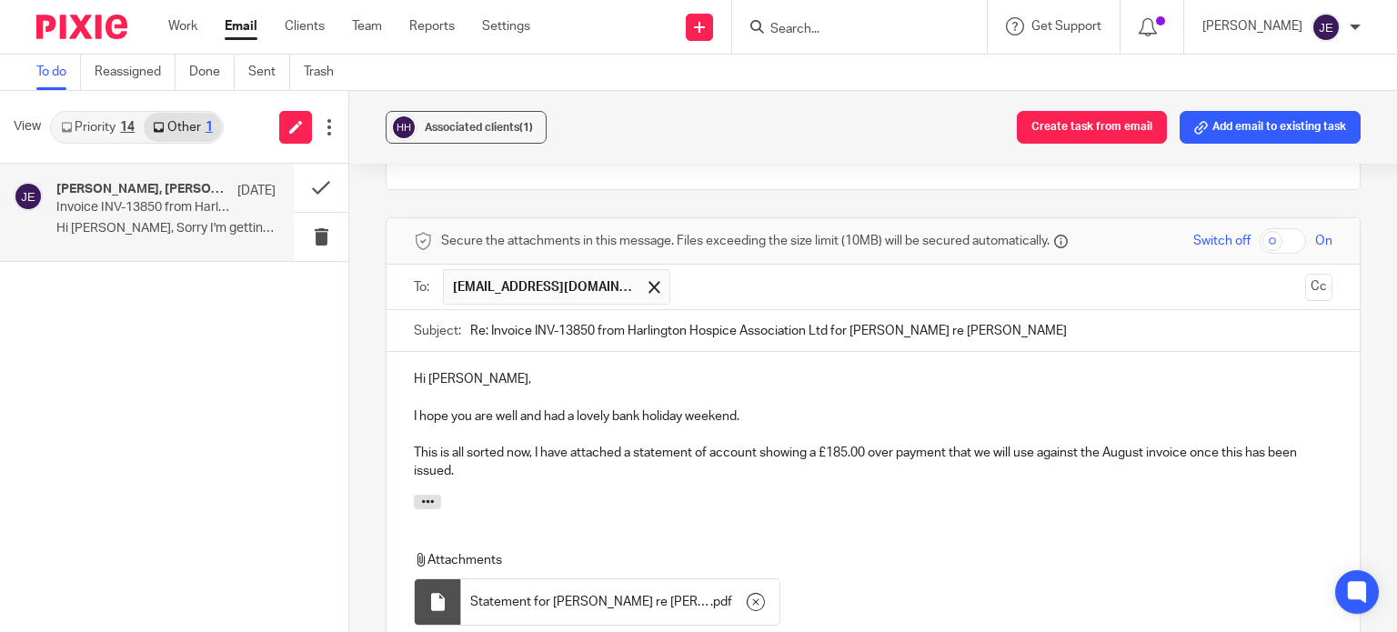
click at [494, 474] on p "This is all sorted now, I have attached a statement of account showing a £185.0…" at bounding box center [873, 462] width 919 height 37
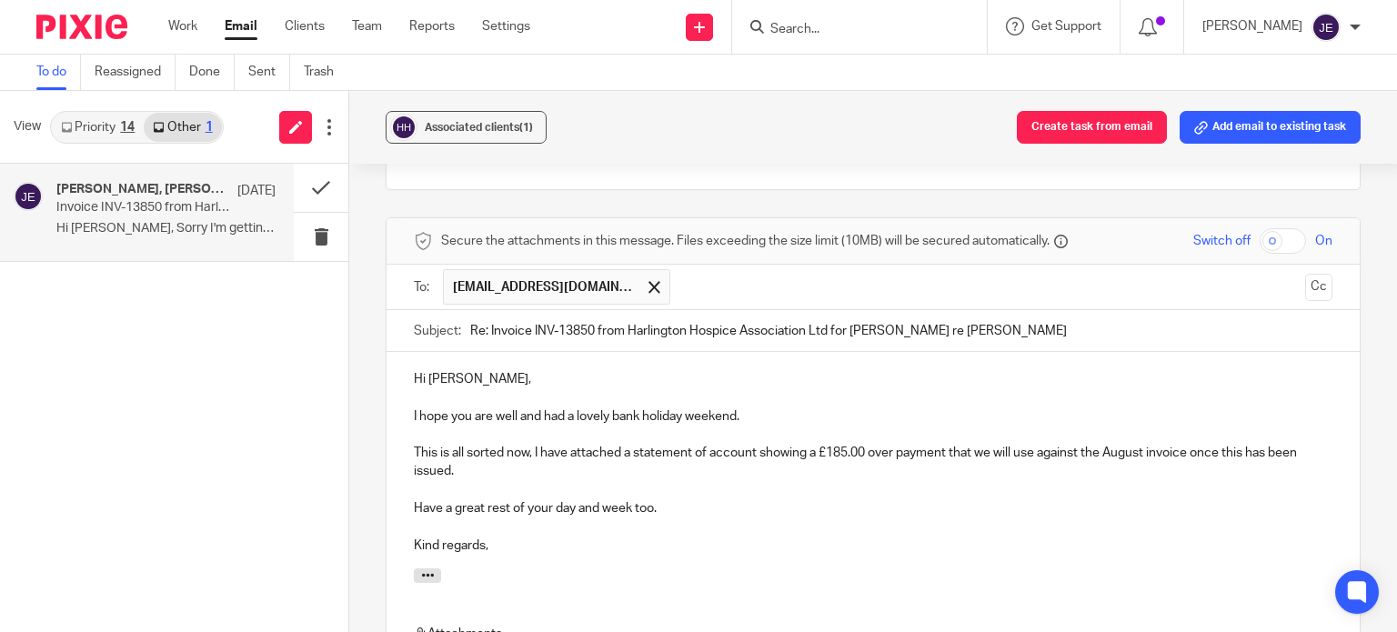
scroll to position [2067, 0]
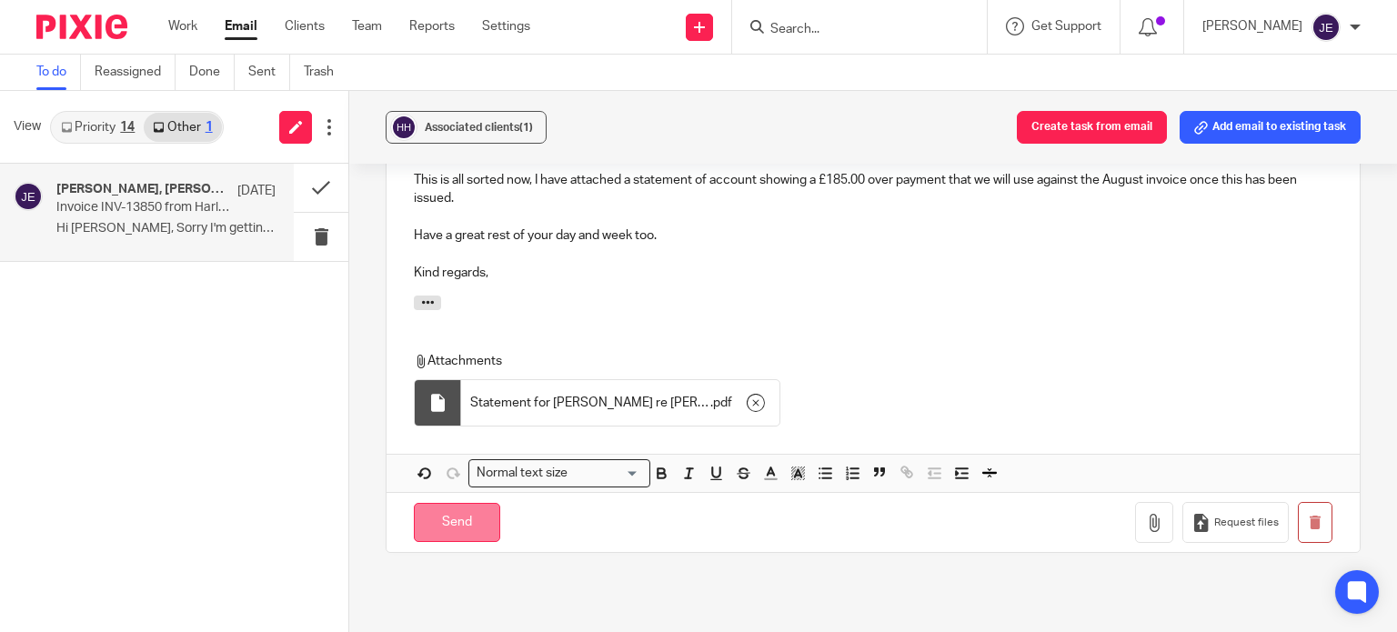
click at [474, 508] on input "Send" at bounding box center [457, 522] width 86 height 39
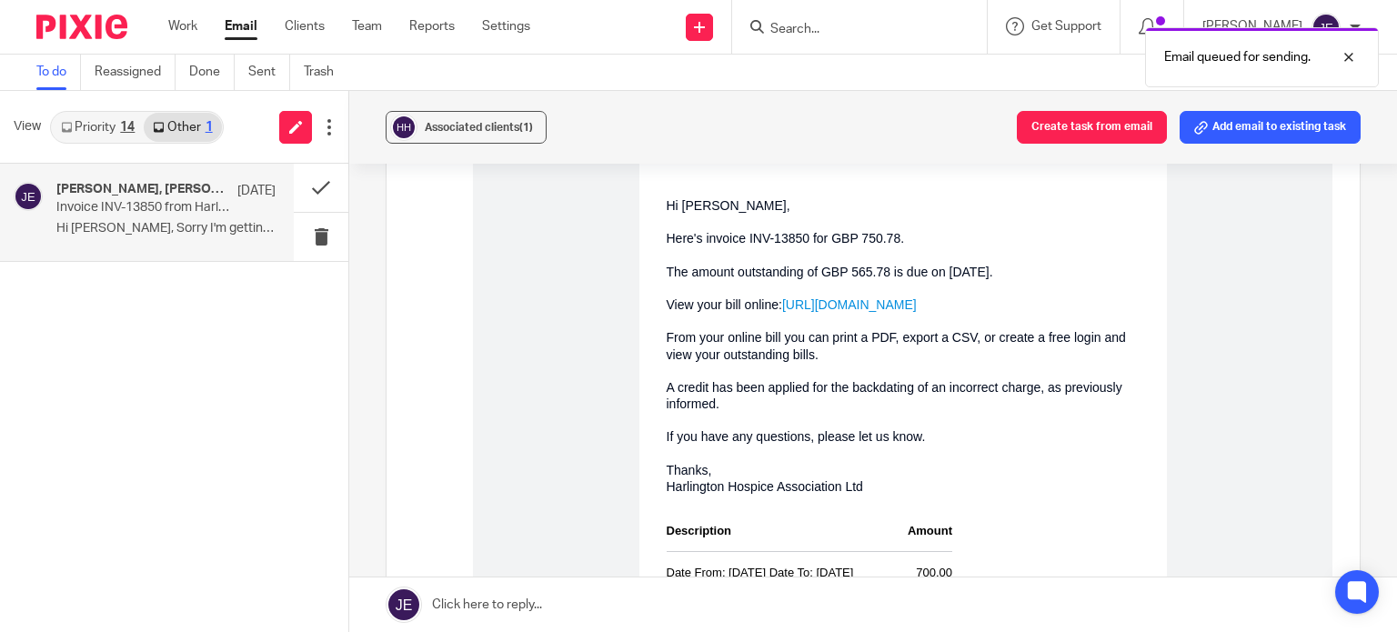
scroll to position [677, 0]
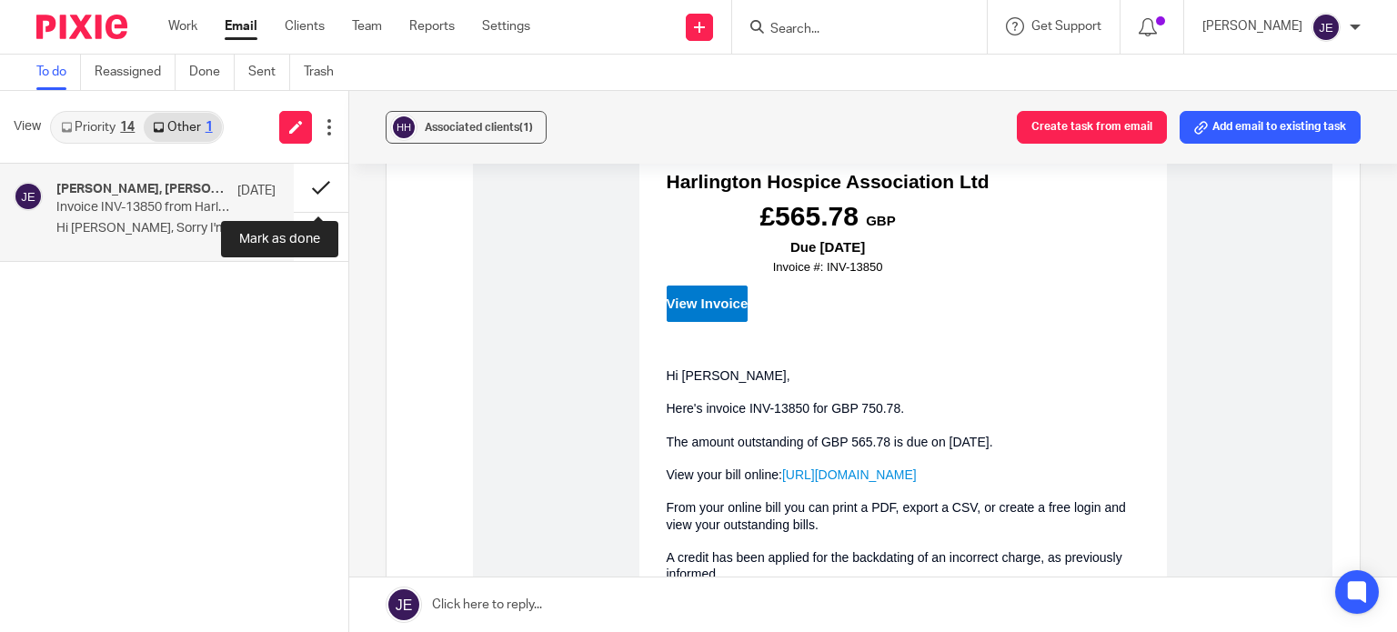
click at [319, 194] on button at bounding box center [321, 188] width 55 height 48
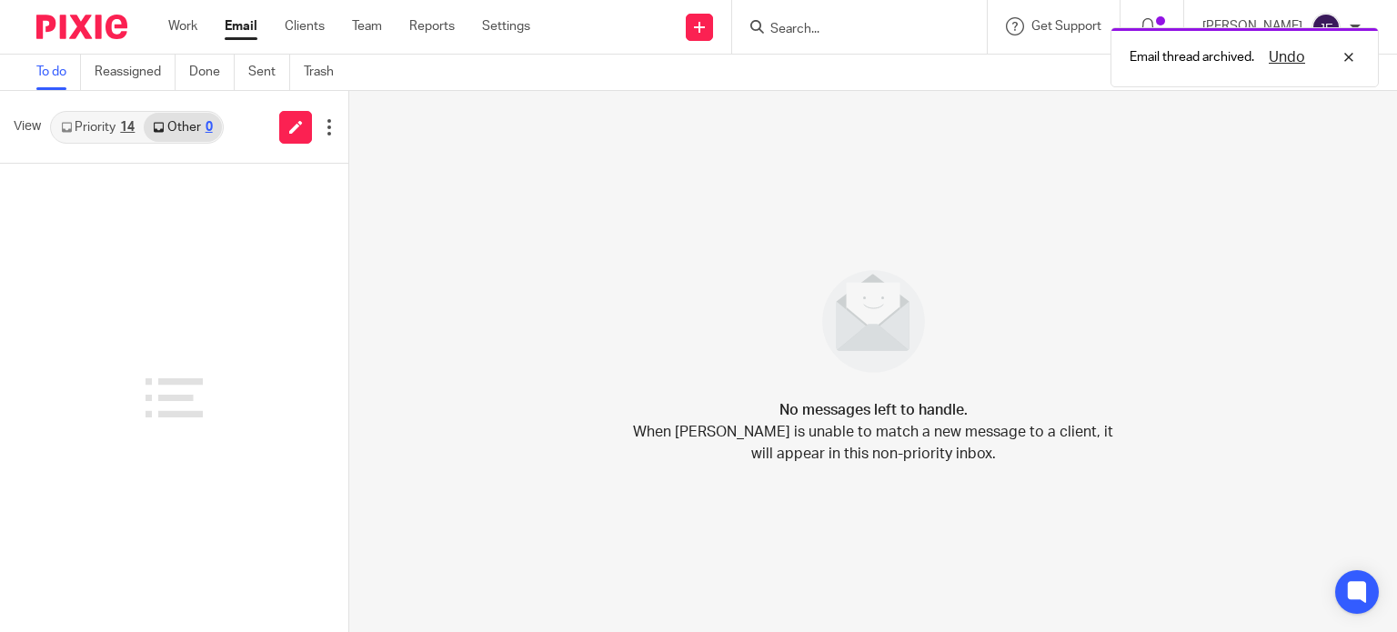
click at [102, 136] on link "Priority 14" at bounding box center [98, 127] width 92 height 29
